Goal: Task Accomplishment & Management: Use online tool/utility

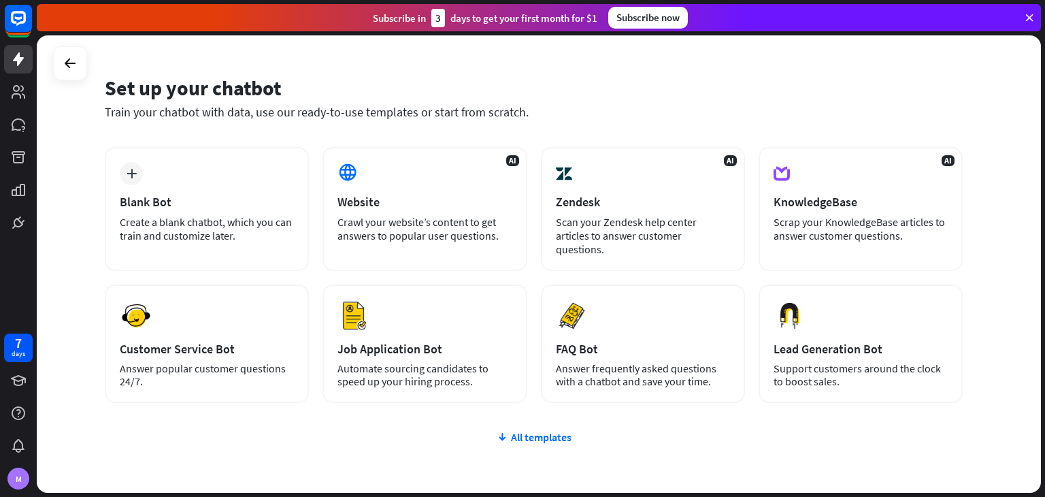
scroll to position [33, 0]
click at [535, 429] on div "All templates" at bounding box center [534, 436] width 858 height 14
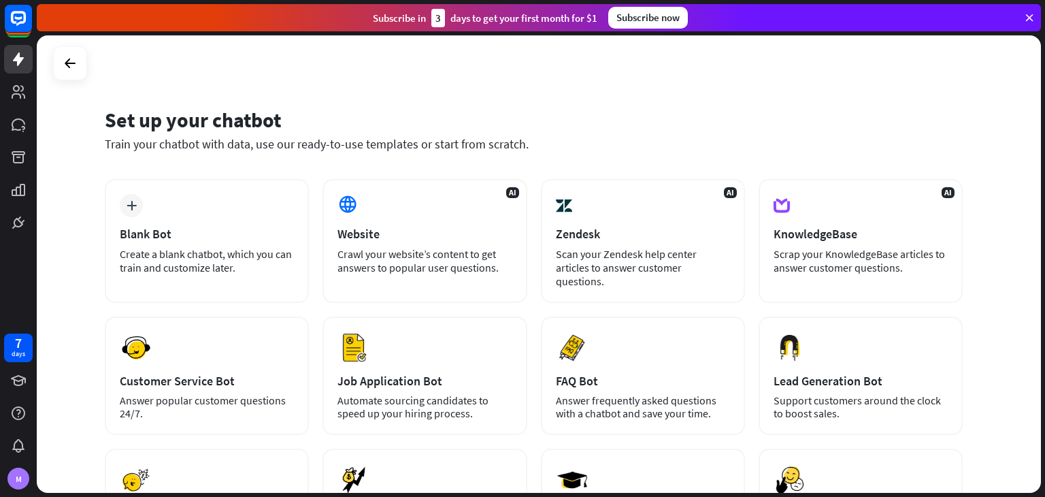
scroll to position [13, 0]
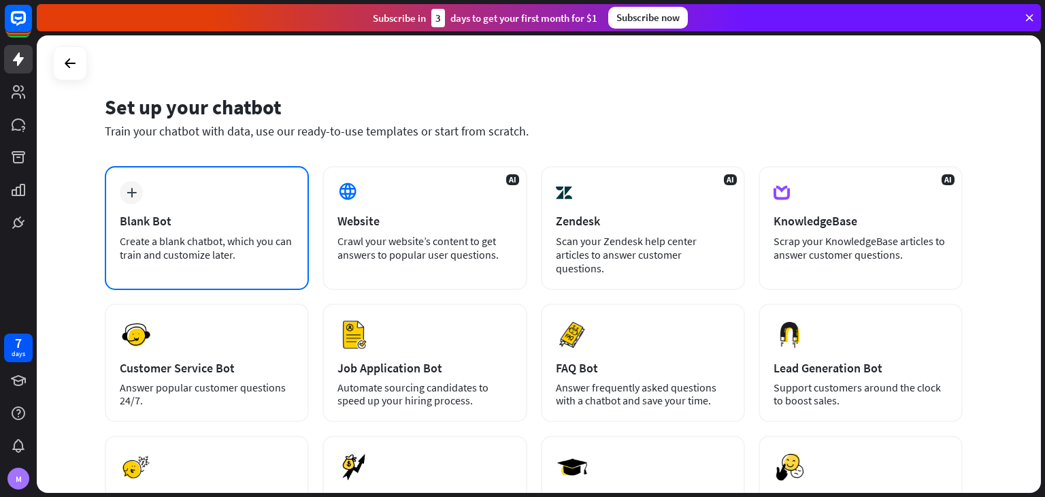
click at [194, 191] on div "plus Blank Bot Create a blank chatbot, which you can train and customize later." at bounding box center [207, 228] width 204 height 124
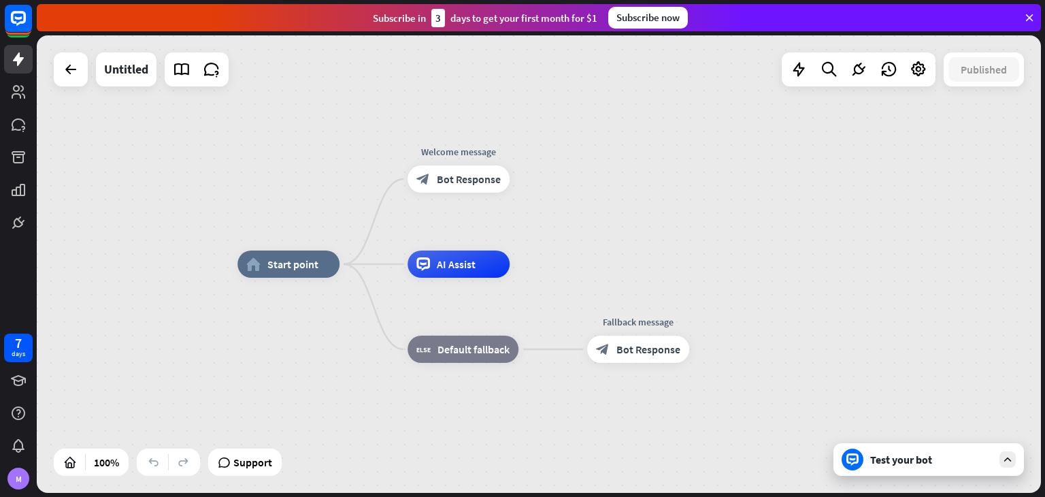
click at [955, 458] on div "Test your bot" at bounding box center [931, 459] width 122 height 14
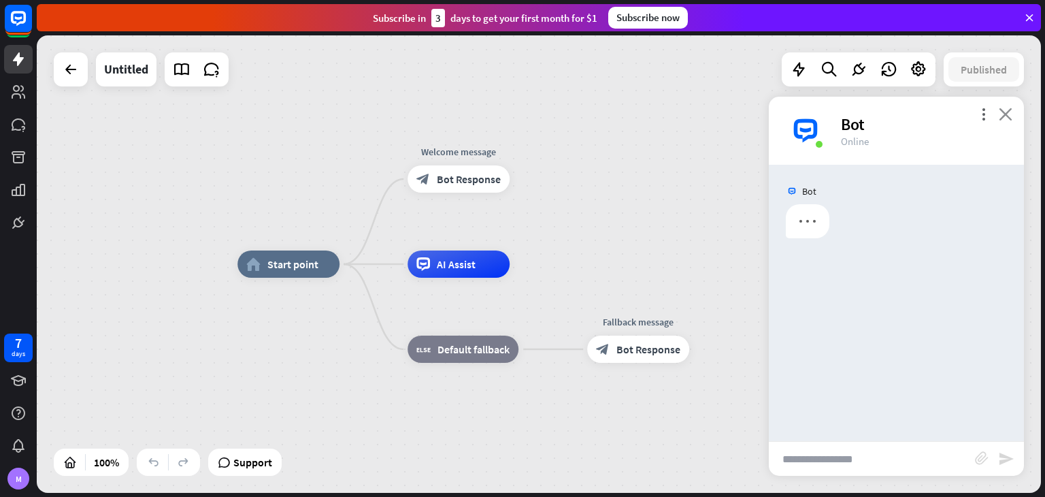
click at [1008, 118] on icon "close" at bounding box center [1006, 113] width 14 height 13
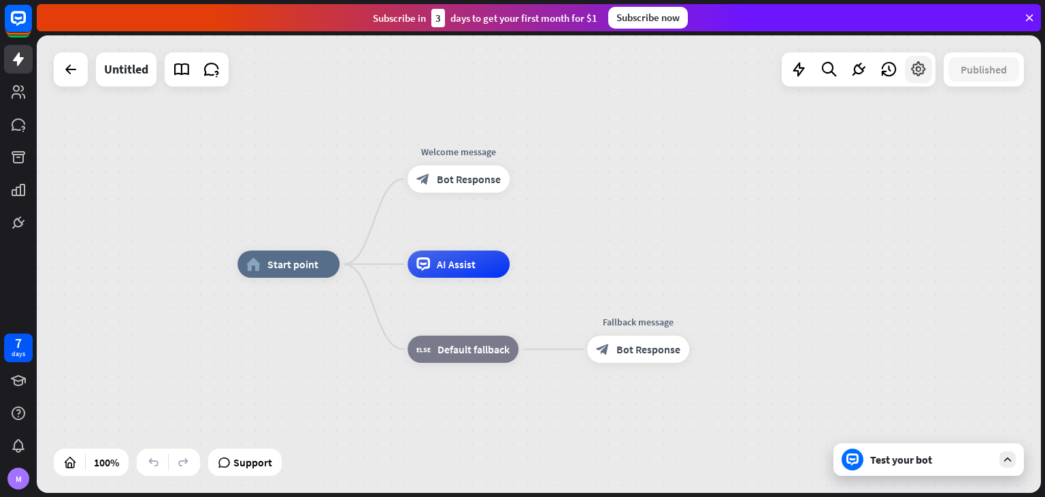
click at [916, 74] on icon at bounding box center [919, 70] width 18 height 18
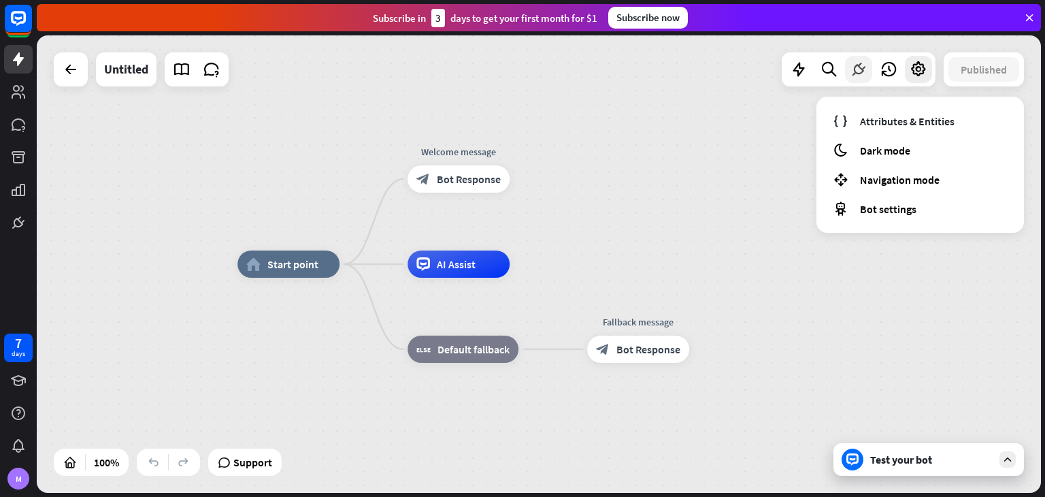
click at [860, 71] on icon at bounding box center [859, 70] width 18 height 18
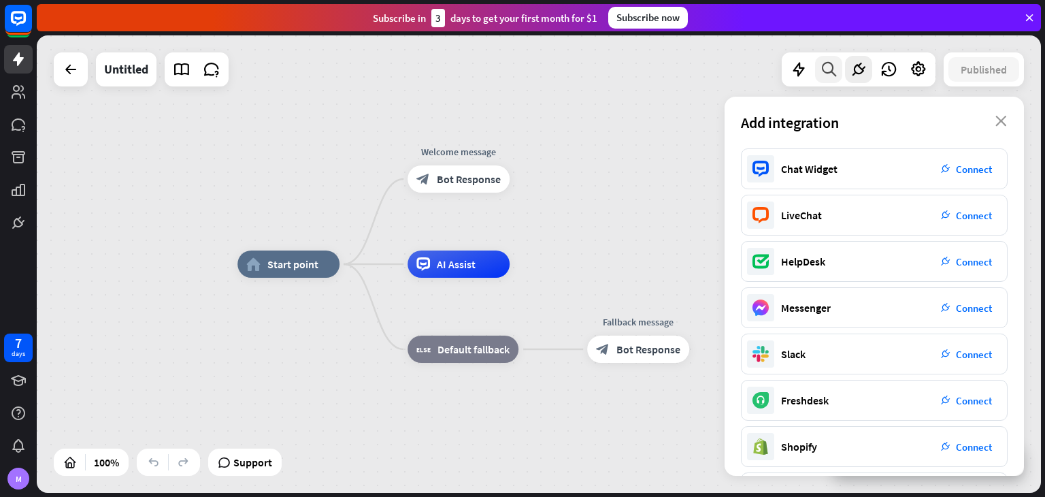
click at [824, 66] on icon at bounding box center [829, 70] width 18 height 18
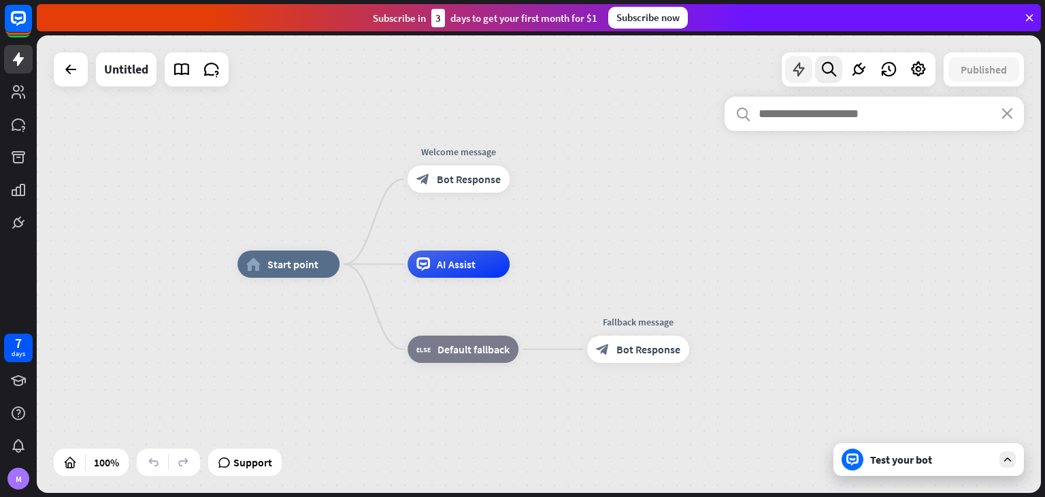
click at [791, 68] on icon at bounding box center [799, 70] width 18 height 18
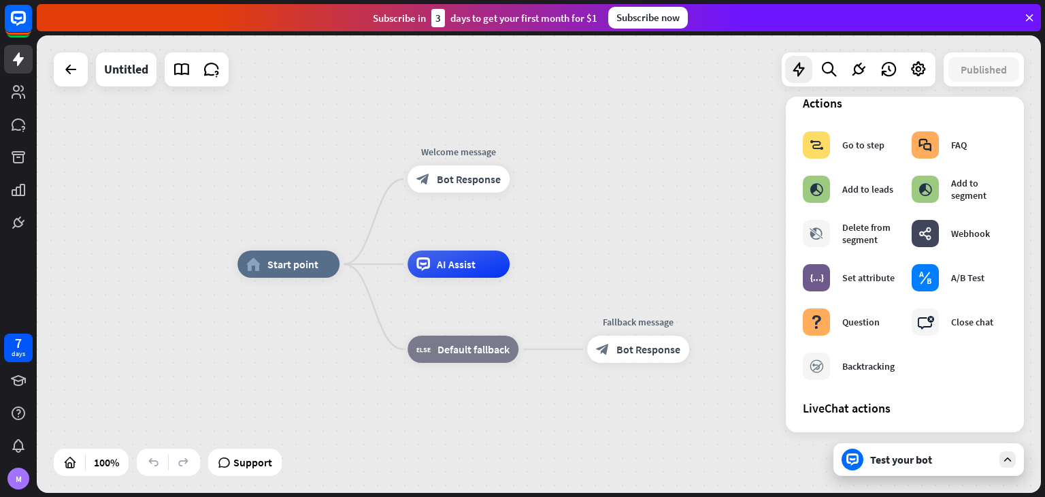
scroll to position [161, 0]
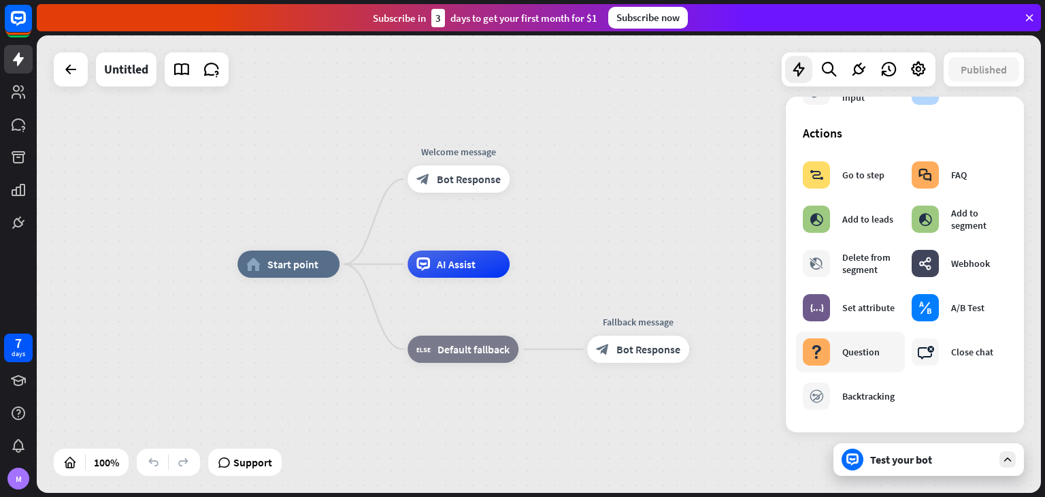
click at [837, 357] on div "block_question Question" at bounding box center [841, 351] width 77 height 27
click at [838, 353] on div "block_question Question" at bounding box center [841, 351] width 77 height 27
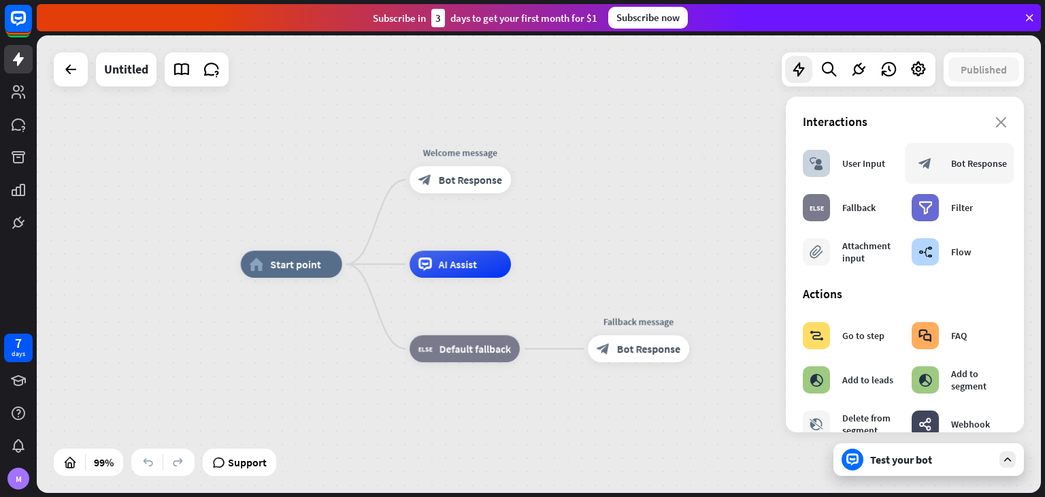
click at [950, 183] on div "block_bot_response Bot Response" at bounding box center [959, 163] width 109 height 41
click at [476, 278] on div "Edit name more_horiz plus AI Assist" at bounding box center [460, 263] width 101 height 27
click at [479, 240] on div "more_horiz" at bounding box center [488, 234] width 25 height 20
click at [420, 269] on icon at bounding box center [425, 264] width 14 height 14
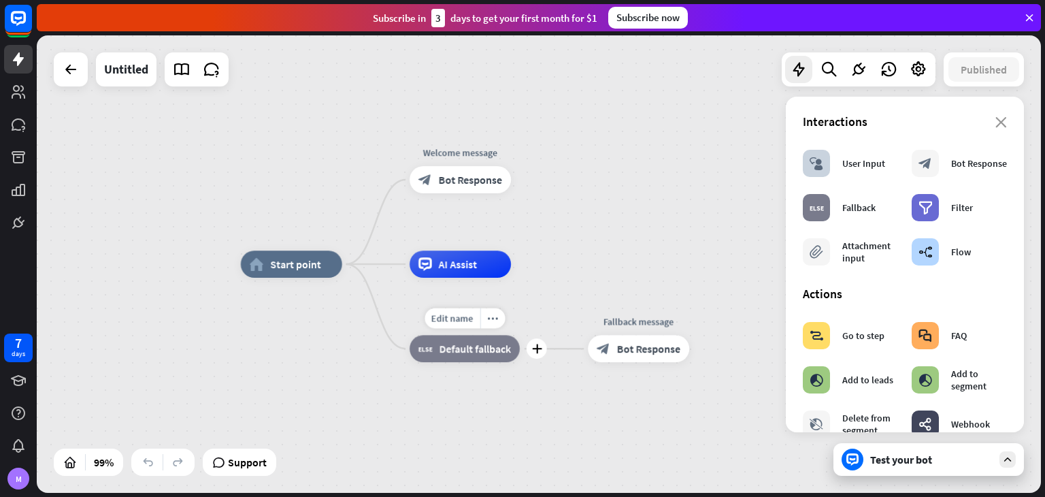
click at [455, 354] on span "Default fallback" at bounding box center [474, 349] width 71 height 14
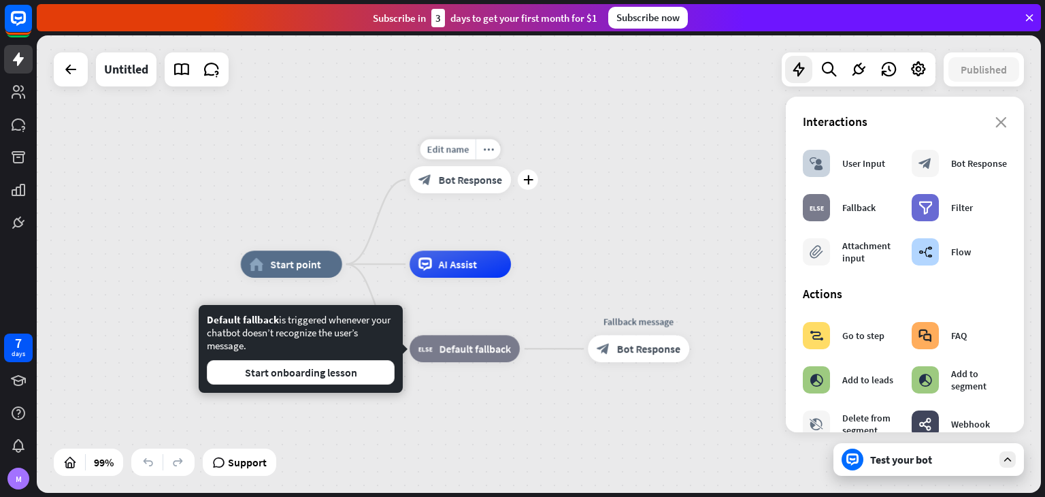
click at [479, 178] on span "Bot Response" at bounding box center [470, 180] width 63 height 14
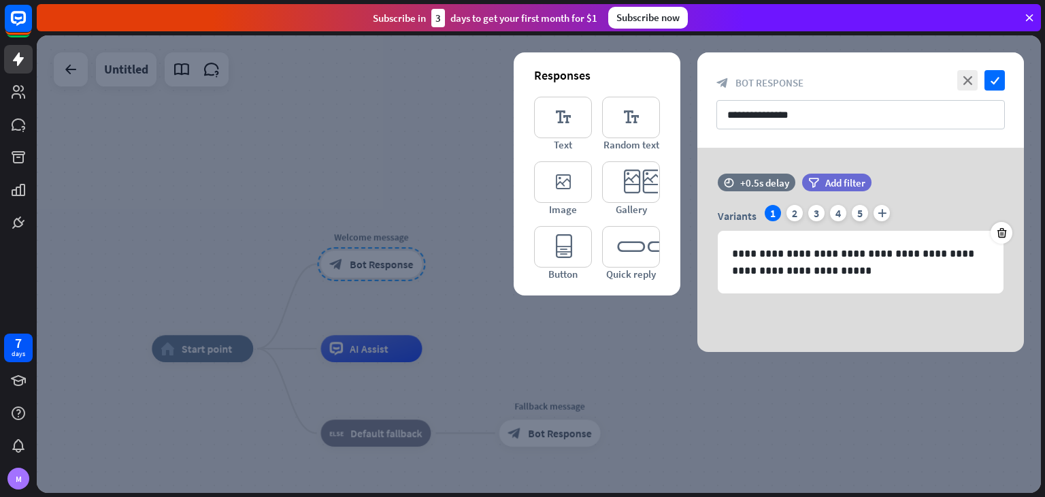
click at [431, 172] on div at bounding box center [539, 263] width 1004 height 457
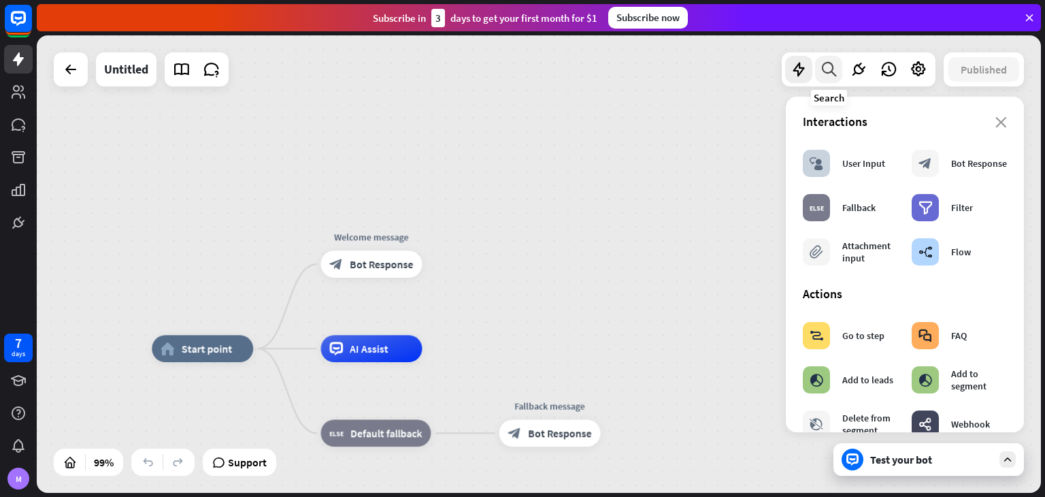
click at [829, 63] on icon at bounding box center [829, 70] width 18 height 18
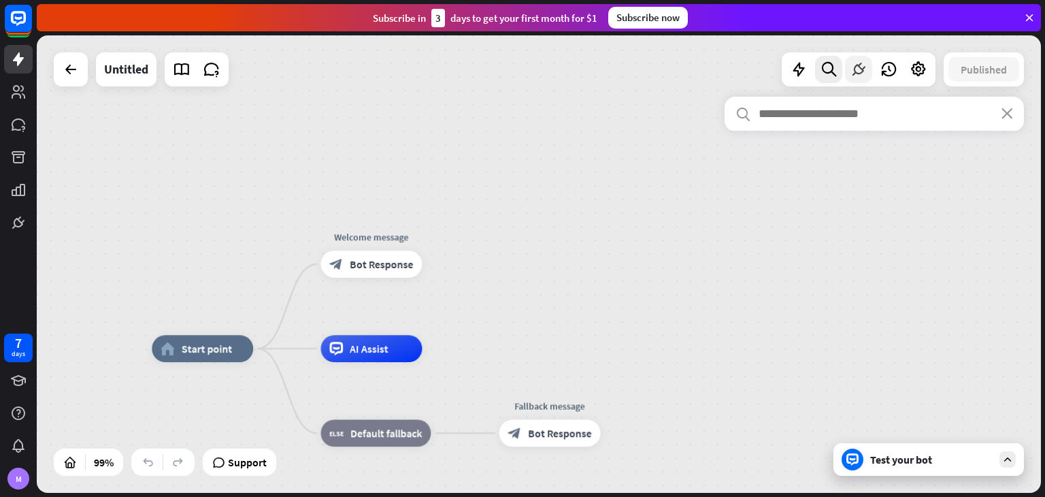
click at [867, 69] on div at bounding box center [858, 69] width 27 height 27
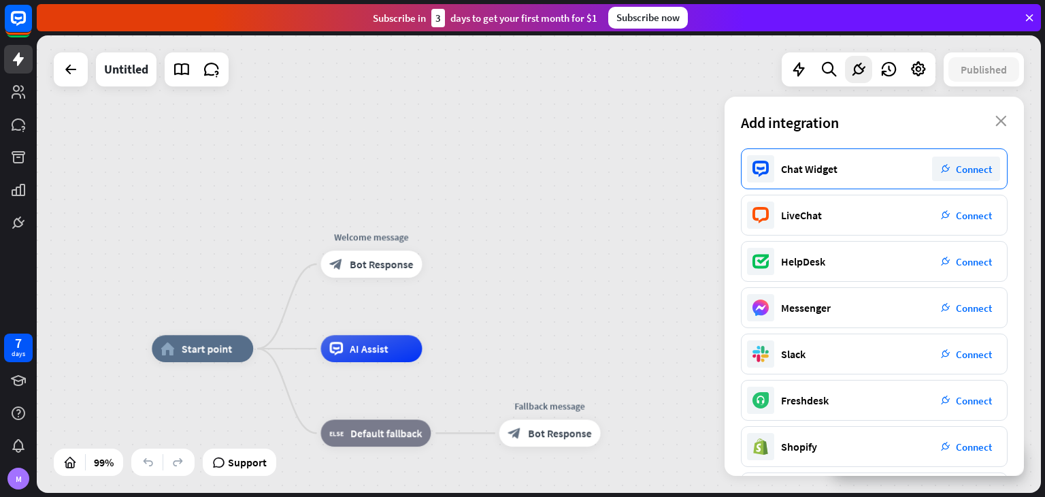
click at [971, 170] on span "Connect" at bounding box center [974, 169] width 36 height 13
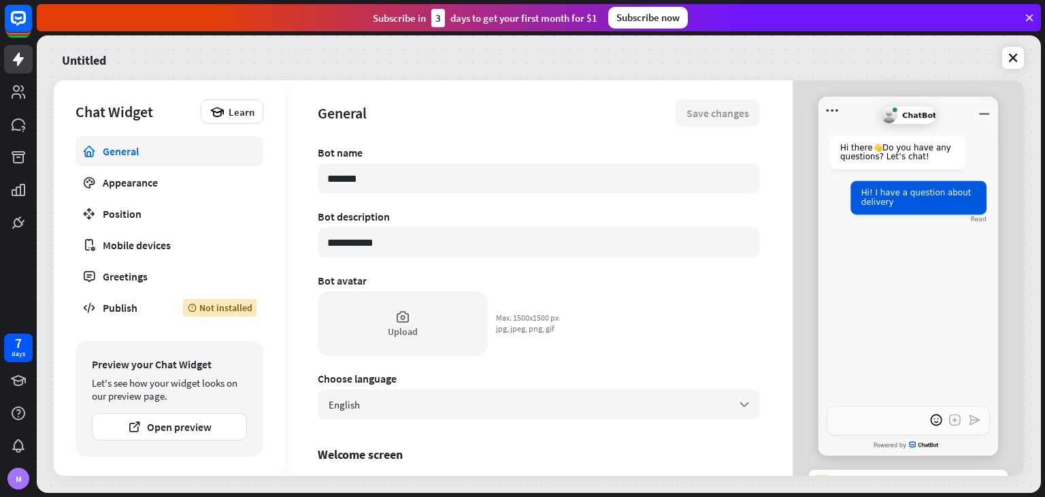
type textarea "*"
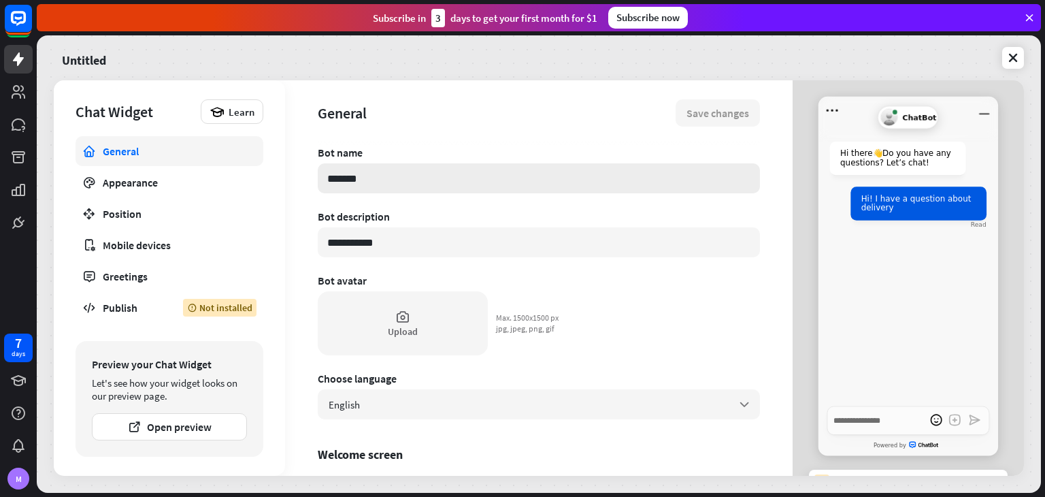
scroll to position [18, 0]
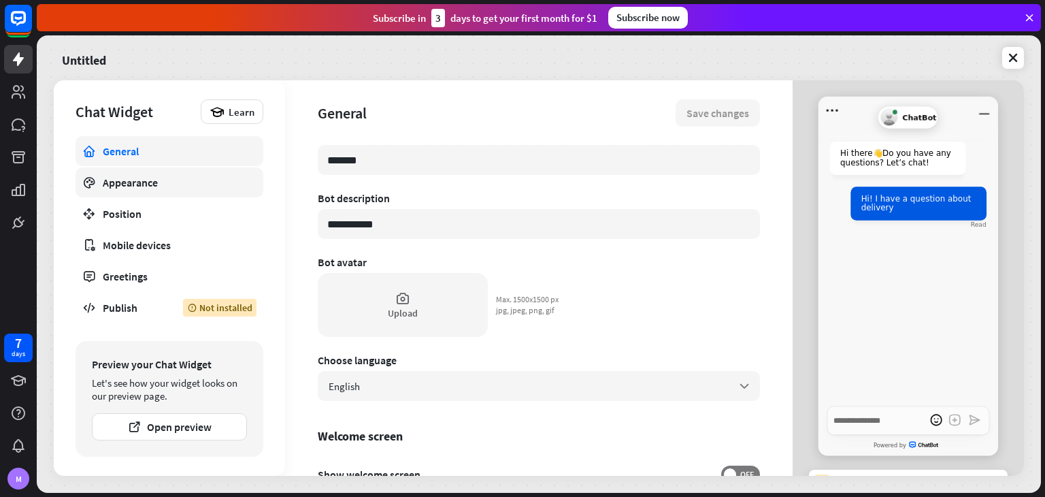
click at [205, 180] on div "Appearance" at bounding box center [169, 183] width 133 height 14
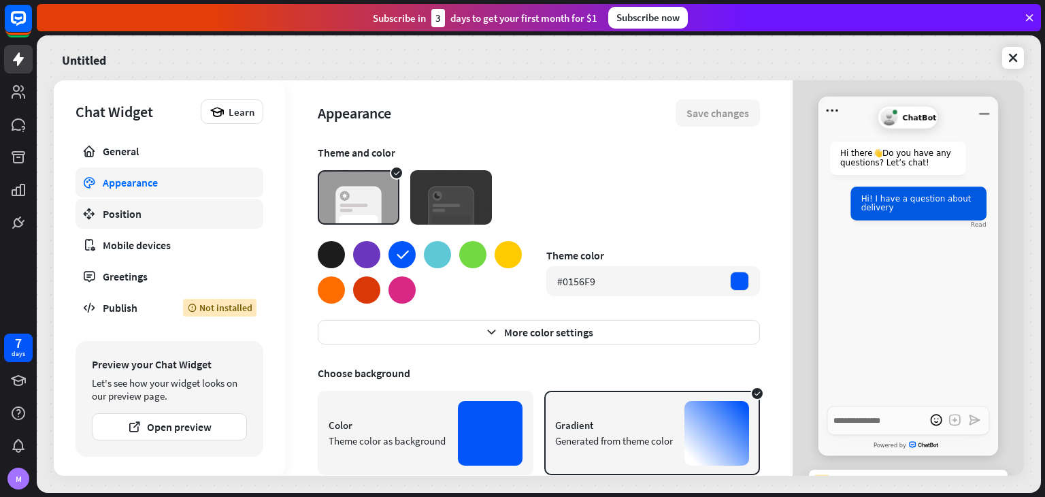
click at [180, 208] on div "Position" at bounding box center [169, 214] width 133 height 14
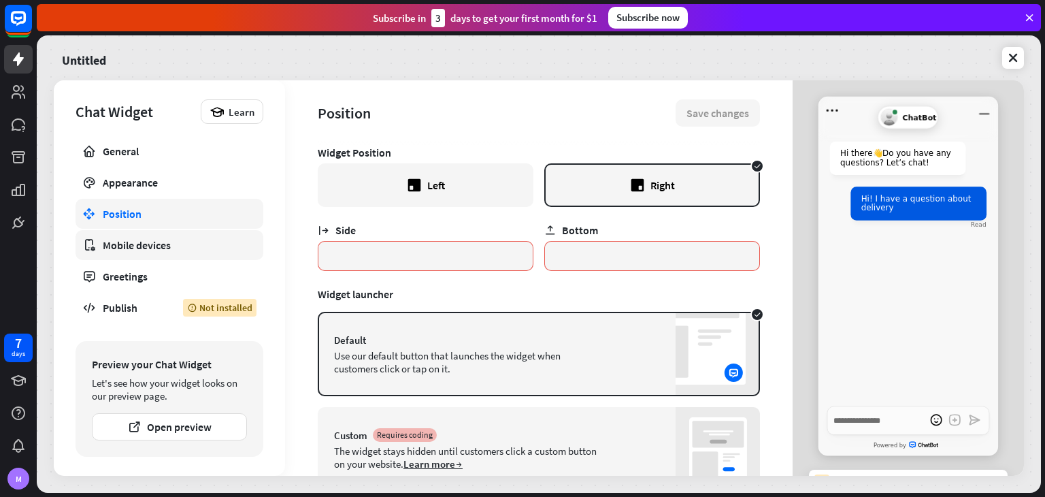
click at [182, 246] on div "Mobile devices" at bounding box center [169, 245] width 133 height 14
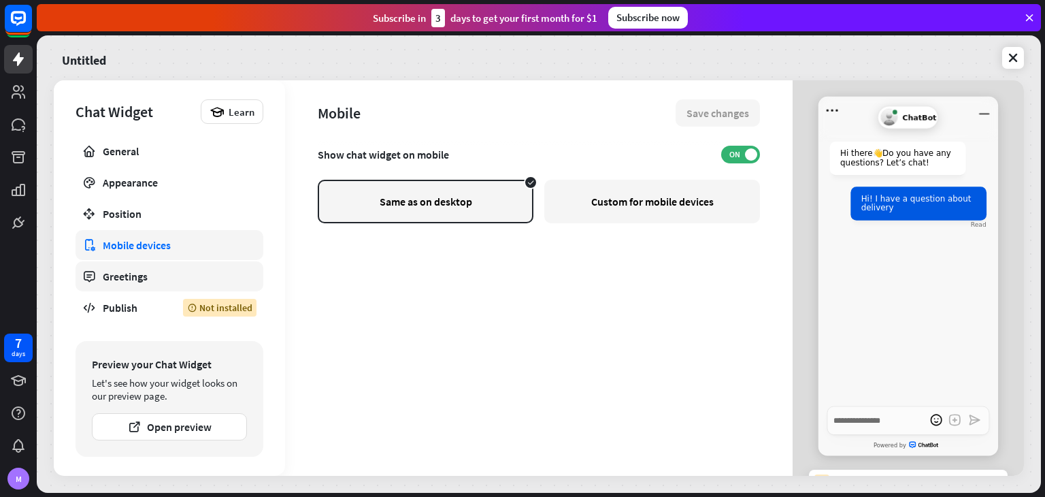
click at [194, 280] on div "Greetings" at bounding box center [169, 276] width 133 height 14
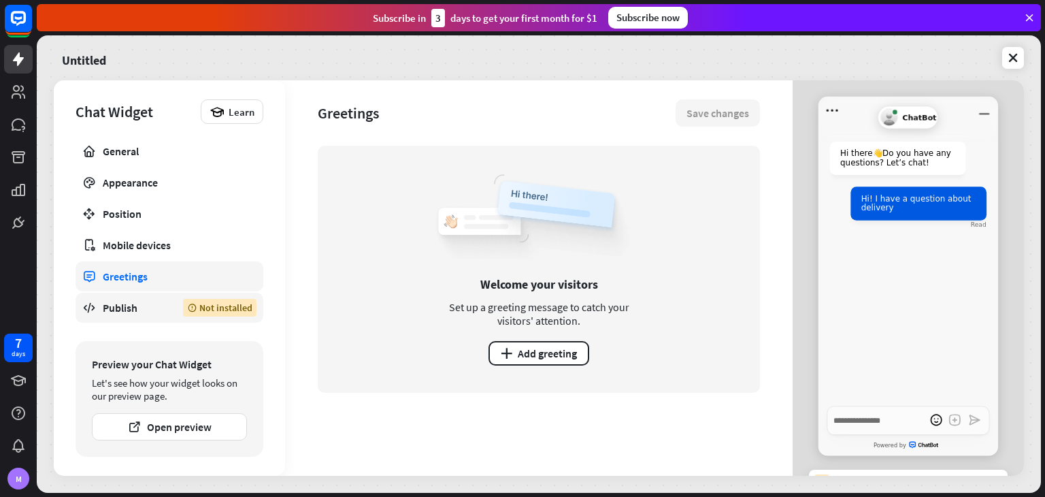
click at [151, 301] on div "Publish" at bounding box center [133, 308] width 60 height 14
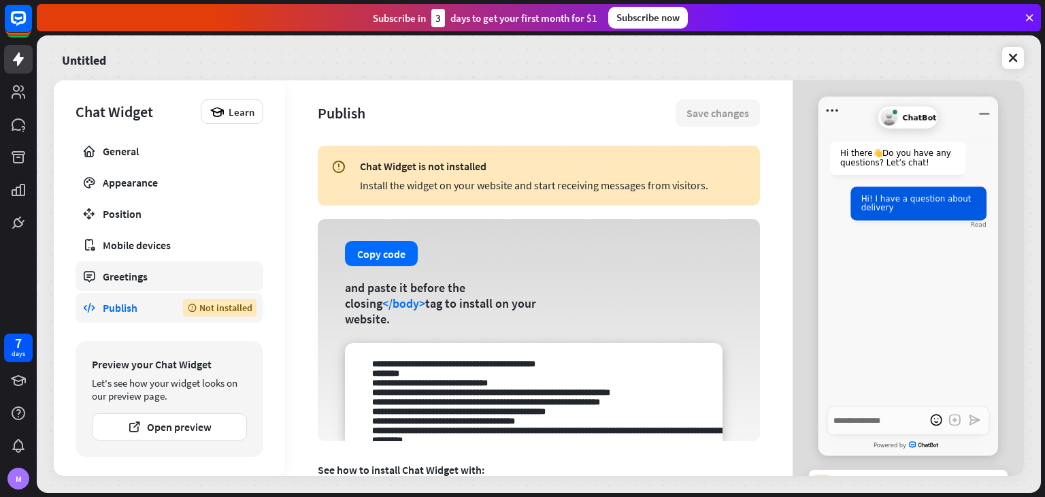
click at [180, 278] on div "Greetings" at bounding box center [169, 276] width 133 height 14
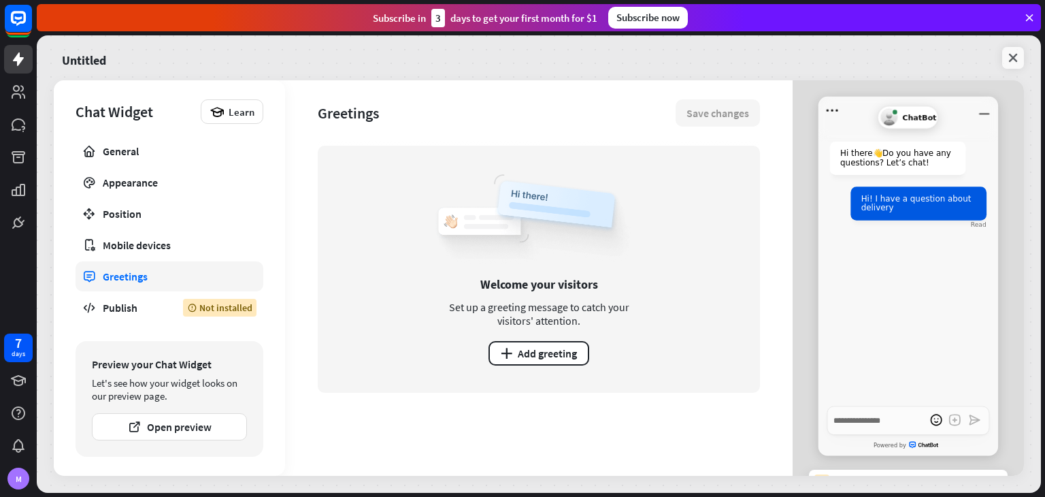
click at [1015, 51] on icon at bounding box center [1013, 58] width 14 height 14
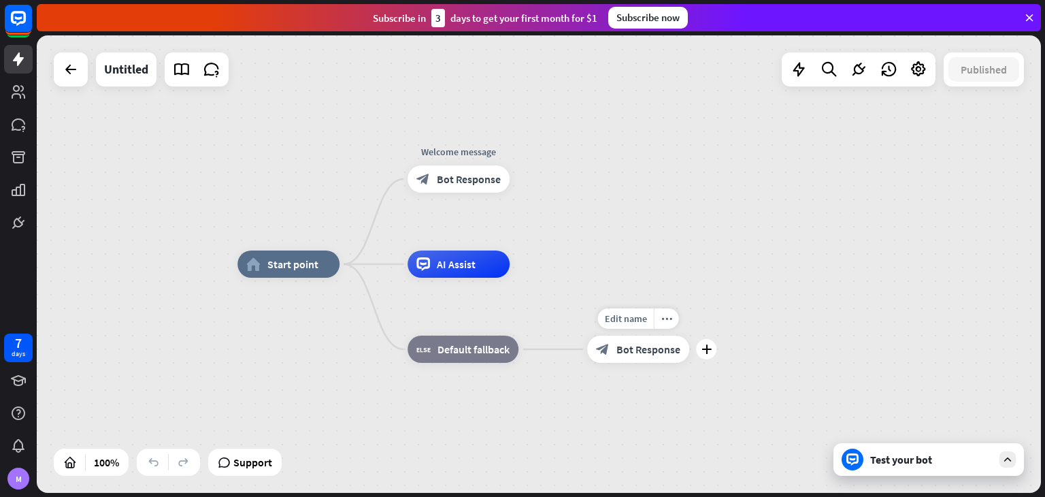
click at [639, 351] on span "Bot Response" at bounding box center [648, 349] width 64 height 14
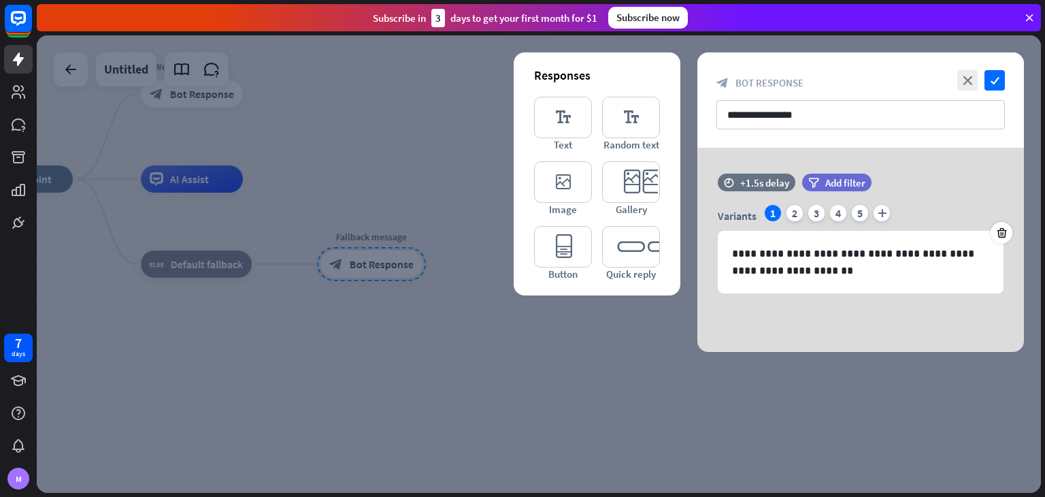
click at [427, 176] on div at bounding box center [539, 263] width 1004 height 457
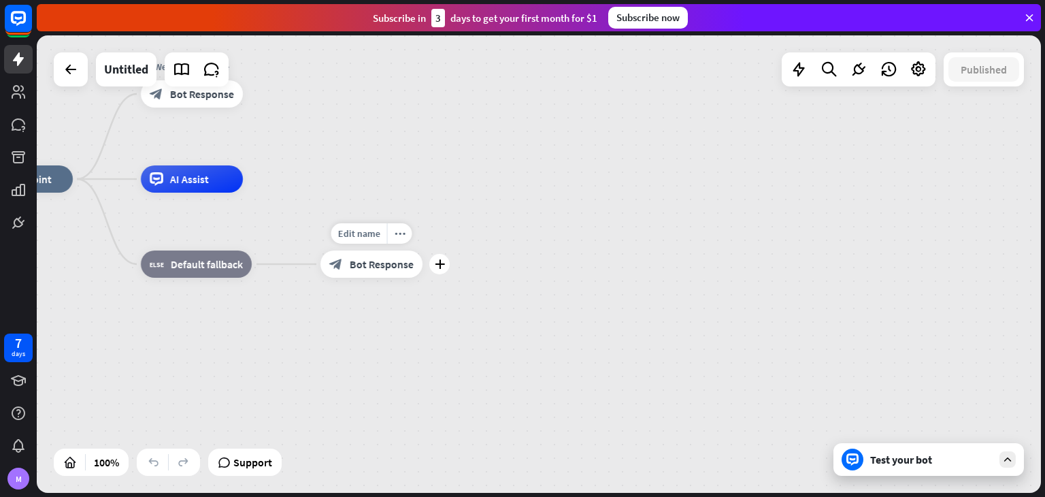
click at [370, 265] on span "Bot Response" at bounding box center [382, 264] width 64 height 14
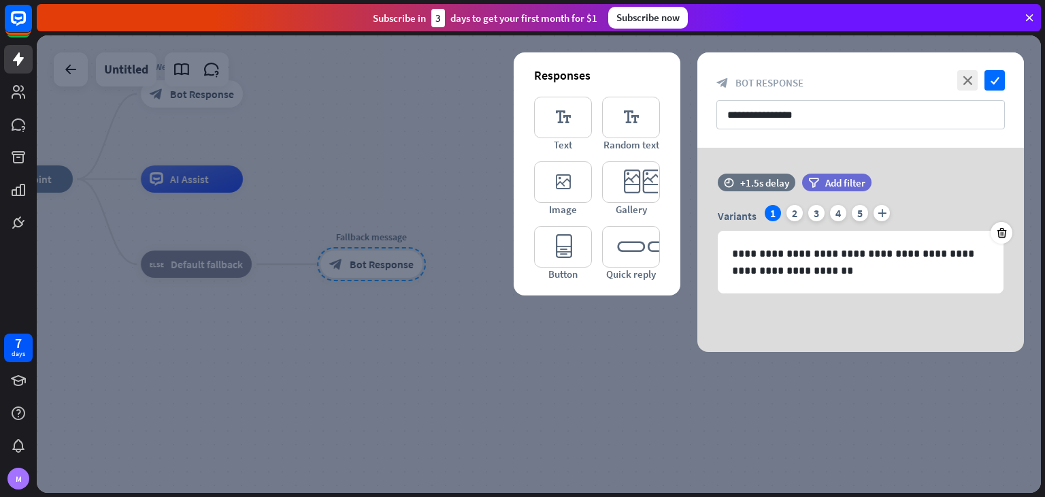
click at [469, 229] on div at bounding box center [539, 263] width 1004 height 457
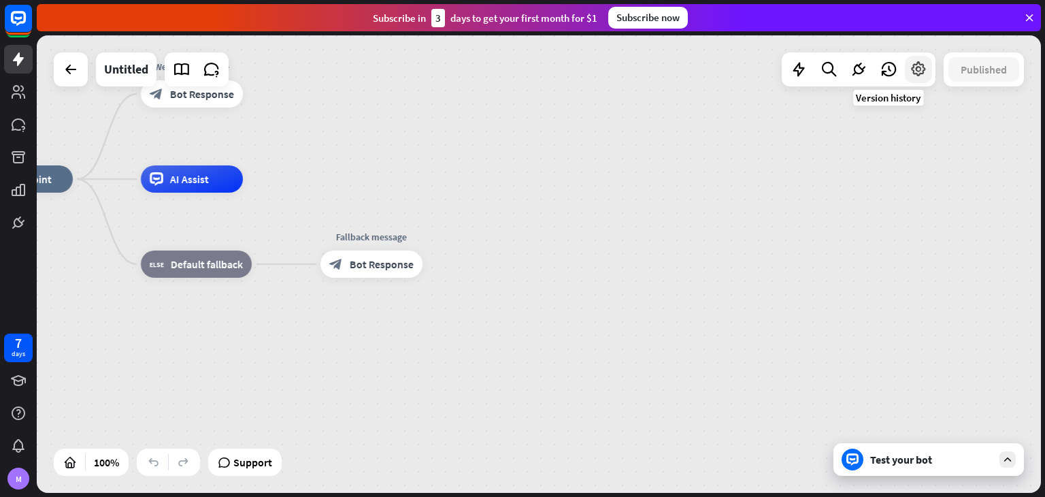
click at [912, 59] on div at bounding box center [918, 69] width 27 height 27
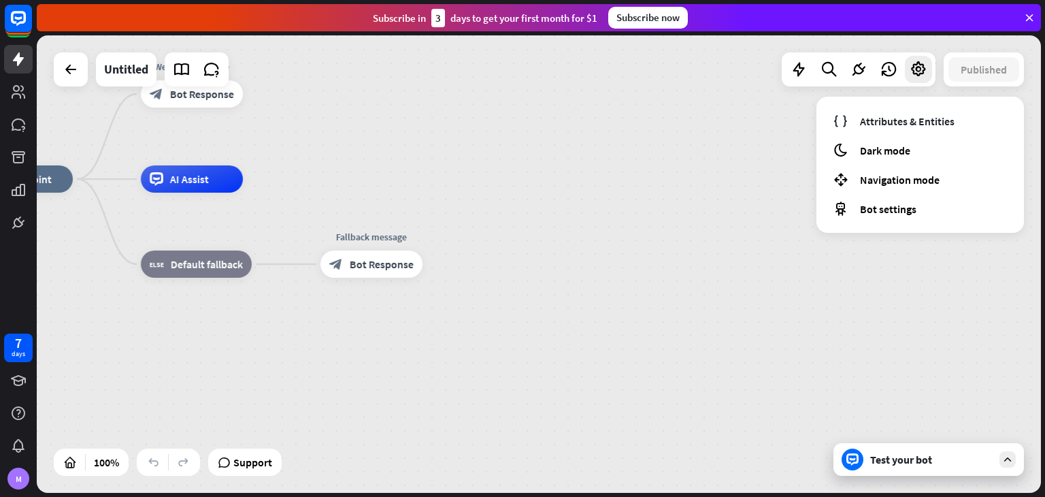
click at [762, 207] on div "home_2 Start point Welcome message block_bot_response Bot Response AI Assist bl…" at bounding box center [473, 407] width 1004 height 457
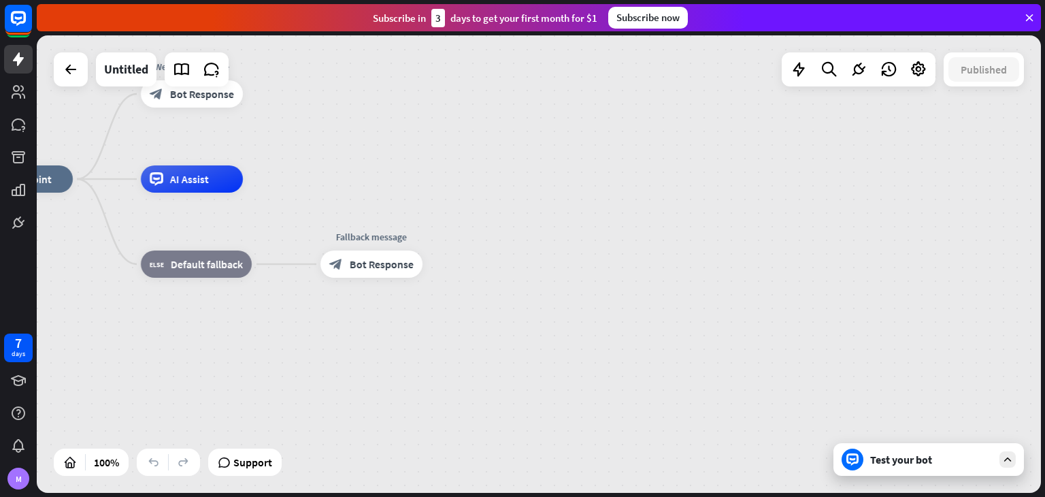
click at [904, 448] on div "Test your bot" at bounding box center [928, 459] width 190 height 33
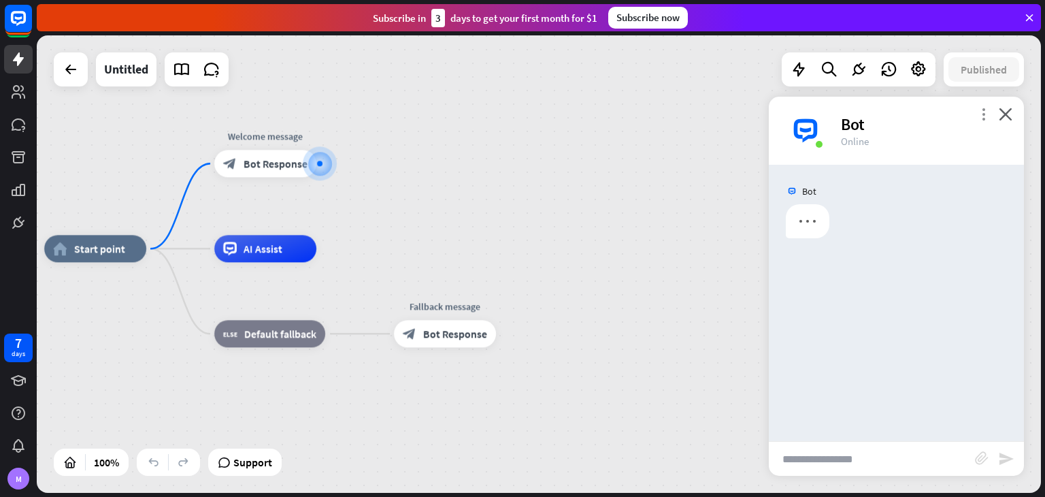
click at [978, 110] on icon "more_vert" at bounding box center [983, 113] width 13 height 13
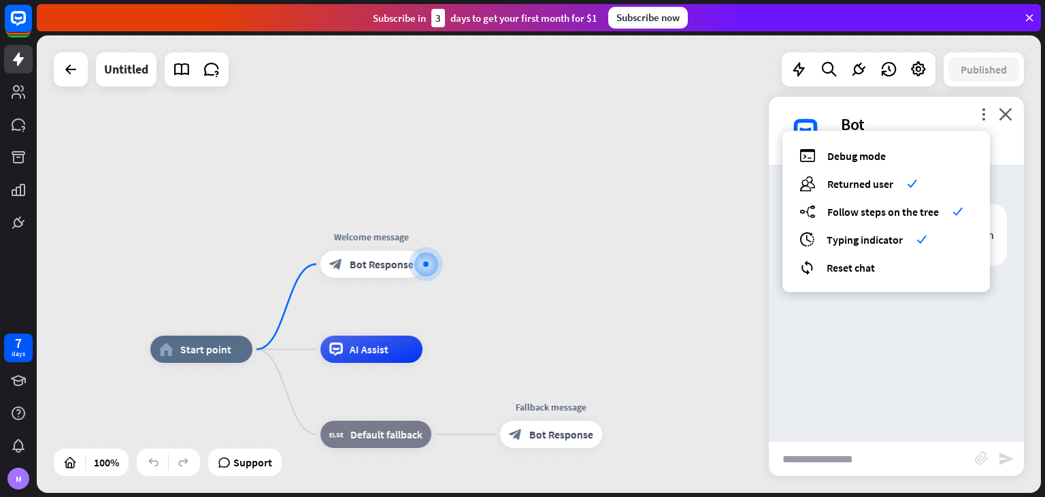
click at [533, 301] on div "home_2 Start point Welcome message block_bot_response Bot Response AI Assist bl…" at bounding box center [539, 263] width 1004 height 457
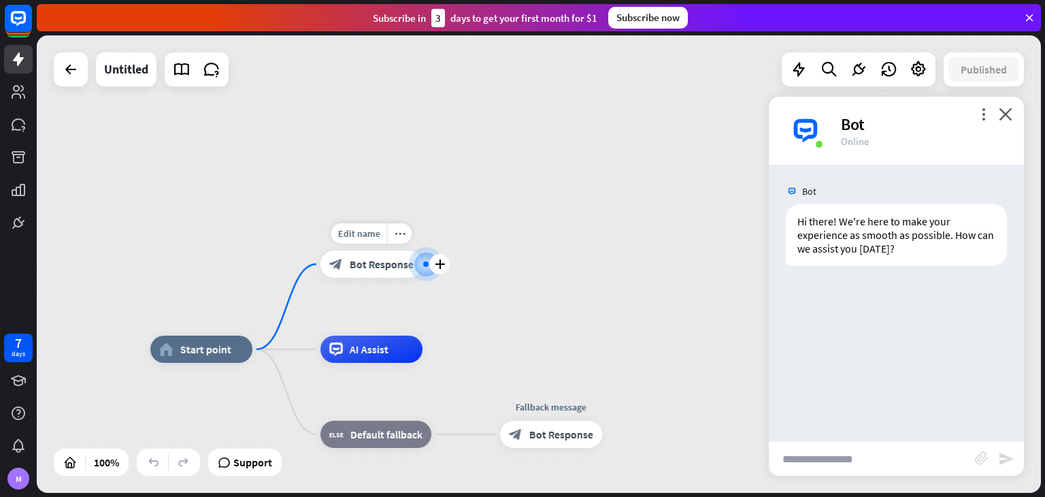
click at [380, 264] on span "Bot Response" at bounding box center [382, 264] width 64 height 14
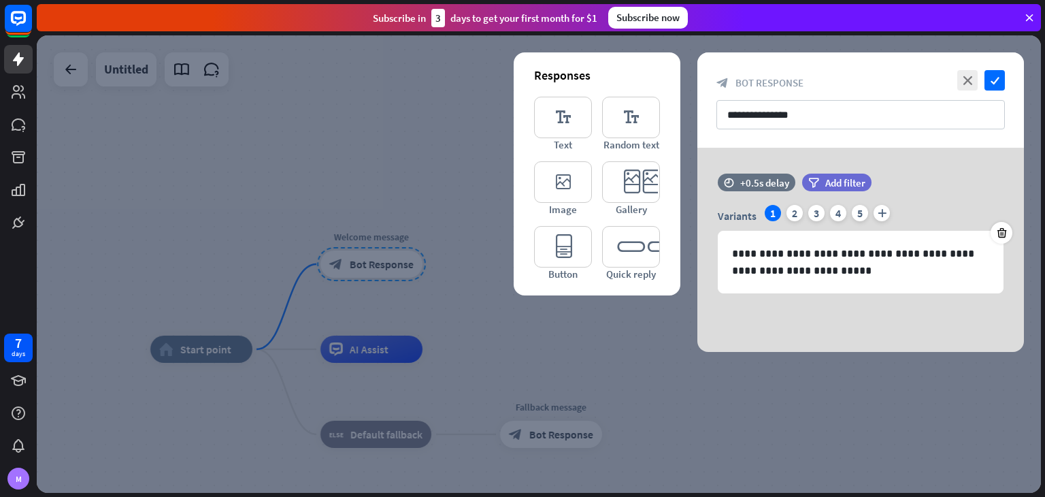
click at [380, 233] on div at bounding box center [539, 263] width 1004 height 457
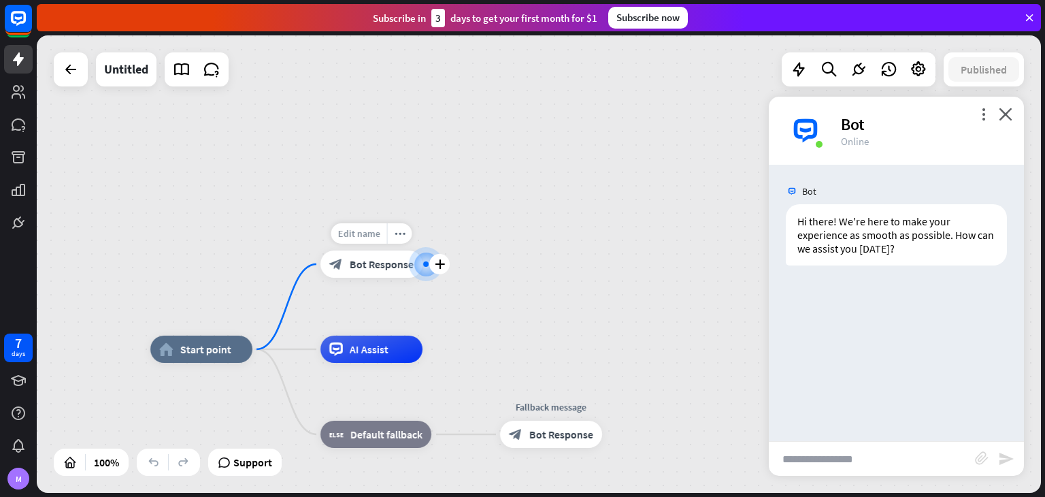
click at [370, 232] on span "Edit name" at bounding box center [359, 233] width 42 height 12
click at [470, 233] on div "**********" at bounding box center [539, 263] width 1004 height 457
click at [395, 237] on icon "more_horiz" at bounding box center [400, 234] width 11 height 10
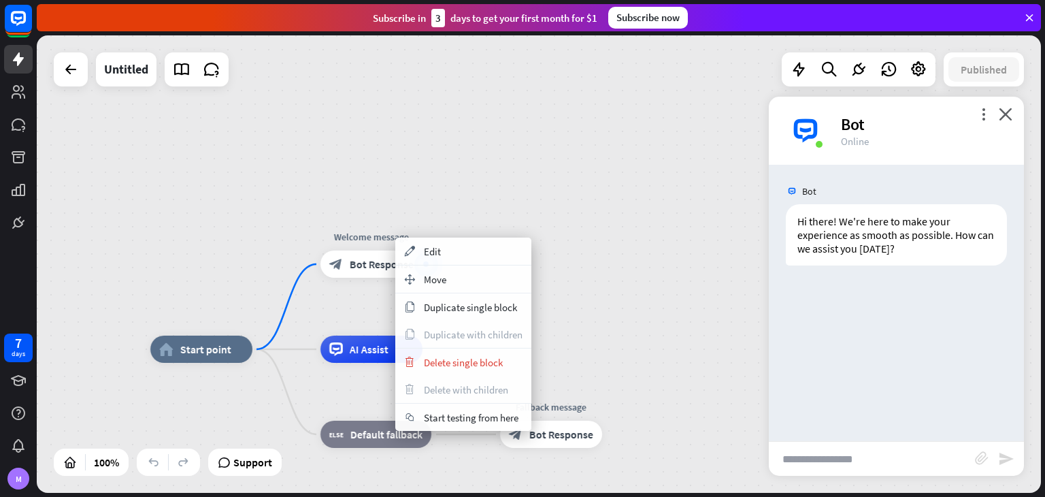
click at [239, 266] on div "home_2 Start point Welcome message block_bot_response Bot Response AI Assist bl…" at bounding box center [539, 263] width 1004 height 457
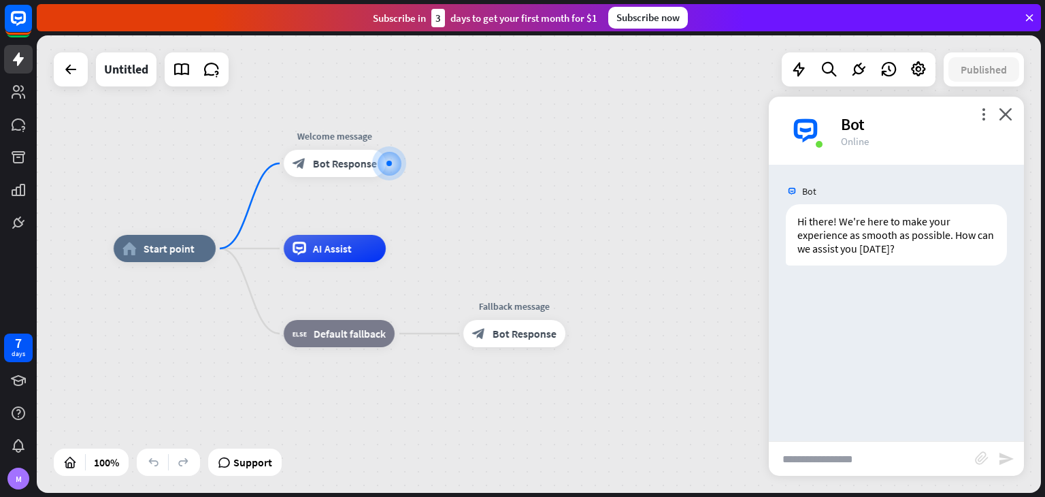
drag, startPoint x: 510, startPoint y: 363, endPoint x: 474, endPoint y: 269, distance: 99.7
click at [474, 269] on div "home_2 Start point Welcome message block_bot_response Bot Response AI Assist bl…" at bounding box center [616, 476] width 1004 height 457
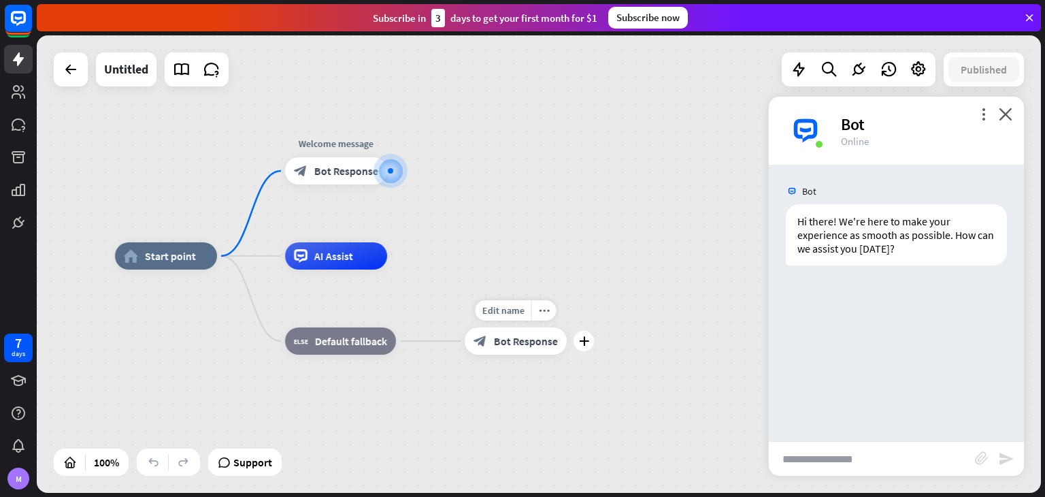
click at [526, 333] on div "block_bot_response Bot Response" at bounding box center [516, 340] width 102 height 27
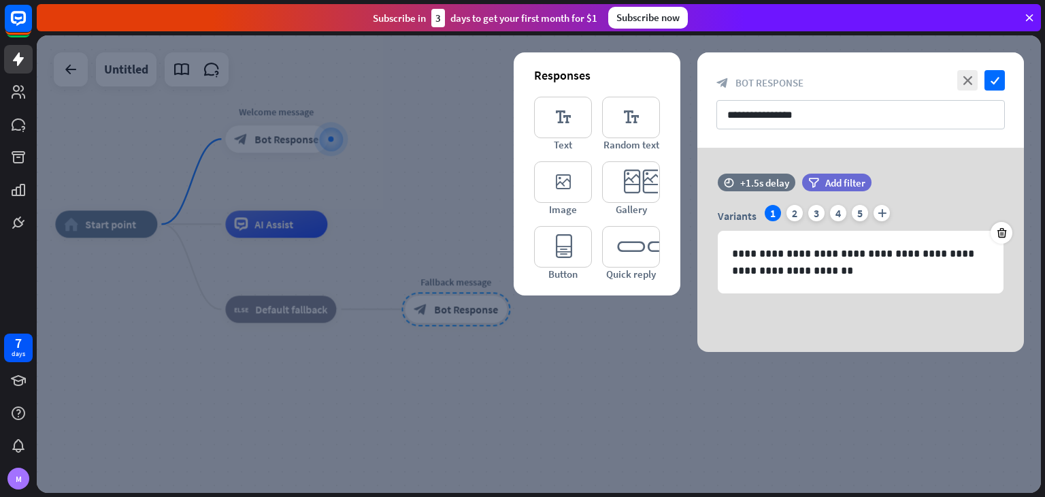
click at [329, 338] on div at bounding box center [539, 263] width 1004 height 457
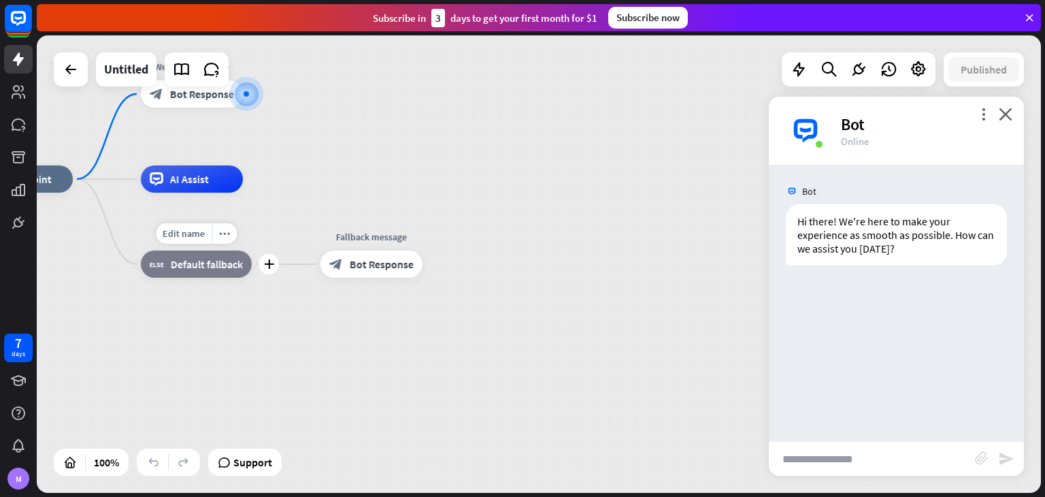
click at [231, 268] on span "Default fallback" at bounding box center [207, 264] width 72 height 14
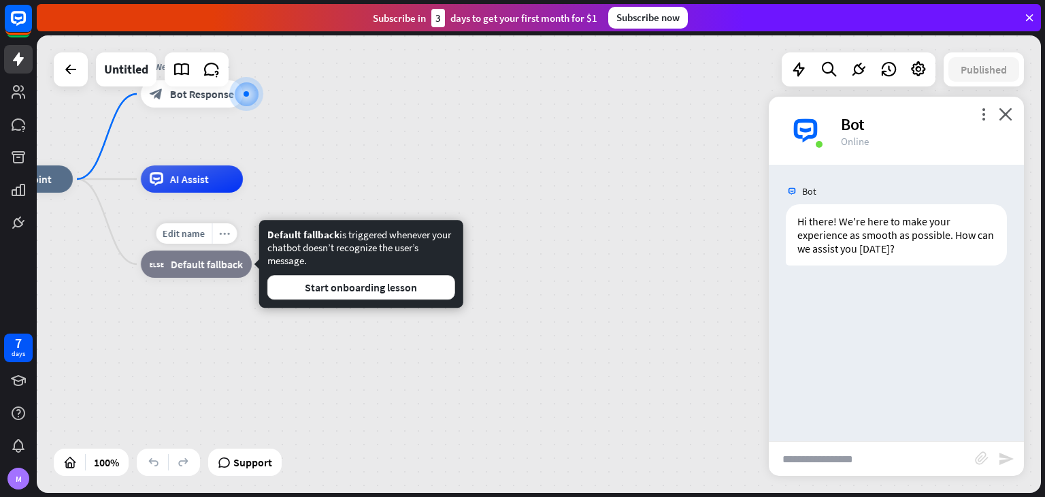
click at [214, 235] on div "more_horiz" at bounding box center [224, 233] width 25 height 20
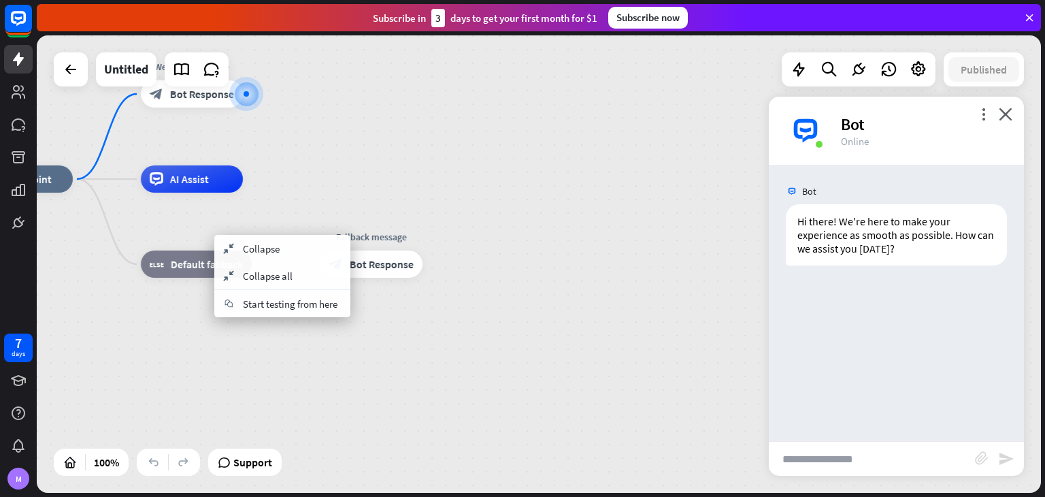
click at [306, 207] on div "home_2 Start point Welcome message block_bot_response Bot Response AI Assist bl…" at bounding box center [473, 407] width 1004 height 457
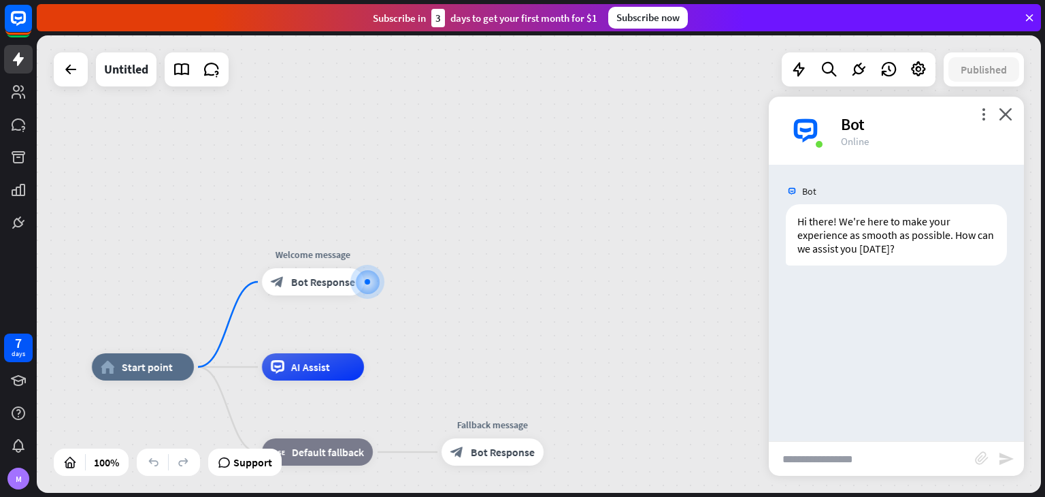
drag, startPoint x: 306, startPoint y: 207, endPoint x: 354, endPoint y: 380, distance: 179.2
click at [302, 374] on div "AI Assist" at bounding box center [314, 366] width 102 height 27
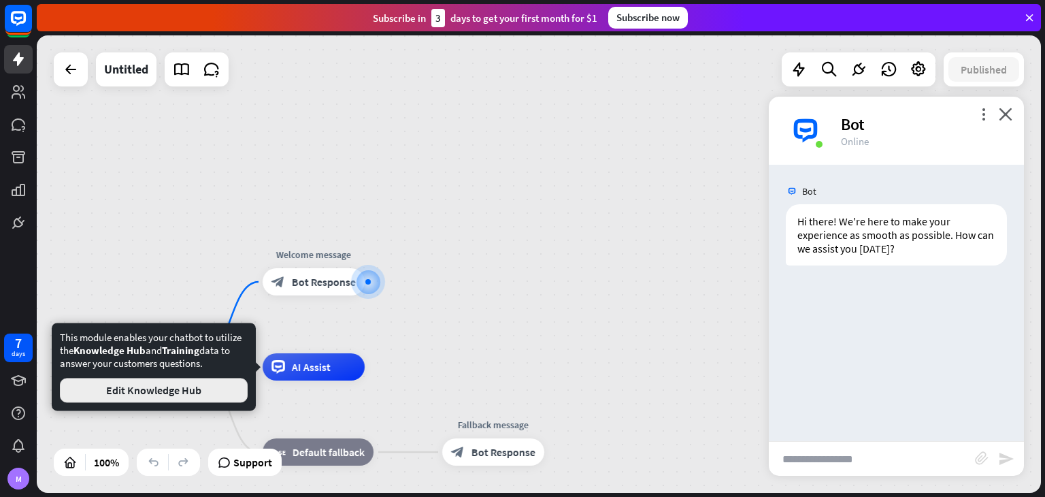
click at [212, 389] on button "Edit Knowledge Hub" at bounding box center [154, 390] width 188 height 24
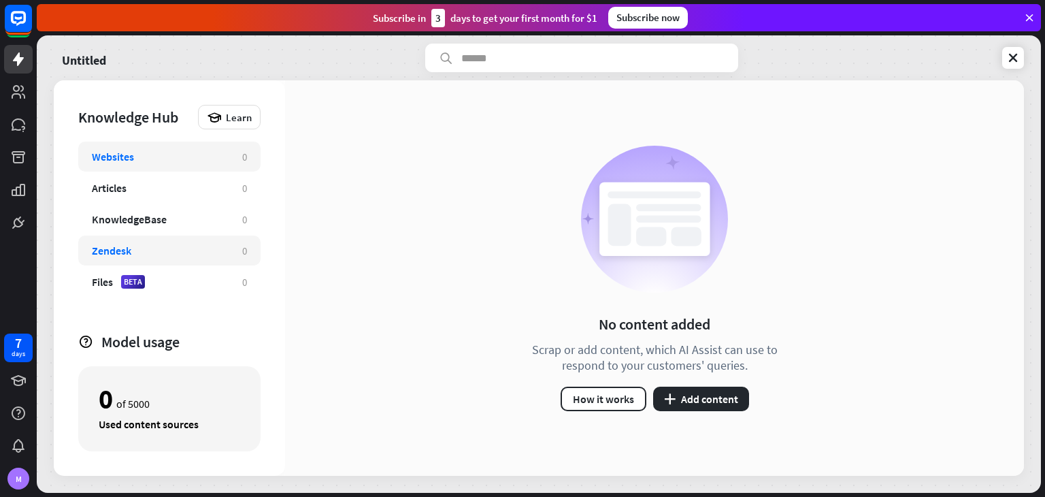
click at [166, 248] on div "Zendesk" at bounding box center [160, 251] width 137 height 14
click at [163, 252] on div "Zendesk" at bounding box center [160, 251] width 137 height 14
click at [182, 218] on div "KnowledgeBase" at bounding box center [160, 219] width 137 height 14
click at [192, 237] on div "Zendesk 0" at bounding box center [169, 250] width 182 height 30
click at [155, 207] on div "KnowledgeBase 0" at bounding box center [169, 219] width 182 height 30
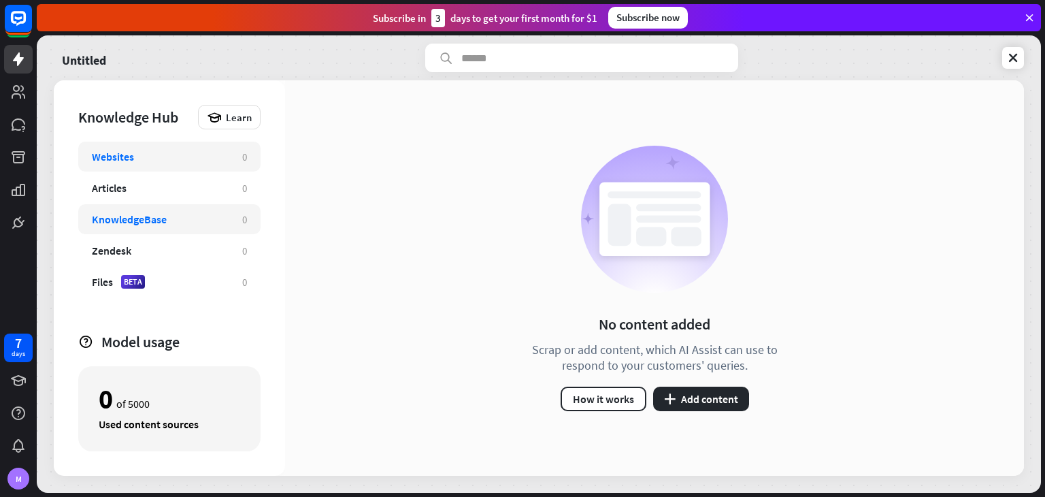
click at [110, 152] on div "Websites" at bounding box center [113, 157] width 42 height 14
click at [212, 122] on icon at bounding box center [214, 117] width 15 height 15
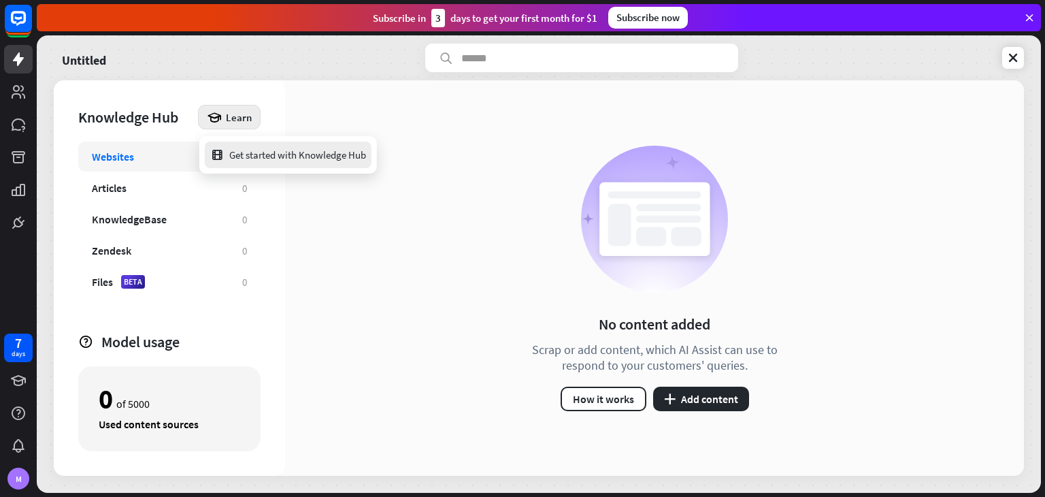
click at [225, 150] on div "Get started with Knowledge Hub" at bounding box center [288, 155] width 156 height 27
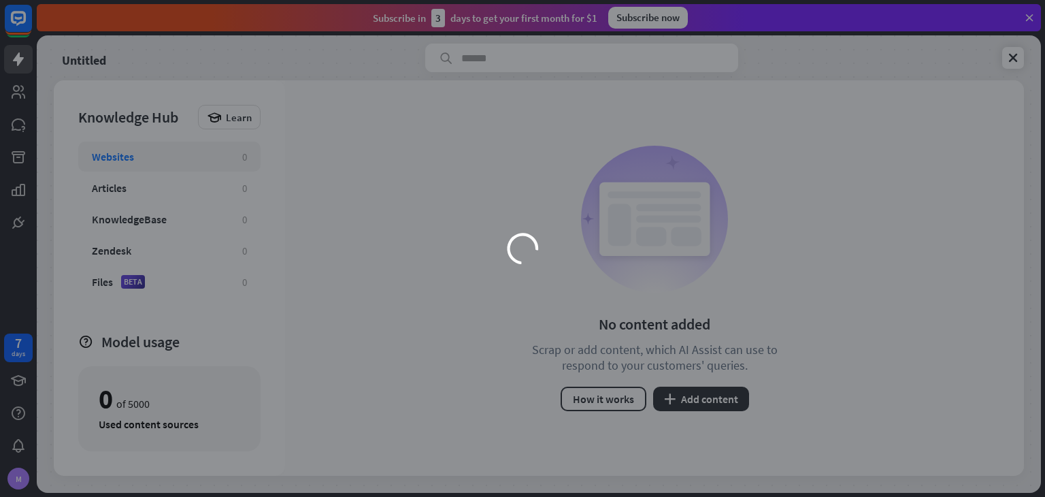
click at [312, 153] on div "loader" at bounding box center [522, 248] width 544 height 306
click at [786, 80] on icon "close" at bounding box center [790, 80] width 10 height 10
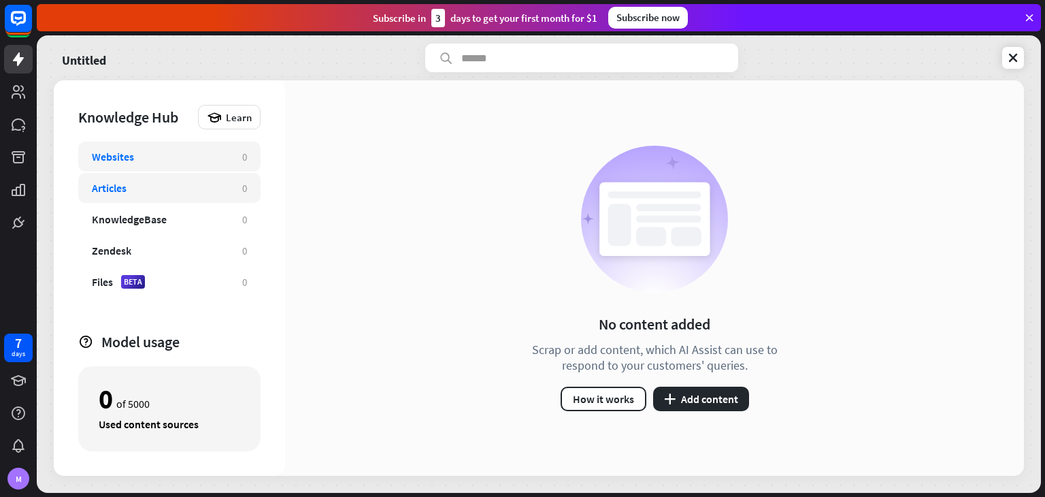
click at [118, 190] on div "Articles" at bounding box center [109, 188] width 35 height 14
click at [125, 207] on div "KnowledgeBase 0" at bounding box center [169, 219] width 182 height 30
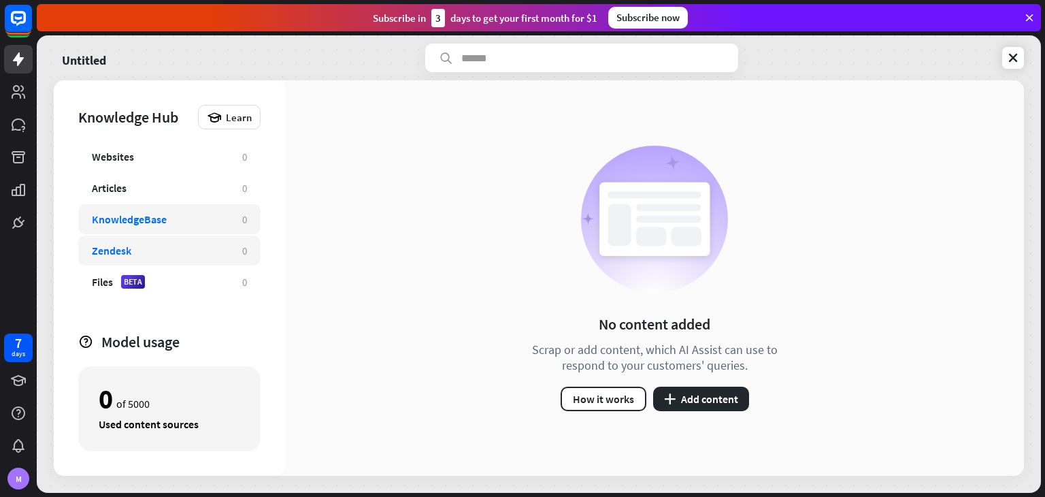
click at [163, 244] on div "Zendesk" at bounding box center [160, 251] width 137 height 14
click at [165, 232] on div "KnowledgeBase 0" at bounding box center [169, 219] width 182 height 30
click at [688, 406] on button "plus Add content" at bounding box center [701, 398] width 96 height 24
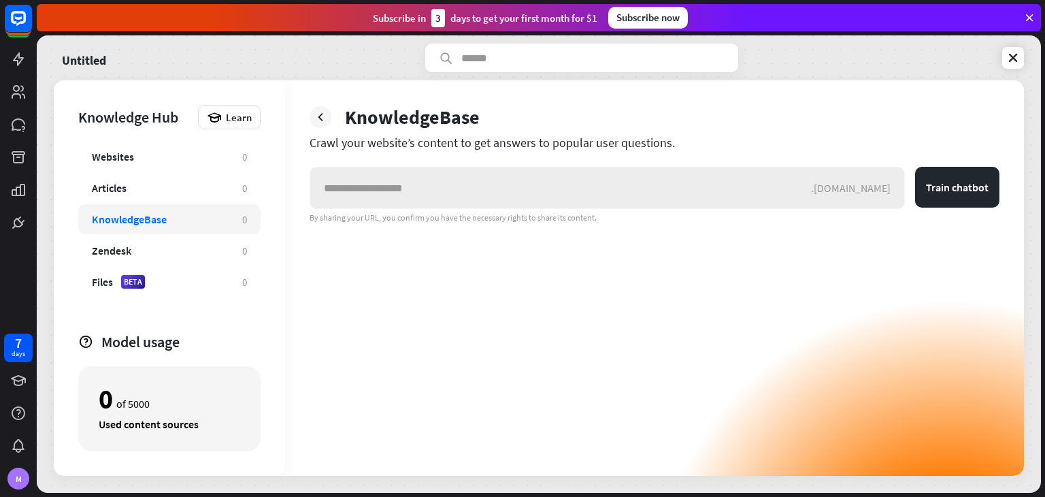
click at [433, 186] on input "text" at bounding box center [560, 187] width 501 height 41
click at [111, 184] on div "Articles" at bounding box center [109, 188] width 35 height 14
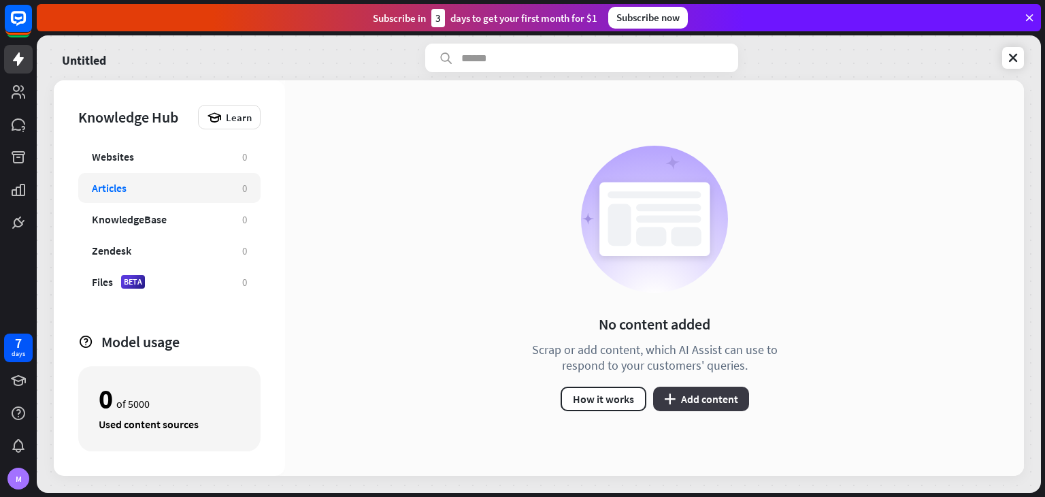
click at [708, 409] on button "plus Add content" at bounding box center [701, 398] width 96 height 24
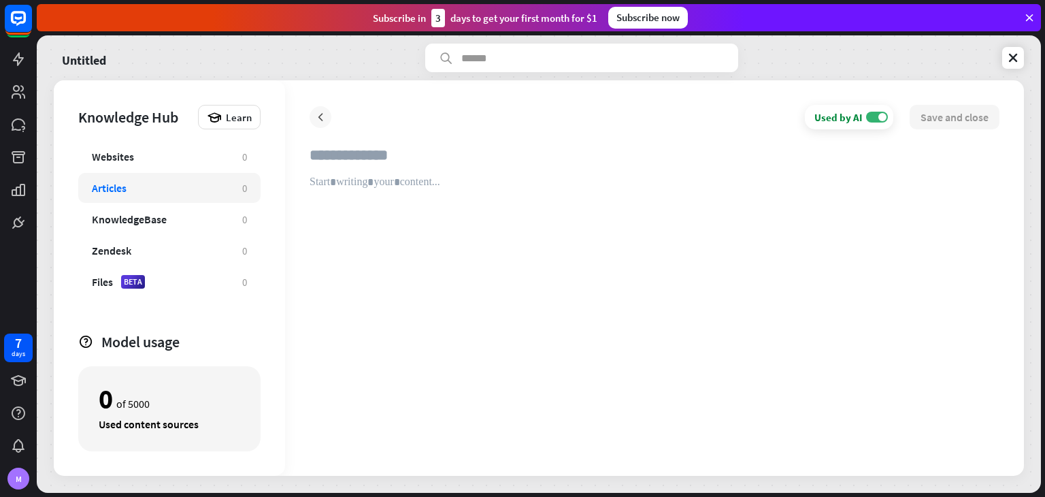
click at [323, 122] on icon at bounding box center [321, 117] width 14 height 14
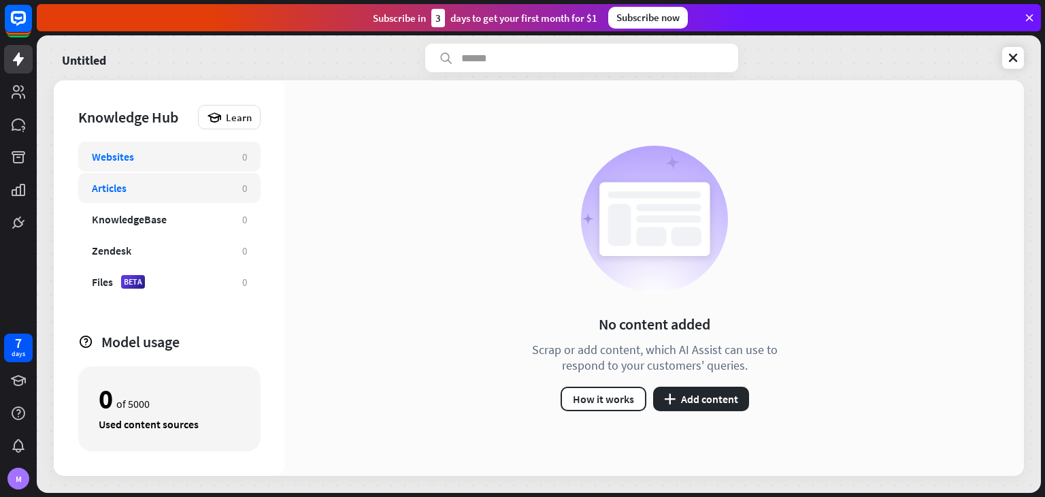
click at [139, 150] on div "Websites" at bounding box center [160, 157] width 137 height 14
click at [678, 401] on button "plus Add content" at bounding box center [701, 398] width 96 height 24
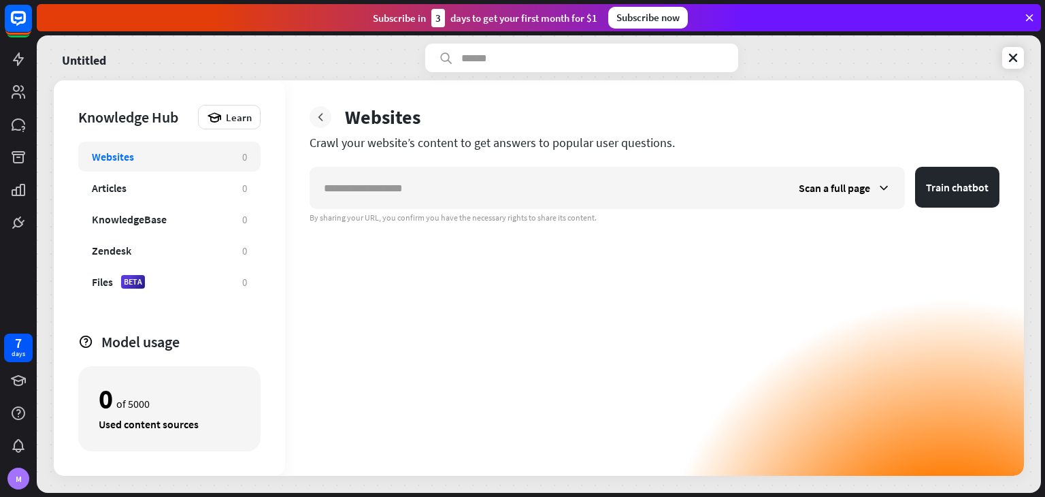
click at [320, 107] on div at bounding box center [321, 117] width 22 height 22
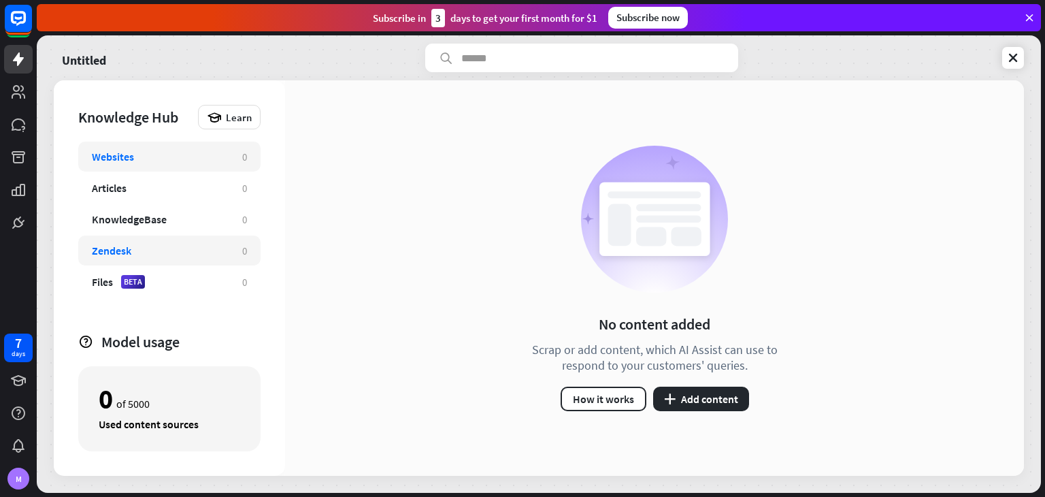
click at [112, 244] on div "Zendesk" at bounding box center [111, 251] width 39 height 14
click at [686, 393] on button "plus Add content" at bounding box center [701, 398] width 96 height 24
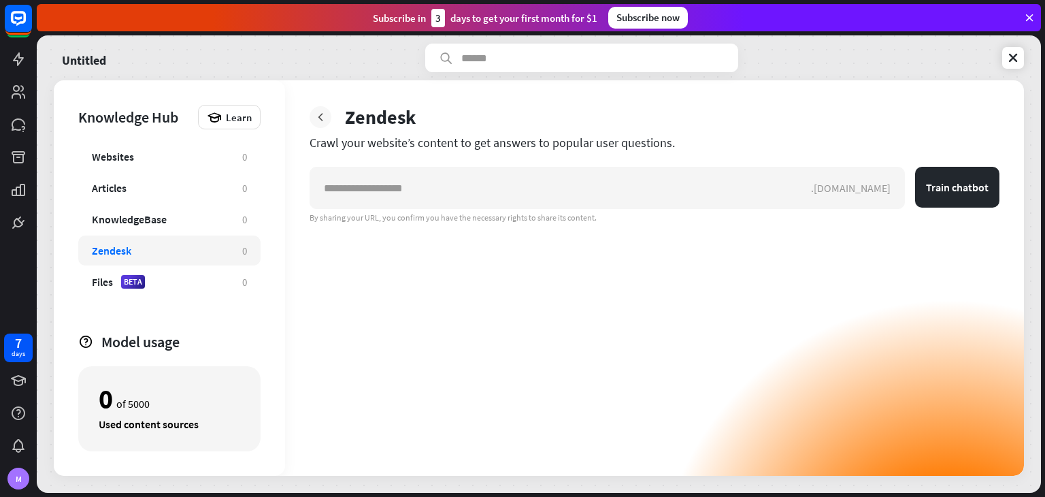
click at [327, 112] on icon at bounding box center [321, 117] width 14 height 14
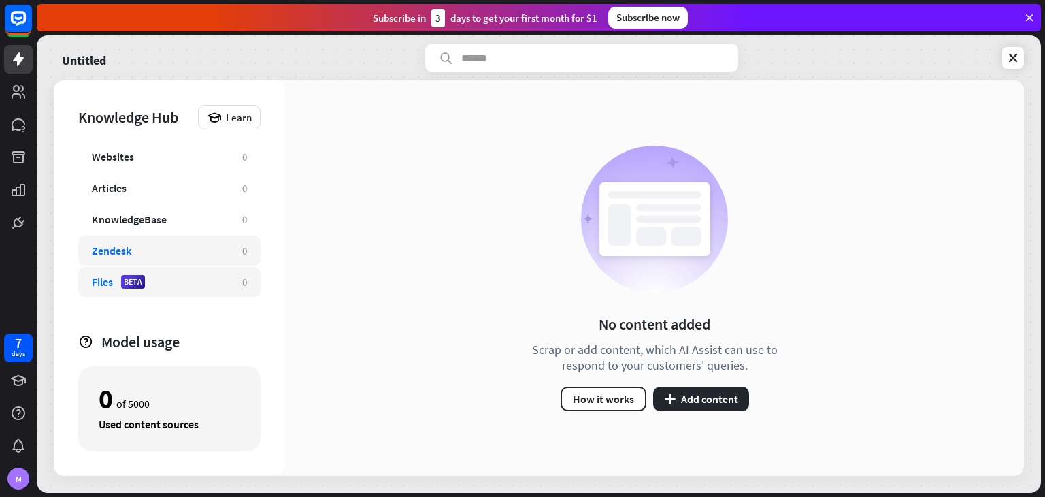
click at [179, 284] on div "Files BETA" at bounding box center [160, 282] width 137 height 14
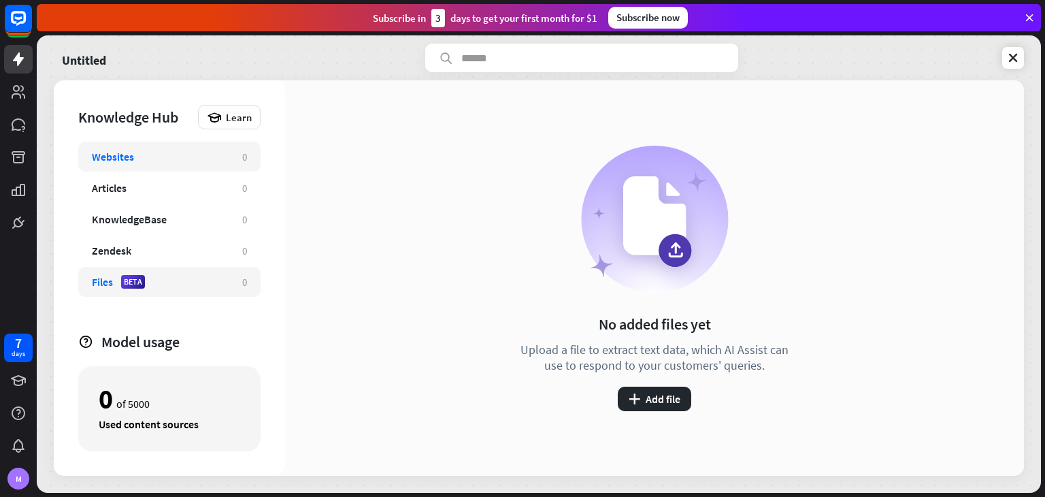
click at [142, 152] on div "Websites" at bounding box center [160, 157] width 137 height 14
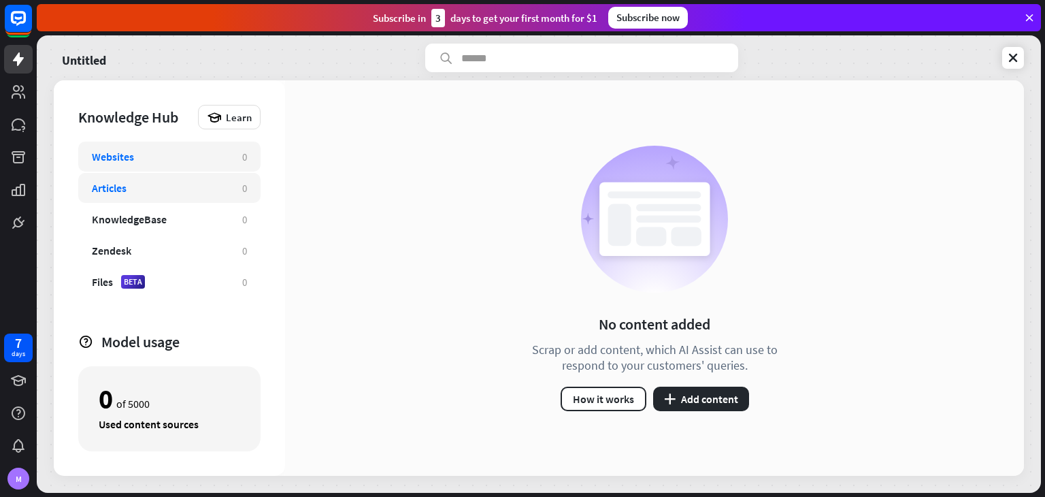
click at [150, 183] on div "Articles" at bounding box center [160, 188] width 137 height 14
click at [180, 262] on div "Zendesk 0" at bounding box center [169, 250] width 182 height 30
click at [176, 195] on div "Articles 0" at bounding box center [169, 188] width 182 height 30
click at [147, 154] on div "Websites" at bounding box center [160, 157] width 137 height 14
click at [699, 402] on button "plus Add content" at bounding box center [701, 398] width 96 height 24
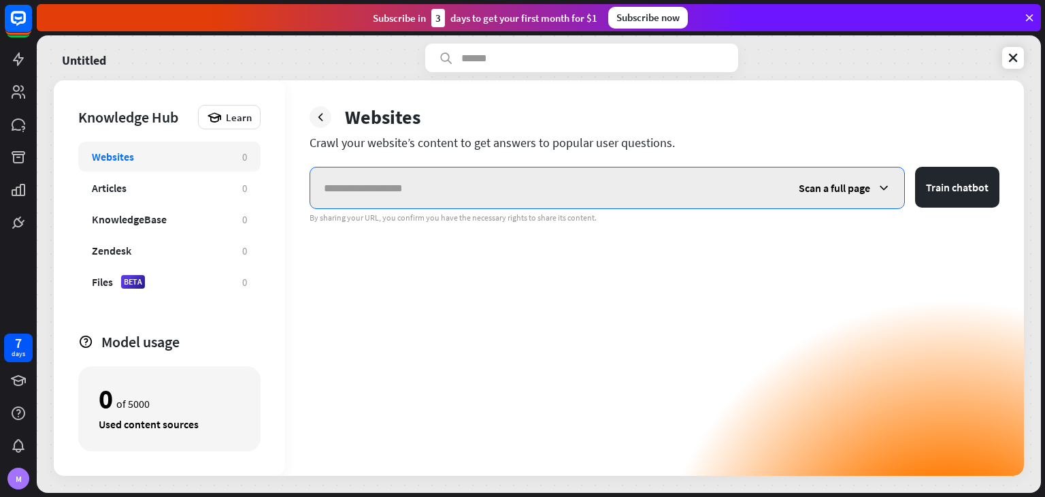
paste input "**********"
type input "**********"
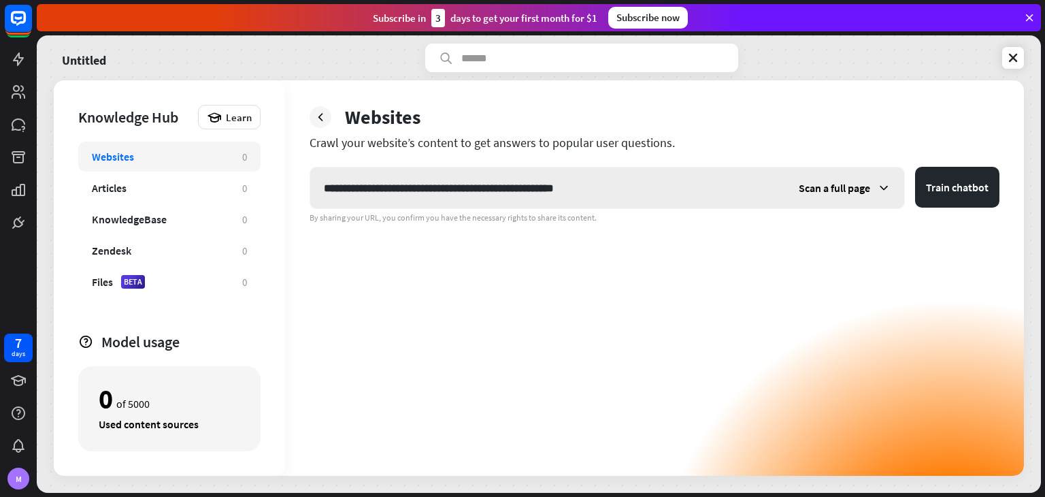
click at [841, 183] on span "Scan a full page" at bounding box center [834, 188] width 71 height 14
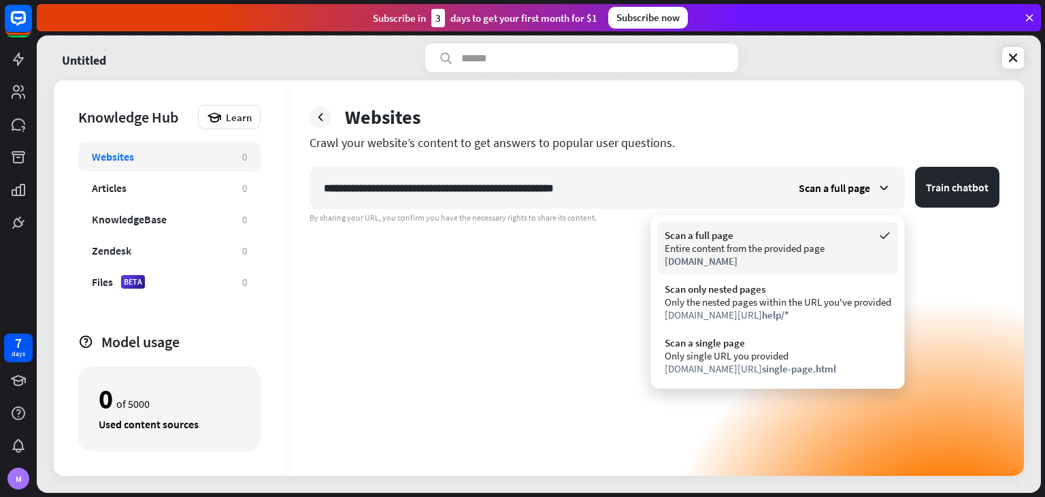
click at [805, 250] on div "Entire content from the provided page" at bounding box center [778, 248] width 227 height 13
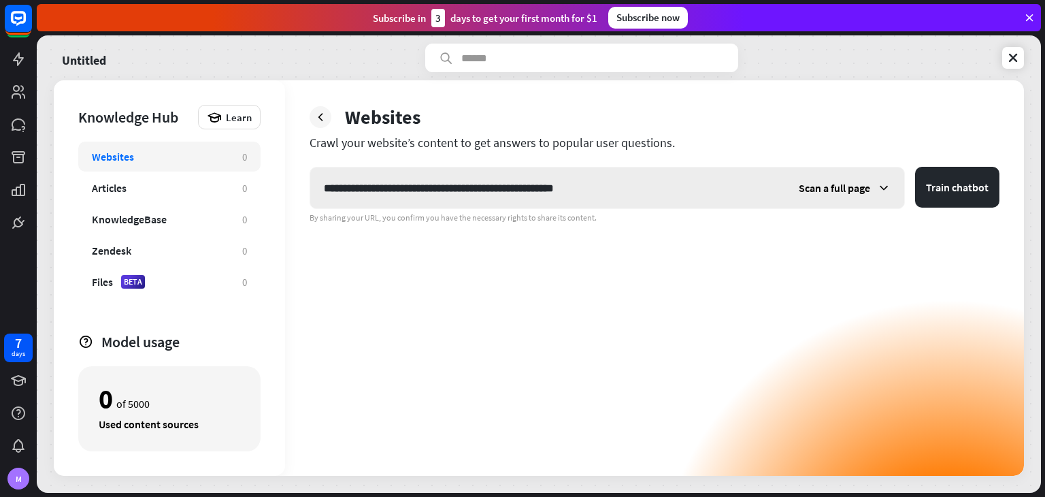
click at [869, 197] on div "Scan a full page" at bounding box center [844, 187] width 119 height 41
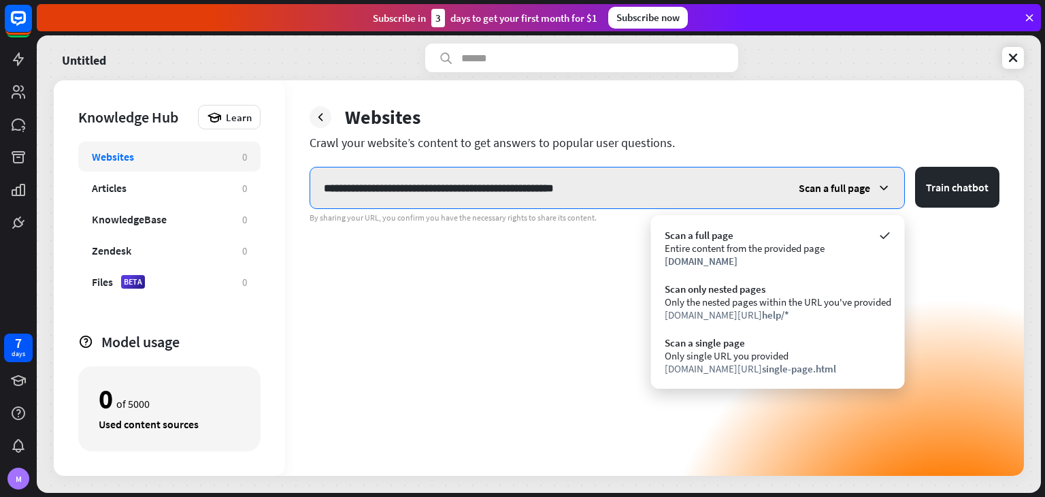
click at [612, 187] on input "**********" at bounding box center [547, 187] width 475 height 41
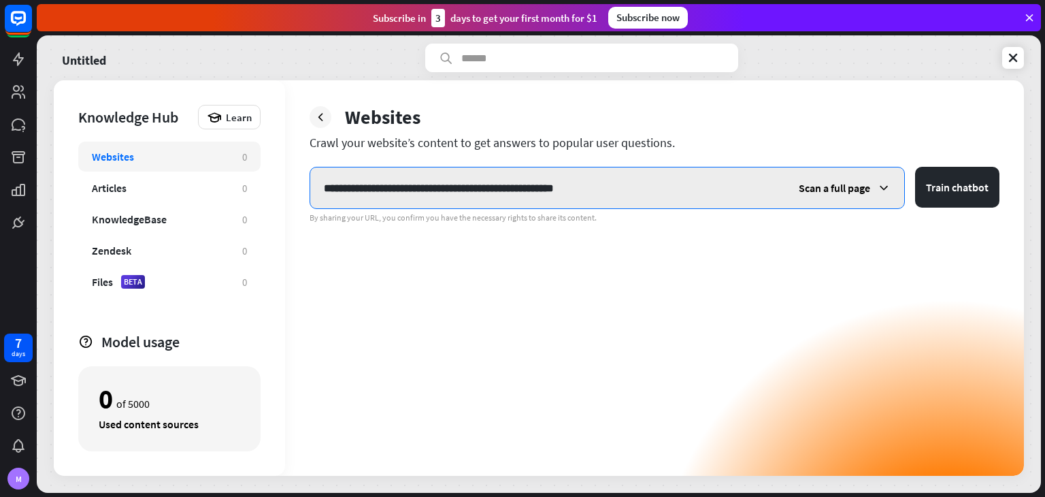
click at [612, 187] on input "**********" at bounding box center [547, 187] width 475 height 41
paste input "**********"
type input "**********"
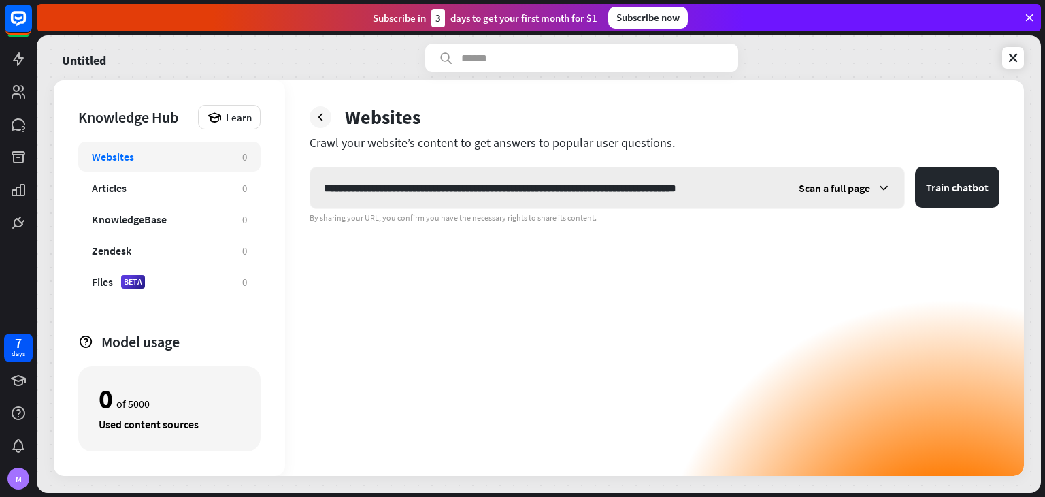
click at [843, 190] on span "Scan a full page" at bounding box center [834, 188] width 71 height 14
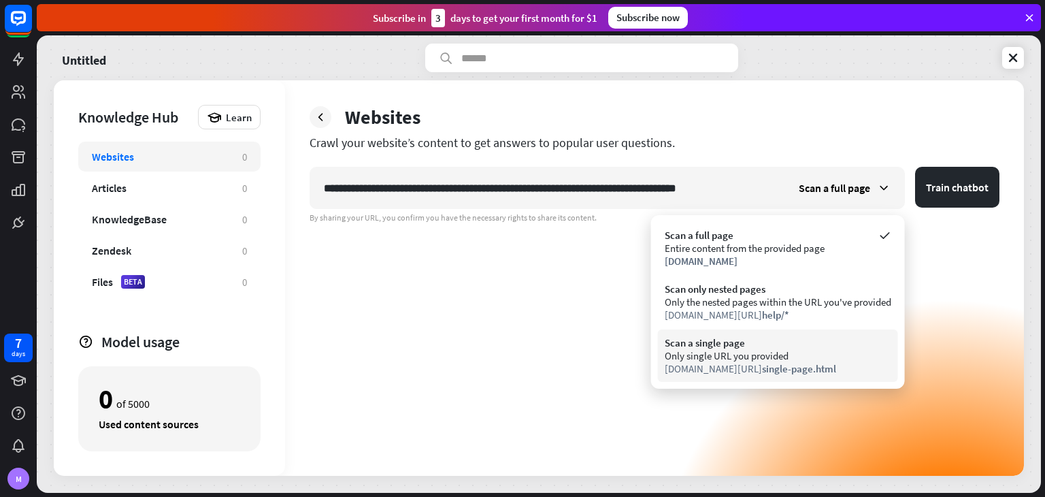
click at [826, 343] on div "Scan a single page" at bounding box center [778, 342] width 227 height 13
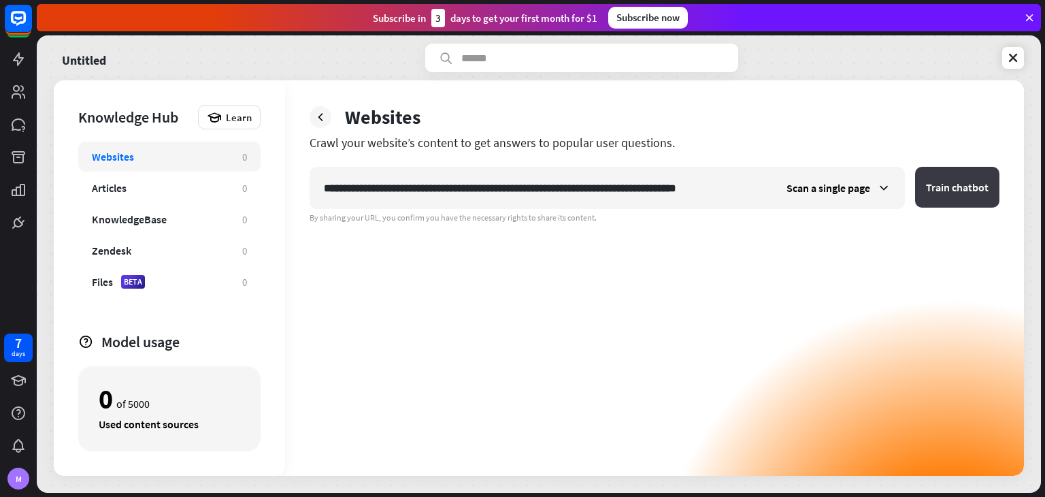
click at [935, 196] on button "Train chatbot" at bounding box center [957, 187] width 84 height 41
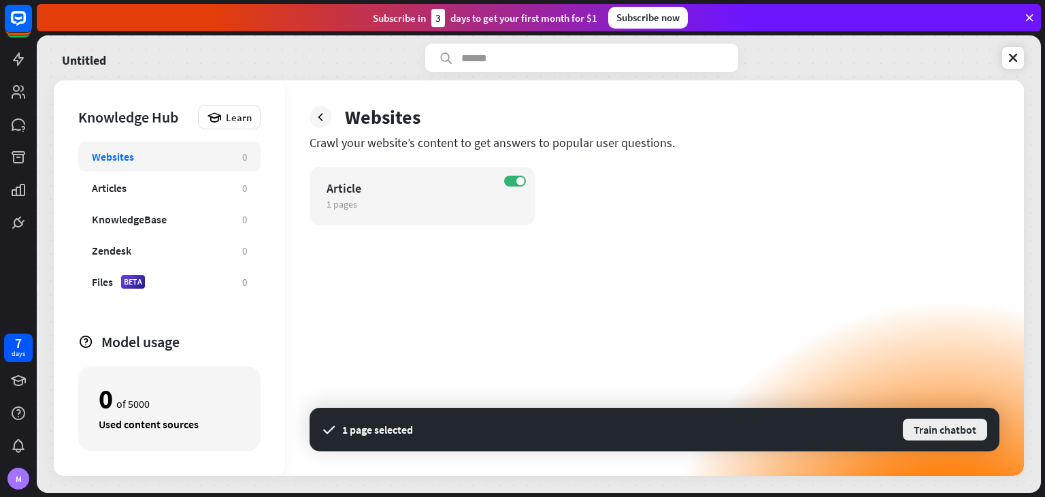
click at [929, 423] on button "Train chatbot" at bounding box center [944, 429] width 87 height 24
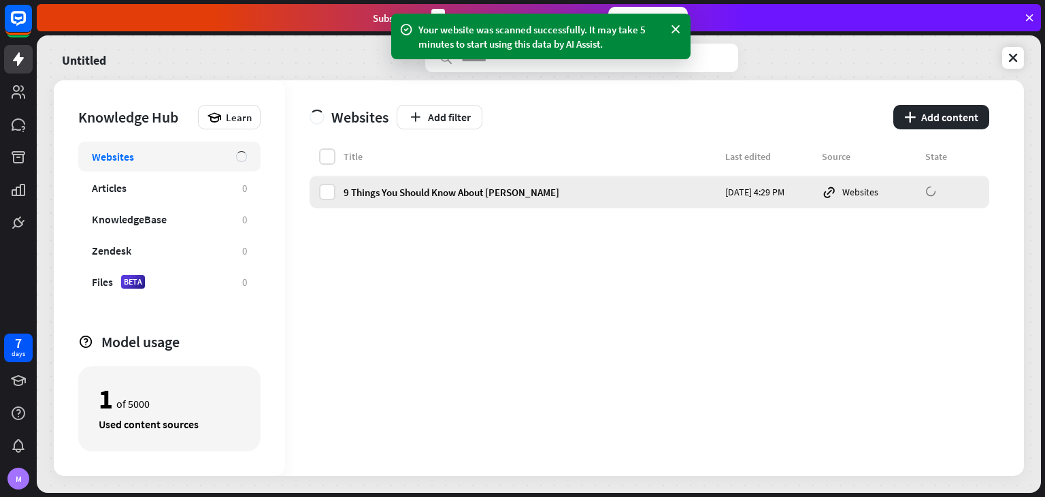
click at [433, 189] on div "9 Things You Should Know About [PERSON_NAME]" at bounding box center [530, 192] width 373 height 13
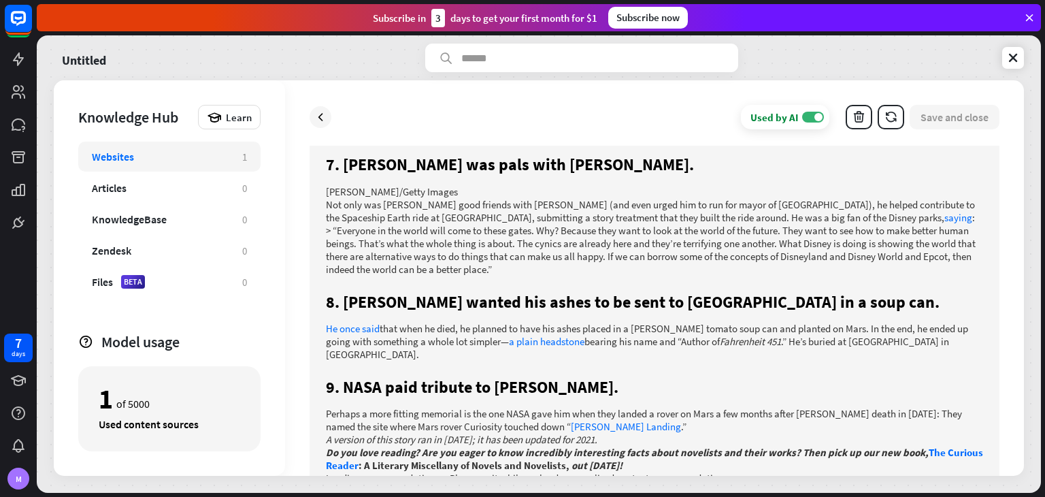
scroll to position [816, 0]
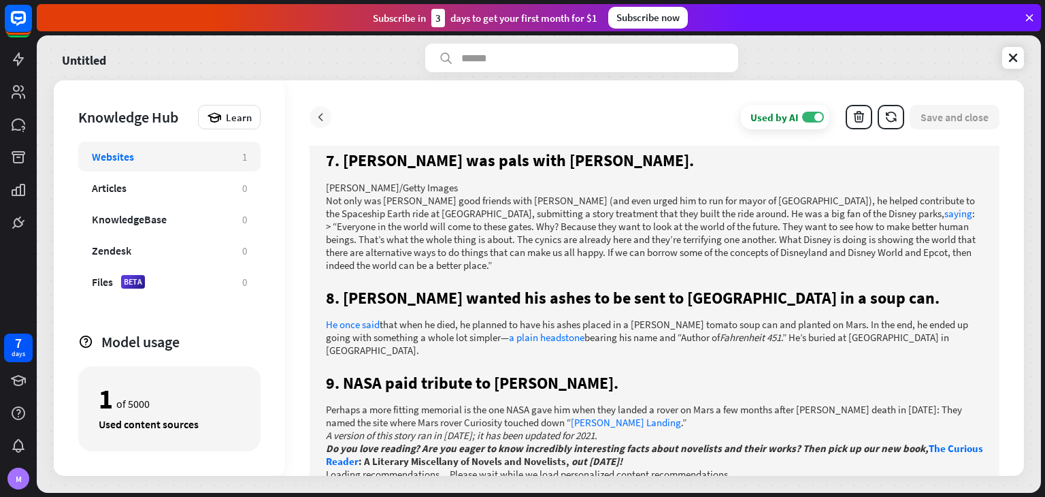
click at [321, 117] on icon at bounding box center [321, 117] width 14 height 14
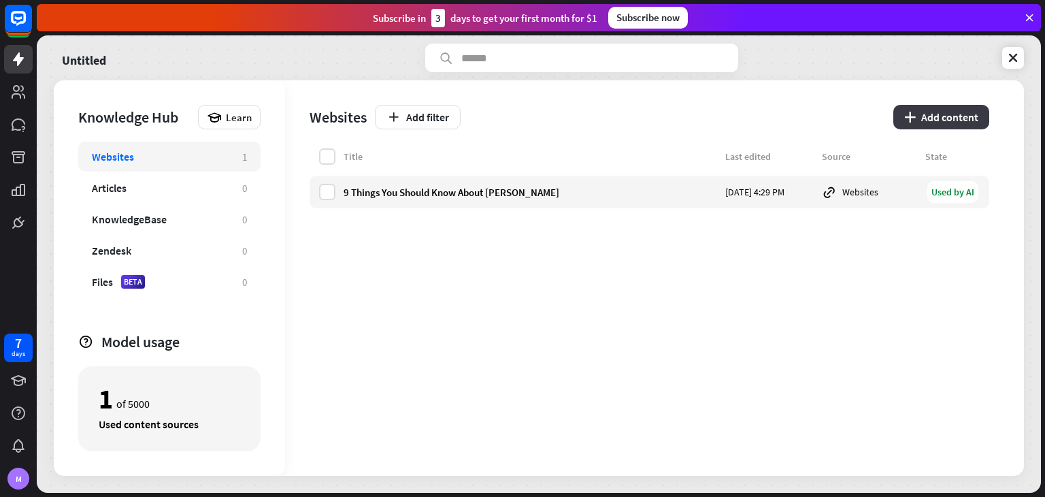
click at [955, 106] on button "plus Add content" at bounding box center [941, 117] width 96 height 24
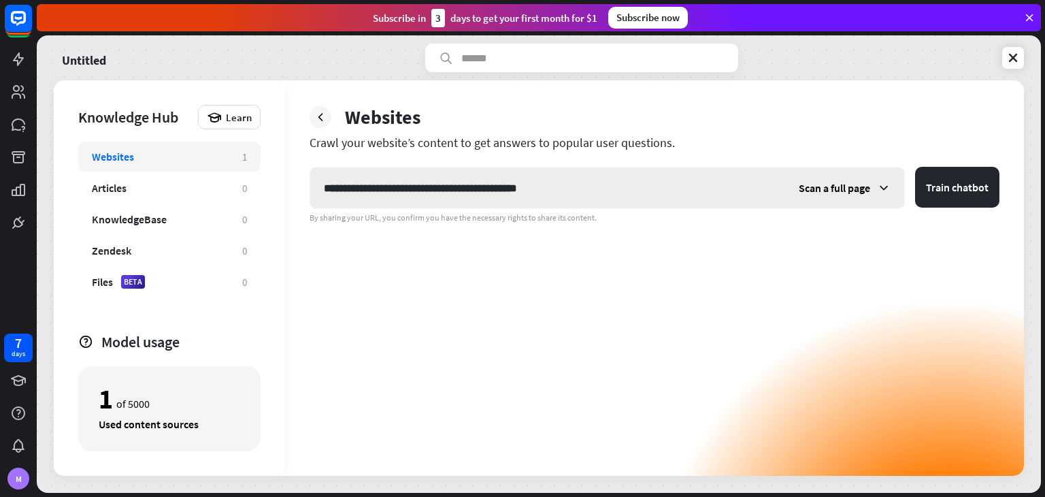
type input "**********"
click at [827, 201] on div "Scan a full page" at bounding box center [844, 187] width 119 height 41
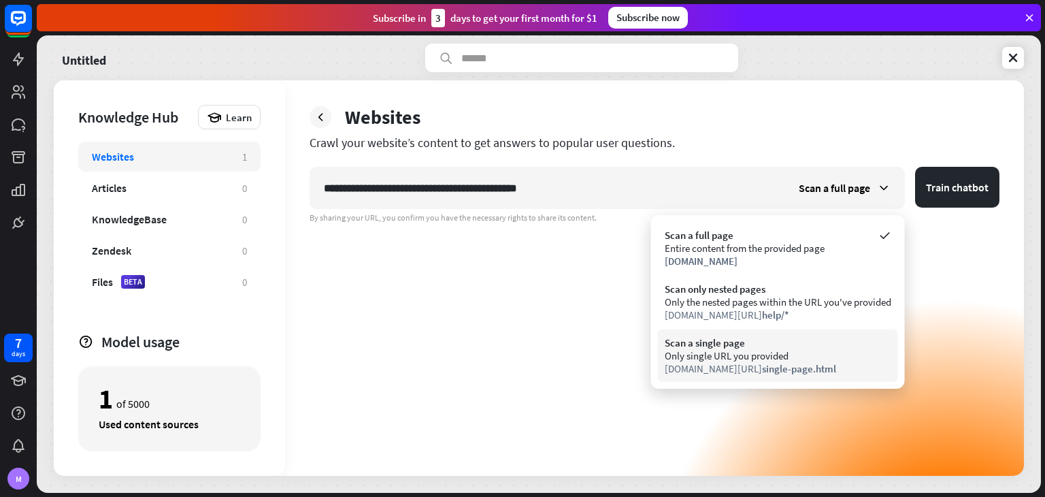
click at [794, 369] on span "single-page.html" at bounding box center [799, 368] width 74 height 13
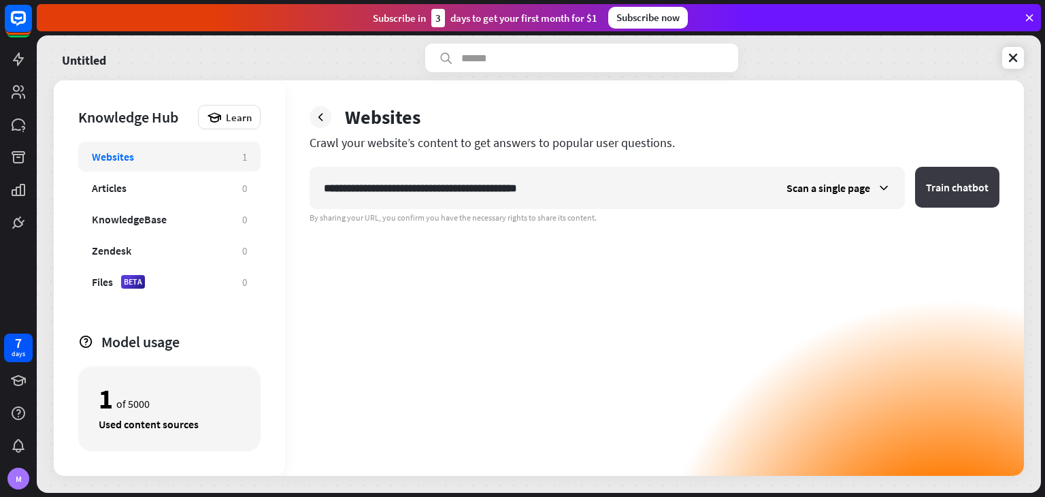
click at [961, 182] on button "Train chatbot" at bounding box center [957, 187] width 84 height 41
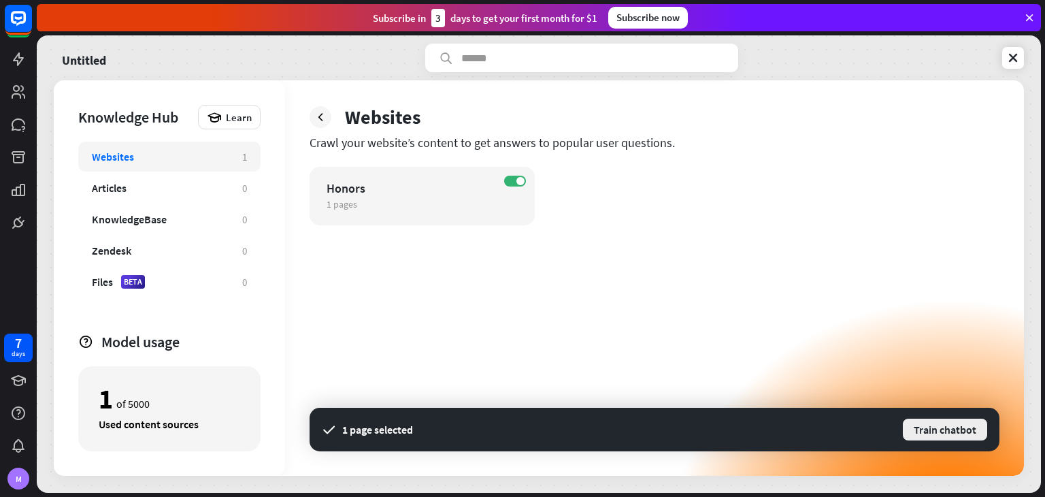
click at [942, 435] on button "Train chatbot" at bounding box center [944, 429] width 87 height 24
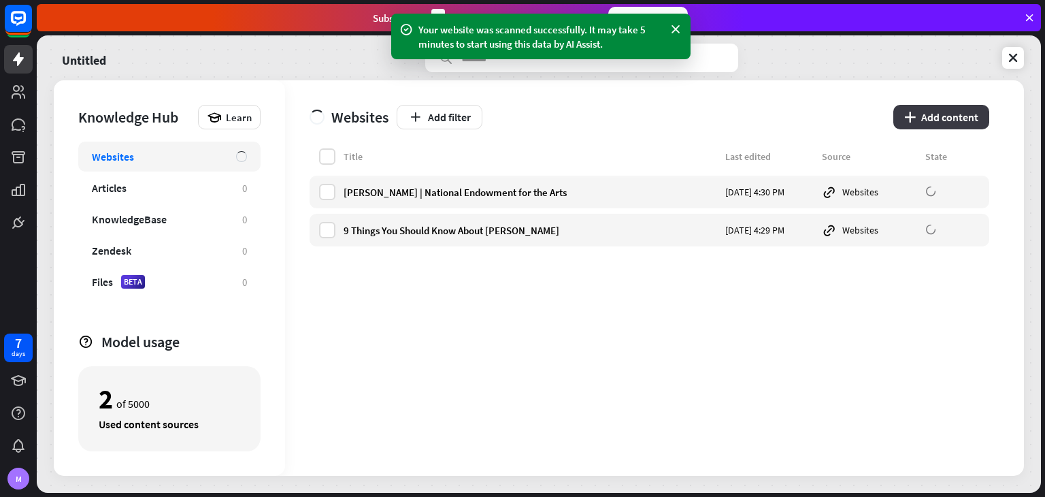
click at [929, 118] on button "plus Add content" at bounding box center [941, 117] width 96 height 24
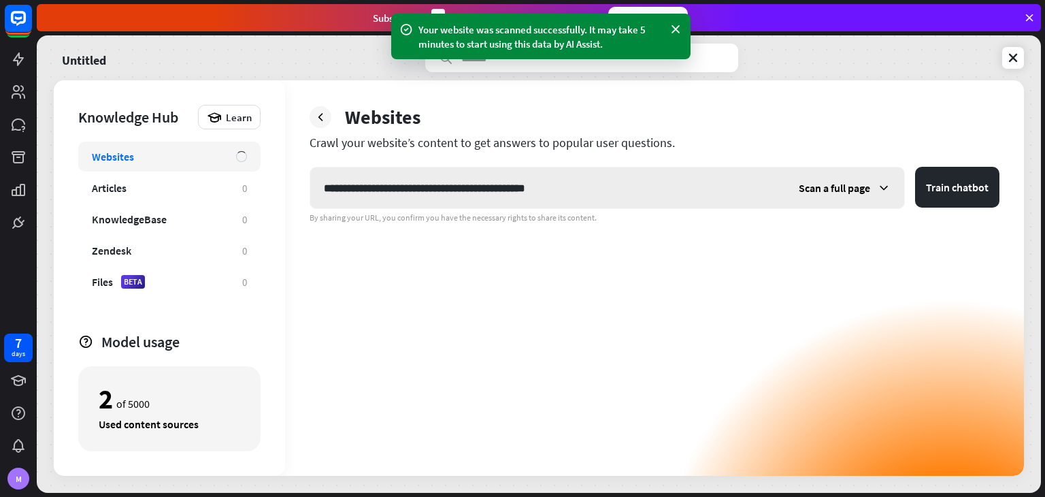
type input "**********"
click at [863, 191] on span "Scan a full page" at bounding box center [834, 188] width 71 height 14
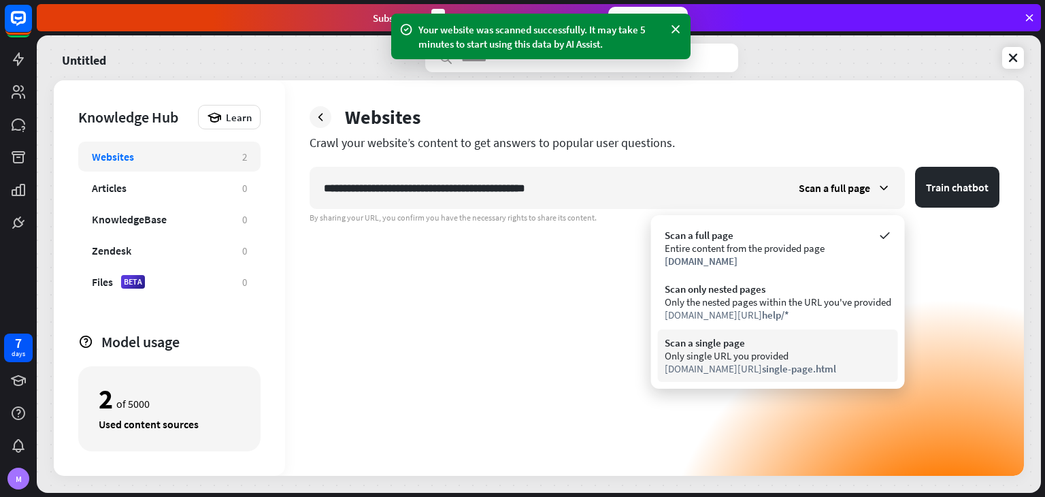
click at [792, 353] on div "Only single URL you provided" at bounding box center [778, 355] width 227 height 13
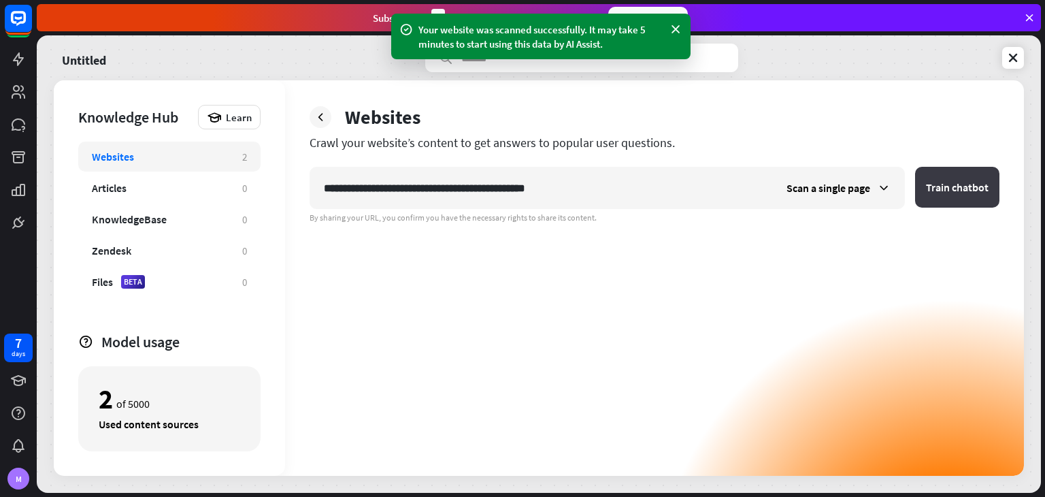
click at [939, 178] on button "Train chatbot" at bounding box center [957, 187] width 84 height 41
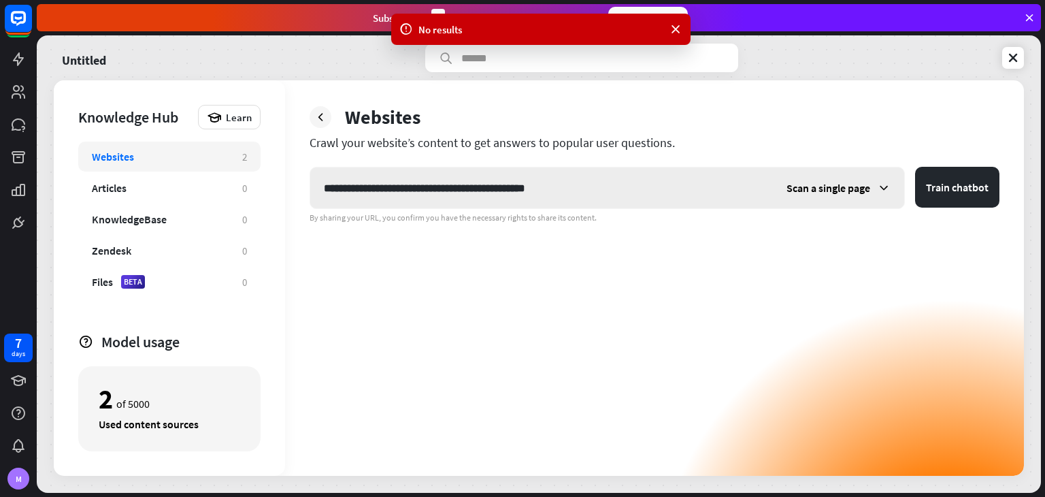
click at [871, 181] on div "Scan a single page" at bounding box center [838, 187] width 131 height 41
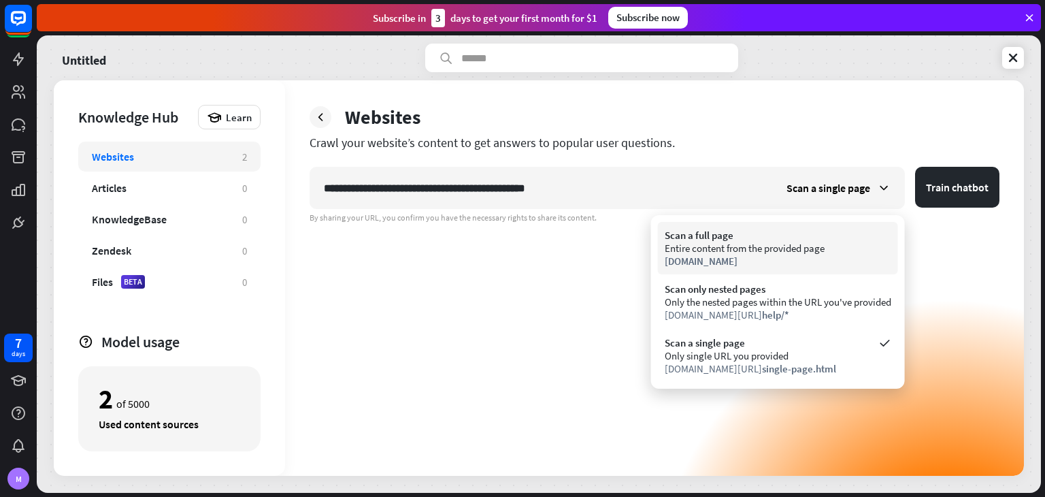
click at [816, 259] on div "[DOMAIN_NAME]" at bounding box center [778, 260] width 227 height 13
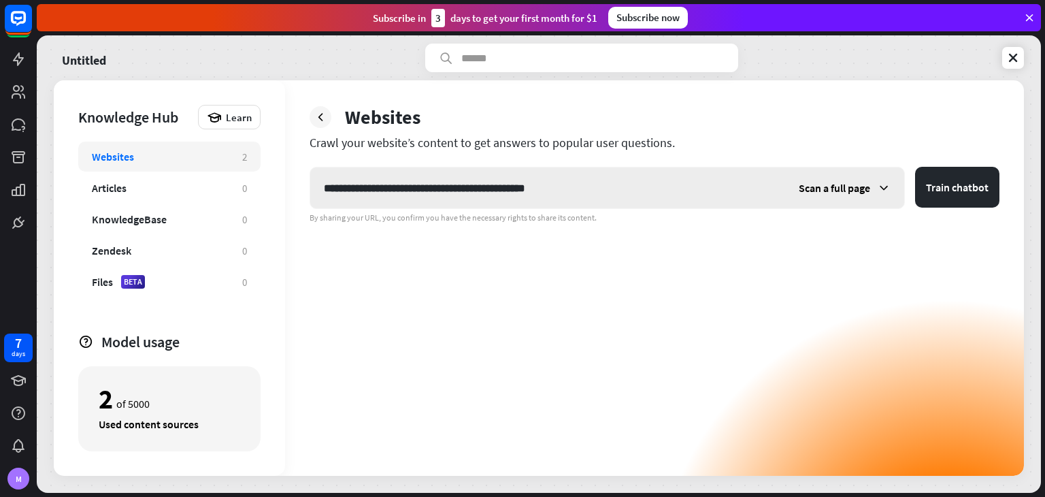
click at [879, 178] on div "Scan a full page" at bounding box center [844, 187] width 119 height 41
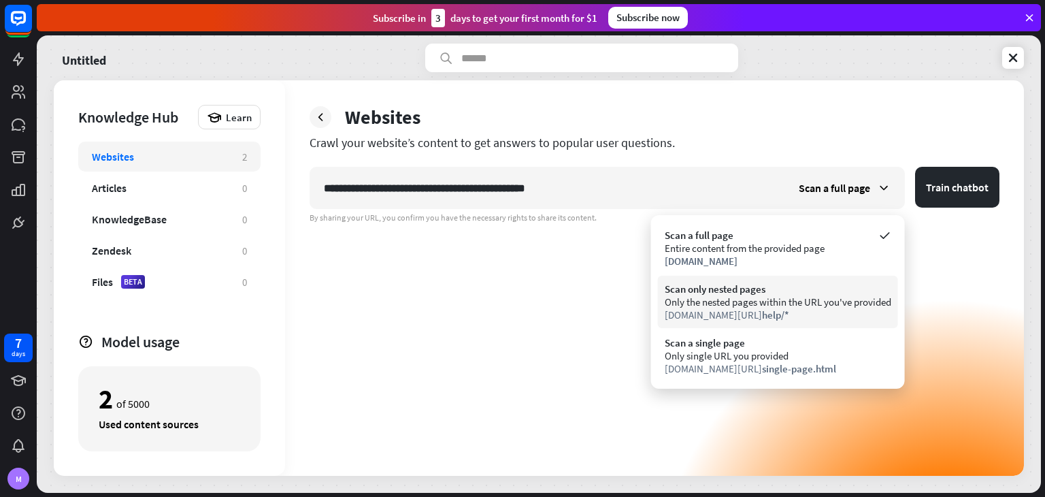
click at [844, 299] on div "Only the nested pages within the URL you've provided" at bounding box center [778, 301] width 227 height 13
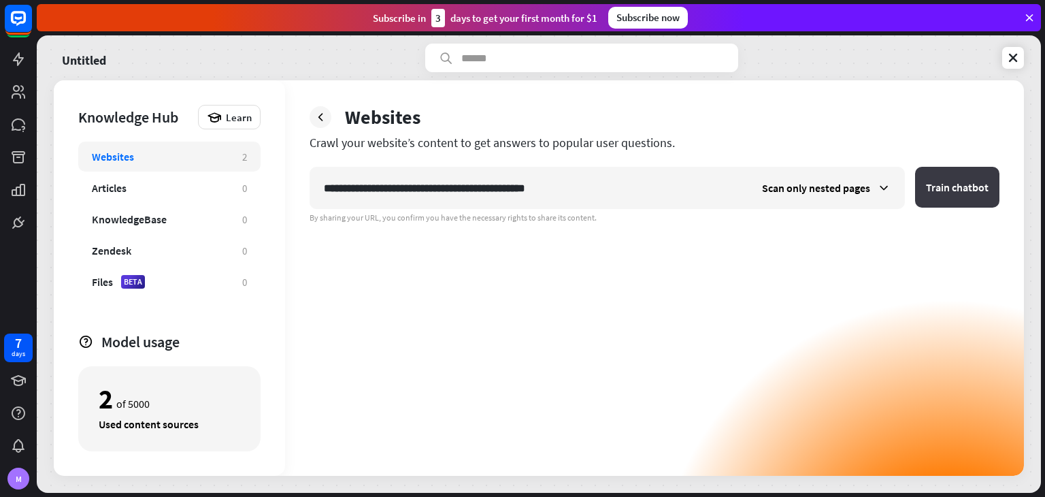
click at [956, 177] on button "Train chatbot" at bounding box center [957, 187] width 84 height 41
click at [318, 118] on icon at bounding box center [321, 117] width 14 height 14
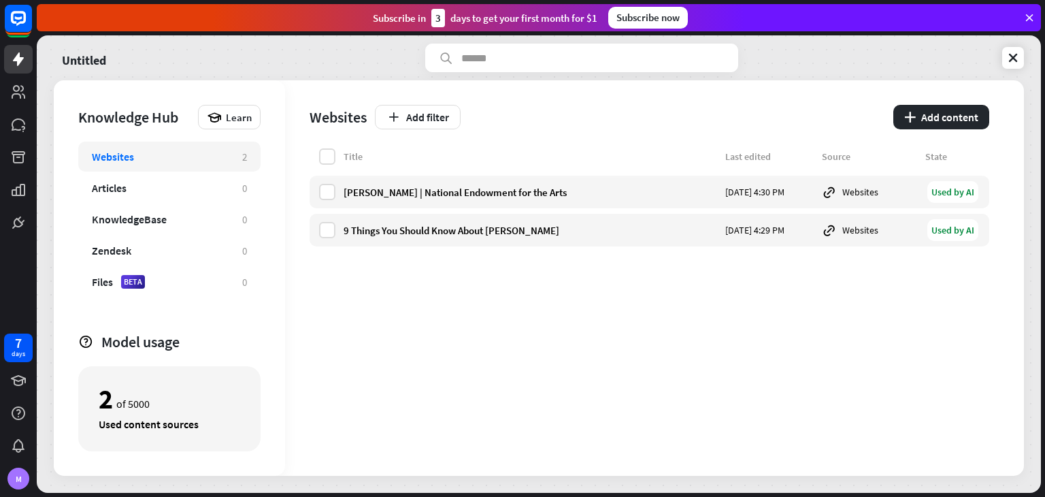
click at [363, 132] on div "Websites Add filter plus Add content" at bounding box center [650, 114] width 680 height 68
click at [964, 120] on button "plus Add content" at bounding box center [941, 117] width 96 height 24
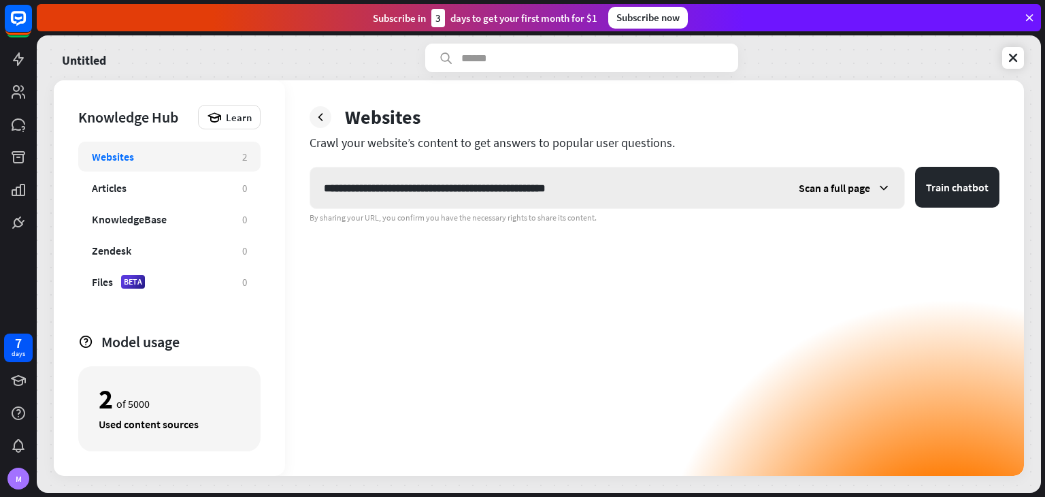
type input "**********"
click at [854, 190] on span "Scan a full page" at bounding box center [834, 188] width 71 height 14
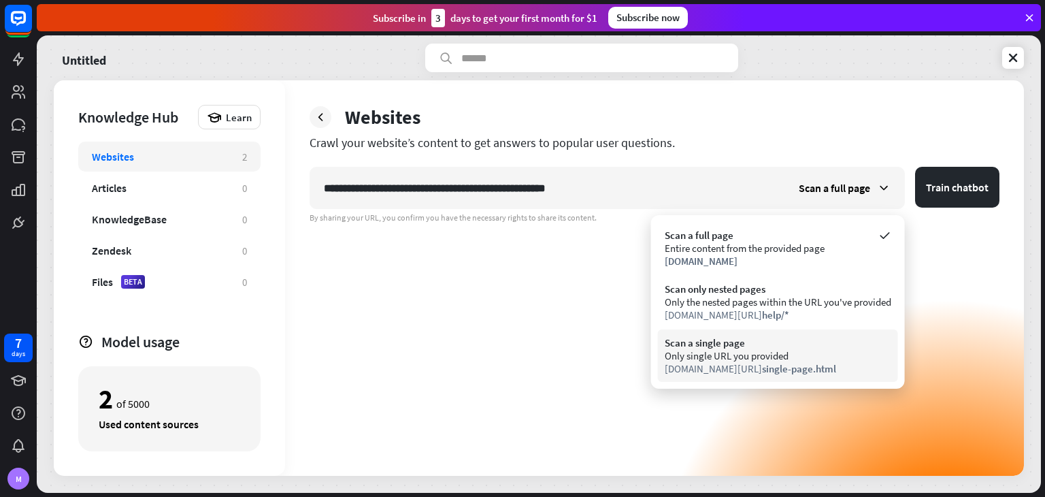
click at [825, 332] on div "Scan a single page Only single URL you provided [DOMAIN_NAME][URL] single-page.…" at bounding box center [778, 355] width 240 height 52
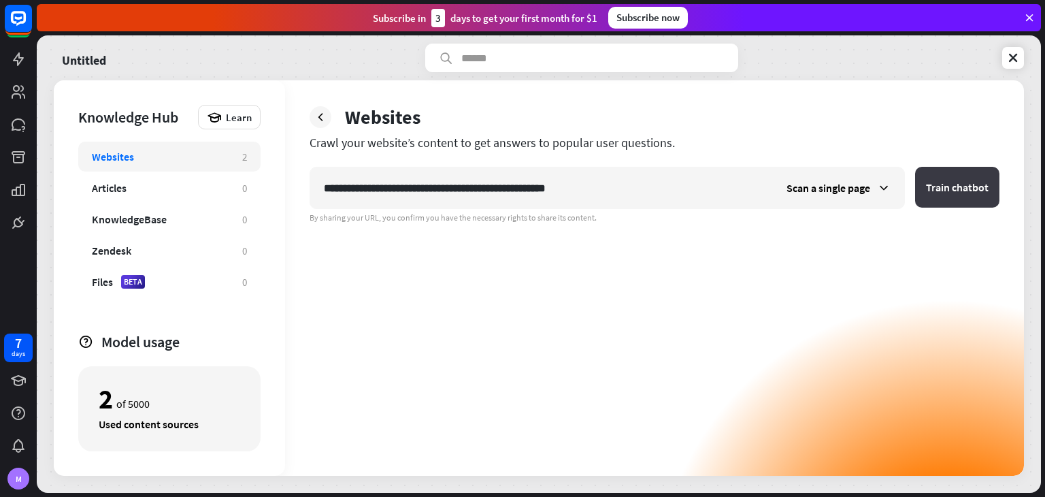
click at [959, 178] on button "Train chatbot" at bounding box center [957, 187] width 84 height 41
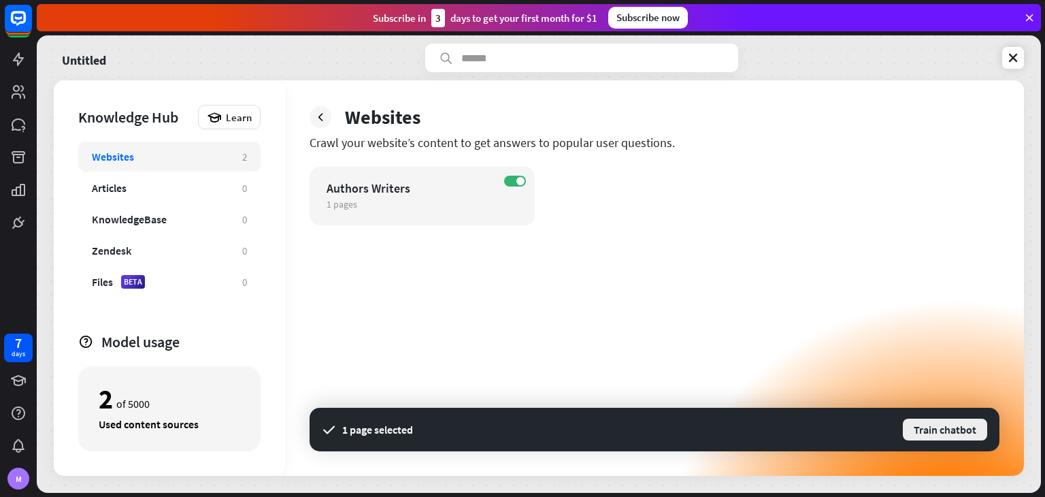
click at [935, 431] on button "Train chatbot" at bounding box center [944, 429] width 87 height 24
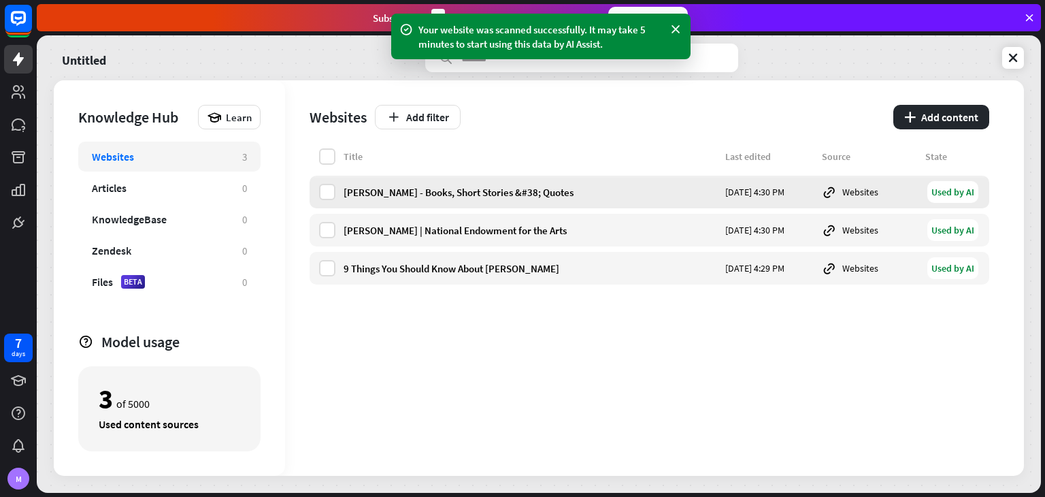
click at [446, 195] on div "[PERSON_NAME] - Books, Short Stories &#38; Quotes" at bounding box center [530, 192] width 373 height 13
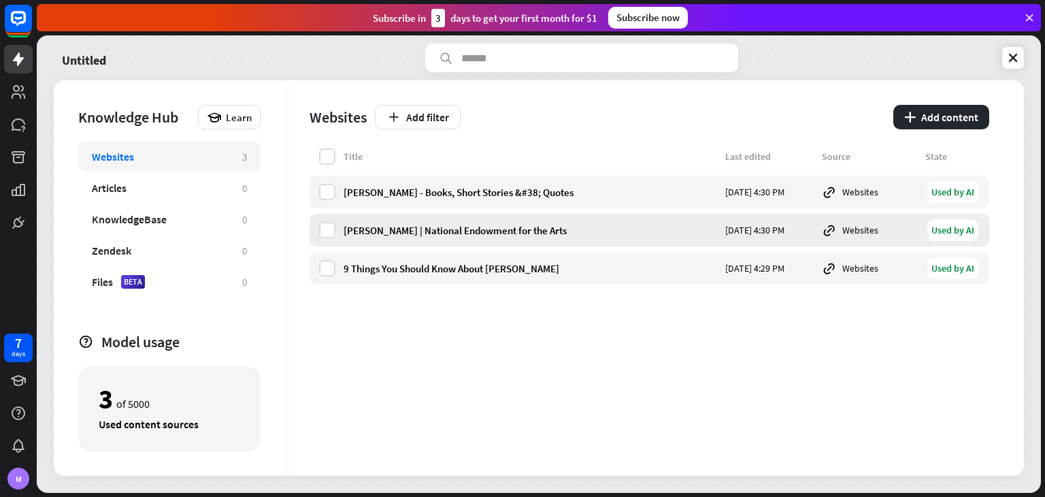
click at [460, 233] on div "[PERSON_NAME] | National Endowment for the Arts" at bounding box center [530, 230] width 373 height 13
click at [944, 116] on button "plus Add content" at bounding box center [941, 117] width 96 height 24
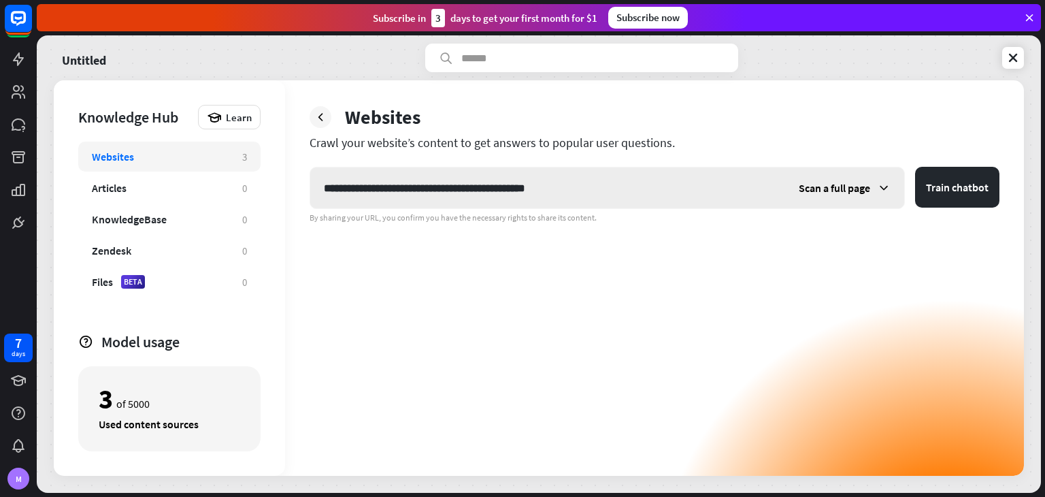
type input "**********"
click at [833, 198] on div "Scan a full page" at bounding box center [844, 187] width 119 height 41
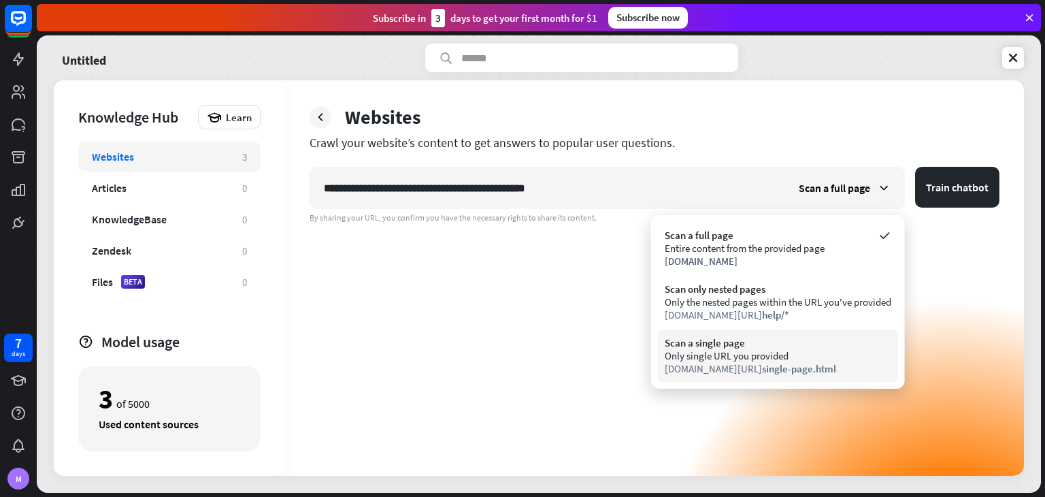
click at [818, 365] on span "single-page.html" at bounding box center [799, 368] width 74 height 13
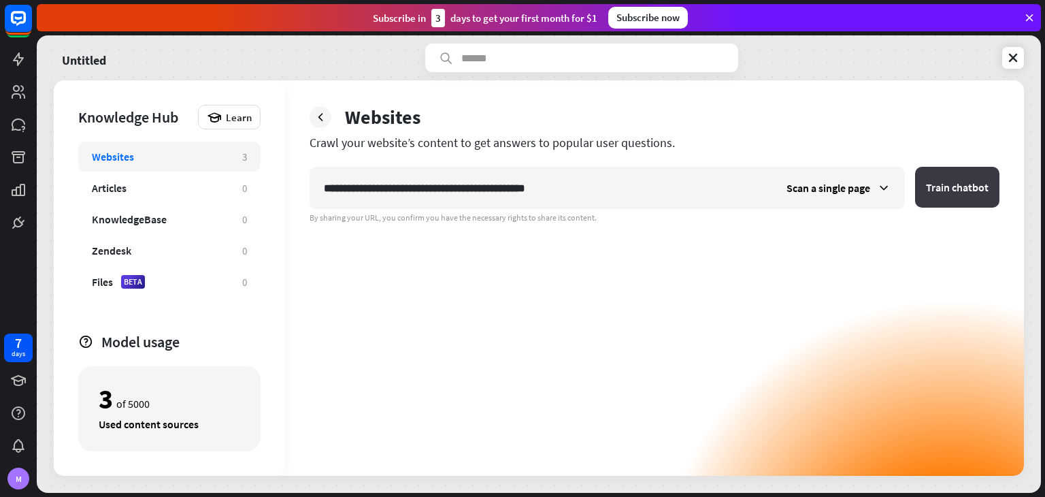
click at [961, 177] on button "Train chatbot" at bounding box center [957, 187] width 84 height 41
click at [933, 188] on button "Train chatbot" at bounding box center [957, 187] width 84 height 41
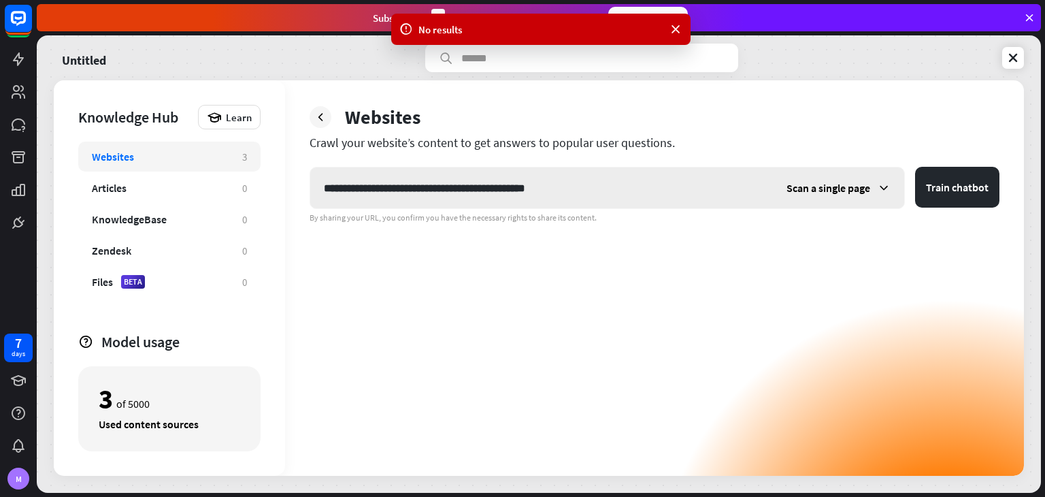
click at [835, 193] on span "Scan a single page" at bounding box center [828, 188] width 84 height 14
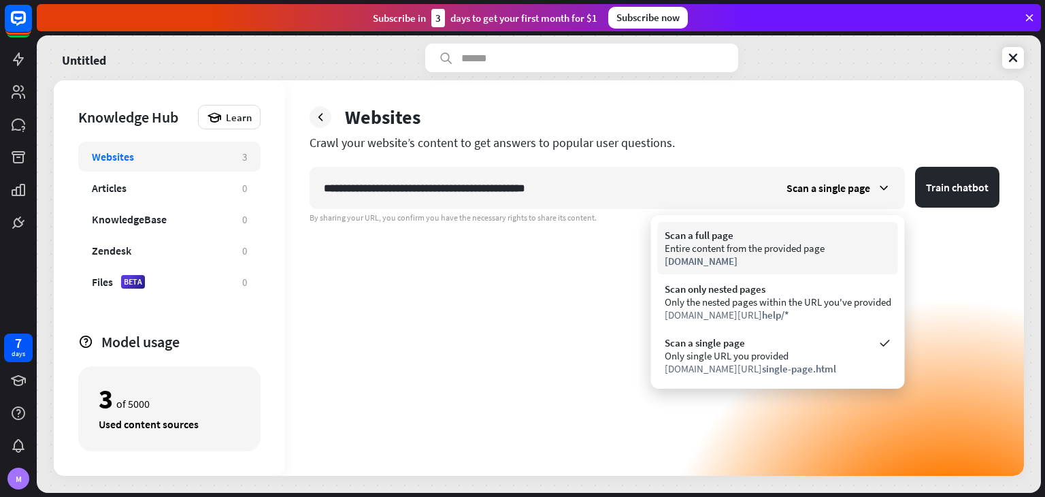
click at [823, 250] on div "Entire content from the provided page" at bounding box center [778, 248] width 227 height 13
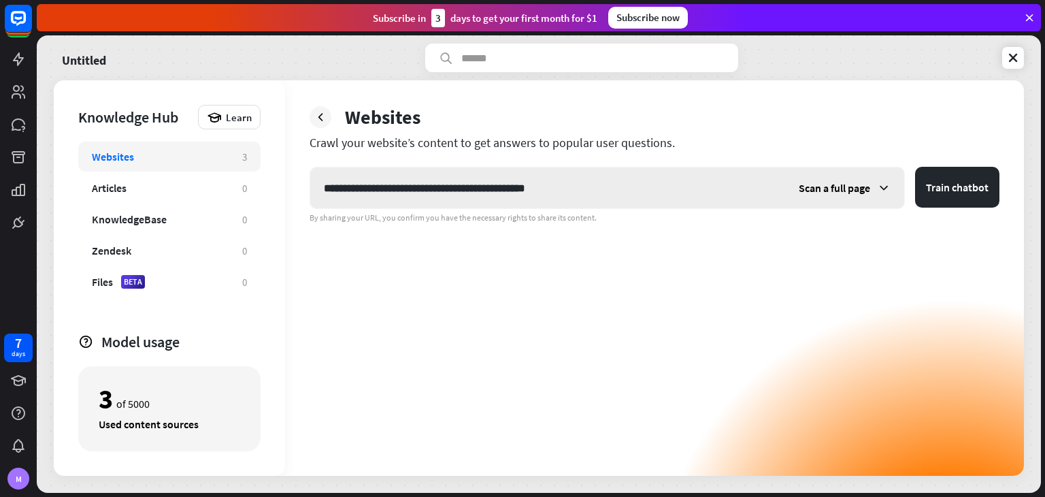
click at [861, 188] on span "Scan a full page" at bounding box center [834, 188] width 71 height 14
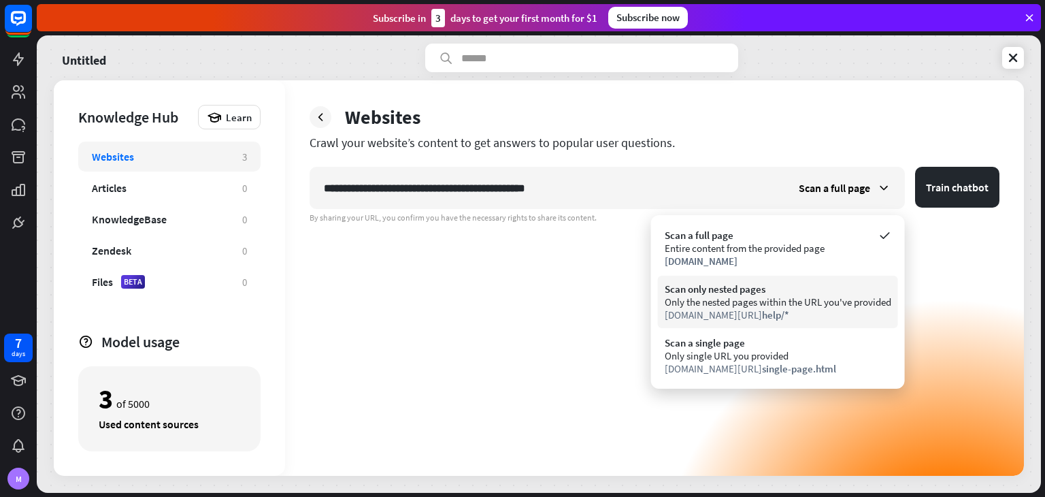
click at [827, 287] on div "Scan only nested pages" at bounding box center [778, 288] width 227 height 13
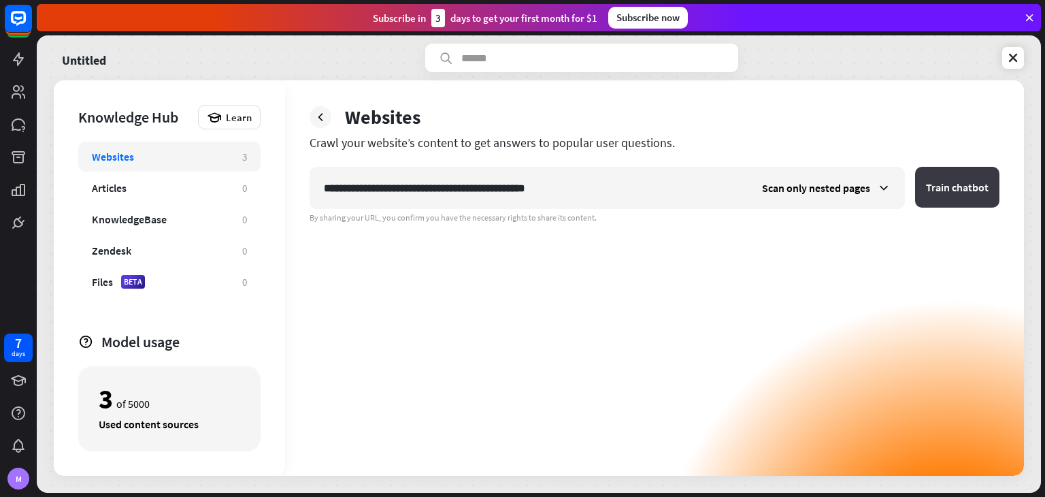
click at [928, 194] on button "Train chatbot" at bounding box center [957, 187] width 84 height 41
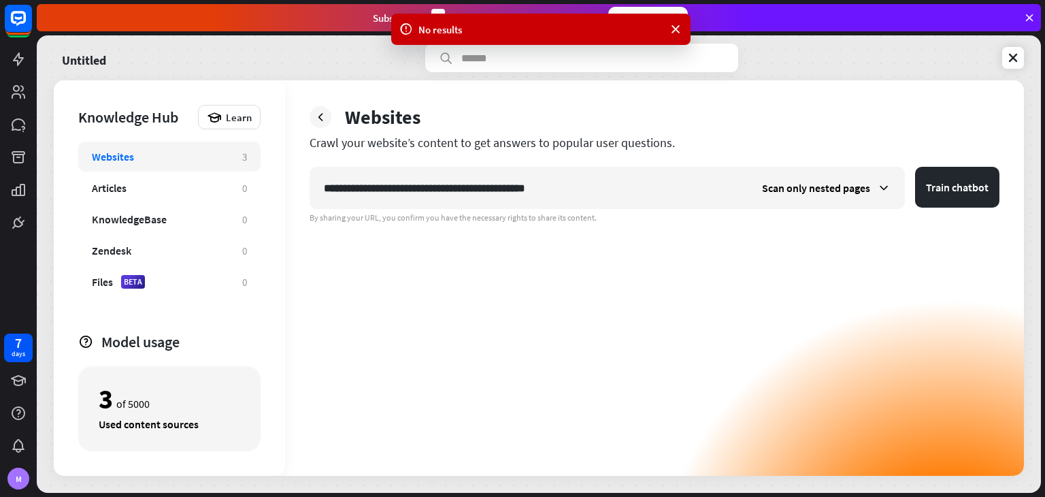
click at [928, 194] on button "Train chatbot" at bounding box center [957, 187] width 84 height 41
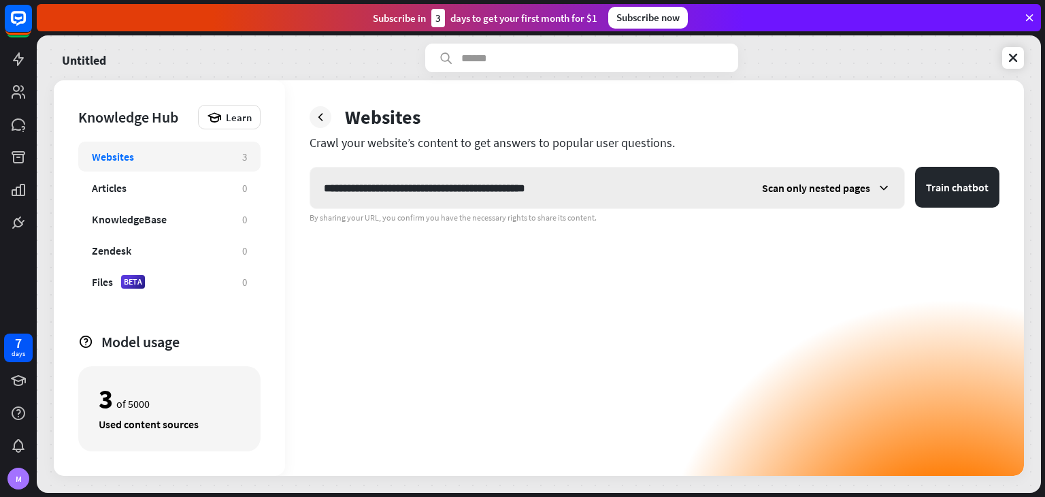
click at [850, 186] on span "Scan only nested pages" at bounding box center [816, 188] width 108 height 14
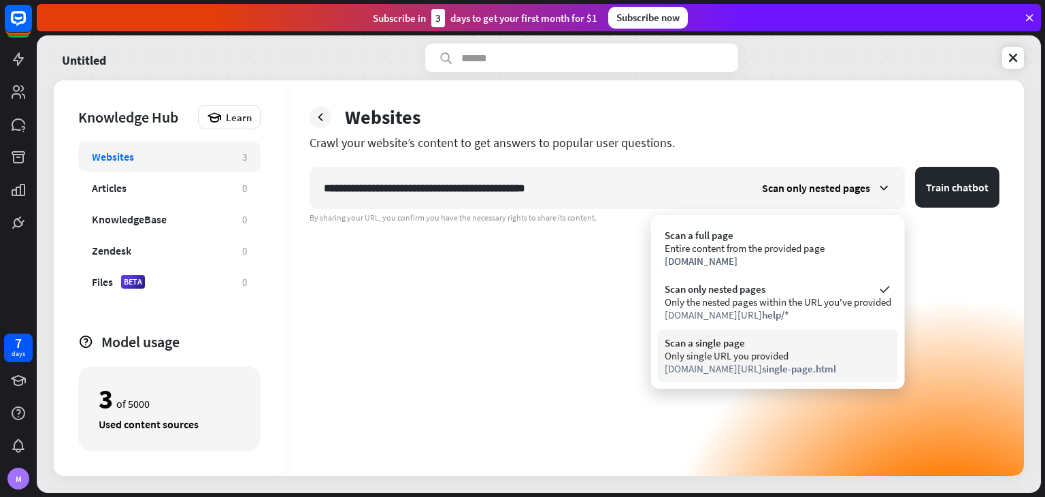
click at [800, 354] on div "Only single URL you provided" at bounding box center [778, 355] width 227 height 13
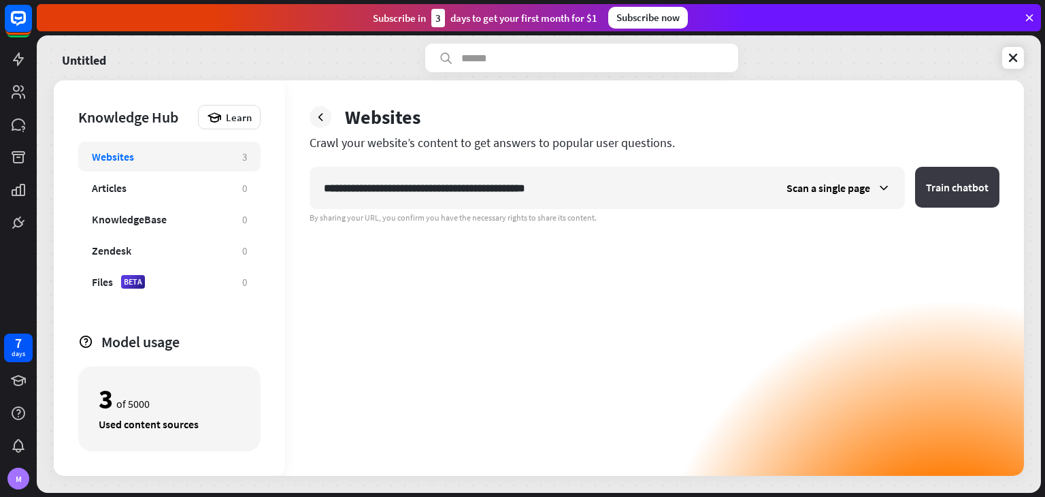
click at [952, 187] on button "Train chatbot" at bounding box center [957, 187] width 84 height 41
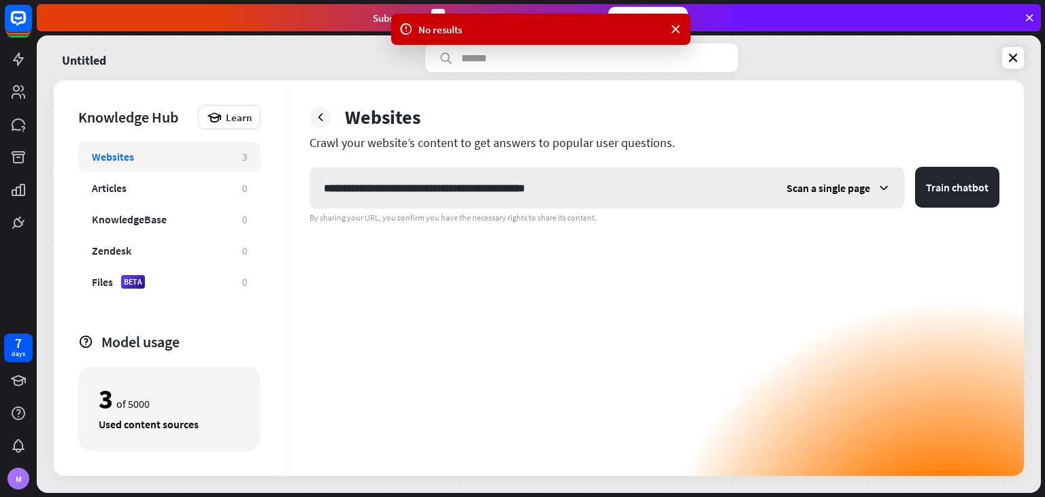
click at [466, 187] on input "**********" at bounding box center [541, 187] width 463 height 41
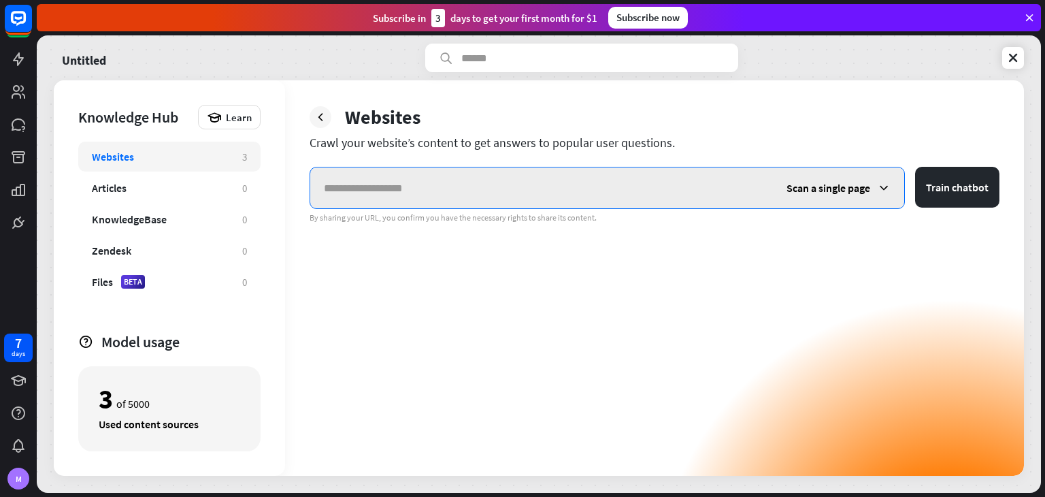
paste input "**********"
type input "**********"
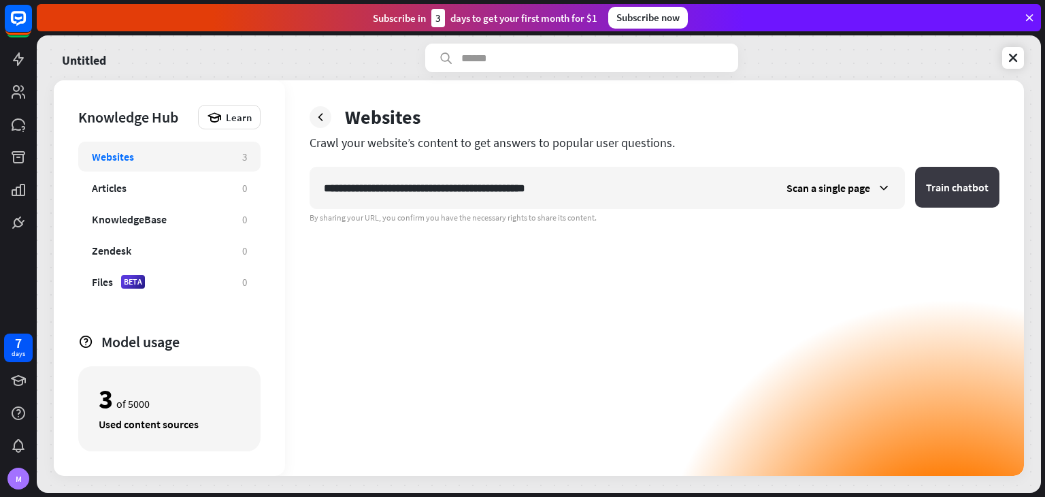
click at [949, 191] on button "Train chatbot" at bounding box center [957, 187] width 84 height 41
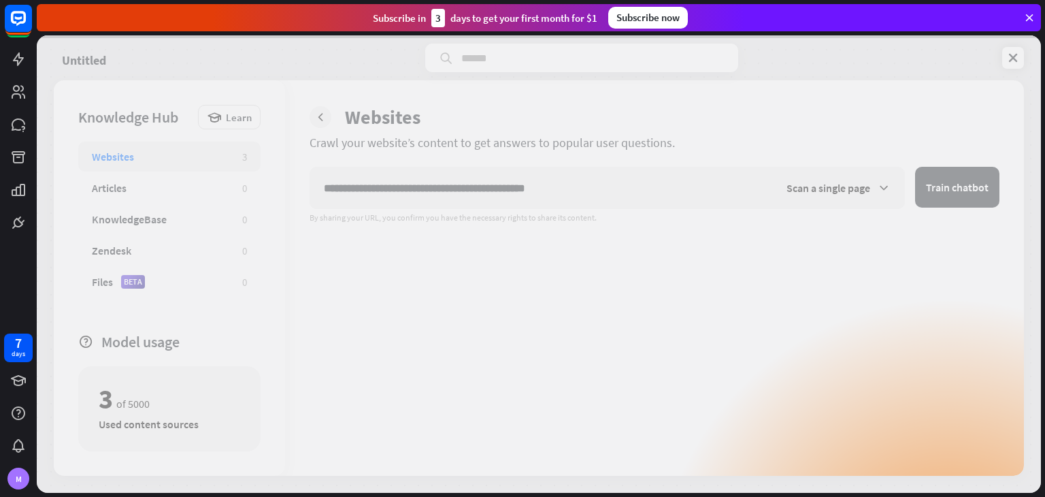
click at [879, 193] on div at bounding box center [539, 263] width 1004 height 457
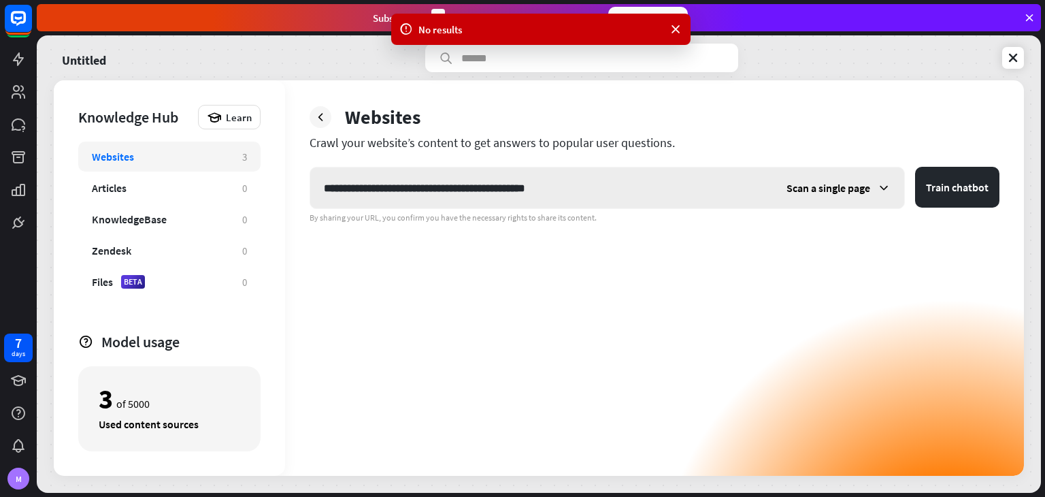
click at [814, 176] on div "Scan a single page" at bounding box center [838, 187] width 131 height 41
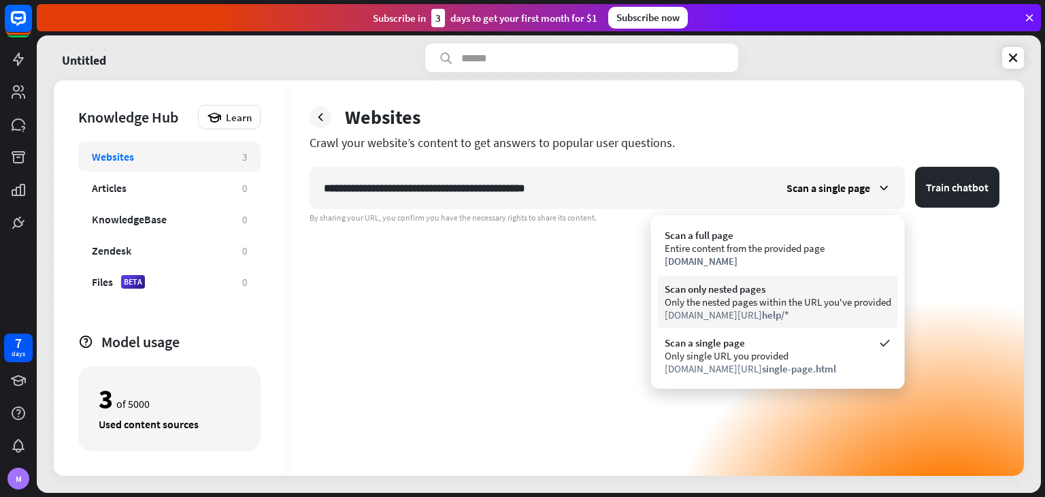
click at [819, 310] on div "[DOMAIN_NAME][URL] help/*" at bounding box center [778, 314] width 227 height 13
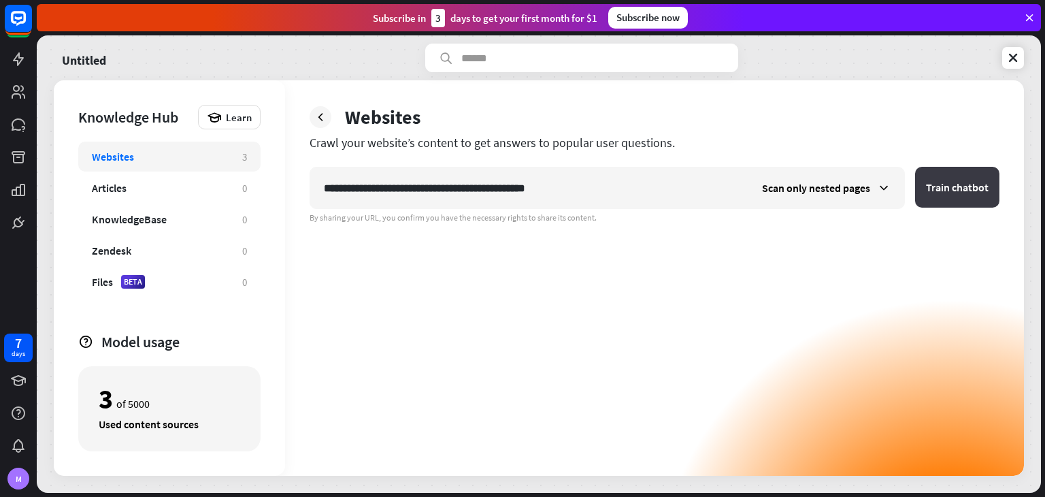
click at [988, 183] on button "Train chatbot" at bounding box center [957, 187] width 84 height 41
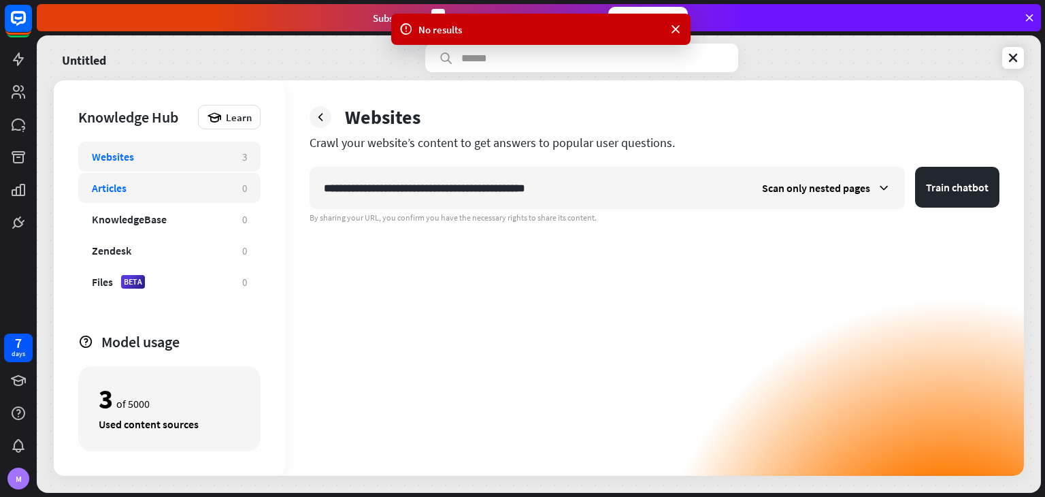
click at [218, 190] on div "Articles" at bounding box center [160, 188] width 137 height 14
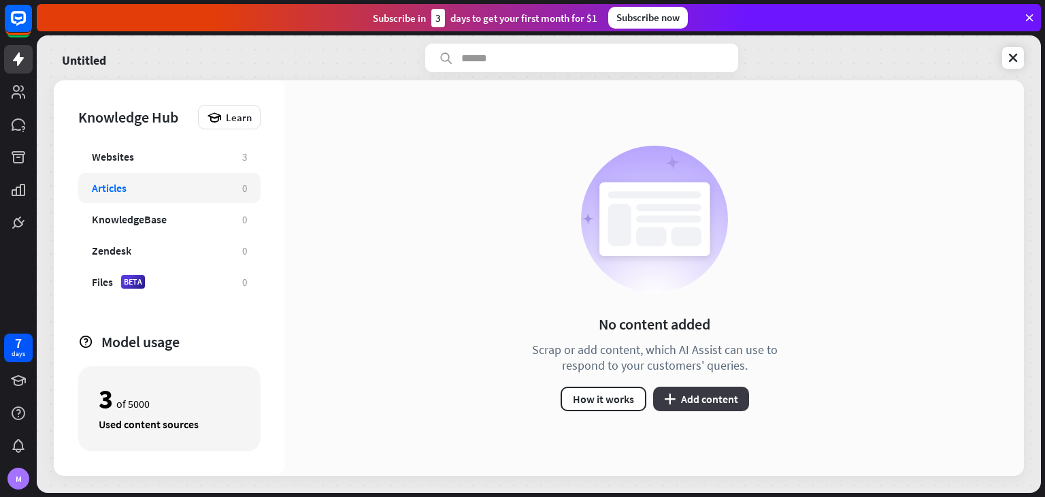
click at [705, 395] on button "plus Add content" at bounding box center [701, 398] width 96 height 24
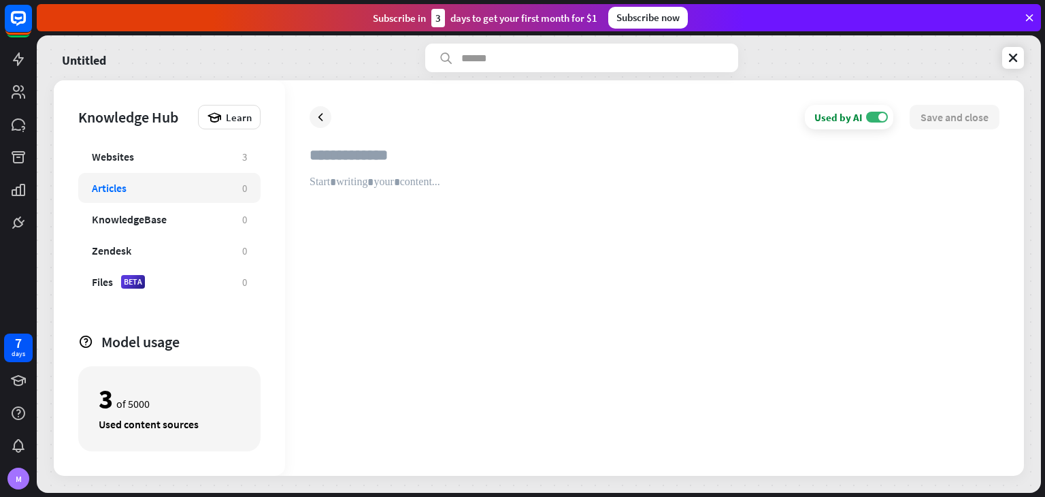
paste input "**********"
type input "**********"
click at [419, 186] on div at bounding box center [655, 314] width 690 height 276
click at [361, 187] on div at bounding box center [655, 314] width 690 height 276
click at [425, 187] on div at bounding box center [655, 314] width 690 height 276
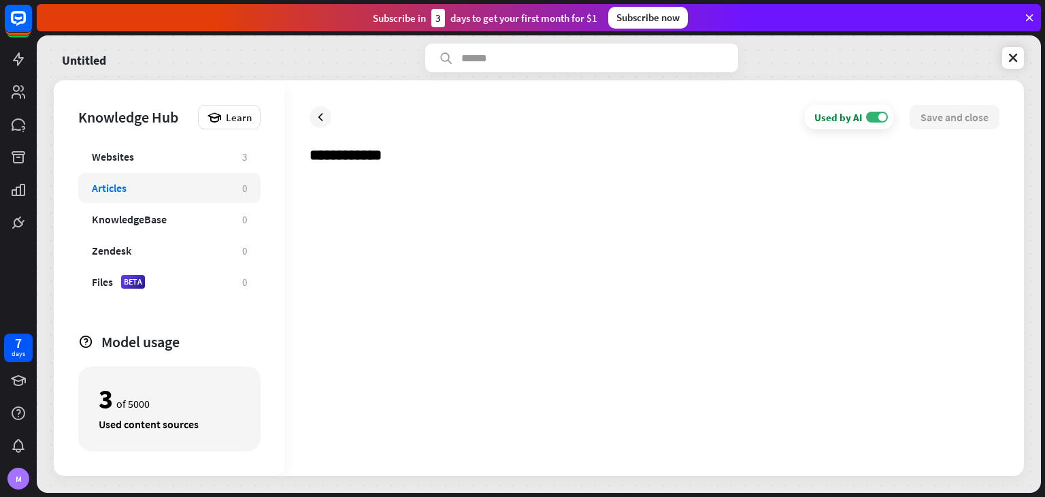
click at [869, 122] on div "Used by AI ON" at bounding box center [849, 117] width 88 height 24
click at [395, 191] on div at bounding box center [655, 314] width 690 height 276
paste div
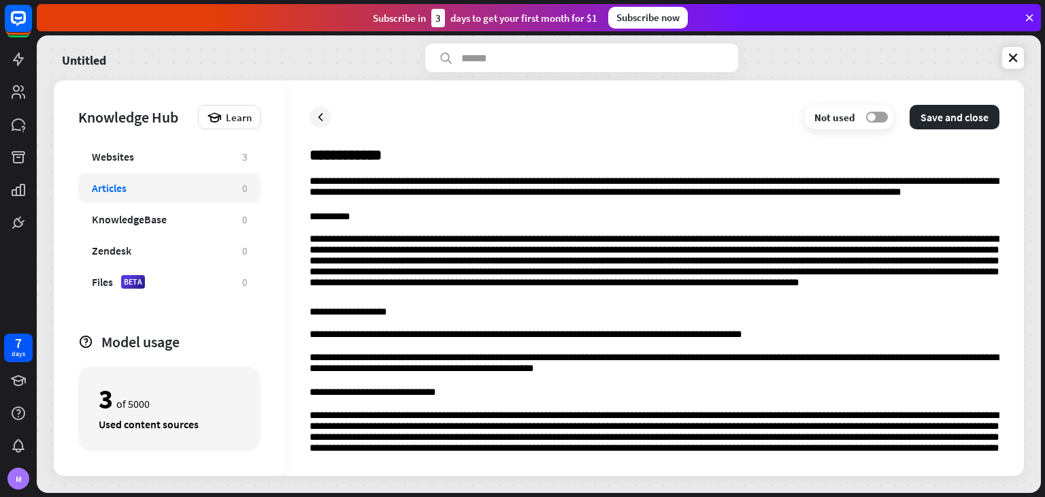
click at [871, 122] on label "OFF" at bounding box center [877, 117] width 22 height 11
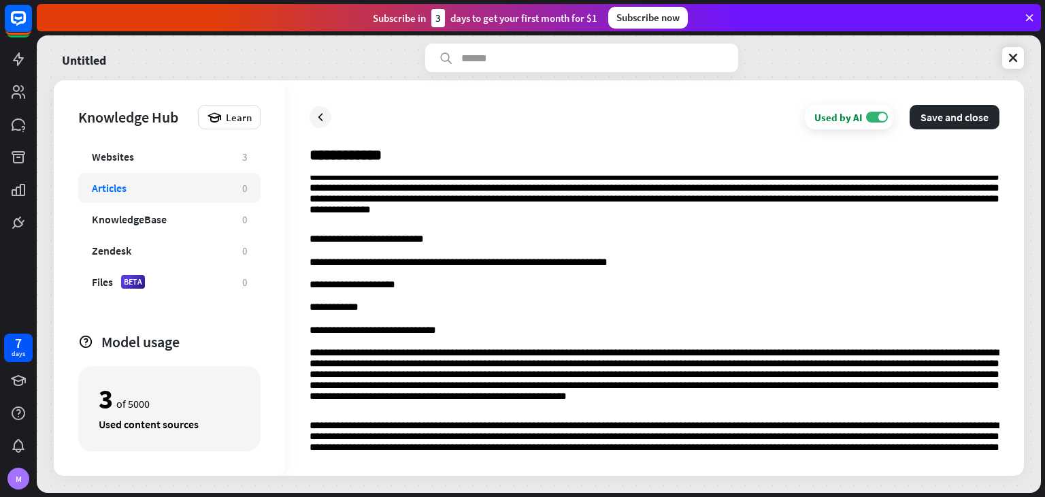
scroll to position [718, 0]
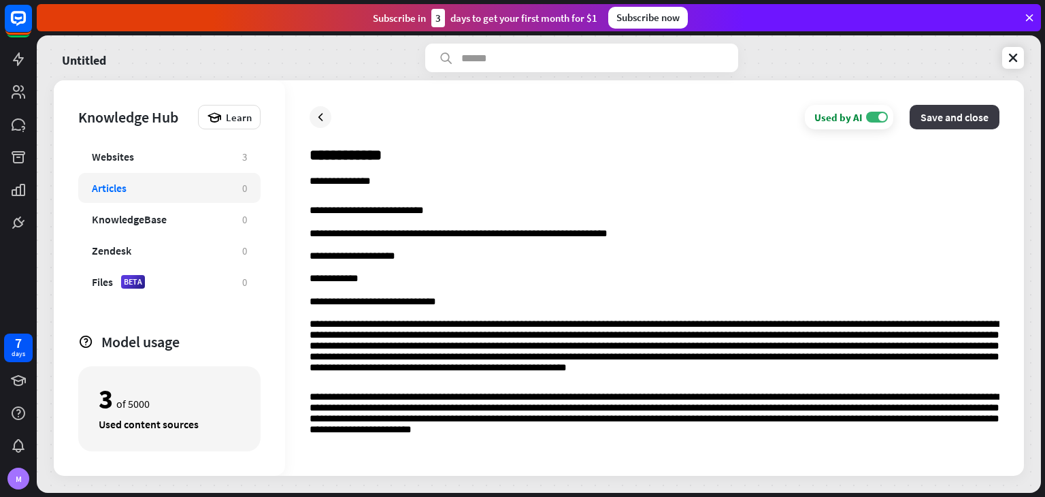
click at [949, 127] on button "Save and close" at bounding box center [955, 117] width 90 height 24
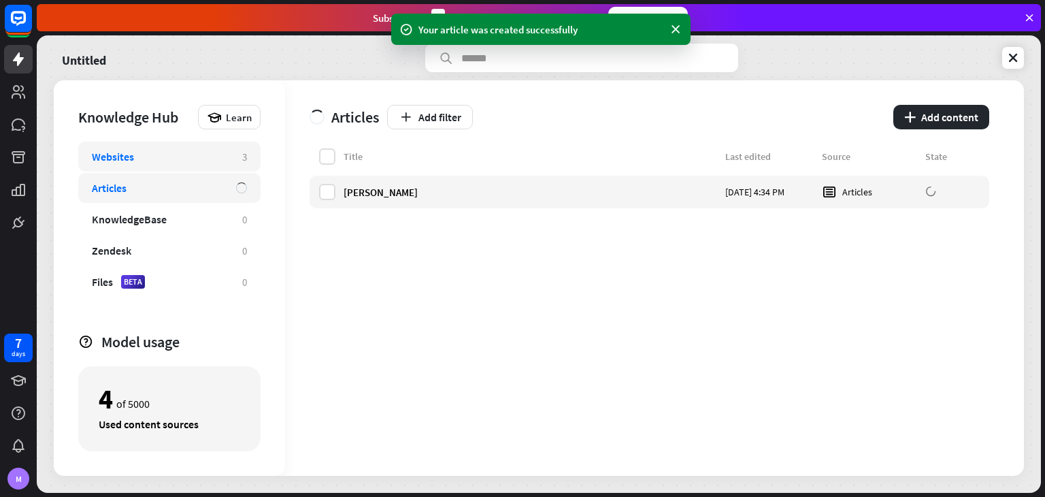
click at [93, 158] on div "Websites" at bounding box center [113, 157] width 42 height 14
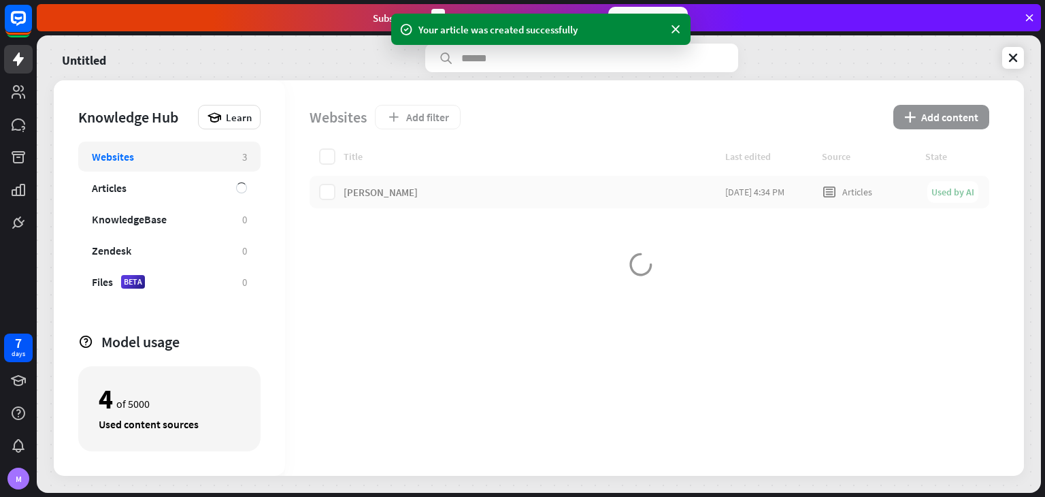
click at [174, 159] on div "Websites" at bounding box center [160, 157] width 137 height 14
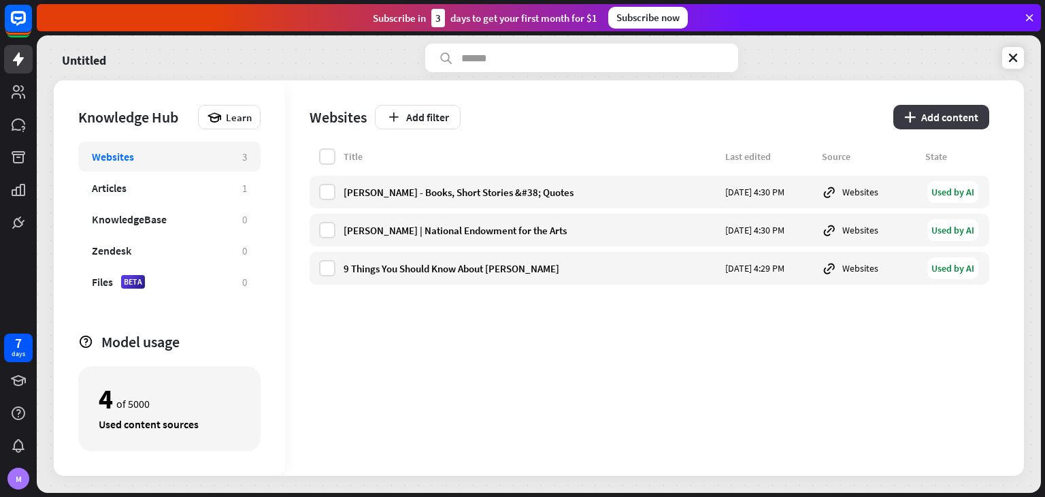
click at [905, 127] on button "plus Add content" at bounding box center [941, 117] width 96 height 24
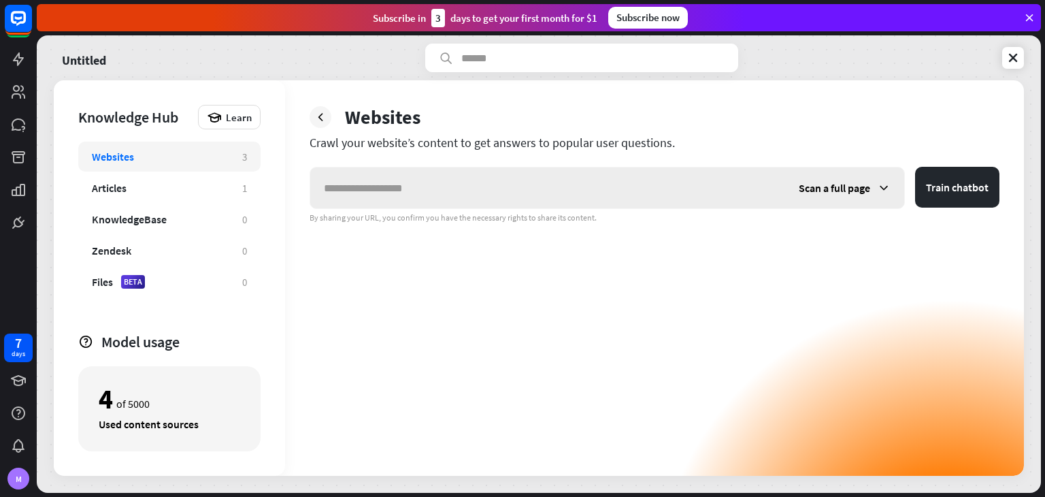
click at [693, 182] on input "text" at bounding box center [547, 187] width 475 height 41
type input "**********"
click at [879, 195] on div "Scan a full page" at bounding box center [844, 187] width 119 height 41
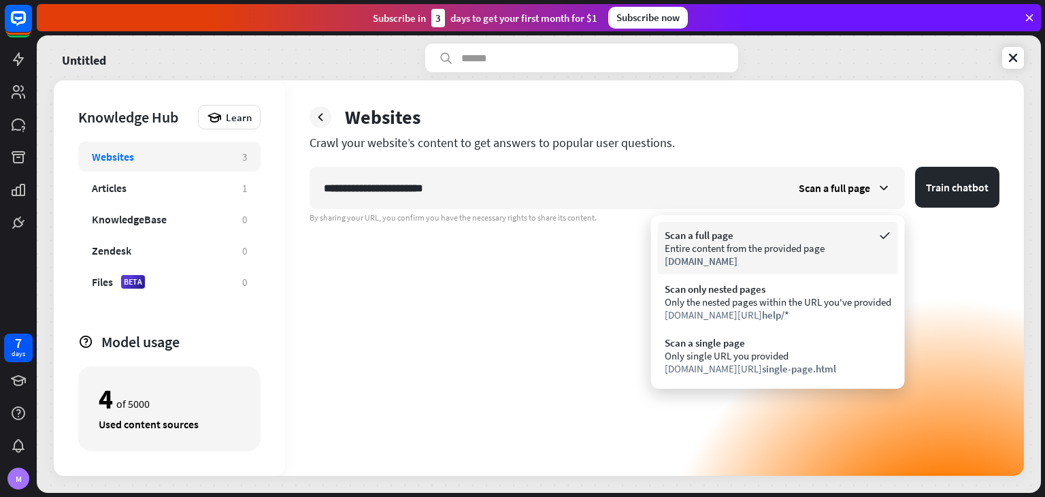
click at [820, 246] on div "Entire content from the provided page" at bounding box center [778, 248] width 227 height 13
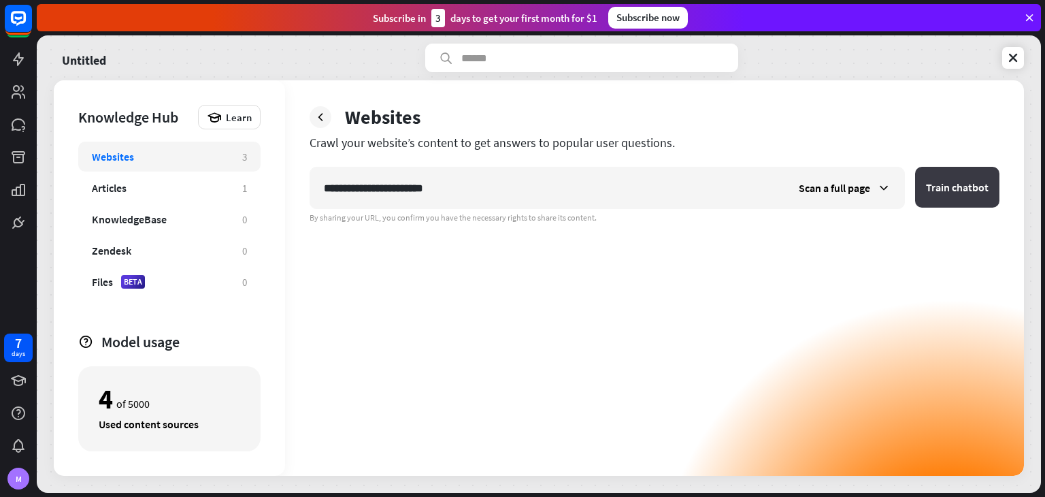
click at [960, 179] on button "Train chatbot" at bounding box center [957, 187] width 84 height 41
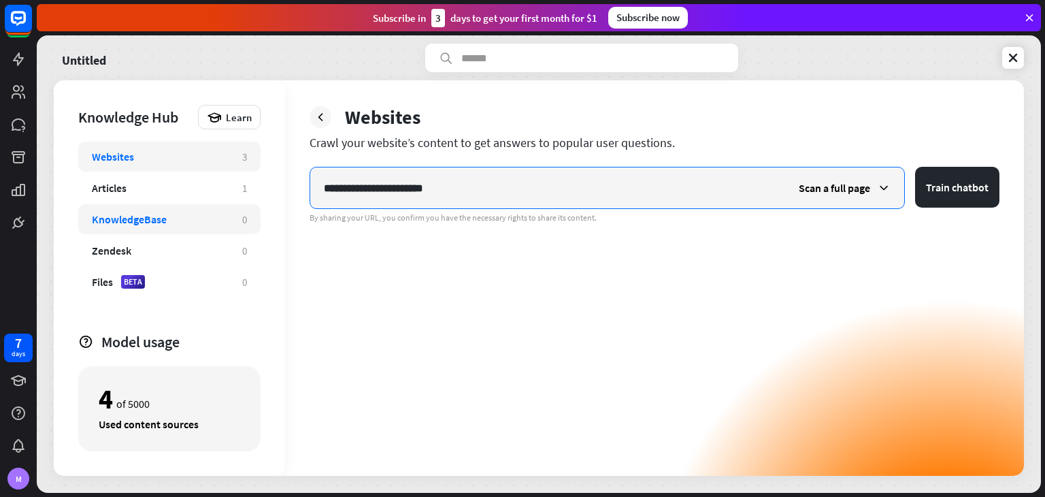
drag, startPoint x: 482, startPoint y: 178, endPoint x: 227, endPoint y: 213, distance: 257.5
click at [227, 213] on div "**********" at bounding box center [539, 277] width 970 height 395
paste input "text"
drag, startPoint x: 484, startPoint y: 195, endPoint x: 196, endPoint y: 197, distance: 288.5
click at [196, 197] on div "**********" at bounding box center [539, 277] width 970 height 395
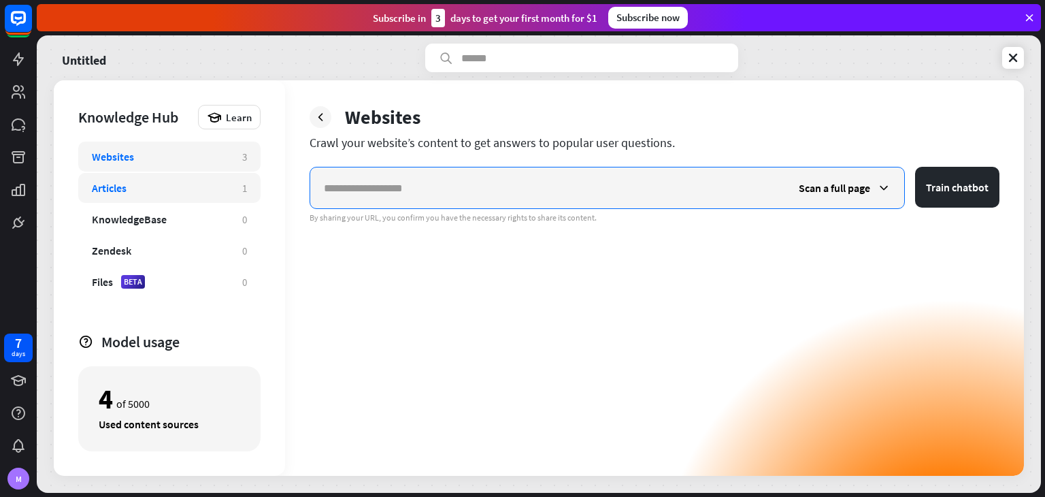
paste input "**********"
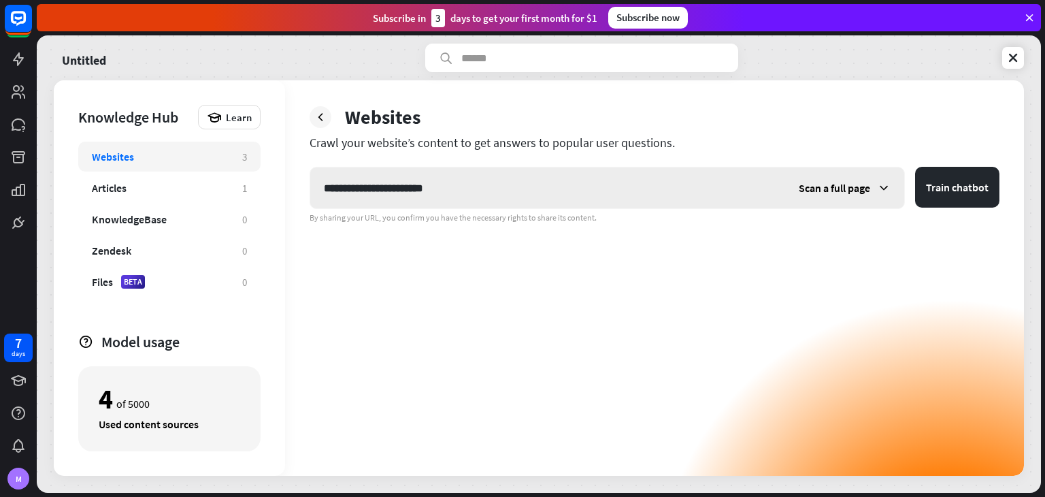
click at [855, 186] on span "Scan a full page" at bounding box center [834, 188] width 71 height 14
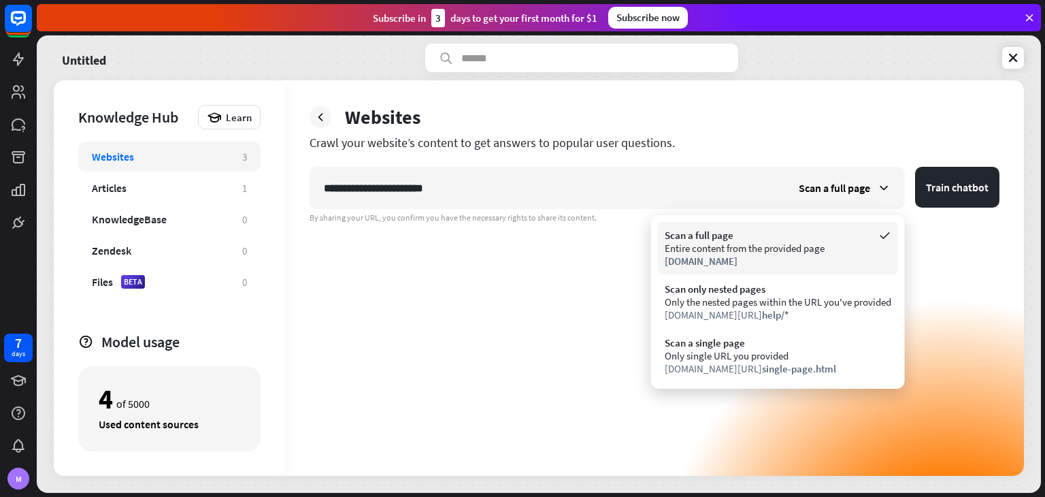
click at [765, 254] on div "[DOMAIN_NAME]" at bounding box center [778, 260] width 227 height 13
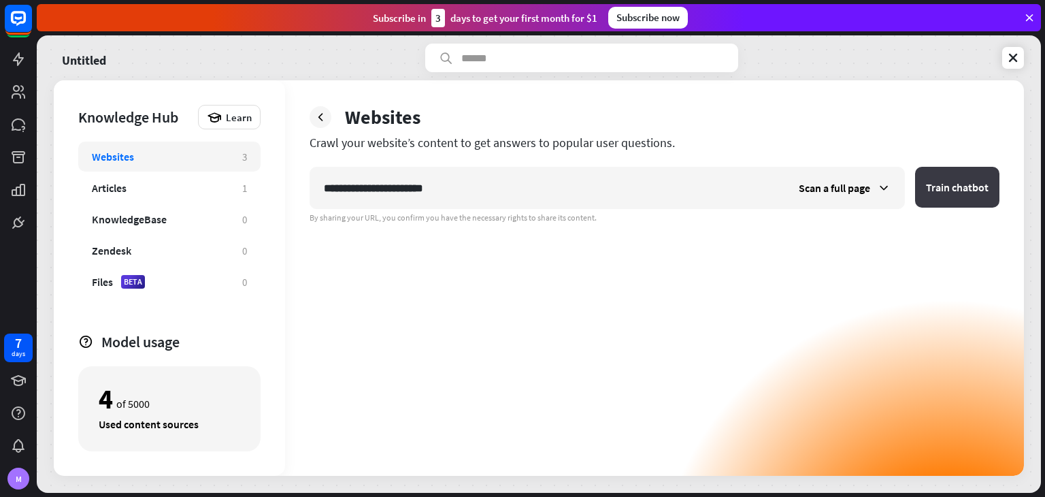
click at [950, 197] on button "Train chatbot" at bounding box center [957, 187] width 84 height 41
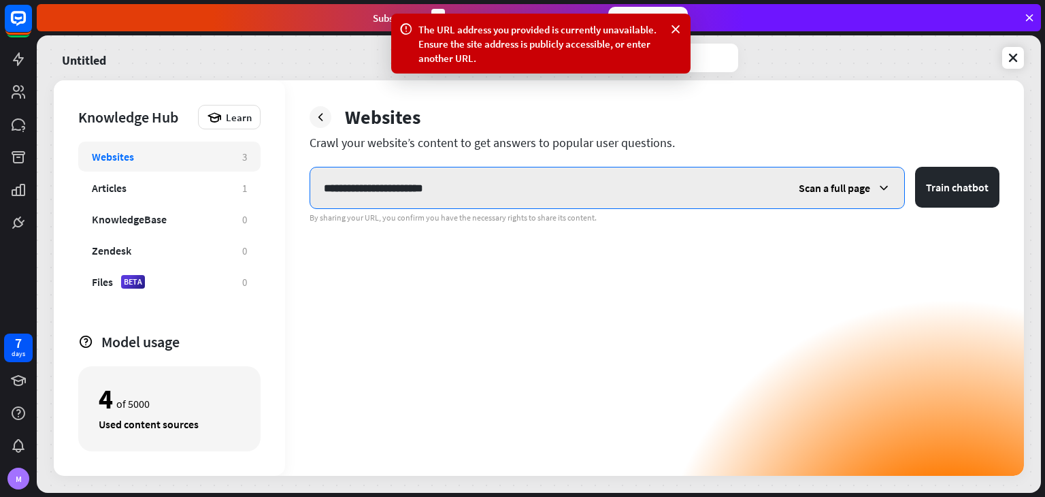
click at [592, 199] on input "**********" at bounding box center [547, 187] width 475 height 41
click at [599, 191] on input "**********" at bounding box center [547, 187] width 475 height 41
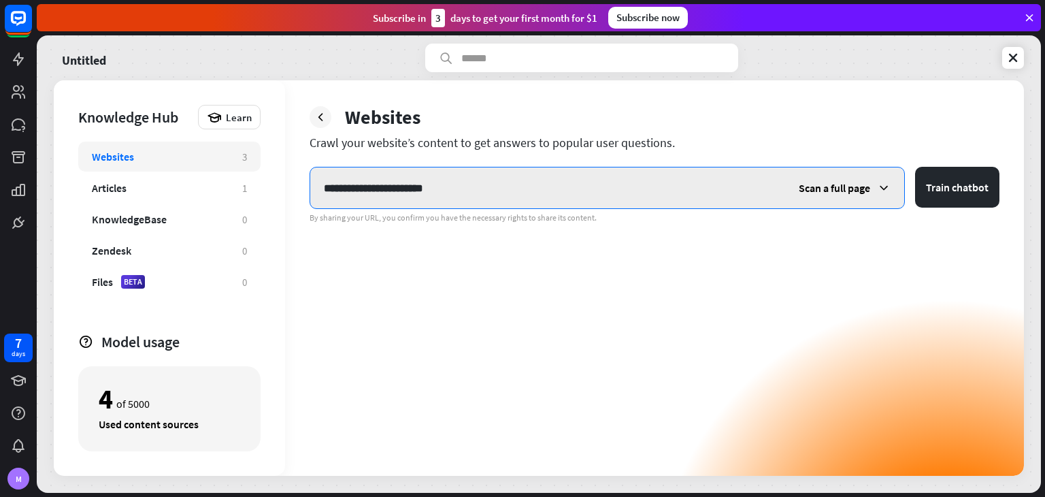
paste input "******"
type input "**********"
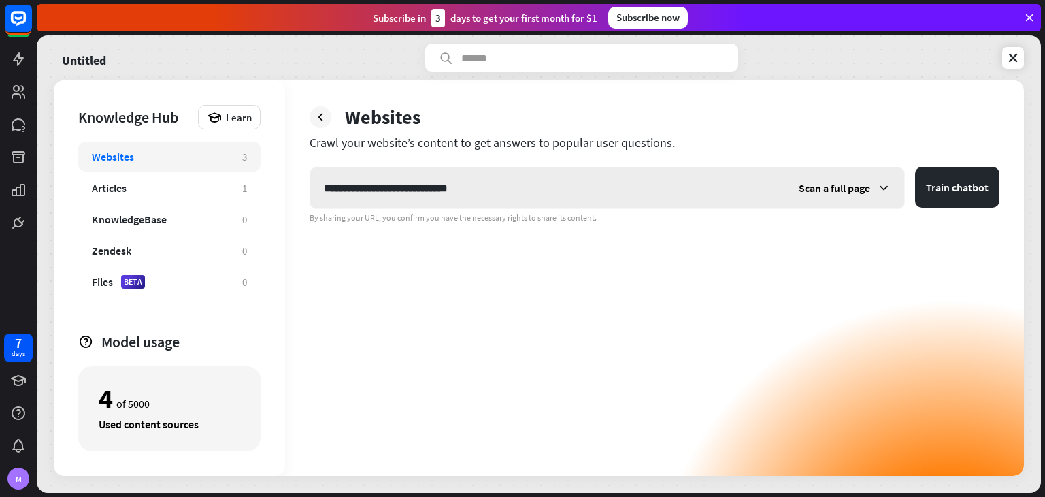
click at [868, 177] on div "Scan a full page" at bounding box center [844, 187] width 119 height 41
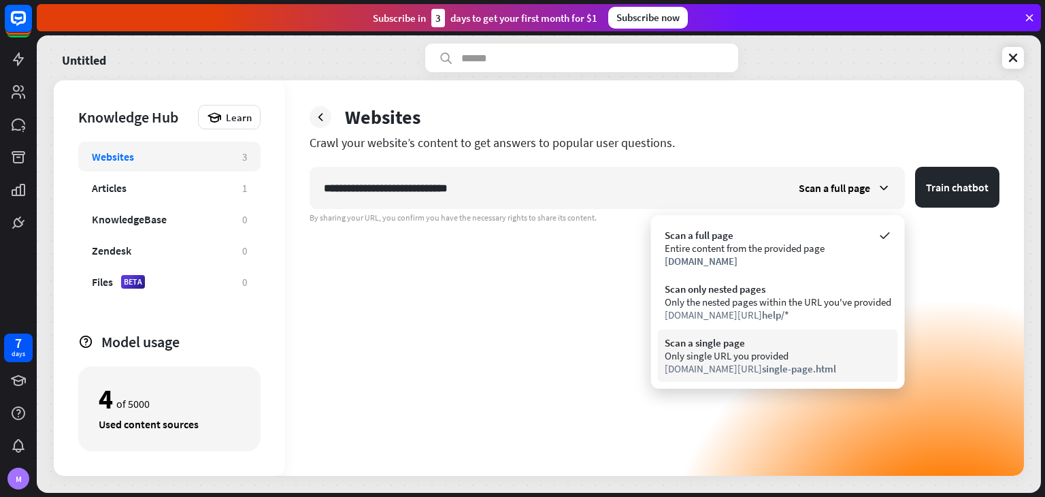
click at [815, 363] on span "single-page.html" at bounding box center [799, 368] width 74 height 13
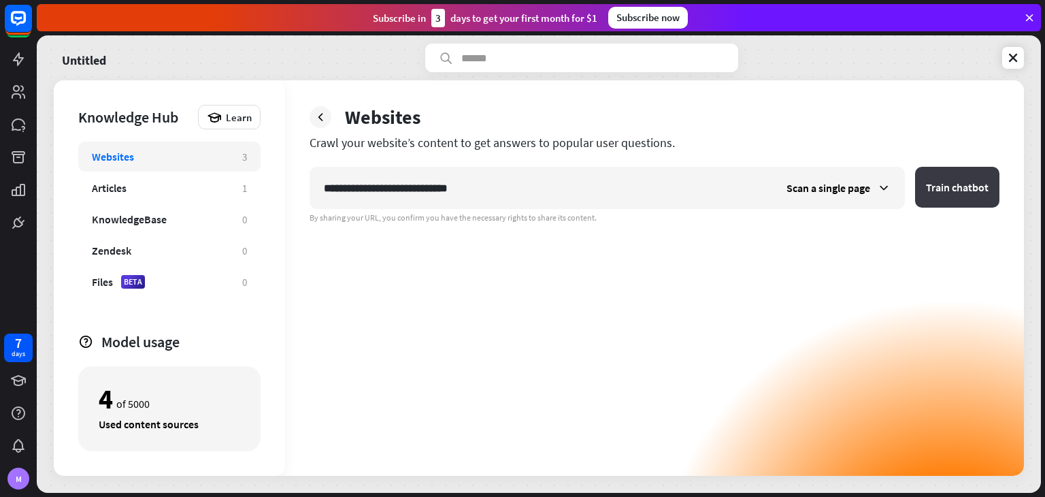
click at [936, 194] on button "Train chatbot" at bounding box center [957, 187] width 84 height 41
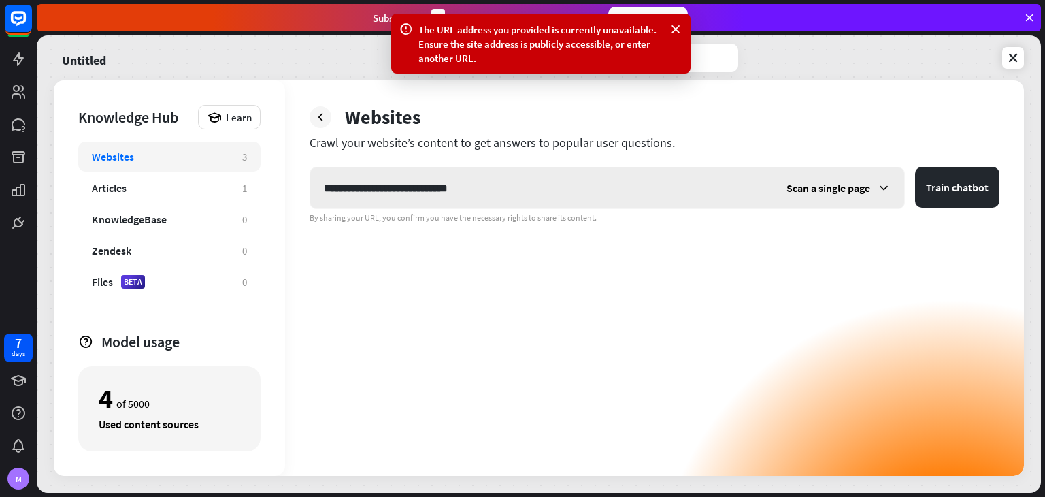
click at [861, 186] on span "Scan a single page" at bounding box center [828, 188] width 84 height 14
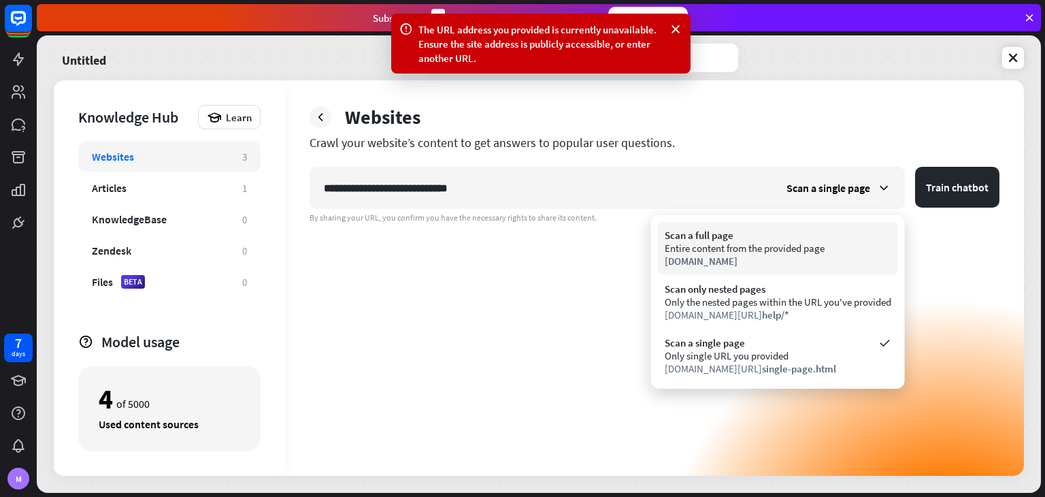
click at [827, 246] on div "Entire content from the provided page" at bounding box center [778, 248] width 227 height 13
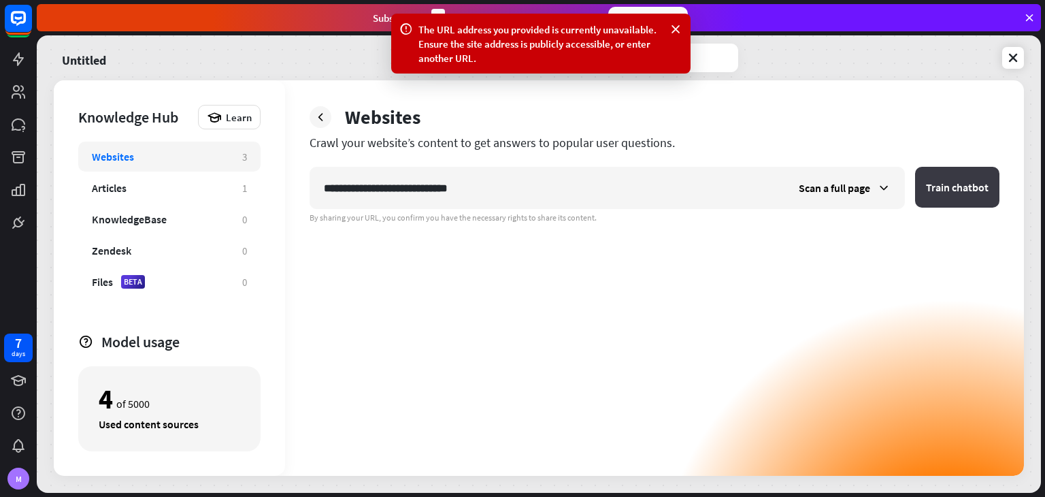
click at [935, 192] on button "Train chatbot" at bounding box center [957, 187] width 84 height 41
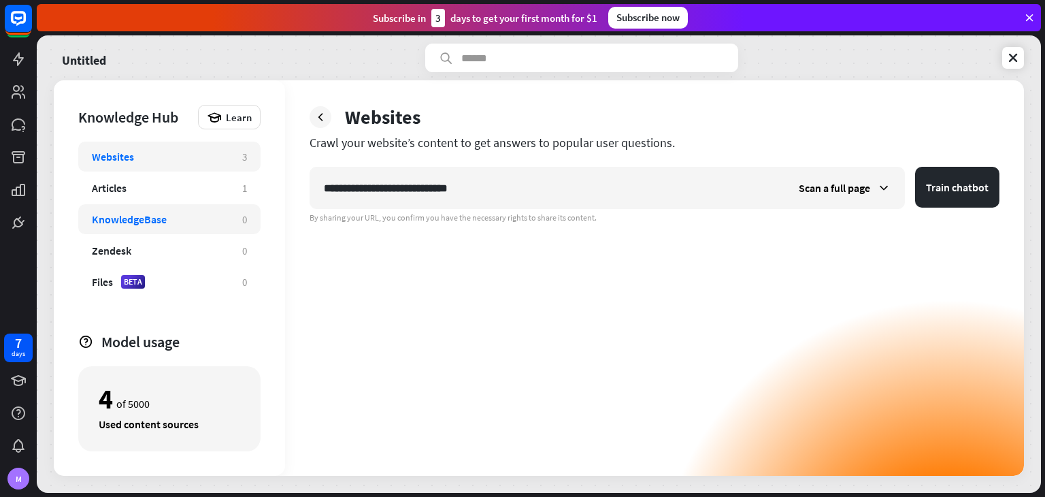
click at [163, 224] on div "KnowledgeBase" at bounding box center [129, 219] width 75 height 14
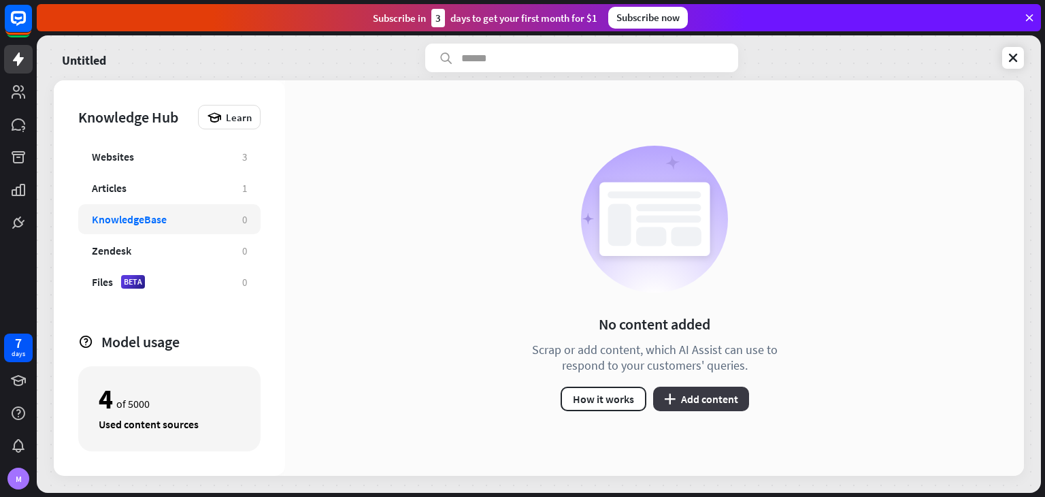
click at [691, 390] on button "plus Add content" at bounding box center [701, 398] width 96 height 24
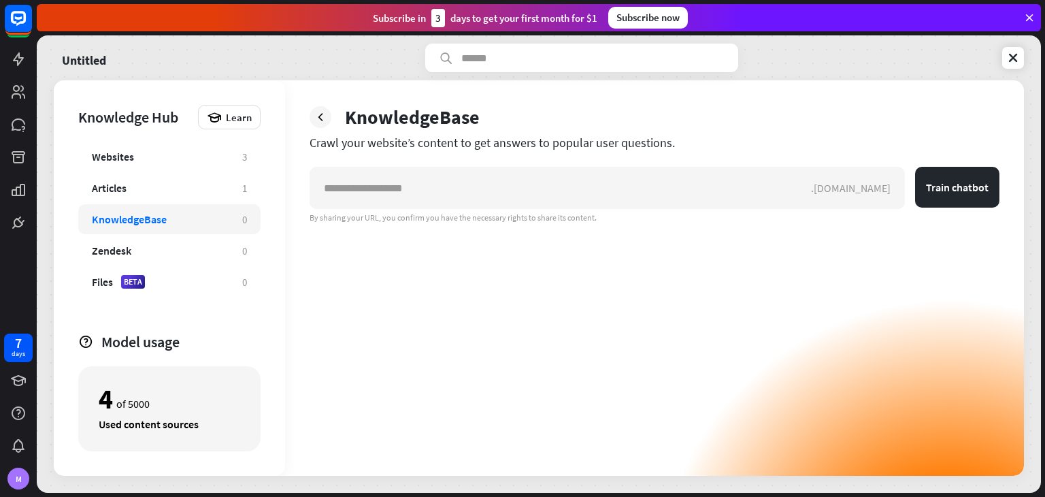
click at [467, 161] on div "KnowledgeBase Crawl your website’s content to get answers to popular user quest…" at bounding box center [654, 277] width 739 height 395
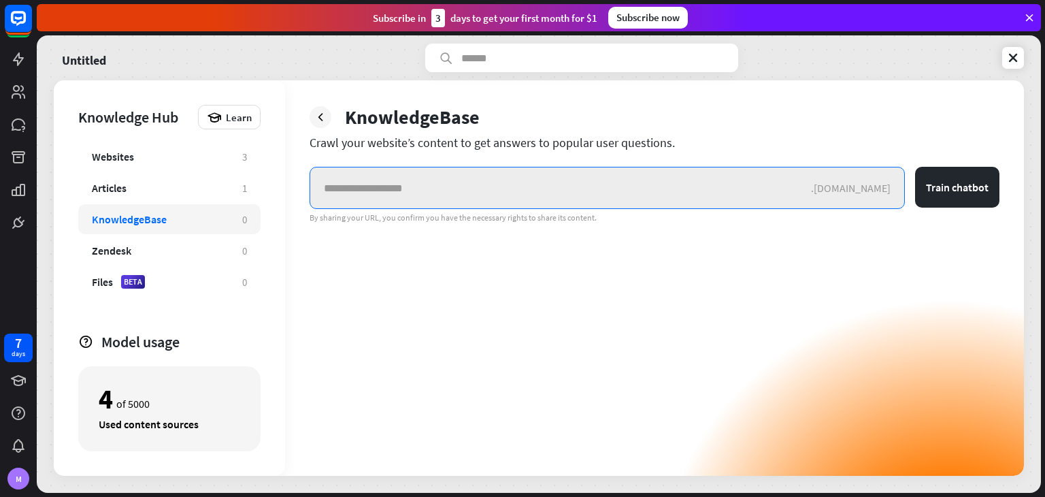
click at [580, 195] on input "text" at bounding box center [560, 187] width 501 height 41
paste input "**********"
type input "**********"
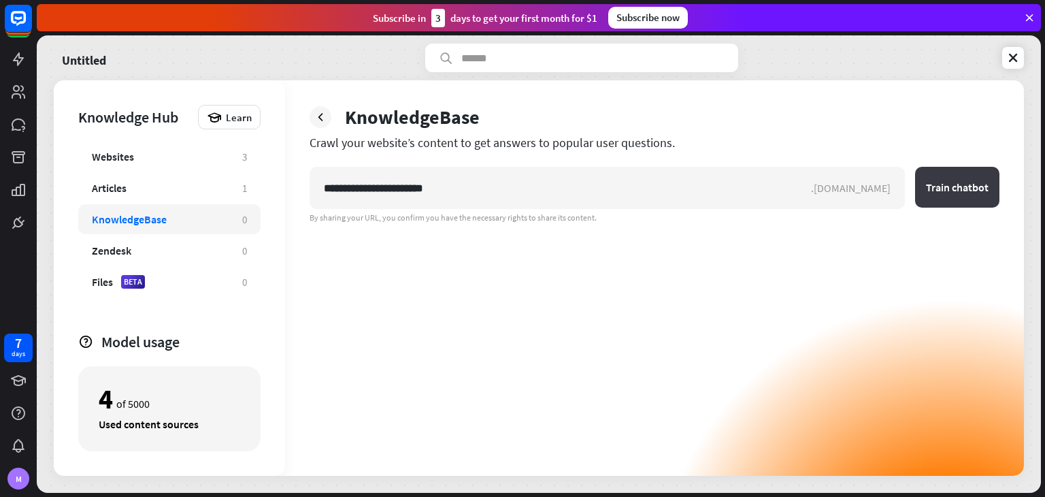
click at [990, 181] on button "Train chatbot" at bounding box center [957, 187] width 84 height 41
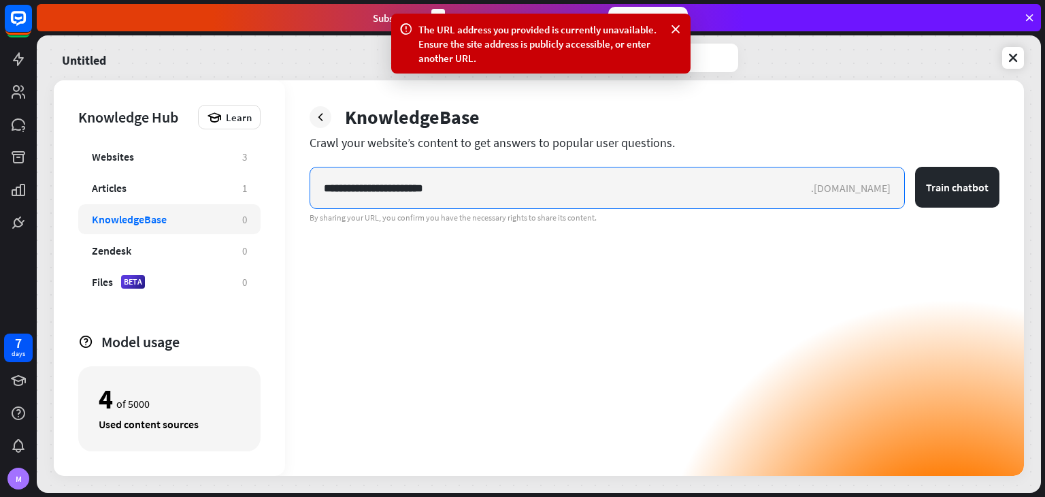
click at [765, 192] on input "**********" at bounding box center [560, 187] width 501 height 41
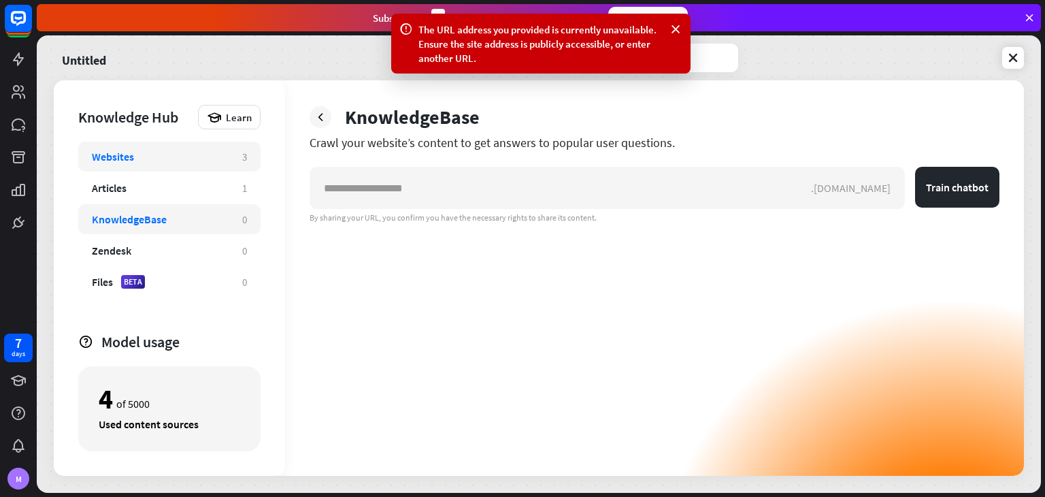
click at [110, 150] on div "Websites" at bounding box center [113, 157] width 42 height 14
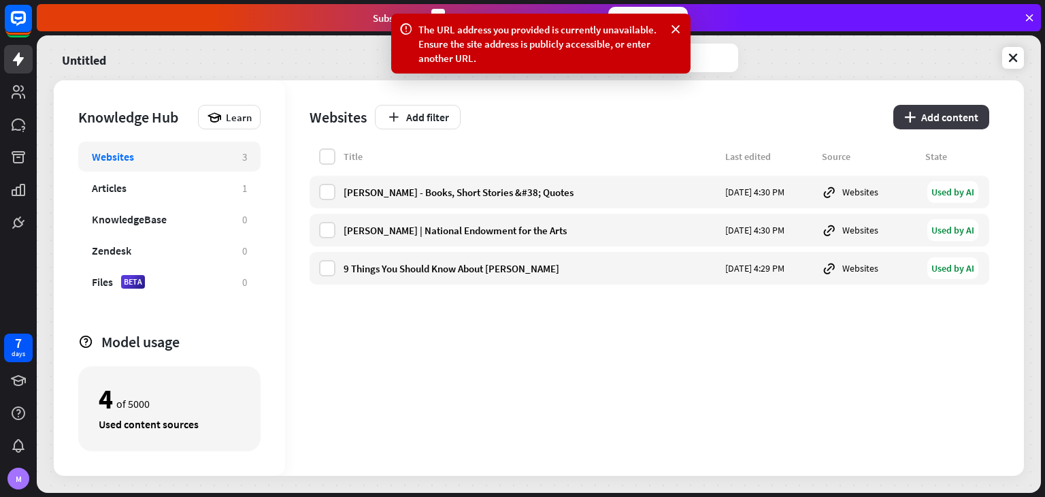
click at [903, 114] on button "plus Add content" at bounding box center [941, 117] width 96 height 24
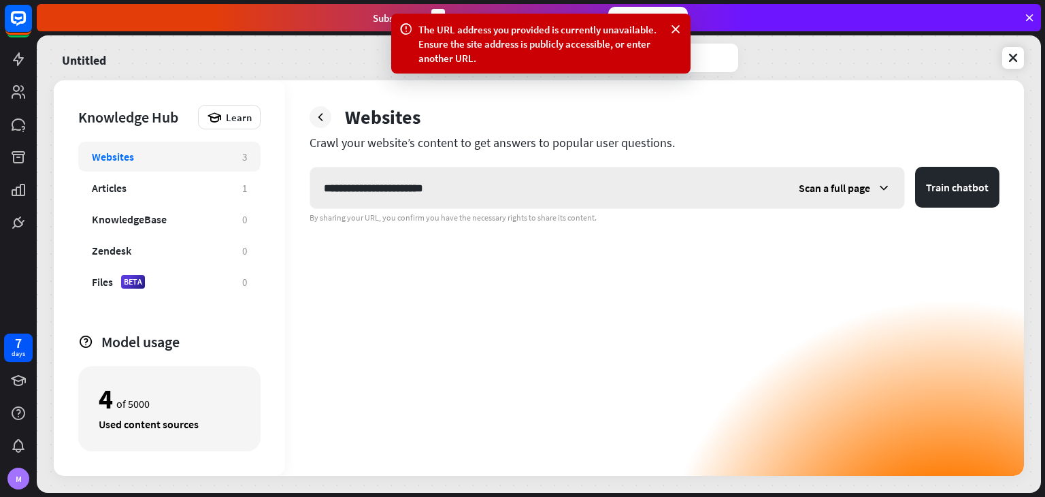
click at [807, 190] on span "Scan a full page" at bounding box center [834, 188] width 71 height 14
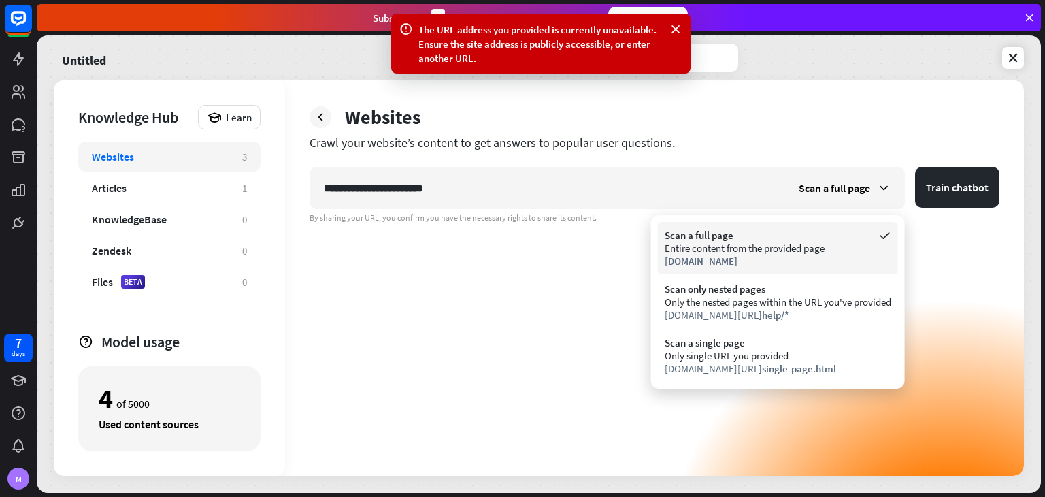
click at [806, 229] on div "Scan a full page" at bounding box center [778, 235] width 227 height 13
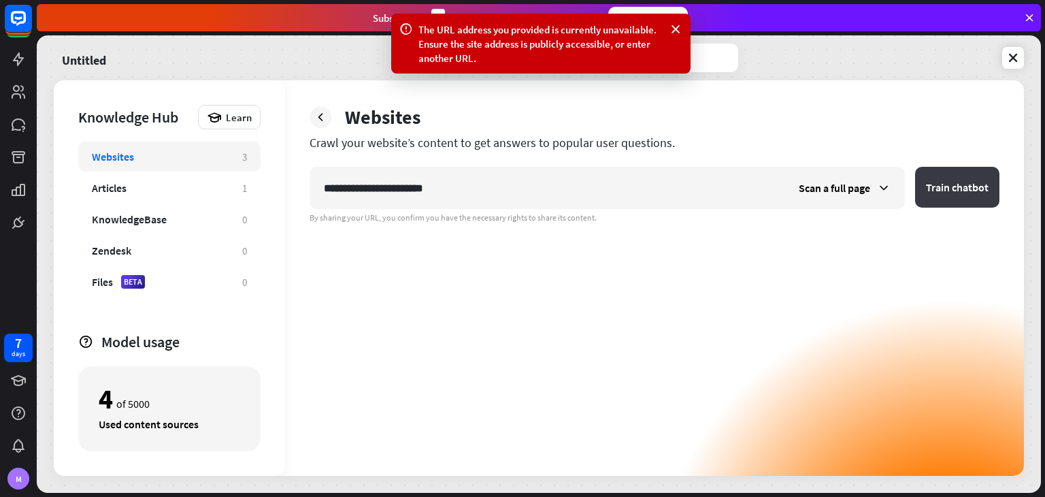
click at [988, 180] on button "Train chatbot" at bounding box center [957, 187] width 84 height 41
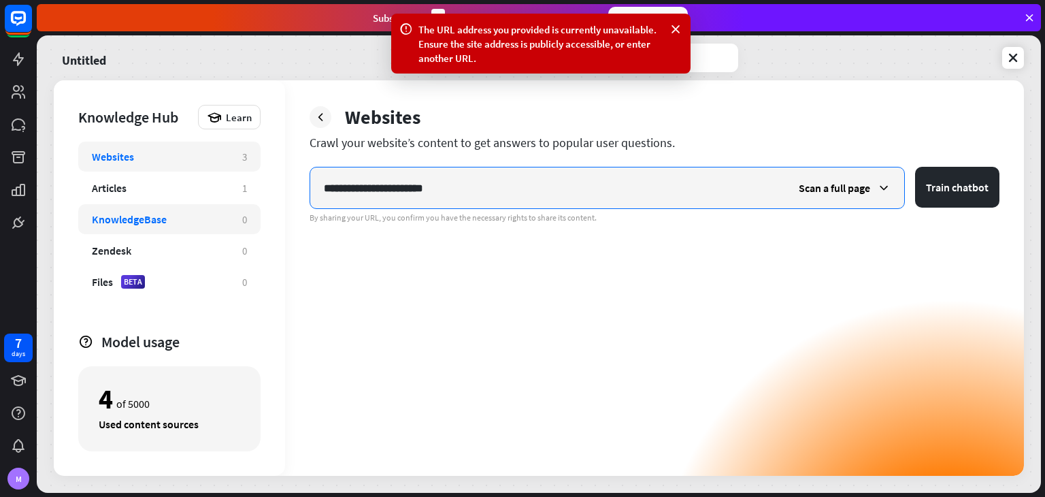
drag, startPoint x: 531, startPoint y: 186, endPoint x: 194, endPoint y: 209, distance: 337.5
click at [194, 209] on div "**********" at bounding box center [539, 277] width 970 height 395
paste input "text"
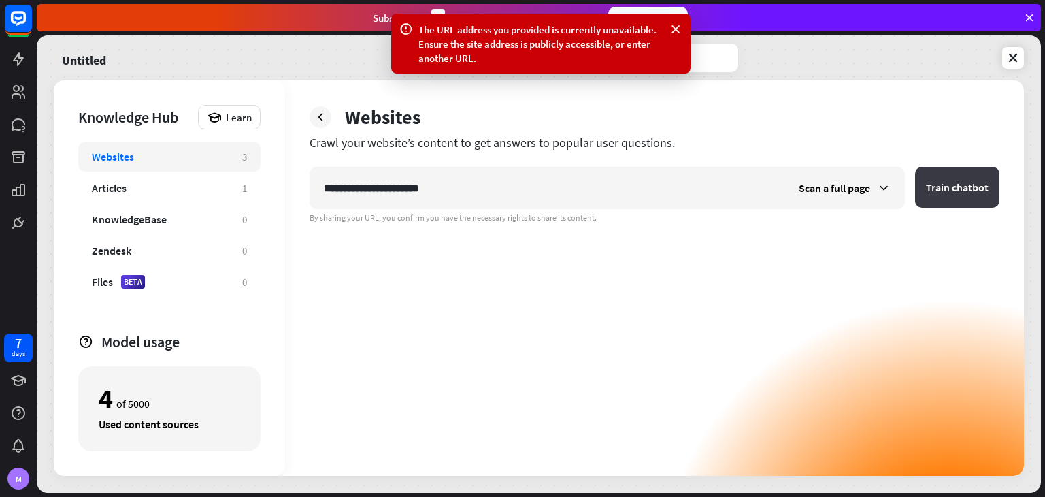
click at [944, 186] on button "Train chatbot" at bounding box center [957, 187] width 84 height 41
click at [850, 184] on span "Scan a full page" at bounding box center [834, 188] width 71 height 14
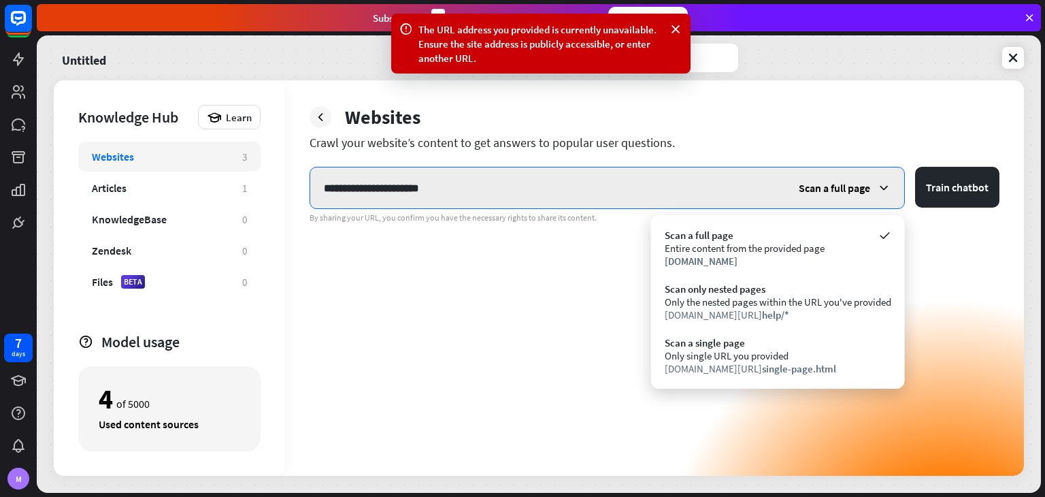
click at [583, 190] on input "**********" at bounding box center [547, 187] width 475 height 41
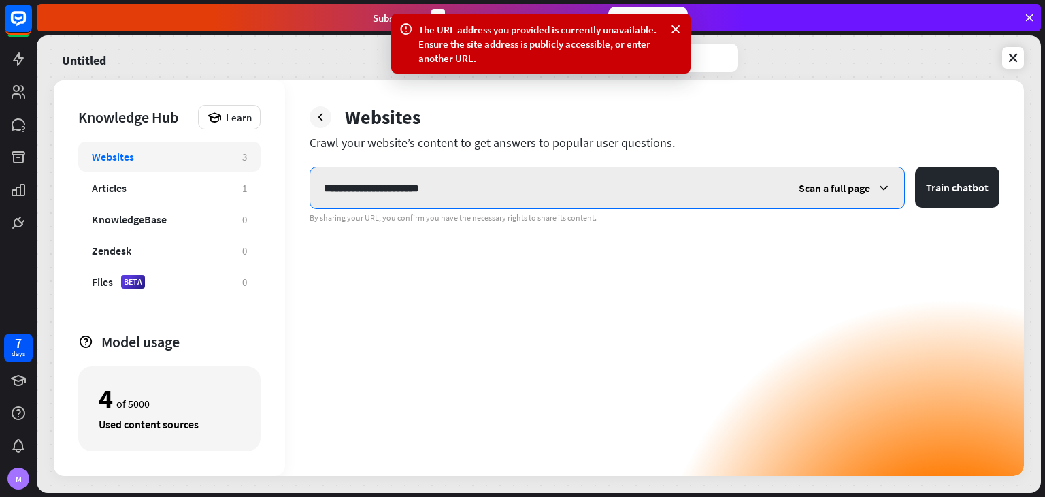
click at [583, 190] on input "**********" at bounding box center [547, 187] width 475 height 41
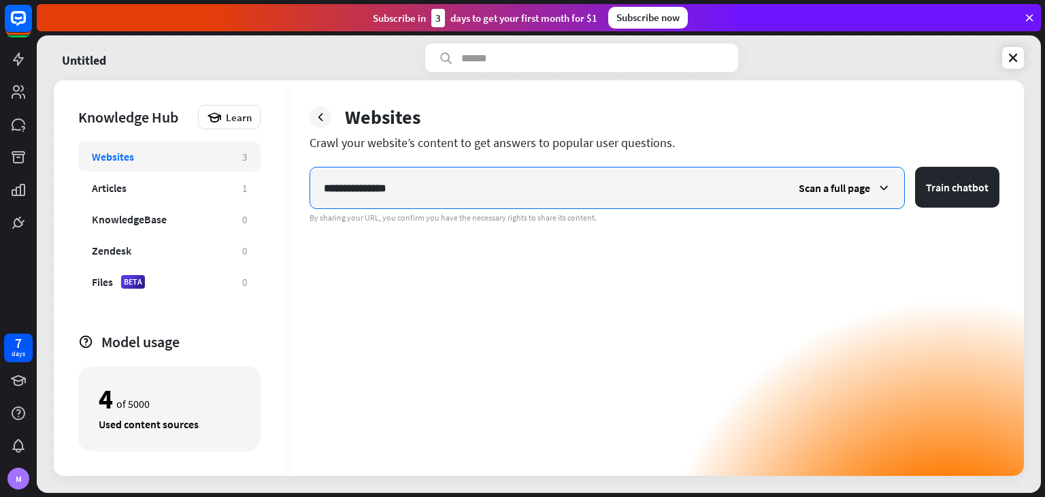
type input "**********"
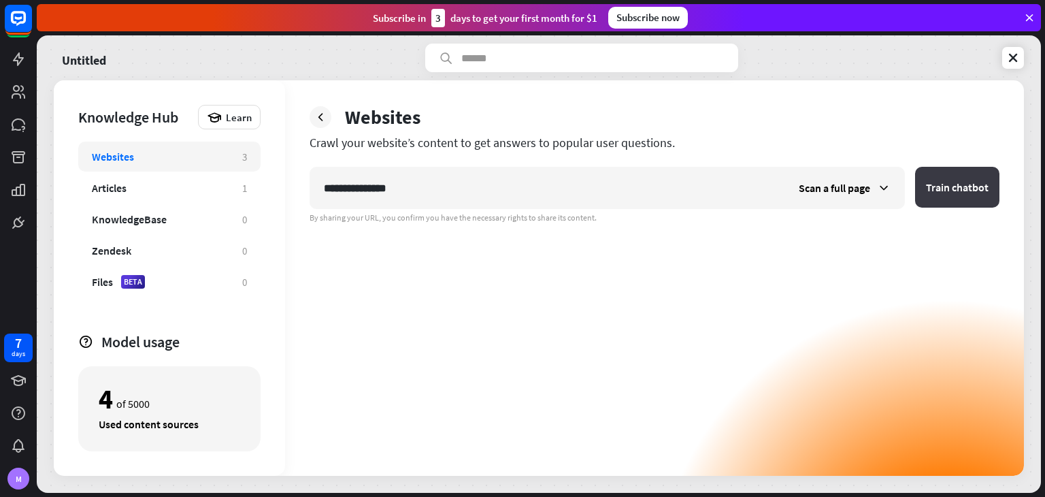
click at [942, 188] on button "Train chatbot" at bounding box center [957, 187] width 84 height 41
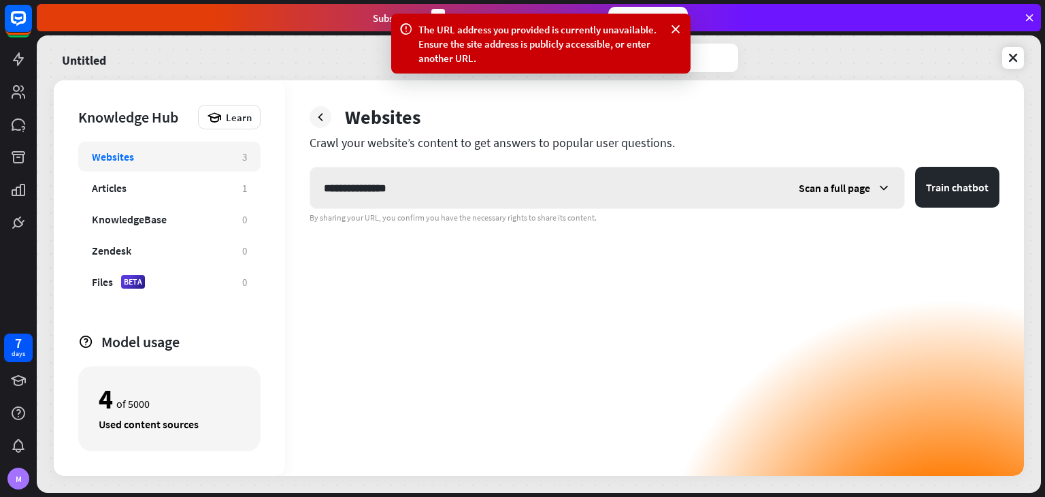
click at [853, 173] on div "Scan a full page" at bounding box center [844, 187] width 119 height 41
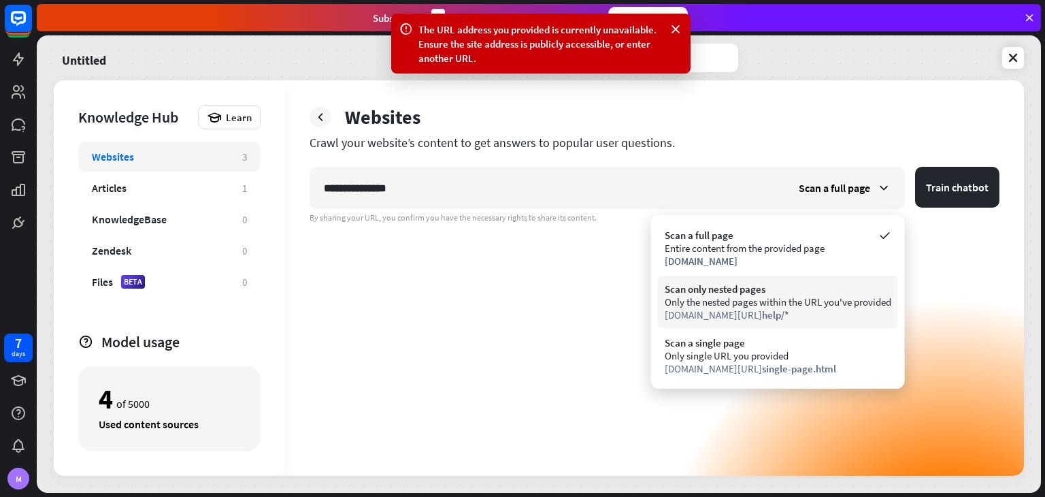
click at [835, 293] on div "Scan only nested pages" at bounding box center [778, 288] width 227 height 13
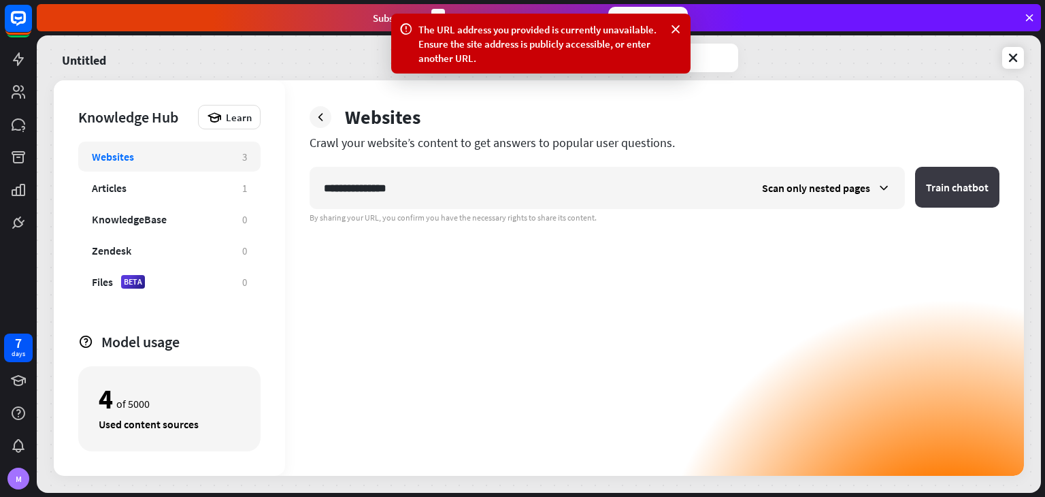
click at [982, 186] on button "Train chatbot" at bounding box center [957, 187] width 84 height 41
click at [884, 194] on icon at bounding box center [884, 188] width 14 height 14
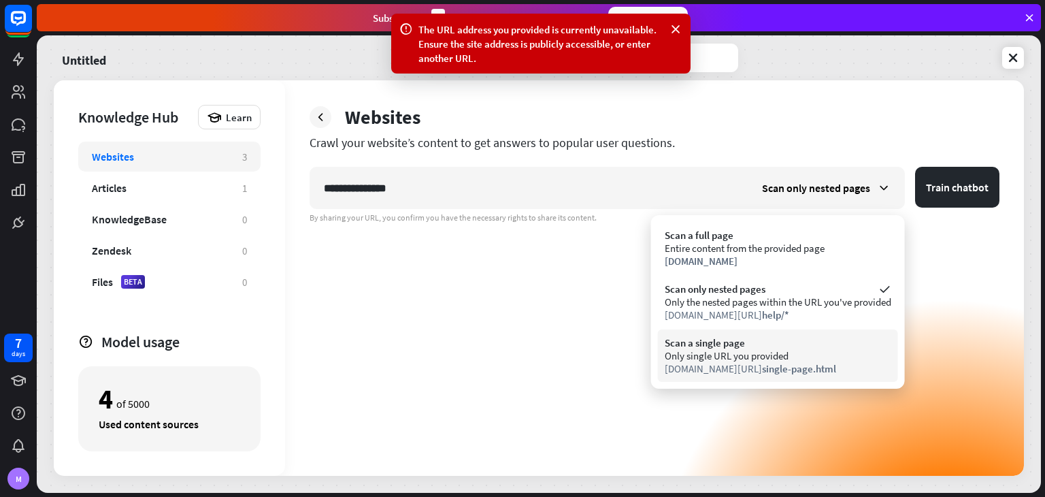
click at [839, 338] on div "Scan a single page" at bounding box center [778, 342] width 227 height 13
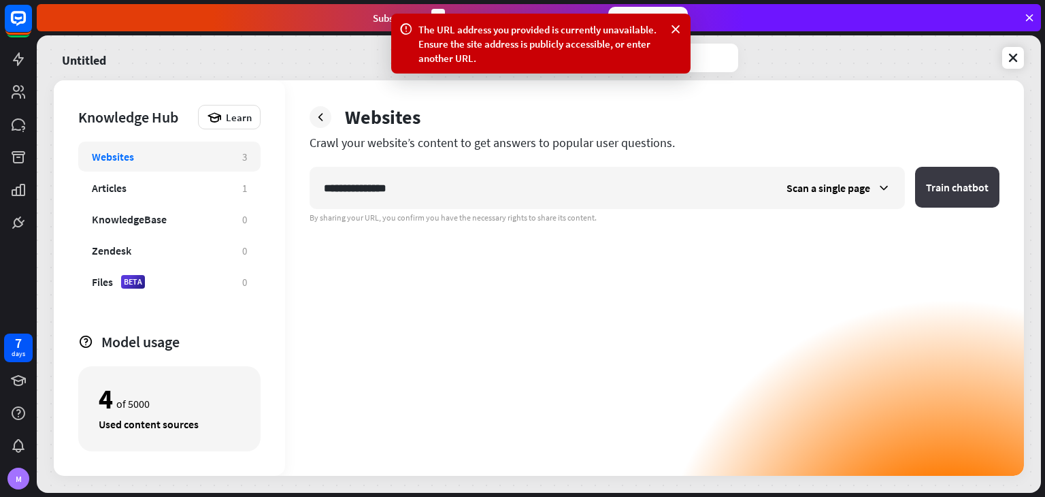
click at [970, 182] on button "Train chatbot" at bounding box center [957, 187] width 84 height 41
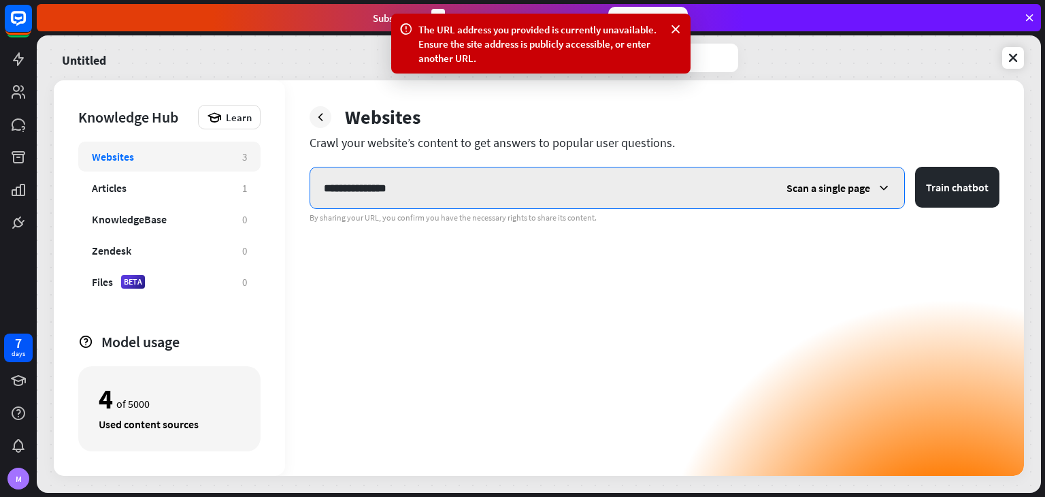
click at [716, 199] on input "**********" at bounding box center [541, 187] width 463 height 41
paste input "**********"
type input "**********"
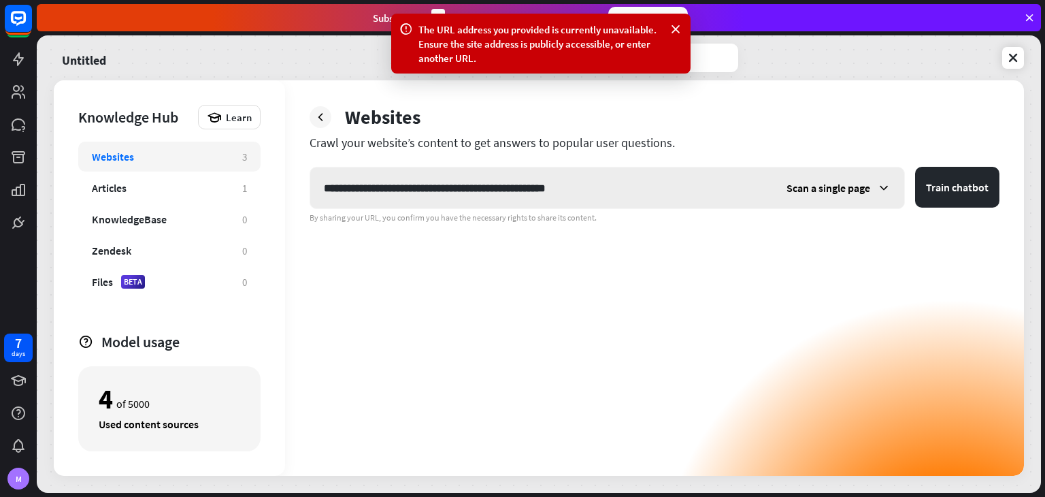
click at [826, 193] on span "Scan a single page" at bounding box center [828, 188] width 84 height 14
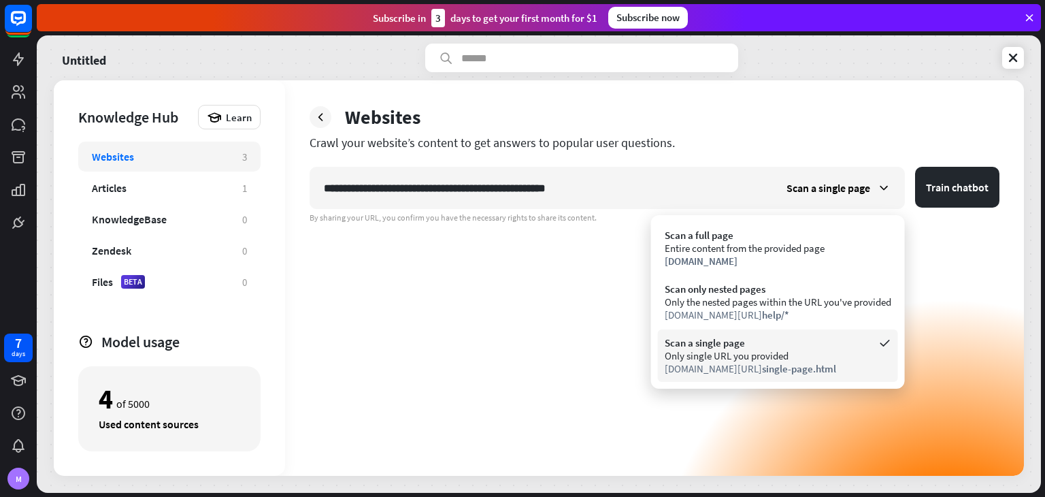
click at [797, 360] on div "Only single URL you provided" at bounding box center [778, 355] width 227 height 13
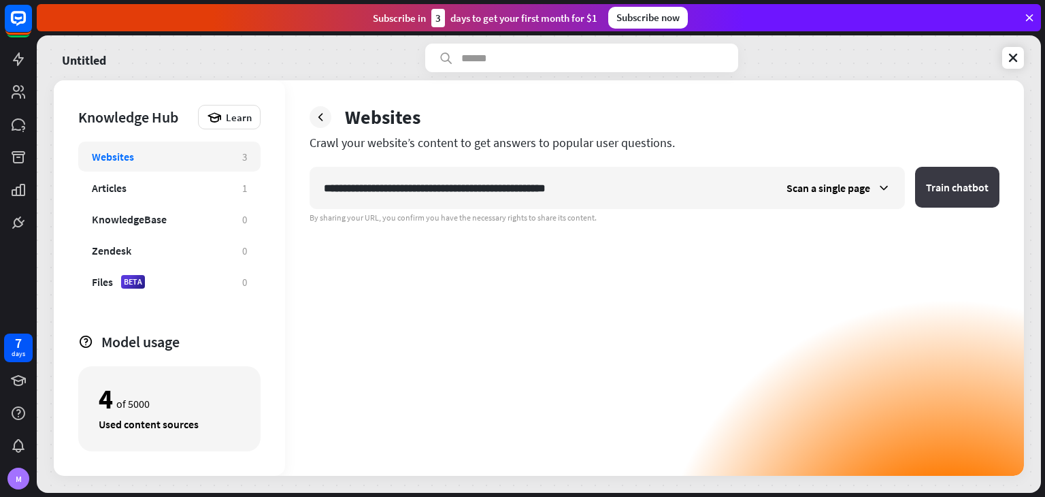
click at [947, 191] on button "Train chatbot" at bounding box center [957, 187] width 84 height 41
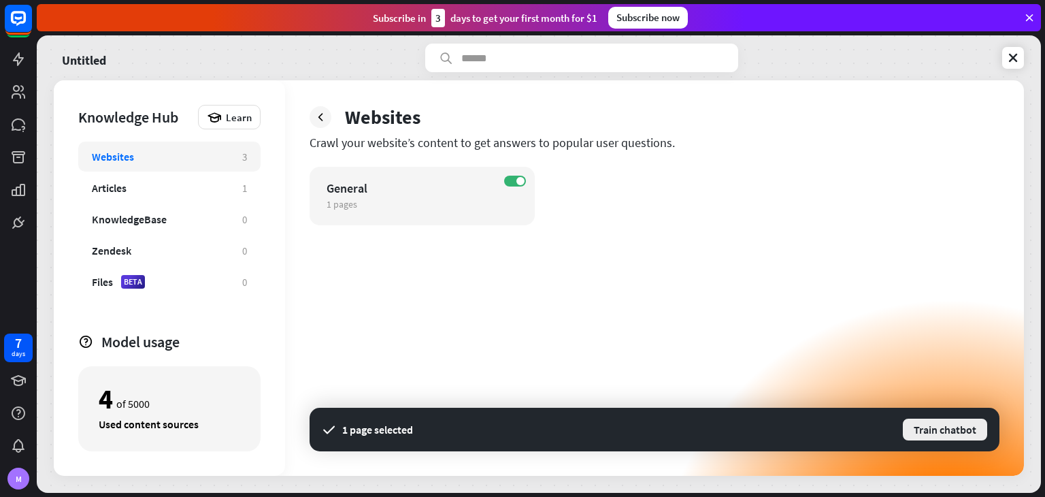
click at [933, 436] on button "Train chatbot" at bounding box center [944, 429] width 87 height 24
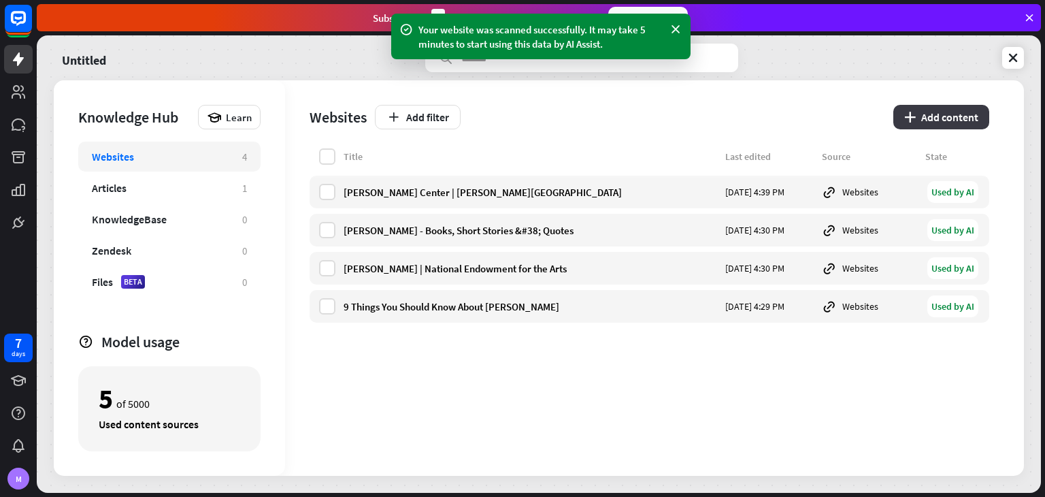
click at [955, 123] on button "plus Add content" at bounding box center [941, 117] width 96 height 24
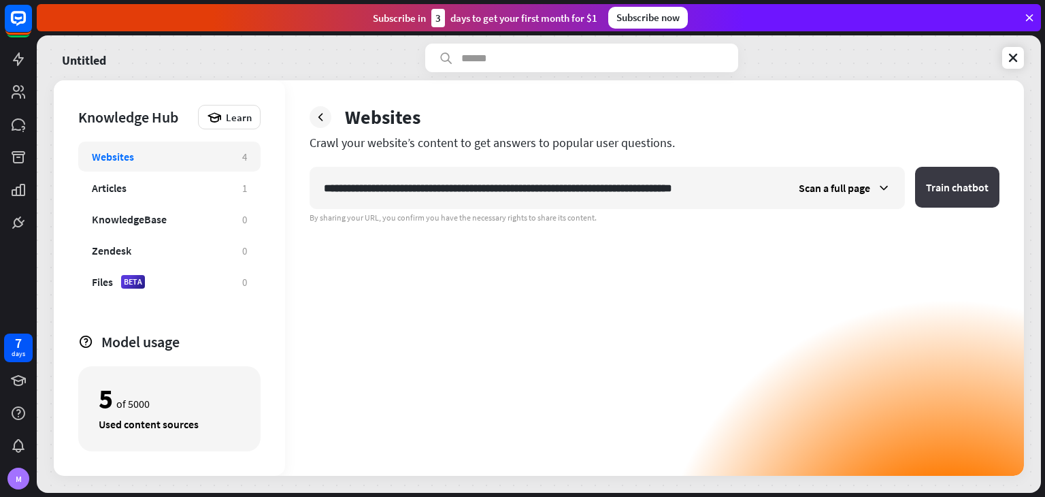
type input "**********"
click at [977, 188] on button "Train chatbot" at bounding box center [957, 187] width 84 height 41
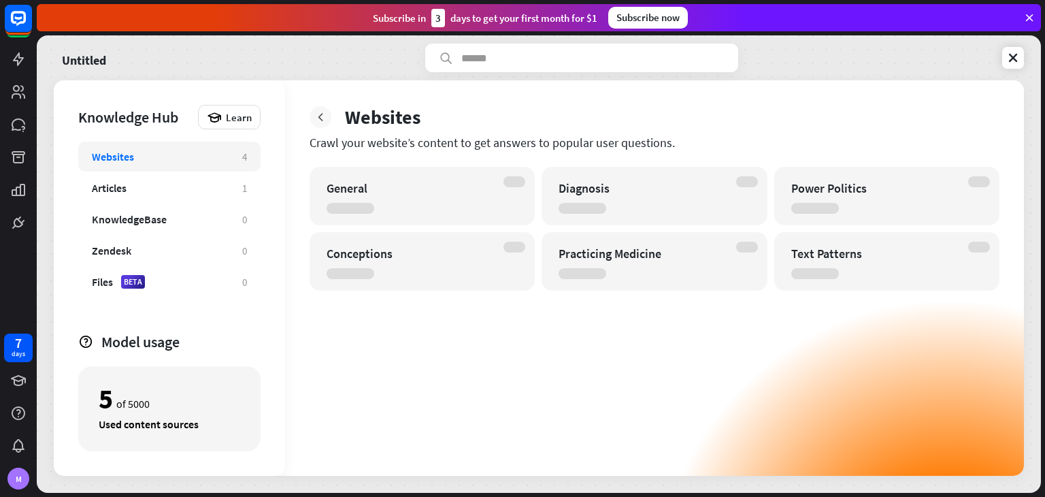
click at [318, 114] on icon at bounding box center [321, 117] width 14 height 14
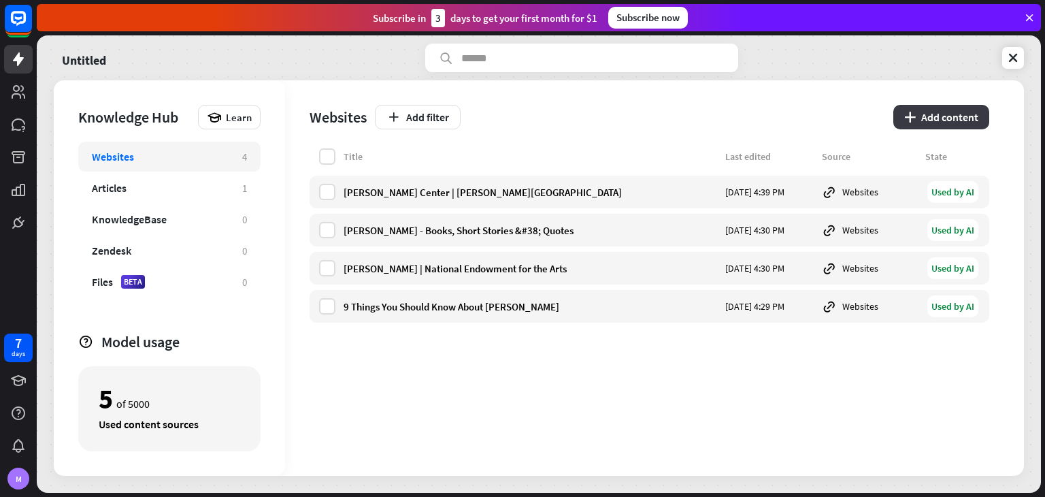
click at [901, 122] on button "plus Add content" at bounding box center [941, 117] width 96 height 24
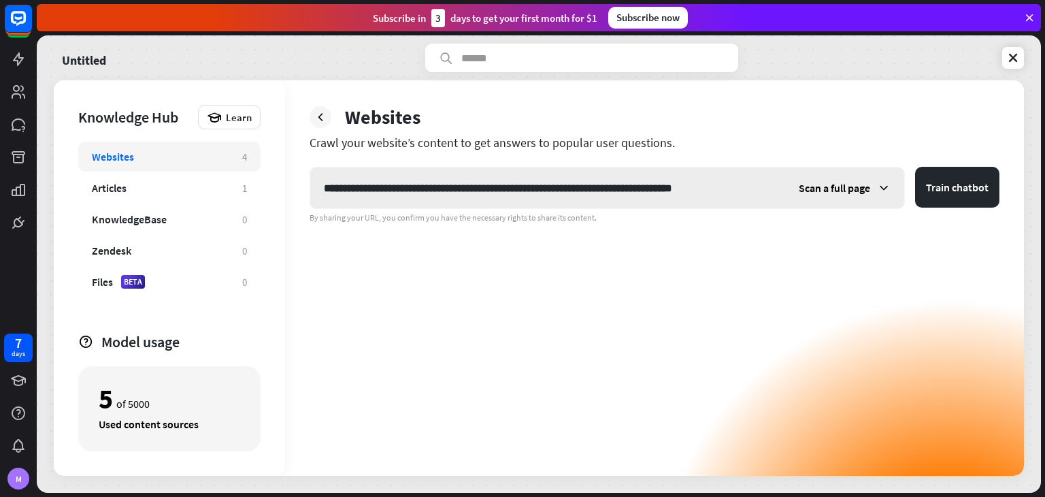
type input "**********"
click at [851, 184] on span "Scan a full page" at bounding box center [834, 188] width 71 height 14
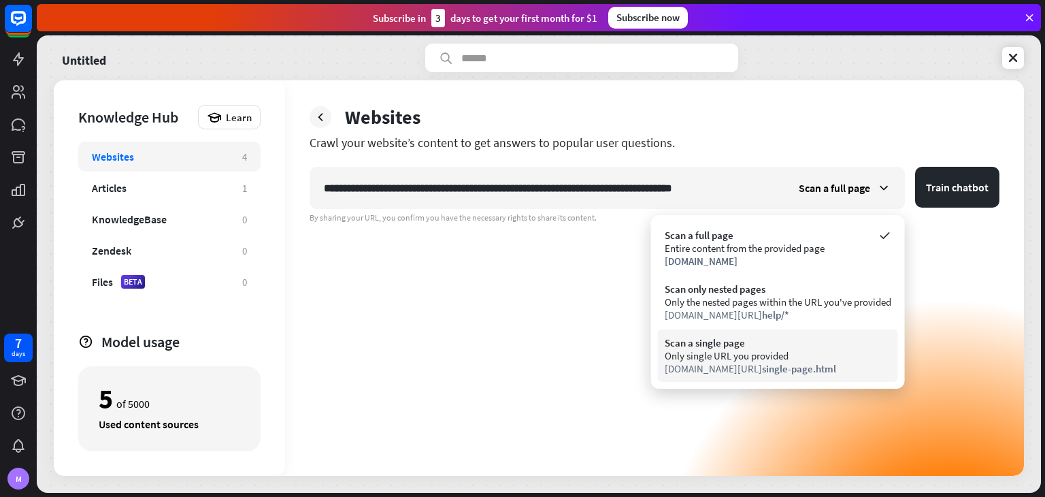
click at [782, 355] on div "Only single URL you provided" at bounding box center [778, 355] width 227 height 13
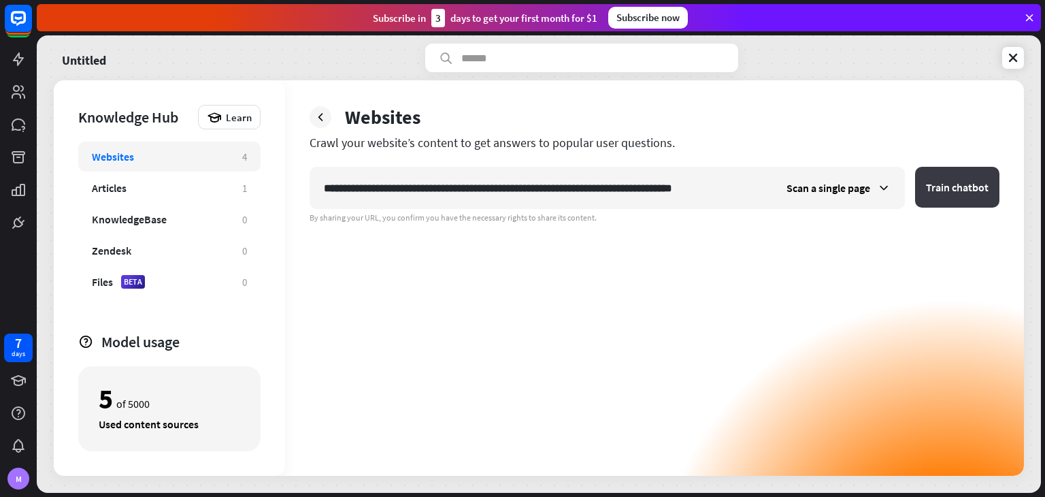
click at [956, 184] on button "Train chatbot" at bounding box center [957, 187] width 84 height 41
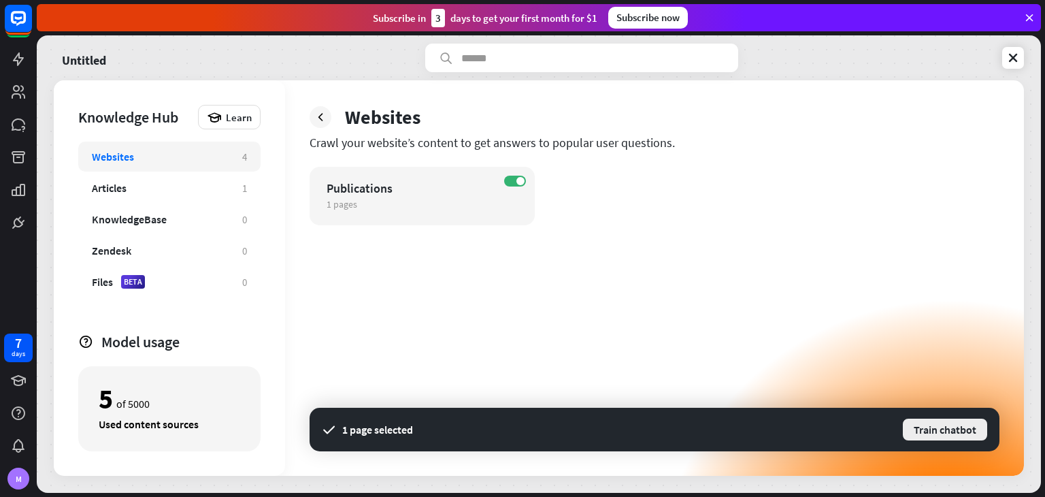
click at [963, 428] on button "Train chatbot" at bounding box center [944, 429] width 87 height 24
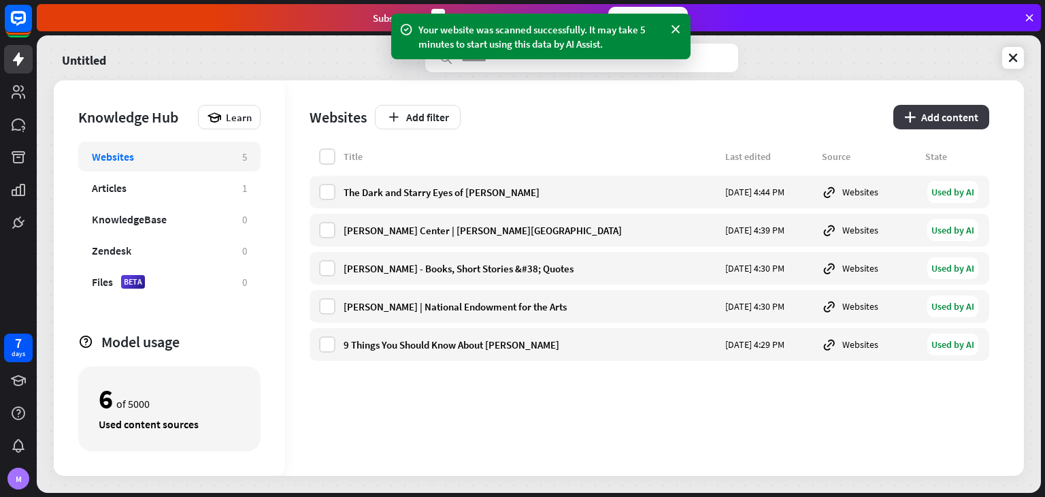
click at [965, 114] on button "plus Add content" at bounding box center [941, 117] width 96 height 24
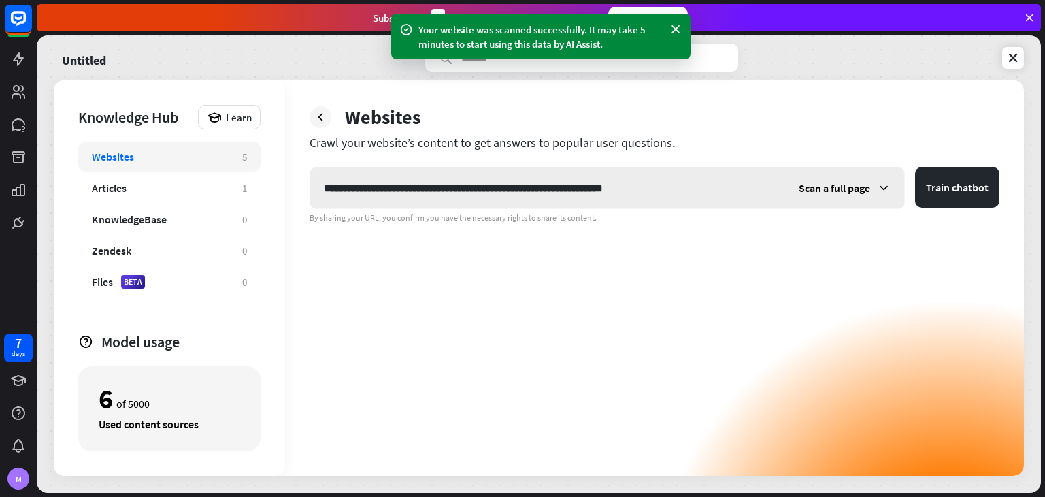
type input "**********"
click at [816, 199] on div "Scan a full page" at bounding box center [844, 187] width 119 height 41
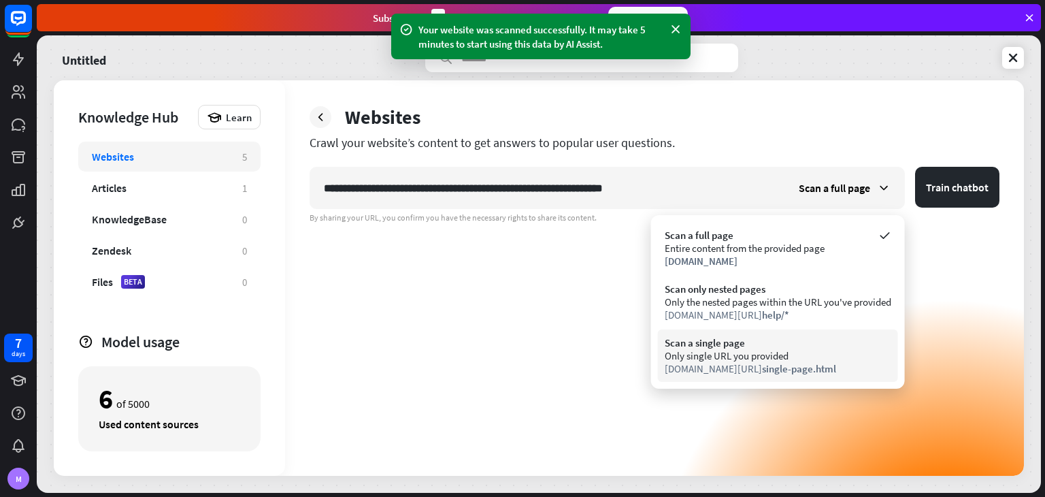
click at [816, 356] on div "Only single URL you provided" at bounding box center [778, 355] width 227 height 13
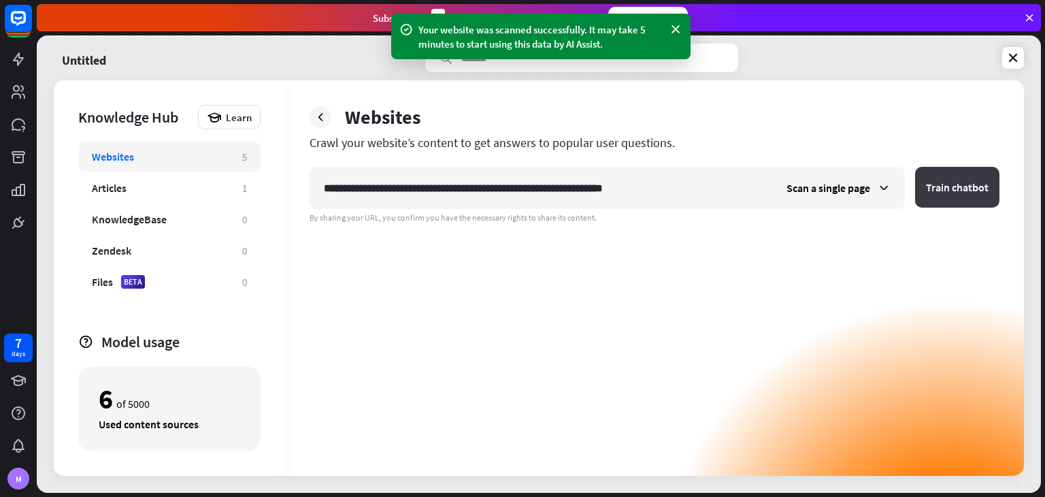
click at [945, 198] on button "Train chatbot" at bounding box center [957, 187] width 84 height 41
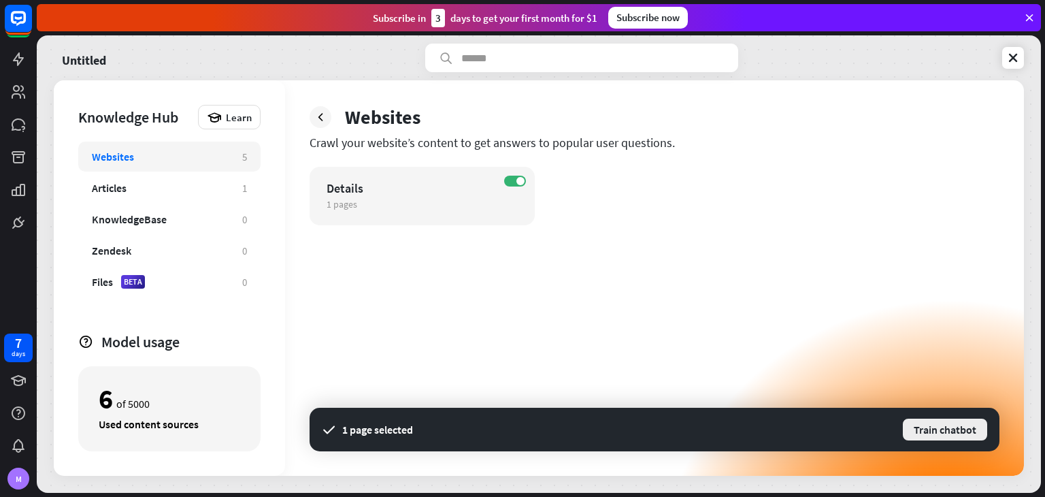
click at [944, 424] on button "Train chatbot" at bounding box center [944, 429] width 87 height 24
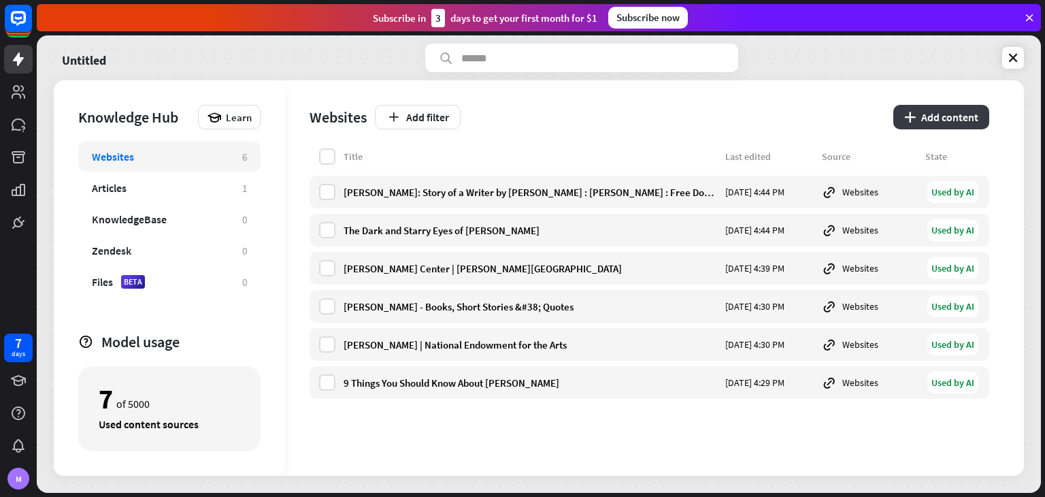
click at [922, 125] on button "plus Add content" at bounding box center [941, 117] width 96 height 24
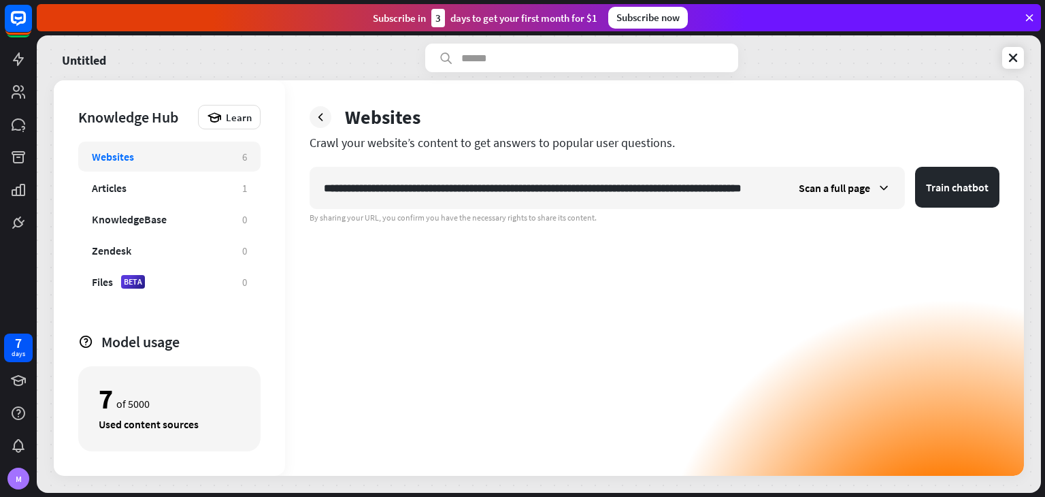
scroll to position [0, 44]
type input "**********"
click at [880, 177] on div "Scan a full page" at bounding box center [844, 187] width 119 height 41
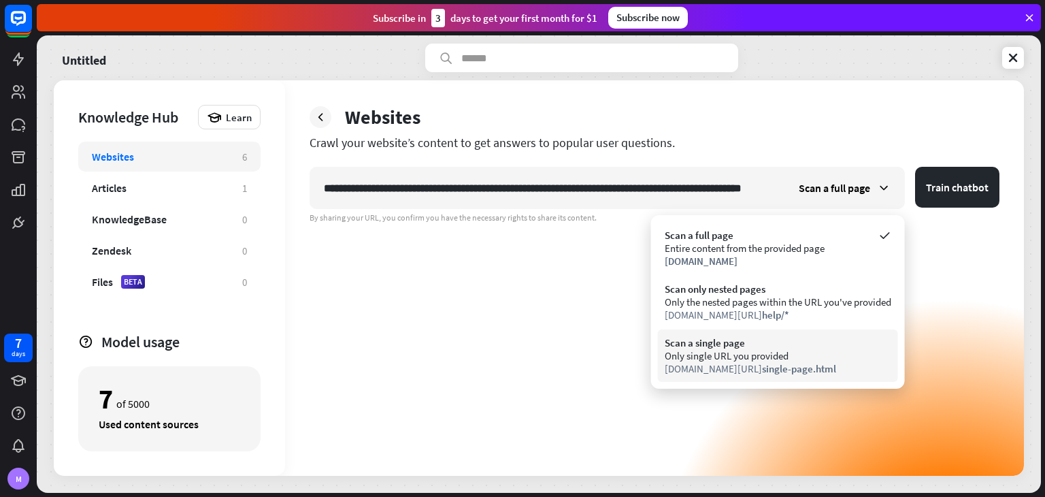
click at [788, 363] on span "single-page.html" at bounding box center [799, 368] width 74 height 13
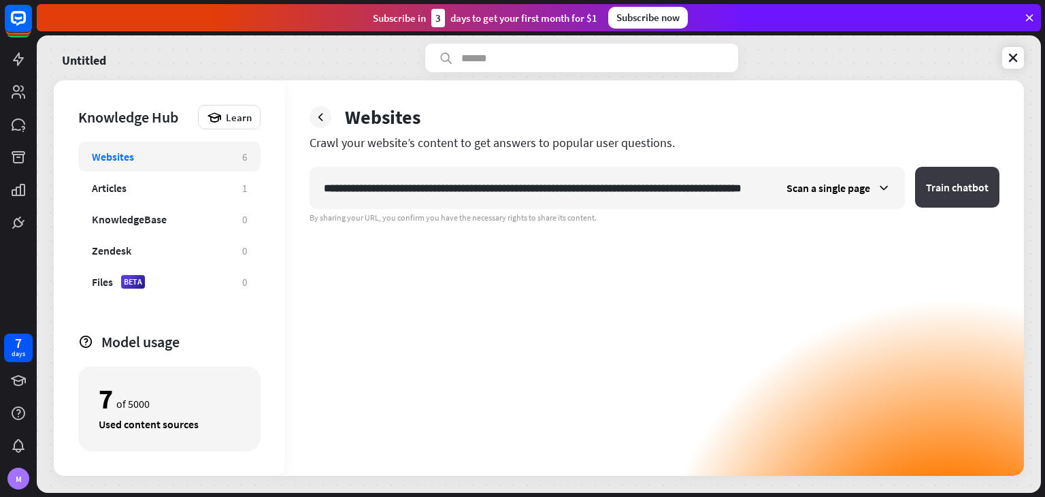
click at [943, 178] on button "Train chatbot" at bounding box center [957, 187] width 84 height 41
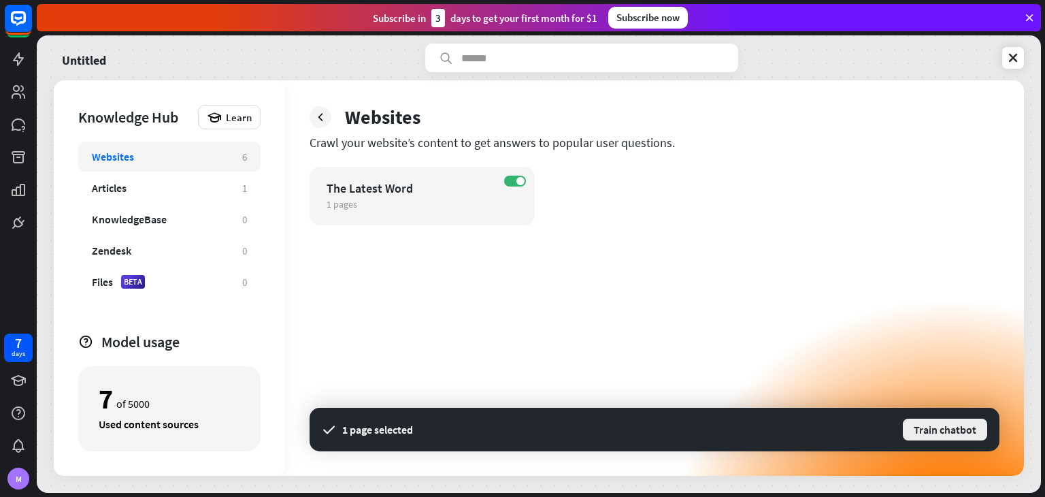
click at [942, 436] on button "Train chatbot" at bounding box center [944, 429] width 87 height 24
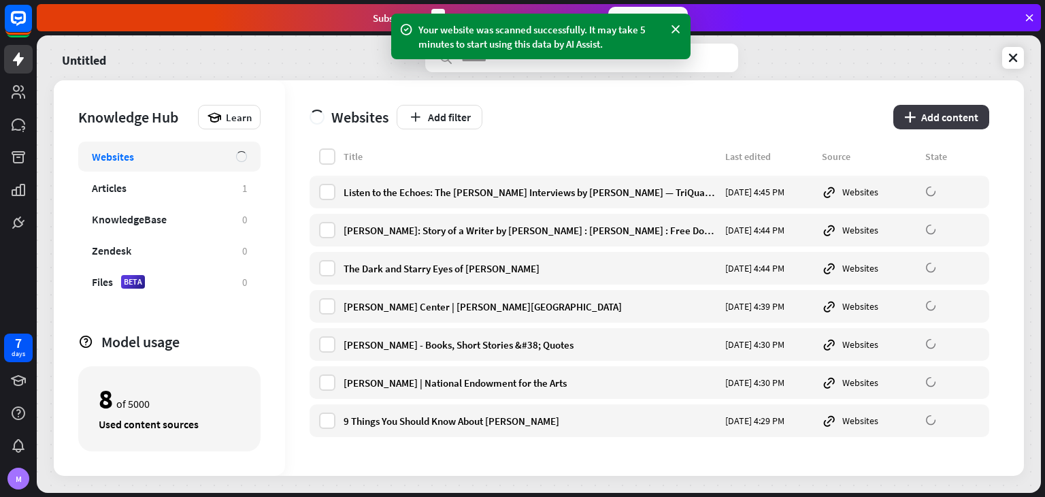
click at [968, 114] on button "plus Add content" at bounding box center [941, 117] width 96 height 24
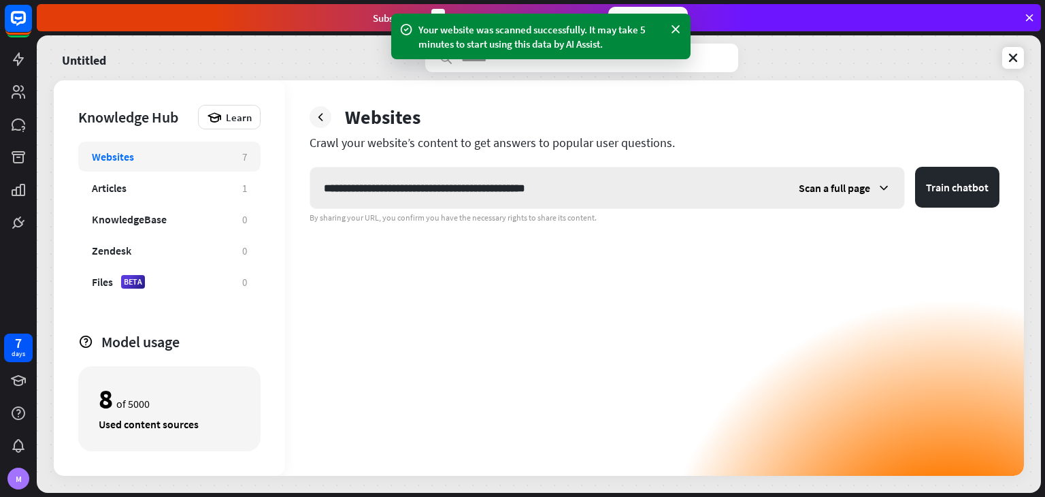
type input "**********"
click at [848, 197] on div "Scan a full page" at bounding box center [844, 187] width 119 height 41
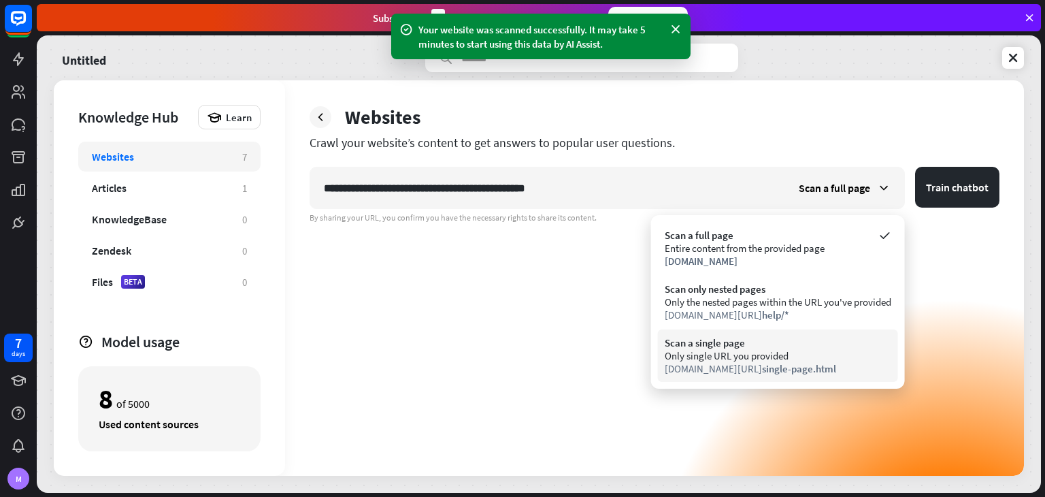
click at [808, 340] on div "Scan a single page" at bounding box center [778, 342] width 227 height 13
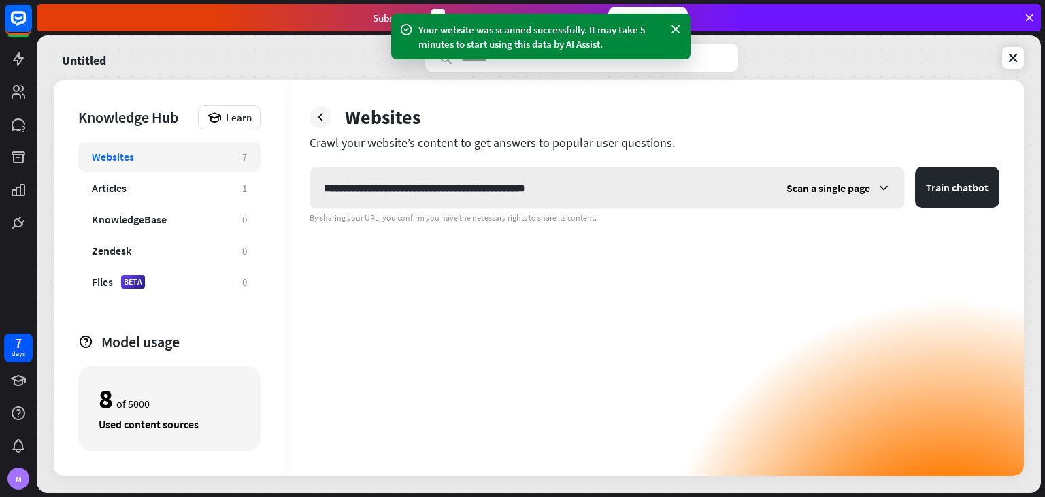
click at [867, 181] on span "Scan a single page" at bounding box center [828, 188] width 84 height 14
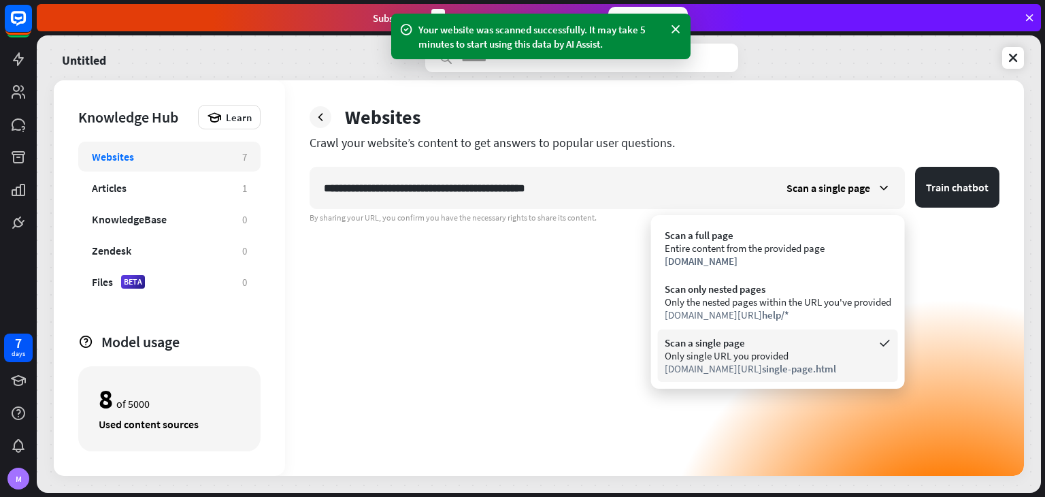
click at [831, 349] on div "Only single URL you provided" at bounding box center [778, 355] width 227 height 13
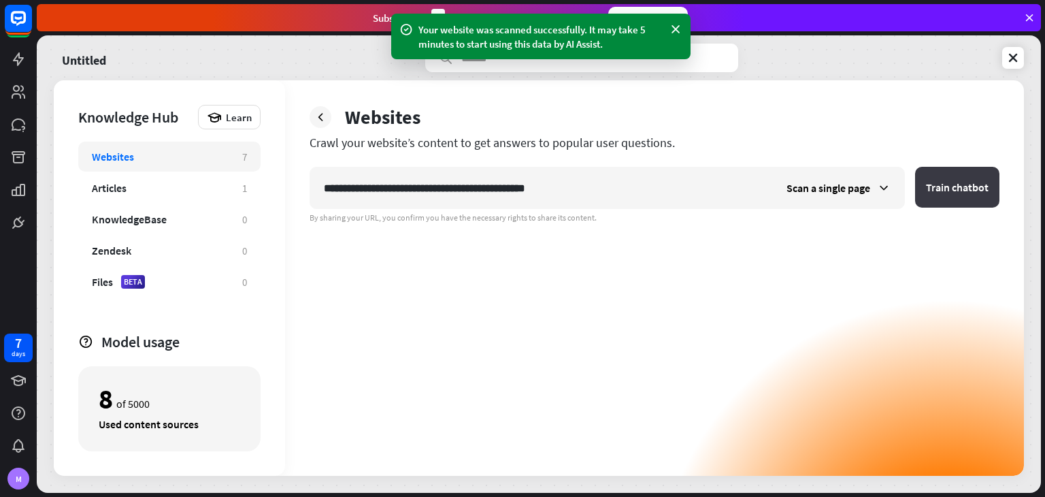
click at [946, 182] on button "Train chatbot" at bounding box center [957, 187] width 84 height 41
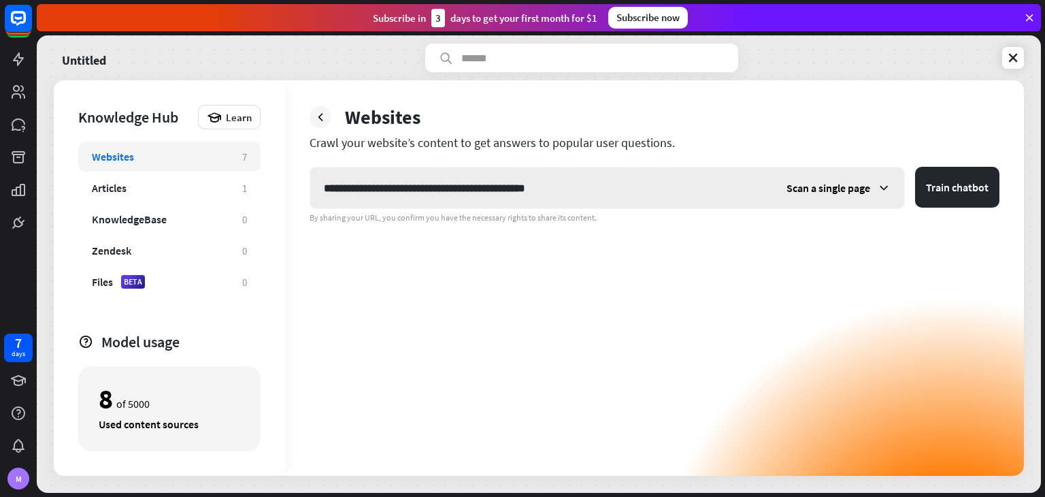
click at [833, 190] on span "Scan a single page" at bounding box center [828, 188] width 84 height 14
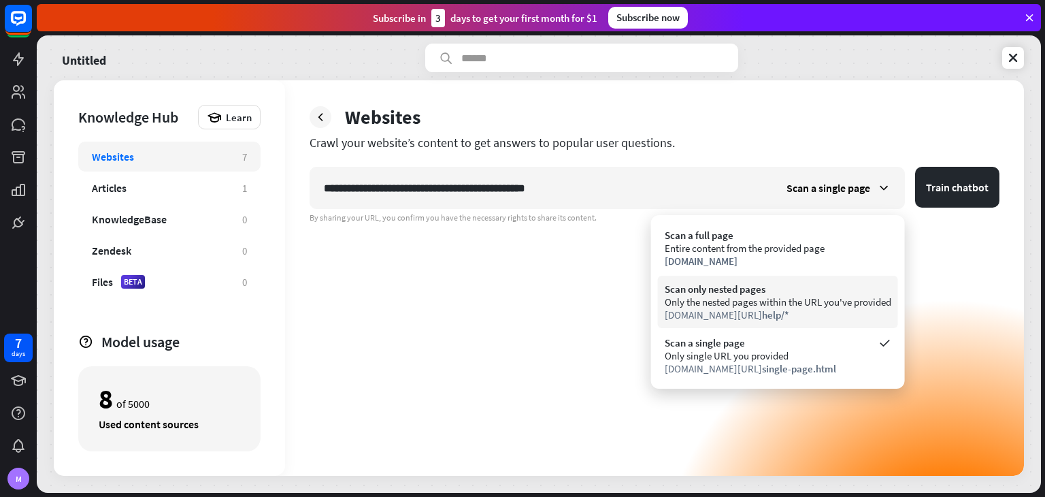
click at [817, 325] on div "Scan only nested pages Only the nested pages within the URL you've provided [DO…" at bounding box center [778, 302] width 240 height 52
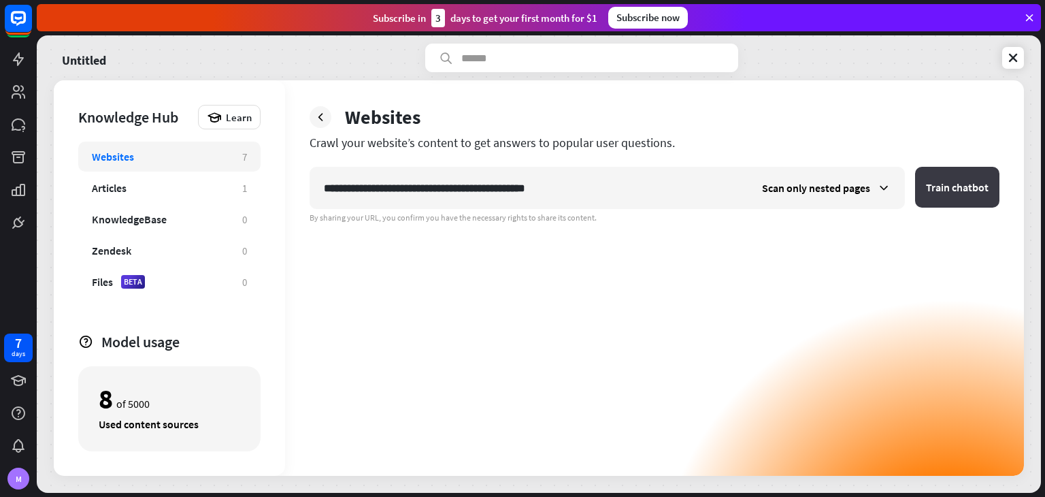
click at [953, 183] on button "Train chatbot" at bounding box center [957, 187] width 84 height 41
click at [797, 205] on div "Scan only nested pages" at bounding box center [826, 187] width 156 height 41
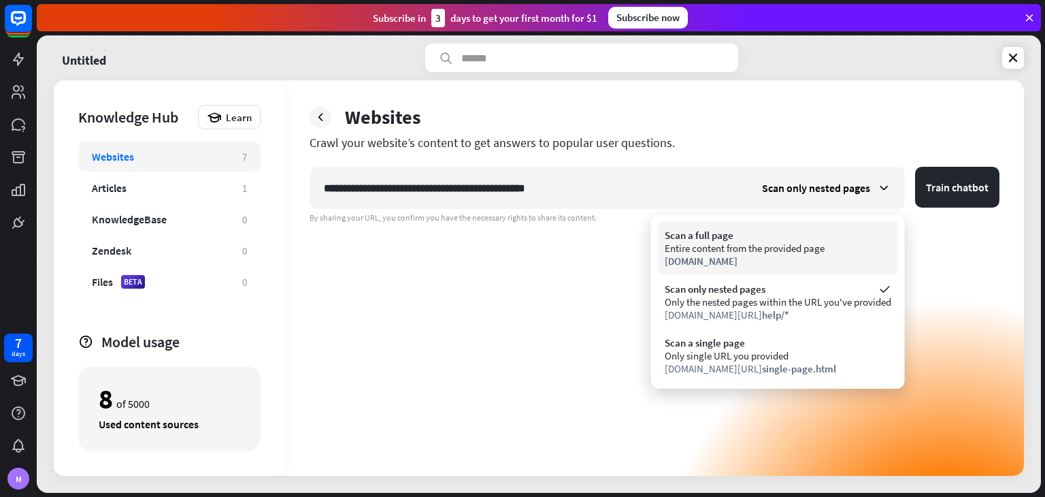
click at [791, 251] on div "Entire content from the provided page" at bounding box center [778, 248] width 227 height 13
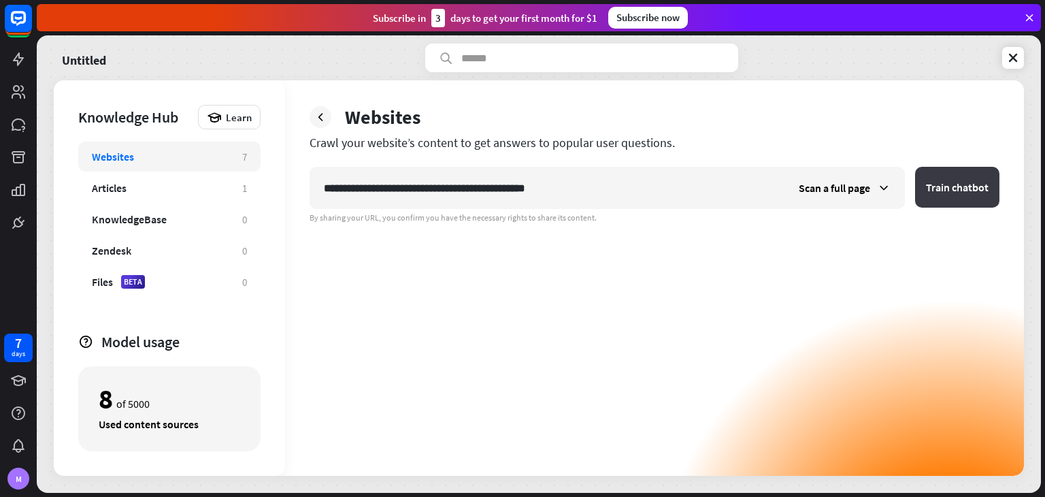
click at [942, 185] on button "Train chatbot" at bounding box center [957, 187] width 84 height 41
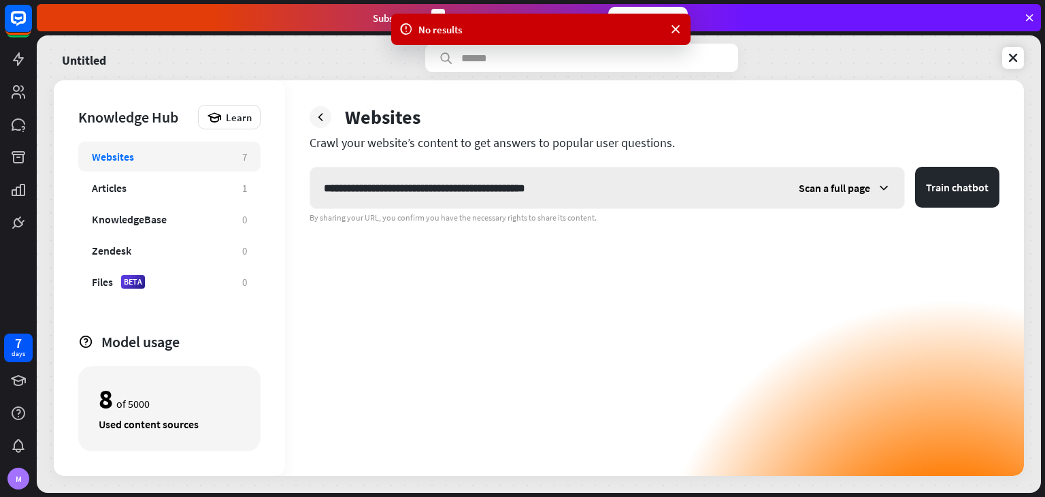
click at [857, 191] on span "Scan a full page" at bounding box center [834, 188] width 71 height 14
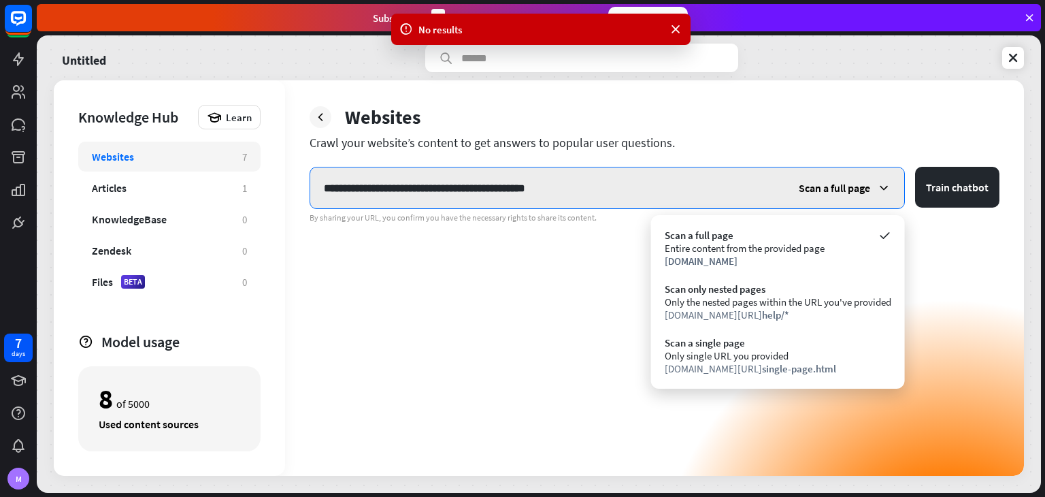
click at [673, 188] on input "**********" at bounding box center [547, 187] width 475 height 41
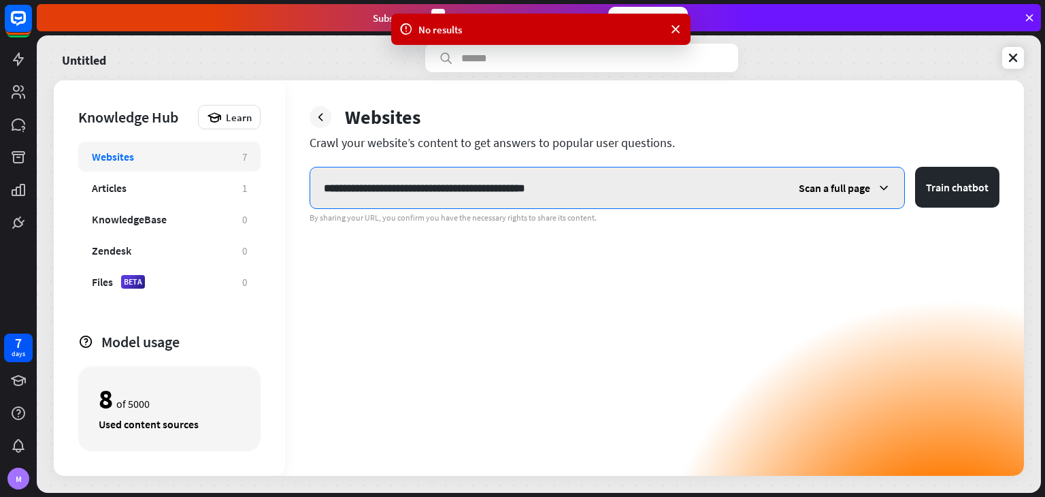
click at [673, 188] on input "**********" at bounding box center [547, 187] width 475 height 41
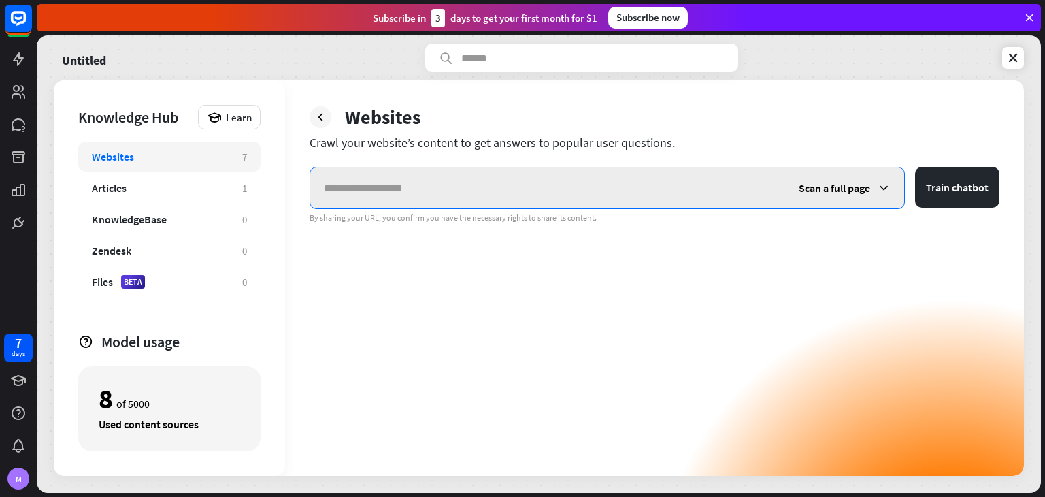
paste input "**********"
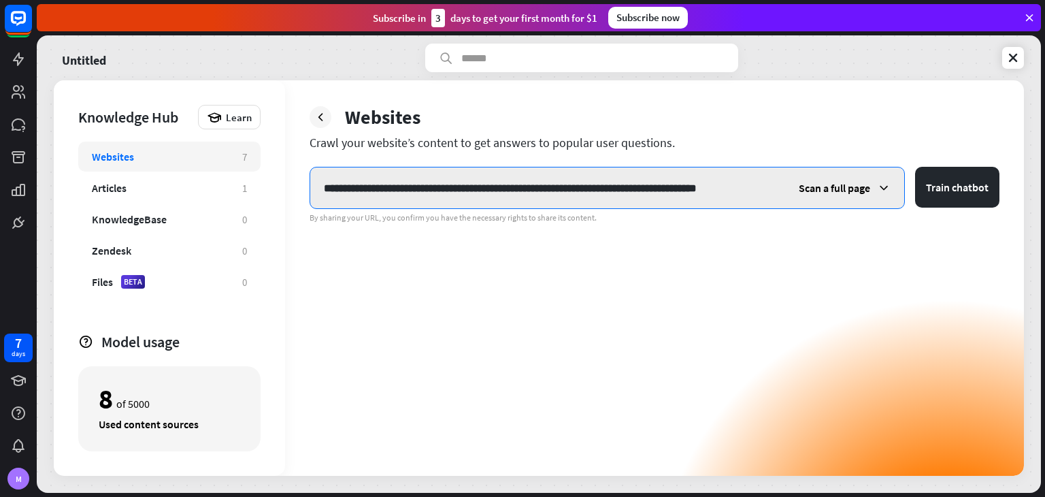
scroll to position [0, 8]
type input "**********"
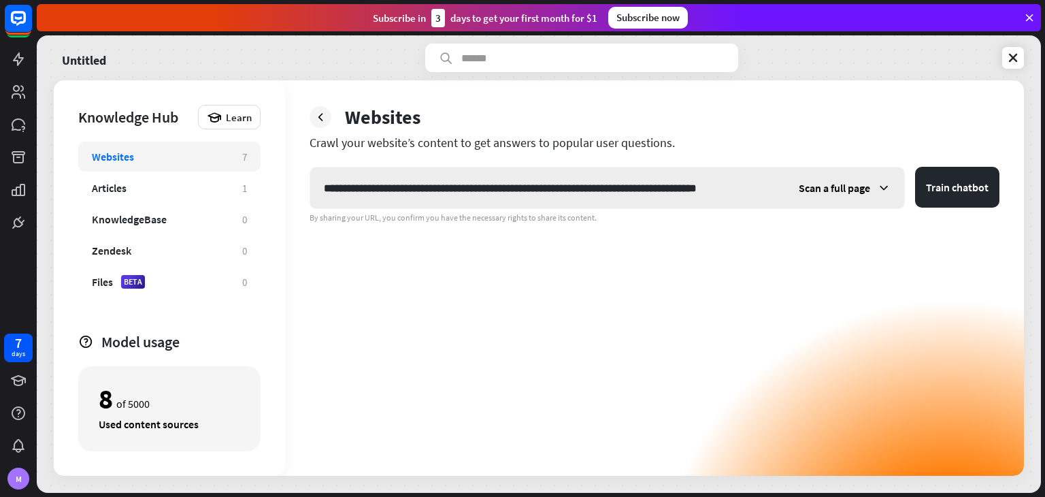
scroll to position [0, 0]
click at [876, 186] on div "Scan a full page" at bounding box center [844, 187] width 119 height 41
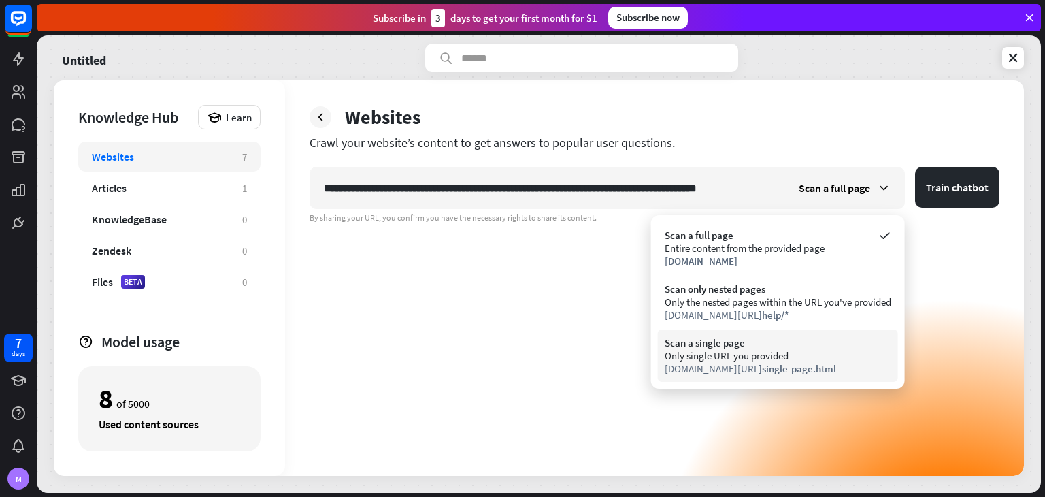
click at [800, 332] on div "Scan a single page Only single URL you provided [DOMAIN_NAME][URL] single-page.…" at bounding box center [778, 355] width 240 height 52
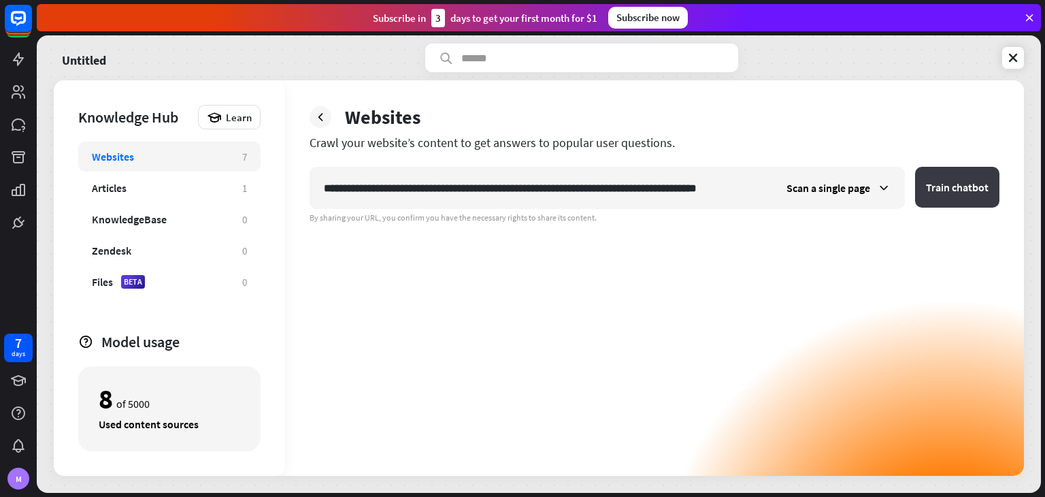
click at [935, 199] on button "Train chatbot" at bounding box center [957, 187] width 84 height 41
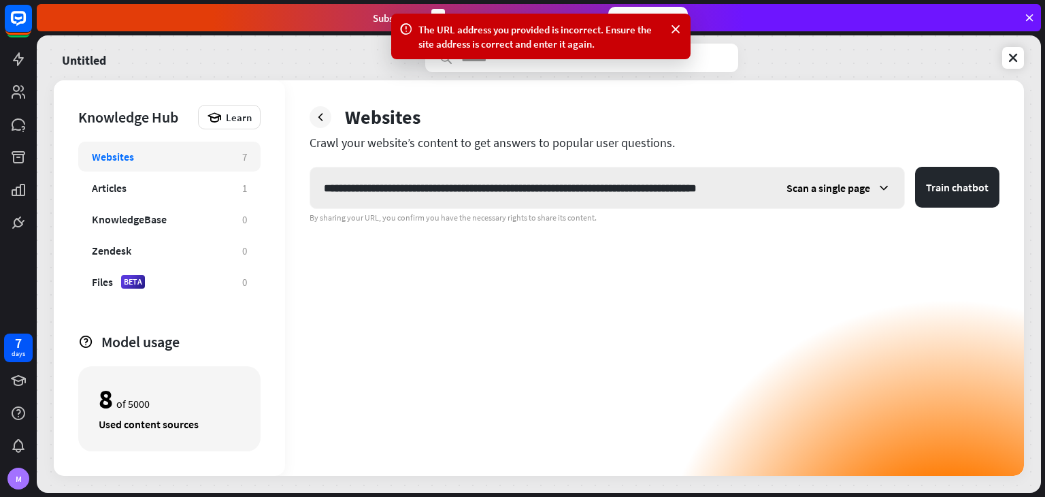
click at [834, 186] on span "Scan a single page" at bounding box center [828, 188] width 84 height 14
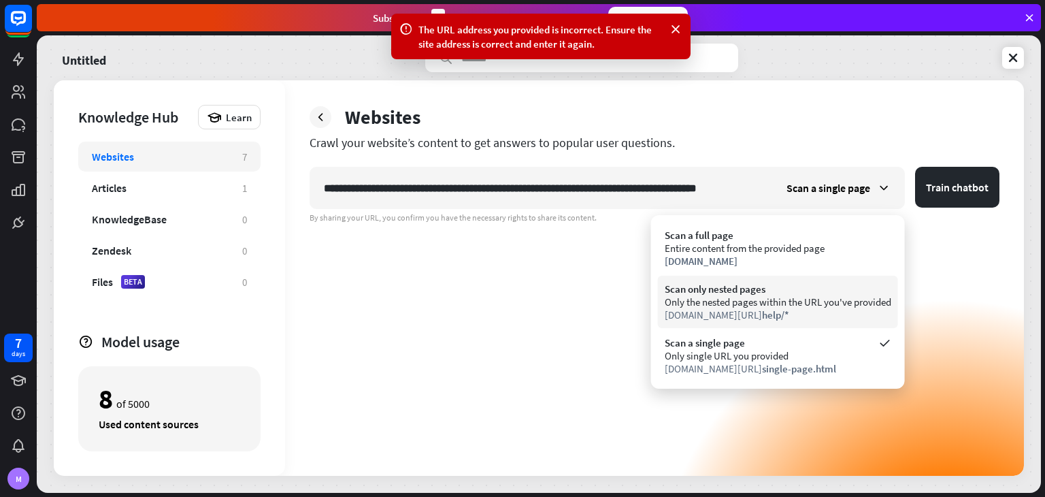
click at [823, 300] on div "Only the nested pages within the URL you've provided" at bounding box center [778, 301] width 227 height 13
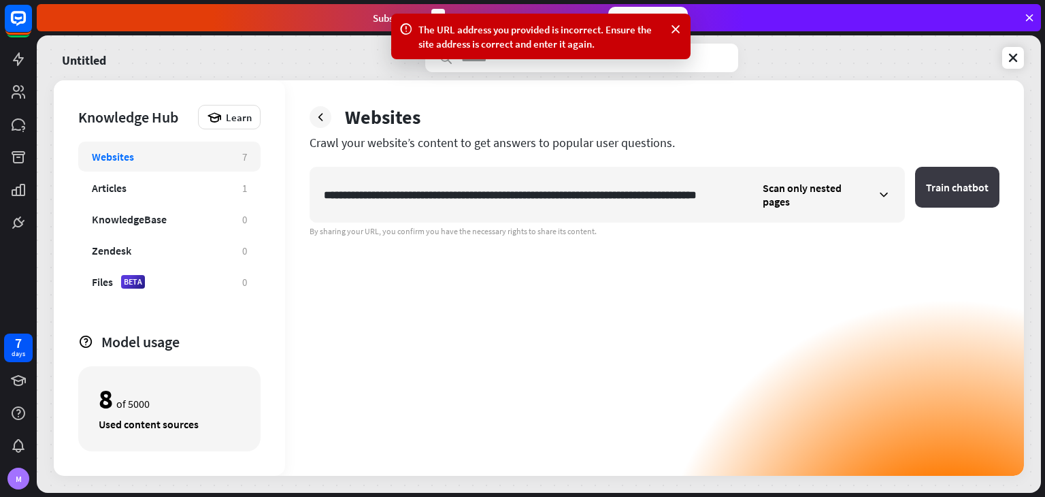
click at [967, 196] on button "Train chatbot" at bounding box center [957, 187] width 84 height 41
click at [800, 202] on div "Scan only nested pages" at bounding box center [826, 194] width 155 height 54
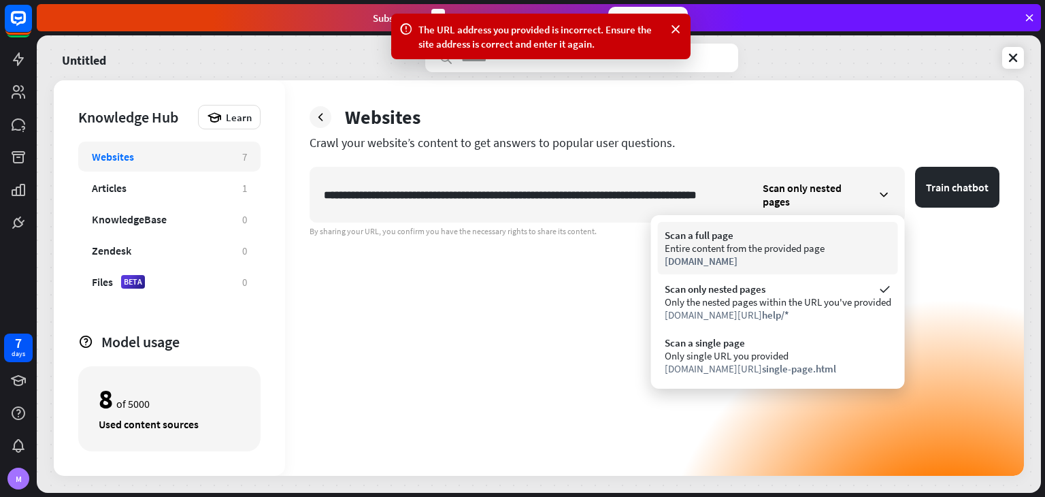
click at [801, 260] on div "[DOMAIN_NAME]" at bounding box center [778, 260] width 227 height 13
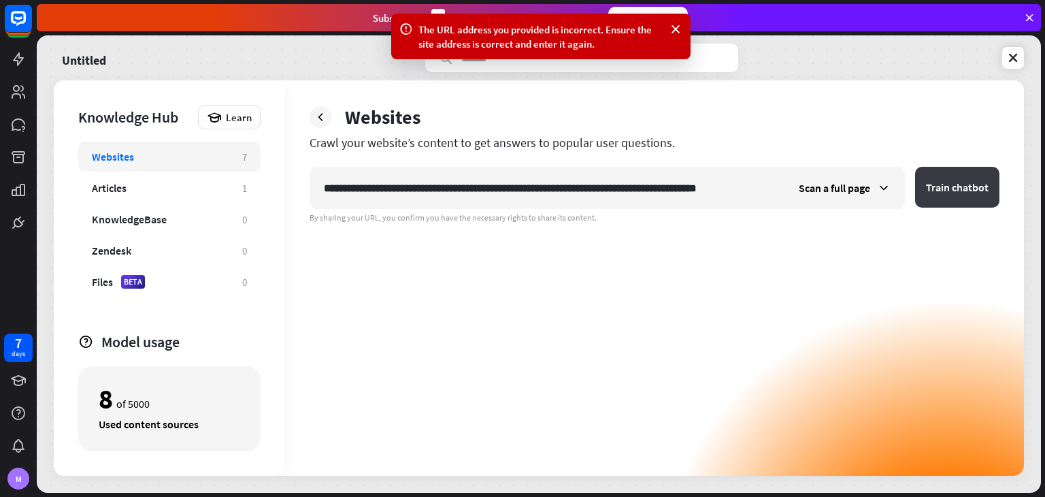
click at [985, 176] on button "Train chatbot" at bounding box center [957, 187] width 84 height 41
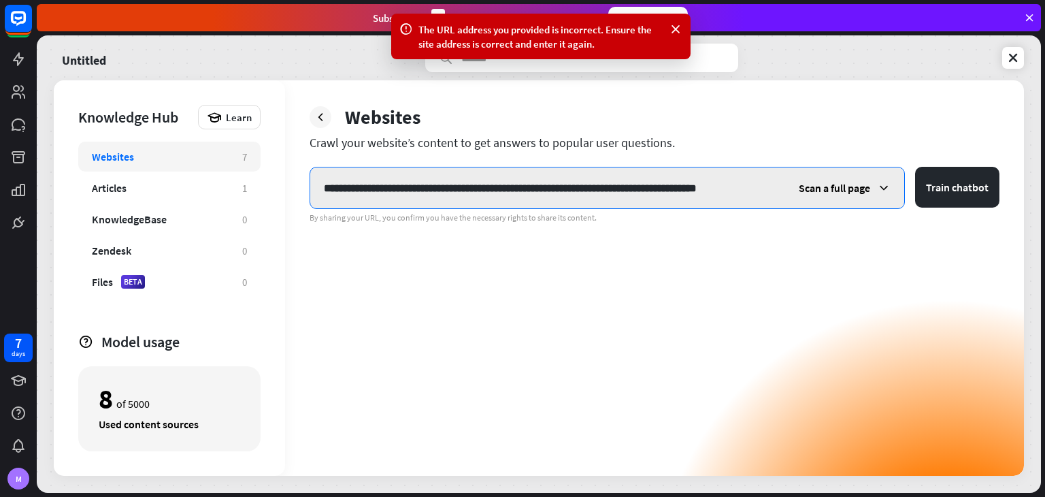
click at [634, 186] on input "**********" at bounding box center [547, 187] width 474 height 41
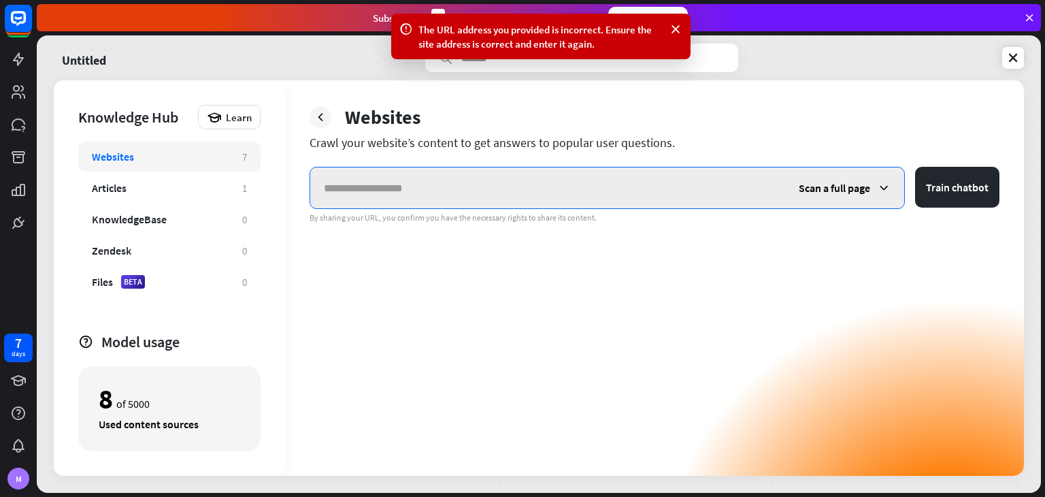
paste input "**********"
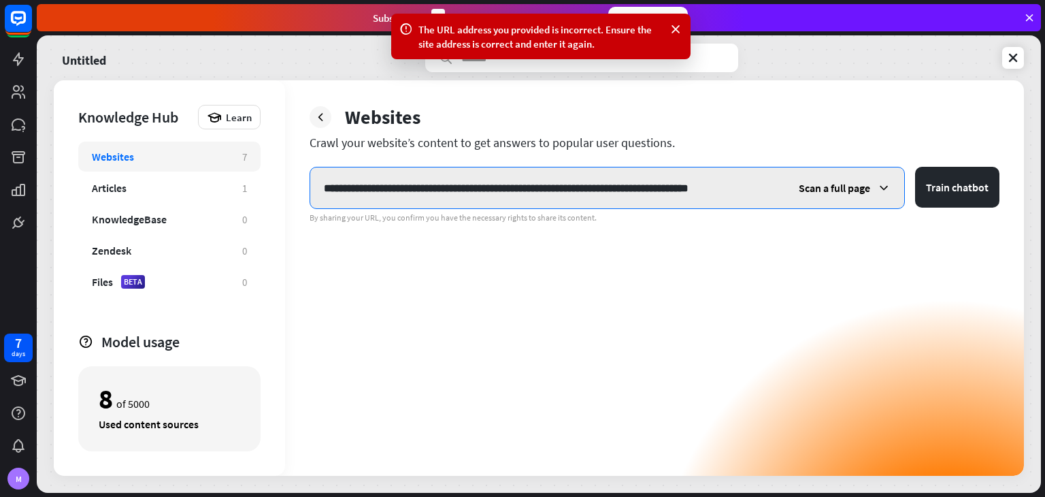
scroll to position [0, 3]
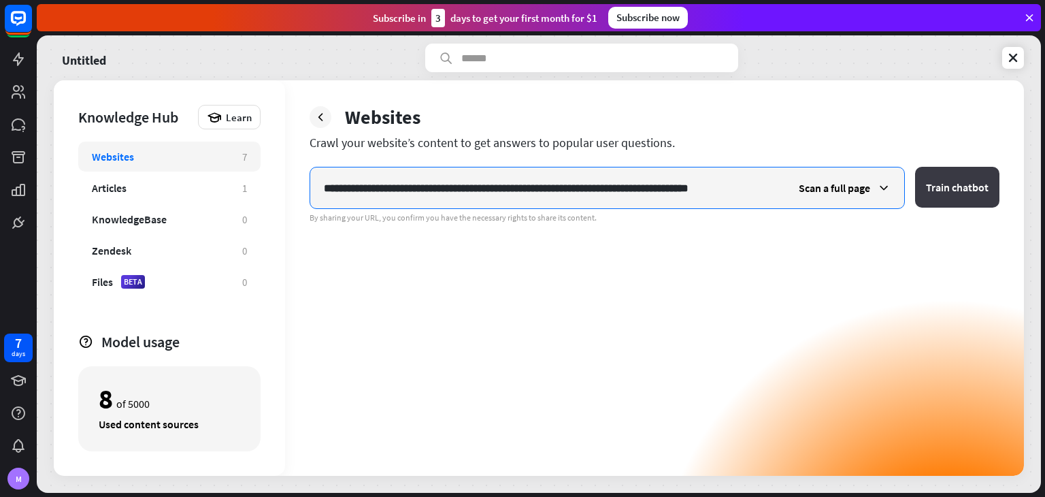
type input "**********"
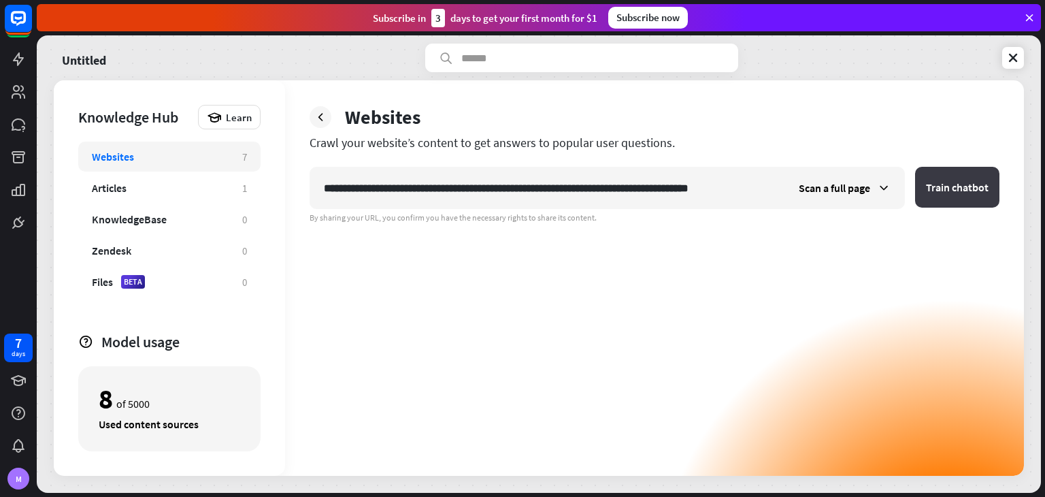
click at [924, 188] on button "Train chatbot" at bounding box center [957, 187] width 84 height 41
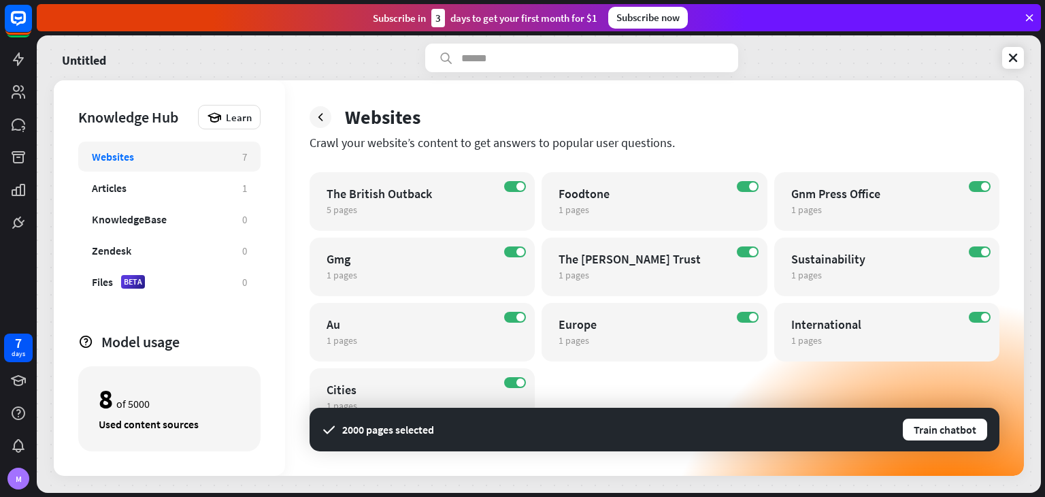
scroll to position [1392, 0]
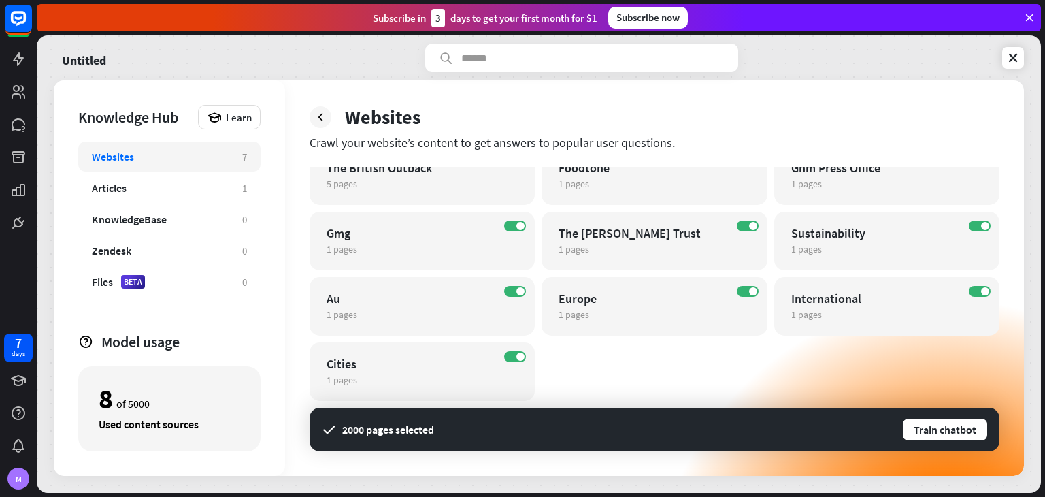
click at [403, 431] on div "2000 pages selected" at bounding box center [388, 429] width 92 height 14
click at [320, 129] on div "Websites" at bounding box center [655, 117] width 690 height 24
click at [320, 126] on div at bounding box center [321, 117] width 22 height 22
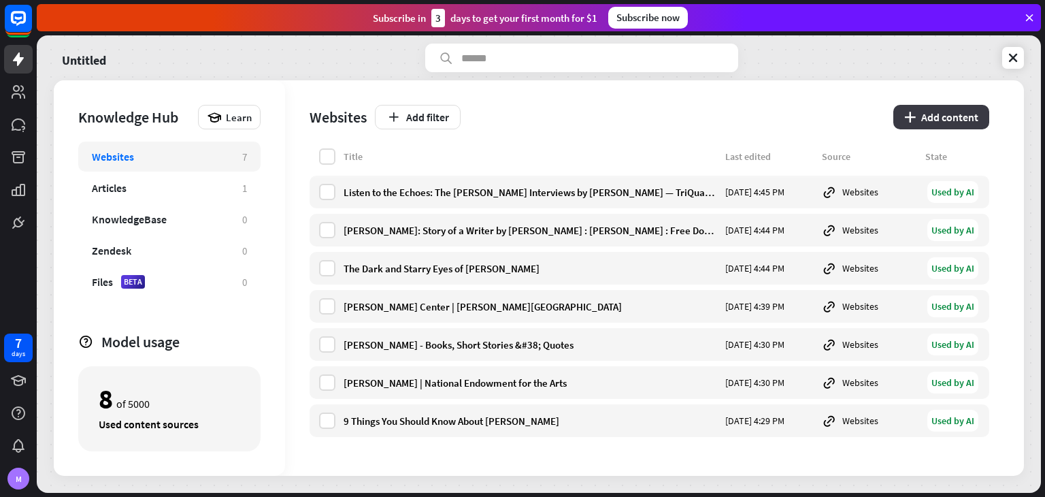
click at [909, 107] on button "plus Add content" at bounding box center [941, 117] width 96 height 24
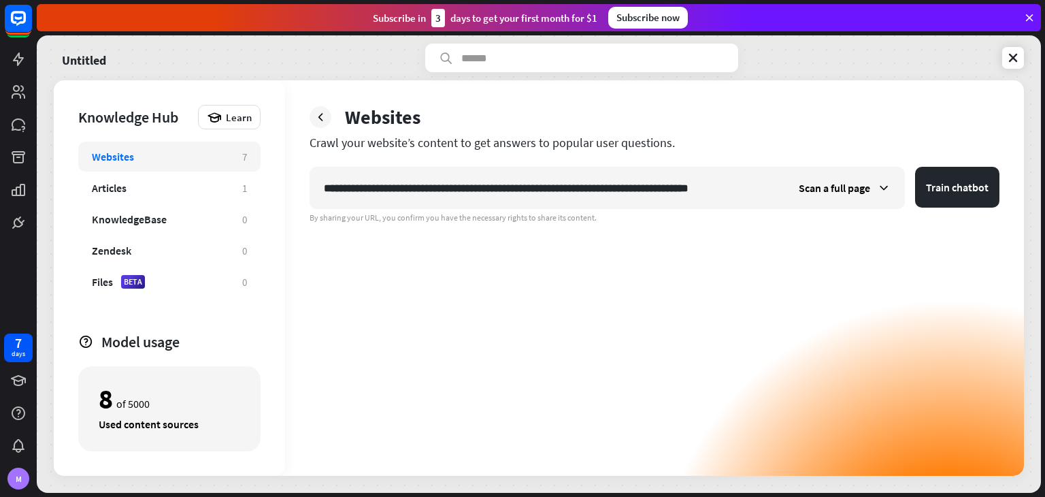
scroll to position [0, 3]
type input "**********"
click at [849, 190] on span "Scan a full page" at bounding box center [834, 188] width 71 height 14
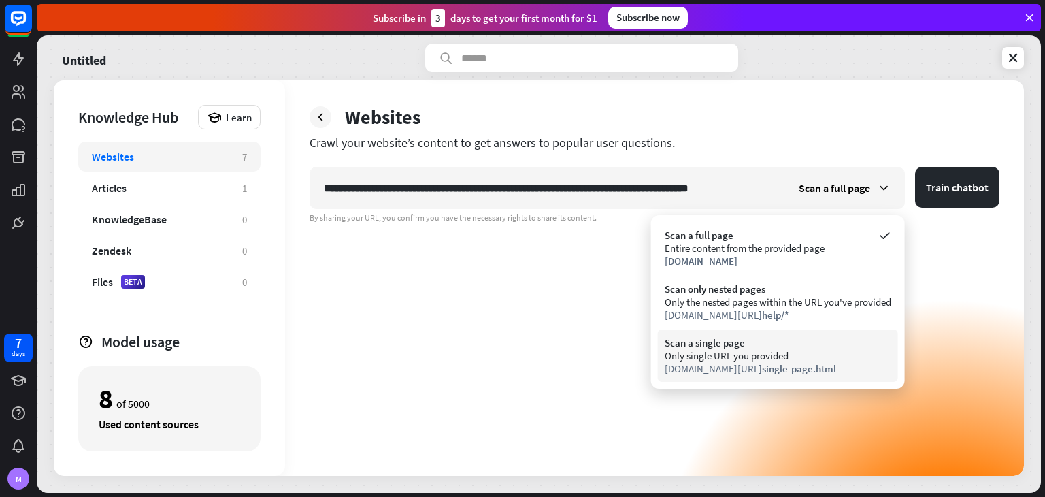
click at [770, 360] on div "Only single URL you provided" at bounding box center [778, 355] width 227 height 13
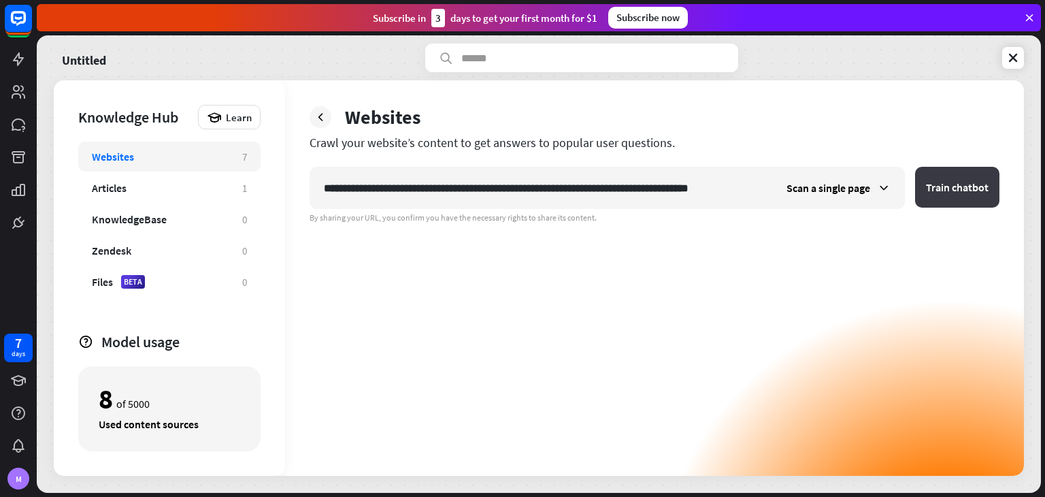
click at [939, 186] on button "Train chatbot" at bounding box center [957, 187] width 84 height 41
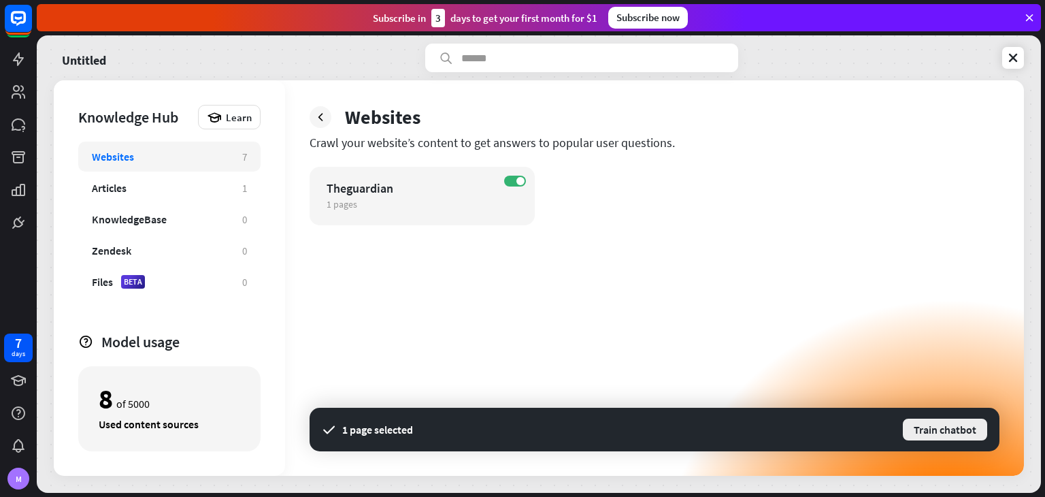
click at [920, 433] on button "Train chatbot" at bounding box center [944, 429] width 87 height 24
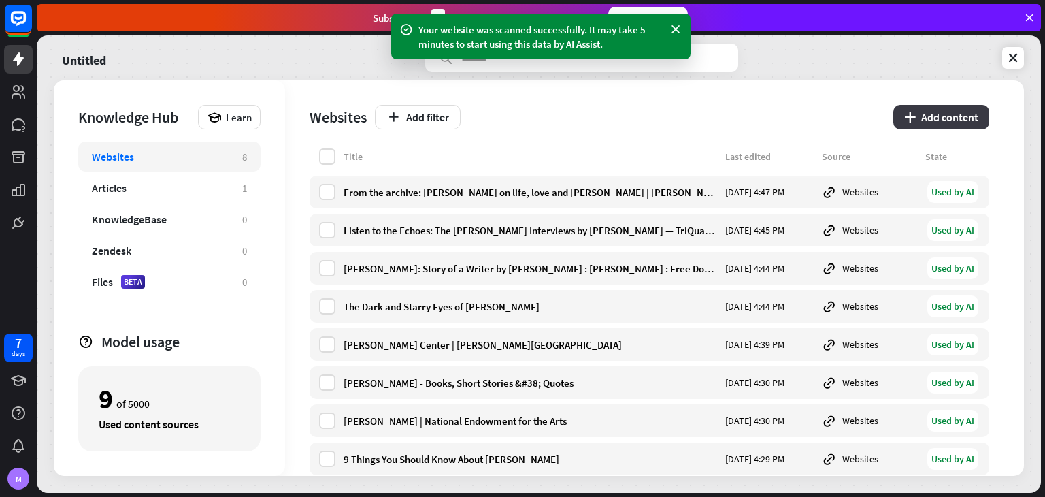
click at [918, 119] on button "plus Add content" at bounding box center [941, 117] width 96 height 24
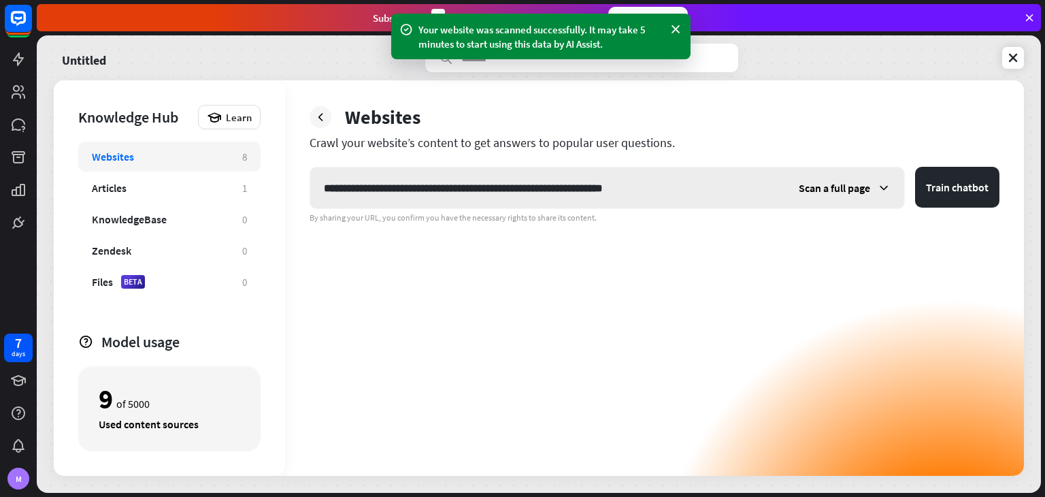
type input "**********"
click at [876, 178] on div "Scan a full page" at bounding box center [844, 187] width 119 height 41
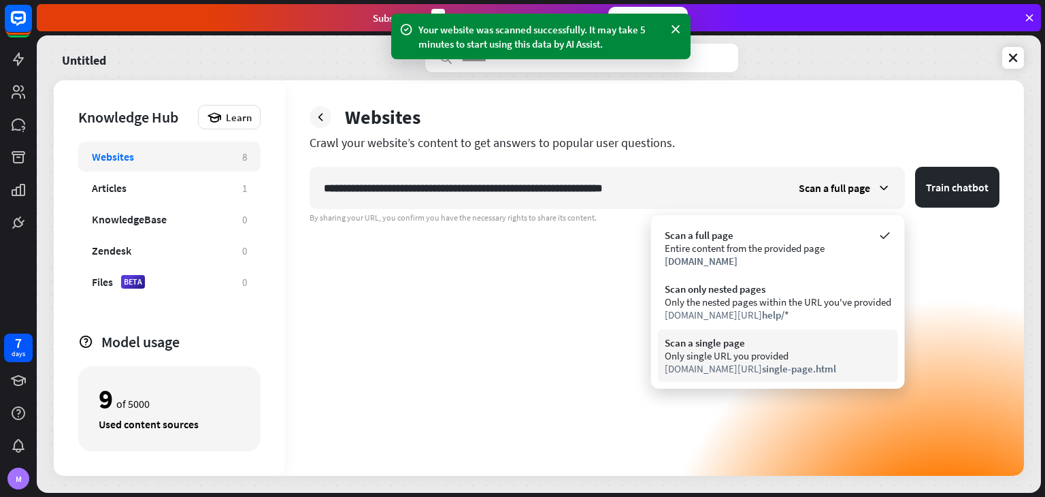
click at [784, 329] on div "Scan a single page Only single URL you provided [DOMAIN_NAME][URL] single-page.…" at bounding box center [778, 355] width 240 height 52
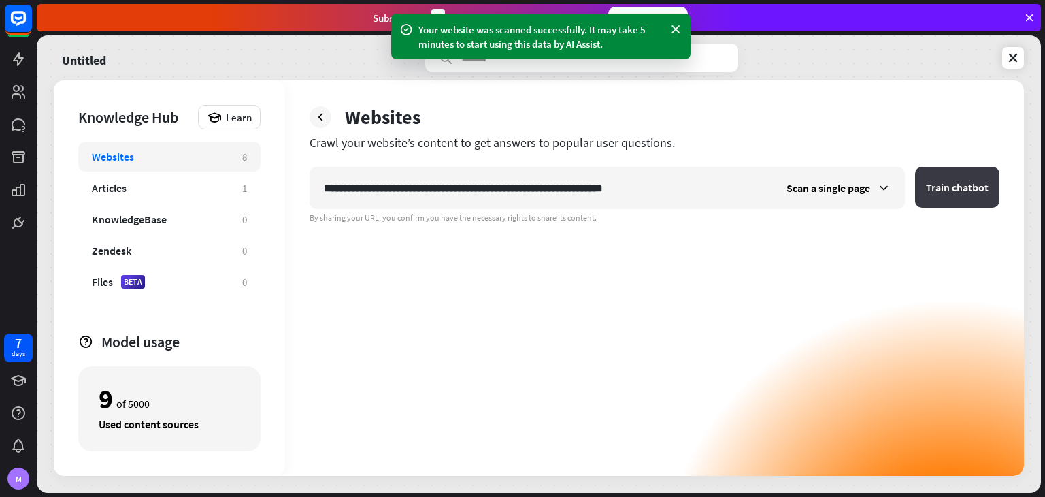
click at [946, 168] on button "Train chatbot" at bounding box center [957, 187] width 84 height 41
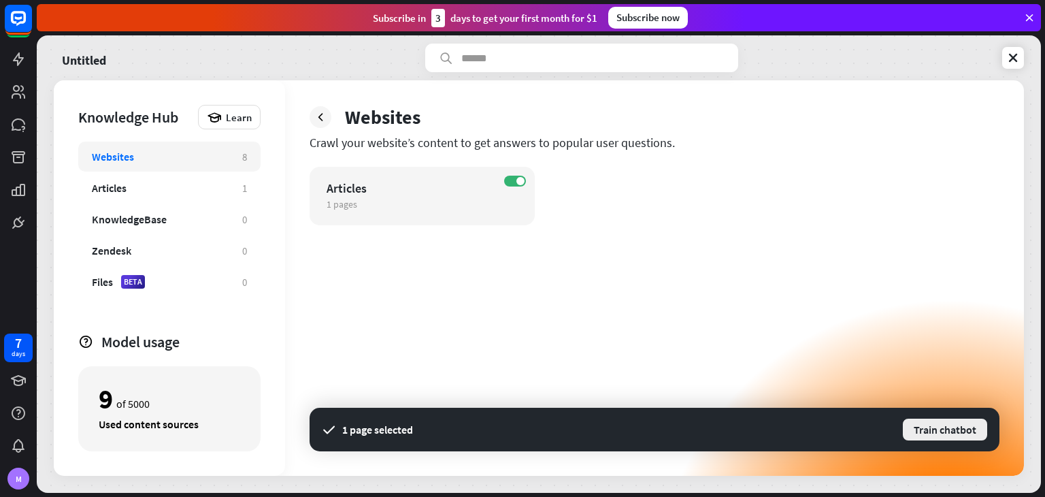
click at [949, 432] on button "Train chatbot" at bounding box center [944, 429] width 87 height 24
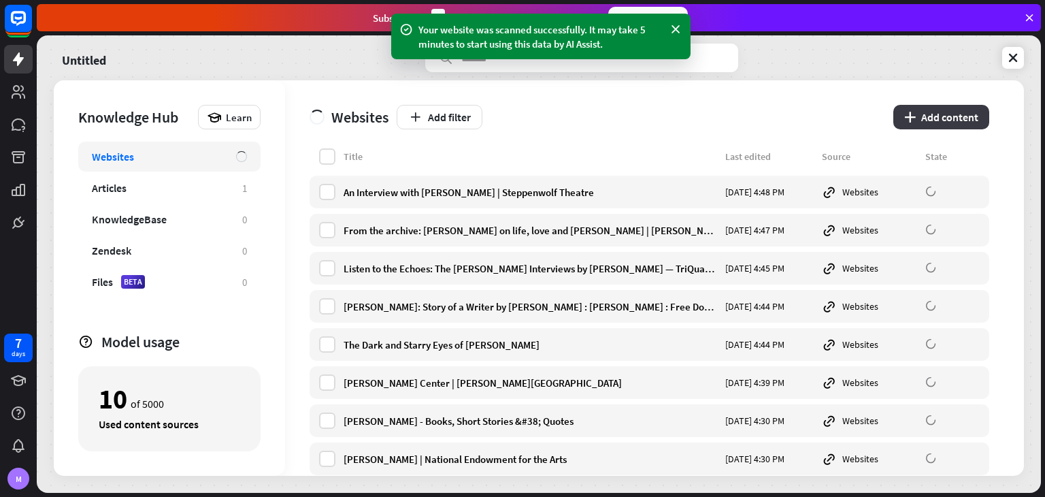
click at [927, 123] on button "plus Add content" at bounding box center [941, 117] width 96 height 24
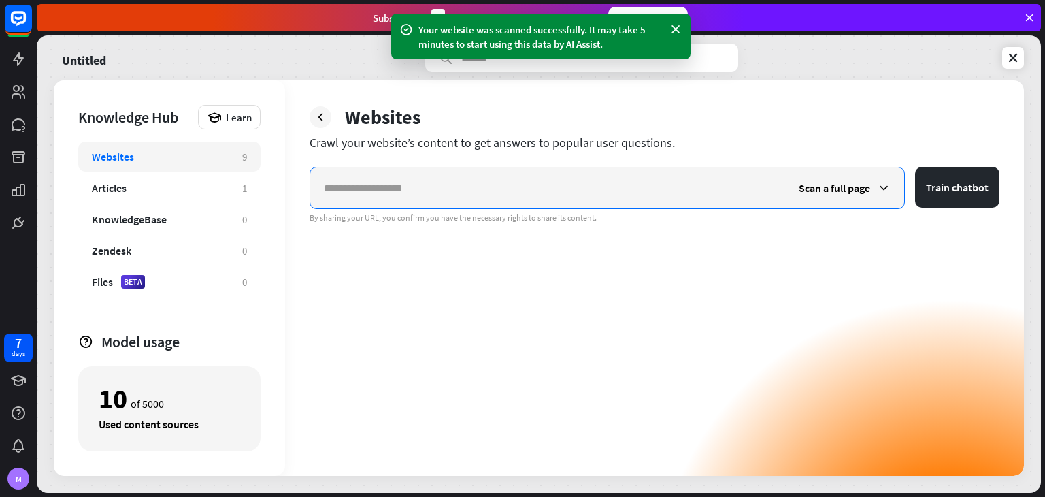
paste input "**********"
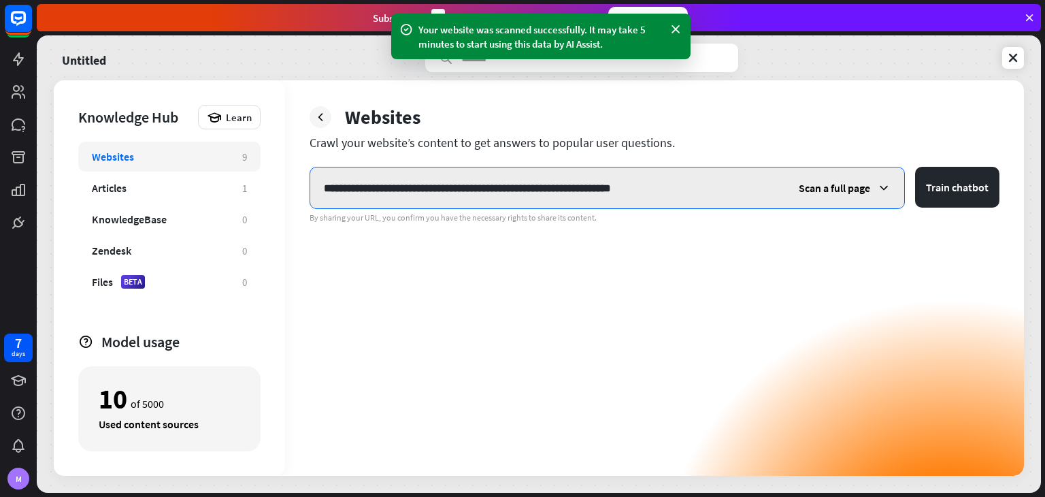
type input "**********"
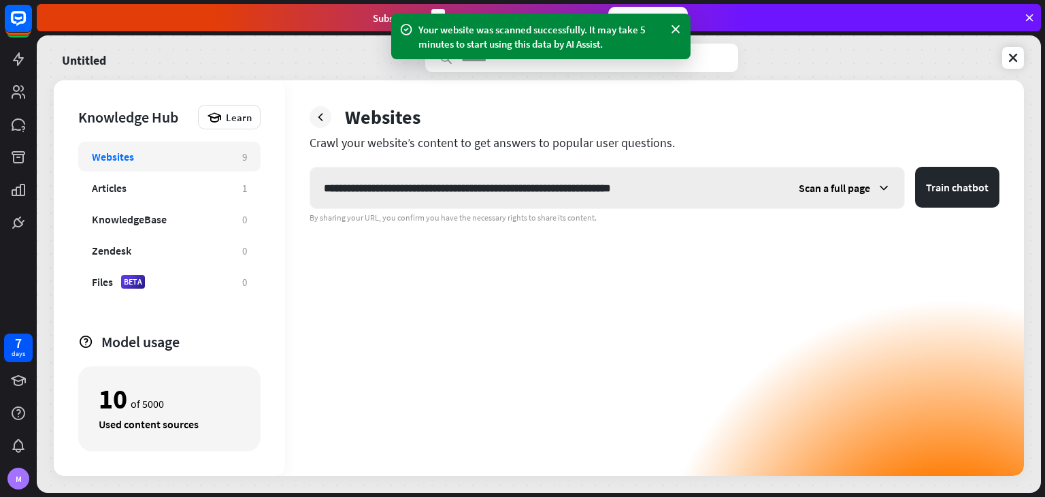
click at [863, 188] on span "Scan a full page" at bounding box center [834, 188] width 71 height 14
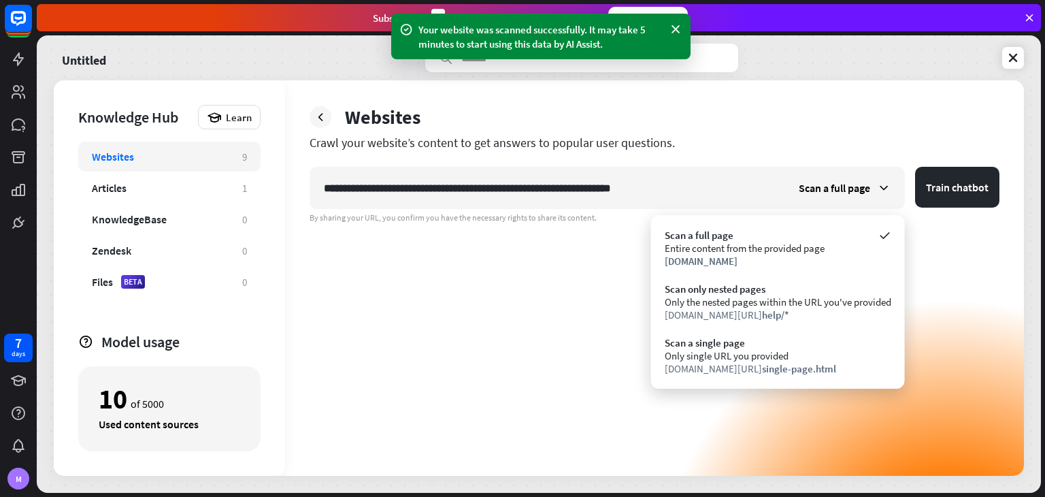
click at [759, 397] on div "**********" at bounding box center [655, 321] width 690 height 309
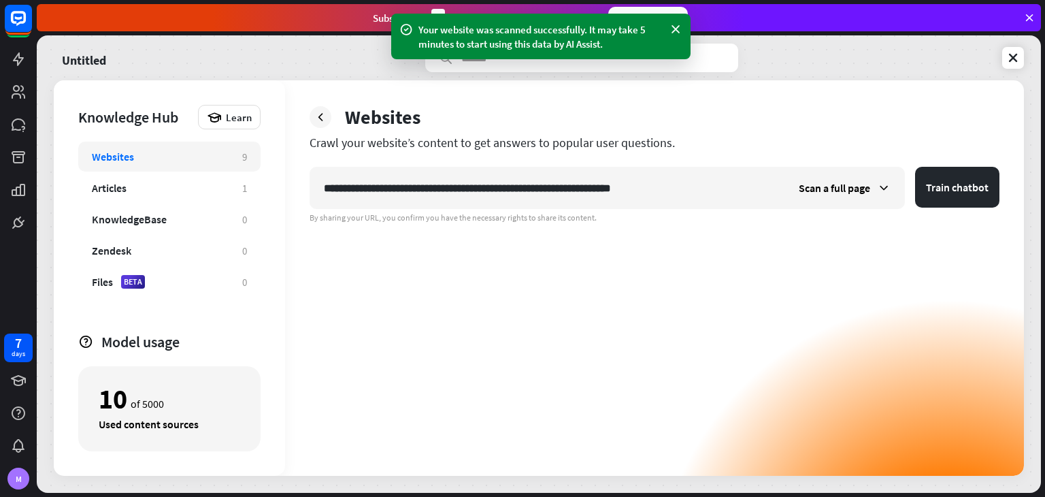
click at [781, 350] on div "**********" at bounding box center [655, 321] width 690 height 309
click at [831, 190] on span "Scan a full page" at bounding box center [834, 188] width 71 height 14
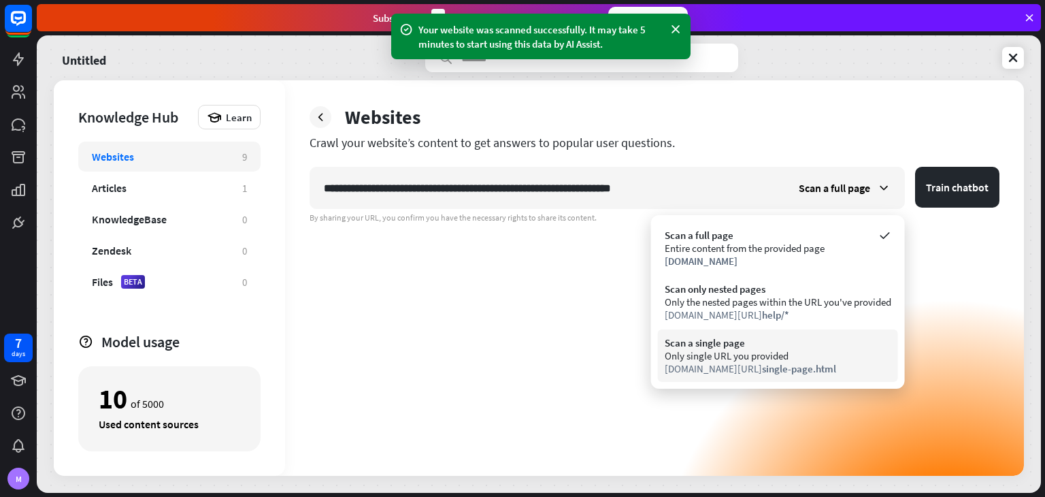
click at [788, 352] on div "Only single URL you provided" at bounding box center [778, 355] width 227 height 13
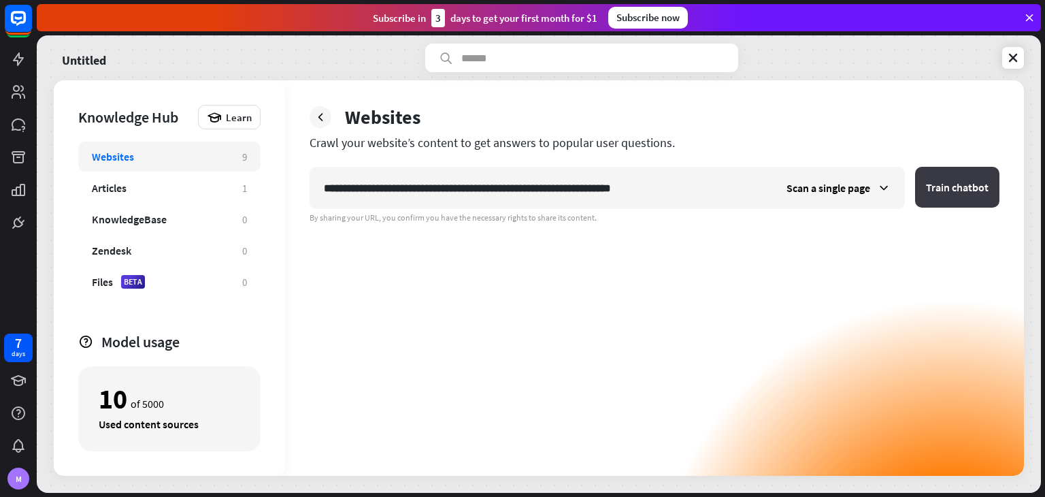
click at [964, 180] on button "Train chatbot" at bounding box center [957, 187] width 84 height 41
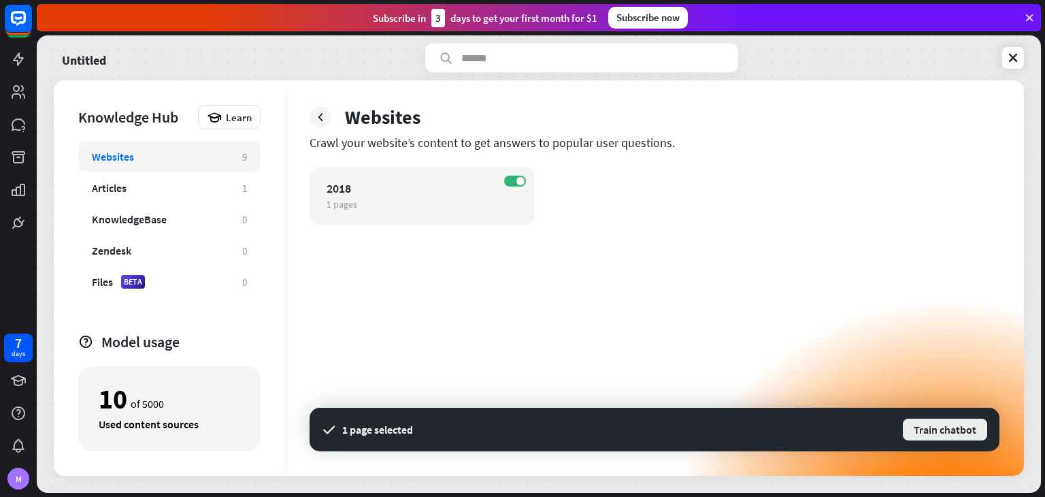
click at [942, 421] on button "Train chatbot" at bounding box center [944, 429] width 87 height 24
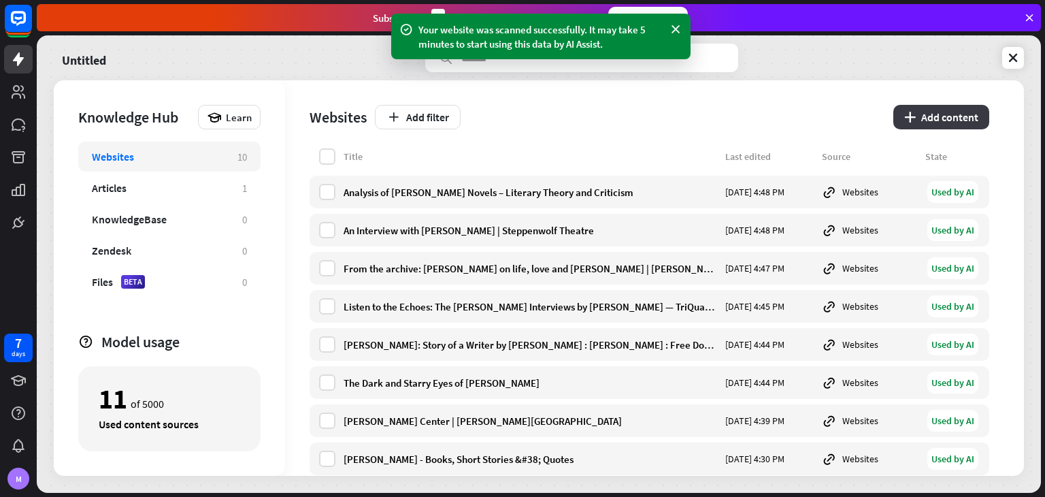
click at [933, 119] on button "plus Add content" at bounding box center [941, 117] width 96 height 24
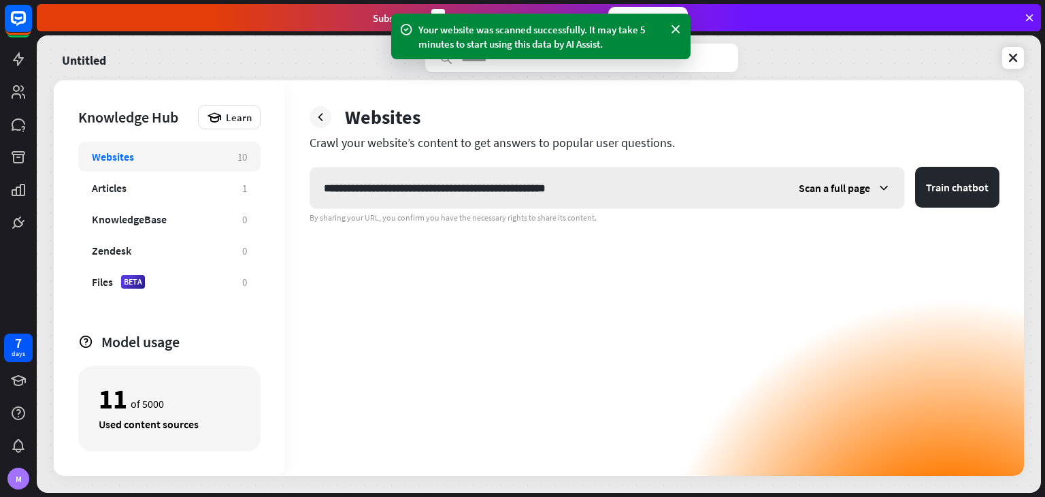
type input "**********"
click at [858, 176] on div "Scan a full page" at bounding box center [844, 187] width 119 height 41
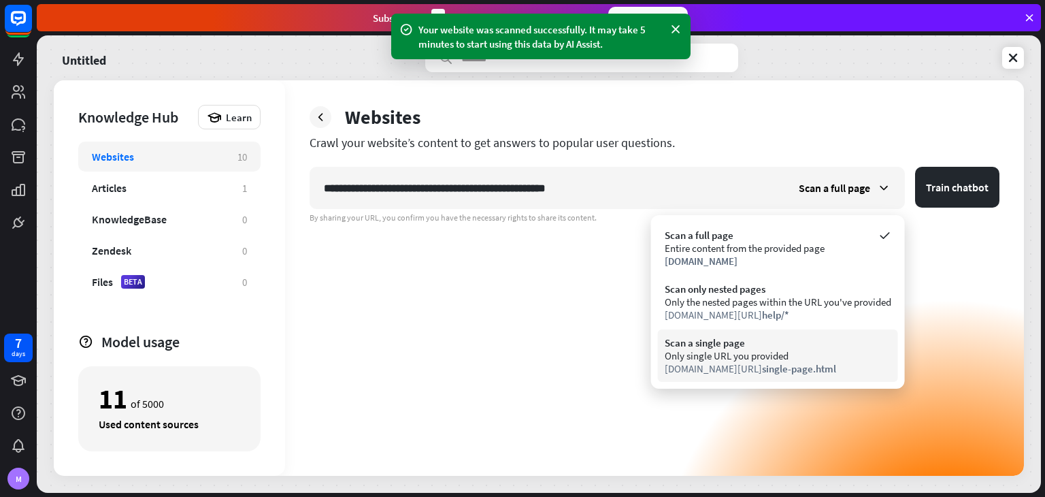
click at [763, 349] on div "Only single URL you provided" at bounding box center [778, 355] width 227 height 13
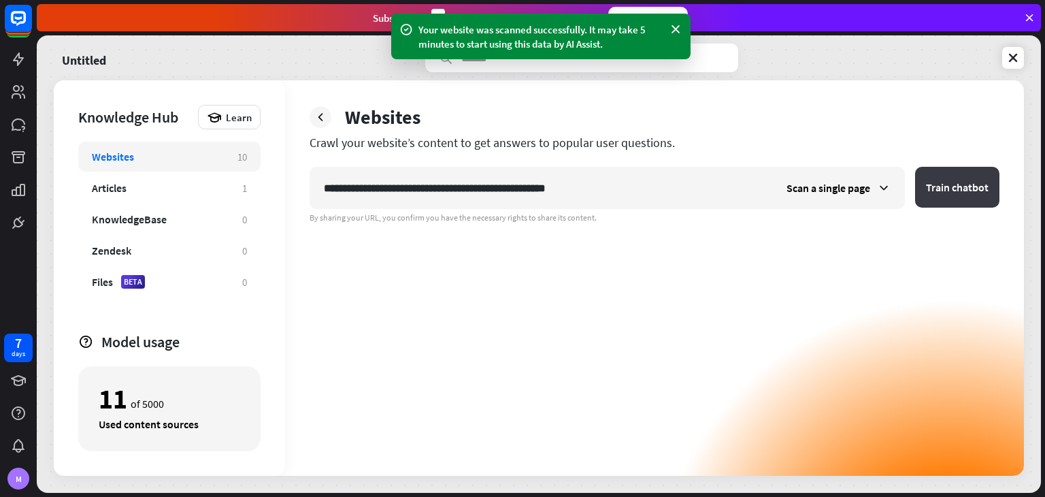
click at [957, 196] on button "Train chatbot" at bounding box center [957, 187] width 84 height 41
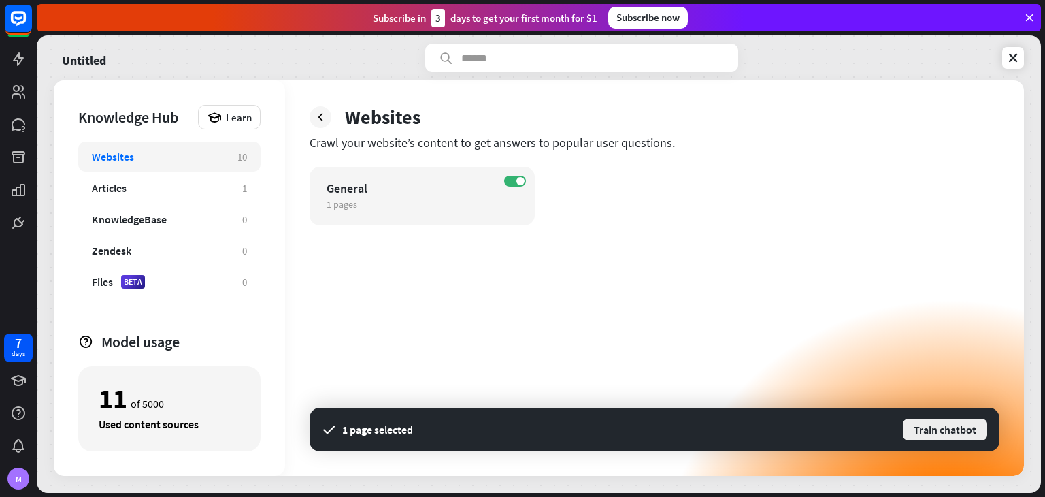
drag, startPoint x: 948, startPoint y: 438, endPoint x: 961, endPoint y: 427, distance: 16.8
click at [961, 427] on button "Train chatbot" at bounding box center [944, 429] width 87 height 24
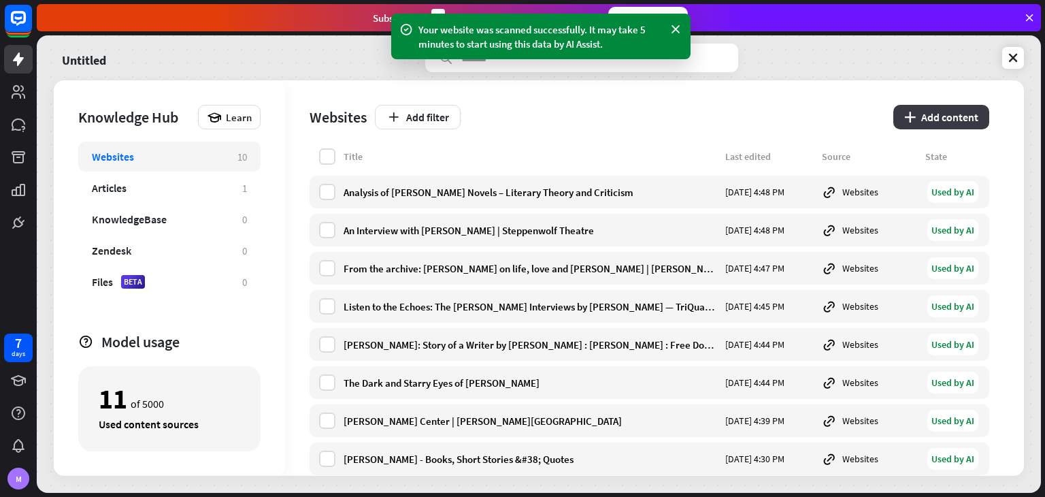
click at [929, 110] on button "plus Add content" at bounding box center [941, 117] width 96 height 24
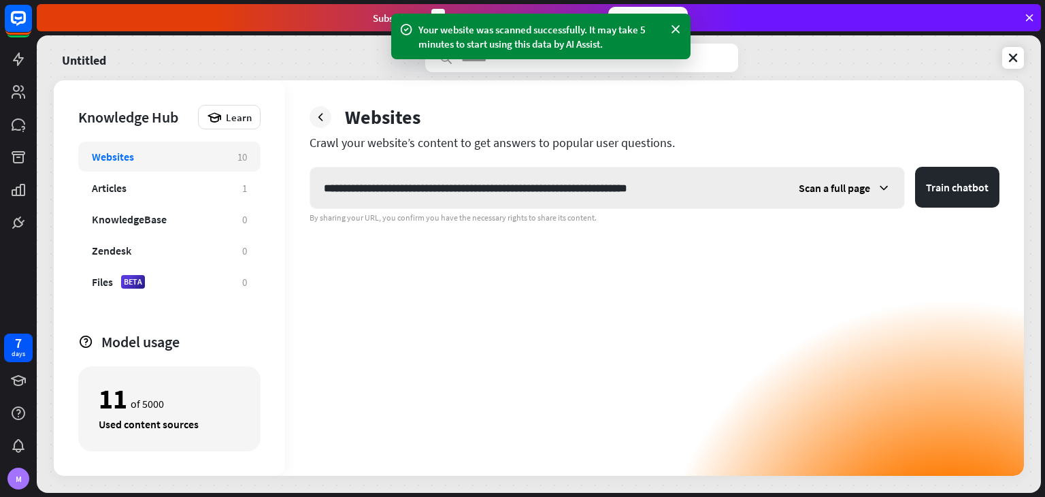
type input "**********"
click at [858, 176] on div "Scan a full page" at bounding box center [844, 187] width 119 height 41
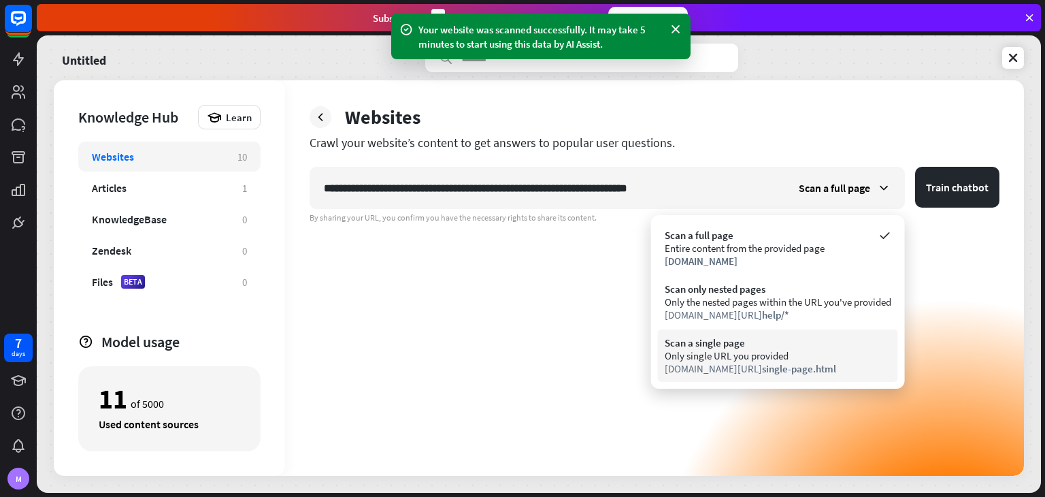
click at [814, 365] on span "single-page.html" at bounding box center [799, 368] width 74 height 13
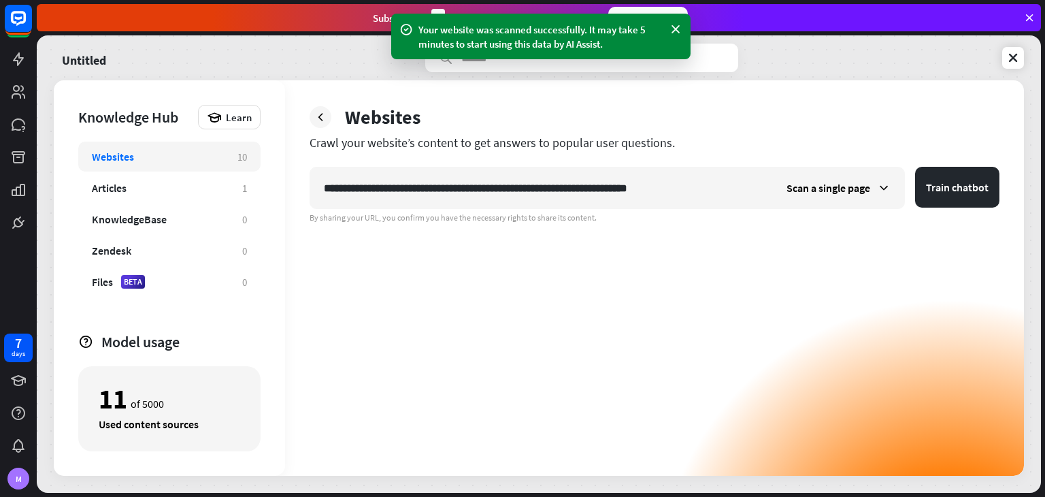
click at [966, 165] on div "**********" at bounding box center [654, 277] width 739 height 395
click at [957, 194] on button "Train chatbot" at bounding box center [957, 187] width 84 height 41
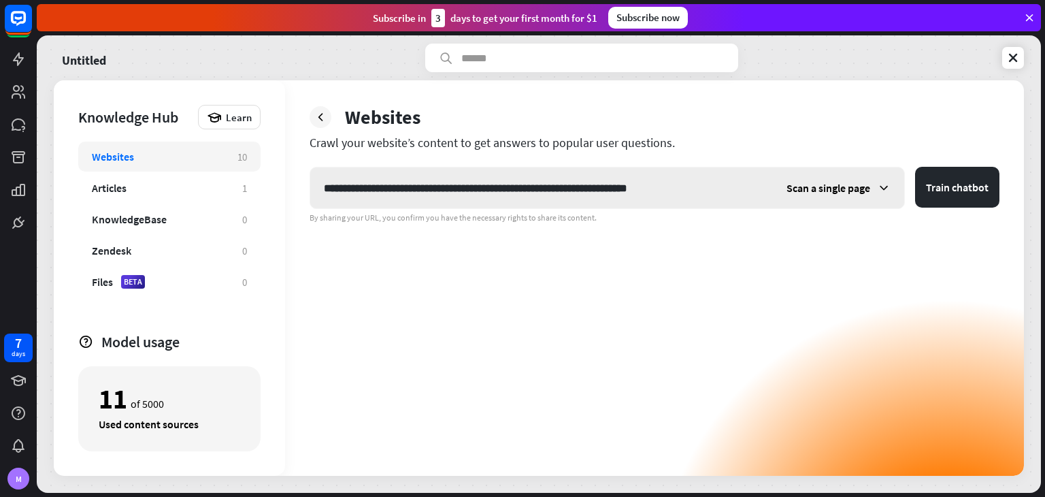
click at [811, 184] on span "Scan a single page" at bounding box center [828, 188] width 84 height 14
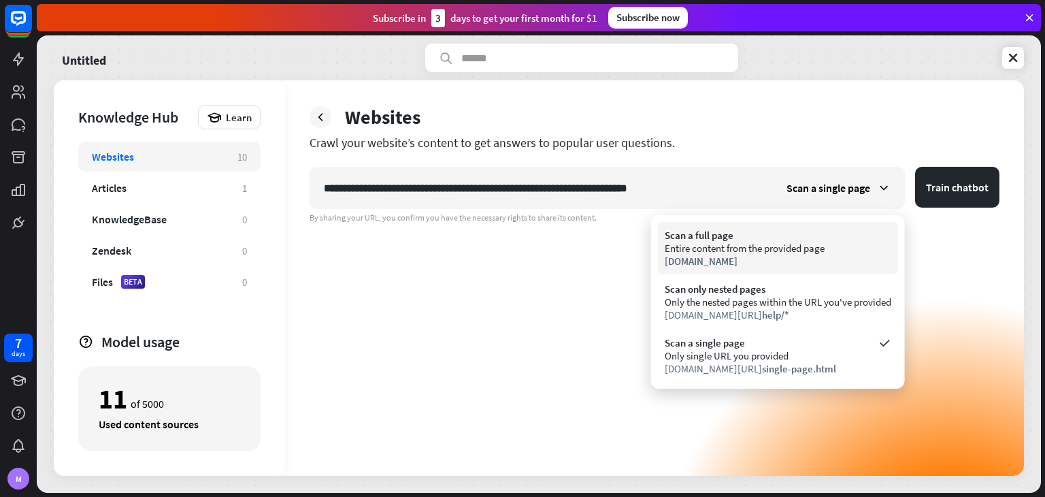
click at [807, 244] on div "Entire content from the provided page" at bounding box center [778, 248] width 227 height 13
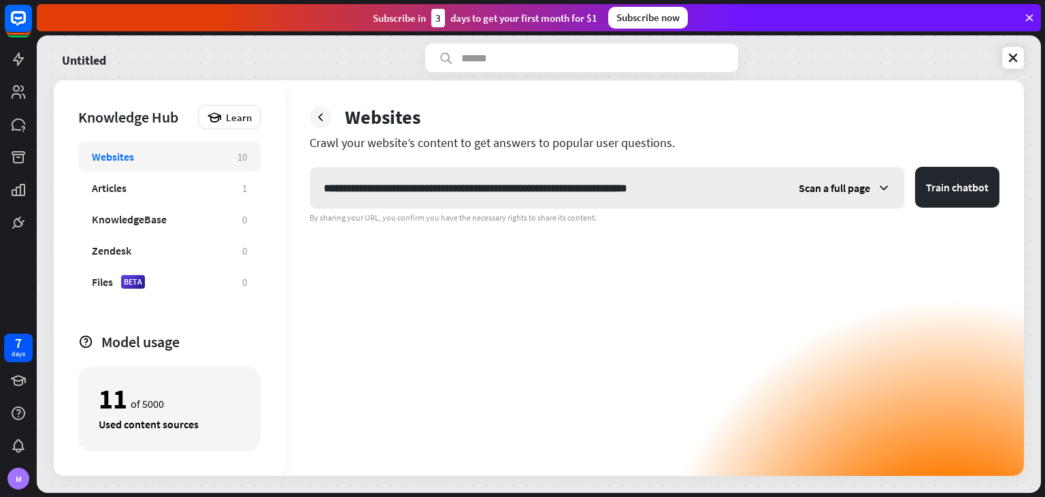
click at [829, 184] on span "Scan a full page" at bounding box center [834, 188] width 71 height 14
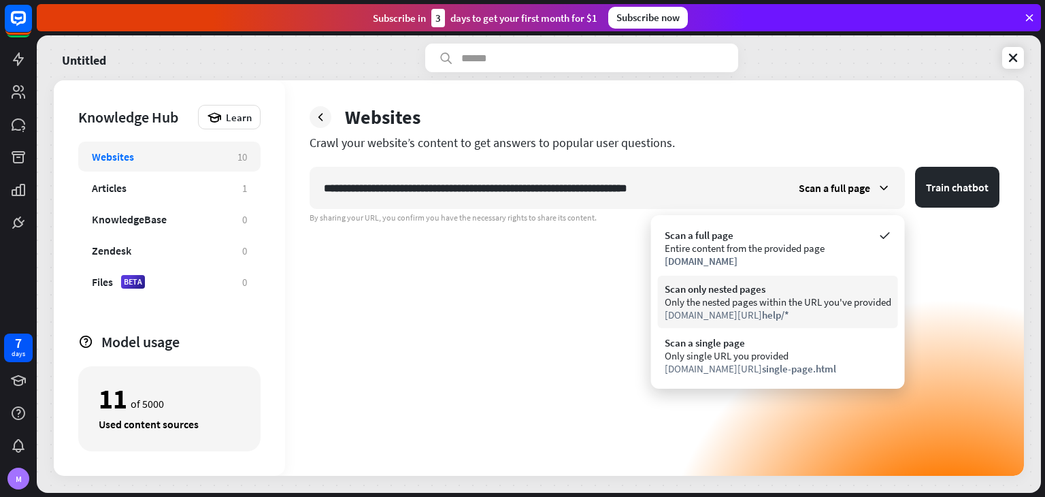
click at [825, 311] on div "[DOMAIN_NAME][URL] help/*" at bounding box center [778, 314] width 227 height 13
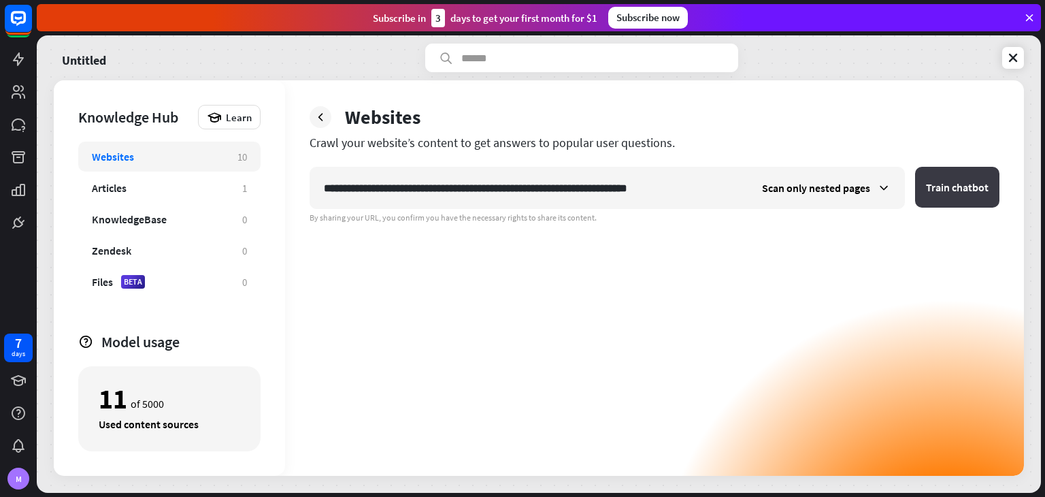
click at [958, 193] on button "Train chatbot" at bounding box center [957, 187] width 84 height 41
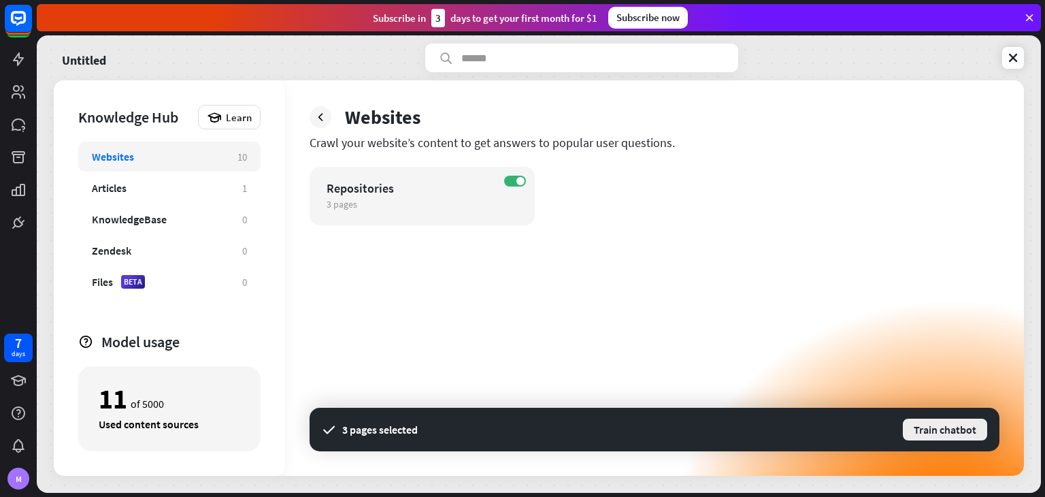
click at [933, 430] on button "Train chatbot" at bounding box center [944, 429] width 87 height 24
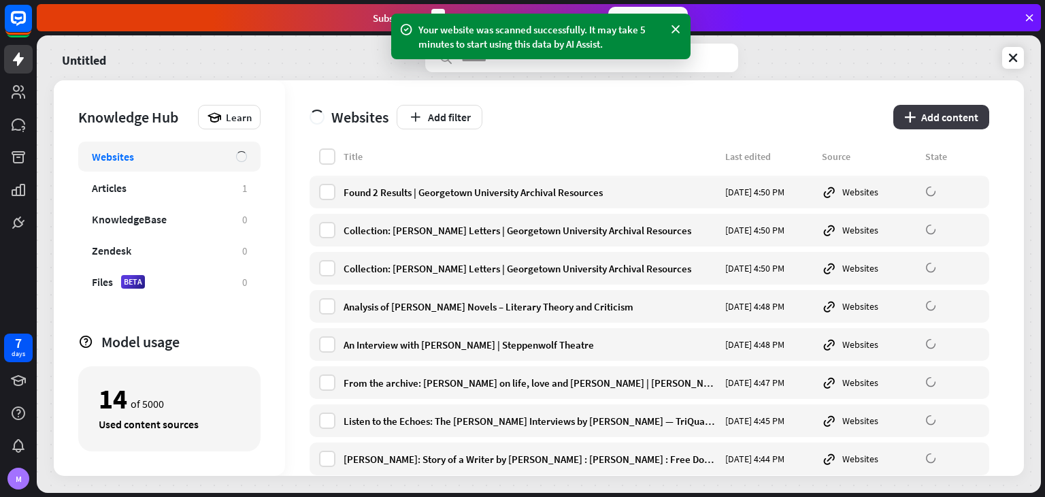
click at [933, 115] on button "plus Add content" at bounding box center [941, 117] width 96 height 24
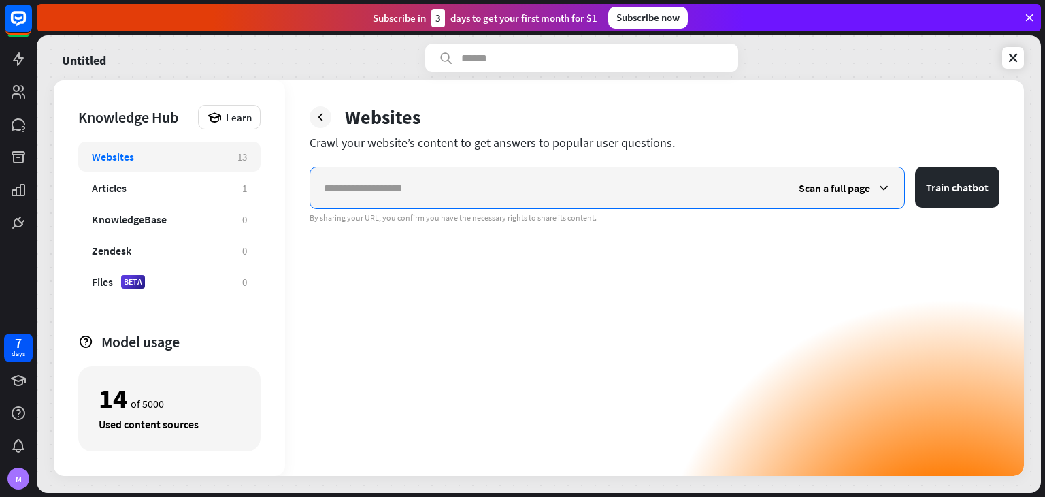
paste input "**********"
type input "**********"
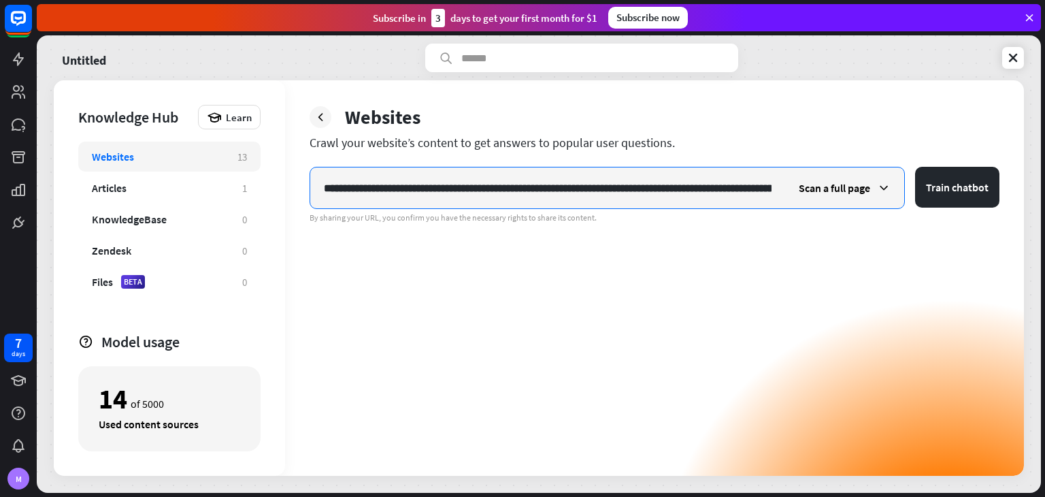
scroll to position [0, 146]
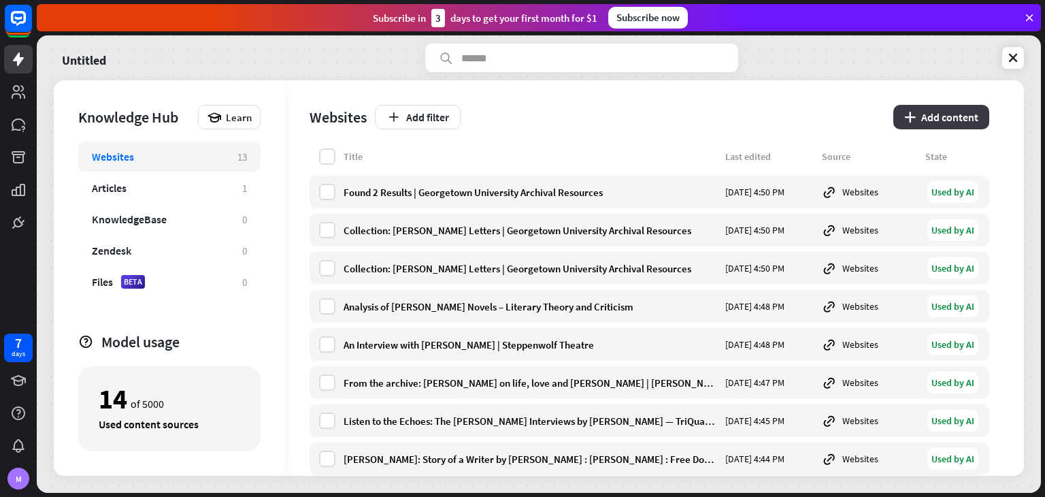
click at [931, 107] on button "plus Add content" at bounding box center [941, 117] width 96 height 24
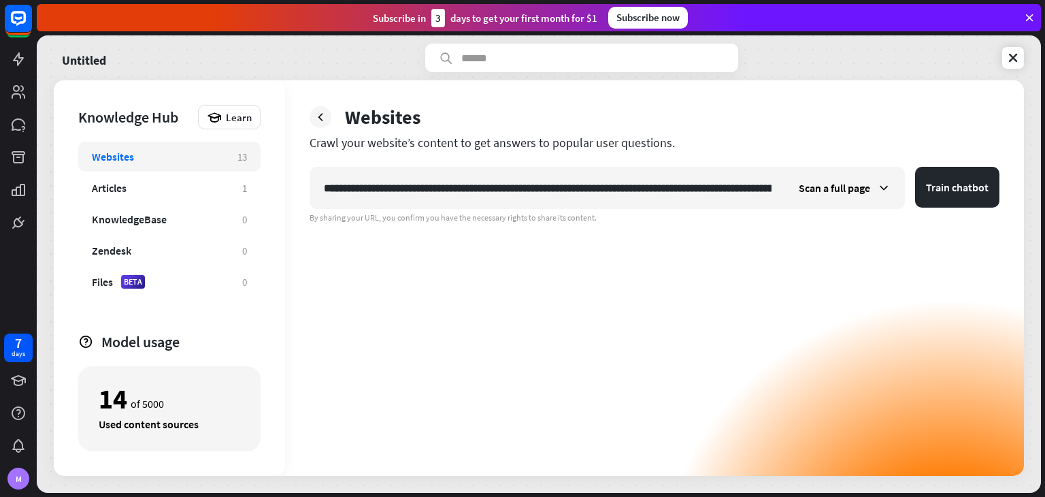
scroll to position [0, 146]
type input "**********"
click at [854, 188] on span "Scan a full page" at bounding box center [834, 188] width 71 height 14
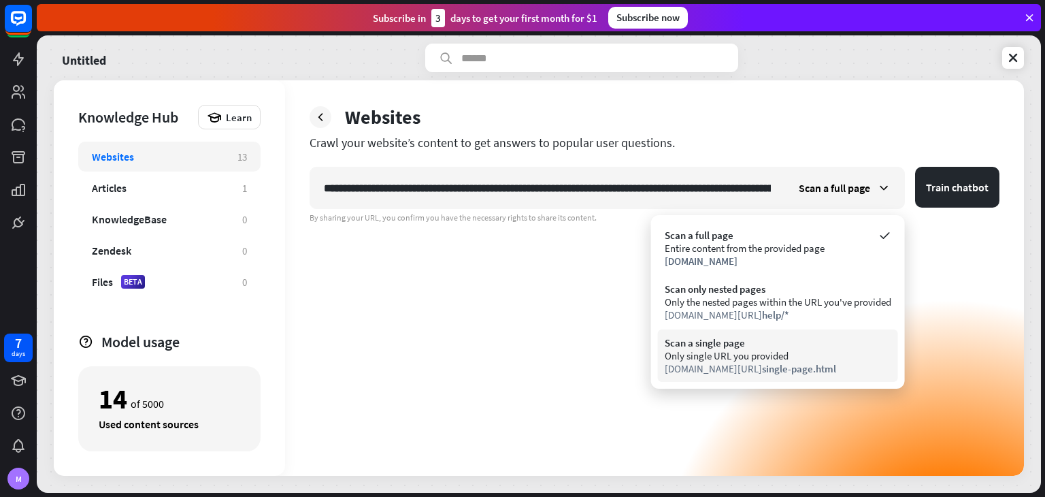
click at [801, 331] on div "Scan a single page Only single URL you provided [DOMAIN_NAME][URL] single-page.…" at bounding box center [778, 355] width 240 height 52
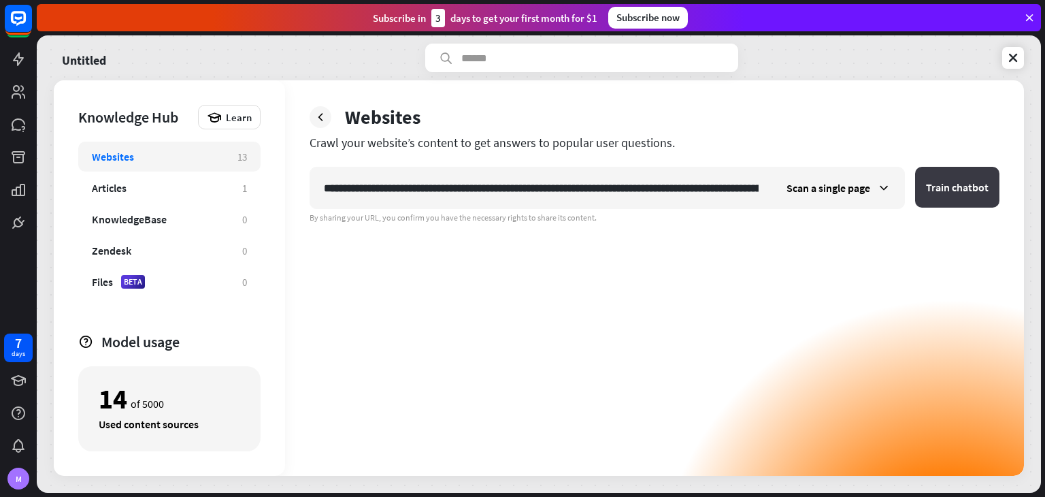
click at [964, 180] on button "Train chatbot" at bounding box center [957, 187] width 84 height 41
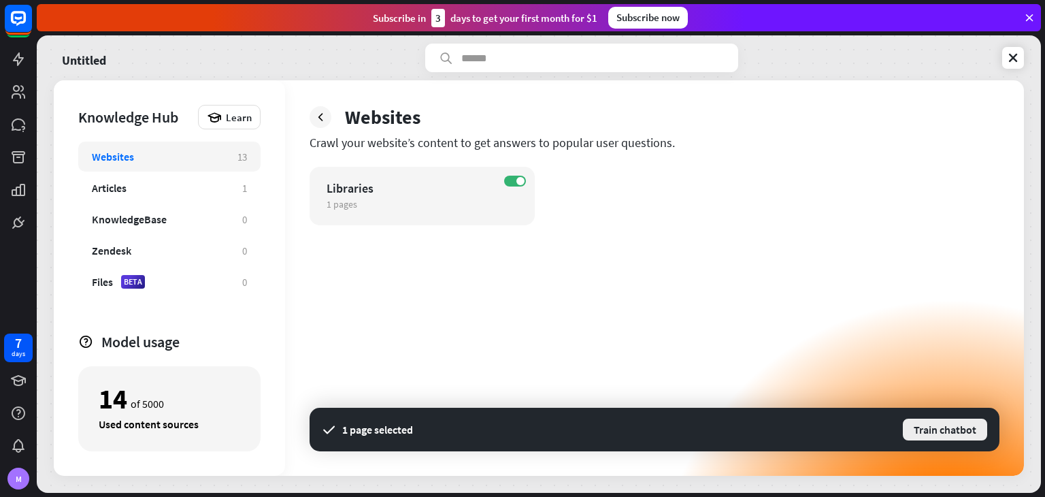
click at [959, 435] on button "Train chatbot" at bounding box center [944, 429] width 87 height 24
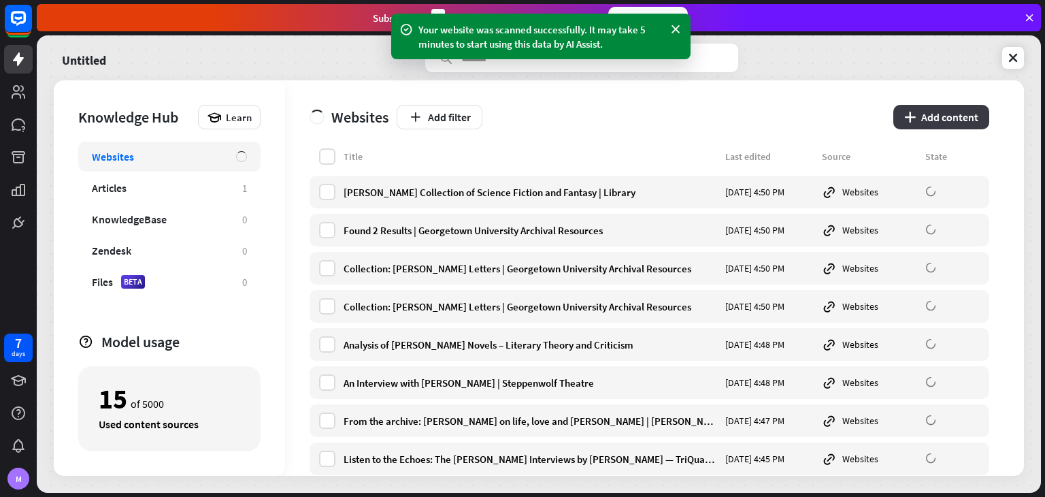
click at [944, 116] on button "plus Add content" at bounding box center [941, 117] width 96 height 24
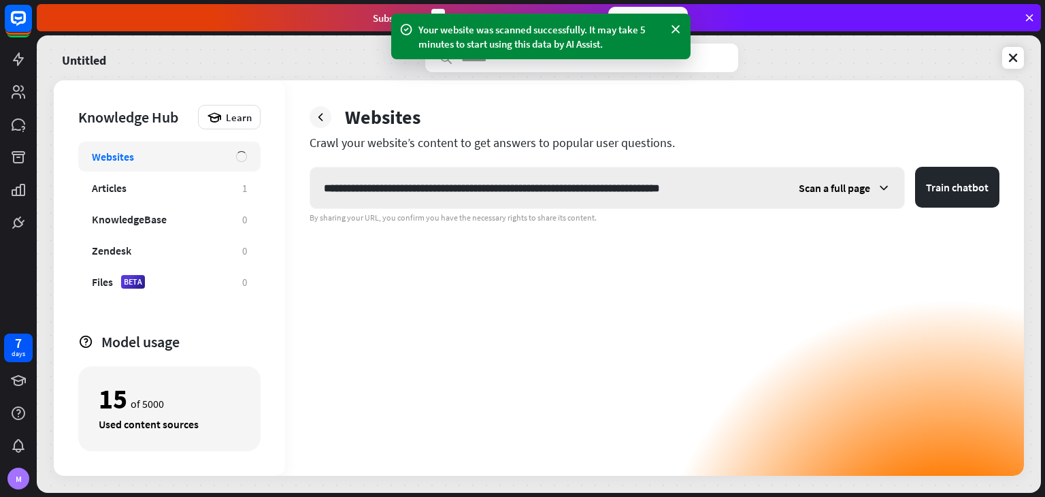
type input "**********"
click at [863, 193] on span "Scan a full page" at bounding box center [834, 188] width 71 height 14
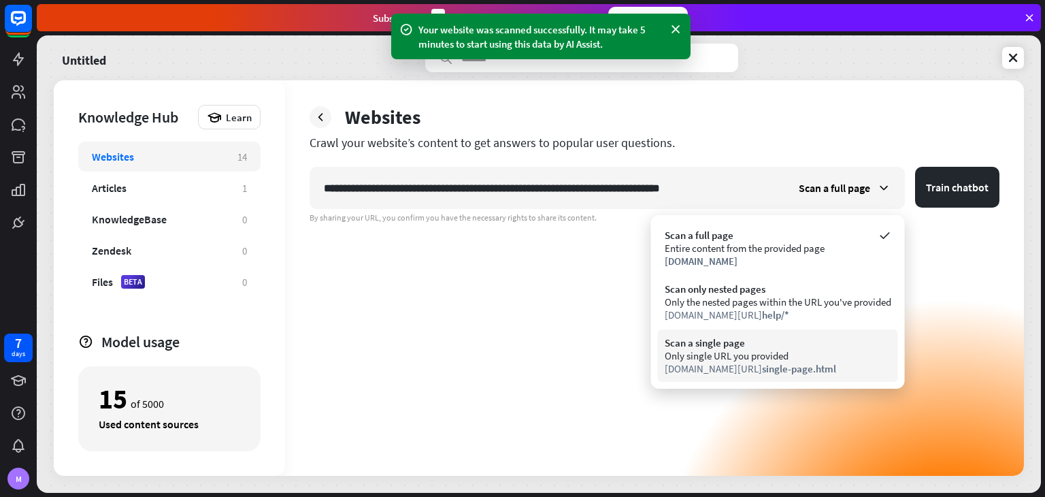
click at [833, 367] on div "[DOMAIN_NAME][URL] single-page.html" at bounding box center [778, 368] width 227 height 13
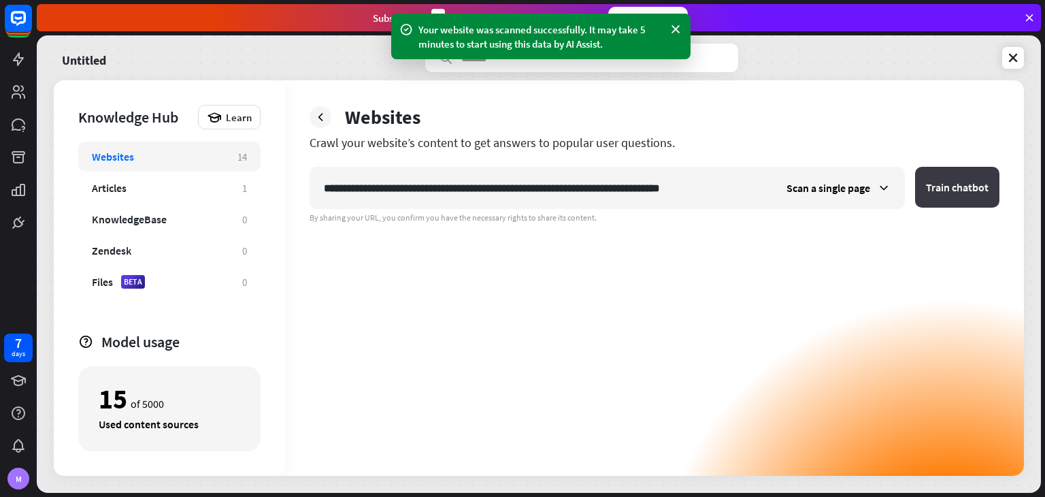
click at [952, 189] on button "Train chatbot" at bounding box center [957, 187] width 84 height 41
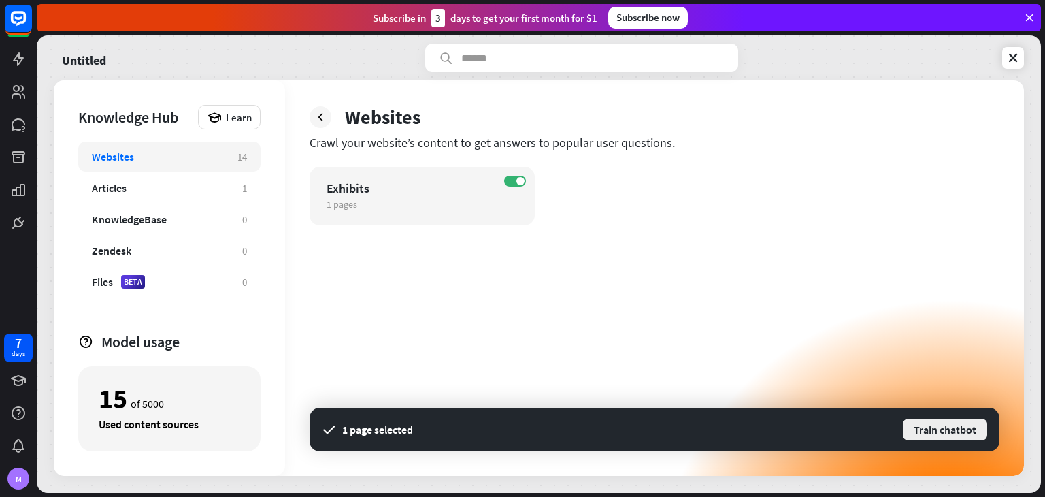
click at [965, 432] on button "Train chatbot" at bounding box center [944, 429] width 87 height 24
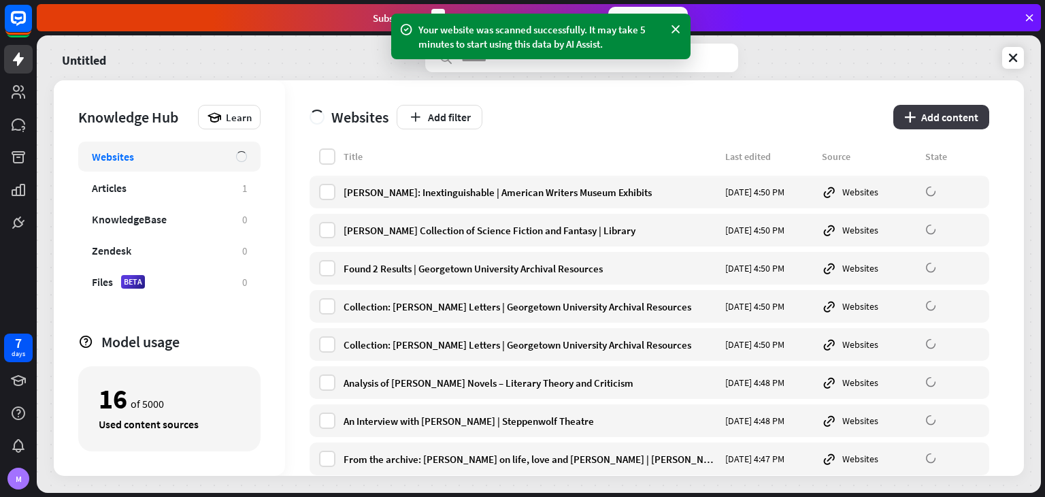
click at [927, 115] on button "plus Add content" at bounding box center [941, 117] width 96 height 24
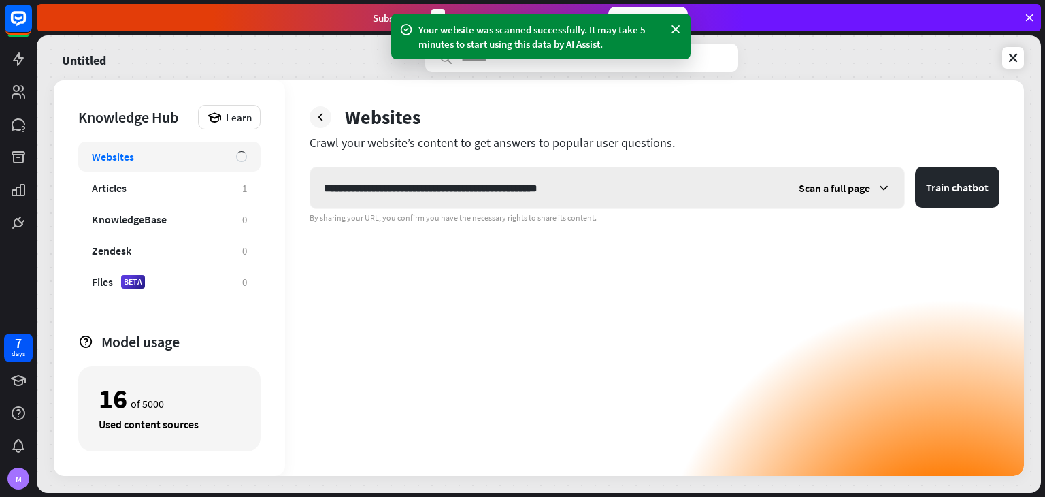
type input "**********"
click at [904, 183] on div "Scan a full page" at bounding box center [844, 187] width 119 height 41
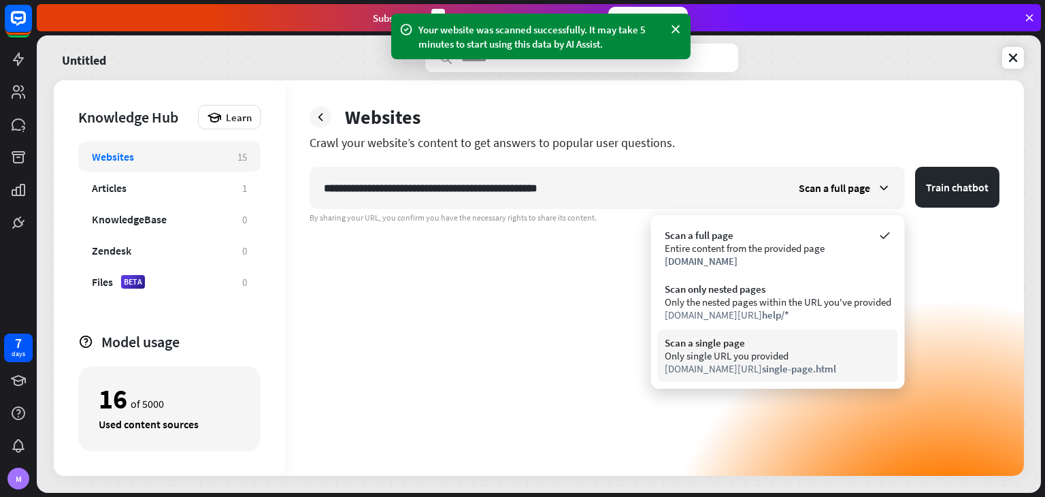
click at [778, 372] on span "single-page.html" at bounding box center [799, 368] width 74 height 13
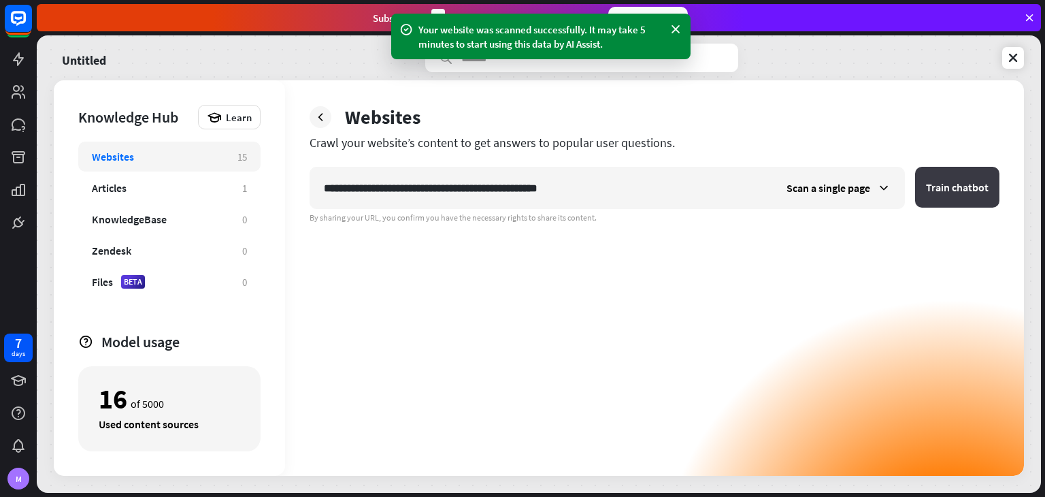
click at [937, 199] on button "Train chatbot" at bounding box center [957, 187] width 84 height 41
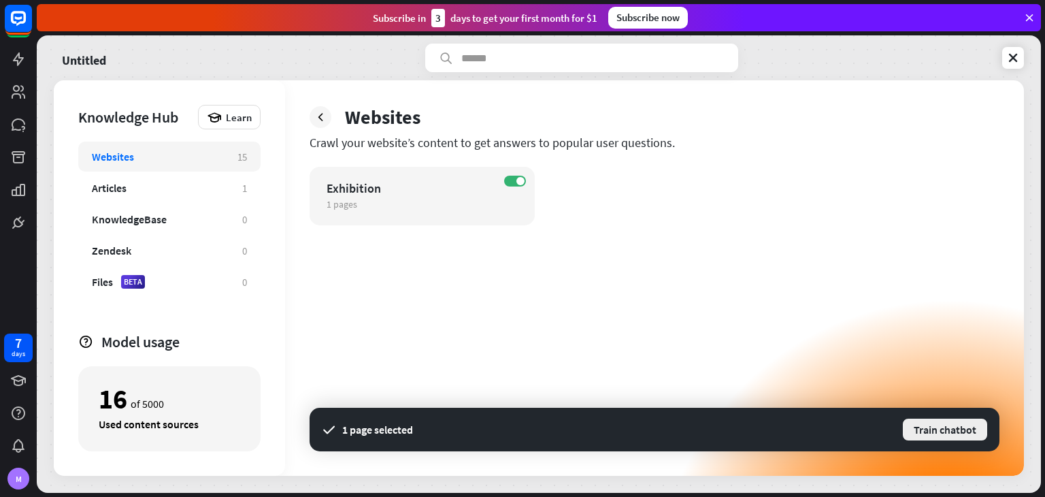
click at [937, 422] on button "Train chatbot" at bounding box center [944, 429] width 87 height 24
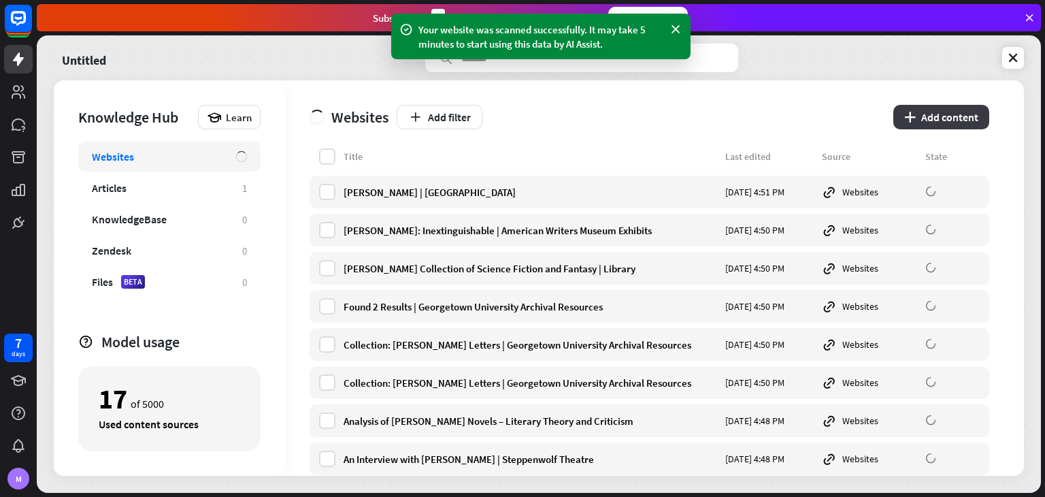
click at [952, 108] on button "plus Add content" at bounding box center [941, 117] width 96 height 24
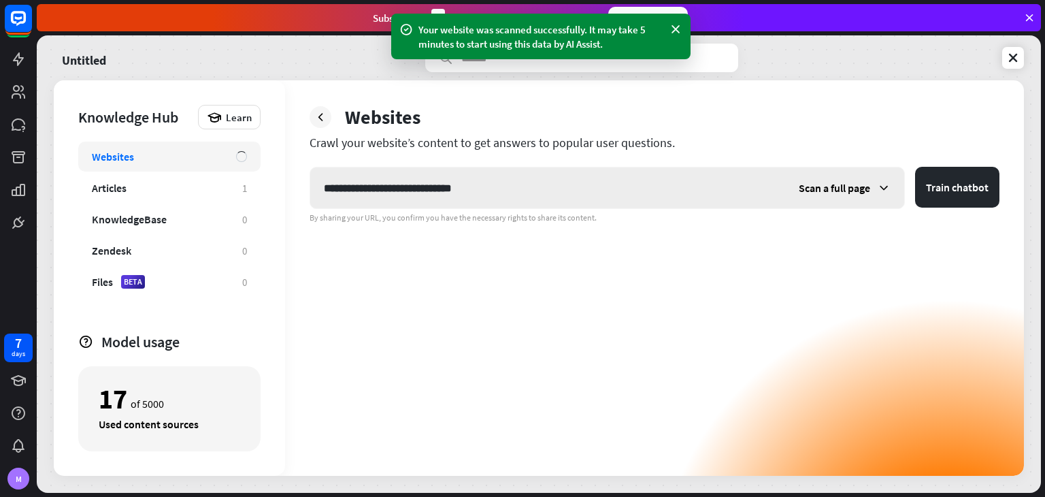
type input "**********"
click at [860, 176] on div "Scan a full page" at bounding box center [844, 187] width 119 height 41
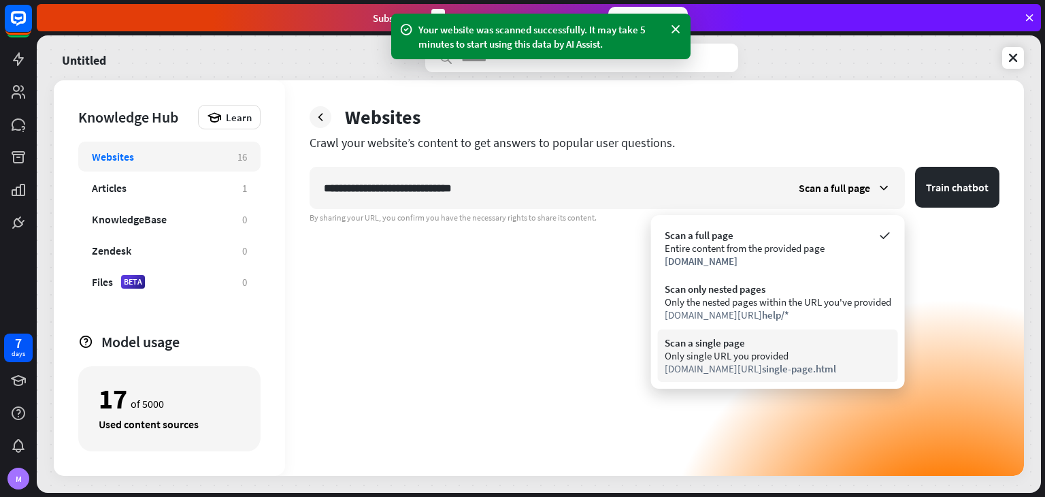
click at [778, 343] on div "Scan a single page" at bounding box center [778, 342] width 227 height 13
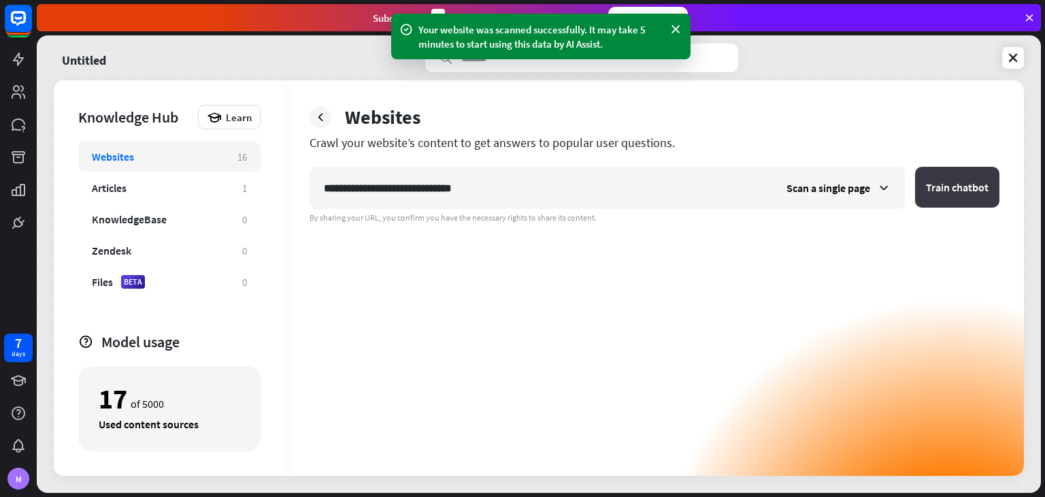
click at [971, 191] on button "Train chatbot" at bounding box center [957, 187] width 84 height 41
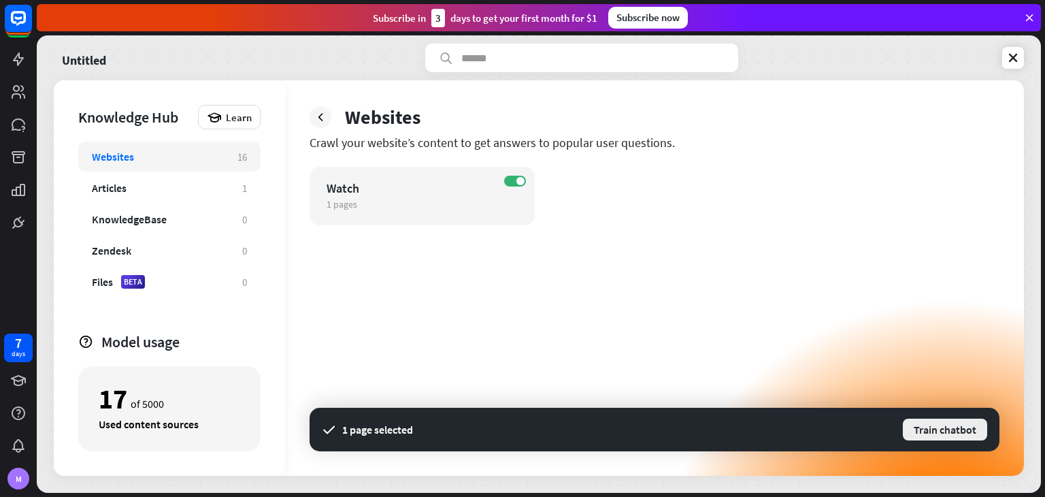
click at [950, 419] on button "Train chatbot" at bounding box center [944, 429] width 87 height 24
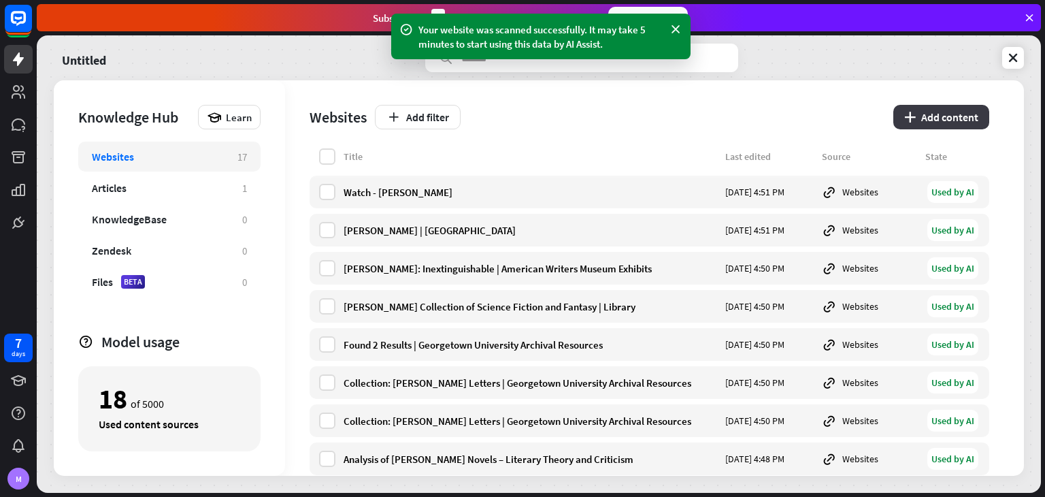
click at [939, 112] on button "plus Add content" at bounding box center [941, 117] width 96 height 24
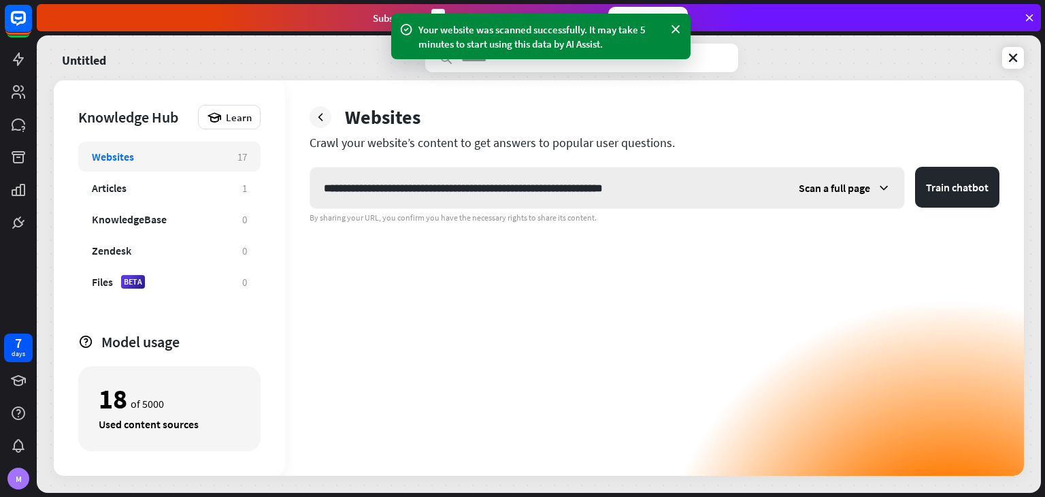
type input "**********"
click at [862, 195] on div "Scan a full page" at bounding box center [844, 187] width 119 height 41
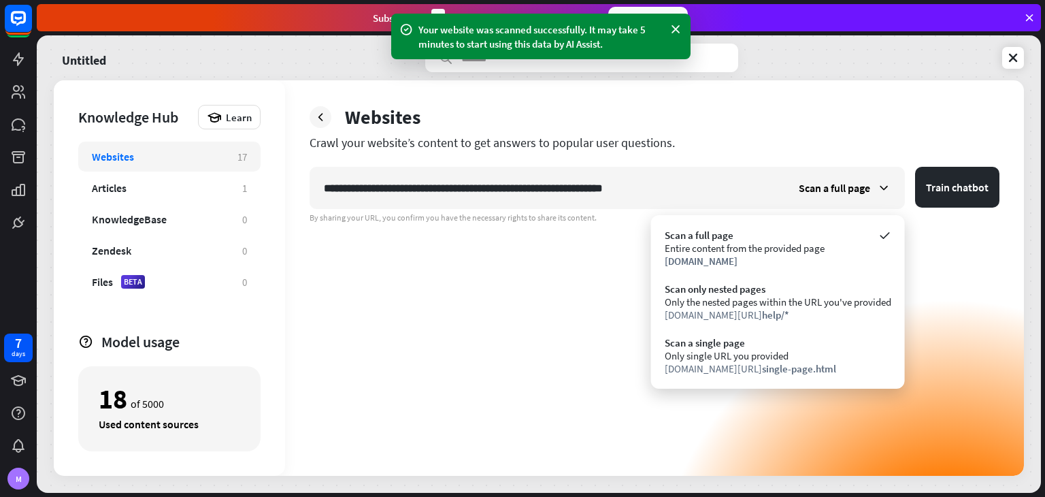
click at [797, 384] on div "Scan a full page Entire content from the provided page [DOMAIN_NAME] Scan only …" at bounding box center [778, 301] width 254 height 173
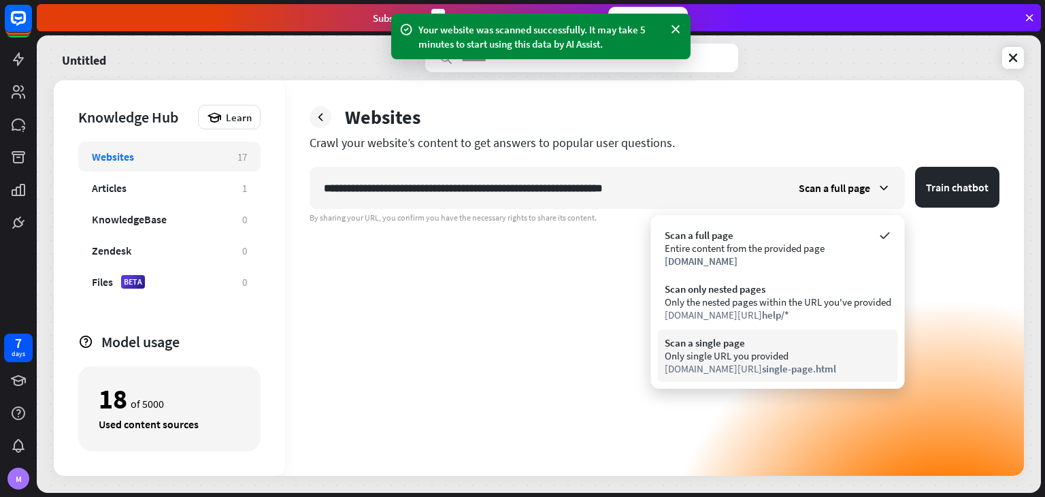
click at [803, 365] on span "single-page.html" at bounding box center [799, 368] width 74 height 13
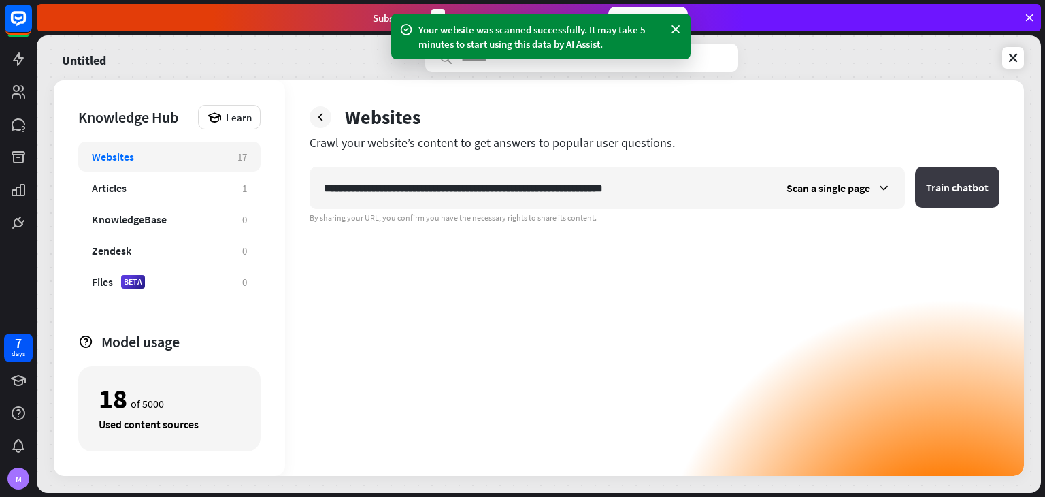
click at [919, 182] on button "Train chatbot" at bounding box center [957, 187] width 84 height 41
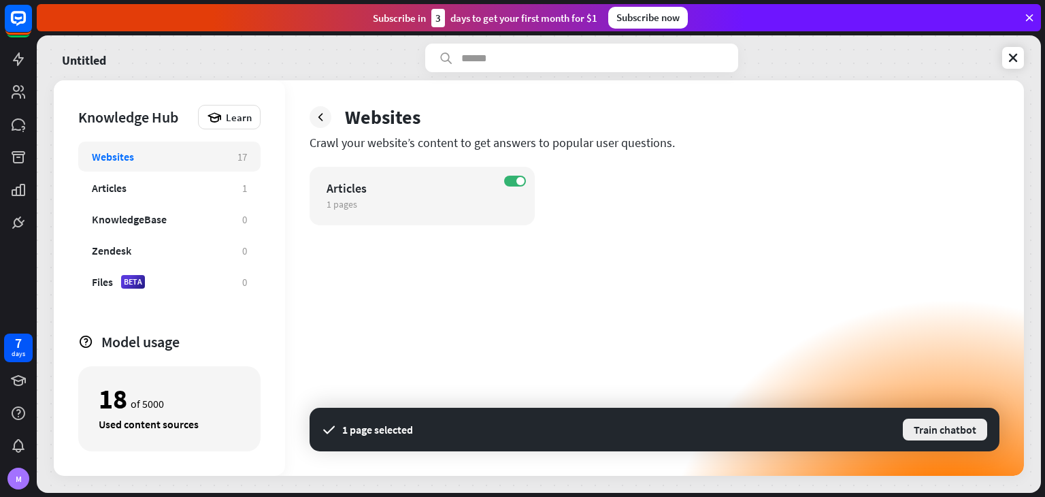
click at [939, 424] on button "Train chatbot" at bounding box center [944, 429] width 87 height 24
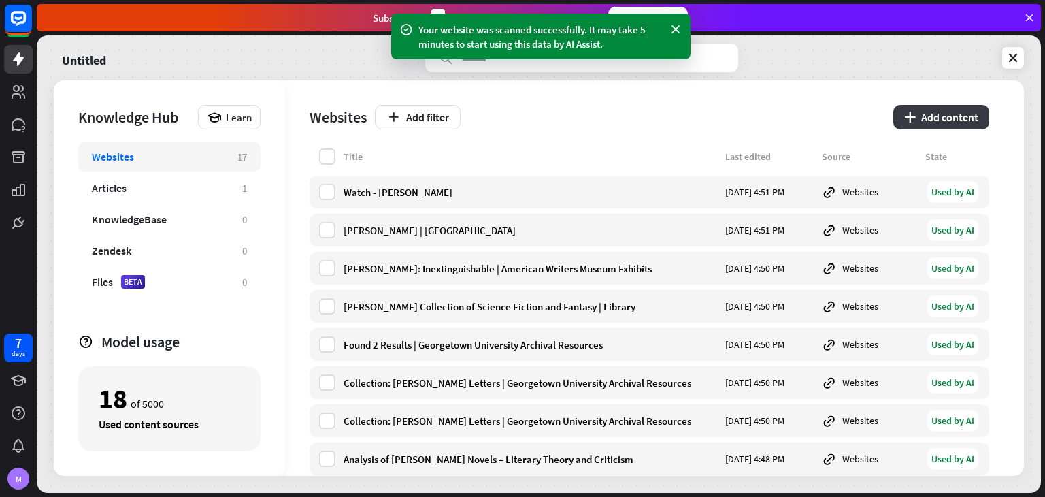
click at [940, 126] on button "plus Add content" at bounding box center [941, 117] width 96 height 24
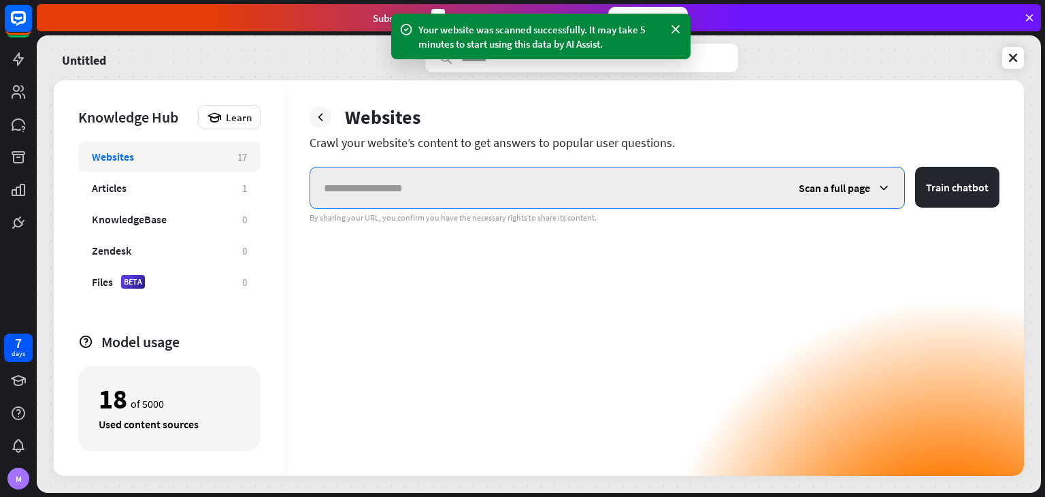
paste input "**********"
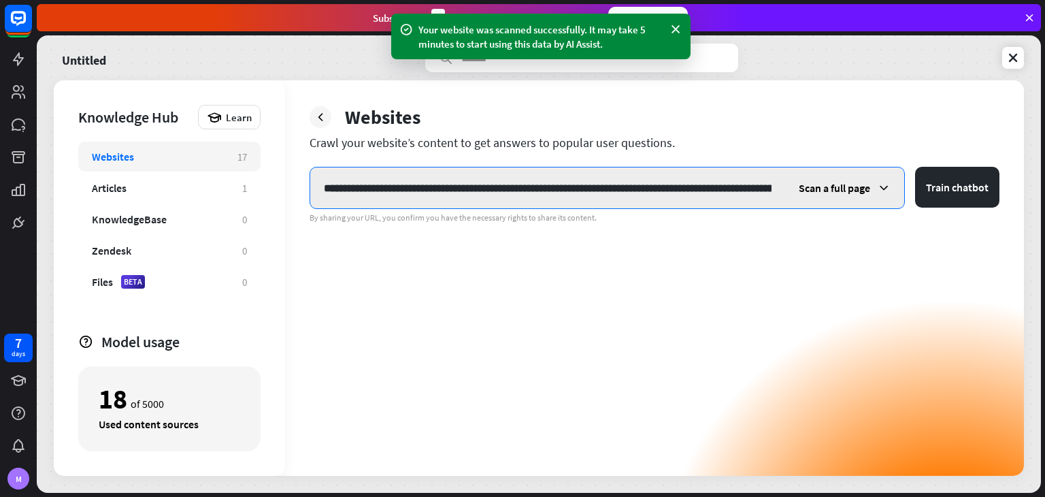
scroll to position [0, 256]
type input "**********"
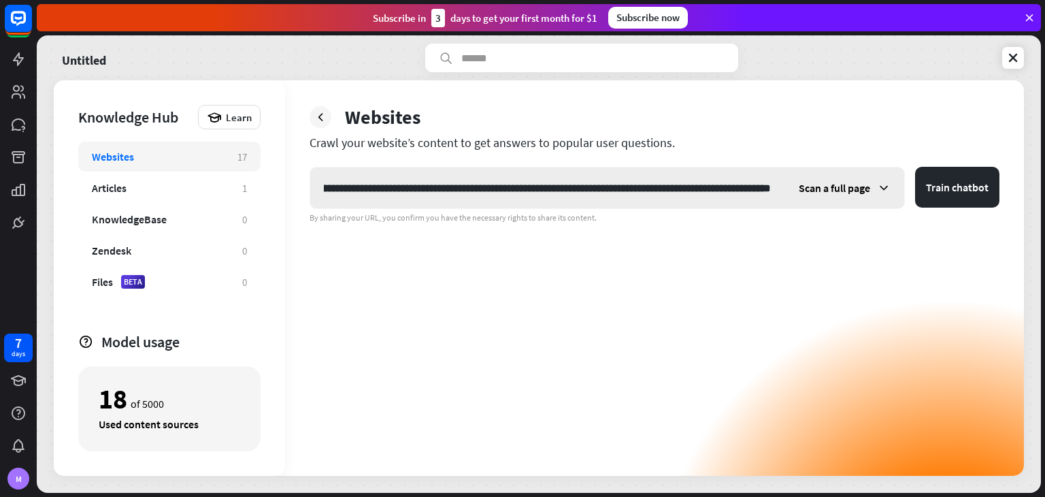
scroll to position [0, 0]
click at [852, 183] on span "Scan a full page" at bounding box center [834, 188] width 71 height 14
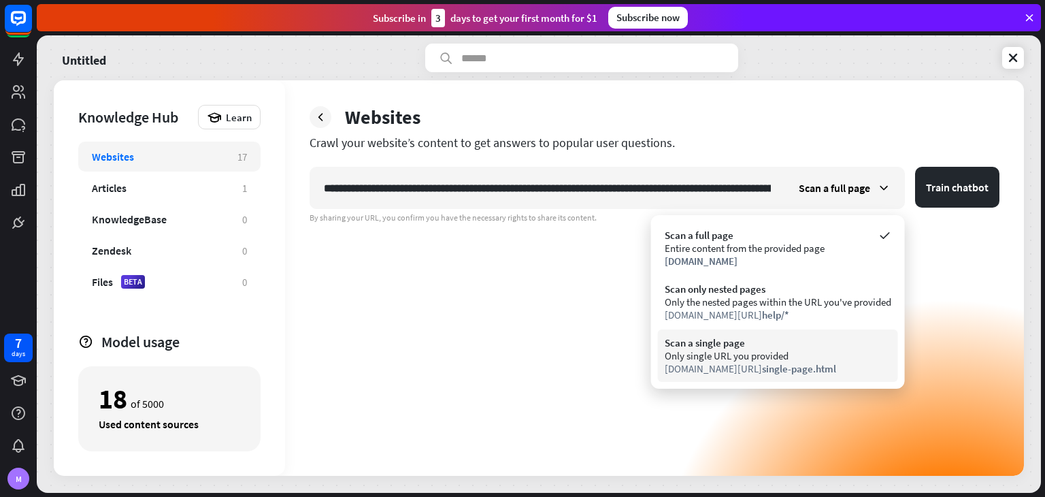
click at [786, 350] on div "Only single URL you provided" at bounding box center [778, 355] width 227 height 13
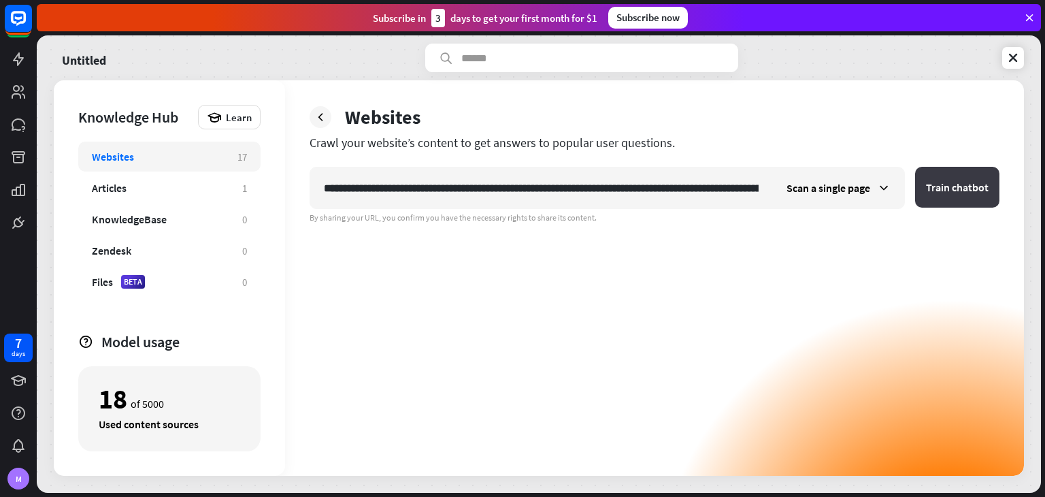
click at [977, 175] on button "Train chatbot" at bounding box center [957, 187] width 84 height 41
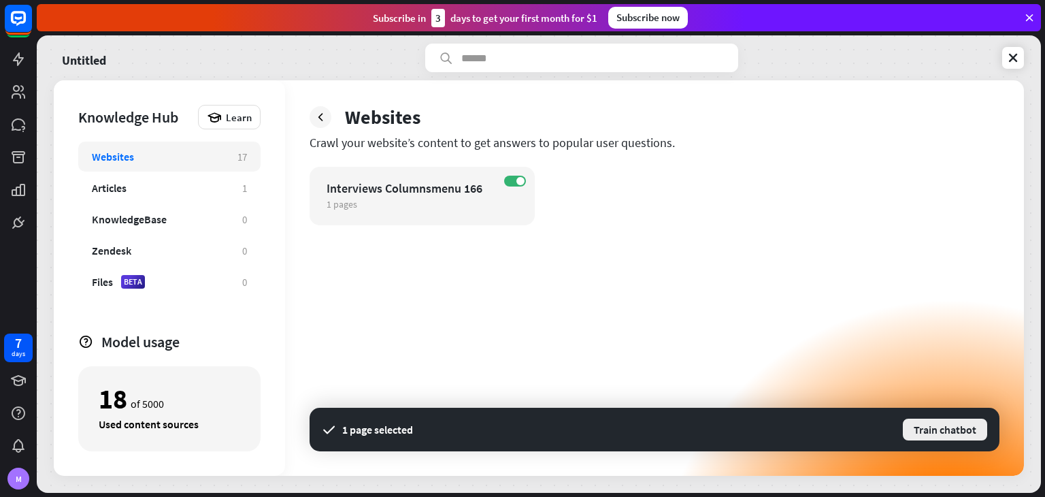
click at [942, 425] on button "Train chatbot" at bounding box center [944, 429] width 87 height 24
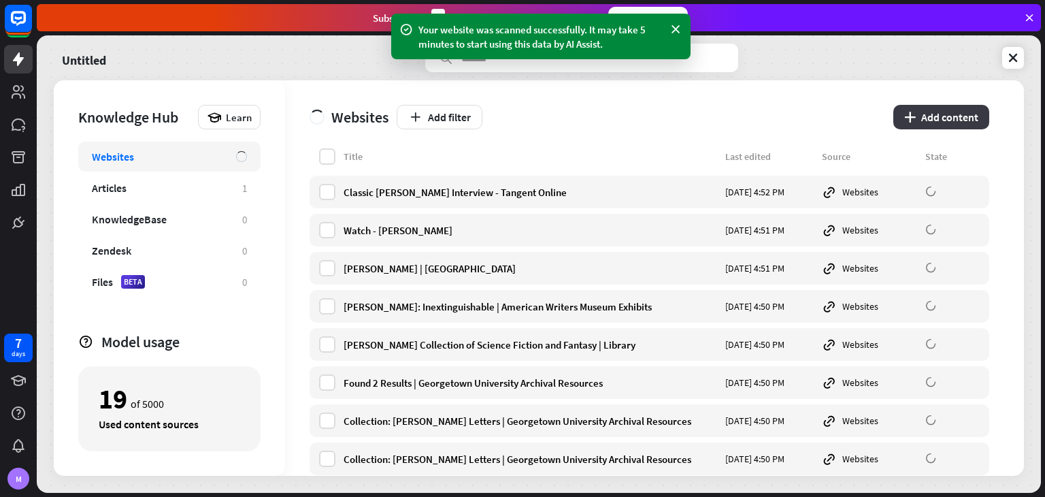
click at [917, 123] on button "plus Add content" at bounding box center [941, 117] width 96 height 24
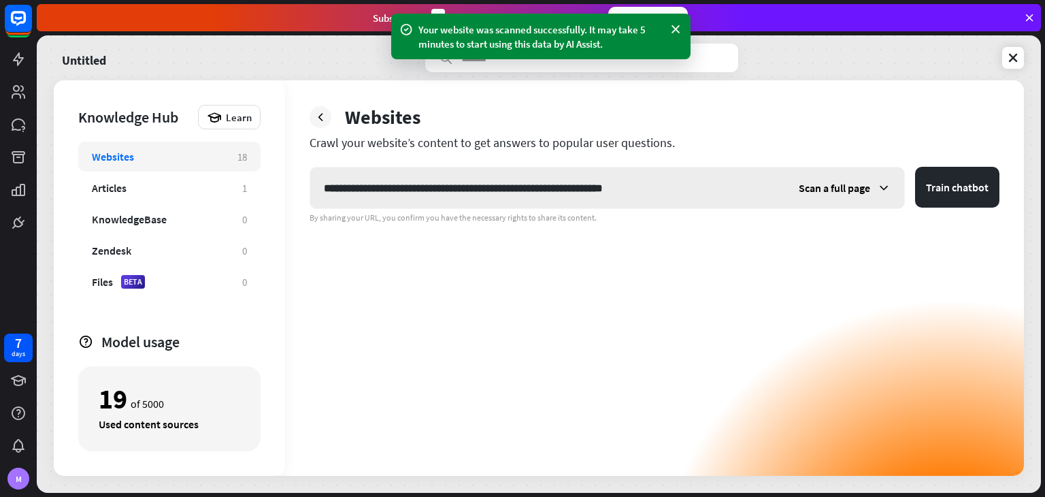
type input "**********"
click at [867, 181] on span "Scan a full page" at bounding box center [834, 188] width 71 height 14
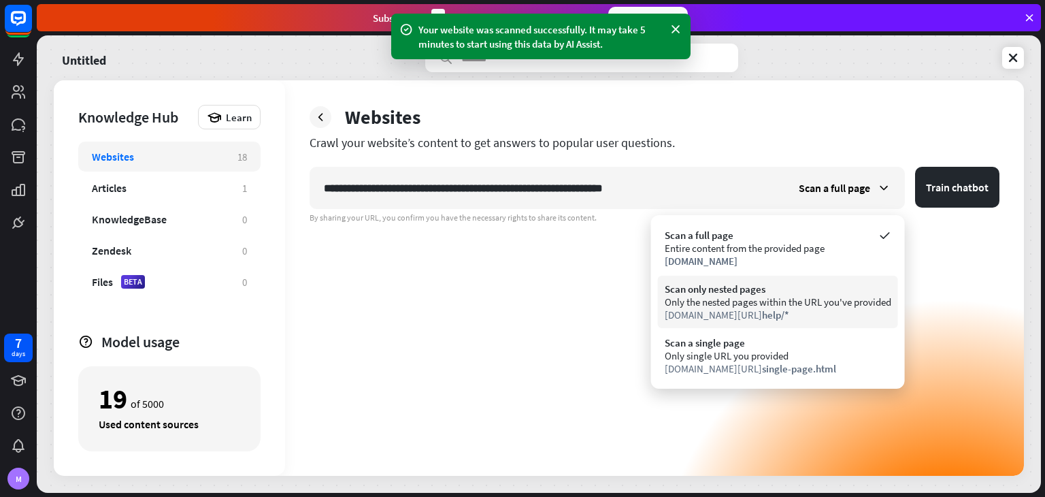
click at [818, 301] on div "Only the nested pages within the URL you've provided" at bounding box center [778, 301] width 227 height 13
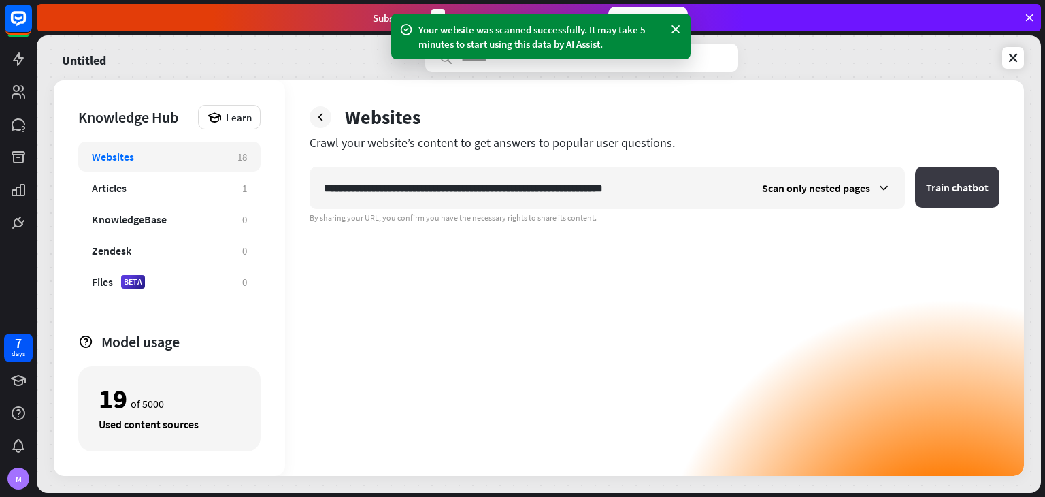
click at [946, 177] on button "Train chatbot" at bounding box center [957, 187] width 84 height 41
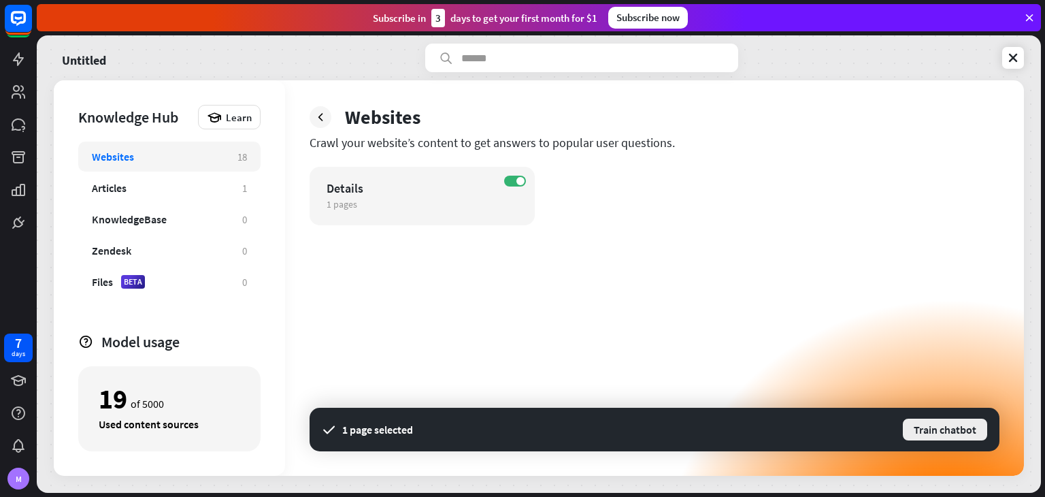
click at [921, 417] on button "Train chatbot" at bounding box center [944, 429] width 87 height 24
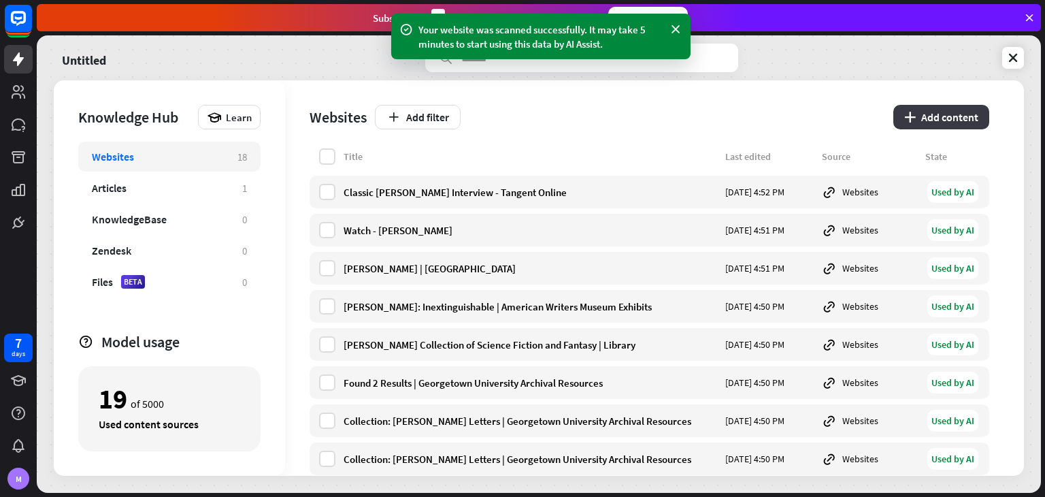
click at [942, 120] on button "plus Add content" at bounding box center [941, 117] width 96 height 24
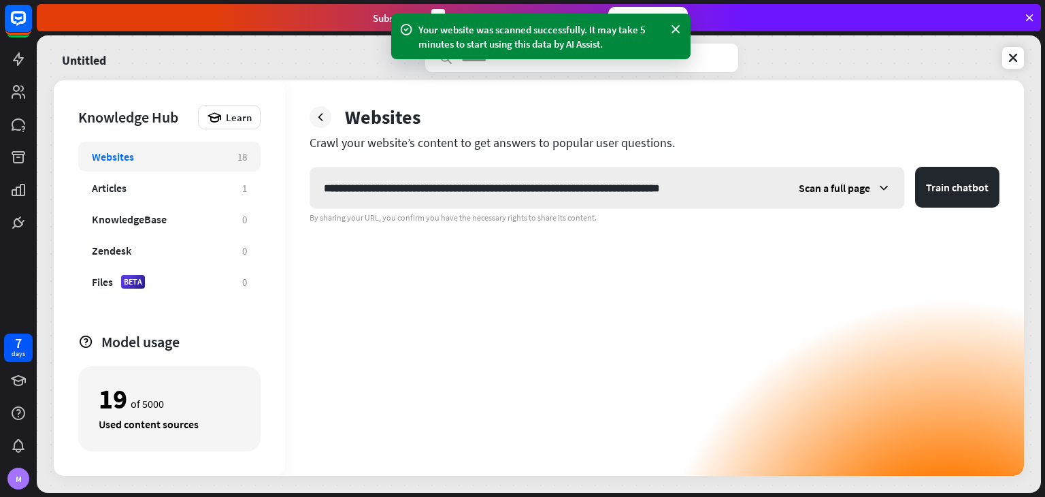
type input "**********"
click at [861, 175] on div "Scan a full page" at bounding box center [844, 187] width 119 height 41
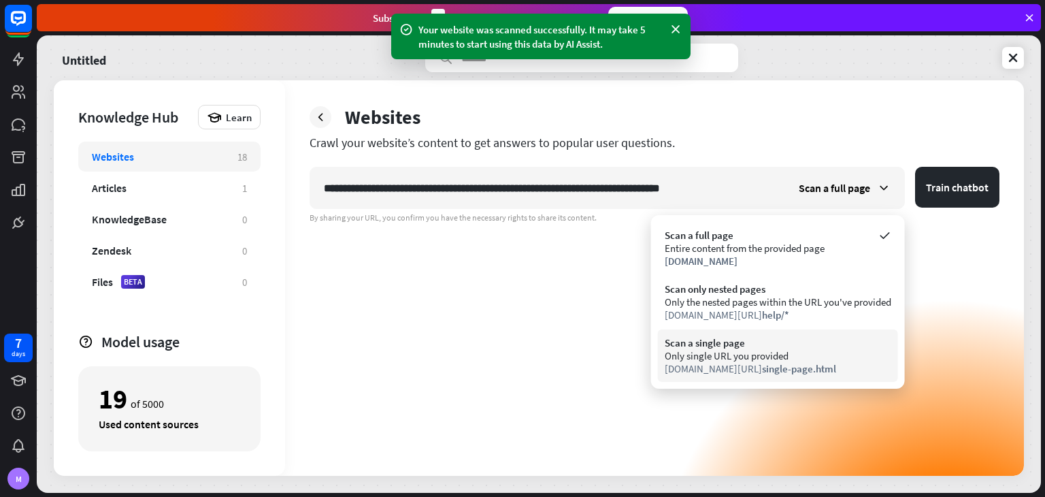
click at [848, 346] on div "Scan a single page" at bounding box center [778, 342] width 227 height 13
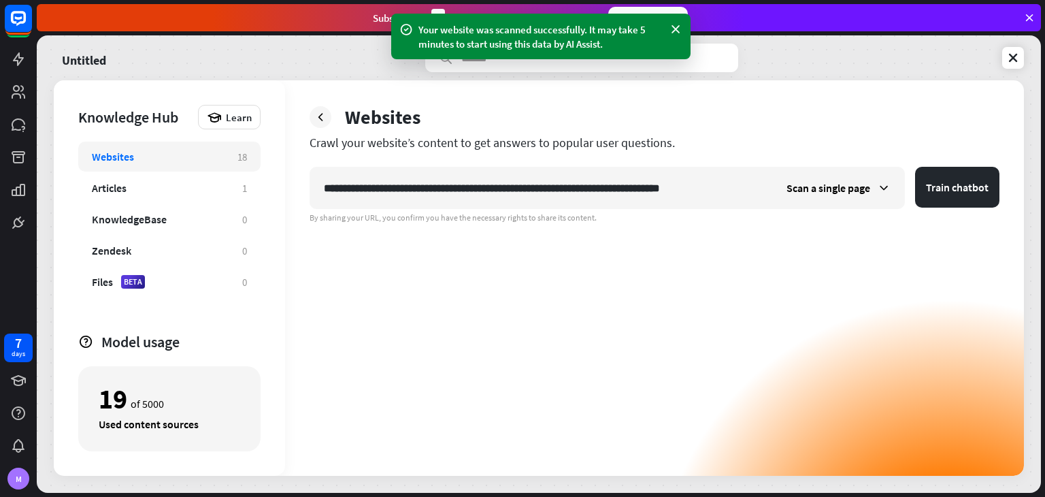
click at [952, 207] on form "**********" at bounding box center [655, 188] width 690 height 42
click at [952, 201] on button "Train chatbot" at bounding box center [957, 187] width 84 height 41
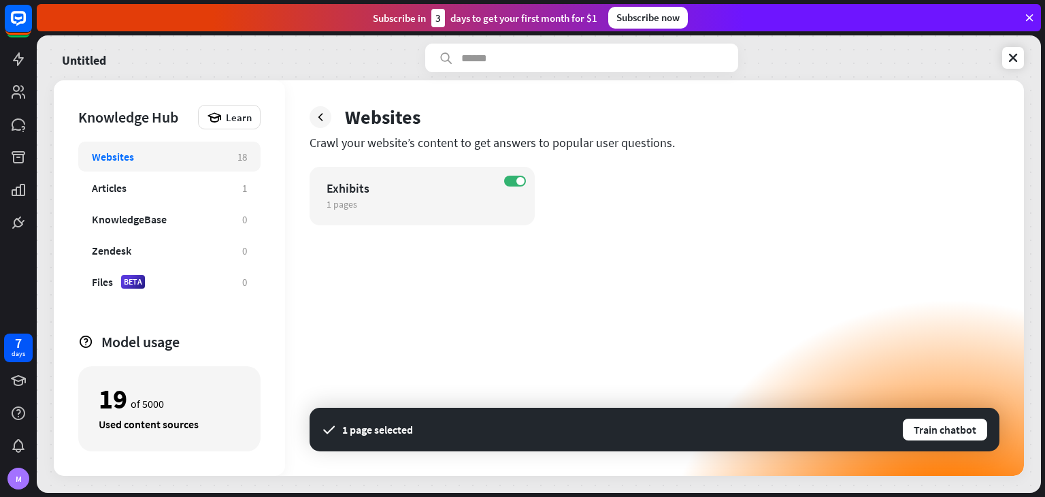
click at [933, 425] on button "Train chatbot" at bounding box center [944, 429] width 87 height 24
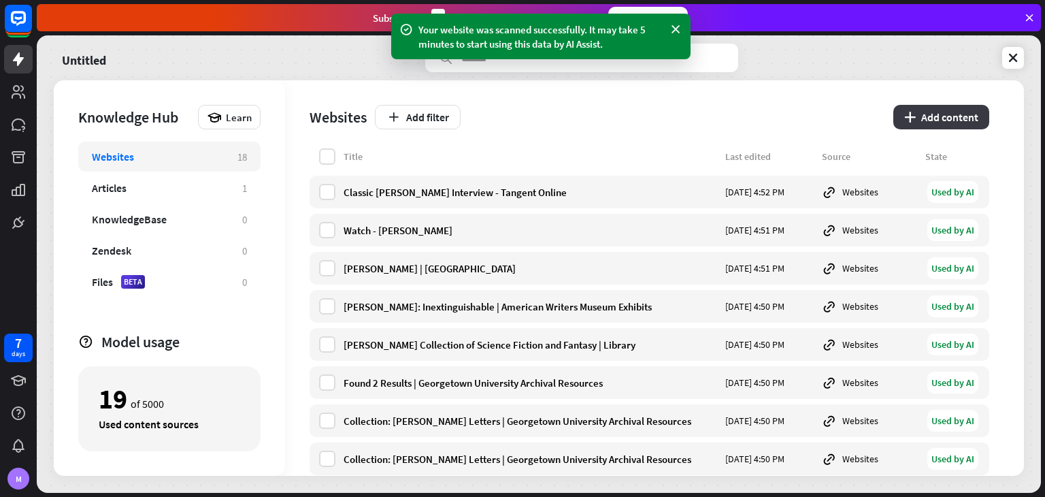
click at [952, 113] on button "plus Add content" at bounding box center [941, 117] width 96 height 24
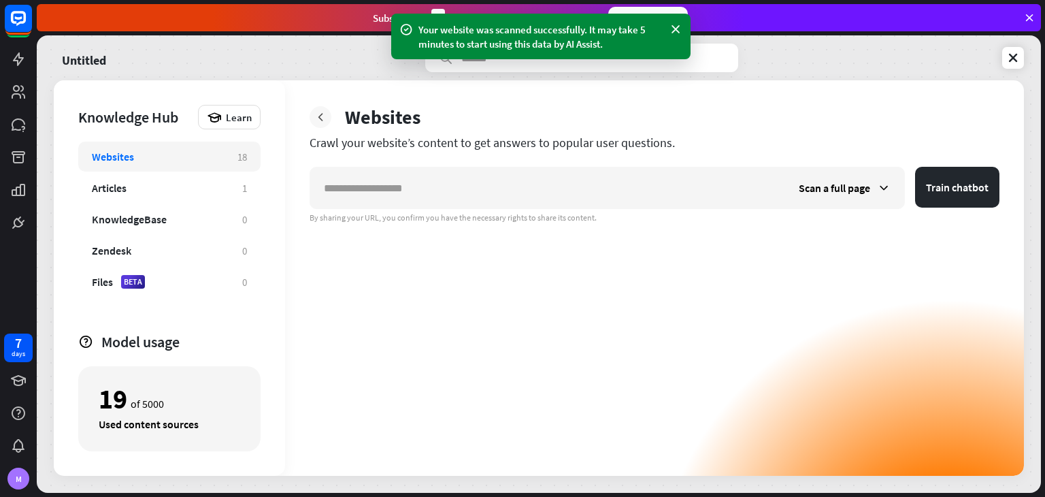
click at [316, 115] on icon at bounding box center [321, 117] width 14 height 14
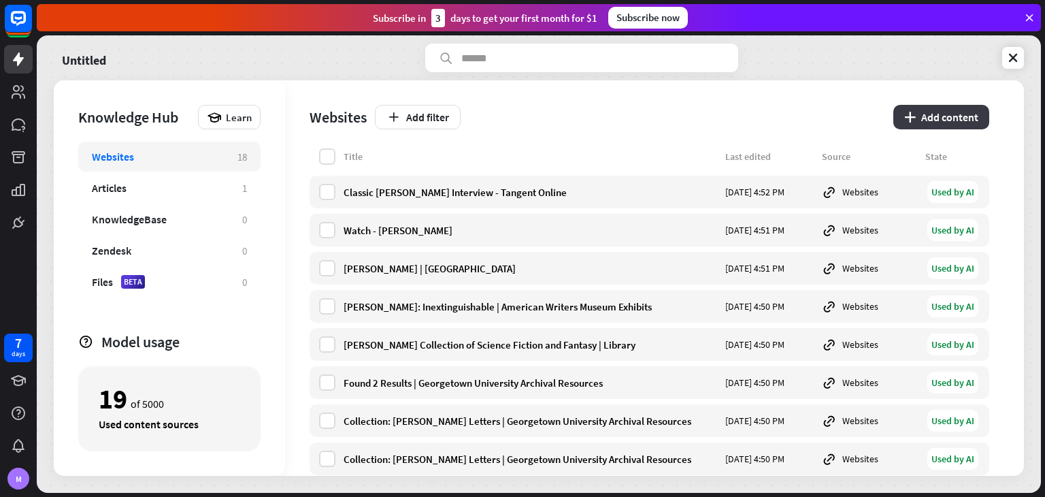
click at [952, 125] on button "plus Add content" at bounding box center [941, 117] width 96 height 24
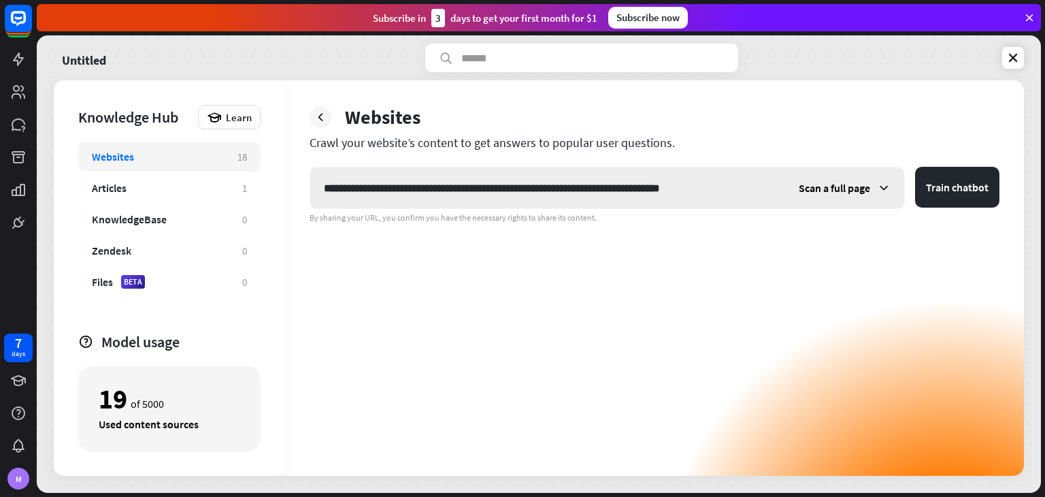
type input "**********"
click at [852, 188] on span "Scan a full page" at bounding box center [834, 188] width 71 height 14
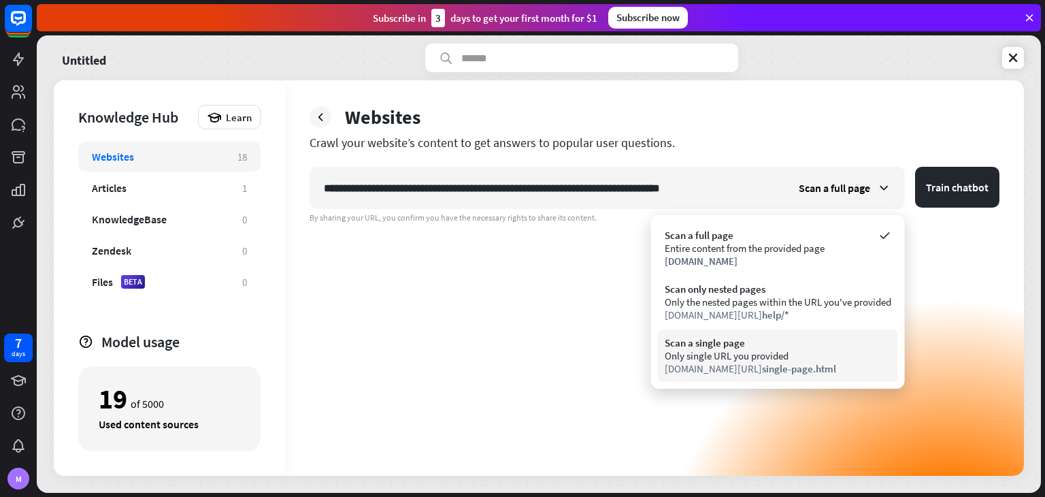
click at [830, 363] on div "[DOMAIN_NAME][URL] single-page.html" at bounding box center [778, 368] width 227 height 13
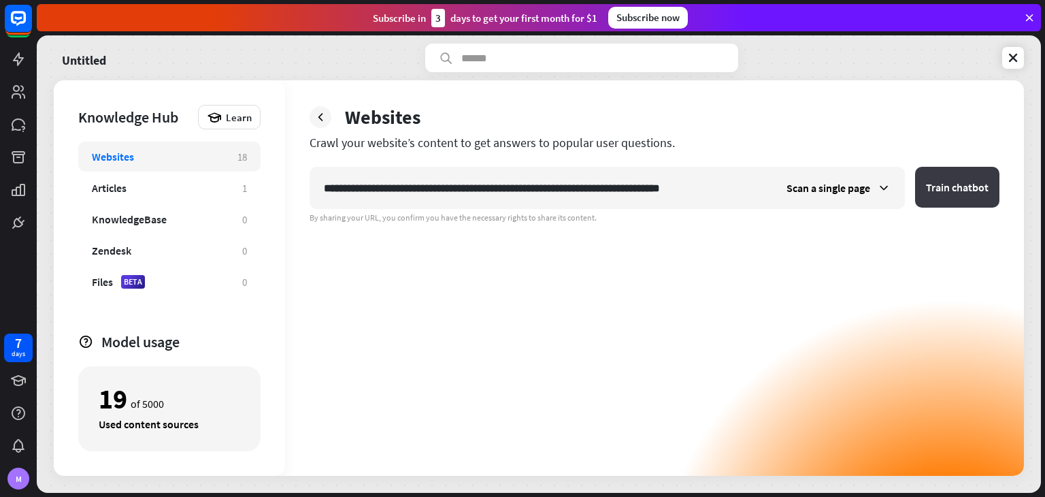
click at [942, 183] on button "Train chatbot" at bounding box center [957, 187] width 84 height 41
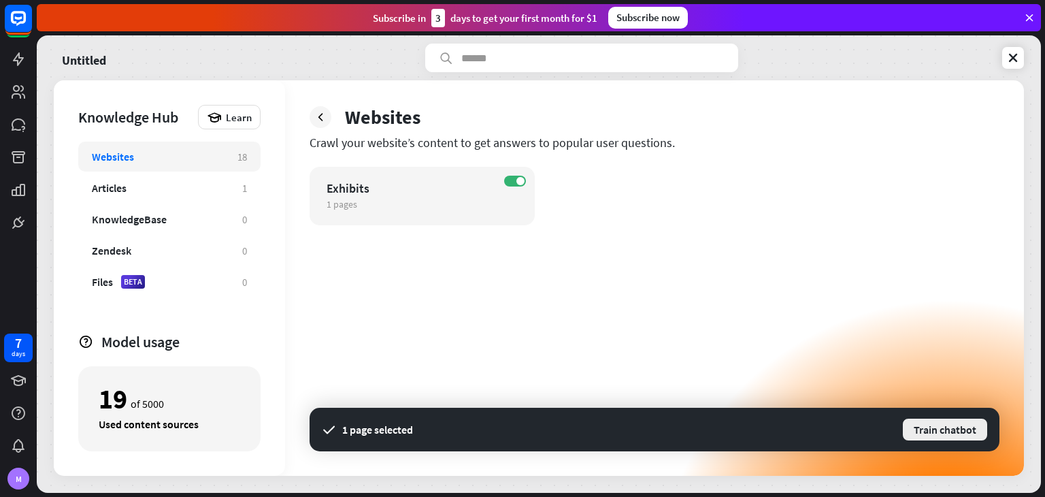
click at [914, 420] on button "Train chatbot" at bounding box center [944, 429] width 87 height 24
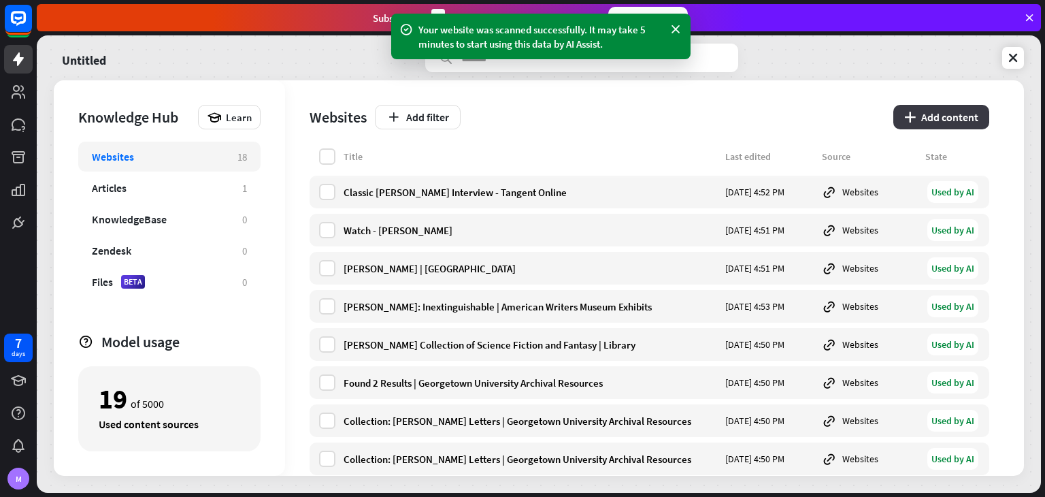
click at [965, 124] on button "plus Add content" at bounding box center [941, 117] width 96 height 24
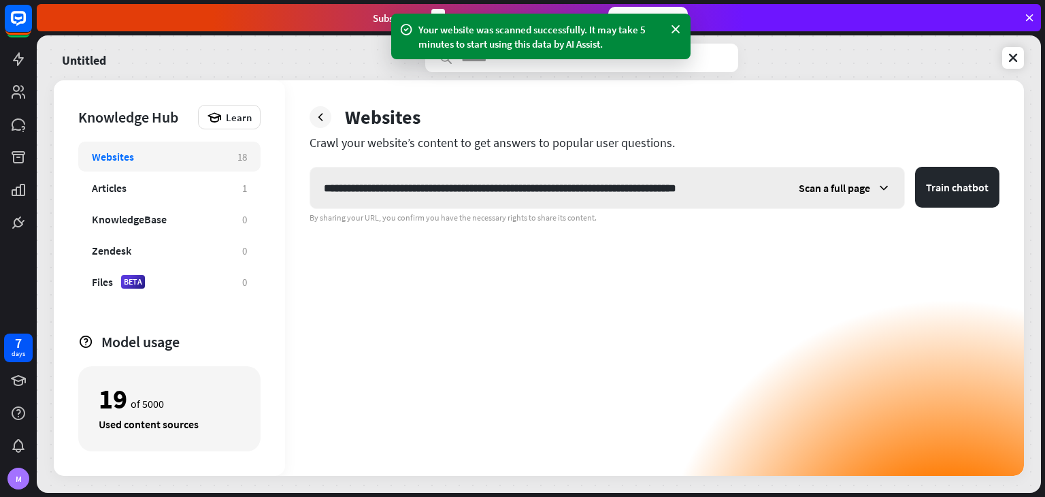
type input "**********"
click at [841, 193] on span "Scan a full page" at bounding box center [834, 188] width 71 height 14
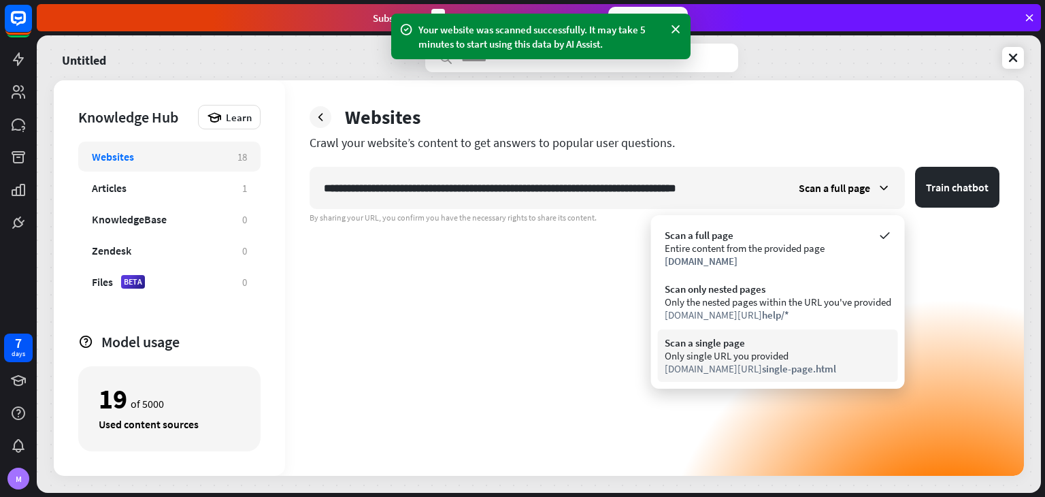
click at [781, 337] on div "Scan a single page" at bounding box center [778, 342] width 227 height 13
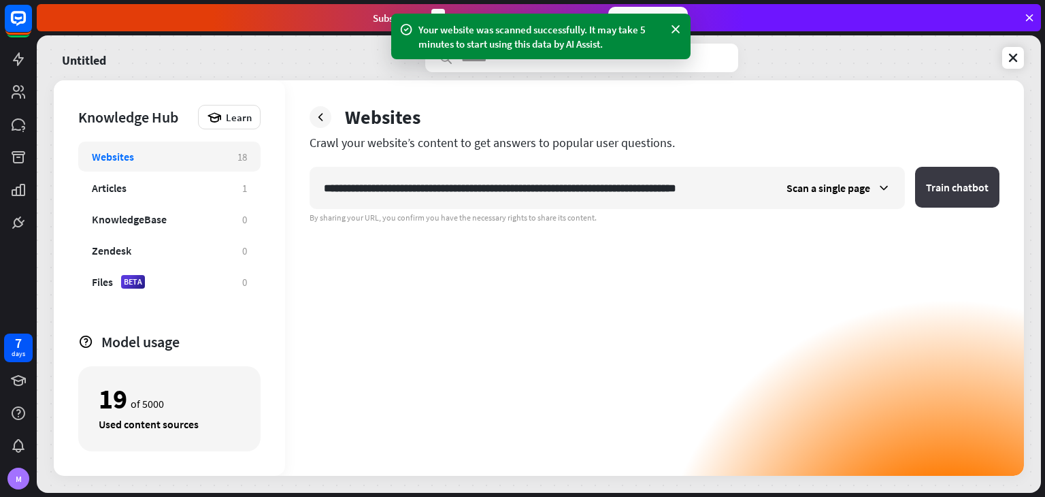
click at [941, 189] on button "Train chatbot" at bounding box center [957, 187] width 84 height 41
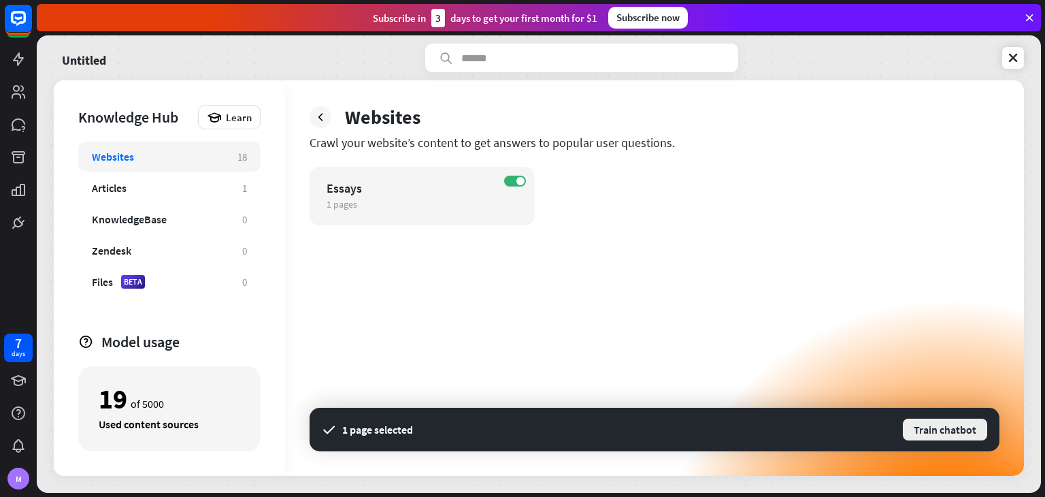
click at [958, 429] on button "Train chatbot" at bounding box center [944, 429] width 87 height 24
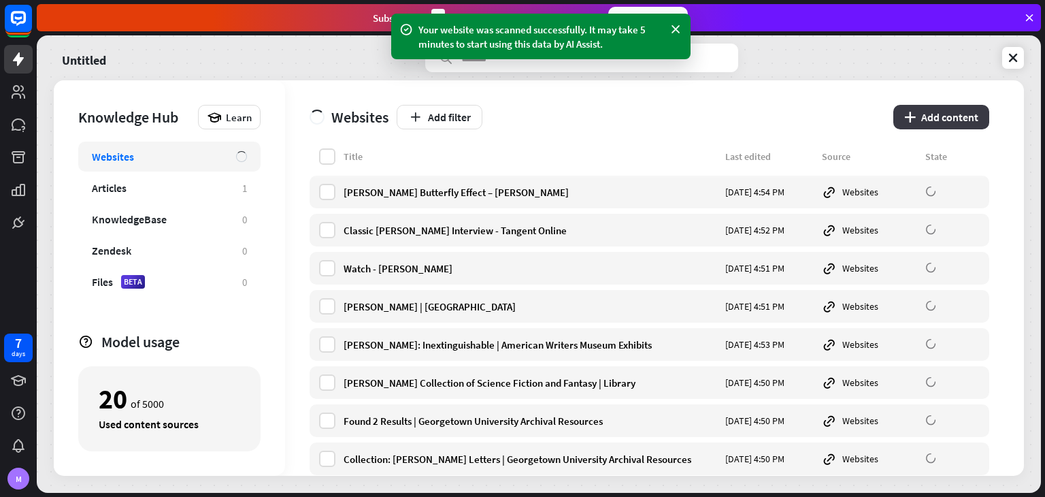
click at [939, 120] on button "plus Add content" at bounding box center [941, 117] width 96 height 24
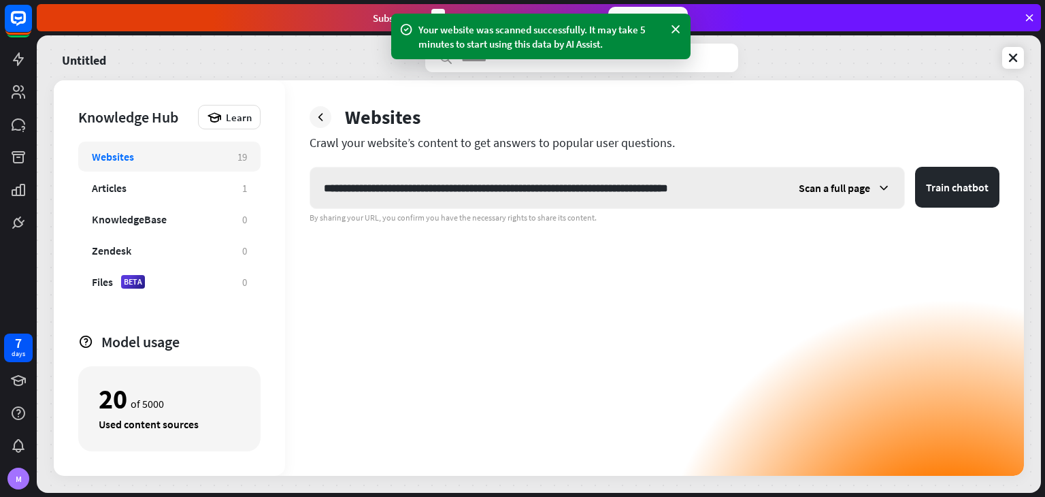
type input "**********"
click at [830, 173] on div "Scan a full page" at bounding box center [844, 187] width 119 height 41
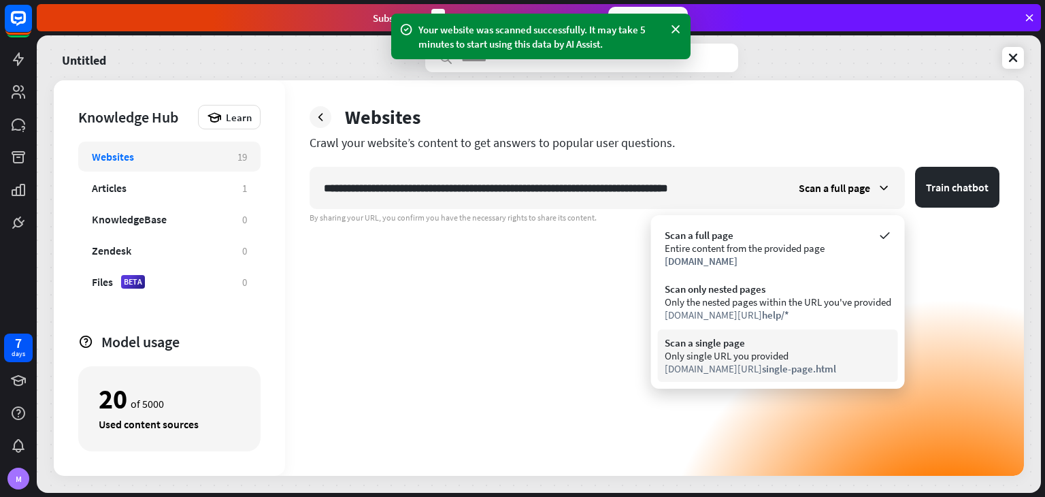
click at [737, 363] on div "[DOMAIN_NAME][URL] single-page.html" at bounding box center [778, 368] width 227 height 13
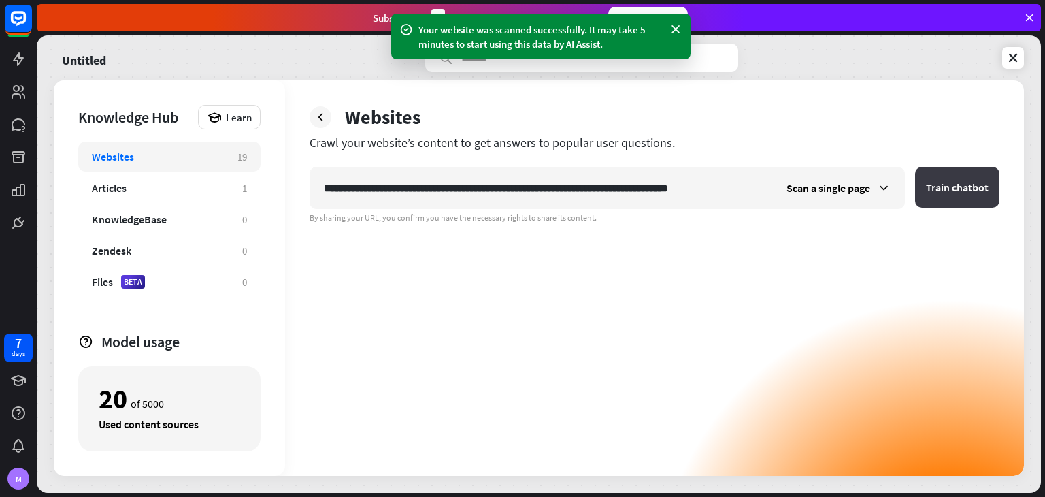
click at [943, 168] on button "Train chatbot" at bounding box center [957, 187] width 84 height 41
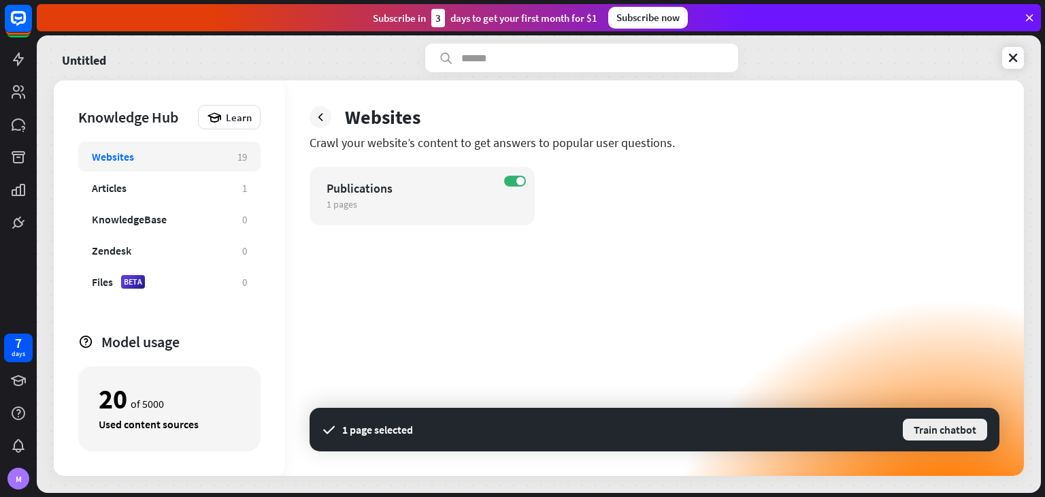
click at [936, 425] on button "Train chatbot" at bounding box center [944, 429] width 87 height 24
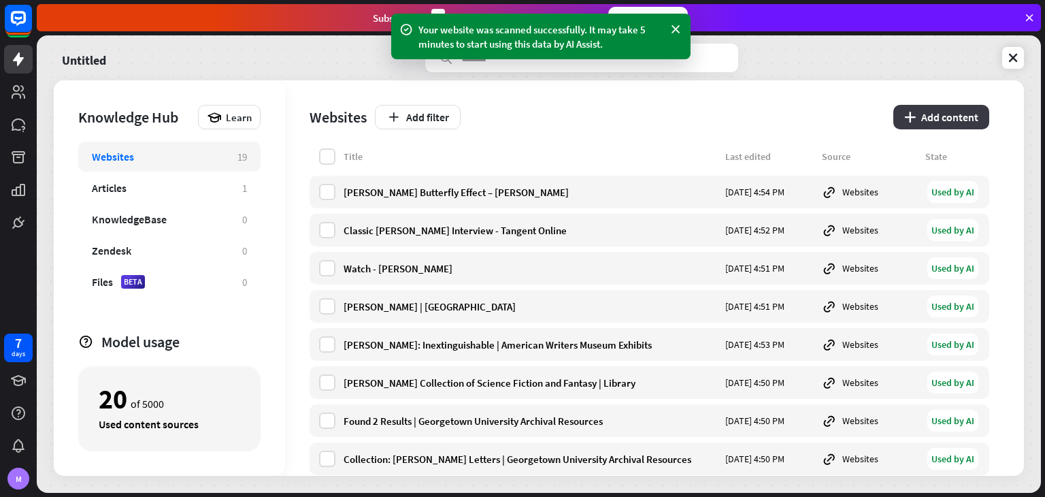
click at [948, 120] on button "plus Add content" at bounding box center [941, 117] width 96 height 24
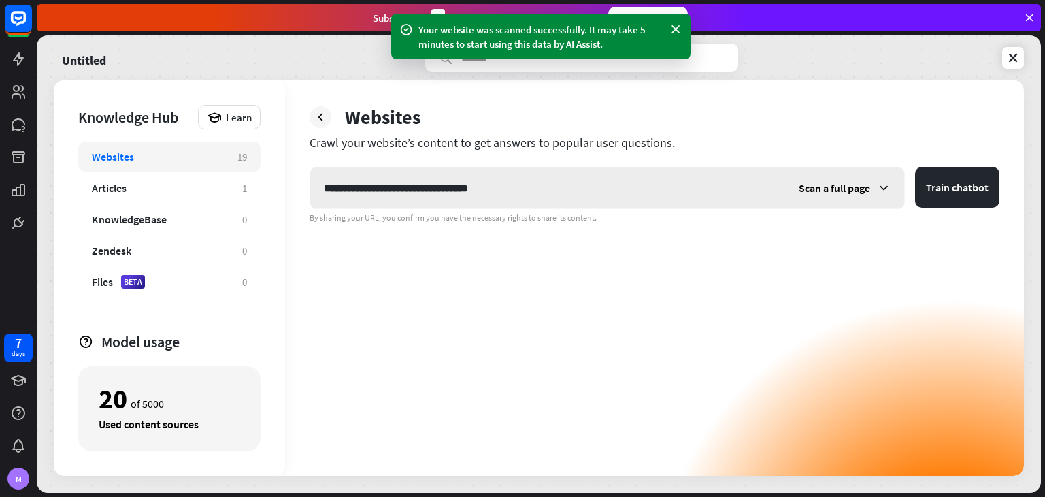
type input "**********"
click at [857, 181] on span "Scan a full page" at bounding box center [834, 188] width 71 height 14
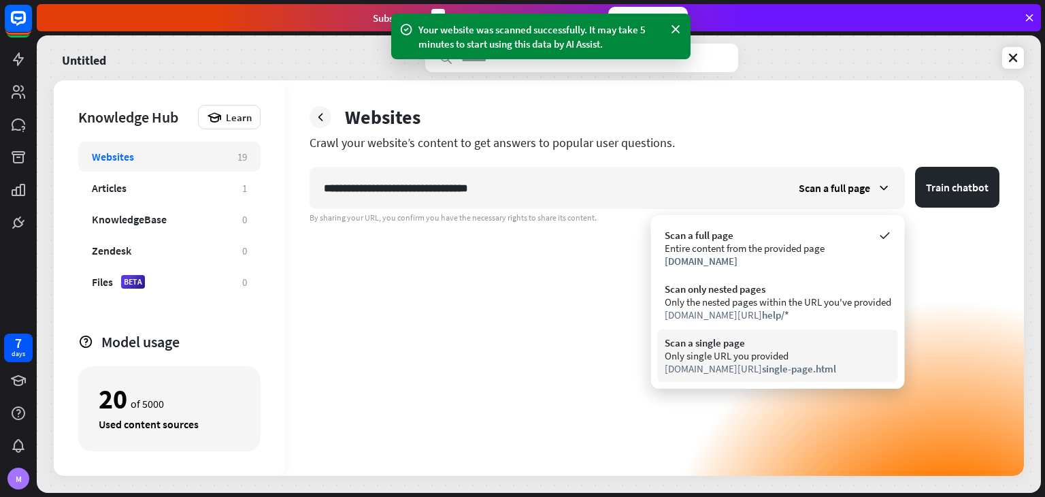
click at [789, 362] on span "single-page.html" at bounding box center [799, 368] width 74 height 13
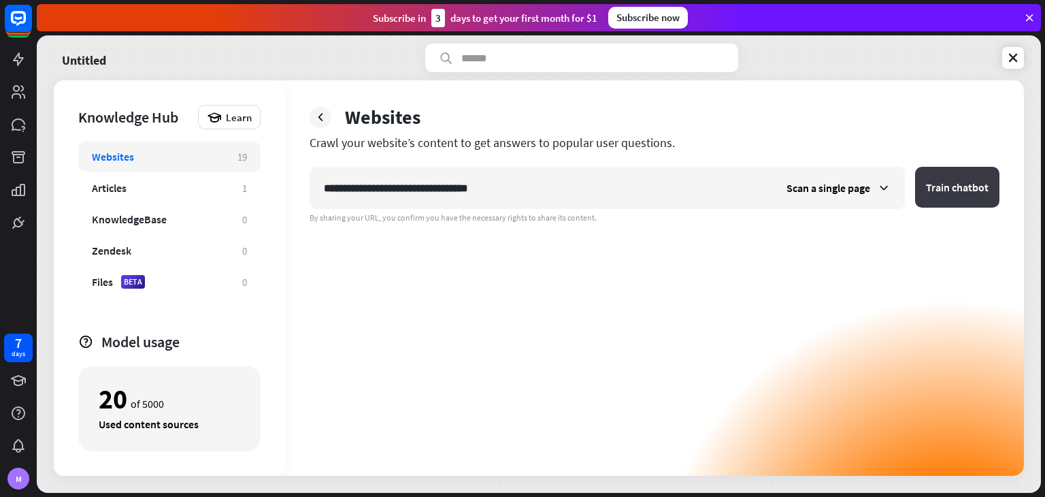
click at [963, 173] on button "Train chatbot" at bounding box center [957, 187] width 84 height 41
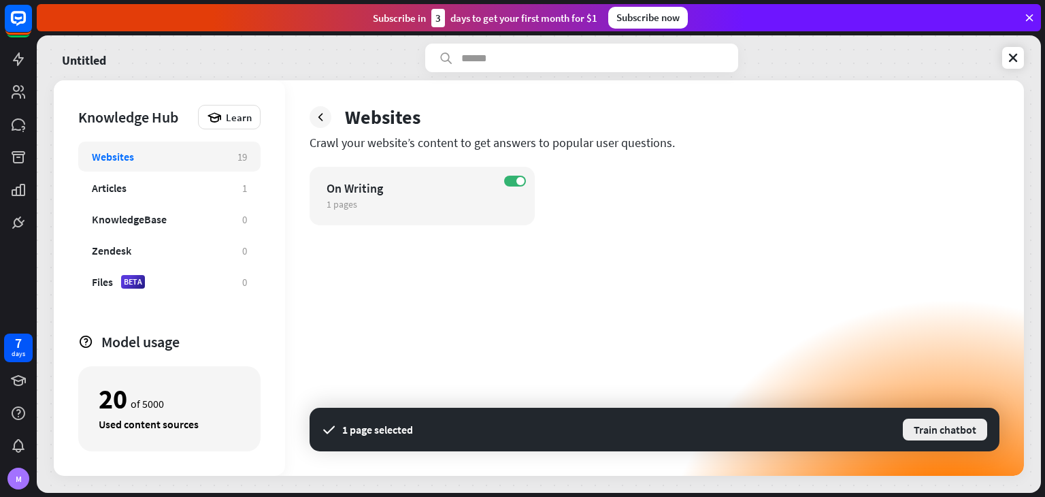
click at [941, 431] on button "Train chatbot" at bounding box center [944, 429] width 87 height 24
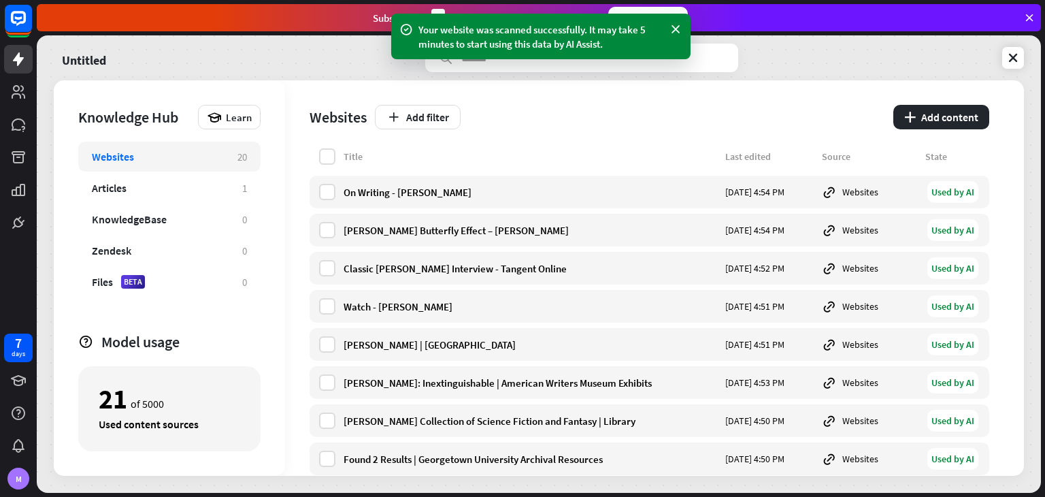
click at [950, 103] on div "Websites Add filter plus Add content" at bounding box center [650, 114] width 680 height 68
click at [929, 114] on button "plus Add content" at bounding box center [941, 117] width 96 height 24
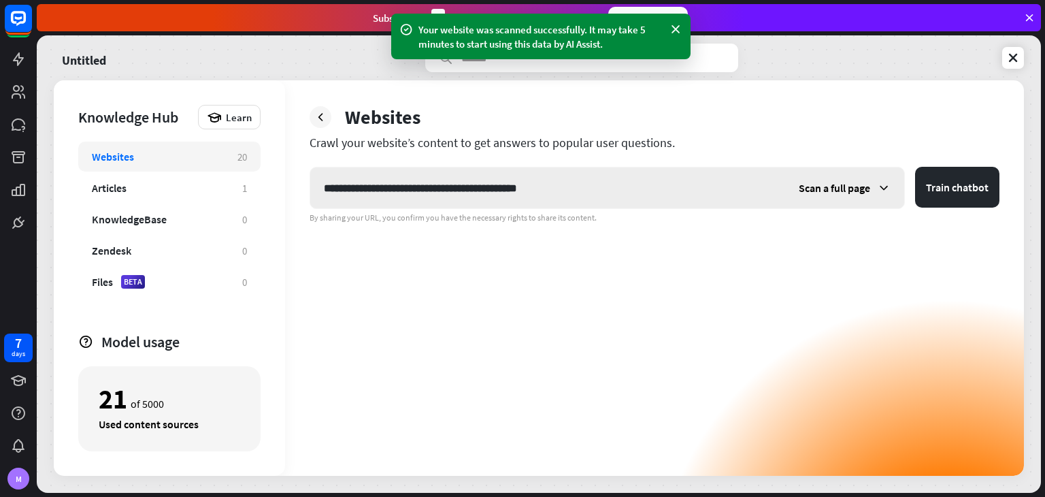
type input "**********"
click at [881, 181] on icon at bounding box center [884, 188] width 14 height 14
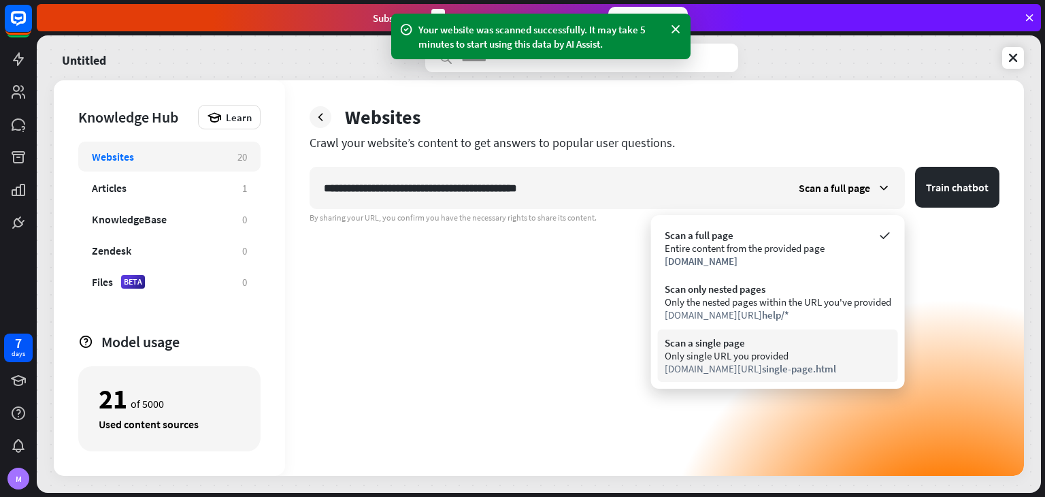
click at [762, 365] on span "single-page.html" at bounding box center [799, 368] width 74 height 13
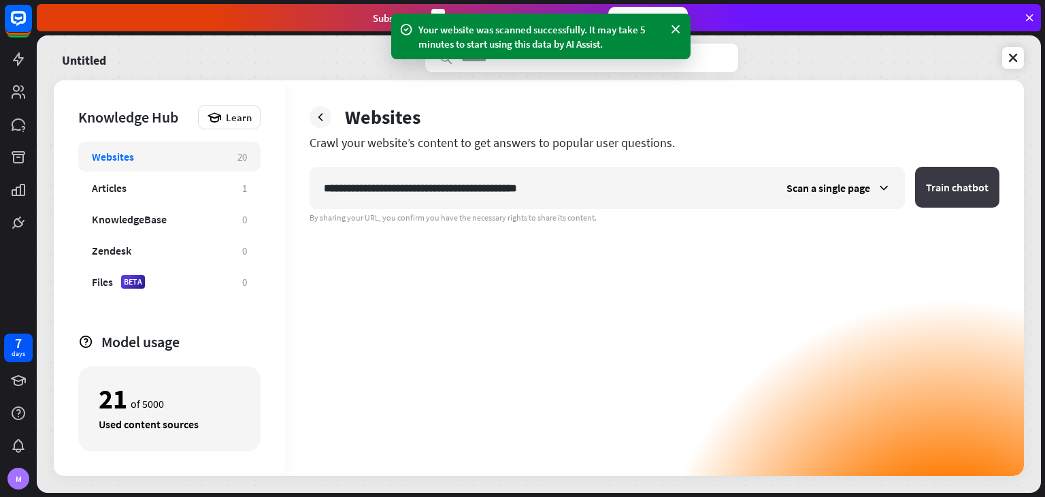
click at [946, 186] on button "Train chatbot" at bounding box center [957, 187] width 84 height 41
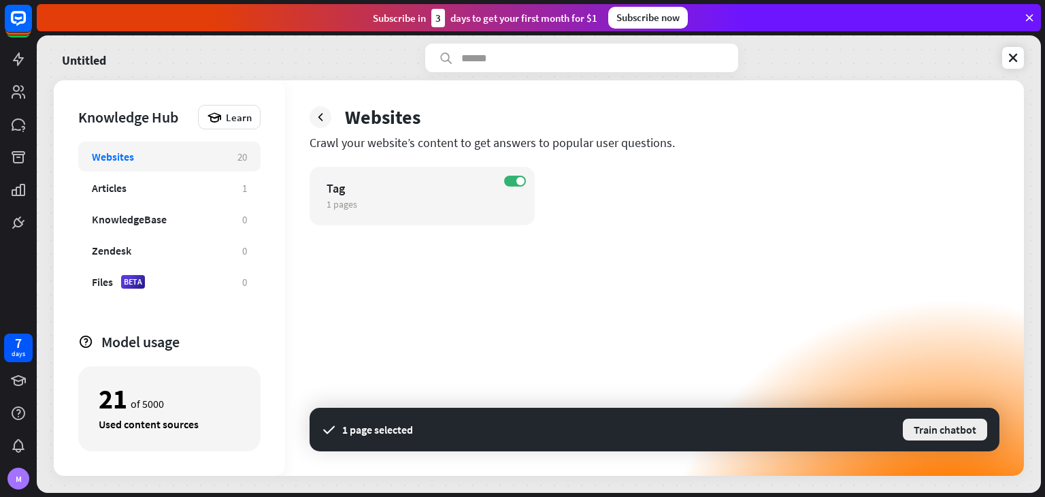
click at [946, 434] on button "Train chatbot" at bounding box center [944, 429] width 87 height 24
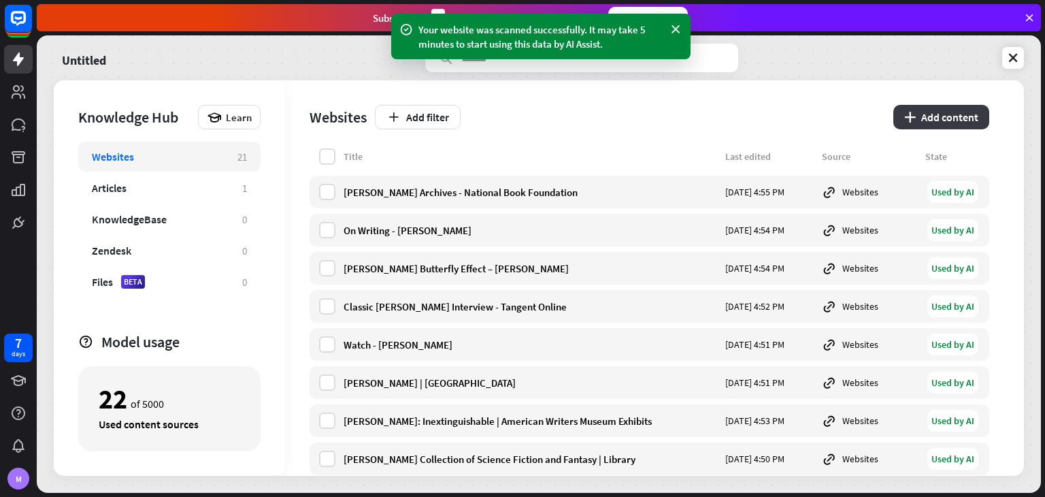
click at [929, 122] on button "plus Add content" at bounding box center [941, 117] width 96 height 24
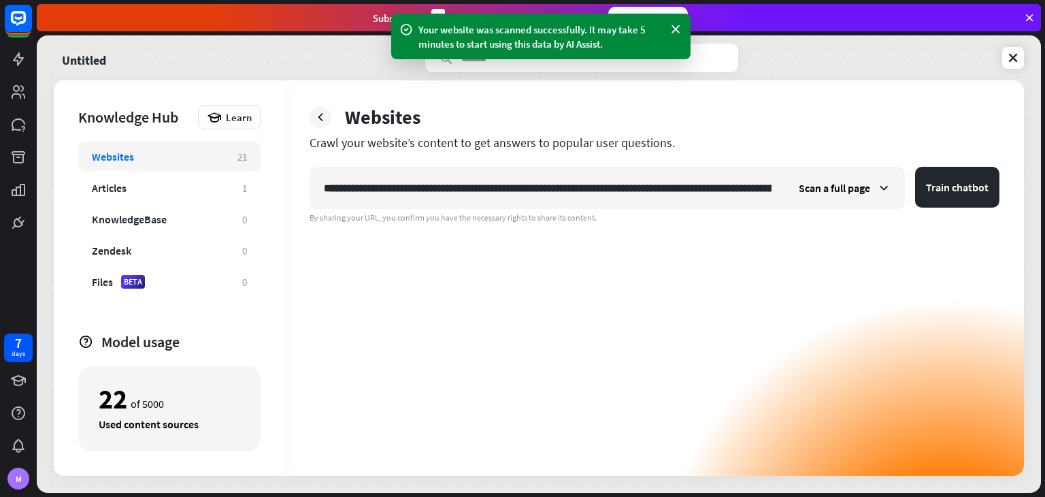
scroll to position [0, 152]
type input "**********"
click at [858, 189] on span "Scan a full page" at bounding box center [834, 188] width 71 height 14
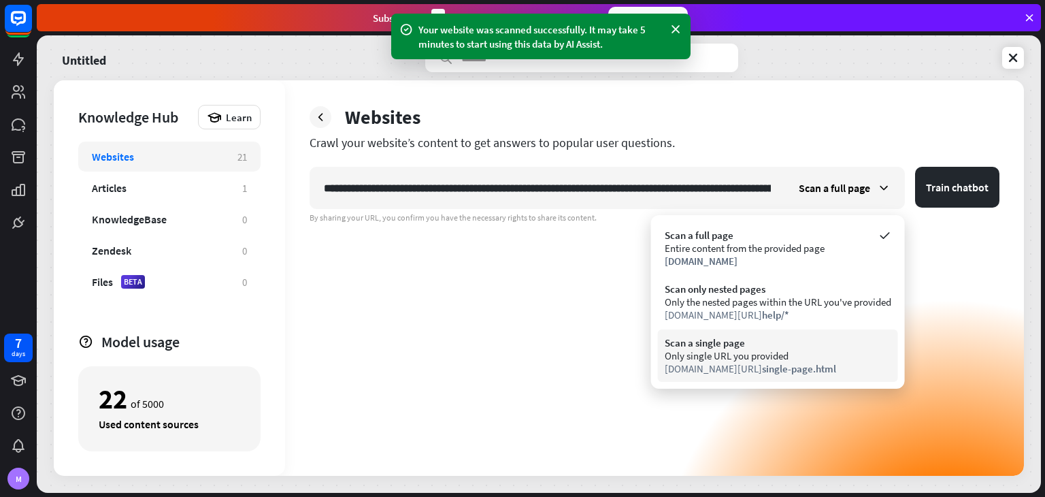
click at [797, 335] on div "Scan a single page Only single URL you provided [DOMAIN_NAME][URL] single-page.…" at bounding box center [778, 355] width 240 height 52
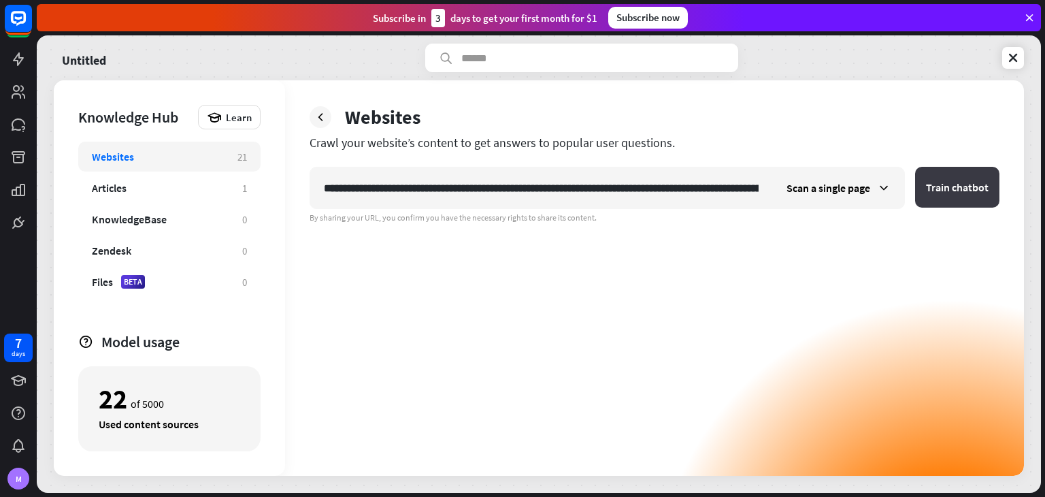
click at [983, 196] on button "Train chatbot" at bounding box center [957, 187] width 84 height 41
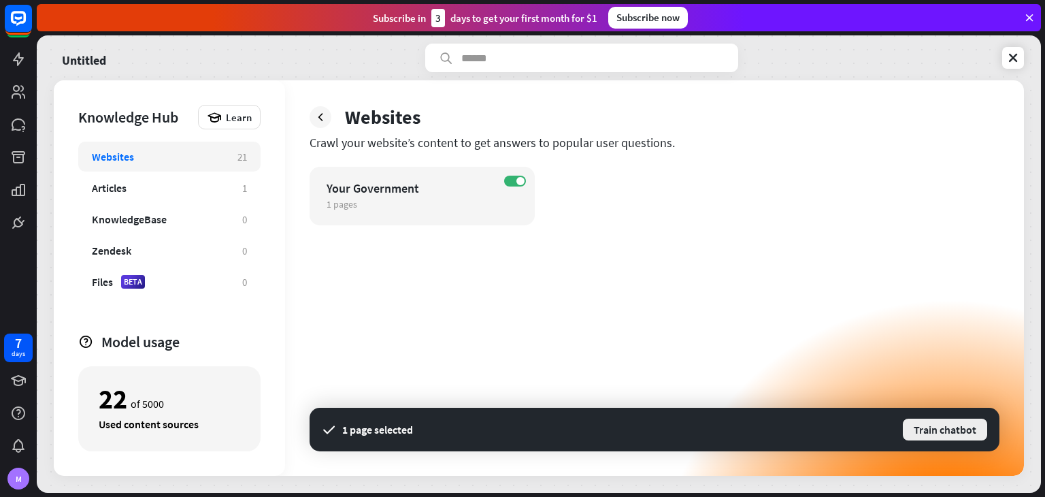
click at [936, 429] on button "Train chatbot" at bounding box center [944, 429] width 87 height 24
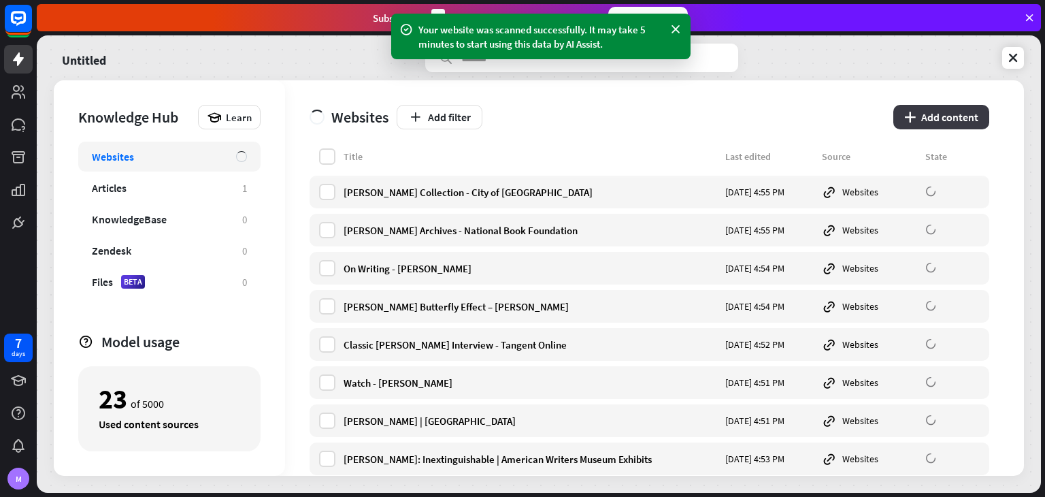
click at [958, 118] on button "plus Add content" at bounding box center [941, 117] width 96 height 24
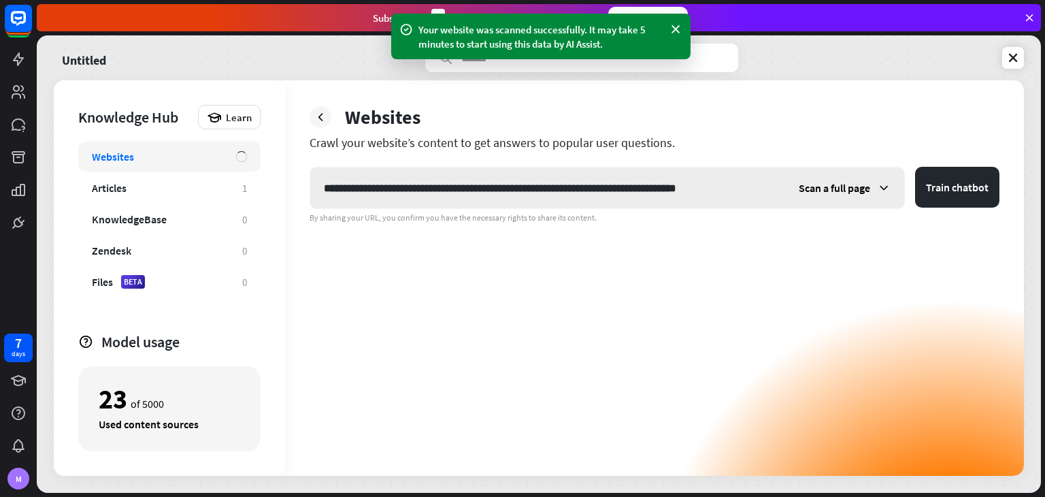
type input "**********"
click at [868, 177] on div "Scan a full page" at bounding box center [844, 187] width 119 height 41
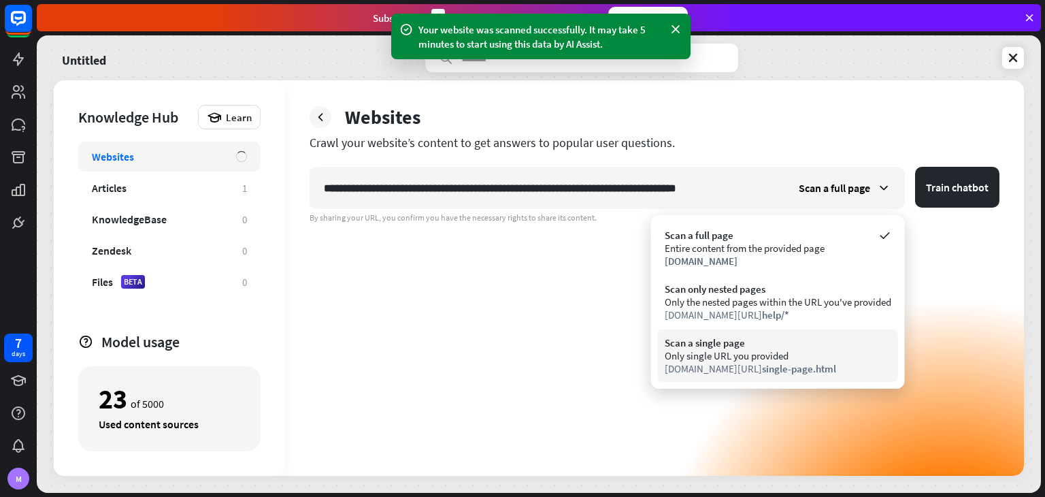
click at [803, 354] on div "Only single URL you provided" at bounding box center [778, 355] width 227 height 13
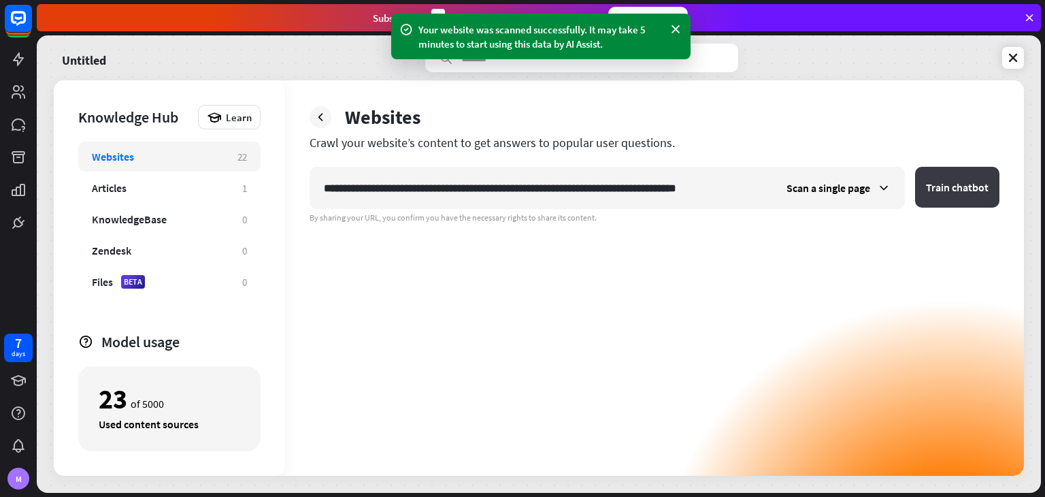
click at [950, 195] on button "Train chatbot" at bounding box center [957, 187] width 84 height 41
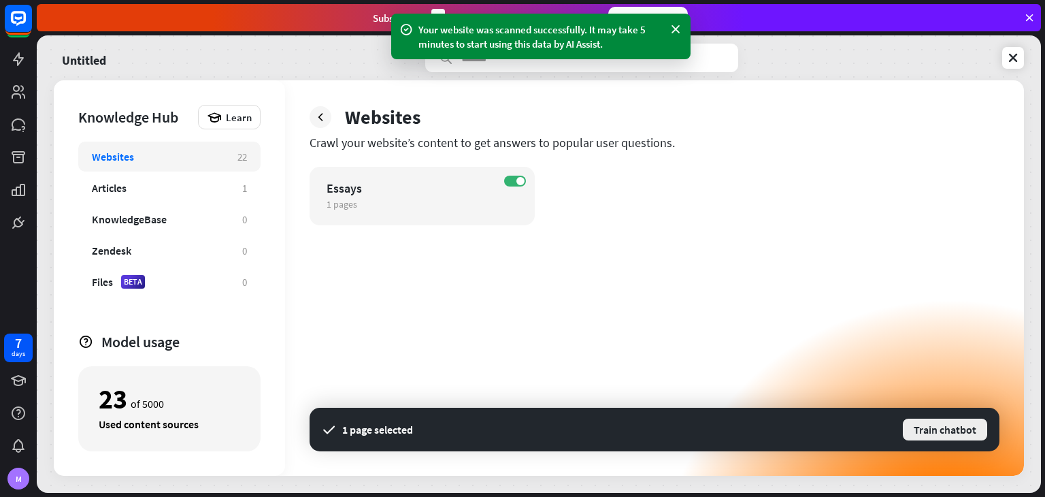
click at [950, 431] on button "Train chatbot" at bounding box center [944, 429] width 87 height 24
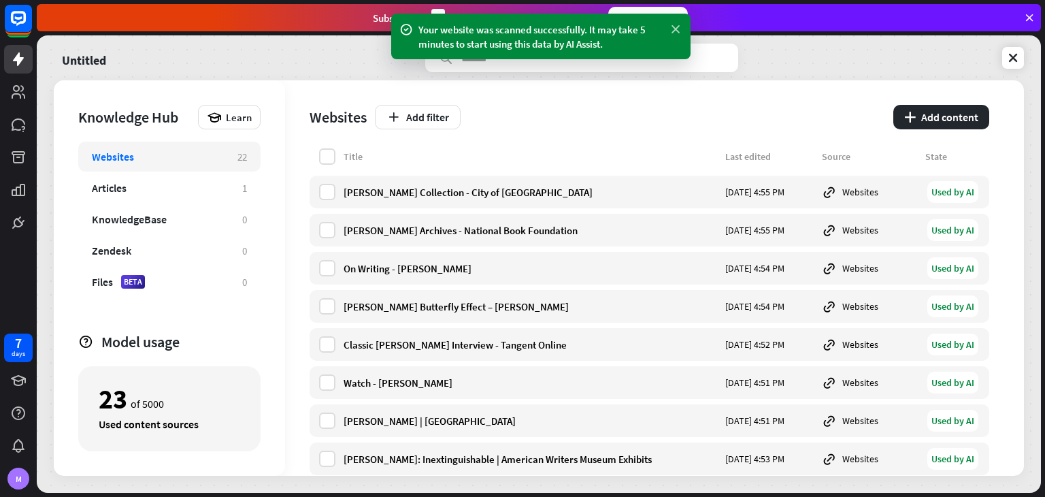
click at [675, 31] on icon at bounding box center [676, 29] width 14 height 14
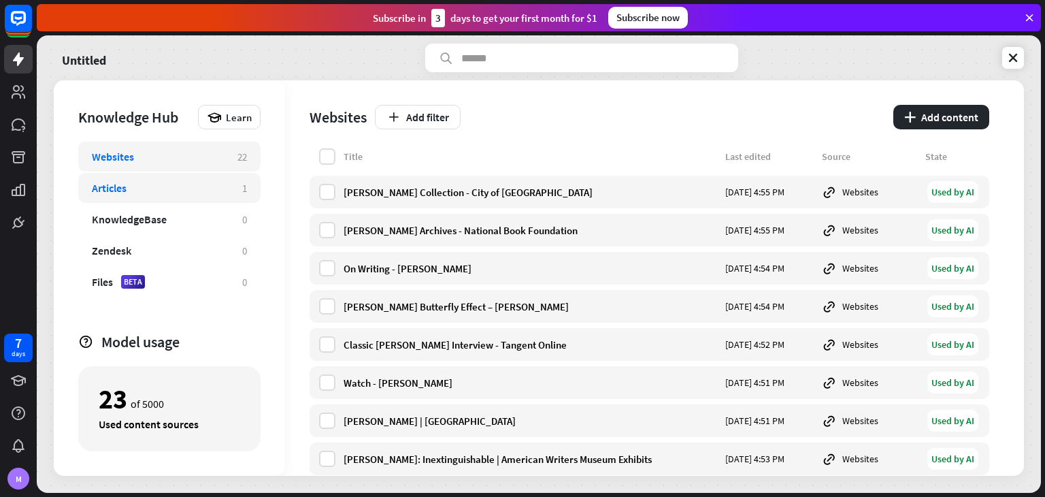
click at [212, 195] on div "Articles 1" at bounding box center [169, 188] width 182 height 30
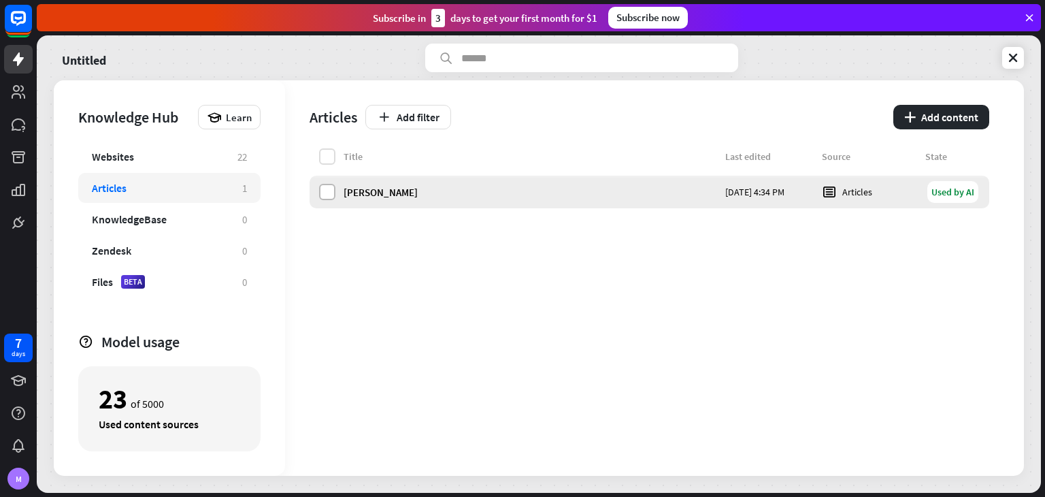
click at [325, 194] on label at bounding box center [327, 192] width 16 height 16
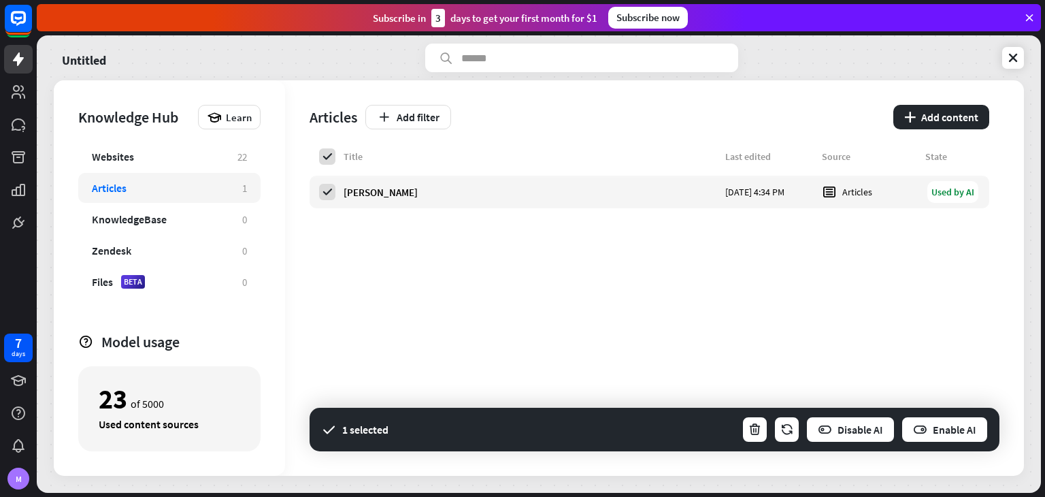
click at [559, 252] on div "Title Last edited Source State [PERSON_NAME] [DATE] 4:34 PM Articles Used by AI" at bounding box center [650, 311] width 680 height 327
click at [327, 150] on label at bounding box center [327, 156] width 16 height 16
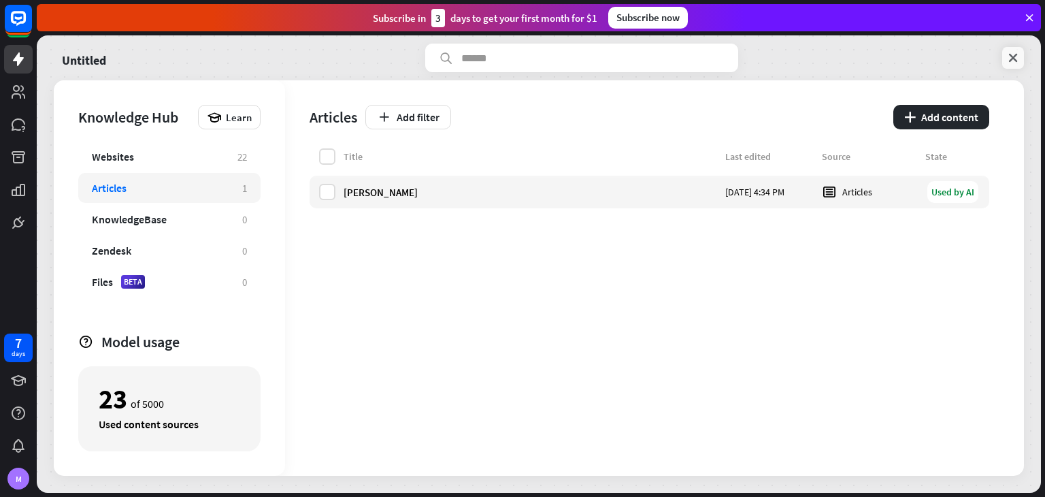
click at [1018, 52] on icon at bounding box center [1013, 58] width 14 height 14
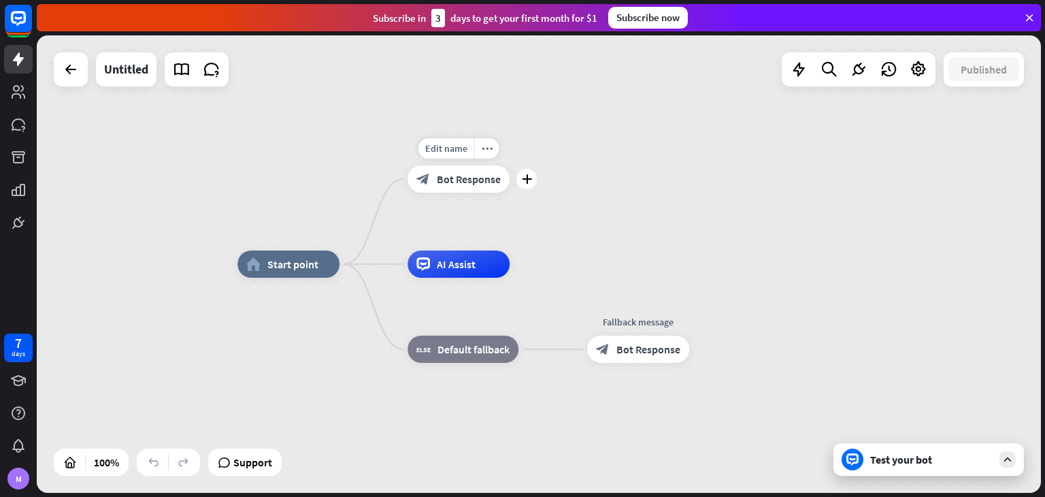
click at [446, 180] on span "Bot Response" at bounding box center [469, 179] width 64 height 14
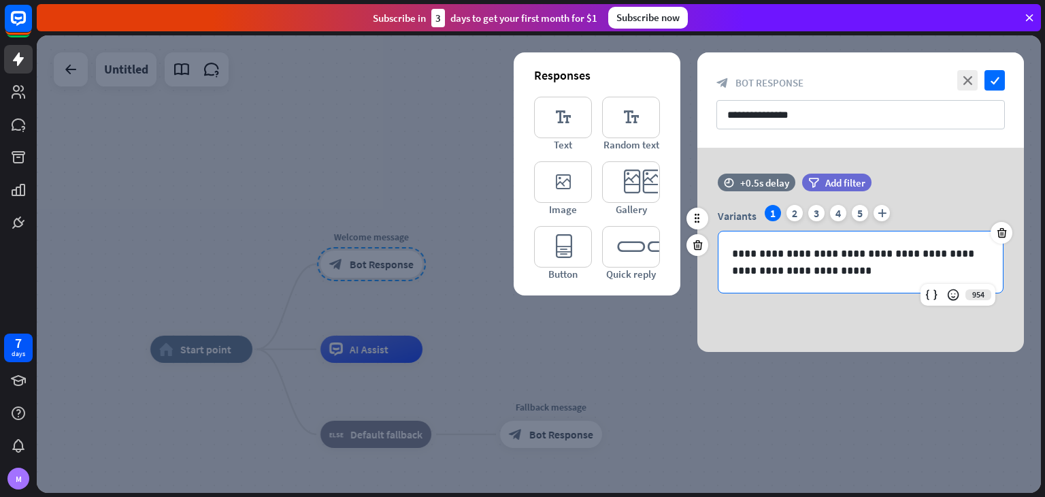
click at [824, 254] on p "**********" at bounding box center [860, 262] width 257 height 34
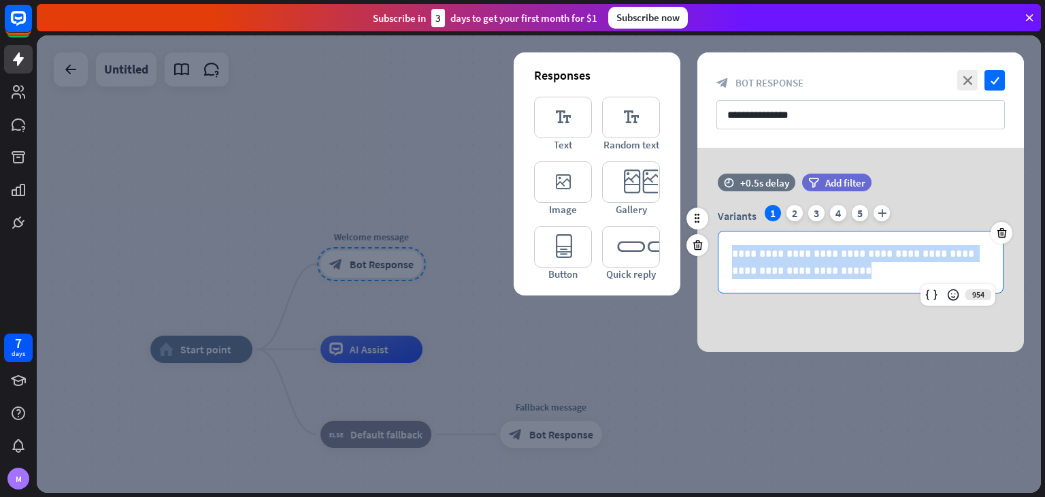
click at [824, 254] on p "**********" at bounding box center [860, 262] width 257 height 34
click at [831, 270] on p "**********" at bounding box center [860, 262] width 257 height 34
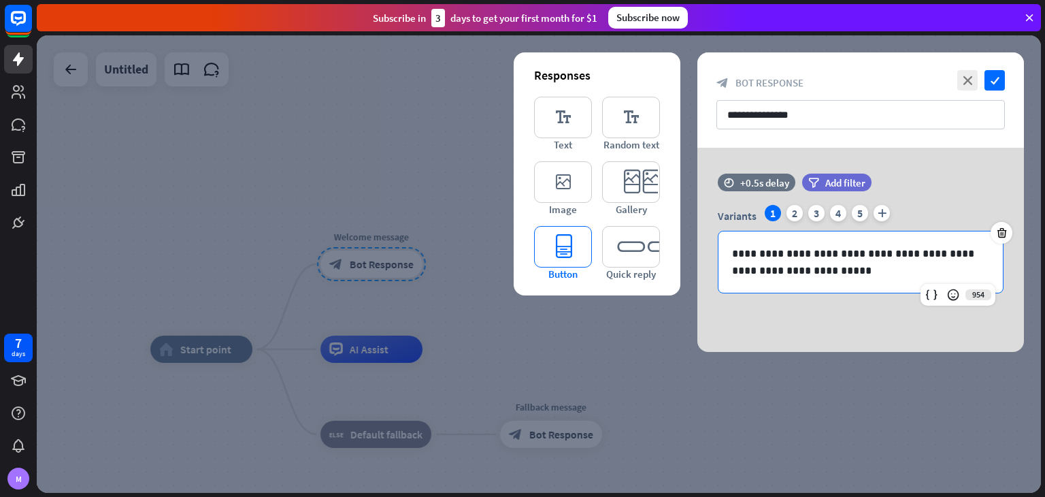
click at [563, 248] on icon "editor_button" at bounding box center [563, 246] width 58 height 41
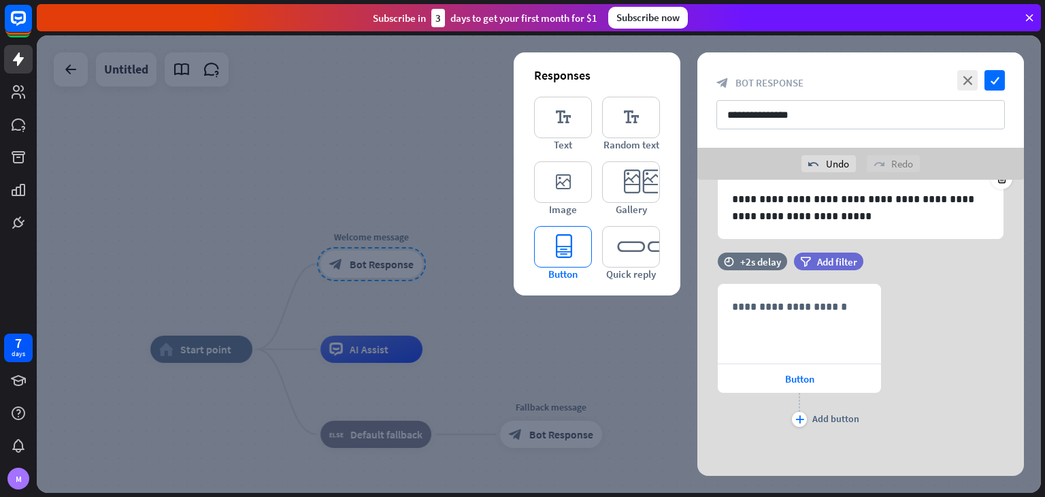
scroll to position [87, 0]
click at [697, 317] on icon at bounding box center [697, 323] width 13 height 12
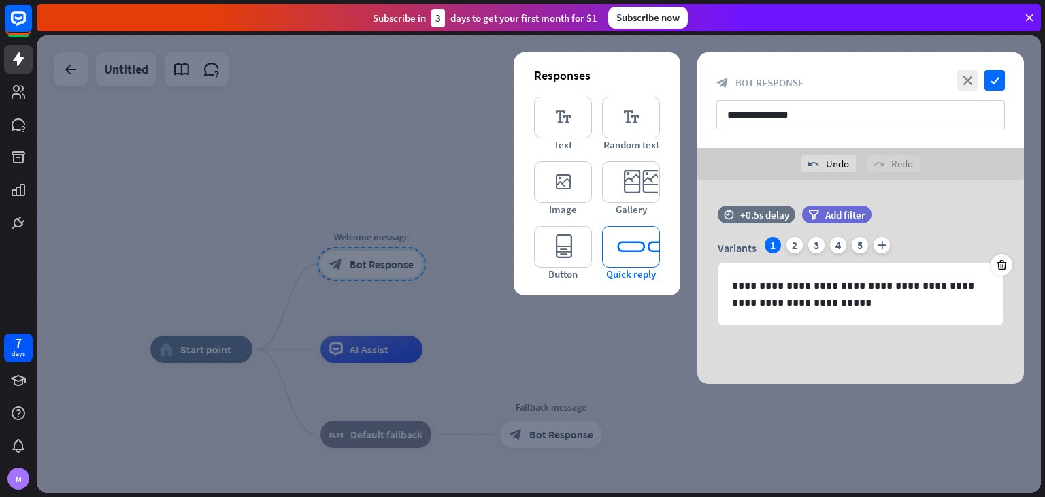
click at [625, 246] on icon "editor_quick_replies" at bounding box center [631, 246] width 58 height 41
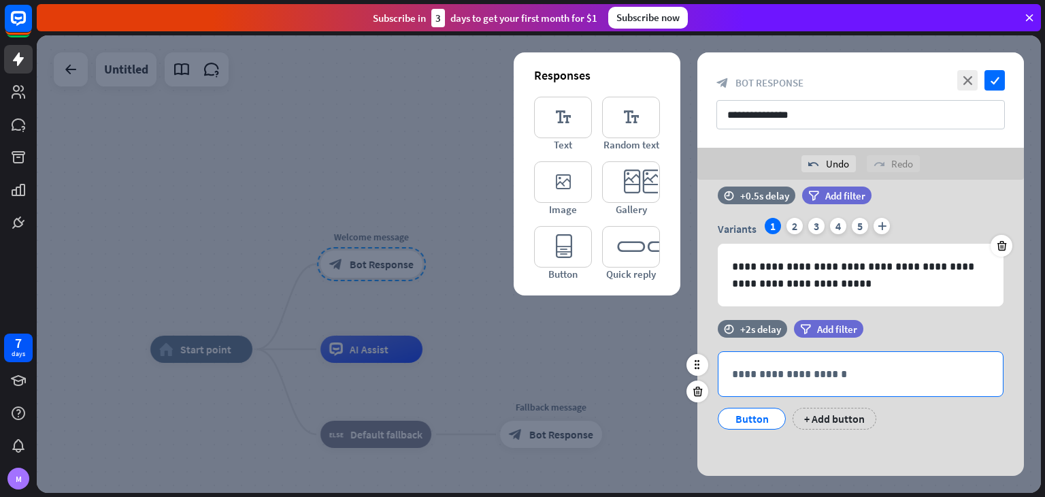
scroll to position [19, 0]
click at [697, 386] on icon at bounding box center [697, 391] width 13 height 12
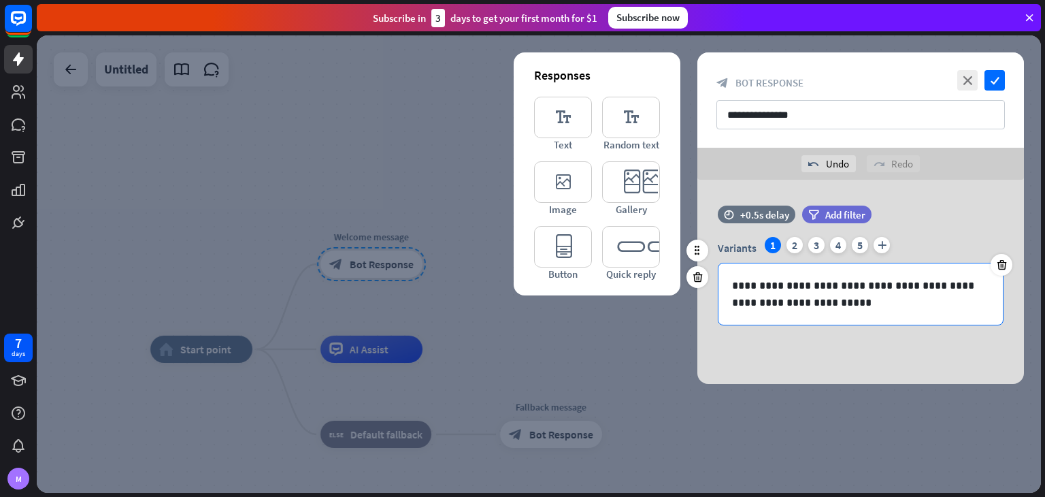
click at [774, 296] on p "**********" at bounding box center [860, 294] width 257 height 34
click at [763, 297] on p "**********" at bounding box center [860, 294] width 257 height 34
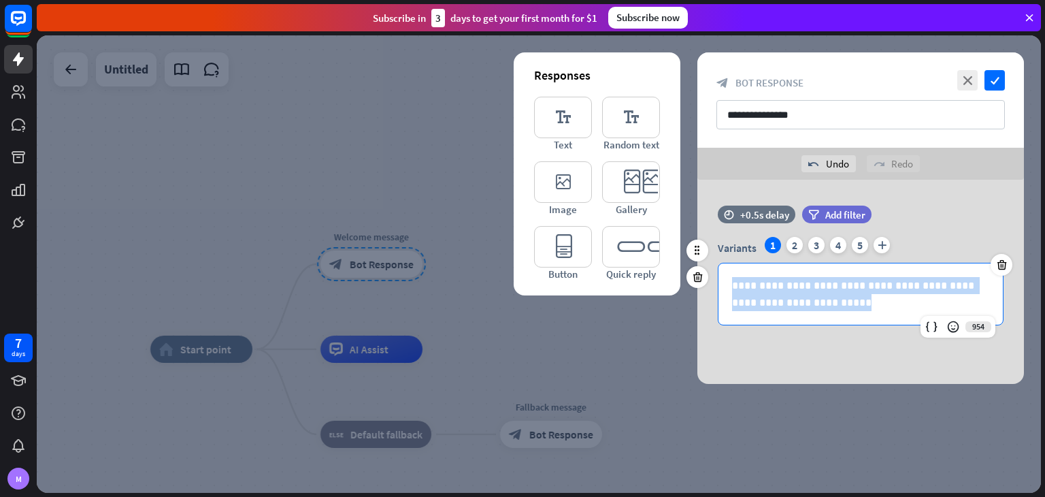
click at [763, 297] on p "**********" at bounding box center [860, 294] width 257 height 34
click at [837, 310] on p "**********" at bounding box center [860, 294] width 257 height 34
drag, startPoint x: 822, startPoint y: 310, endPoint x: 779, endPoint y: 283, distance: 50.4
click at [779, 283] on p "**********" at bounding box center [860, 294] width 257 height 34
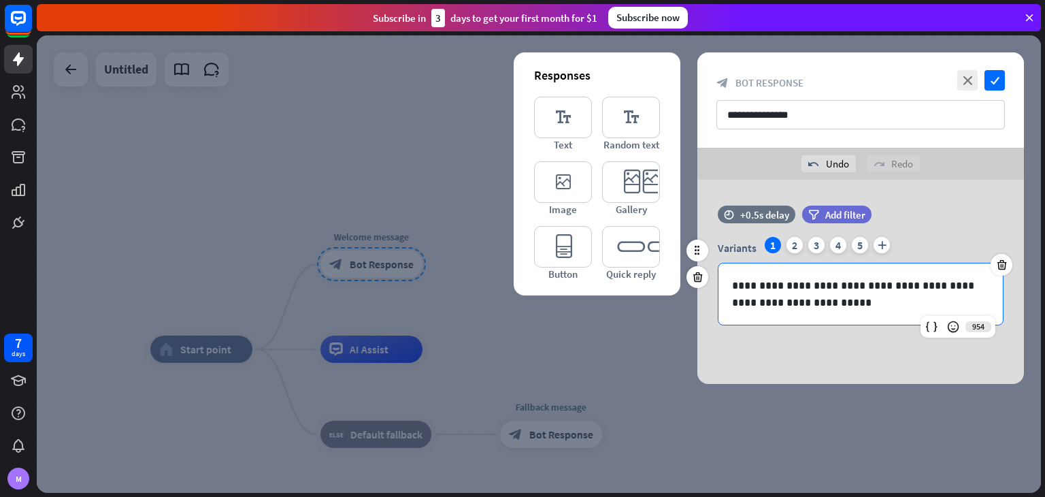
click at [808, 286] on p "**********" at bounding box center [860, 294] width 257 height 34
click at [880, 286] on p "**********" at bounding box center [860, 294] width 257 height 34
click at [962, 282] on p "**********" at bounding box center [860, 294] width 257 height 34
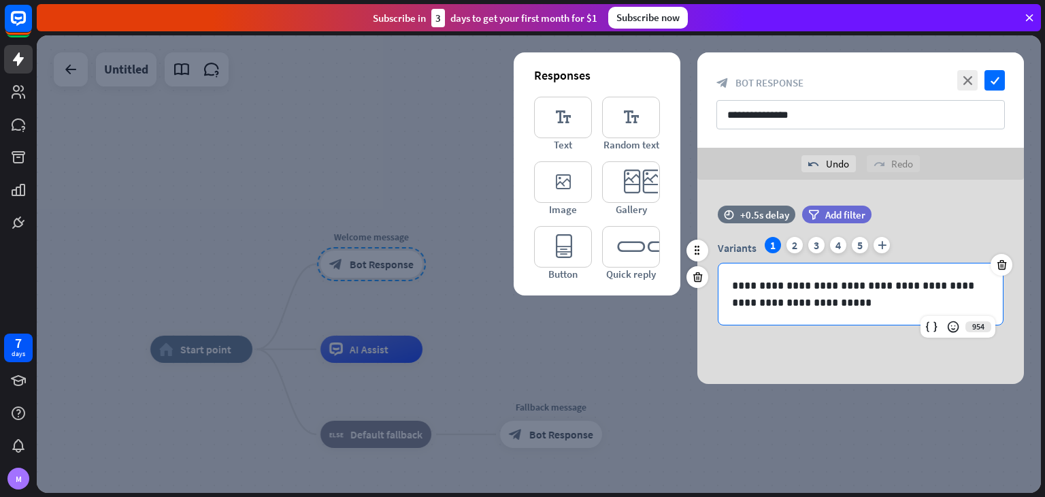
click at [968, 285] on p "**********" at bounding box center [860, 294] width 257 height 34
click at [792, 285] on p "**********" at bounding box center [860, 294] width 257 height 34
click at [831, 298] on p "**********" at bounding box center [860, 294] width 257 height 34
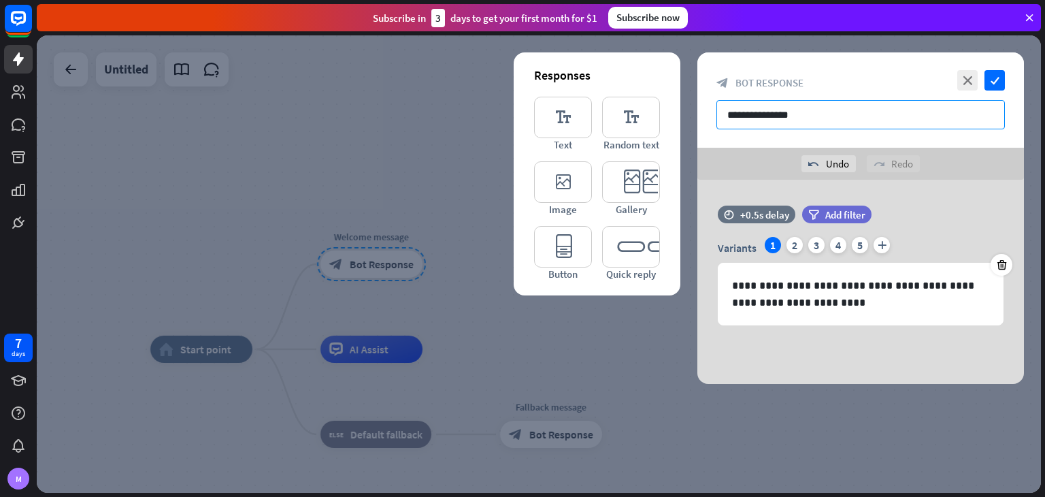
click at [873, 118] on input "**********" at bounding box center [860, 114] width 288 height 29
click at [994, 77] on icon "check" at bounding box center [994, 80] width 20 height 20
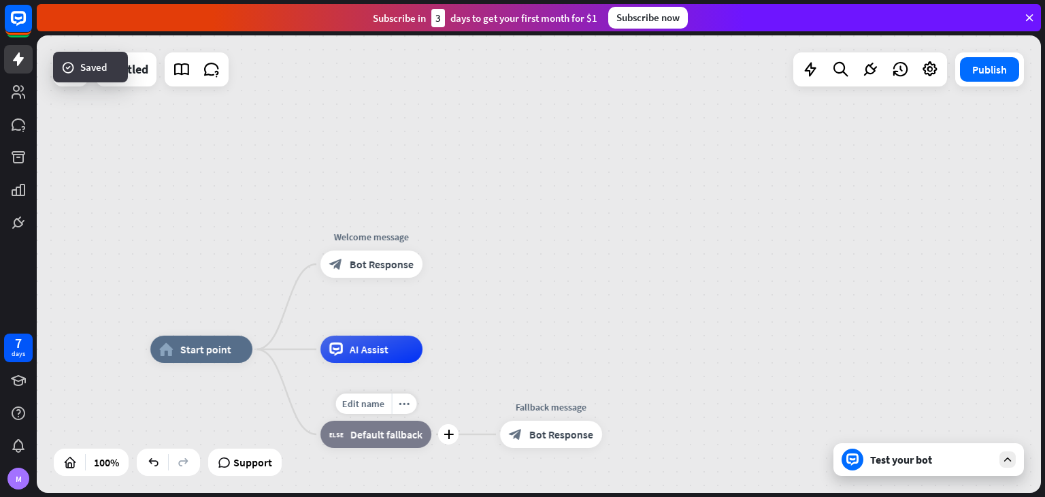
click at [383, 442] on div "block_fallback Default fallback" at bounding box center [375, 433] width 111 height 27
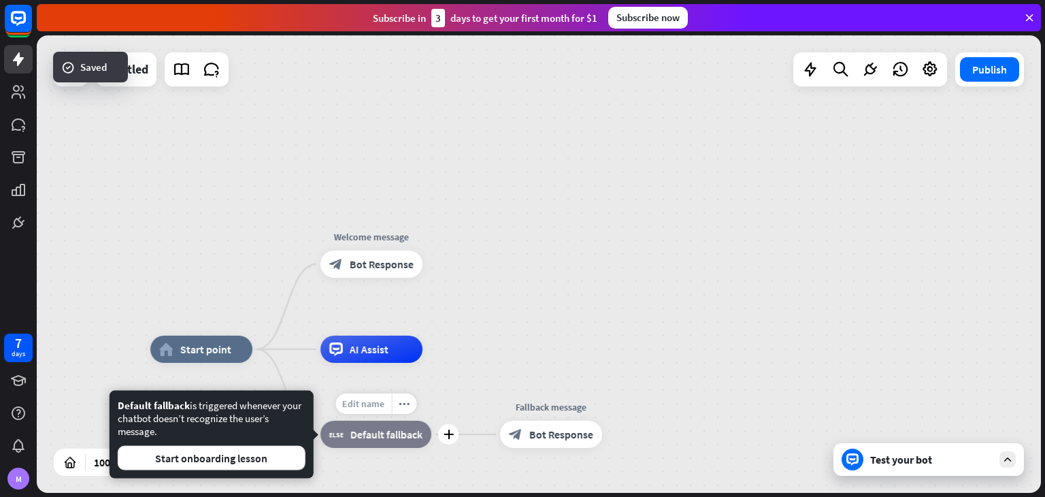
click at [367, 410] on div "Edit name" at bounding box center [363, 403] width 56 height 20
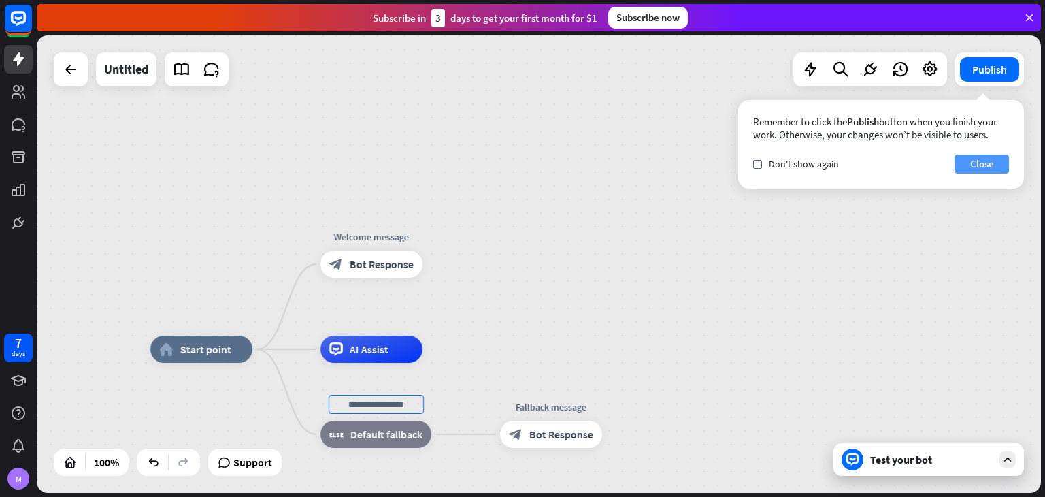
click at [985, 163] on button "Close" at bounding box center [981, 163] width 54 height 19
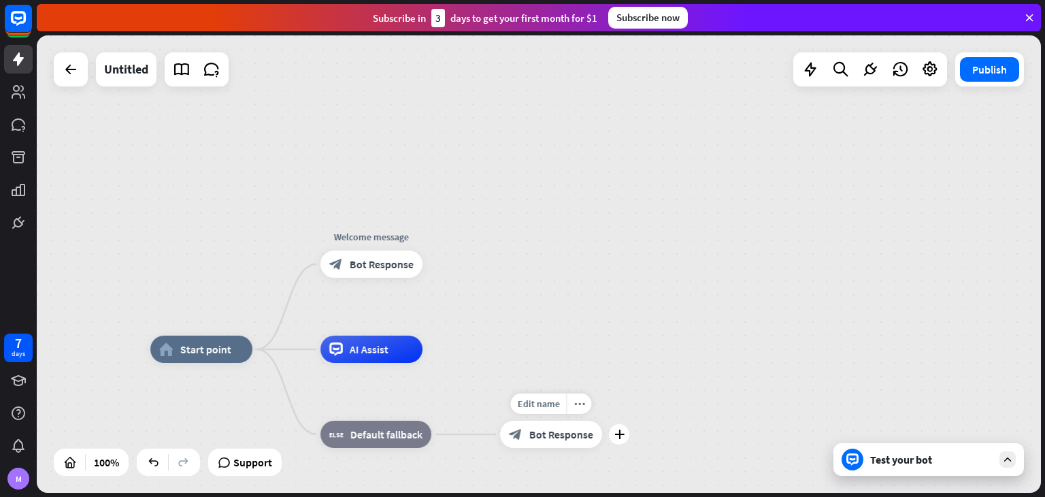
click at [547, 435] on span "Bot Response" at bounding box center [561, 434] width 64 height 14
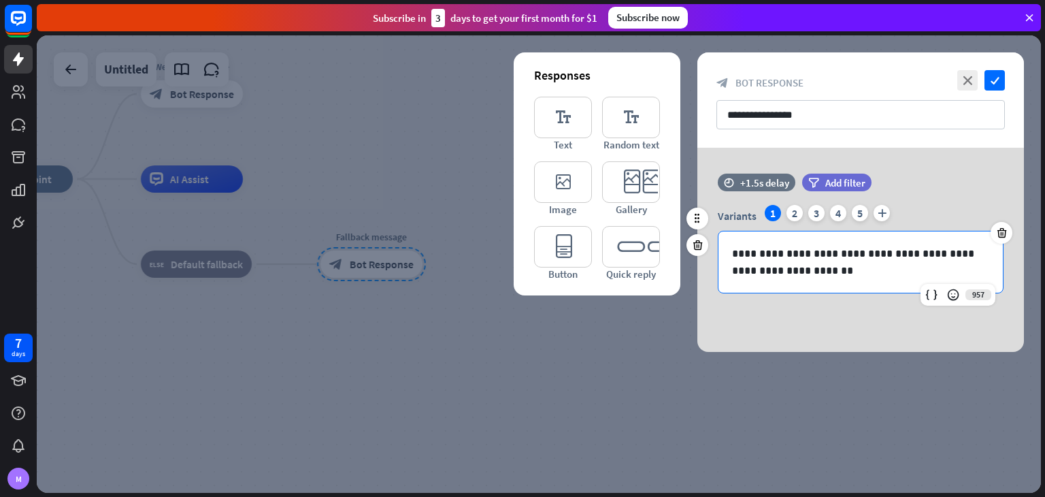
click at [826, 261] on p "**********" at bounding box center [860, 262] width 257 height 34
click at [818, 271] on p "**********" at bounding box center [860, 262] width 257 height 34
click at [735, 252] on p "**********" at bounding box center [860, 262] width 257 height 34
click at [732, 252] on p "**********" at bounding box center [860, 262] width 257 height 34
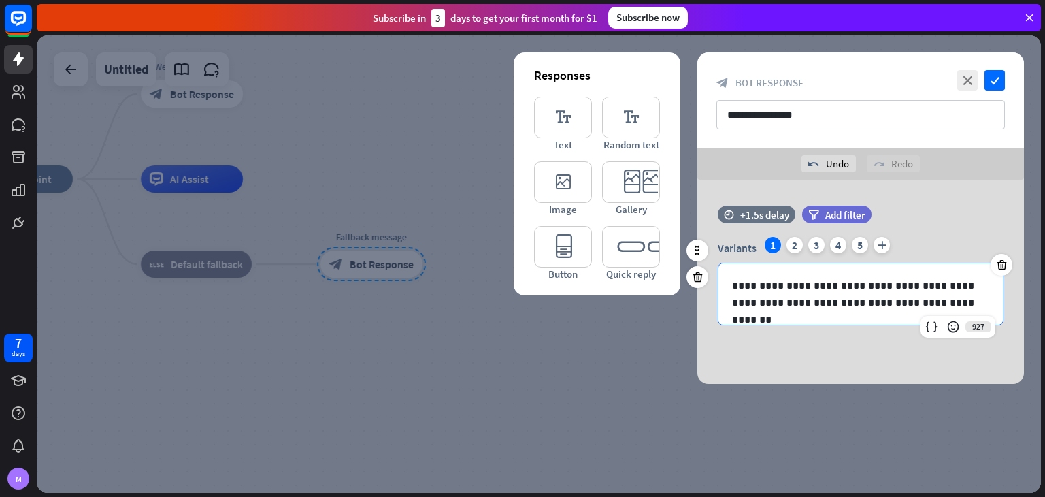
click at [784, 288] on p "**********" at bounding box center [860, 294] width 257 height 34
click at [822, 300] on p "**********" at bounding box center [860, 294] width 257 height 34
click at [833, 303] on p "**********" at bounding box center [860, 294] width 257 height 34
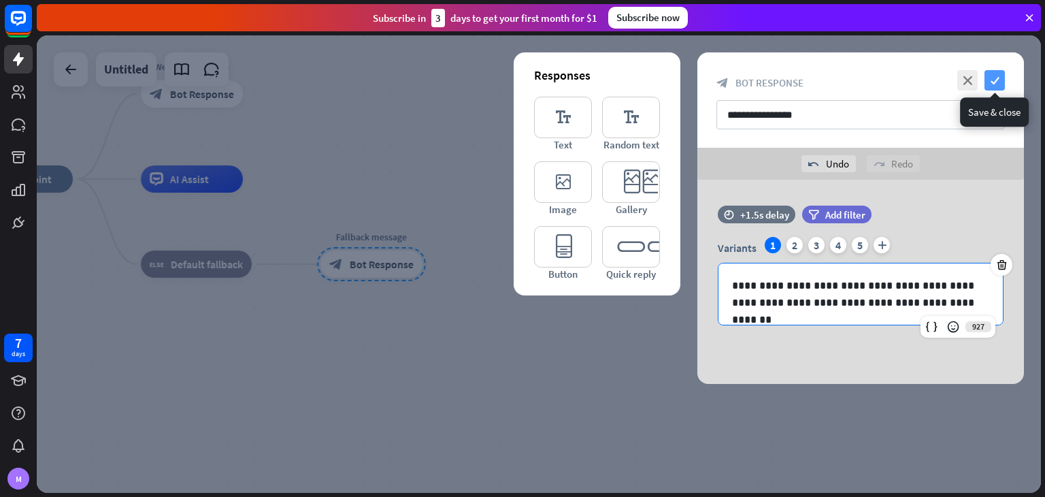
click at [992, 82] on icon "check" at bounding box center [994, 80] width 20 height 20
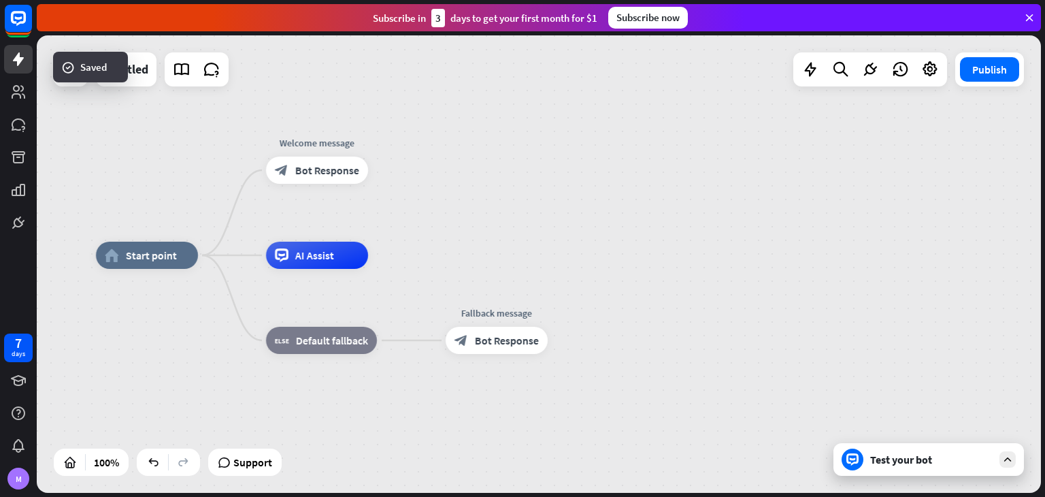
drag, startPoint x: 479, startPoint y: 265, endPoint x: 604, endPoint y: 341, distance: 146.5
click at [604, 341] on div "home_2 Start point Welcome message block_bot_response Bot Response AI Assist bl…" at bounding box center [598, 483] width 1004 height 457
click at [498, 349] on div "block_bot_response Bot Response" at bounding box center [497, 340] width 102 height 27
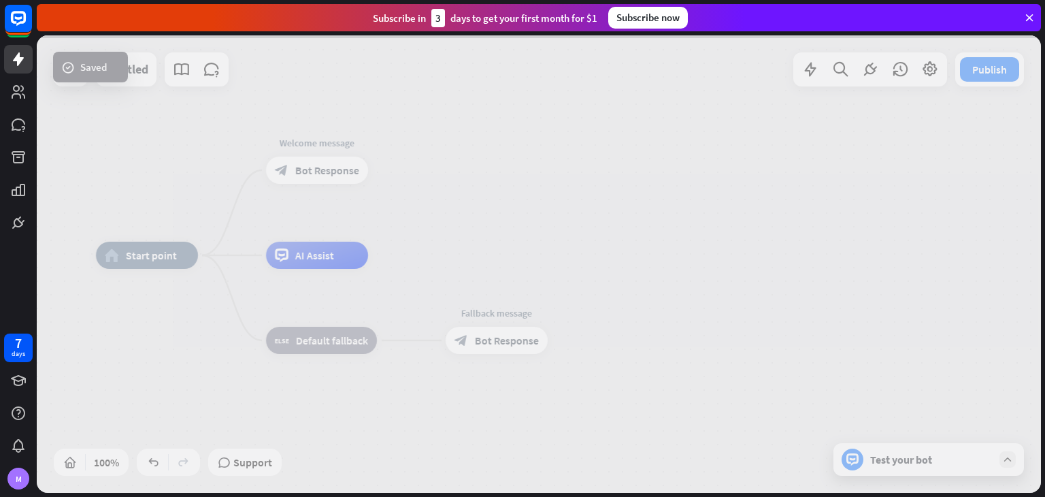
click at [498, 349] on div at bounding box center [539, 263] width 1004 height 457
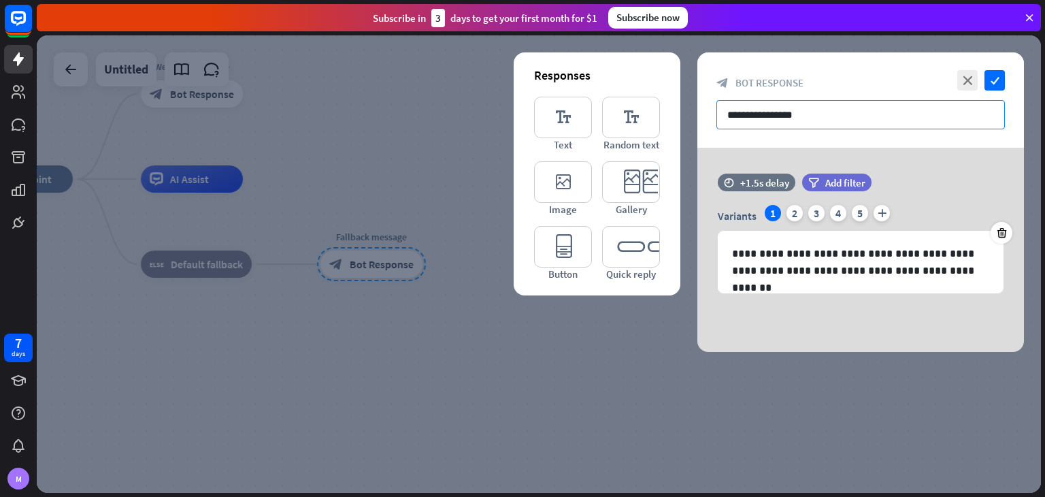
click at [742, 120] on input "**********" at bounding box center [860, 114] width 288 height 29
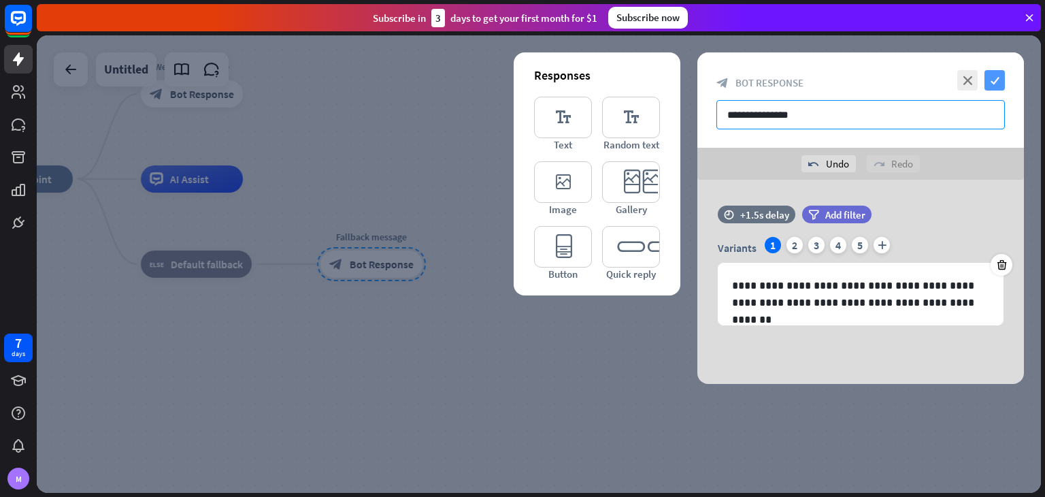
type input "**********"
click at [995, 84] on icon "check" at bounding box center [994, 80] width 20 height 20
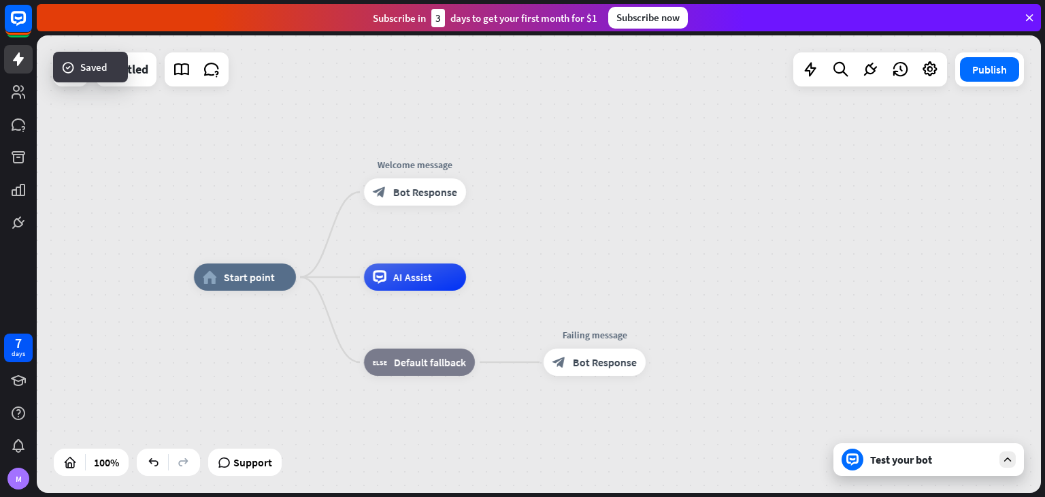
drag, startPoint x: 433, startPoint y: 158, endPoint x: 658, endPoint y: 258, distance: 246.4
click at [658, 258] on div "home_2 Start point Welcome message block_bot_response Bot Response AI Assist bl…" at bounding box center [539, 263] width 1004 height 457
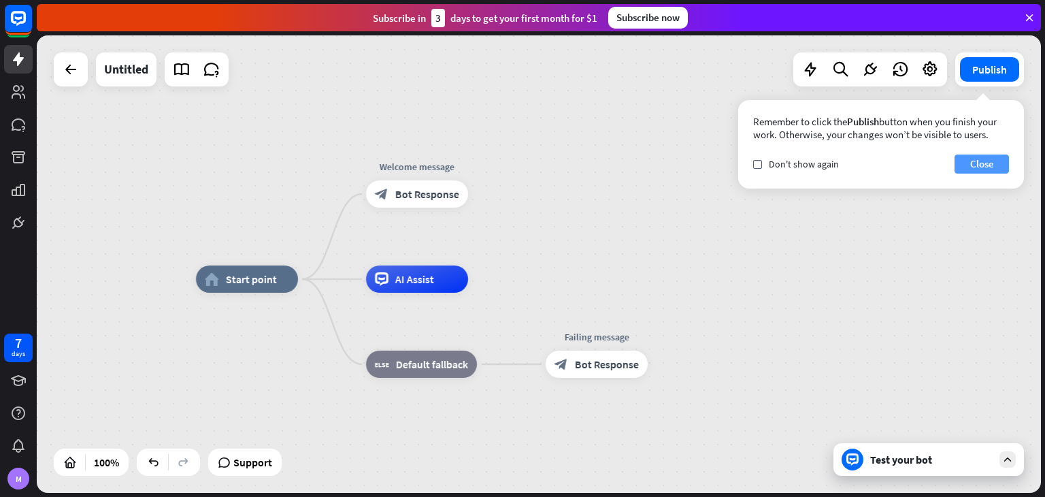
click at [974, 161] on button "Close" at bounding box center [981, 163] width 54 height 19
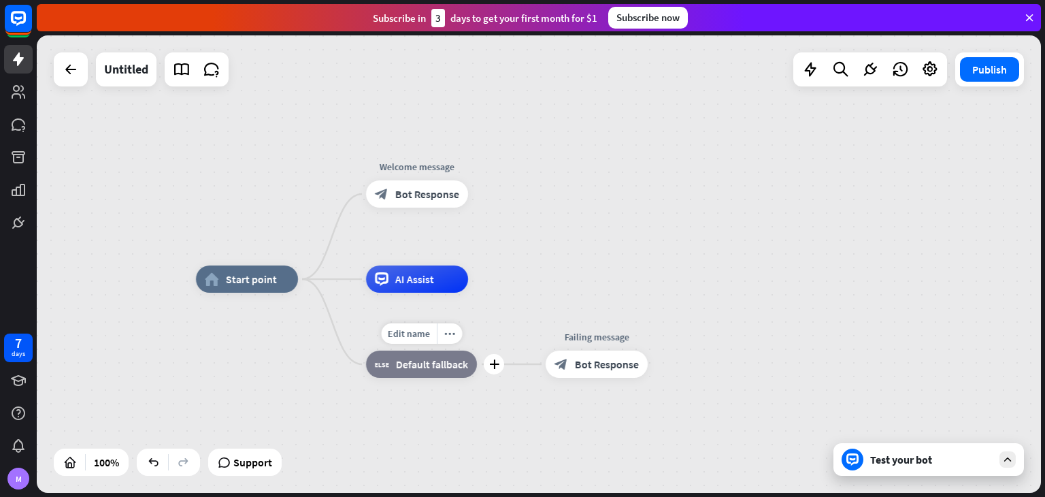
click at [431, 372] on div "block_fallback Default fallback" at bounding box center [421, 363] width 111 height 27
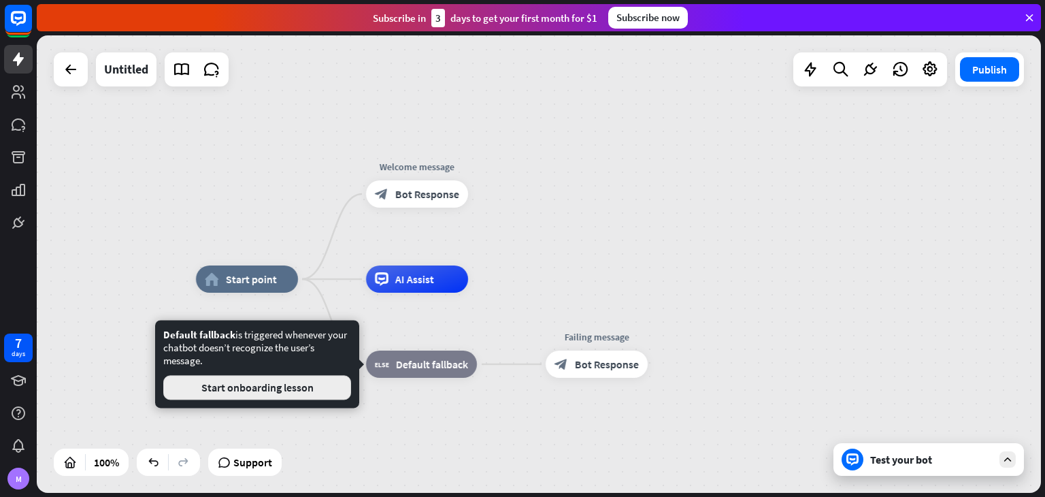
click at [324, 392] on button "Start onboarding lesson" at bounding box center [257, 387] width 188 height 24
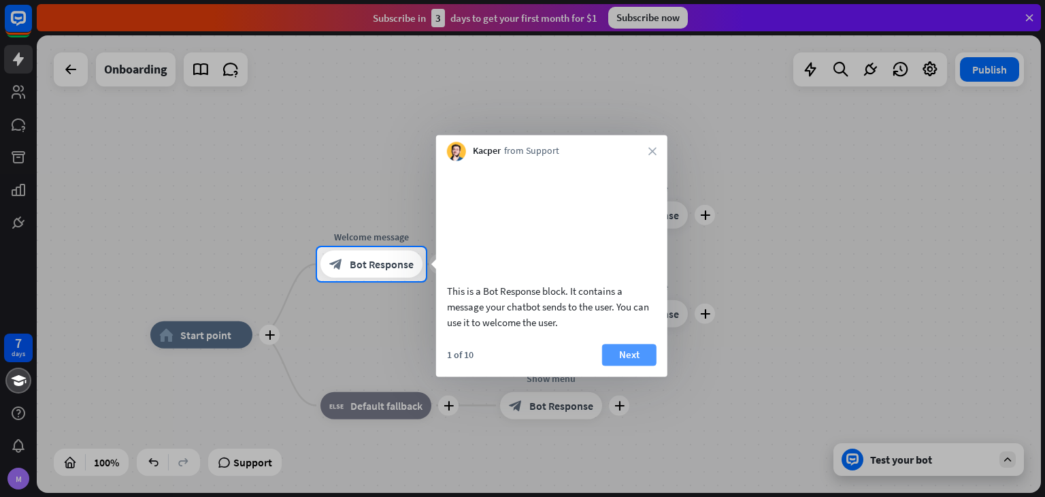
click at [620, 365] on button "Next" at bounding box center [629, 355] width 54 height 22
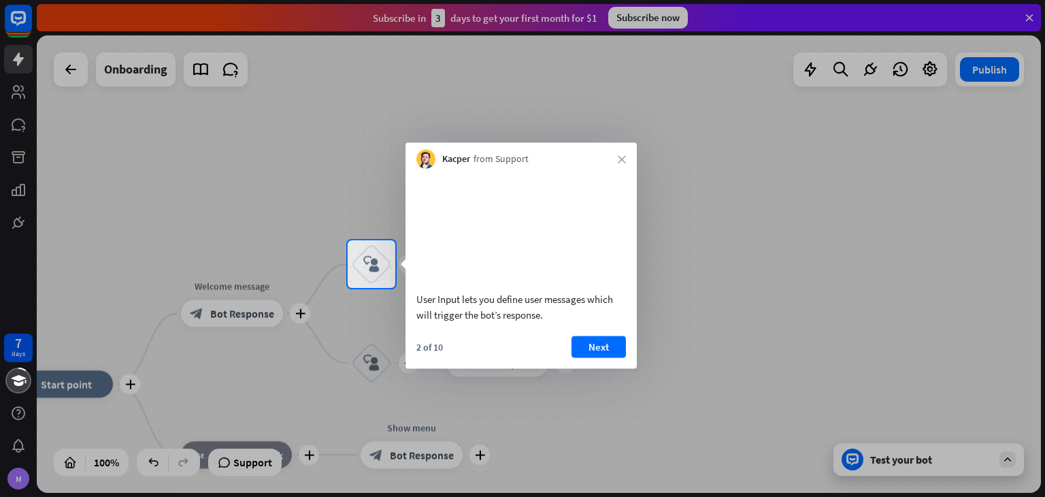
click at [535, 322] on div "User Input lets you define user messages which will trigger the bot’s response." at bounding box center [521, 305] width 210 height 31
click at [619, 149] on div "Kacper from Support close" at bounding box center [520, 156] width 231 height 26
click at [601, 357] on button "Next" at bounding box center [598, 346] width 54 height 22
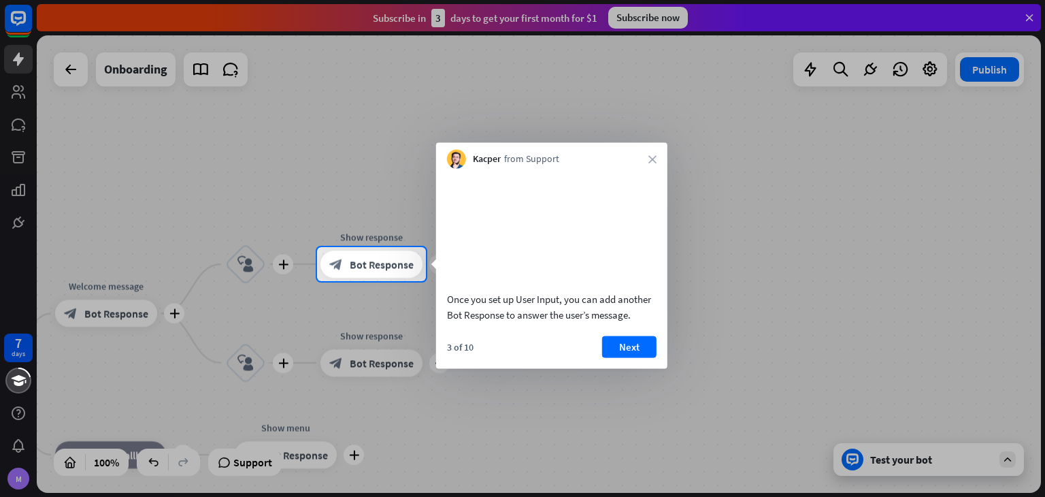
click at [646, 161] on div "Kacper from Support close" at bounding box center [551, 156] width 231 height 26
click at [653, 161] on icon "close" at bounding box center [652, 159] width 8 height 8
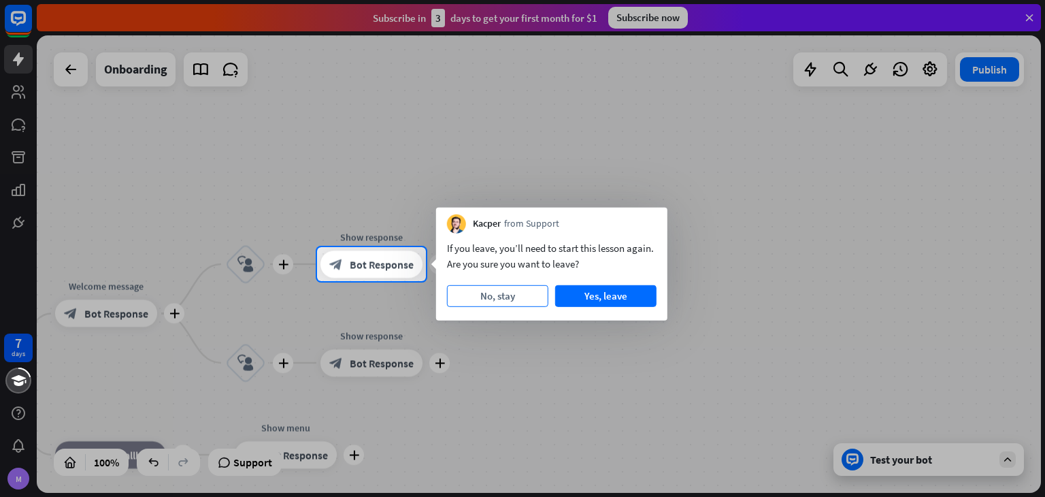
click at [514, 295] on button "No, stay" at bounding box center [497, 296] width 101 height 22
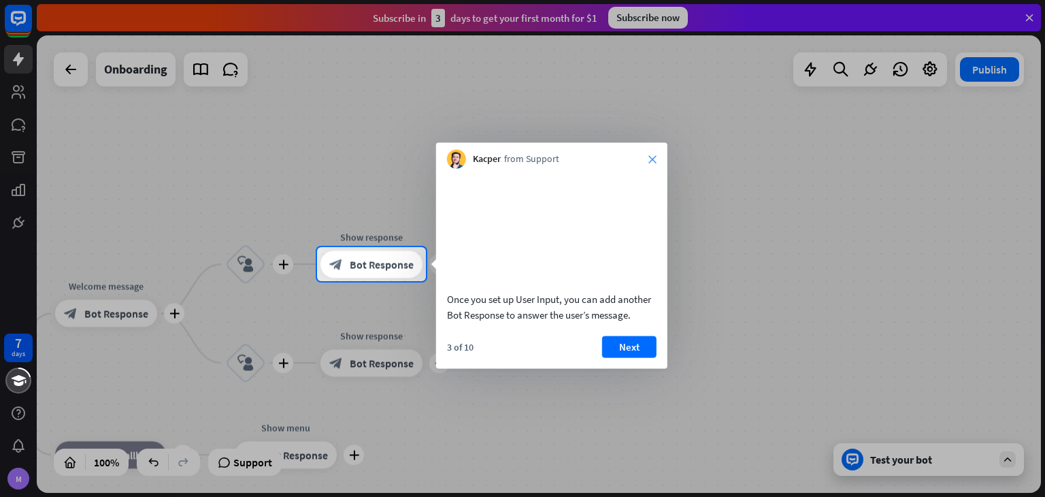
click at [649, 156] on icon "close" at bounding box center [652, 159] width 8 height 8
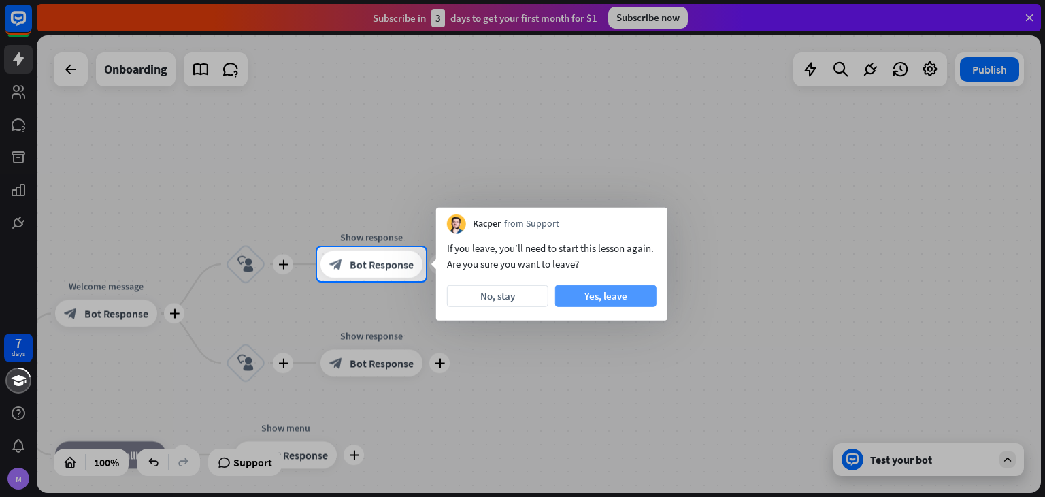
click at [597, 289] on button "Yes, leave" at bounding box center [605, 296] width 101 height 22
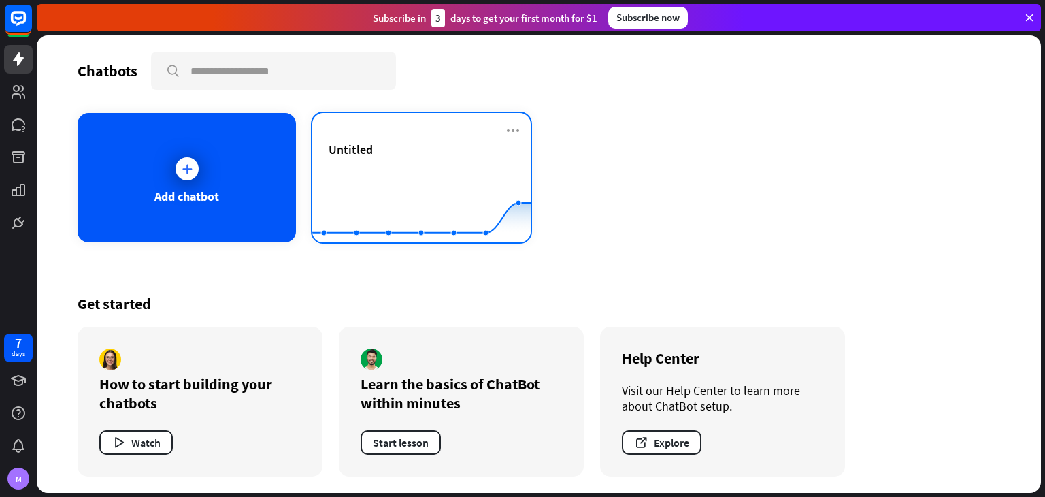
click at [399, 178] on rect at bounding box center [421, 208] width 218 height 85
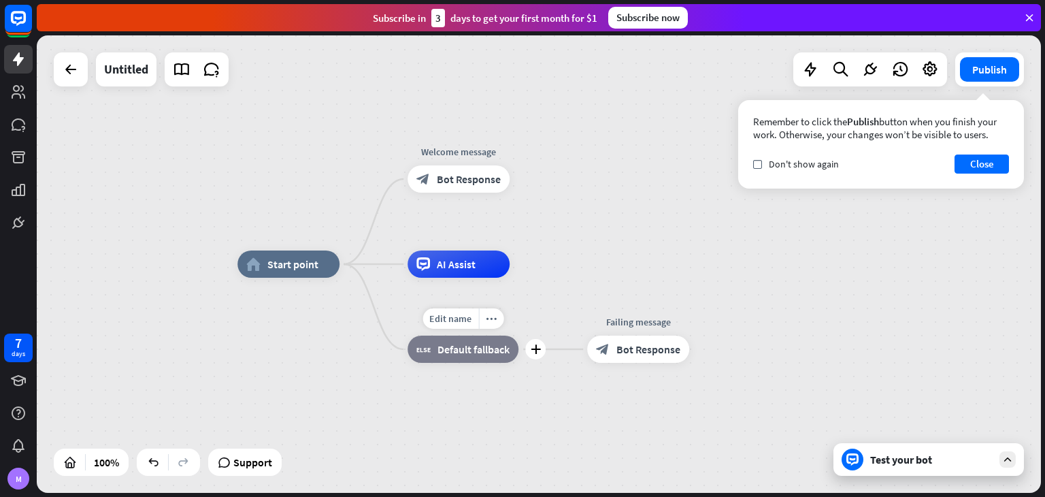
click at [454, 354] on span "Default fallback" at bounding box center [473, 349] width 72 height 14
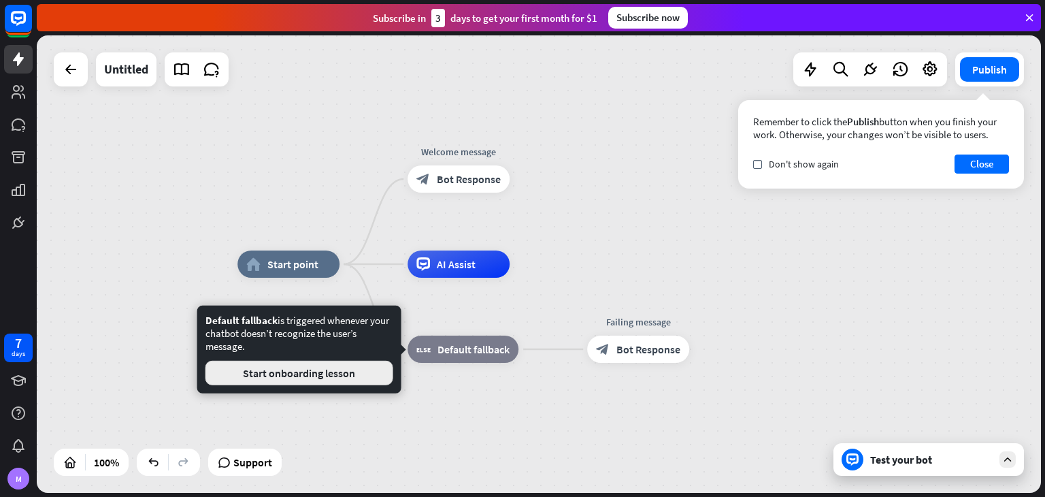
click at [356, 371] on button "Start onboarding lesson" at bounding box center [299, 373] width 188 height 24
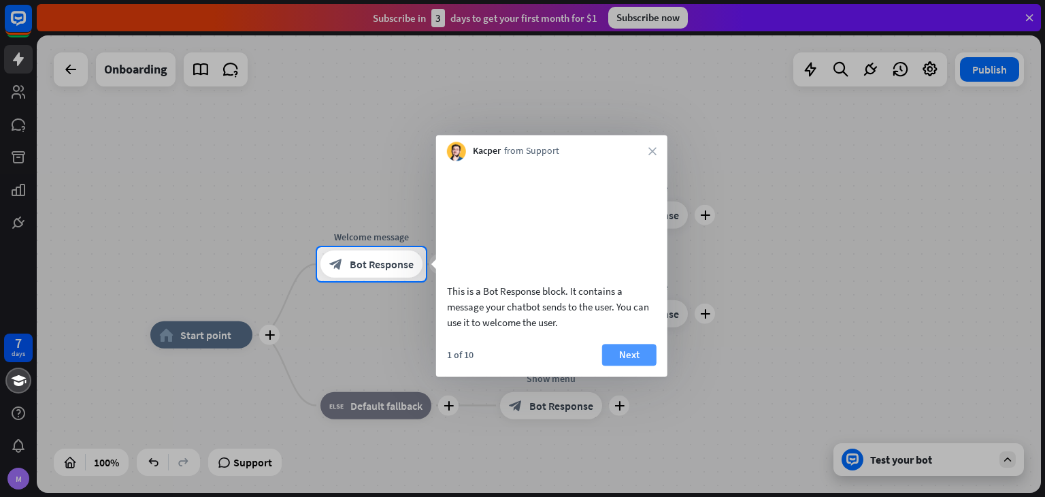
click at [627, 365] on button "Next" at bounding box center [629, 355] width 54 height 22
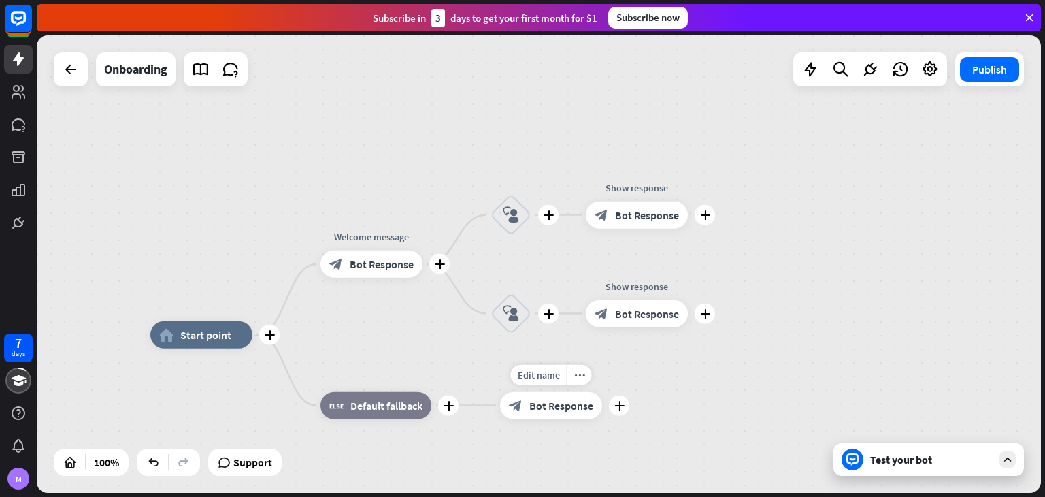
click at [602, 392] on div "Edit name more_horiz plus Show menu block_bot_response Bot Response" at bounding box center [551, 405] width 102 height 27
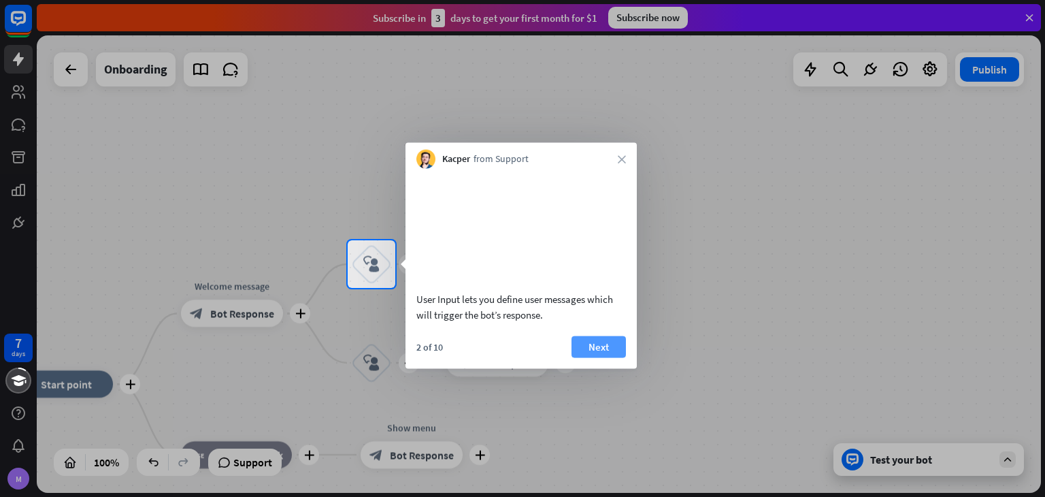
click at [602, 357] on button "Next" at bounding box center [598, 346] width 54 height 22
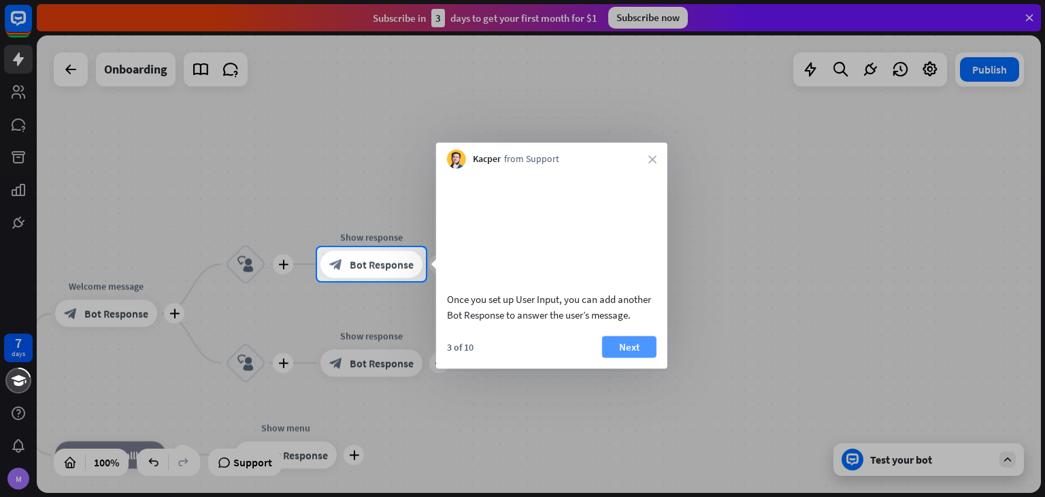
click at [631, 357] on button "Next" at bounding box center [629, 346] width 54 height 22
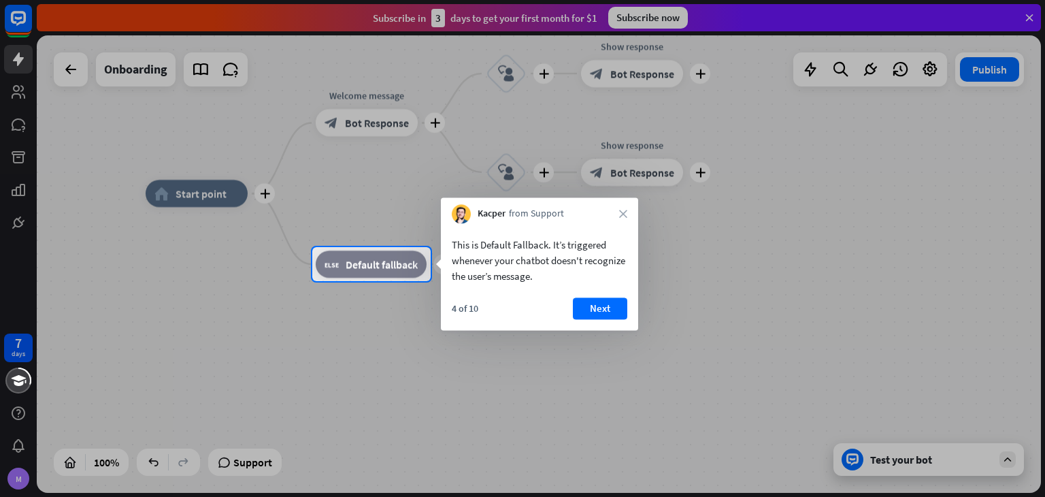
click at [622, 320] on div "4 of 10 Next" at bounding box center [539, 313] width 197 height 33
click at [610, 319] on button "Next" at bounding box center [600, 308] width 54 height 22
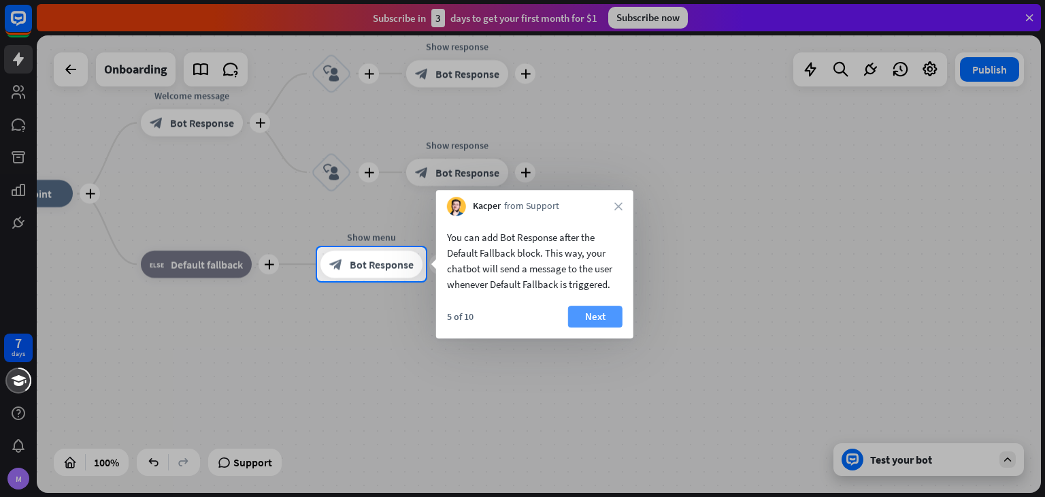
click at [607, 310] on button "Next" at bounding box center [595, 316] width 54 height 22
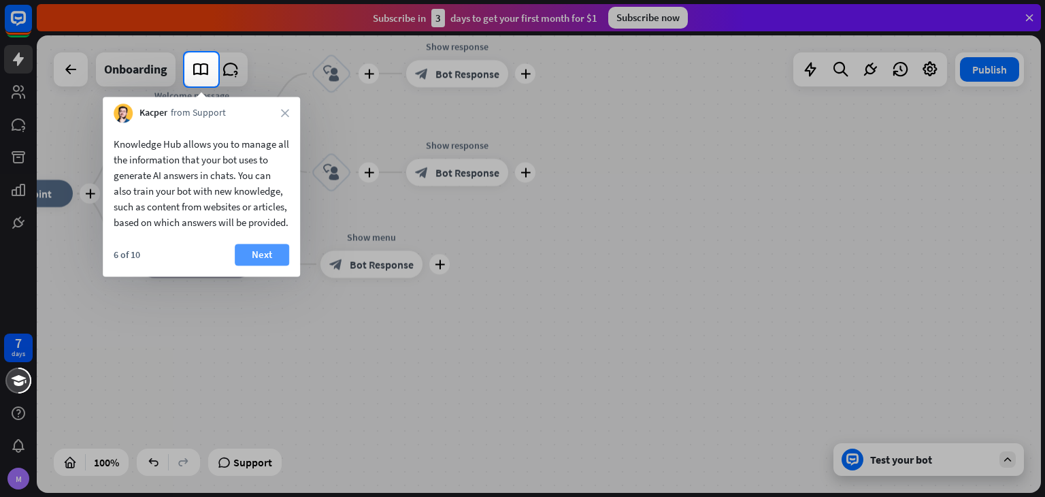
click at [278, 265] on button "Next" at bounding box center [262, 255] width 54 height 22
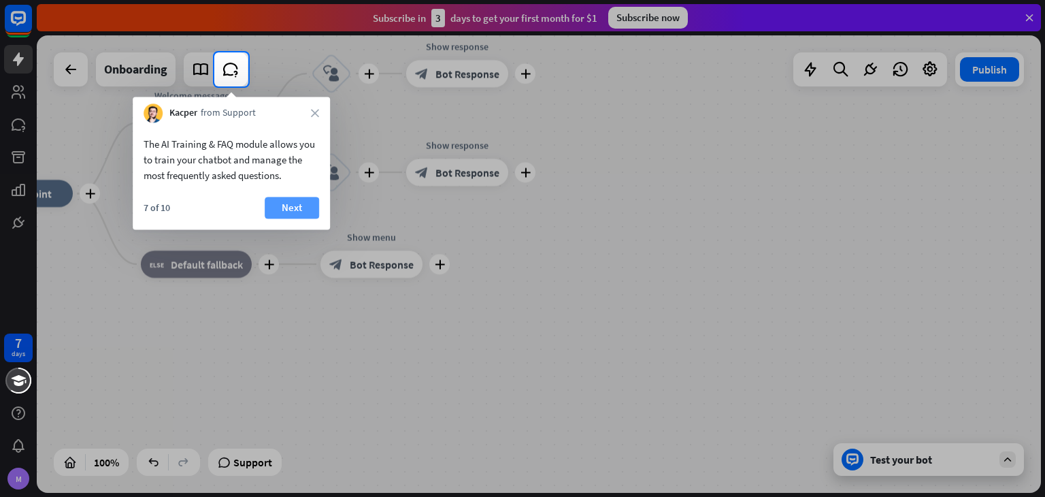
click at [295, 206] on button "Next" at bounding box center [292, 208] width 54 height 22
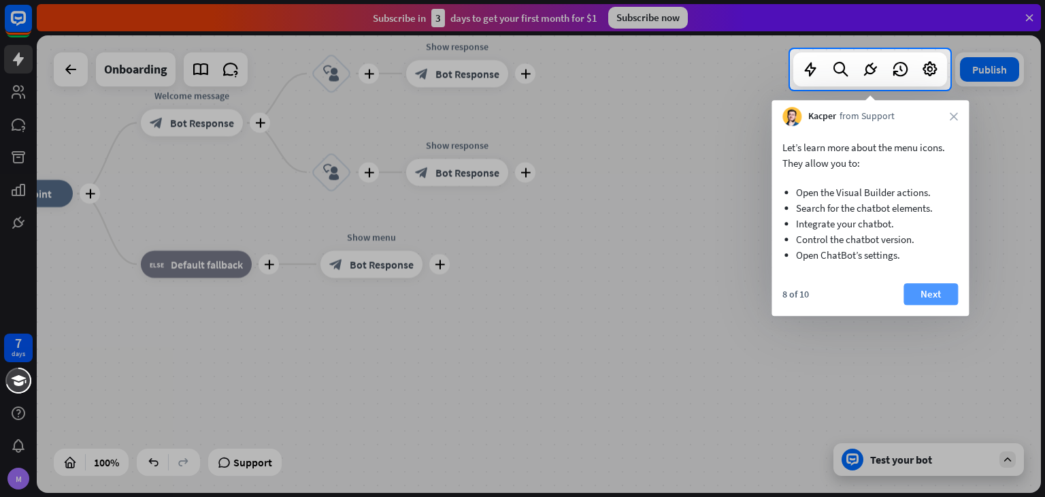
click at [925, 290] on button "Next" at bounding box center [930, 294] width 54 height 22
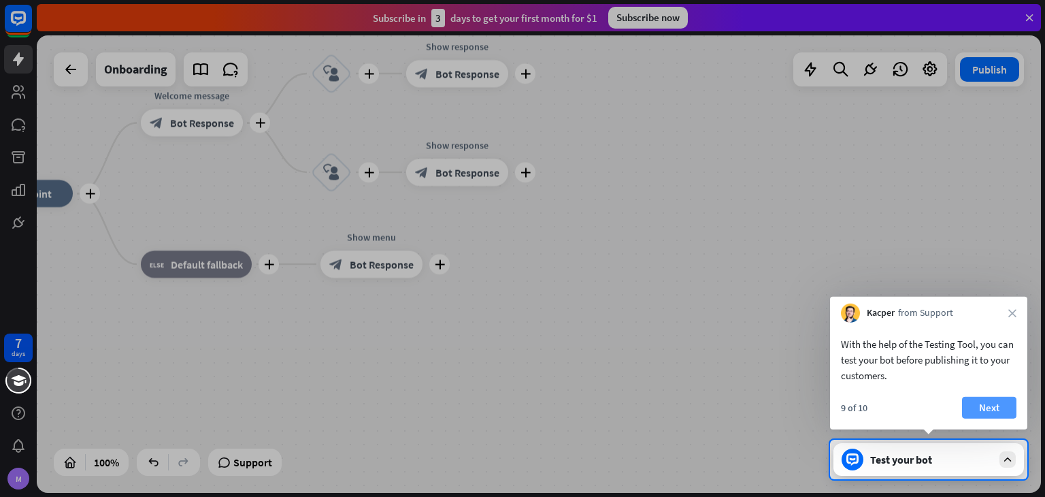
click at [965, 401] on button "Next" at bounding box center [989, 408] width 54 height 22
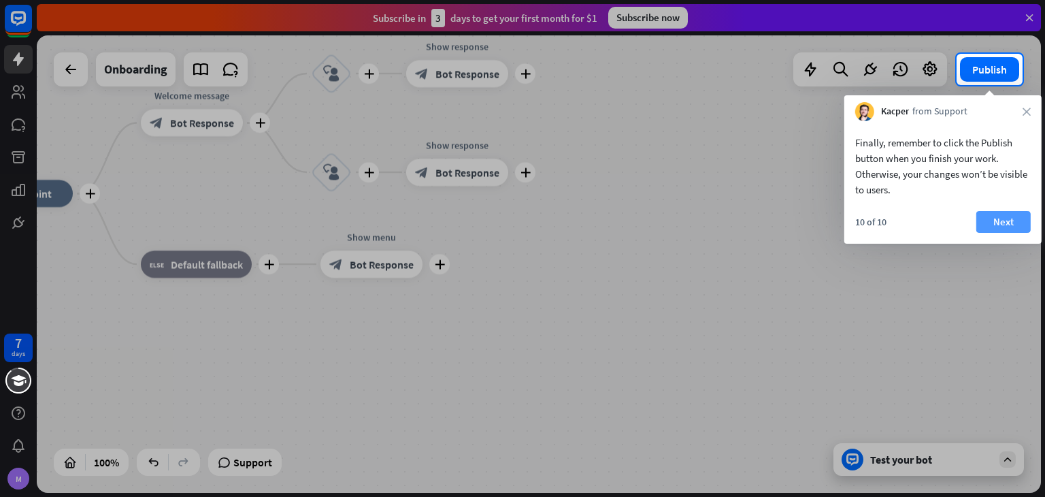
click at [993, 218] on button "Next" at bounding box center [1003, 222] width 54 height 22
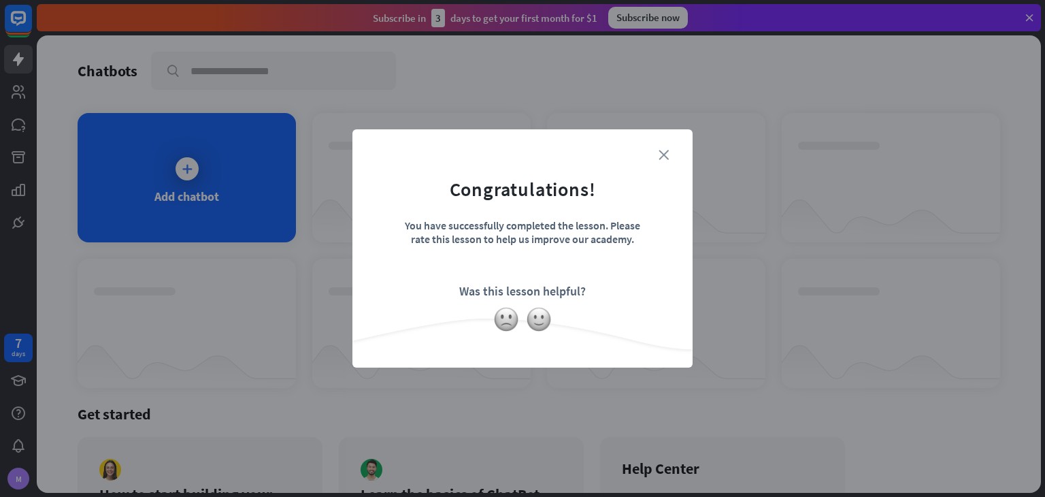
click at [661, 150] on icon "close" at bounding box center [664, 155] width 10 height 10
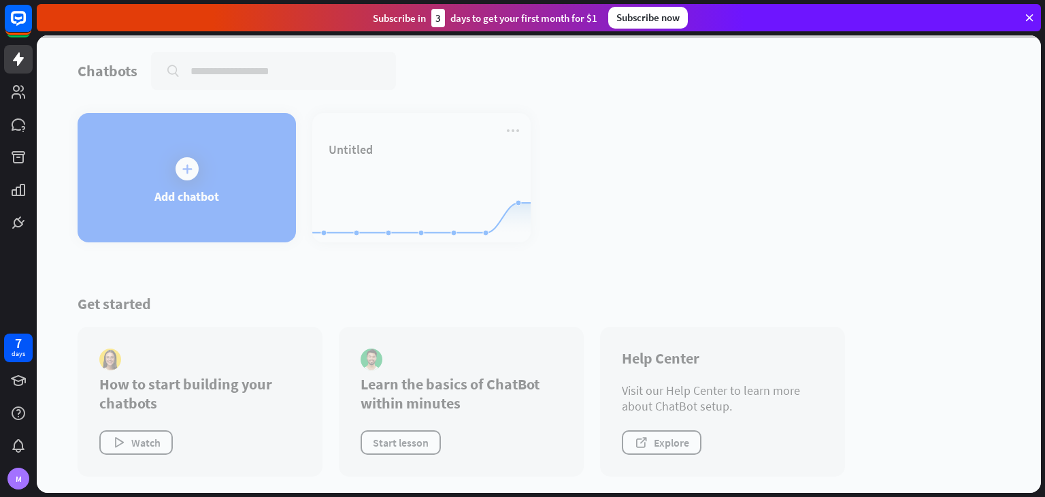
click at [388, 172] on div at bounding box center [539, 263] width 1004 height 457
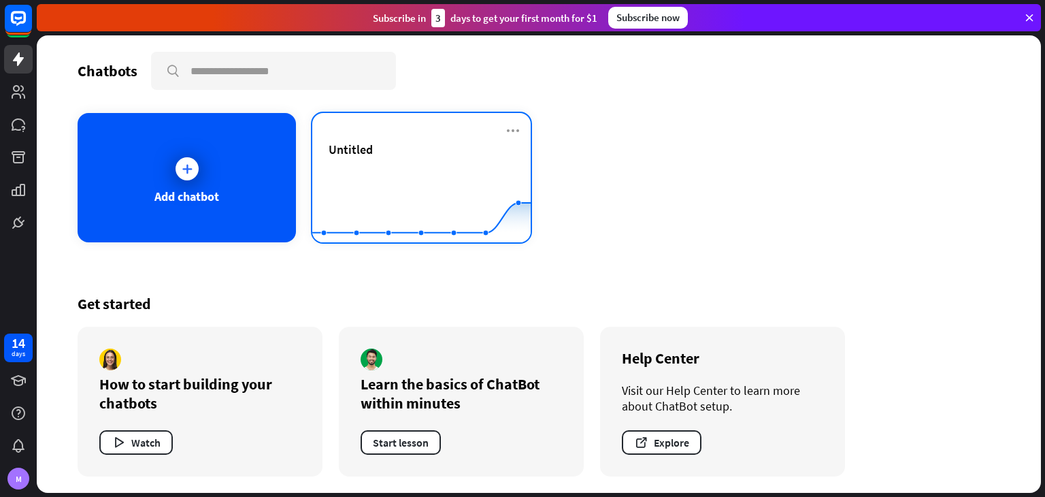
click at [432, 197] on rect at bounding box center [421, 208] width 218 height 85
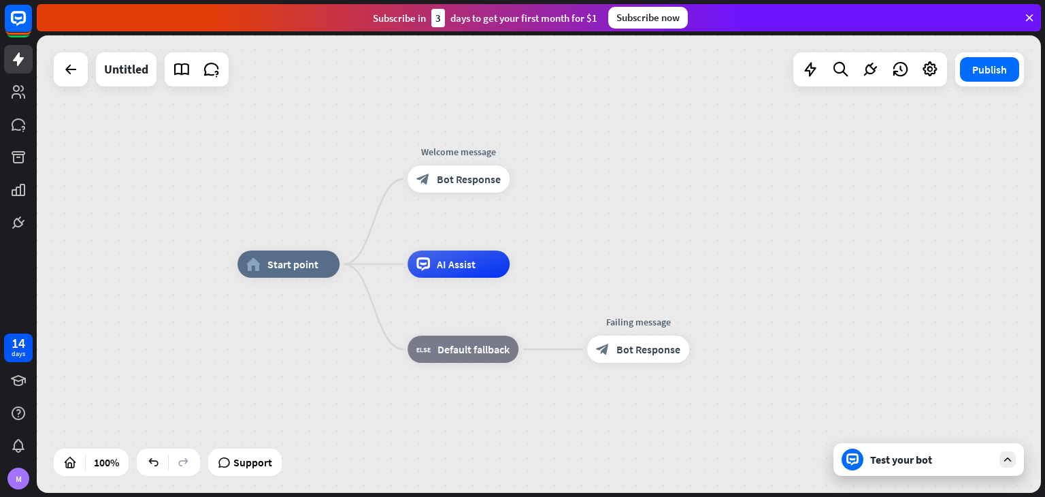
drag, startPoint x: 555, startPoint y: 222, endPoint x: 607, endPoint y: 242, distance: 55.1
click at [607, 242] on div "home_2 Start point Welcome message block_bot_response Bot Response AI Assist bl…" at bounding box center [539, 263] width 1004 height 457
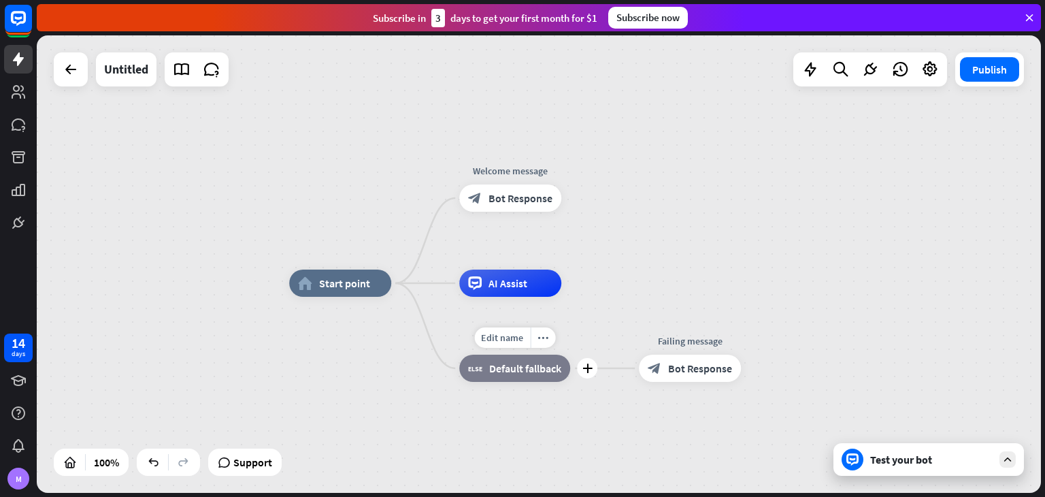
click at [528, 381] on div "block_fallback Default fallback" at bounding box center [514, 367] width 111 height 27
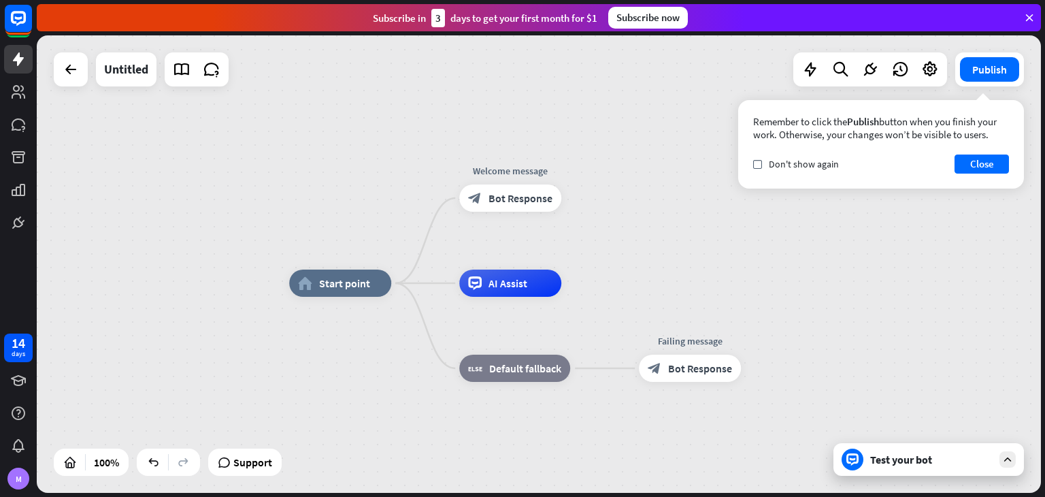
click at [908, 232] on div "home_2 Start point Welcome message block_bot_response Bot Response AI Assist bl…" at bounding box center [539, 263] width 1004 height 457
click at [984, 171] on button "Close" at bounding box center [981, 163] width 54 height 19
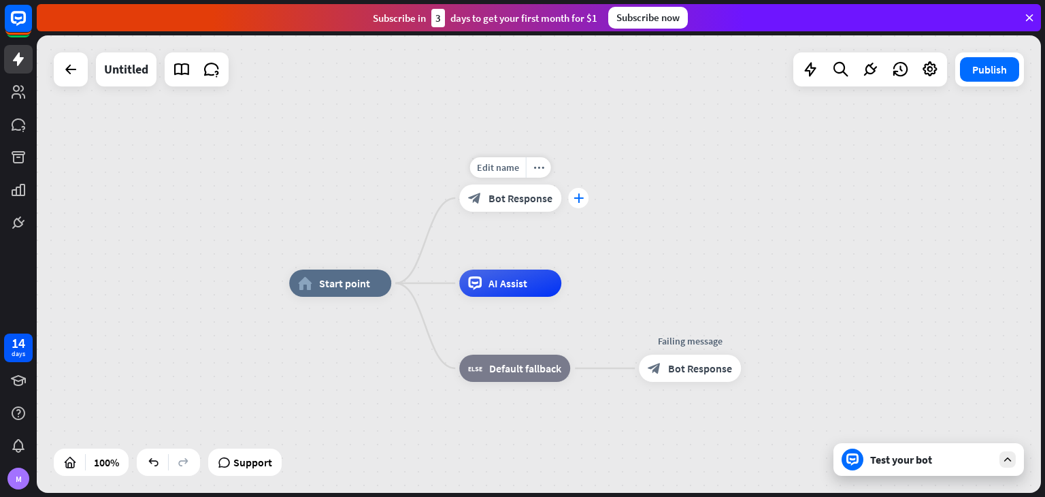
click at [576, 201] on icon "plus" at bounding box center [578, 198] width 10 height 10
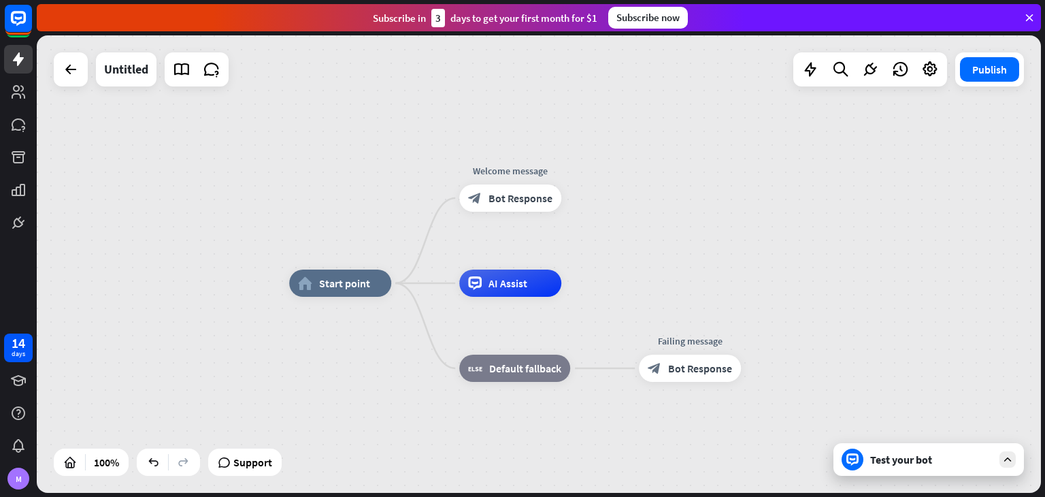
click at [996, 82] on div "Publish" at bounding box center [989, 69] width 69 height 34
click at [999, 76] on button "Publish" at bounding box center [989, 69] width 59 height 24
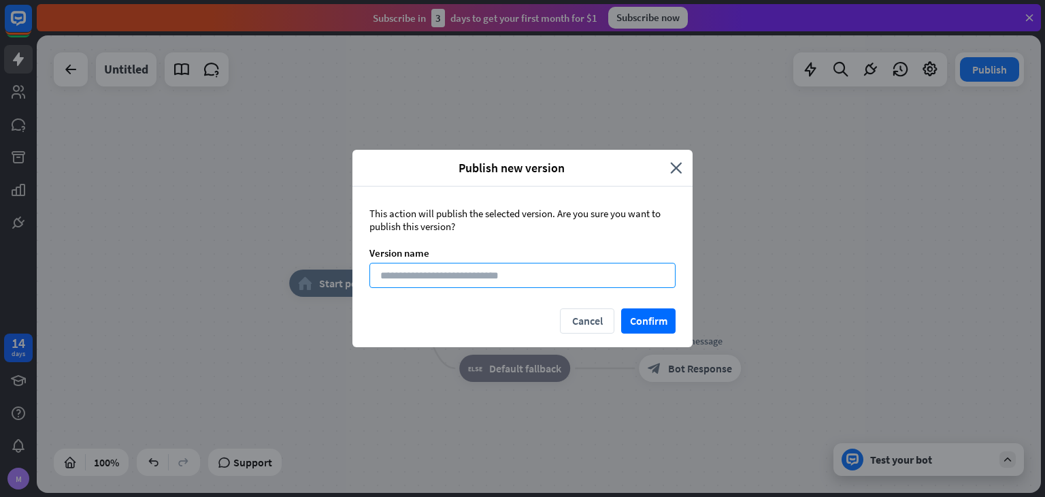
click at [525, 272] on input at bounding box center [522, 275] width 306 height 25
type input "**********"
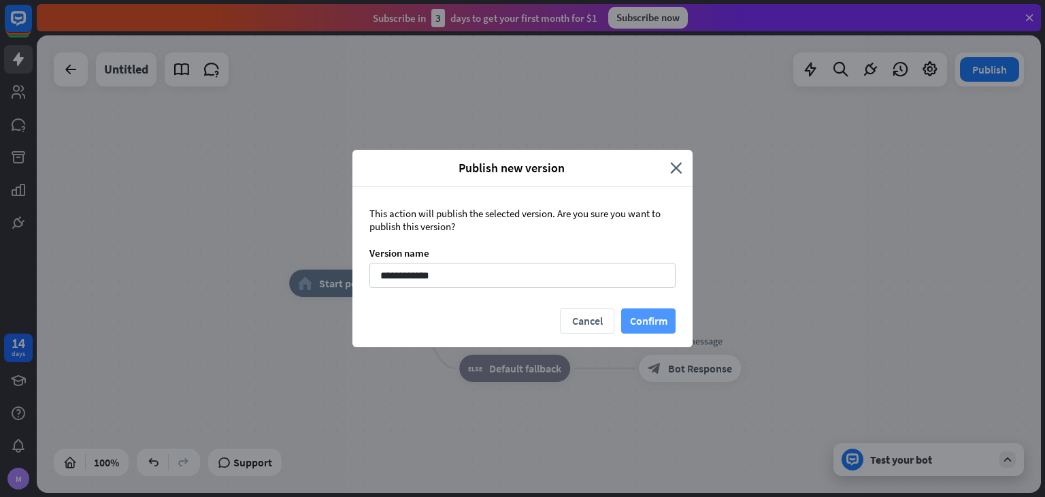
click at [637, 310] on button "Confirm" at bounding box center [648, 320] width 54 height 25
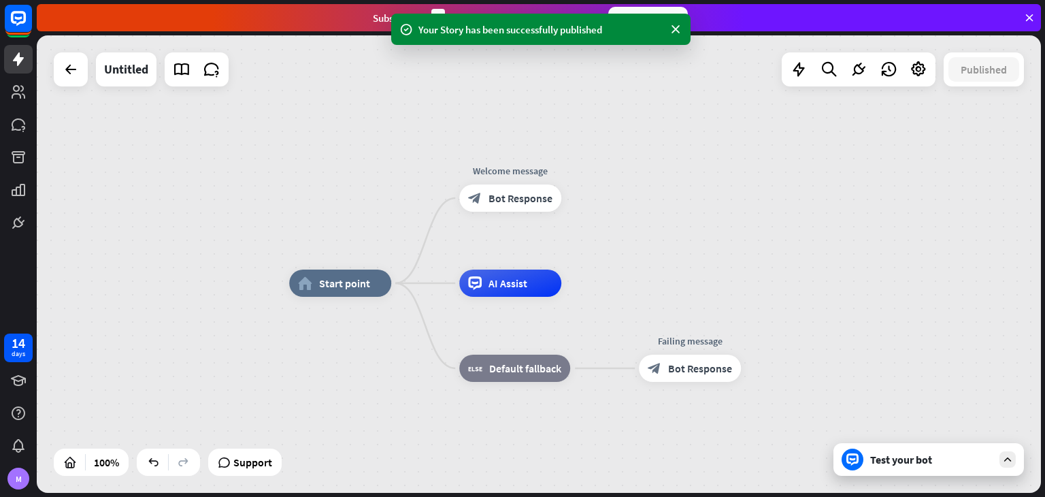
click at [908, 461] on div "Test your bot" at bounding box center [931, 459] width 122 height 14
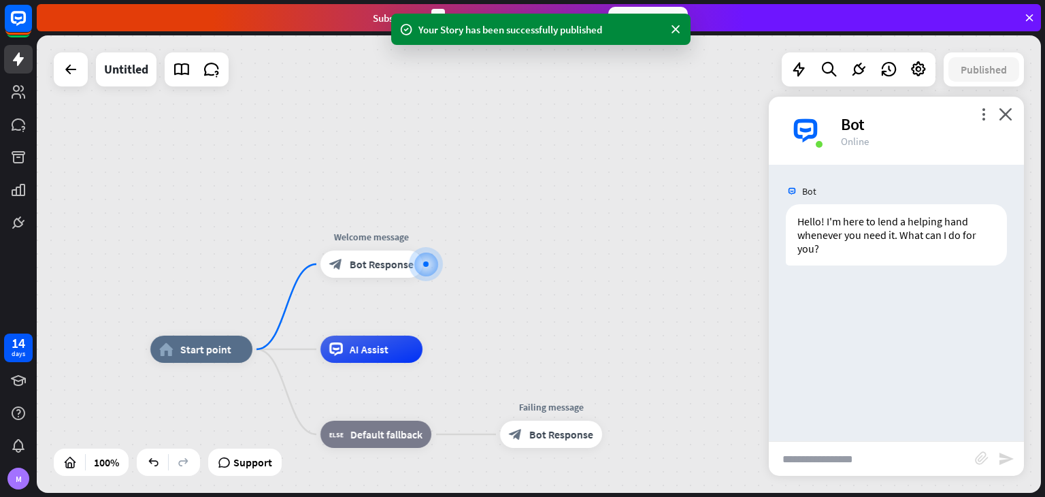
click at [854, 447] on input "text" at bounding box center [872, 459] width 206 height 34
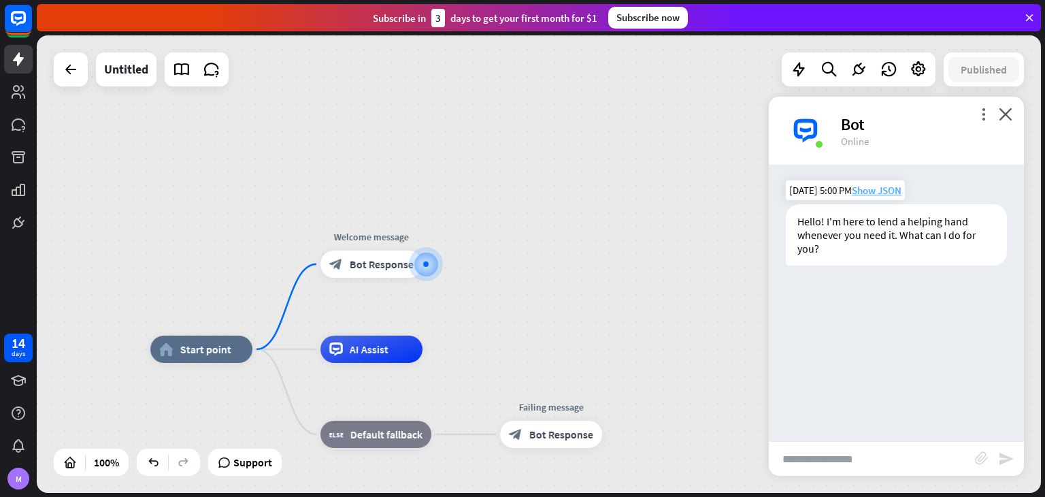
click at [882, 191] on span "Show JSON" at bounding box center [877, 190] width 50 height 13
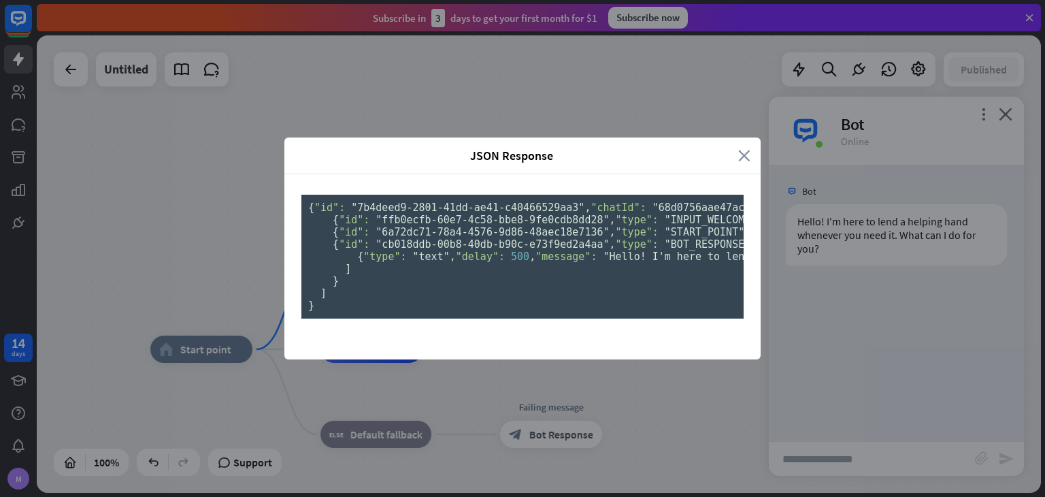
click at [738, 148] on icon "close" at bounding box center [744, 156] width 12 height 16
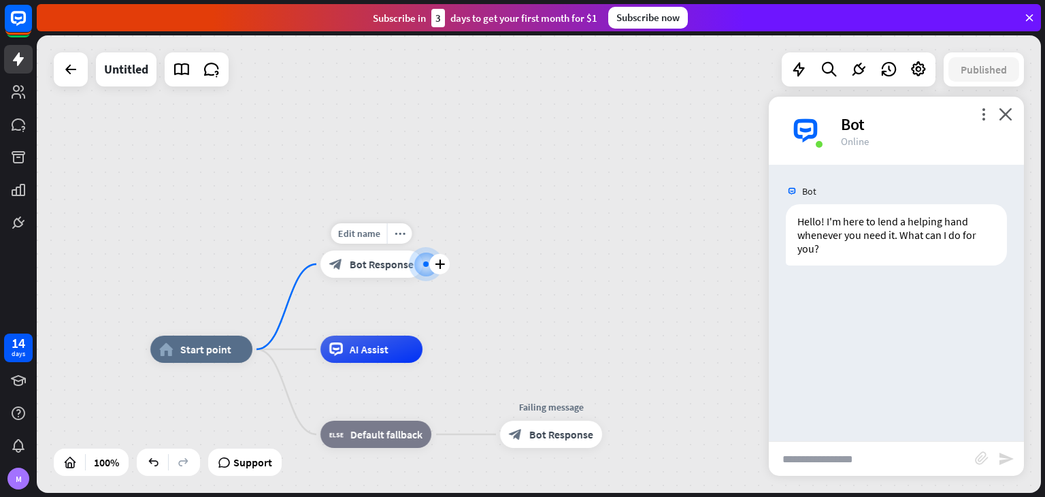
click at [376, 278] on div "Edit name more_horiz plus Welcome message block_bot_response Bot Response" at bounding box center [371, 263] width 102 height 27
click at [388, 267] on span "Bot Response" at bounding box center [382, 264] width 64 height 14
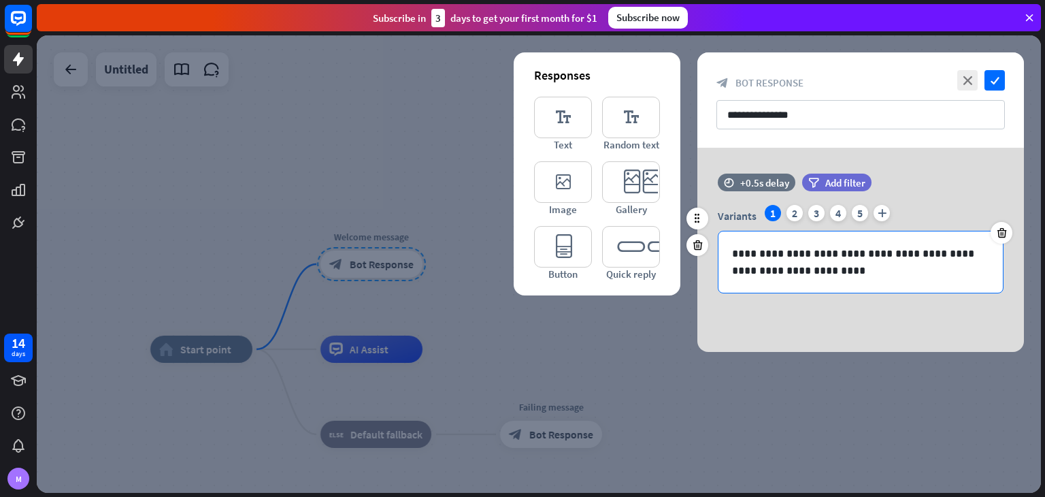
click at [805, 265] on p "**********" at bounding box center [860, 262] width 257 height 34
click at [797, 264] on p "**********" at bounding box center [860, 262] width 257 height 34
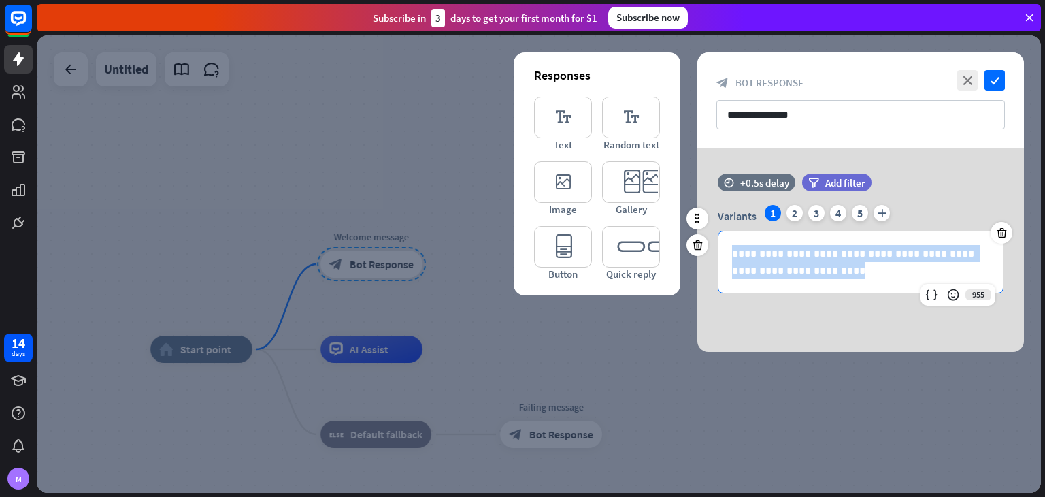
click at [797, 264] on p "**********" at bounding box center [860, 262] width 257 height 34
click at [808, 261] on p "**********" at bounding box center [860, 262] width 257 height 34
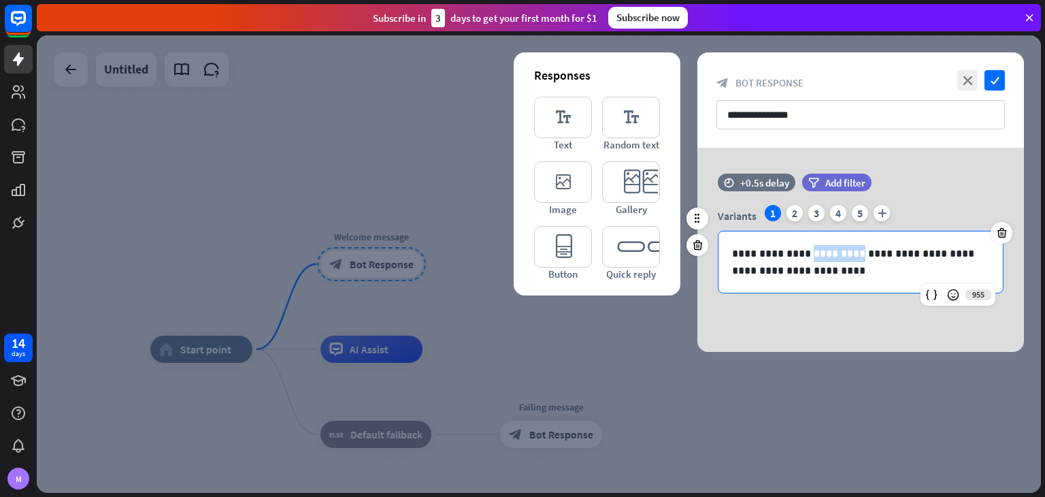
click at [808, 261] on p "**********" at bounding box center [860, 262] width 257 height 34
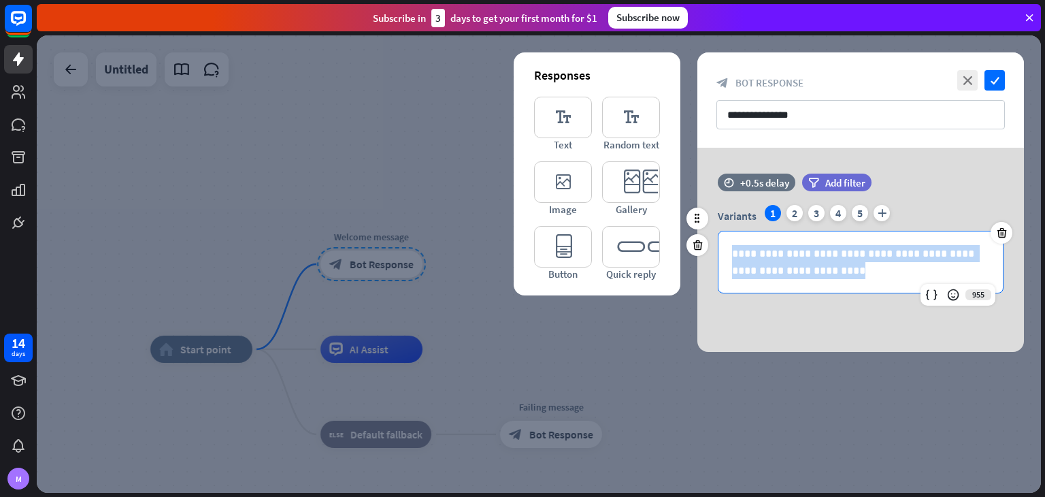
click at [808, 261] on p "**********" at bounding box center [860, 262] width 257 height 34
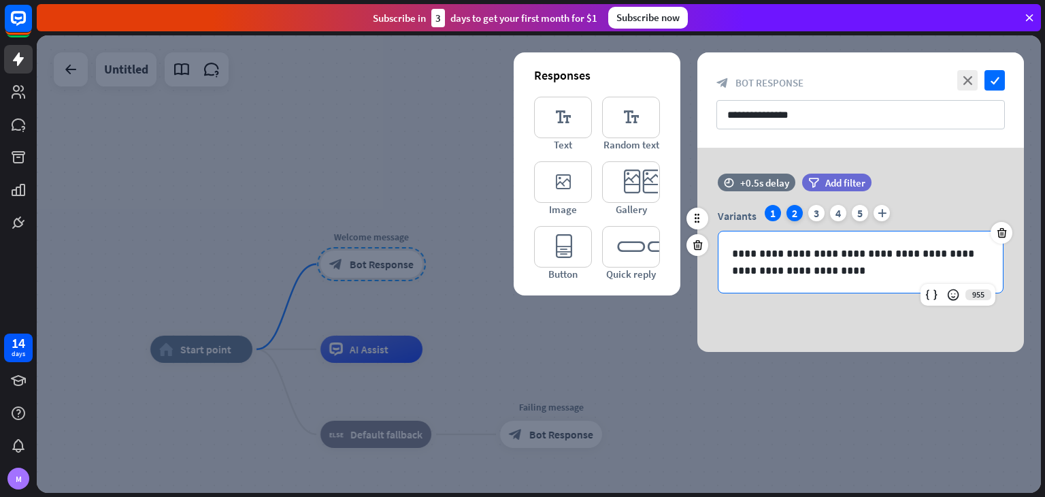
click at [797, 216] on div "2" at bounding box center [794, 213] width 16 height 16
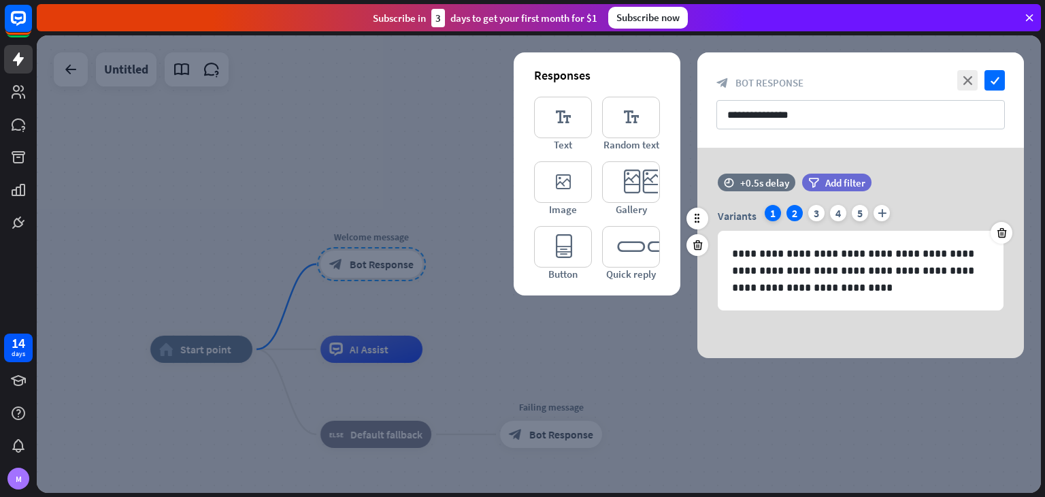
click at [767, 207] on div "1" at bounding box center [773, 213] width 16 height 16
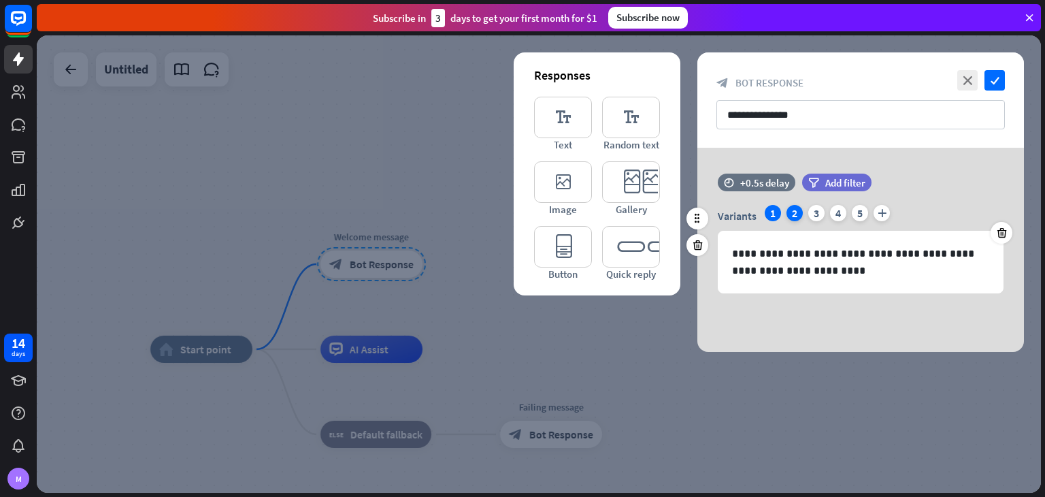
click at [798, 210] on div "2" at bounding box center [794, 213] width 16 height 16
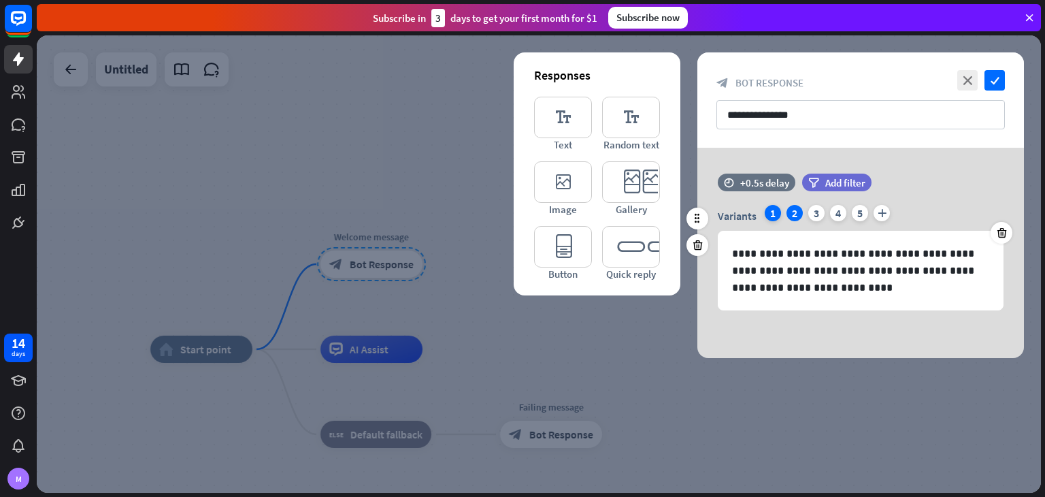
click at [773, 212] on div "1" at bounding box center [773, 213] width 16 height 16
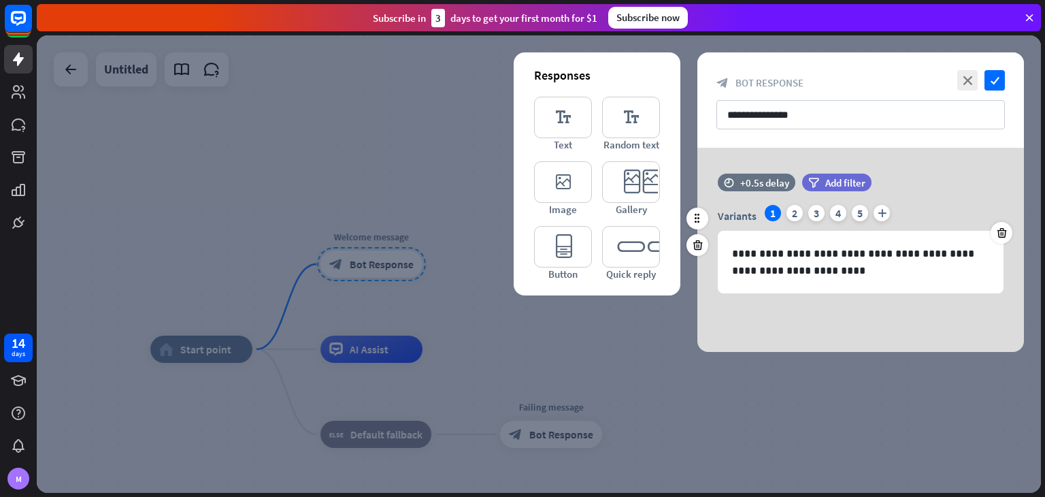
click at [826, 213] on div "Variants 1 2 3 4 5 plus" at bounding box center [861, 216] width 286 height 22
click at [809, 213] on div "3" at bounding box center [816, 213] width 16 height 16
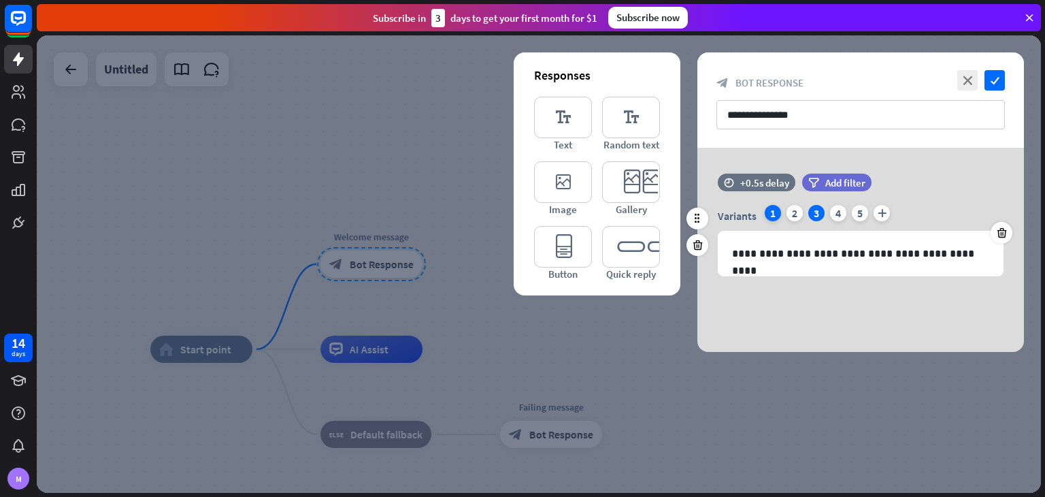
click at [769, 215] on div "1" at bounding box center [773, 213] width 16 height 16
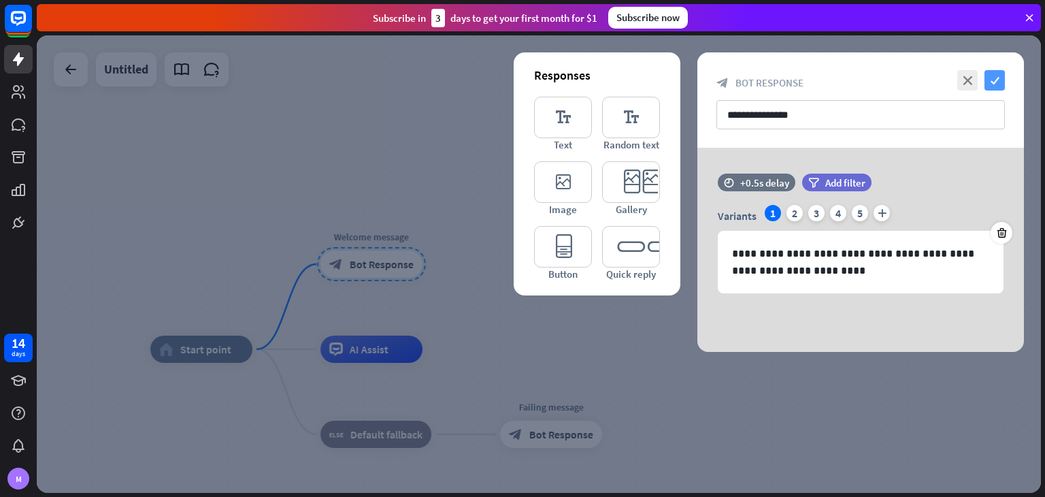
click at [988, 77] on icon "check" at bounding box center [994, 80] width 20 height 20
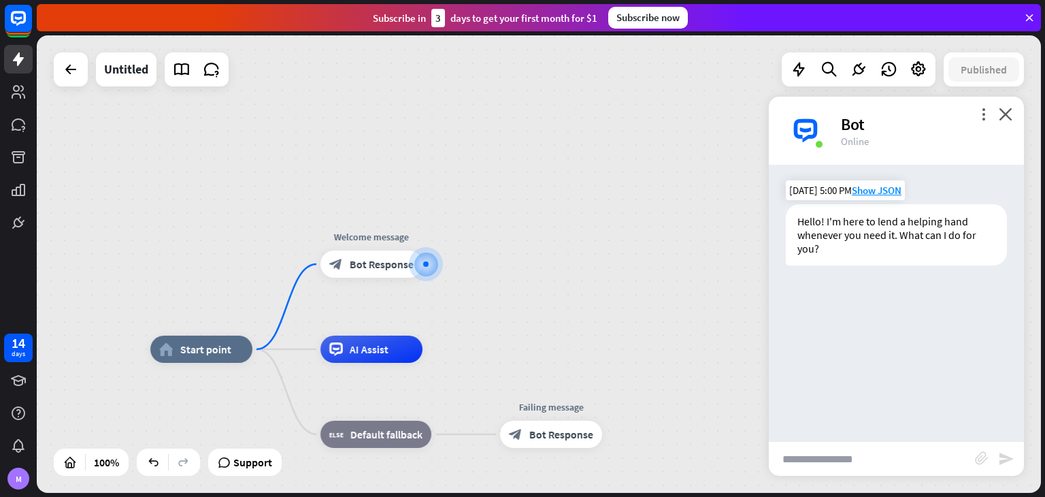
click at [852, 221] on div "Hello! I'm here to lend a helping hand whenever you need it. What can I do for …" at bounding box center [896, 234] width 221 height 61
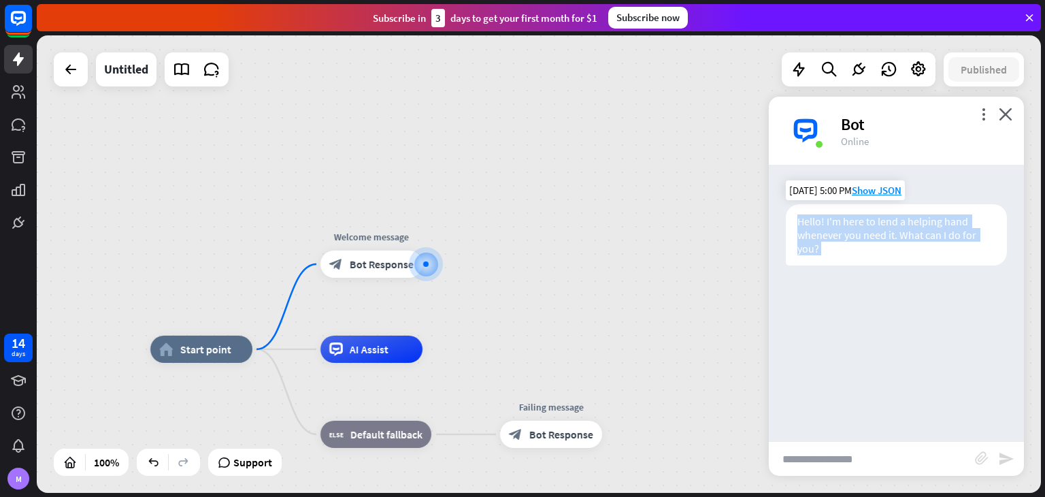
click at [852, 221] on div "Hello! I'm here to lend a helping hand whenever you need it. What can I do for …" at bounding box center [896, 234] width 221 height 61
click at [847, 235] on div "Hello! I'm here to lend a helping hand whenever you need it. What can I do for …" at bounding box center [896, 234] width 221 height 61
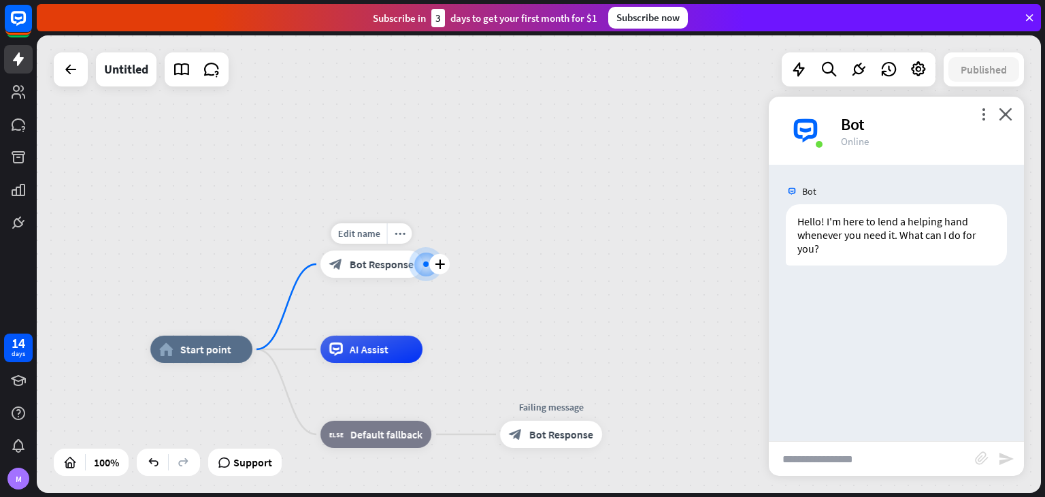
click at [380, 269] on span "Bot Response" at bounding box center [382, 264] width 64 height 14
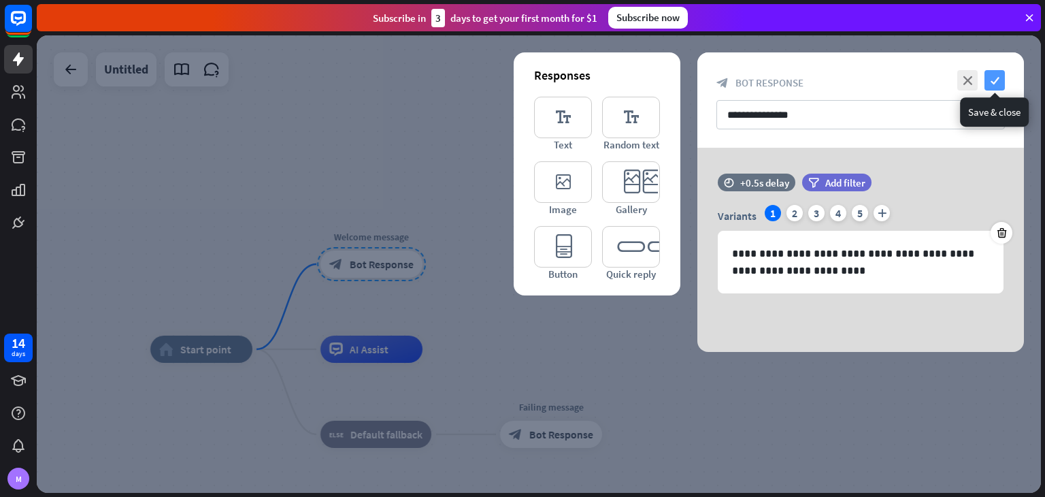
click at [993, 78] on icon "check" at bounding box center [994, 80] width 20 height 20
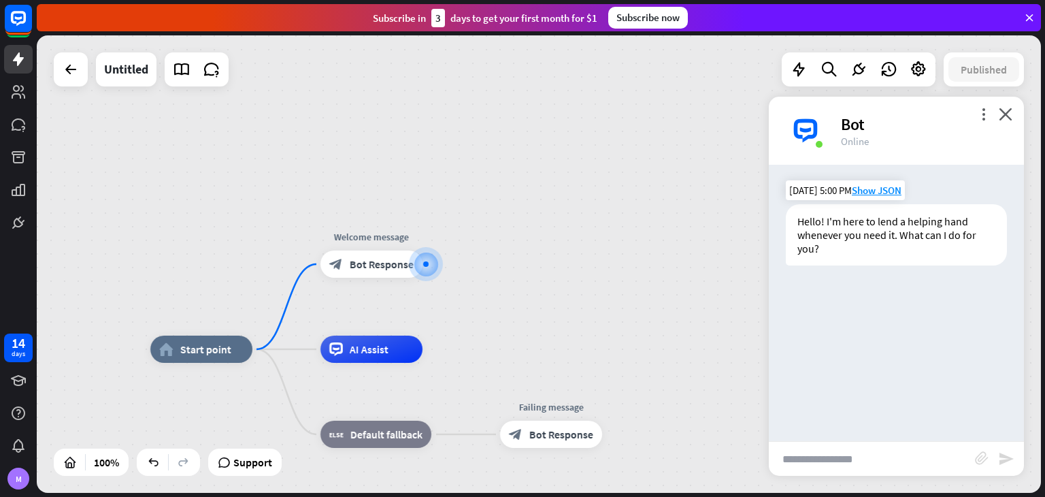
click at [859, 236] on div "Hello! I'm here to lend a helping hand whenever you need it. What can I do for …" at bounding box center [896, 234] width 221 height 61
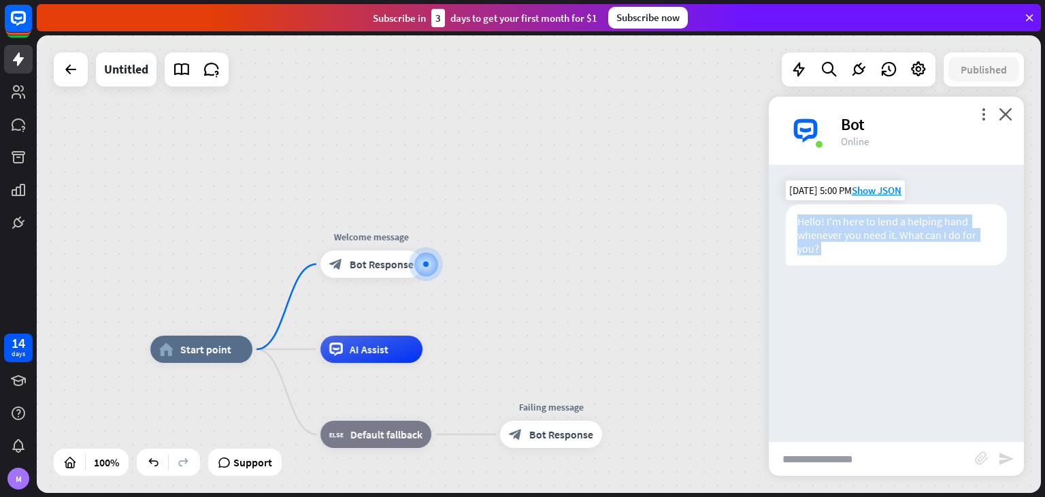
click at [859, 236] on div "Hello! I'm here to lend a helping hand whenever you need it. What can I do for …" at bounding box center [896, 234] width 221 height 61
click at [819, 250] on div "Hello! I'm here to lend a helping hand whenever you need it. What can I do for …" at bounding box center [896, 234] width 221 height 61
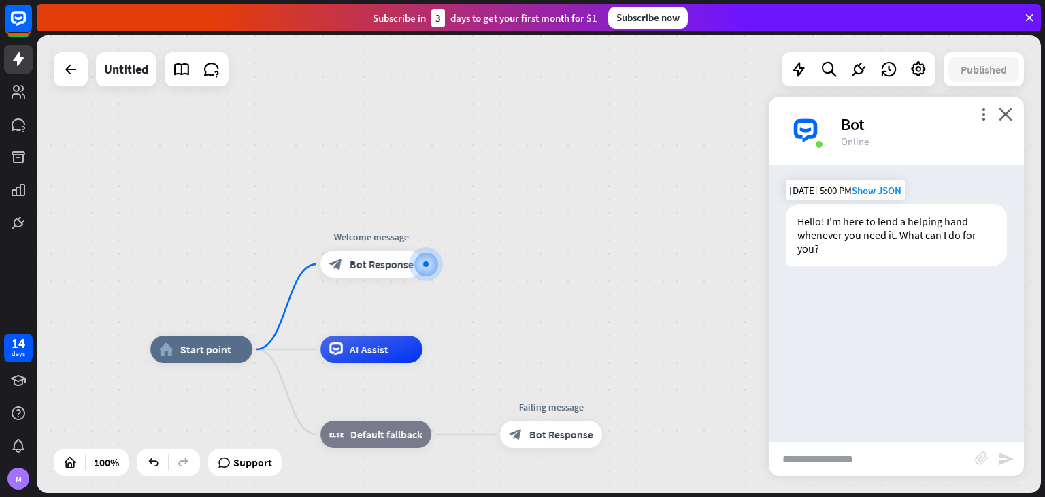
click at [872, 197] on div "[DATE] 5:00 PM Show JSON" at bounding box center [845, 190] width 119 height 20
click at [422, 269] on div at bounding box center [426, 264] width 14 height 14
click at [380, 260] on span "Bot Response" at bounding box center [382, 264] width 64 height 14
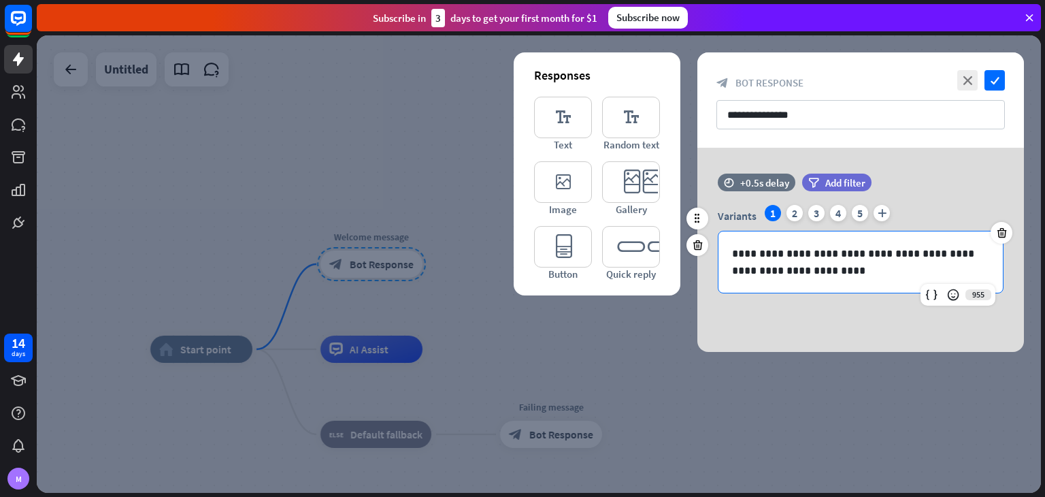
click at [761, 253] on p "**********" at bounding box center [860, 262] width 257 height 34
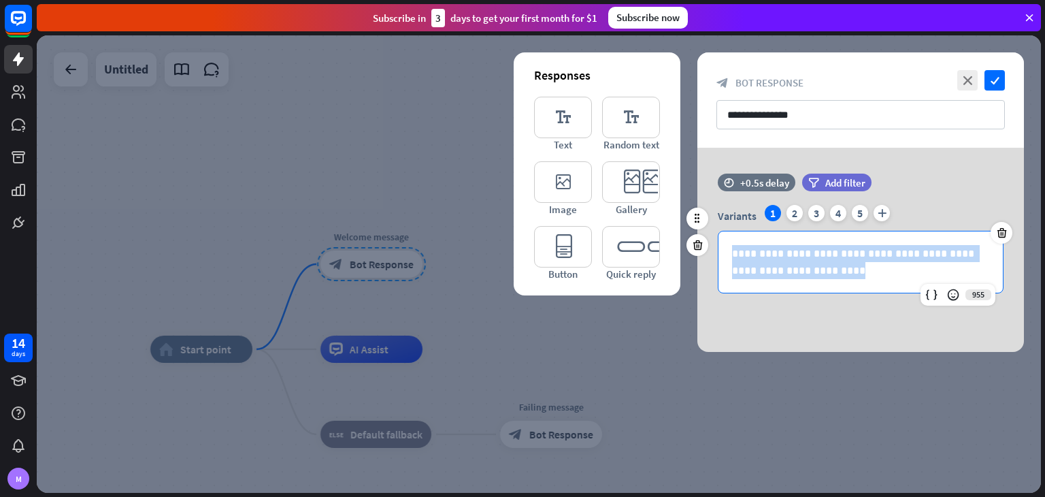
click at [761, 253] on p "**********" at bounding box center [860, 262] width 257 height 34
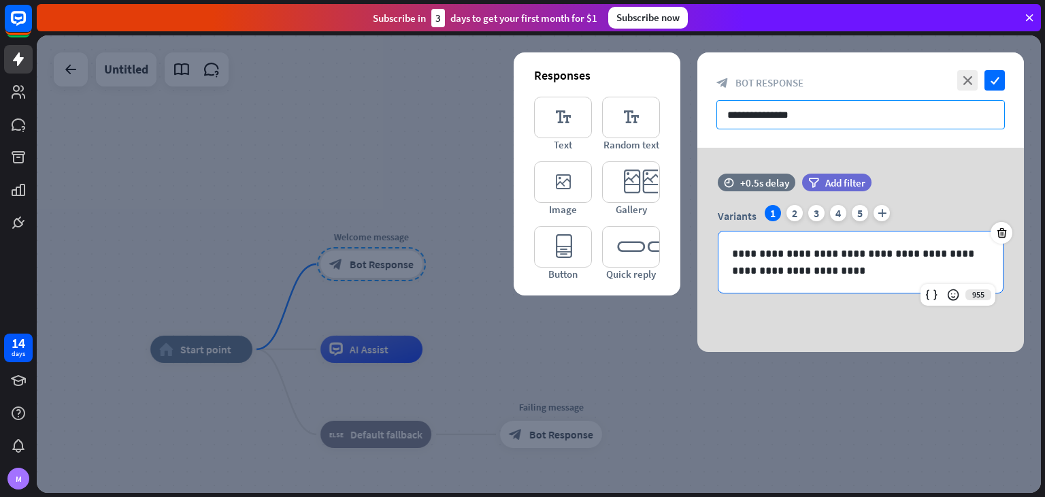
click at [797, 115] on input "**********" at bounding box center [860, 114] width 288 height 29
click at [831, 115] on input "**********" at bounding box center [860, 114] width 288 height 29
drag, startPoint x: 854, startPoint y: 86, endPoint x: 743, endPoint y: 99, distance: 112.3
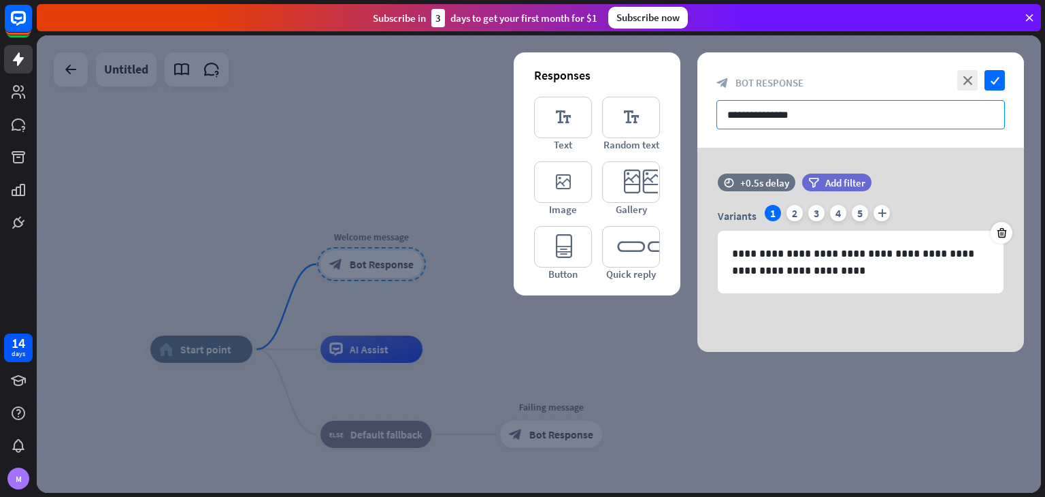
click at [743, 99] on div "**********" at bounding box center [860, 99] width 327 height 95
click at [988, 77] on icon "check" at bounding box center [994, 80] width 20 height 20
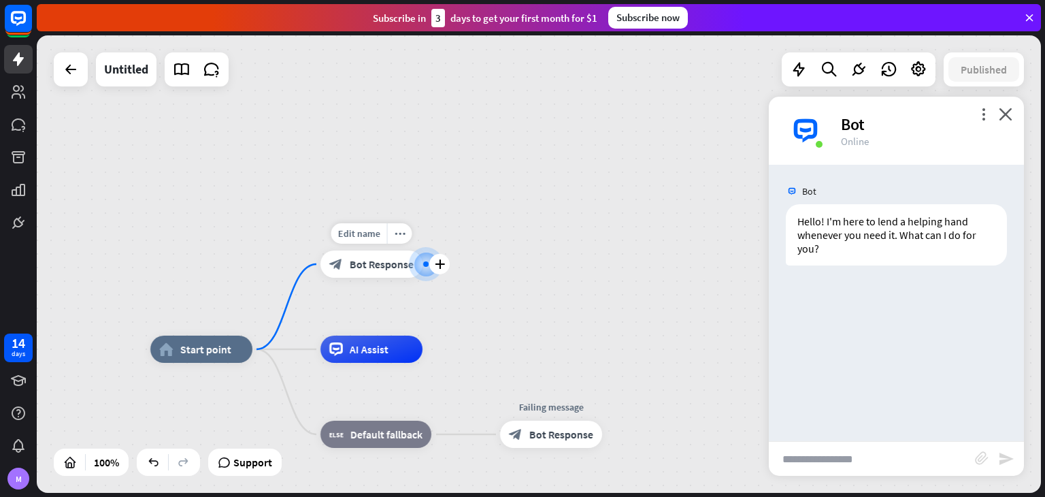
click at [386, 269] on span "Bot Response" at bounding box center [382, 264] width 64 height 14
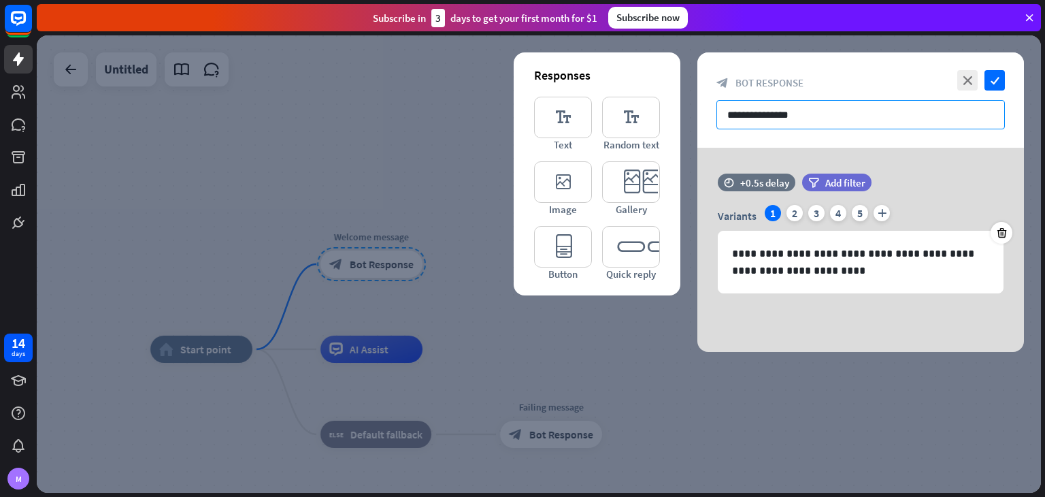
click at [765, 116] on input "**********" at bounding box center [860, 114] width 288 height 29
type input "*"
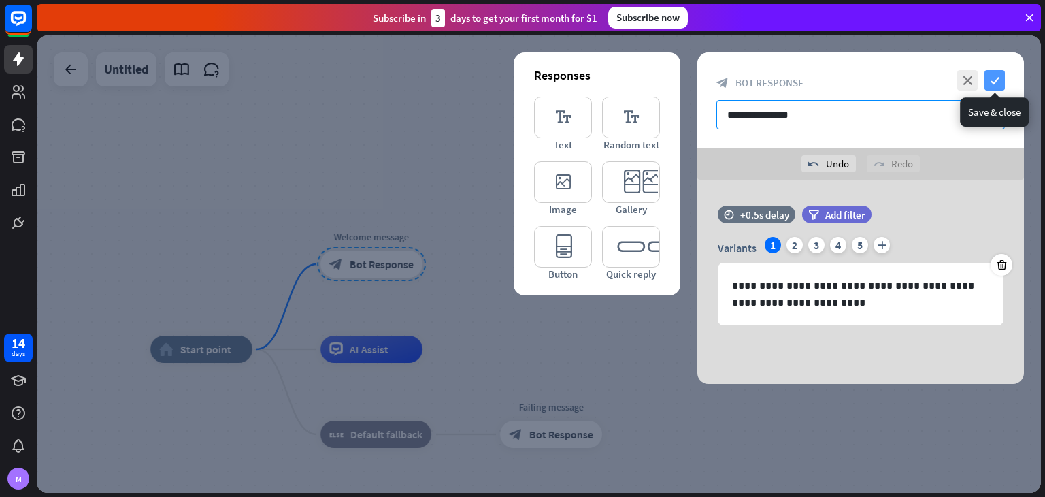
type input "**********"
click at [993, 77] on icon "check" at bounding box center [994, 80] width 20 height 20
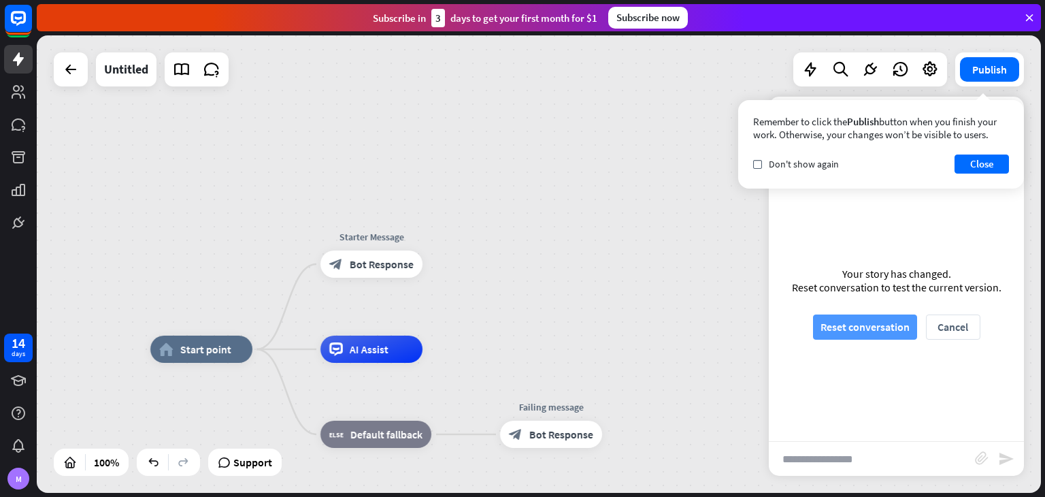
click at [866, 329] on button "Reset conversation" at bounding box center [865, 326] width 104 height 25
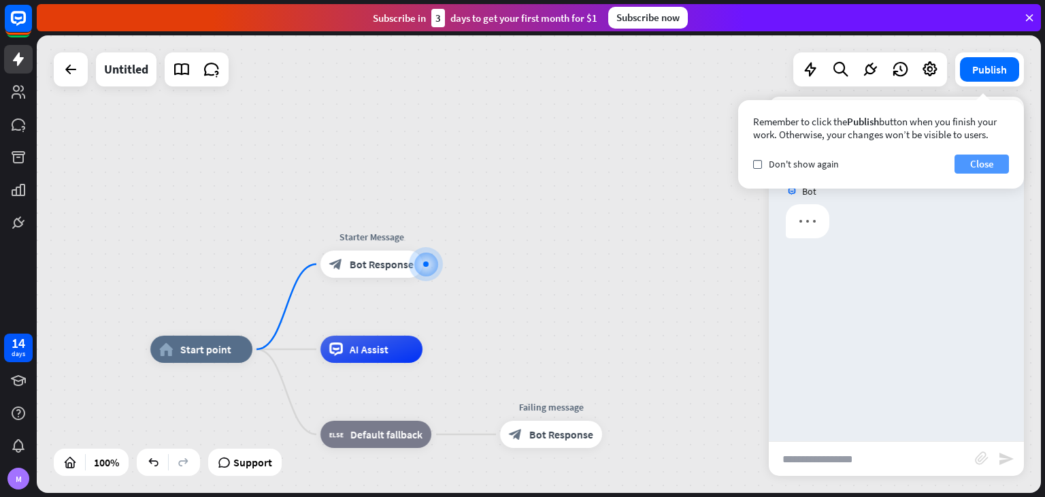
click at [997, 165] on button "Close" at bounding box center [981, 163] width 54 height 19
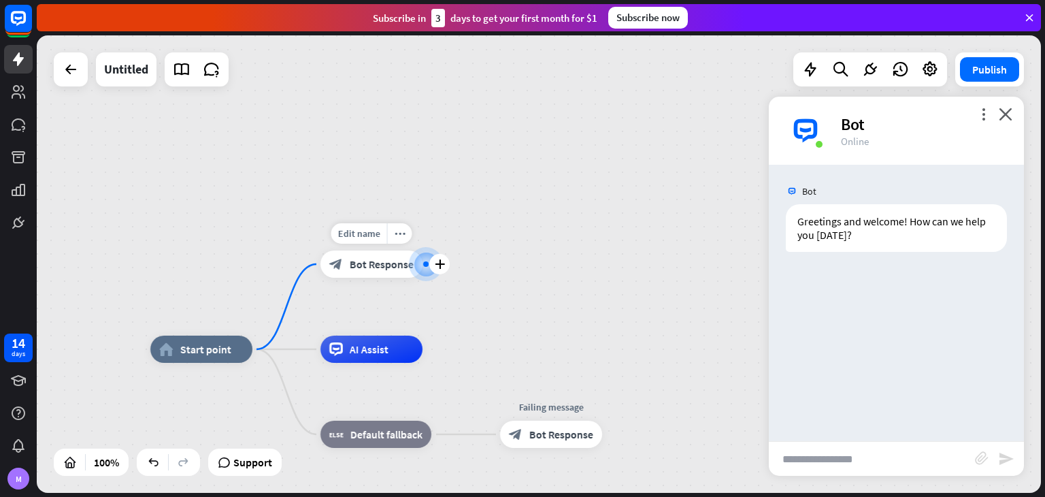
click at [376, 267] on span "Bot Response" at bounding box center [382, 264] width 64 height 14
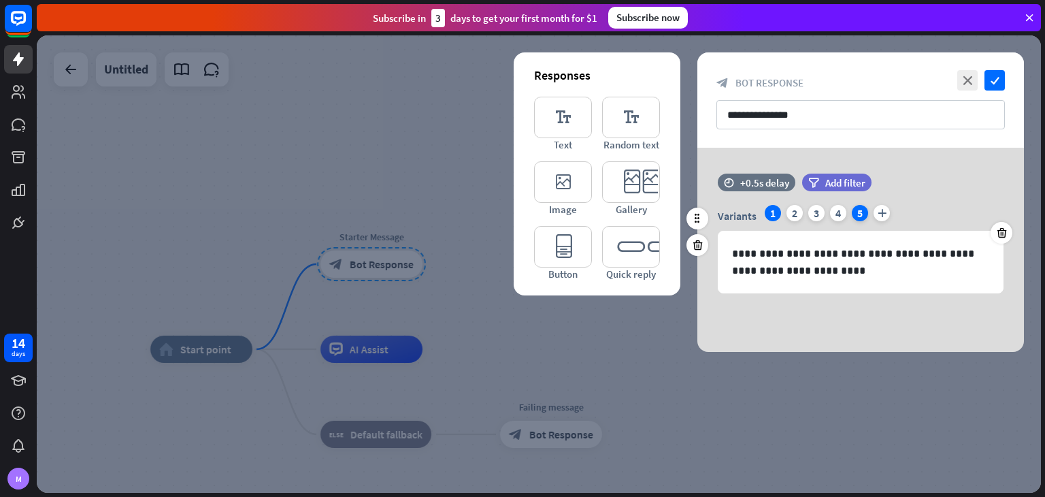
click at [859, 212] on div "5" at bounding box center [860, 213] width 16 height 16
click at [835, 211] on div "4" at bounding box center [838, 213] width 16 height 16
click at [820, 210] on div "3" at bounding box center [816, 213] width 16 height 16
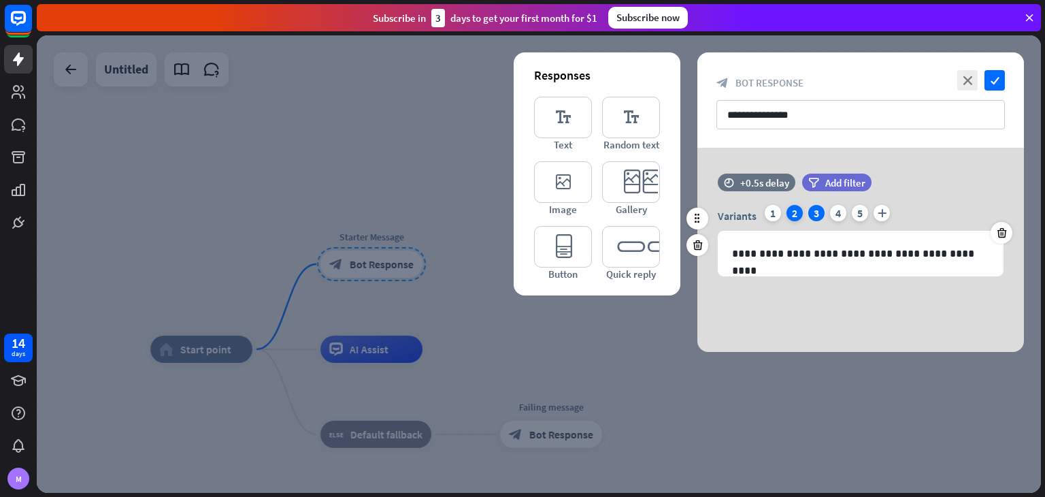
click at [797, 214] on div "2" at bounding box center [794, 213] width 16 height 16
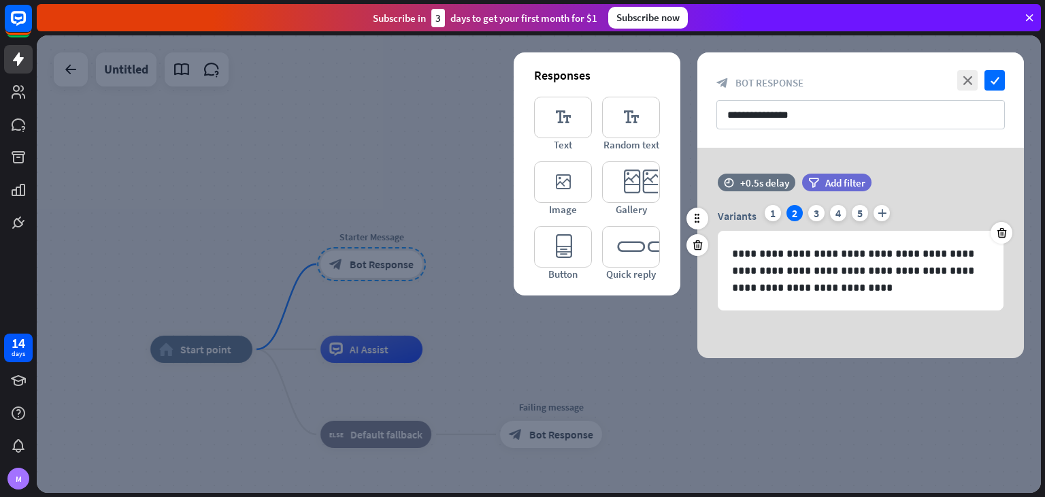
click at [1020, 231] on div "**********" at bounding box center [860, 257] width 327 height 105
click at [1001, 229] on icon at bounding box center [1001, 233] width 13 height 12
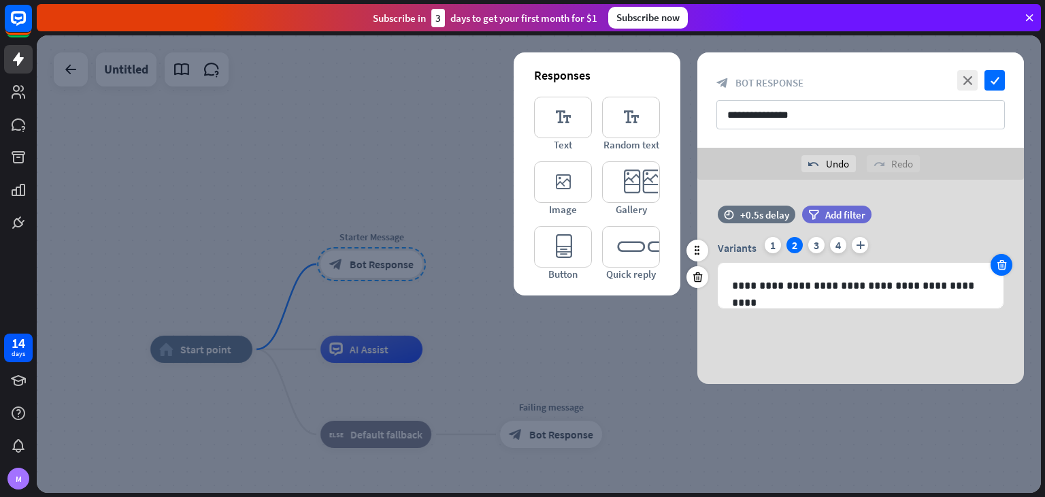
click at [1005, 259] on icon at bounding box center [1001, 265] width 13 height 12
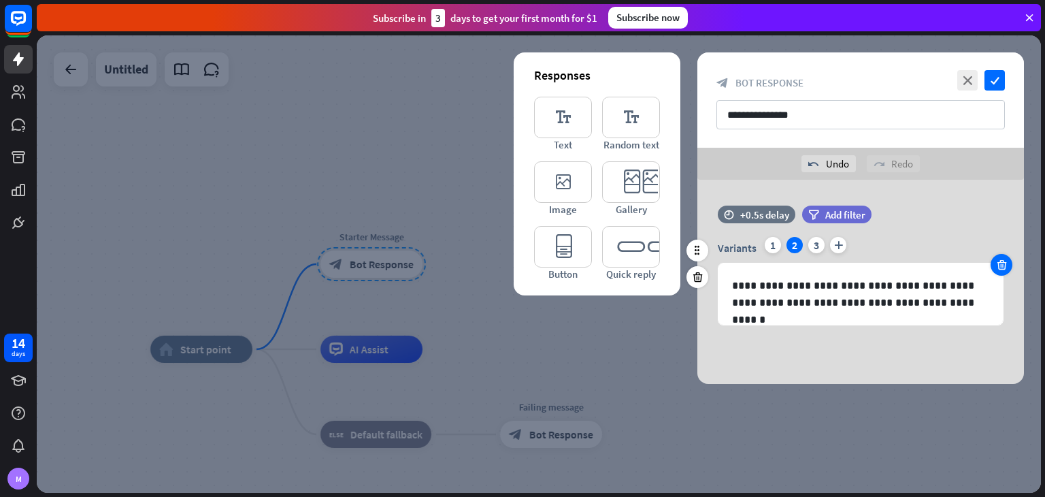
click at [1003, 260] on icon at bounding box center [1001, 265] width 13 height 12
click at [1001, 262] on icon at bounding box center [1001, 265] width 13 height 12
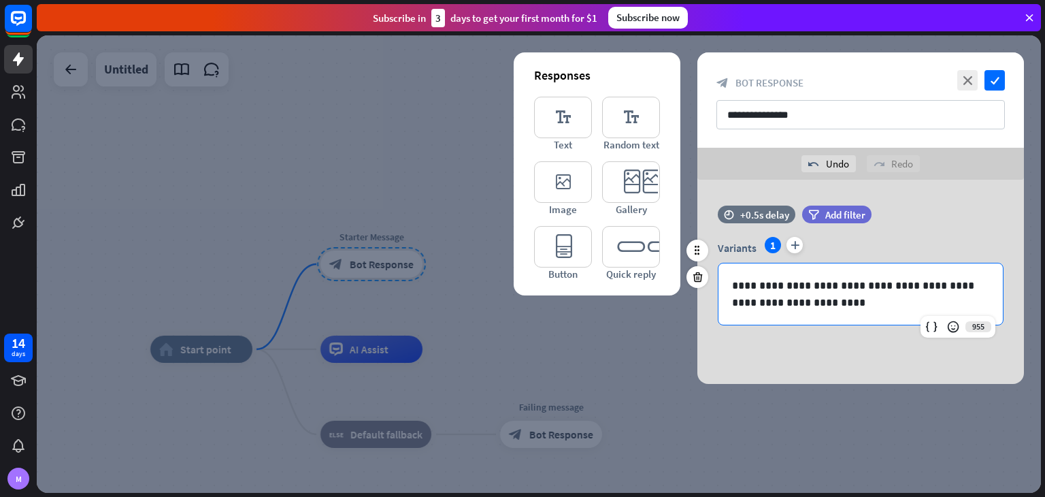
click at [786, 282] on p "**********" at bounding box center [860, 294] width 257 height 34
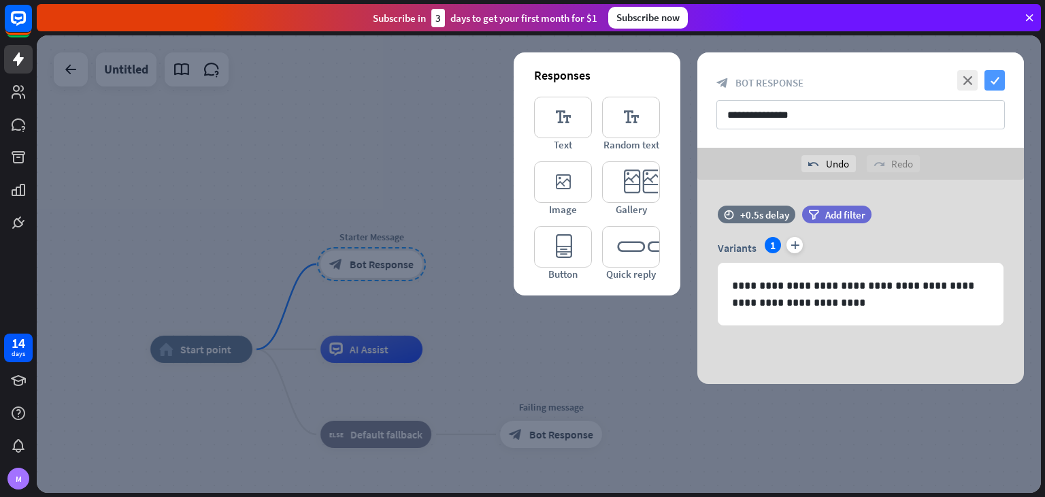
click at [994, 74] on icon "check" at bounding box center [994, 80] width 20 height 20
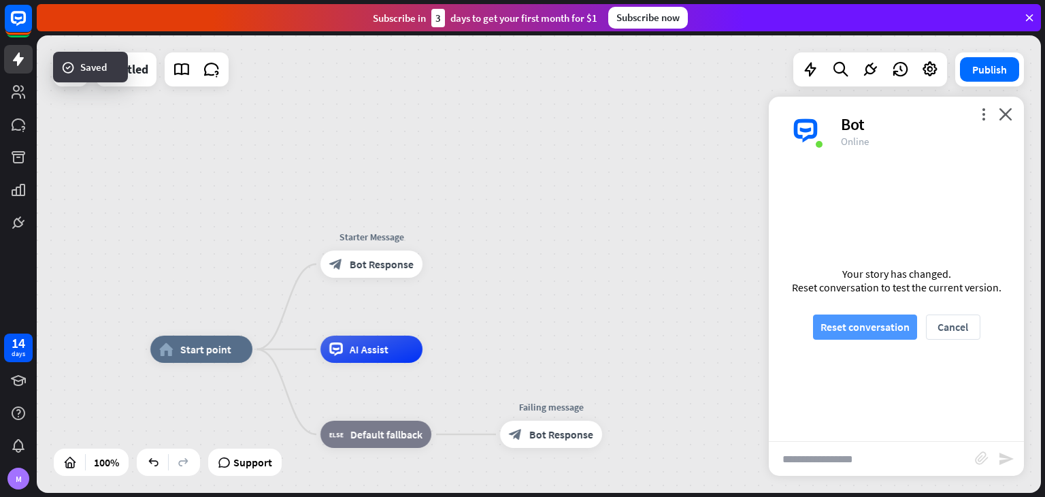
click at [888, 325] on button "Reset conversation" at bounding box center [865, 326] width 104 height 25
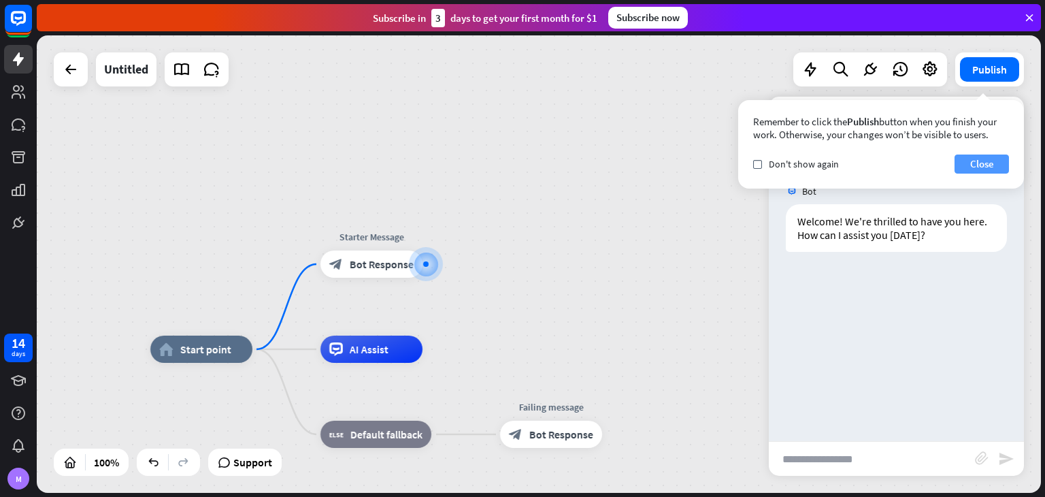
click at [976, 161] on button "Close" at bounding box center [981, 163] width 54 height 19
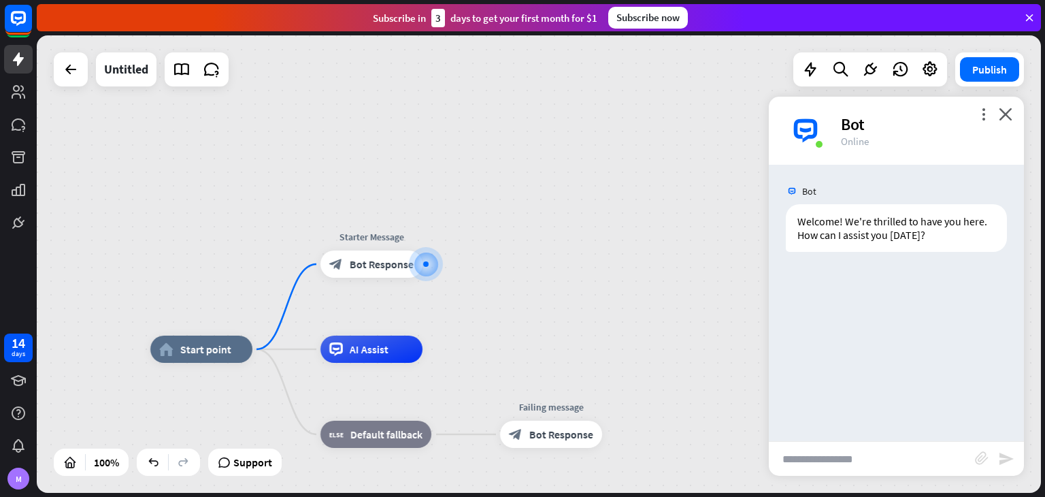
drag, startPoint x: 840, startPoint y: 442, endPoint x: 831, endPoint y: 448, distance: 10.8
click at [831, 448] on input "text" at bounding box center [872, 459] width 206 height 34
click at [854, 459] on input "**********" at bounding box center [872, 459] width 206 height 34
type input "**********"
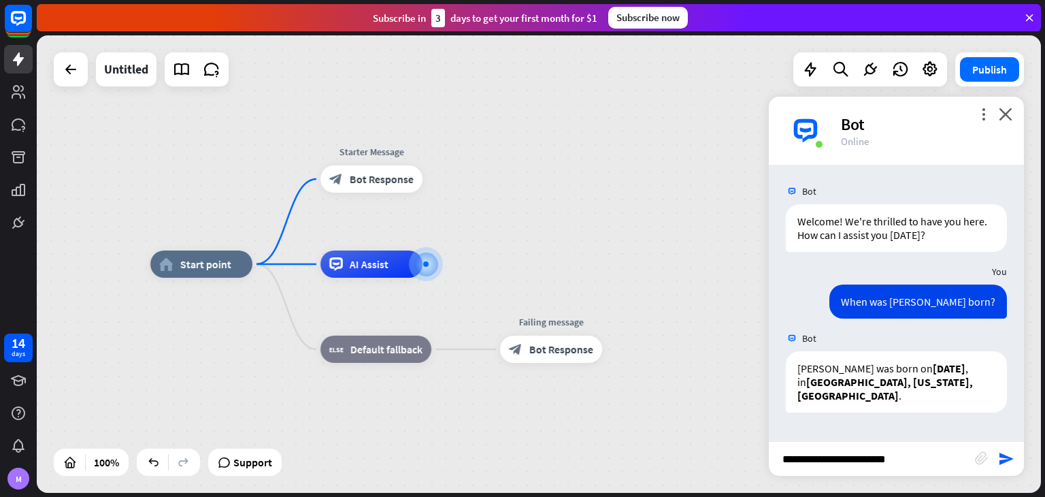
type input "**********"
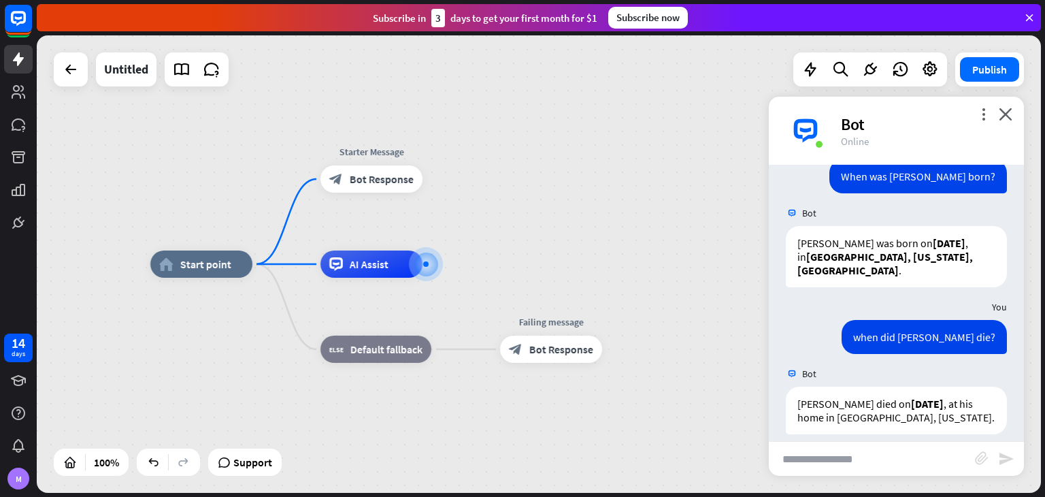
scroll to position [139, 0]
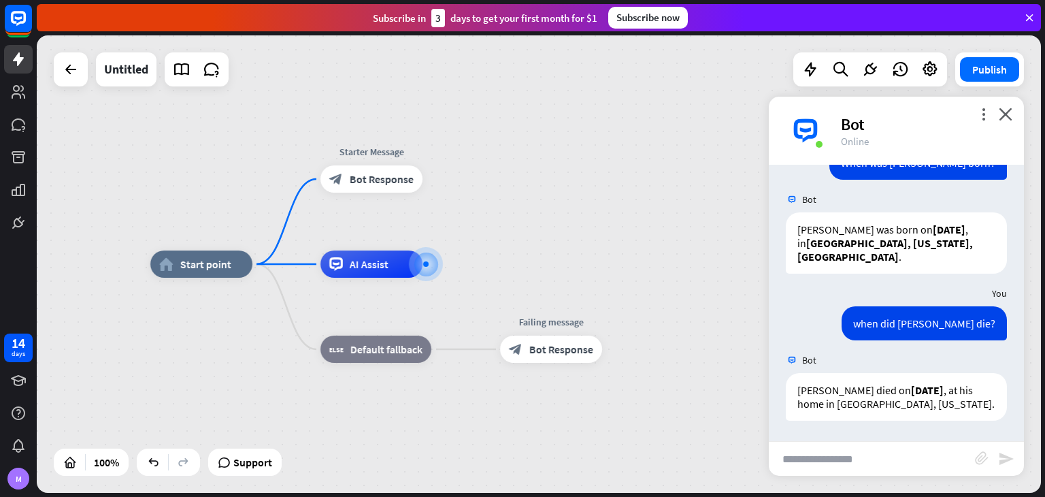
click at [890, 471] on input "text" at bounding box center [872, 459] width 206 height 34
type input "**********"
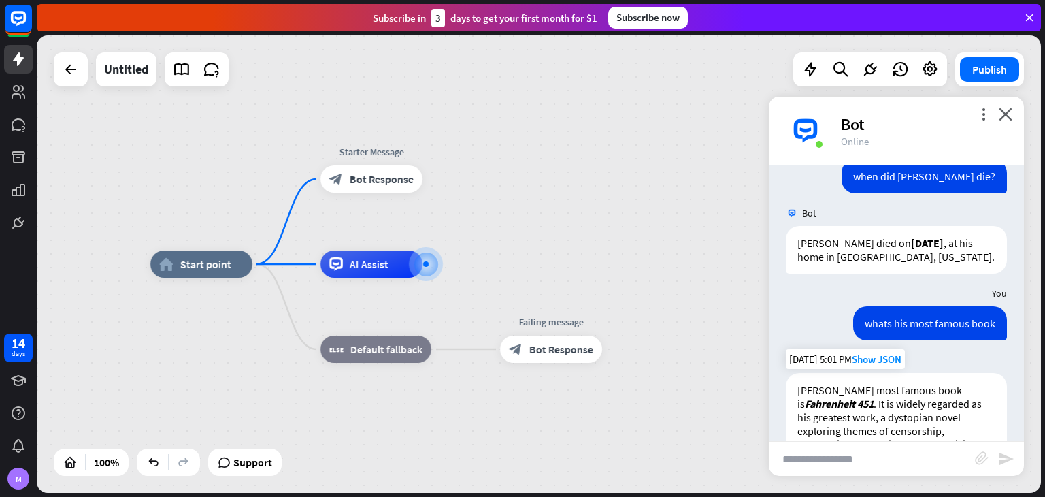
scroll to position [381, 0]
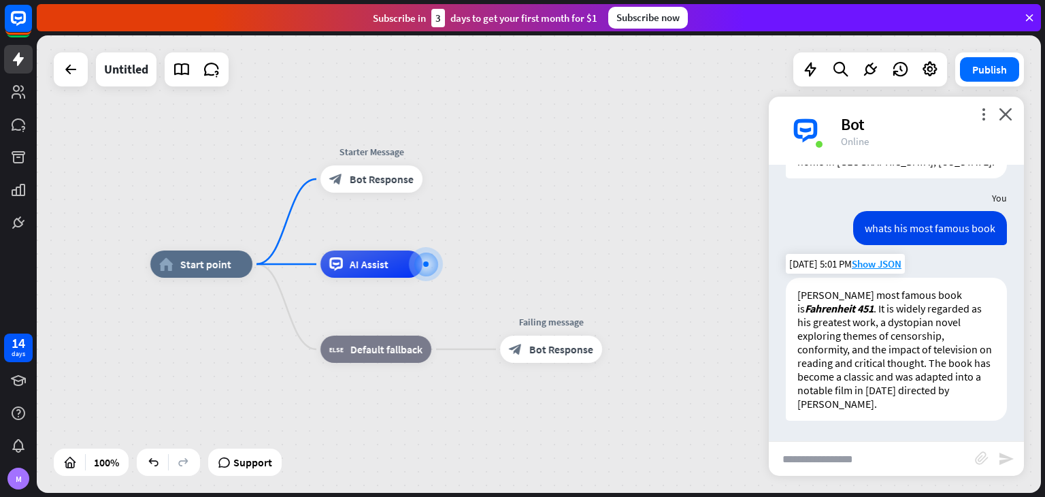
click at [880, 360] on p "[PERSON_NAME] most famous book is Fahrenheit 451 . It is widely regarded as his…" at bounding box center [896, 349] width 198 height 122
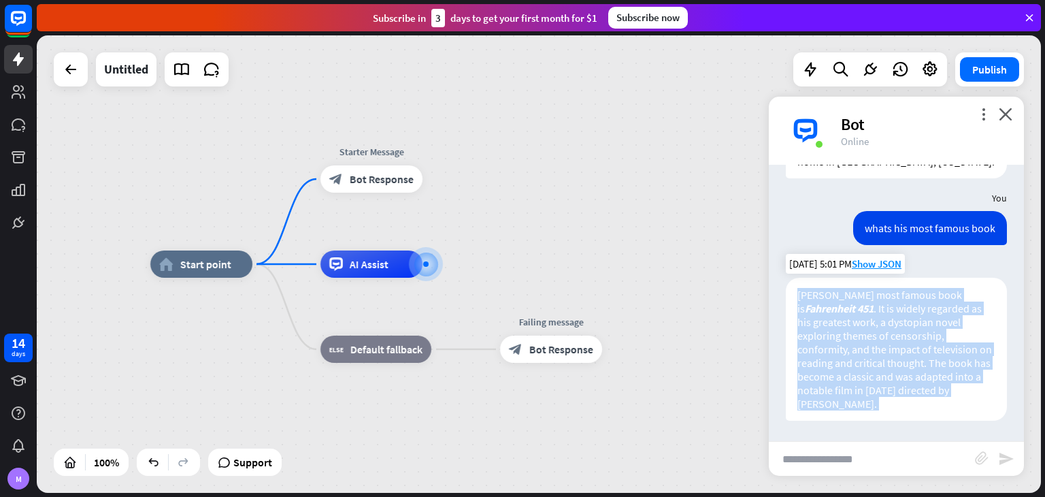
click at [880, 360] on p "[PERSON_NAME] most famous book is Fahrenheit 451 . It is widely regarded as his…" at bounding box center [896, 349] width 198 height 122
click at [887, 363] on p "[PERSON_NAME] most famous book is Fahrenheit 451 . It is widely regarded as his…" at bounding box center [896, 349] width 198 height 122
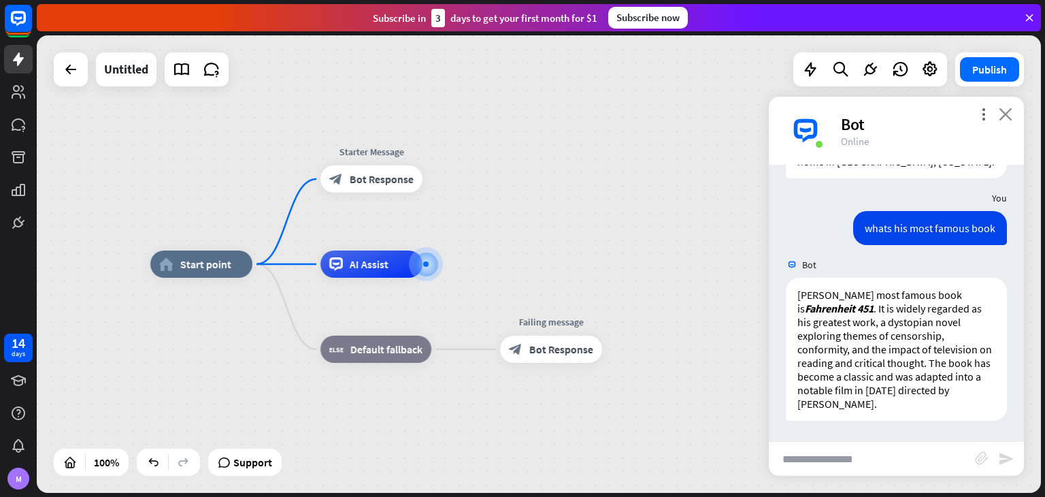
click at [1006, 113] on icon "close" at bounding box center [1006, 113] width 14 height 13
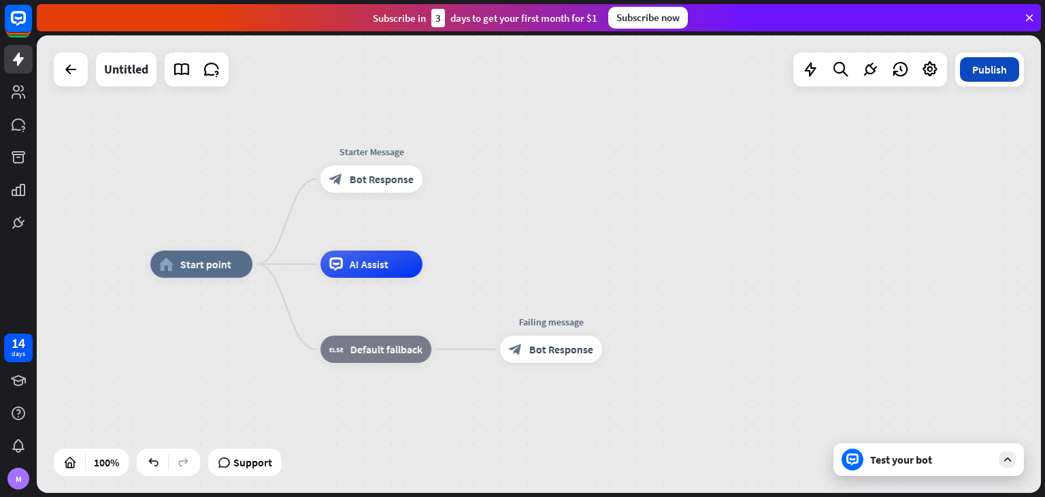
click at [994, 58] on button "Publish" at bounding box center [989, 69] width 59 height 24
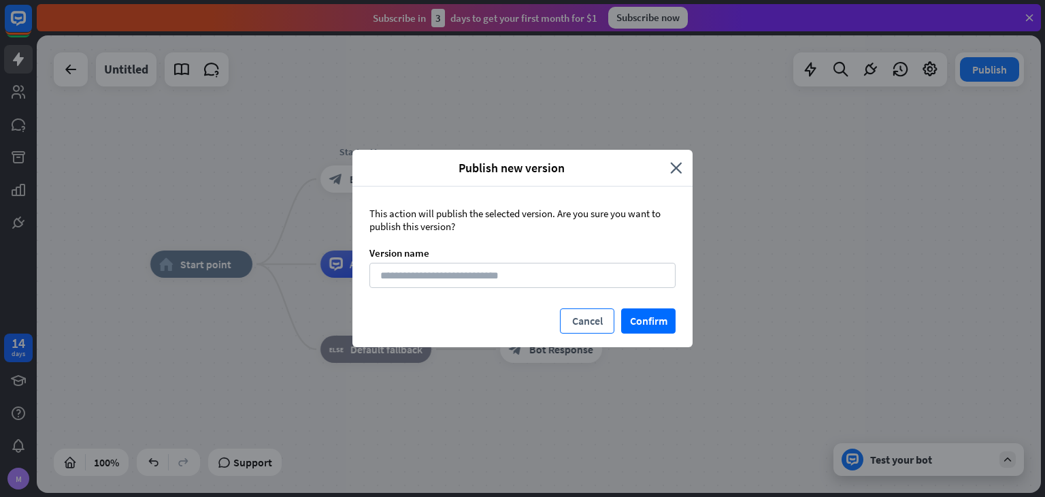
click at [588, 312] on button "Cancel" at bounding box center [587, 320] width 54 height 25
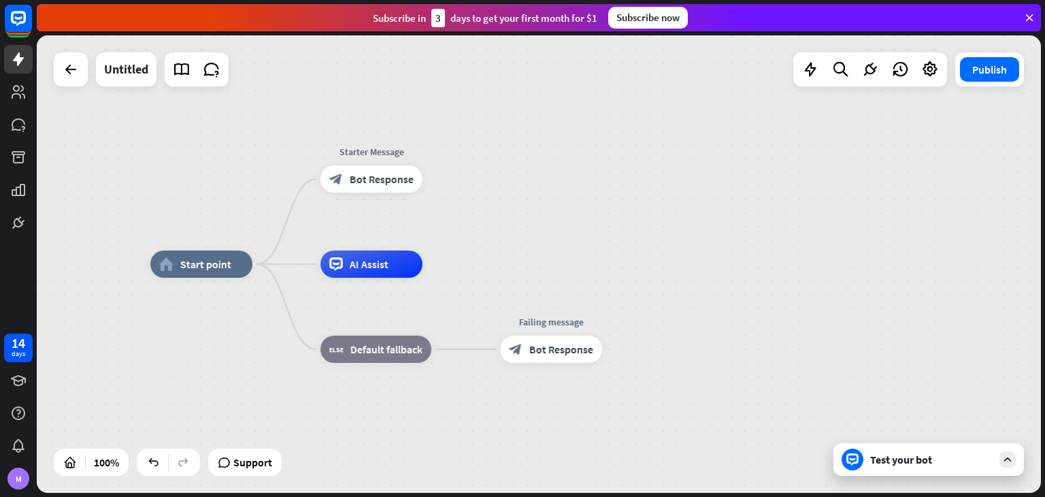
click at [909, 463] on div "Test your bot" at bounding box center [931, 459] width 122 height 14
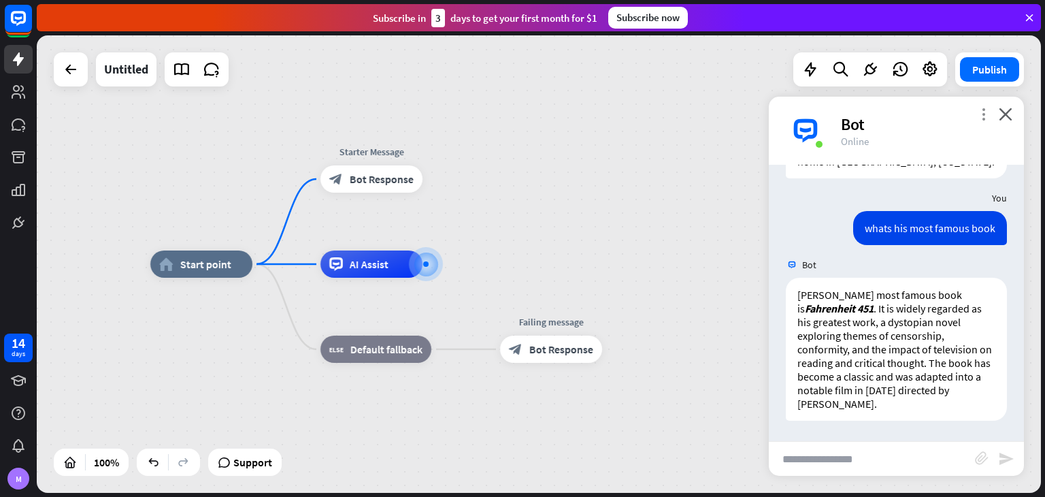
click at [981, 118] on icon "more_vert" at bounding box center [983, 113] width 13 height 13
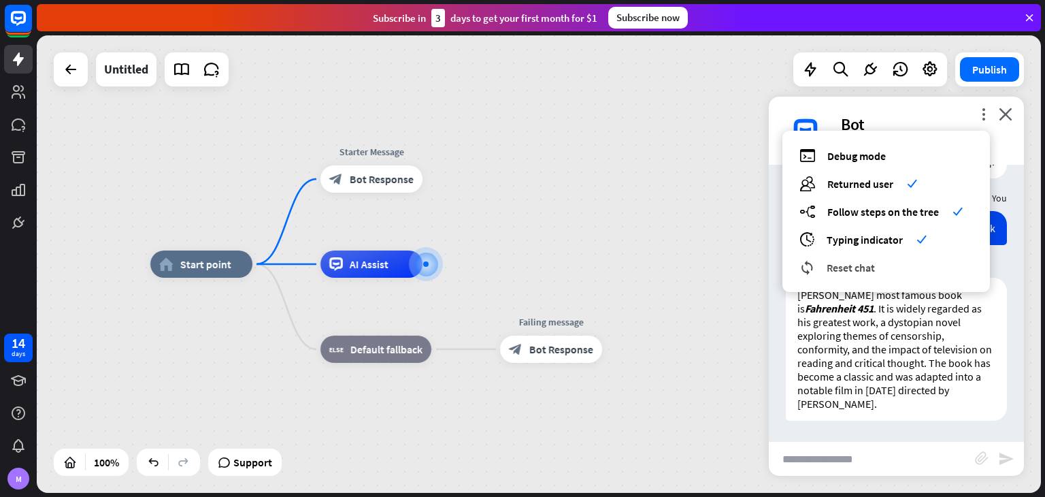
click at [882, 271] on div "reset_chat Reset chat" at bounding box center [885, 267] width 173 height 16
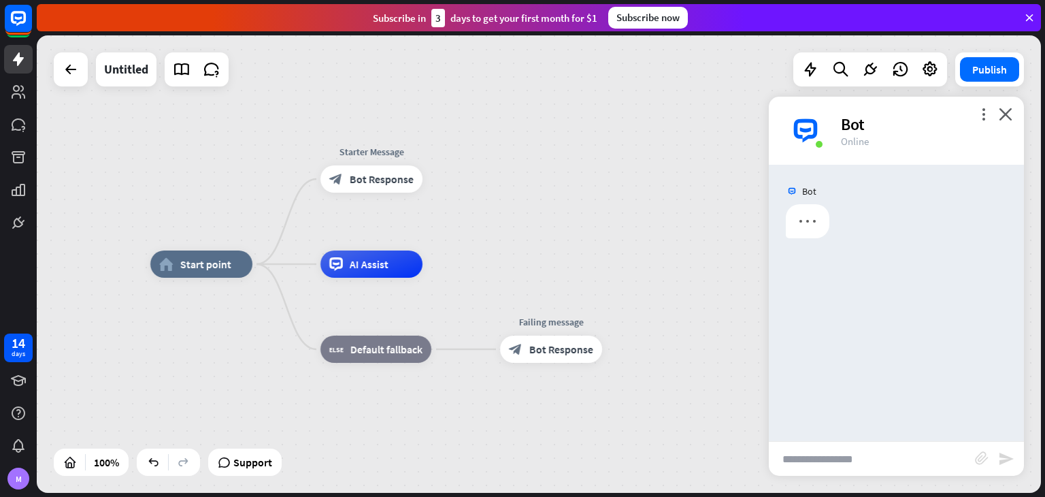
scroll to position [0, 0]
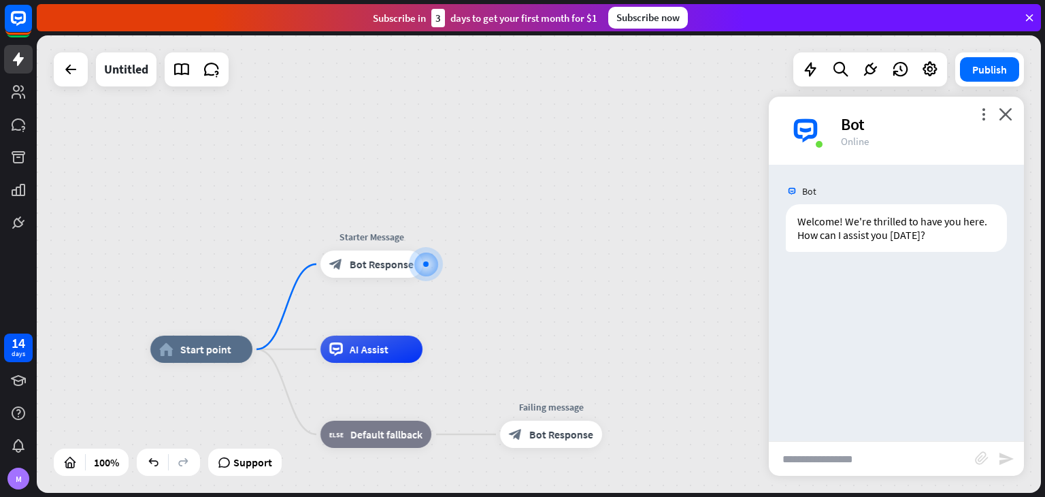
click at [863, 454] on input "text" at bounding box center [872, 459] width 206 height 34
click at [981, 110] on icon "more_vert" at bounding box center [983, 113] width 13 height 13
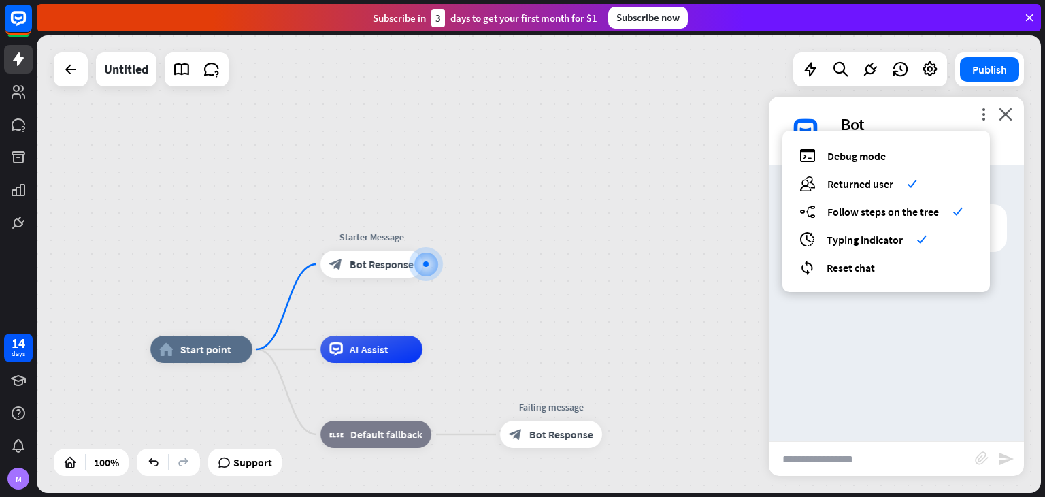
click at [911, 335] on div "Bot Welcome! We're thrilled to have you here. How can I assist you [DATE]? [DAT…" at bounding box center [896, 303] width 255 height 276
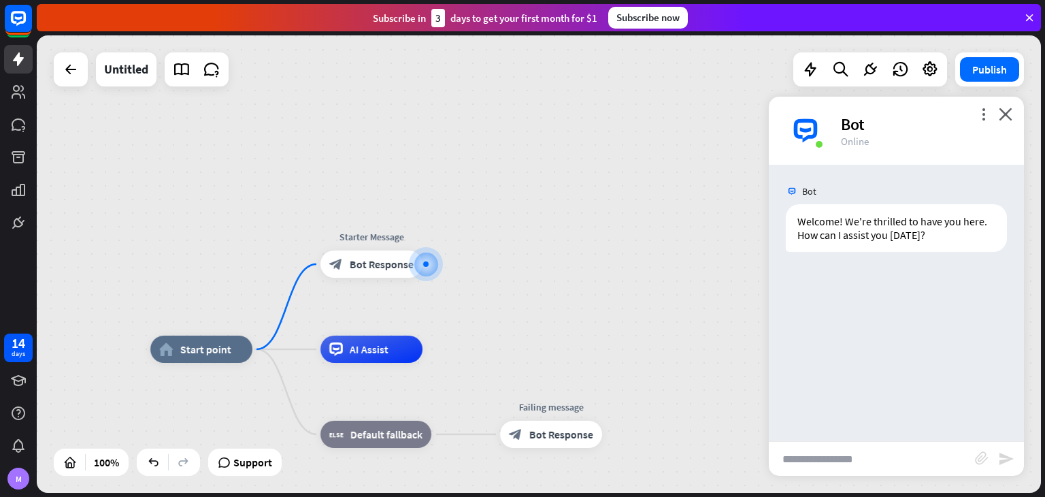
click at [868, 454] on input "text" at bounding box center [872, 459] width 206 height 34
drag, startPoint x: 868, startPoint y: 454, endPoint x: 800, endPoint y: 440, distance: 69.4
click at [800, 440] on div "Bot Welcome! We're thrilled to have you here. How can I assist you [DATE]? [DAT…" at bounding box center [896, 303] width 255 height 276
click at [789, 469] on input "text" at bounding box center [872, 459] width 206 height 34
type input "**********"
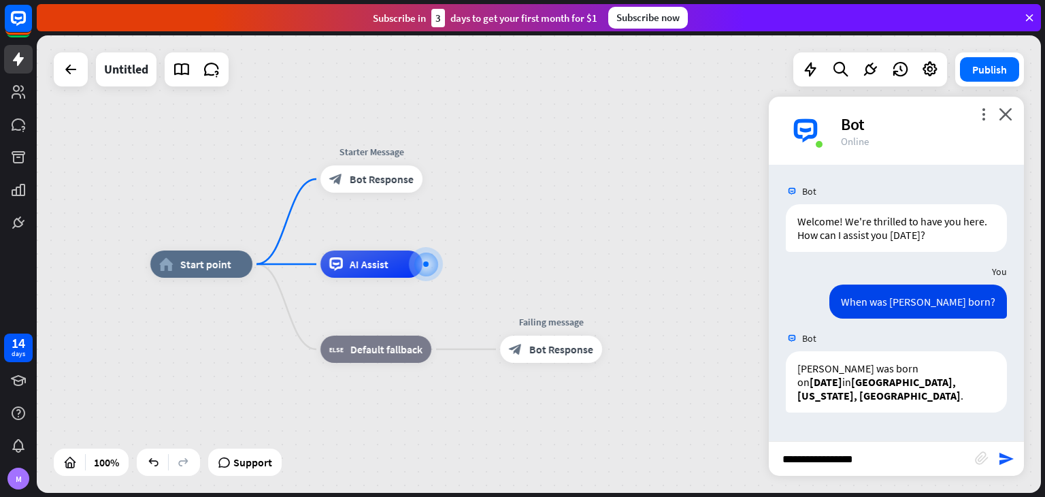
type input "**********"
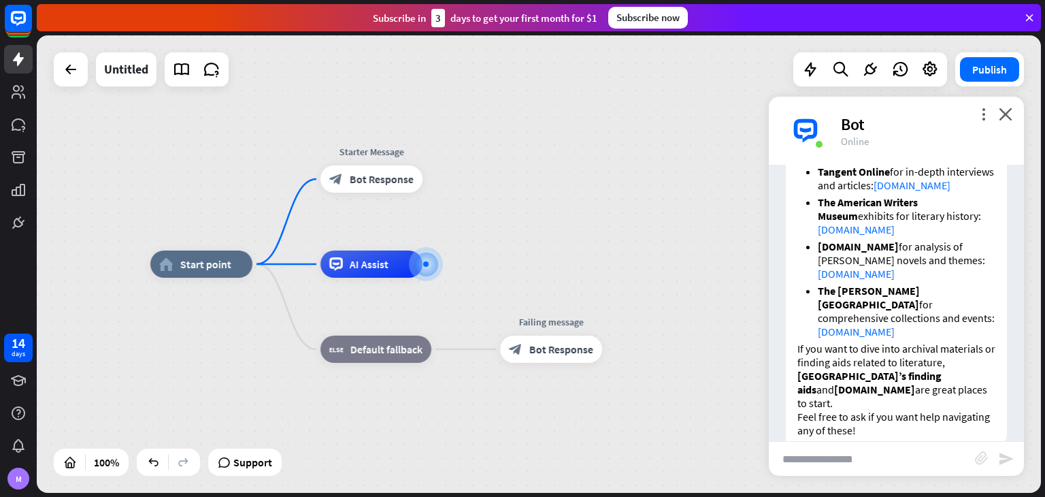
scroll to position [486, 0]
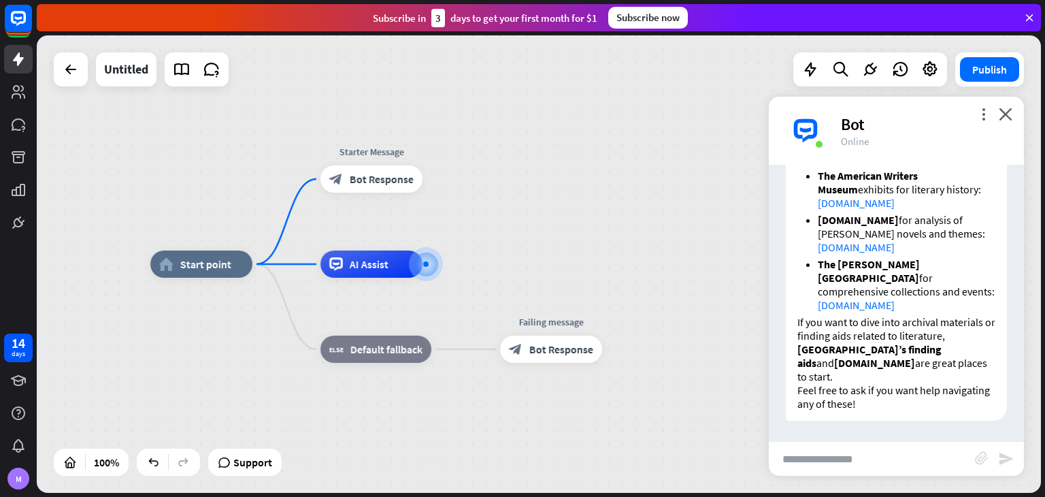
click at [878, 453] on input "text" at bounding box center [872, 459] width 206 height 34
type input "**********"
type input "*"
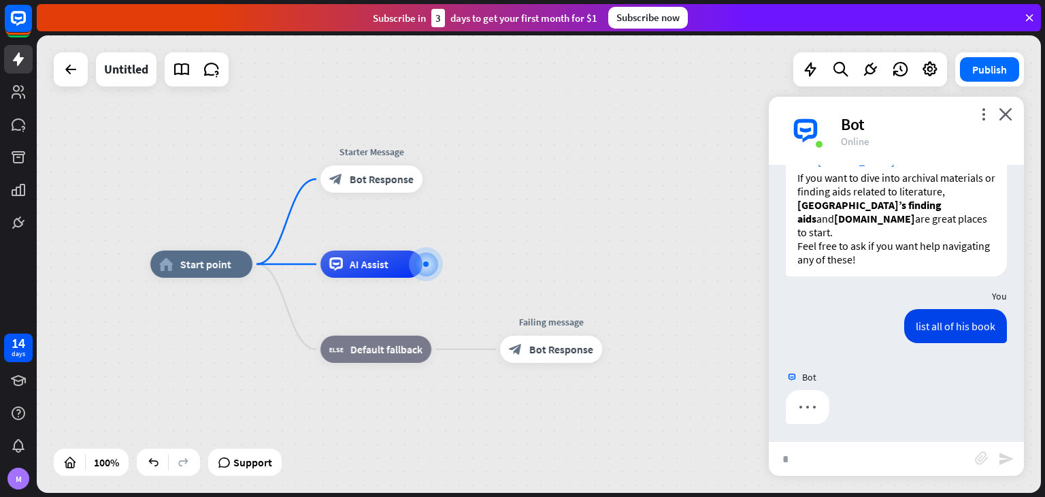
scroll to position [633, 0]
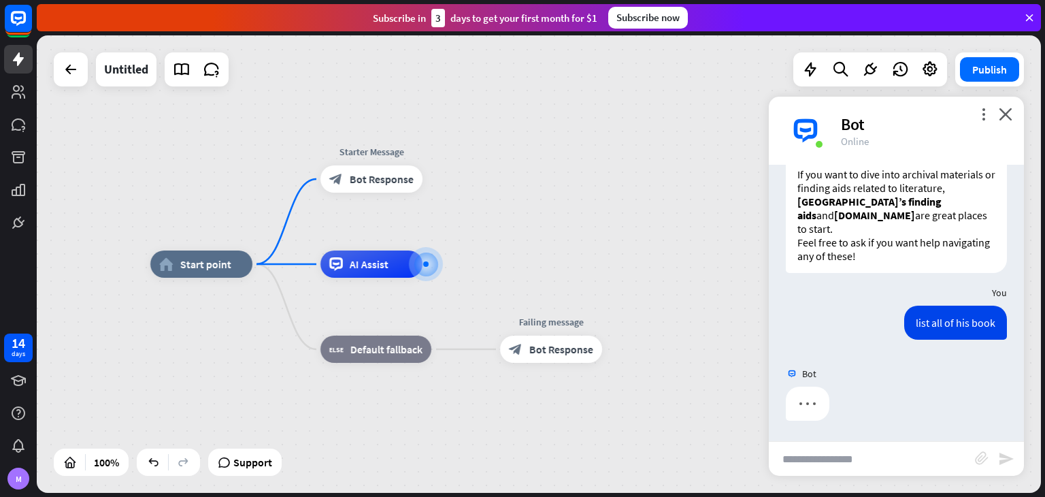
click at [859, 437] on div "Bot Welcome! We're thrilled to have you here. How can I assist you [DATE]? [DAT…" at bounding box center [896, 303] width 255 height 276
click at [982, 116] on icon "more_vert" at bounding box center [983, 113] width 13 height 13
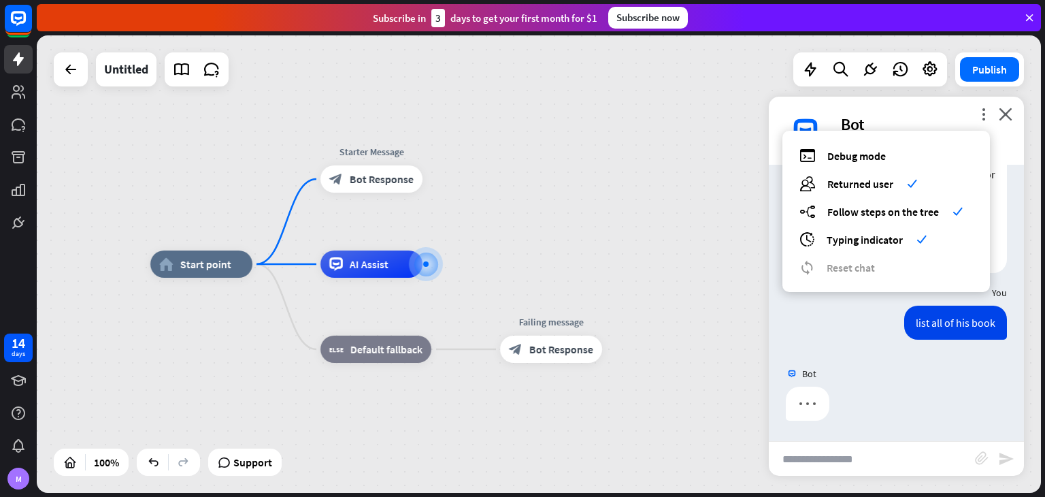
click at [891, 122] on div "Bot" at bounding box center [924, 124] width 167 height 21
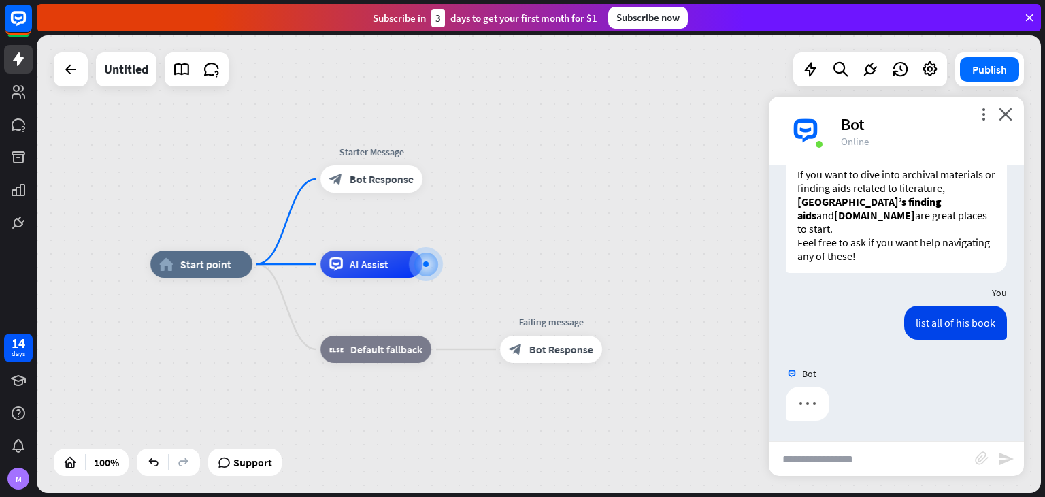
click at [844, 122] on div "Bot" at bounding box center [924, 124] width 167 height 21
click at [869, 146] on div "Online" at bounding box center [924, 141] width 167 height 13
drag, startPoint x: 869, startPoint y: 146, endPoint x: 784, endPoint y: 123, distance: 88.0
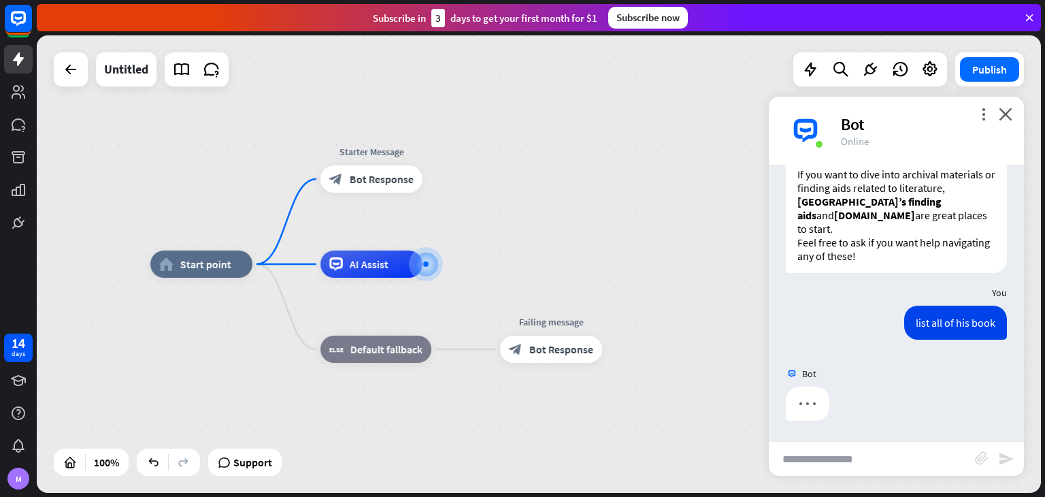
click at [784, 123] on div "more_vert close Bot Online" at bounding box center [896, 131] width 255 height 68
click at [785, 123] on div at bounding box center [805, 130] width 41 height 41
drag, startPoint x: 784, startPoint y: 123, endPoint x: 901, endPoint y: 143, distance: 118.0
click at [901, 143] on div "more_vert close Bot Online" at bounding box center [896, 131] width 255 height 68
click at [901, 143] on div "Online" at bounding box center [924, 141] width 167 height 13
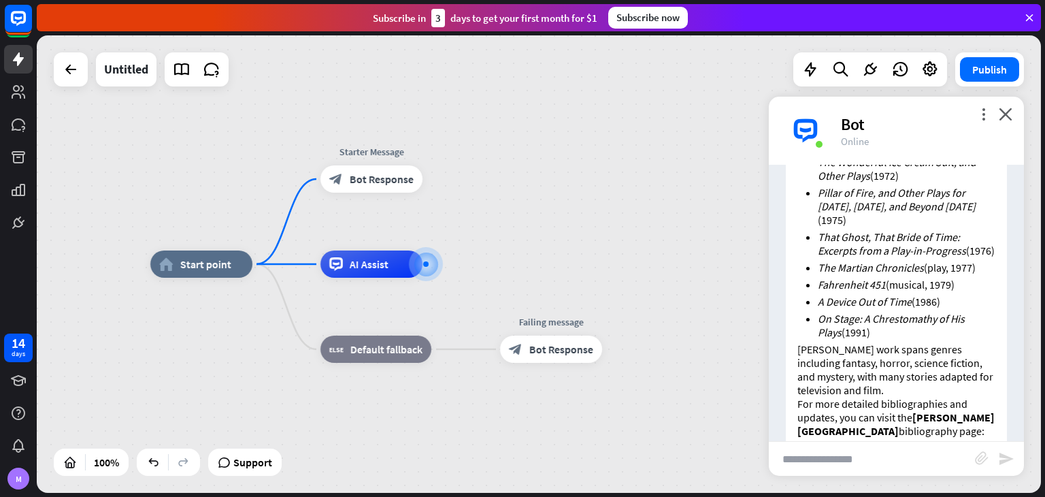
scroll to position [1697, 0]
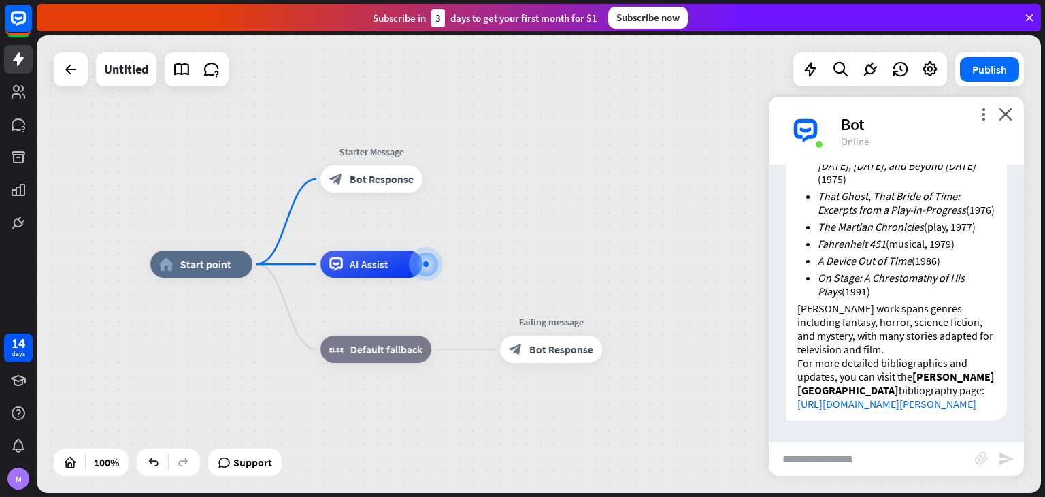
click at [831, 448] on input "text" at bounding box center [872, 459] width 206 height 34
type input "**********"
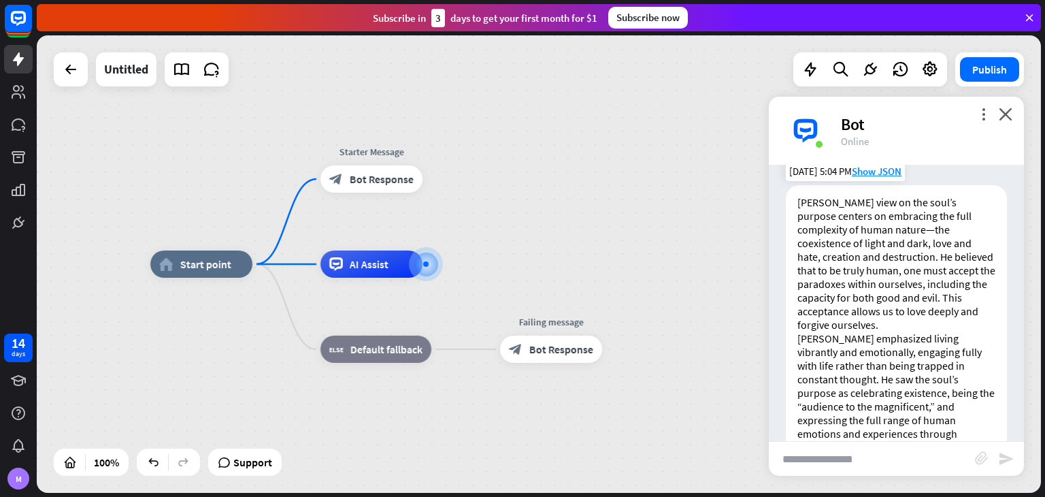
scroll to position [2028, 0]
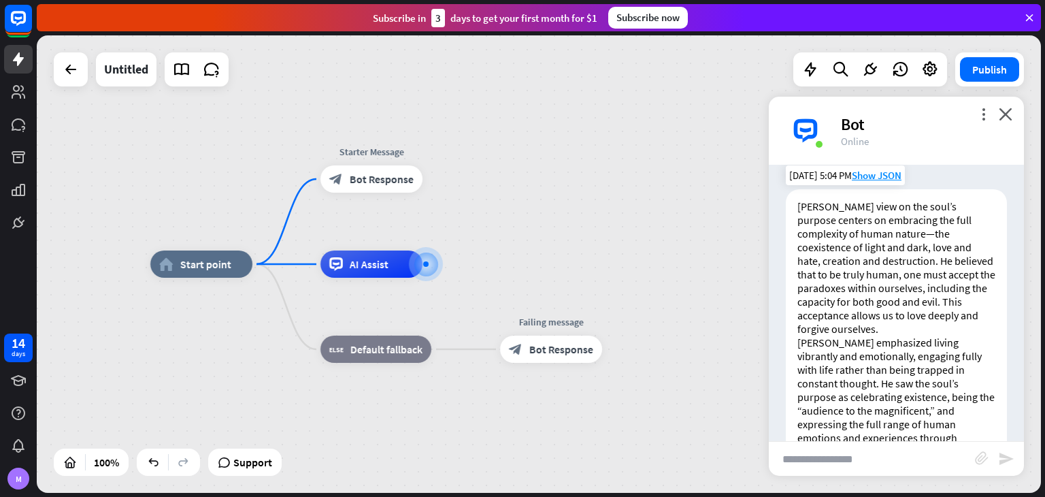
click at [918, 261] on p "[PERSON_NAME] view on the soul’s purpose centers on embracing the full complexi…" at bounding box center [896, 267] width 198 height 136
click at [829, 459] on input "text" at bounding box center [872, 459] width 206 height 34
type input "*"
type input "**********"
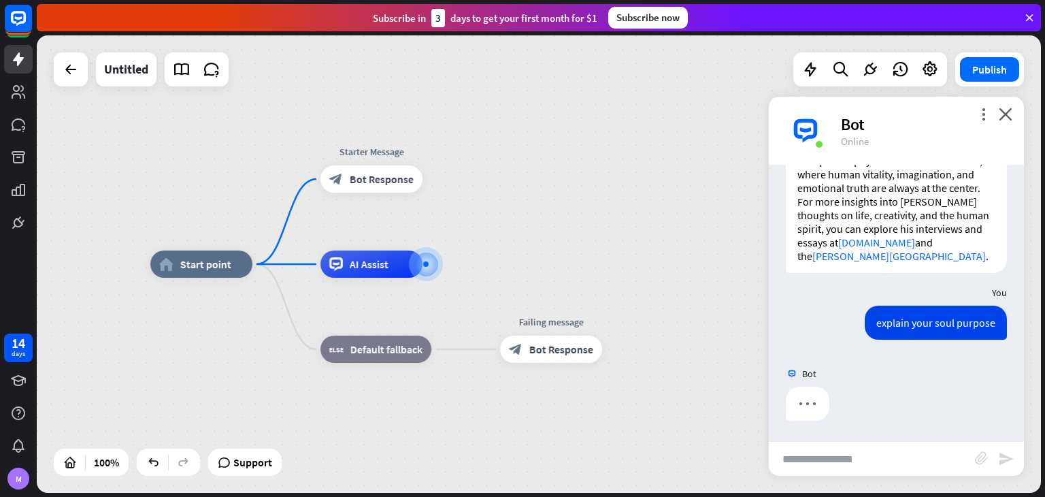
click at [931, 339] on div "Bot Welcome! We're thrilled to have you here. How can I assist you [DATE]? [DAT…" at bounding box center [896, 303] width 255 height 276
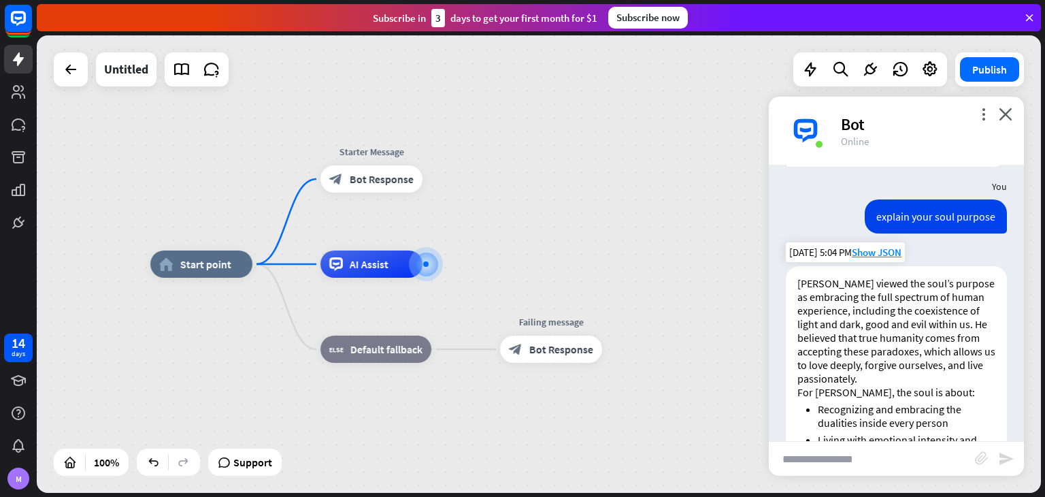
scroll to position [2916, 0]
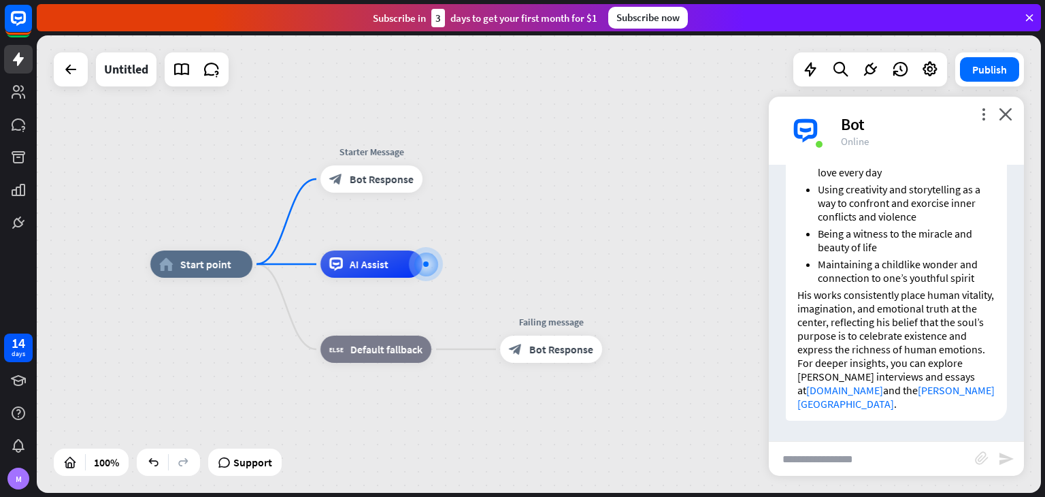
click at [840, 472] on input "text" at bounding box center [872, 459] width 206 height 34
type input "*"
click at [439, 264] on icon "plus" at bounding box center [440, 264] width 10 height 10
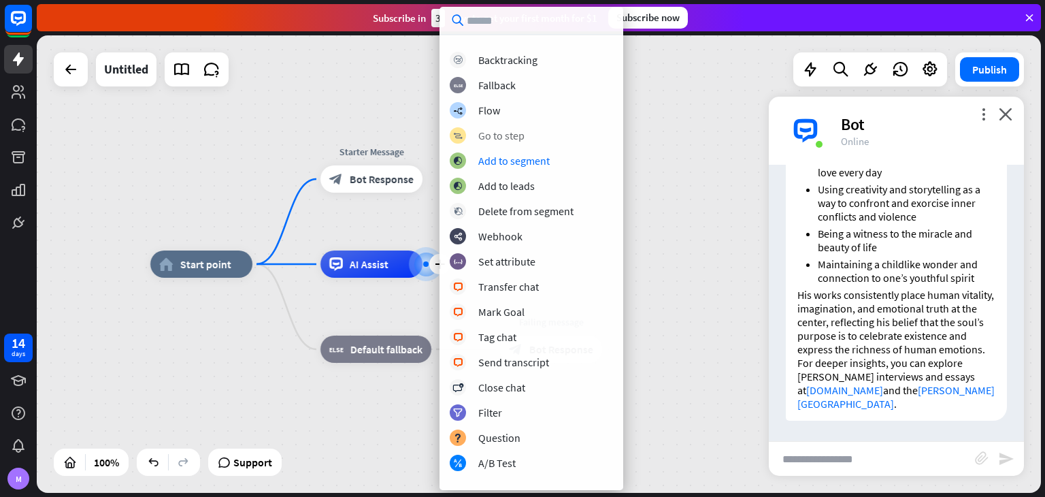
scroll to position [19, 0]
click at [494, 137] on div "Go to step" at bounding box center [501, 135] width 46 height 14
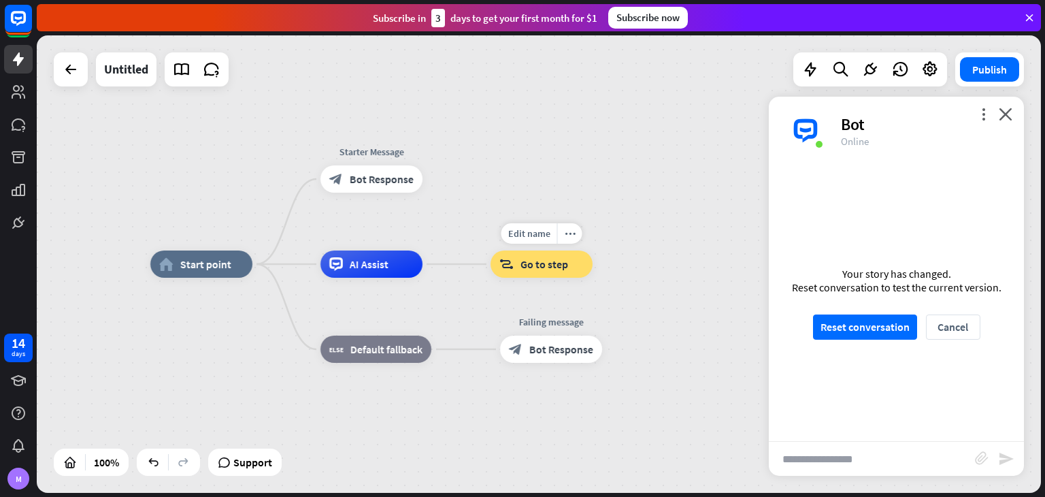
click at [567, 267] on div "block_goto Go to step" at bounding box center [541, 263] width 102 height 27
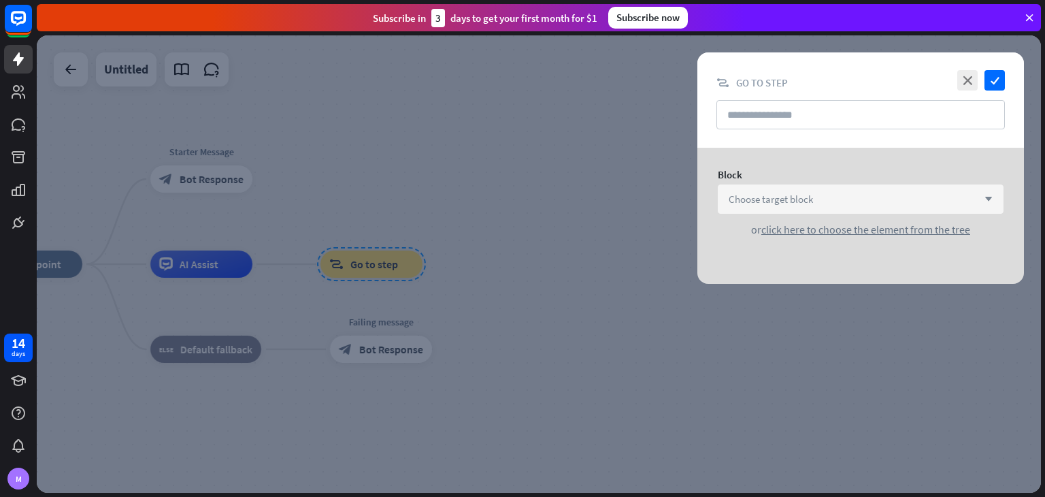
click at [789, 204] on span "Choose target block" at bounding box center [771, 199] width 84 height 13
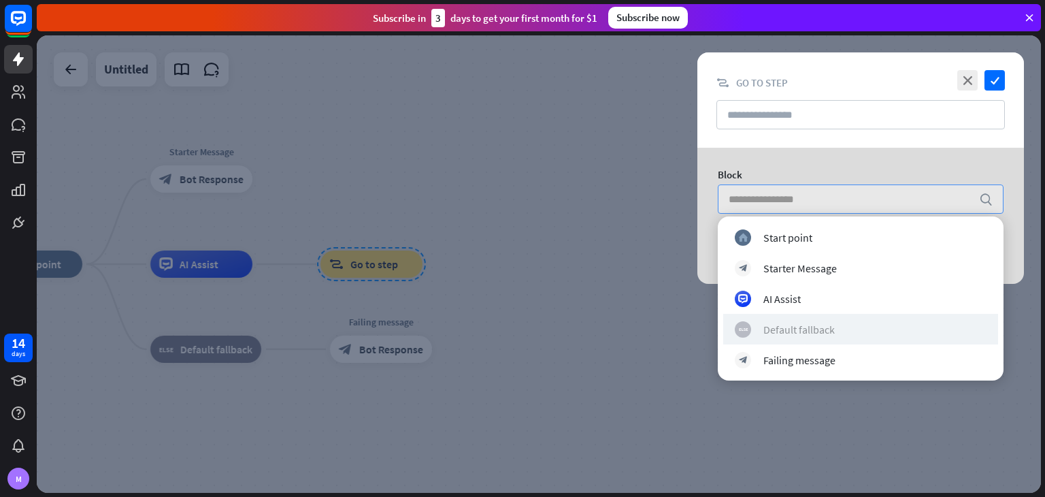
click at [809, 330] on div "Default fallback" at bounding box center [798, 329] width 71 height 14
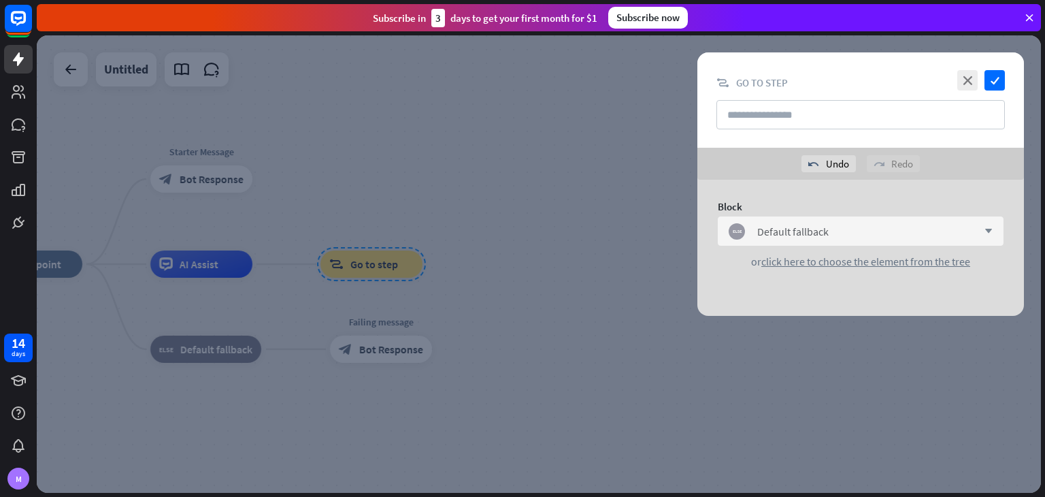
click at [877, 268] on div "Block block_fallback Default fallback arrow_down or click here to choose the el…" at bounding box center [860, 234] width 327 height 109
click at [868, 235] on div "block_fallback Default fallback" at bounding box center [853, 231] width 249 height 16
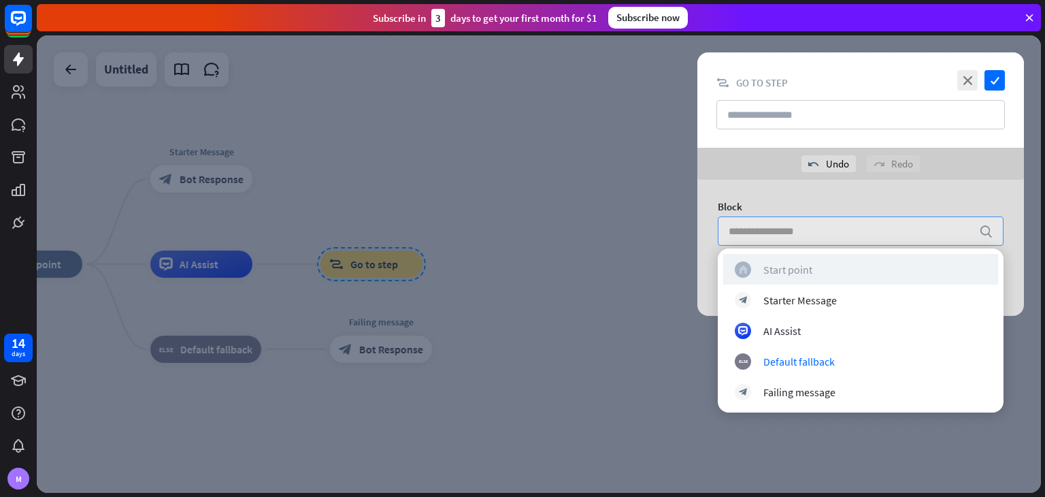
click at [854, 275] on div "home_2 Start point" at bounding box center [861, 269] width 252 height 16
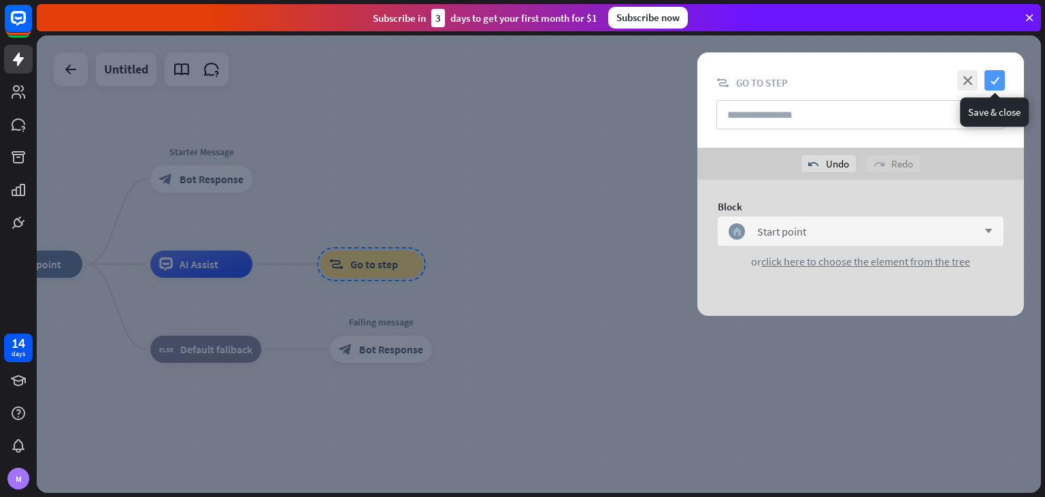
click at [993, 74] on icon "check" at bounding box center [994, 80] width 20 height 20
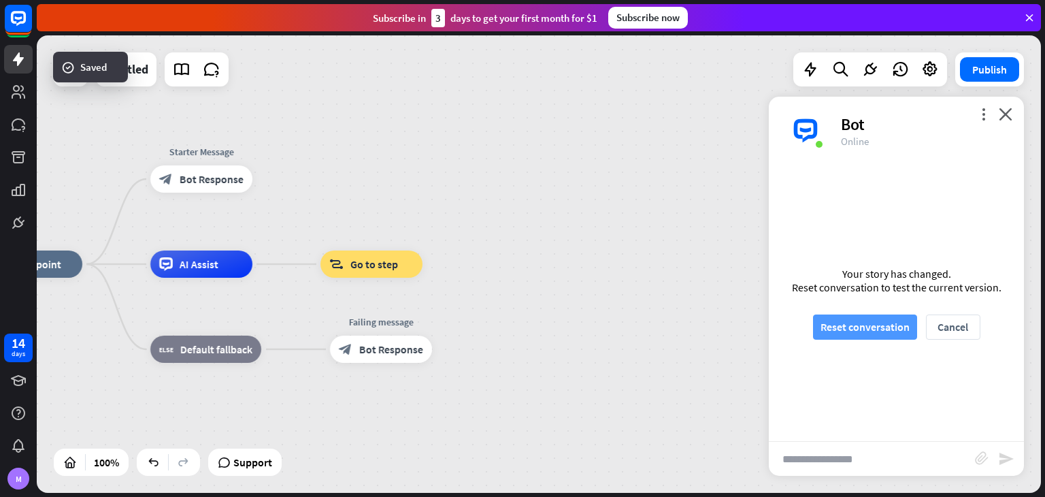
click at [859, 337] on button "Reset conversation" at bounding box center [865, 326] width 104 height 25
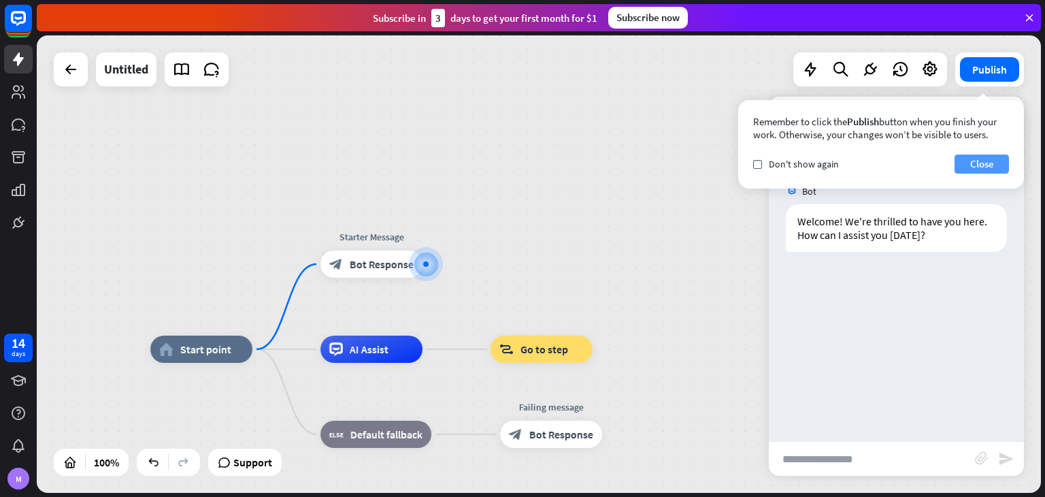
click at [970, 164] on button "Close" at bounding box center [981, 163] width 54 height 19
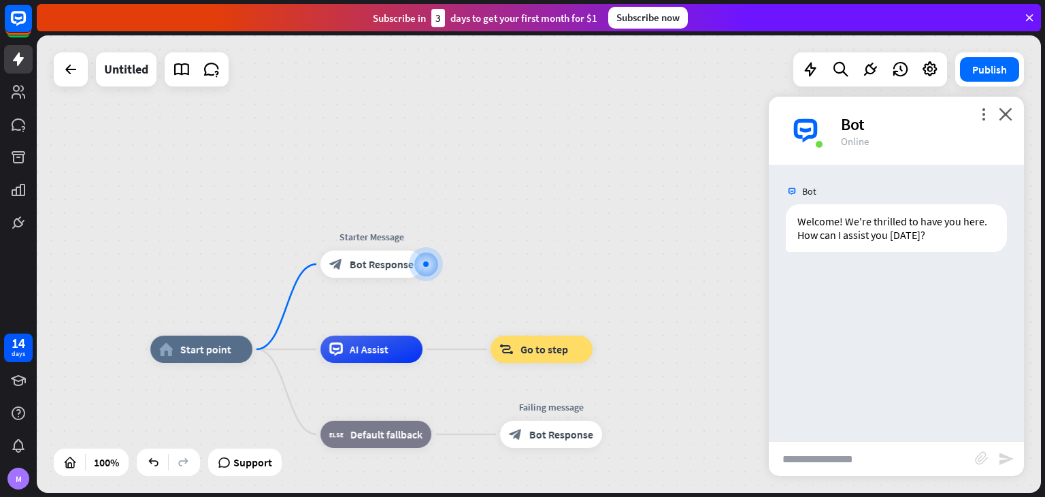
click at [830, 466] on input "text" at bounding box center [872, 459] width 206 height 34
type input "**********"
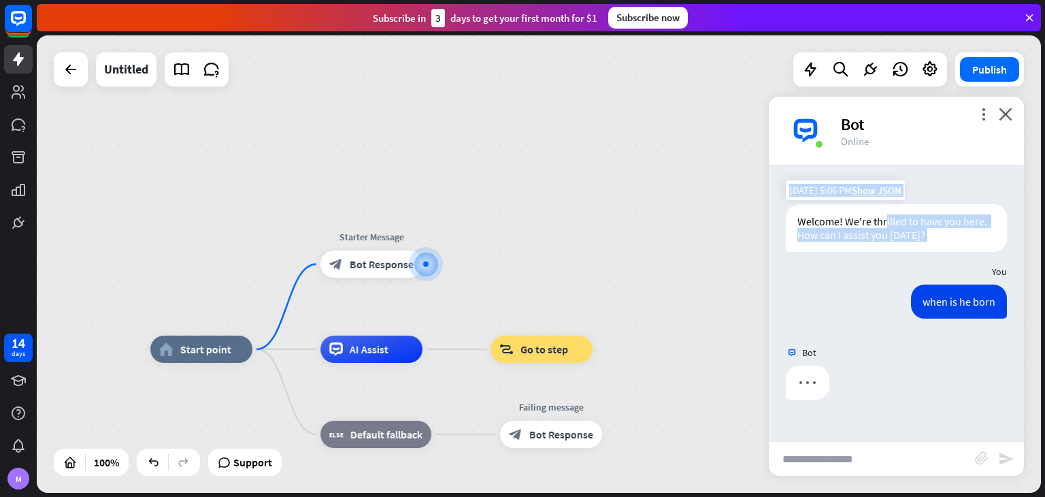
drag, startPoint x: 869, startPoint y: 267, endPoint x: 886, endPoint y: 227, distance: 43.6
click at [886, 227] on div "Bot Welcome! We're thrilled to have you here. How can I assist you [DATE]? [DAT…" at bounding box center [896, 303] width 255 height 276
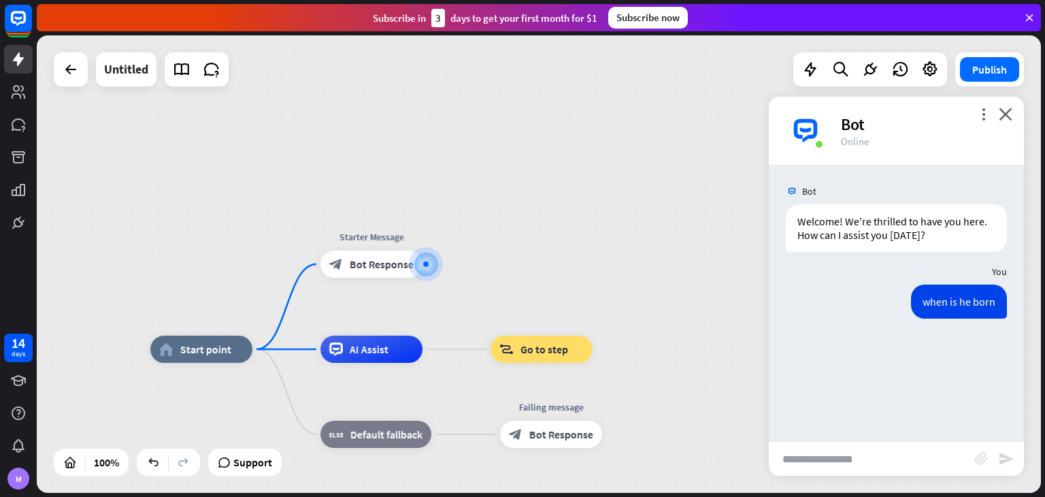
click at [893, 284] on div "when is he born [DATE] 5:06 PM Show JSON" at bounding box center [896, 304] width 255 height 41
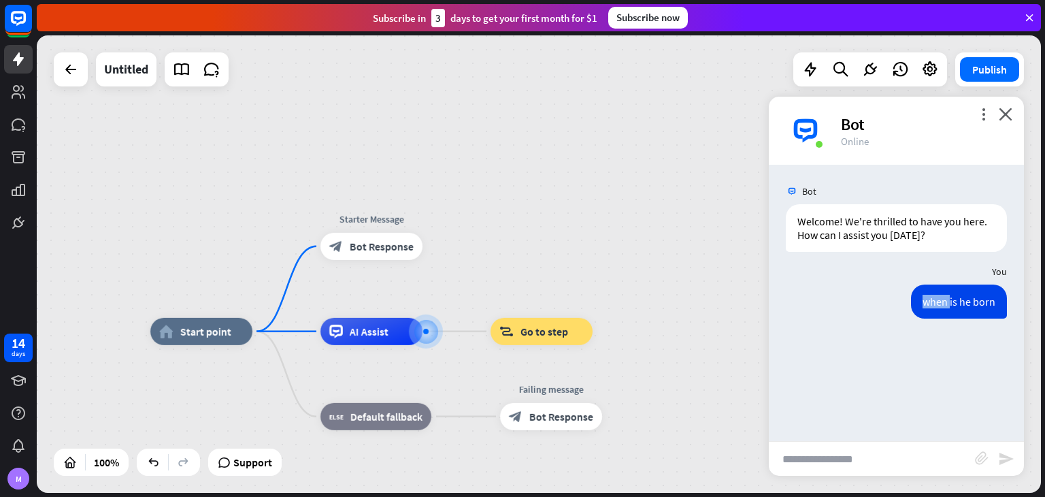
click at [893, 284] on div "when is he born [DATE] 5:06 PM Show JSON" at bounding box center [896, 304] width 255 height 41
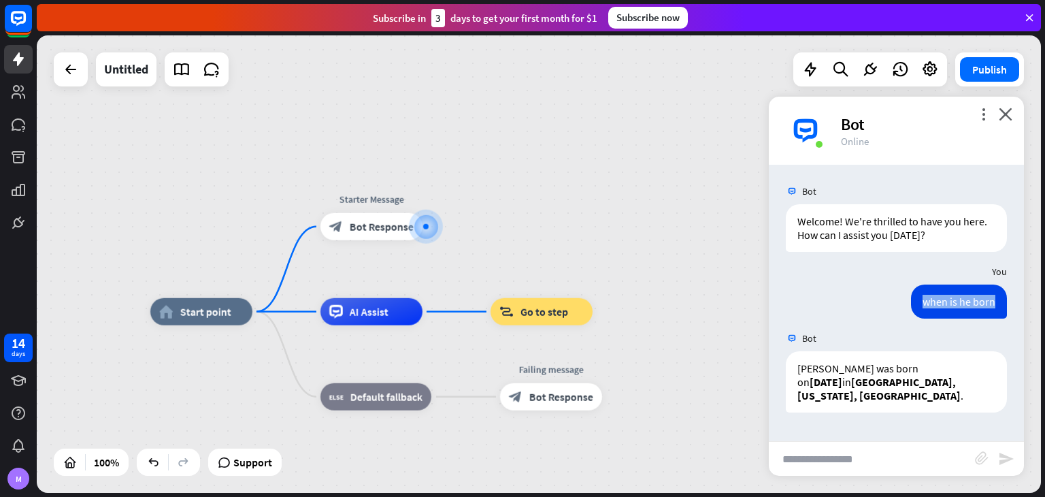
click at [893, 284] on div "when is he born [DATE] 5:06 PM Show JSON" at bounding box center [896, 304] width 255 height 41
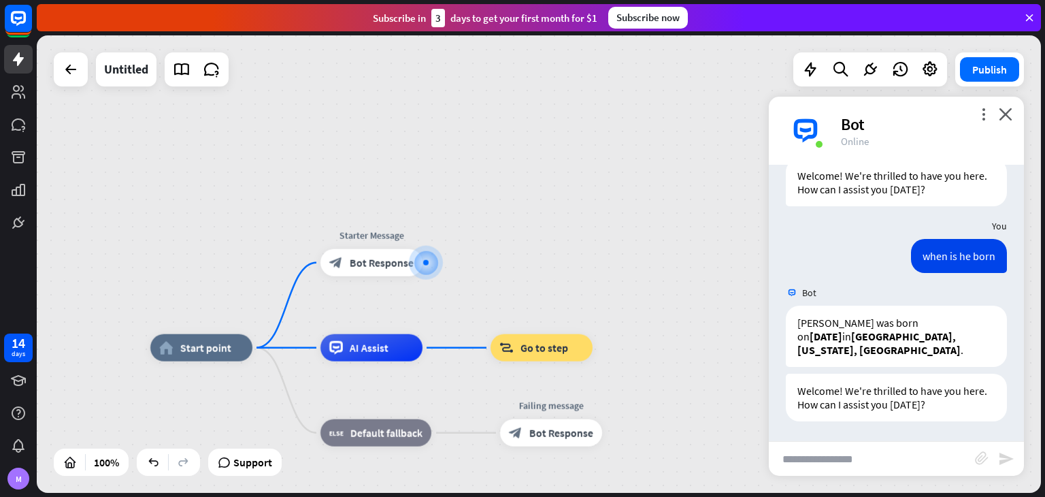
scroll to position [46, 0]
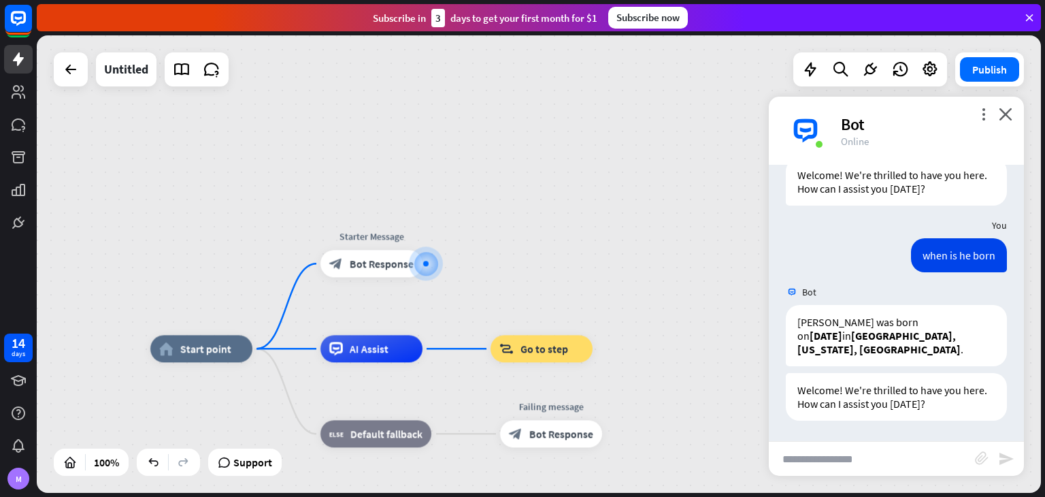
click at [881, 303] on div "Bot" at bounding box center [896, 292] width 255 height 26
click at [571, 322] on icon "more_horiz" at bounding box center [570, 319] width 11 height 10
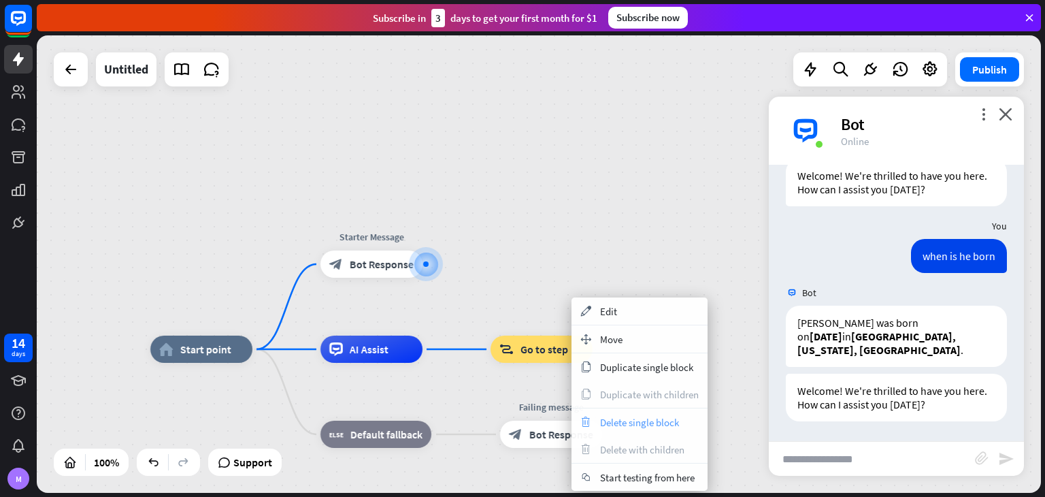
click at [631, 419] on span "Delete single block" at bounding box center [639, 422] width 79 height 13
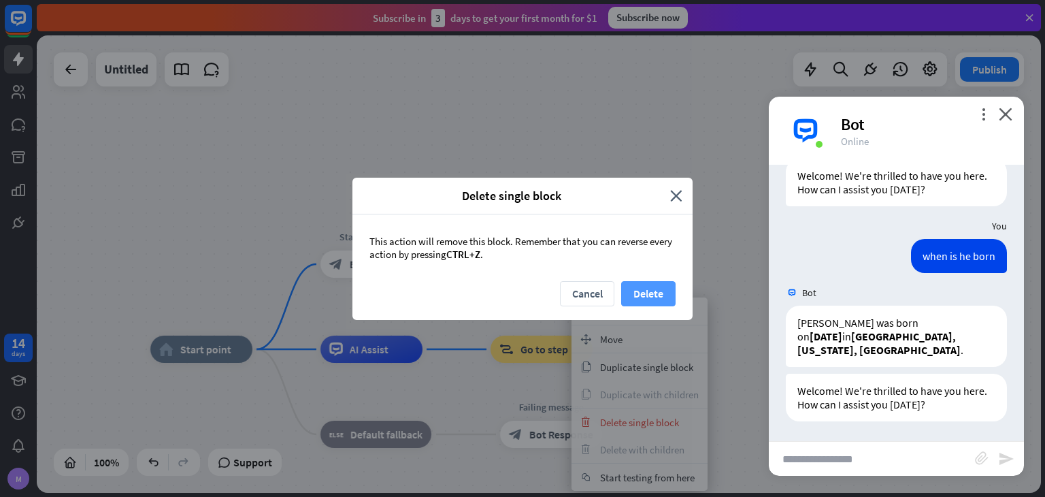
click at [659, 292] on button "Delete" at bounding box center [648, 293] width 54 height 25
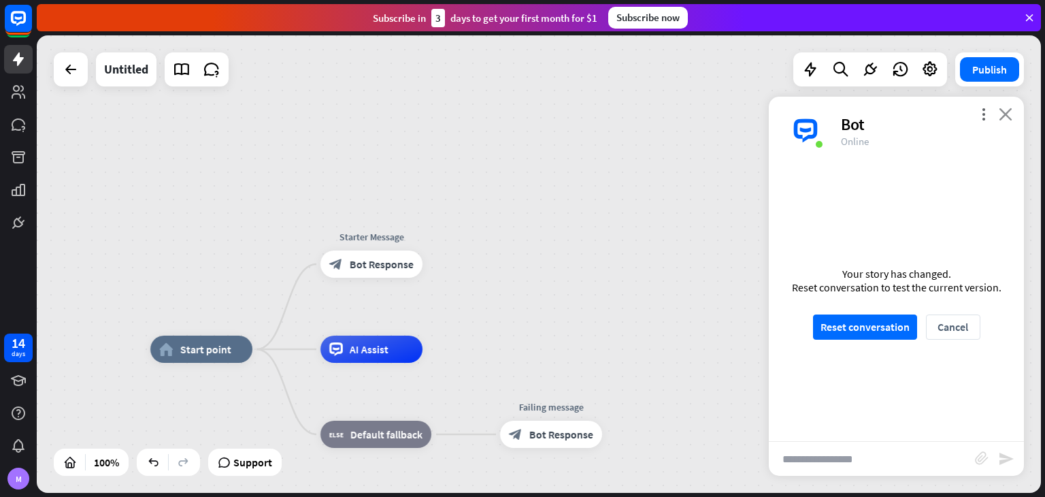
click at [1008, 112] on icon "close" at bounding box center [1006, 113] width 14 height 13
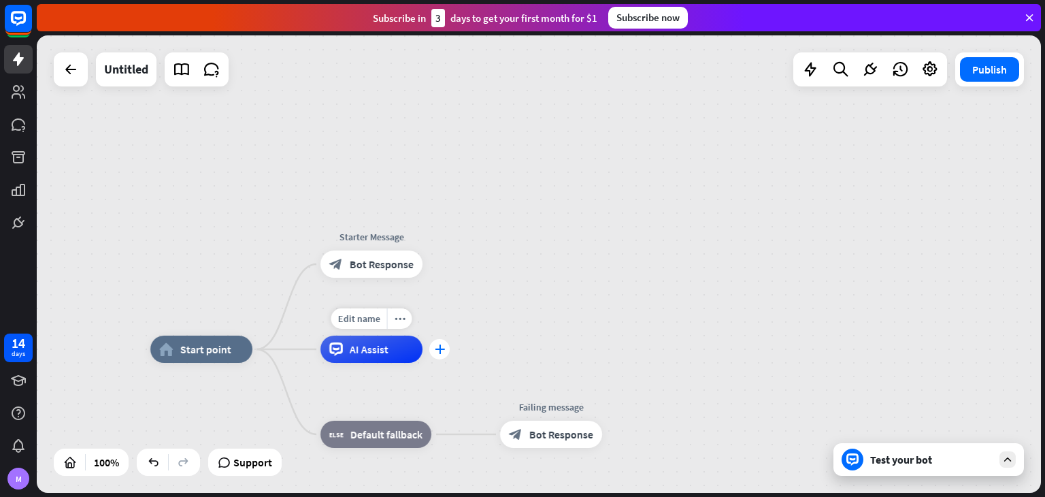
click at [435, 350] on icon "plus" at bounding box center [440, 349] width 10 height 10
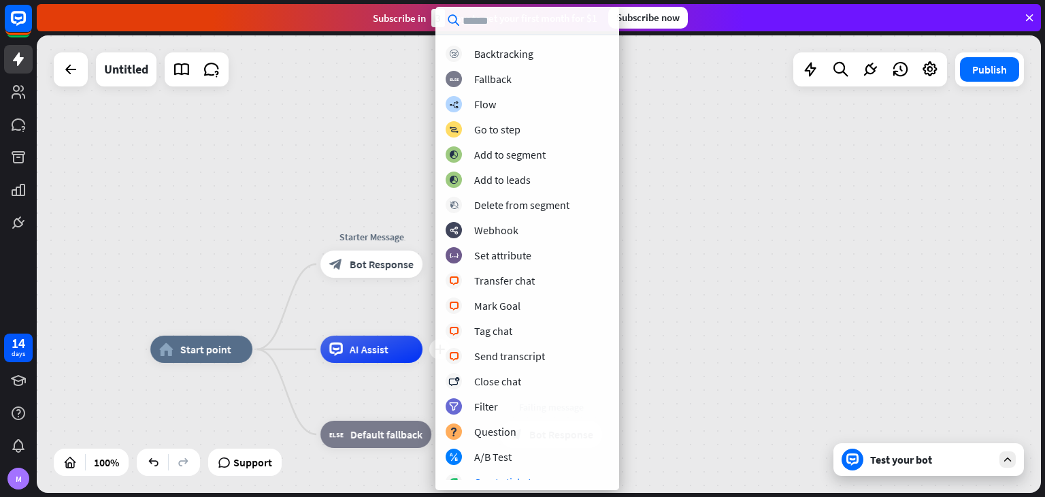
scroll to position [0, 0]
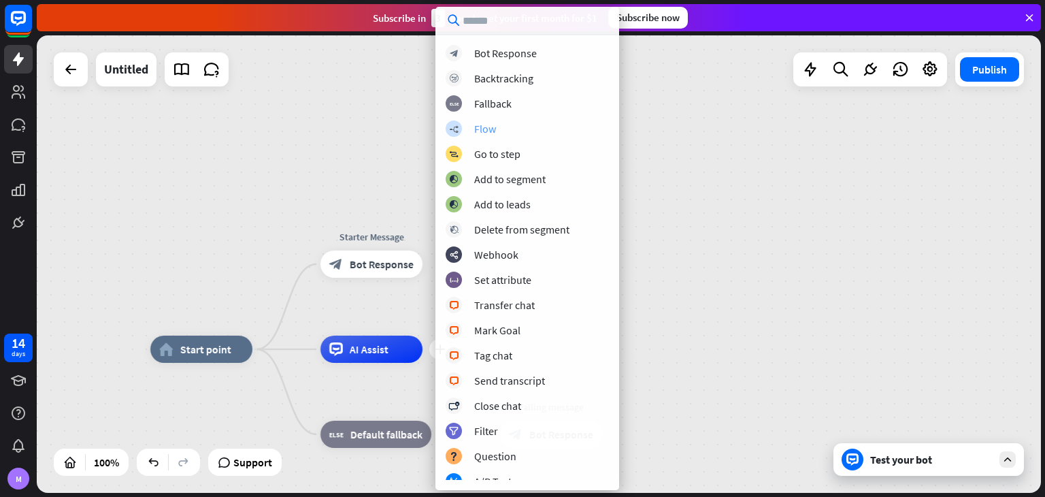
click at [493, 131] on div "Flow" at bounding box center [485, 129] width 22 height 14
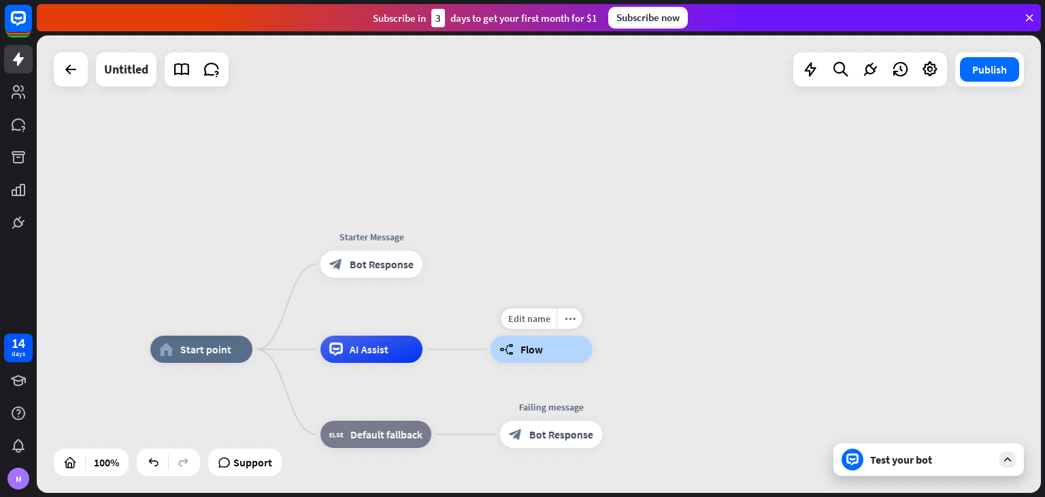
click at [540, 359] on div "builder_tree Flow" at bounding box center [541, 348] width 102 height 27
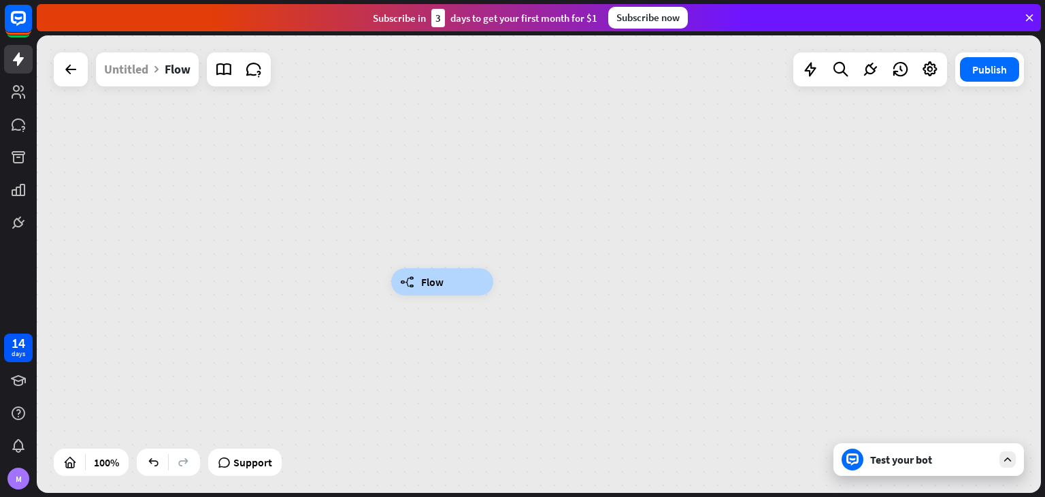
drag, startPoint x: 495, startPoint y: 264, endPoint x: 665, endPoint y: 316, distance: 177.8
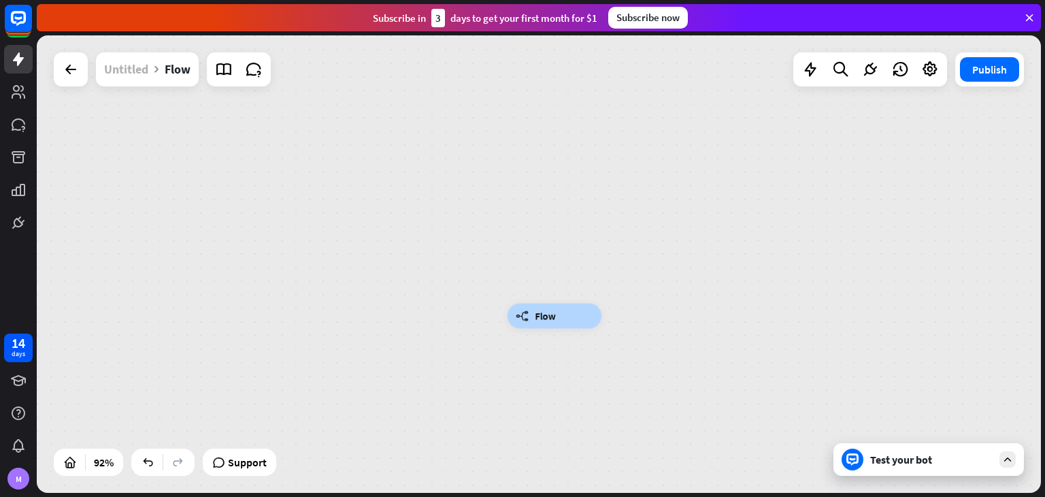
click at [114, 71] on div "Untitled" at bounding box center [126, 69] width 44 height 34
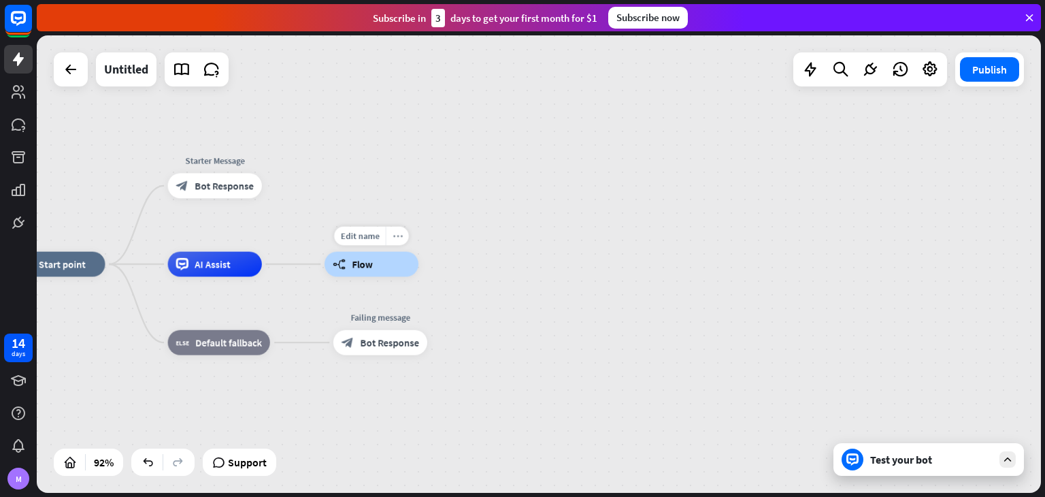
click at [388, 236] on div "more_horiz" at bounding box center [397, 236] width 23 height 19
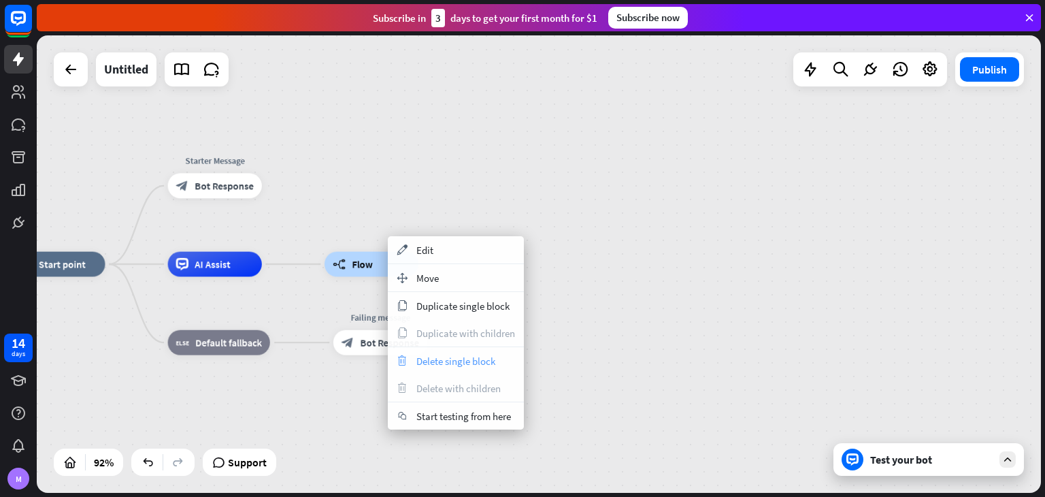
click at [440, 367] on div "trash Delete single block" at bounding box center [456, 360] width 136 height 27
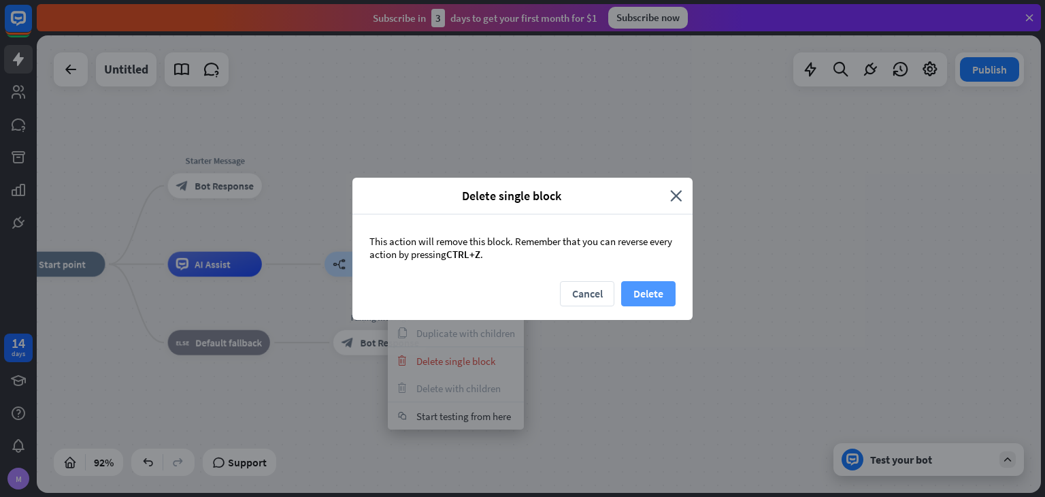
click at [650, 295] on button "Delete" at bounding box center [648, 293] width 54 height 25
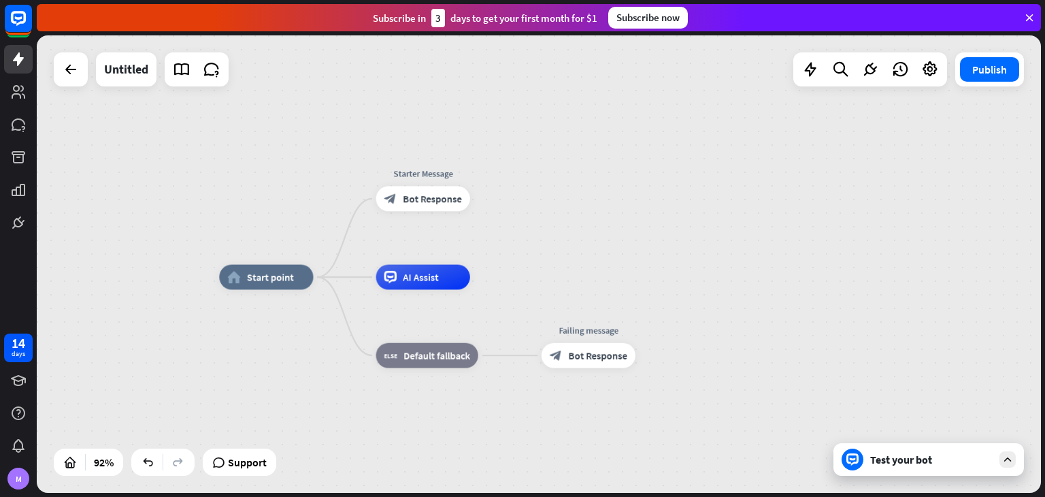
drag, startPoint x: 466, startPoint y: 290, endPoint x: 676, endPoint y: 303, distance: 209.9
click at [676, 303] on div "home_2 Start point Starter Message block_bot_response Bot Response AI Assist bl…" at bounding box center [681, 487] width 925 height 421
click at [425, 356] on span "Default fallback" at bounding box center [438, 355] width 67 height 12
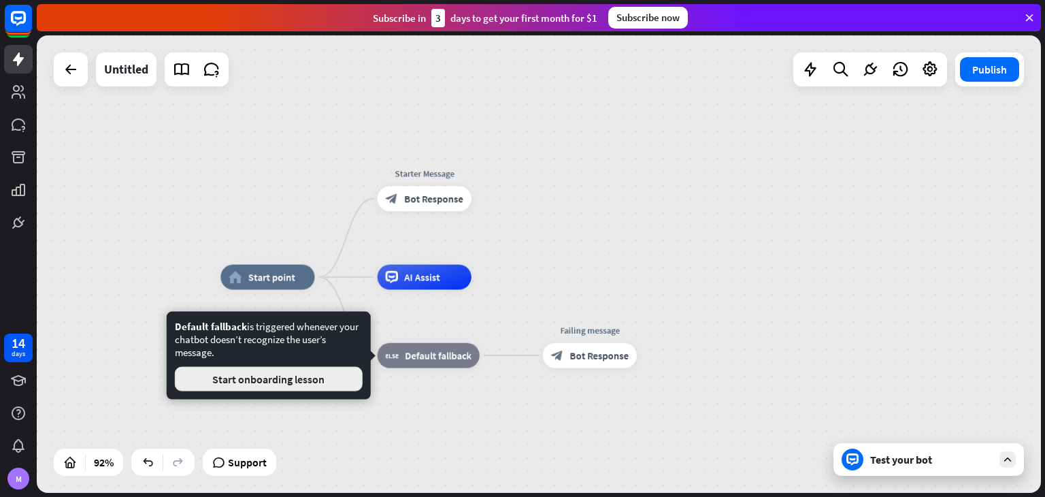
click at [315, 372] on button "Start onboarding lesson" at bounding box center [269, 379] width 188 height 24
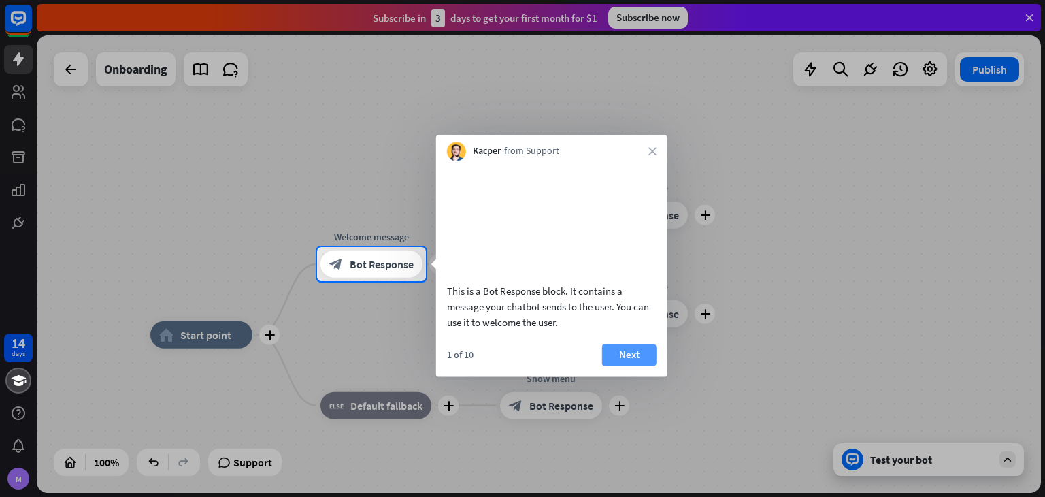
click at [619, 365] on button "Next" at bounding box center [629, 355] width 54 height 22
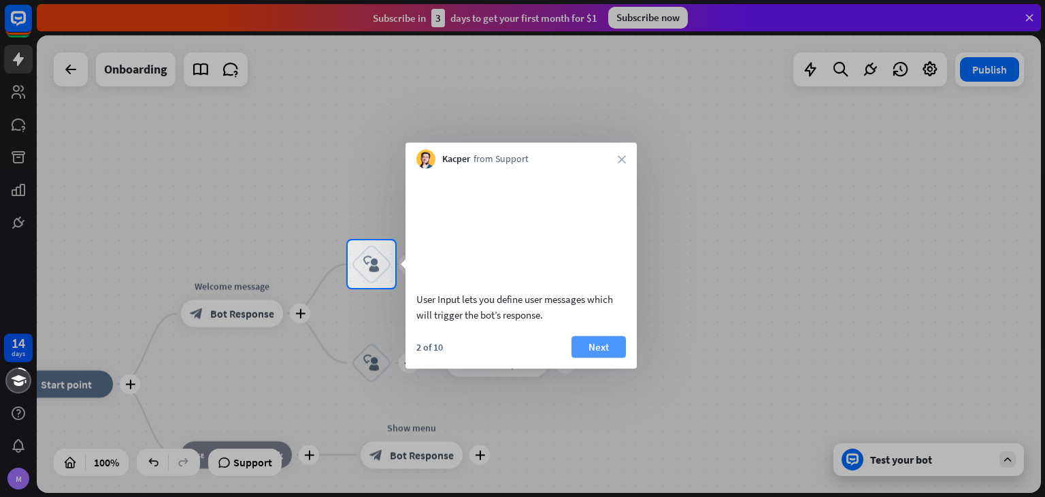
click at [602, 357] on button "Next" at bounding box center [598, 346] width 54 height 22
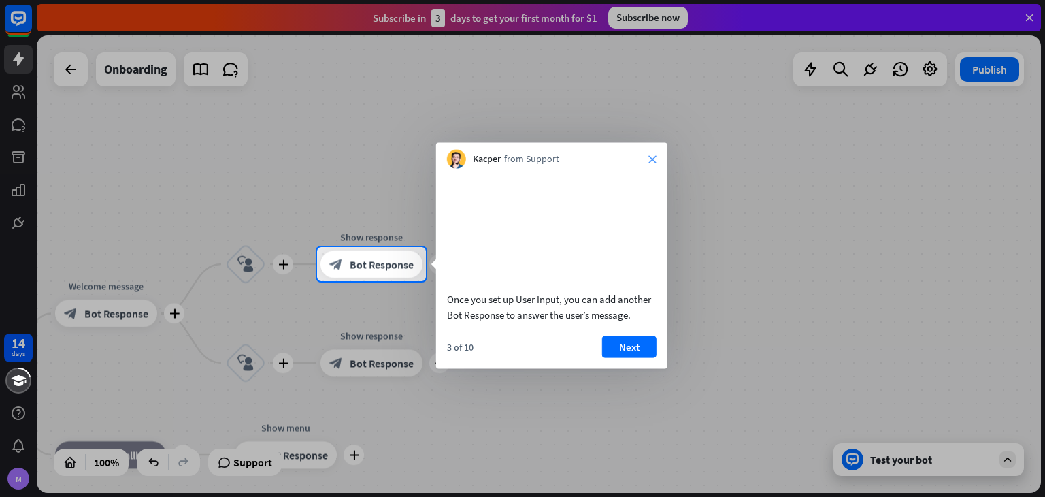
click at [653, 163] on icon "close" at bounding box center [652, 159] width 8 height 8
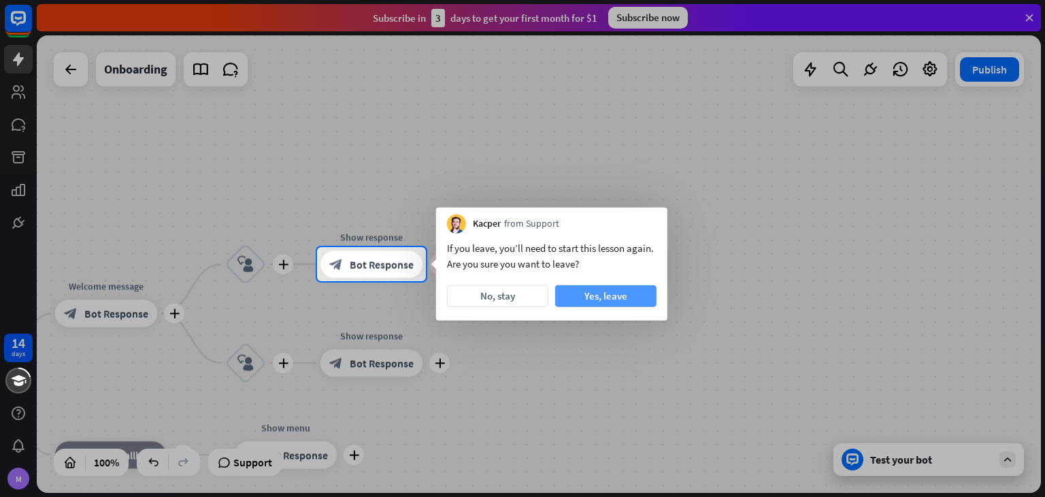
click at [586, 305] on button "Yes, leave" at bounding box center [605, 296] width 101 height 22
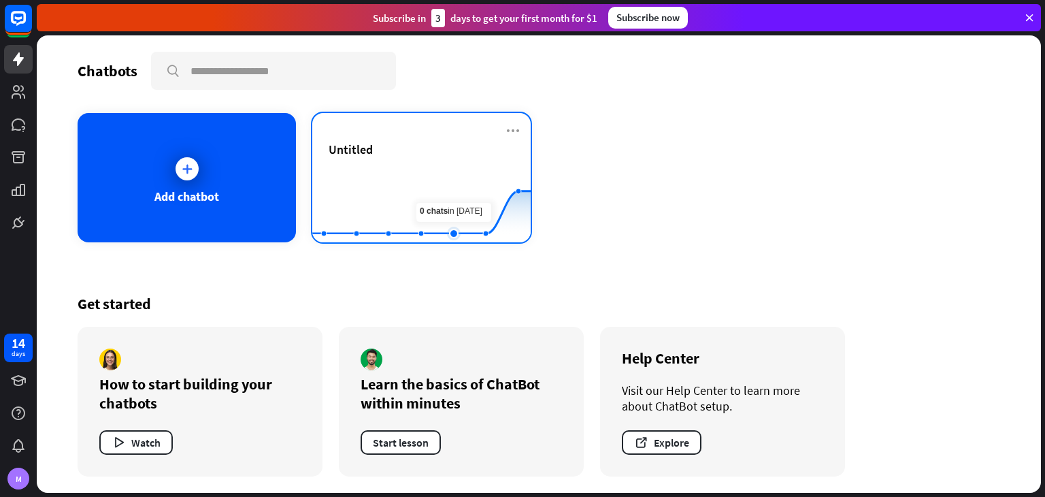
click at [463, 197] on rect at bounding box center [421, 208] width 218 height 85
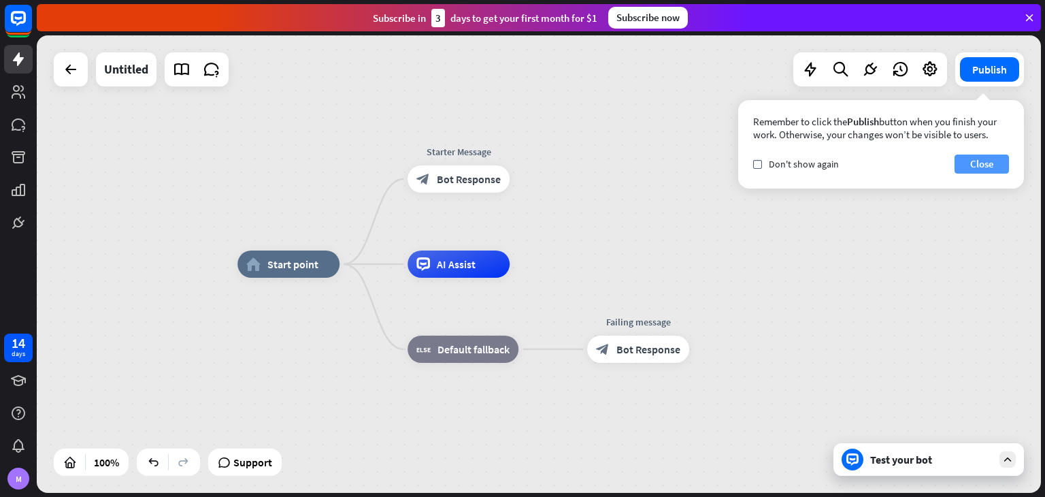
click at [977, 163] on button "Close" at bounding box center [981, 163] width 54 height 19
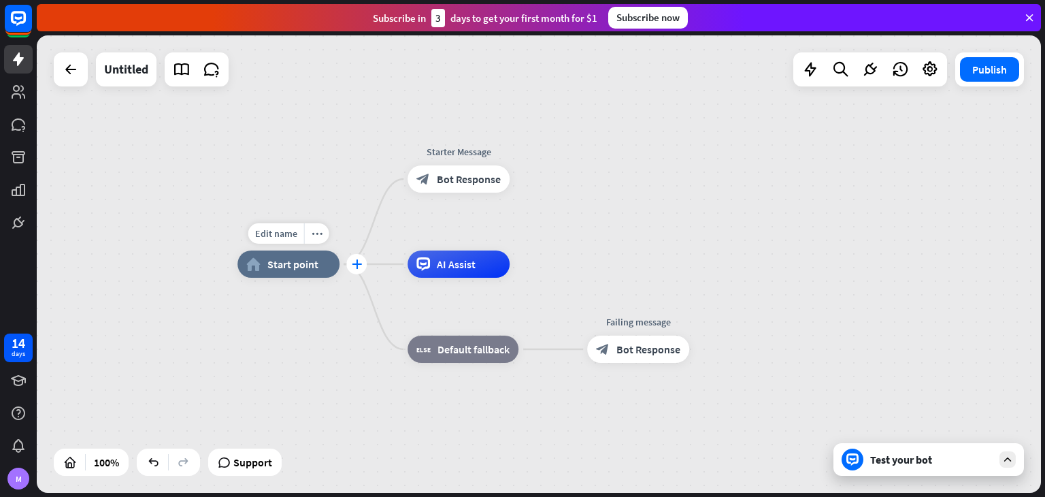
click at [354, 267] on icon "plus" at bounding box center [357, 264] width 10 height 10
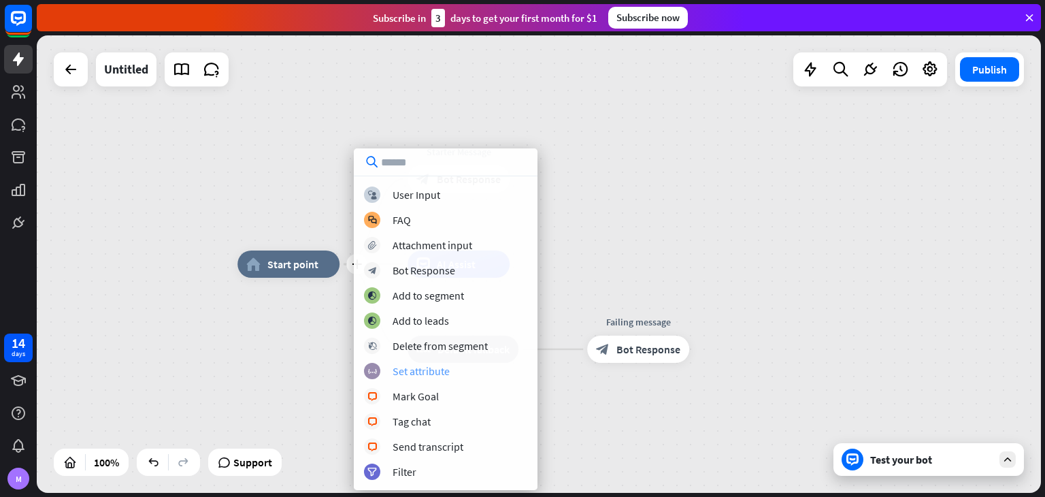
click at [427, 373] on div "Set attribute" at bounding box center [421, 371] width 57 height 14
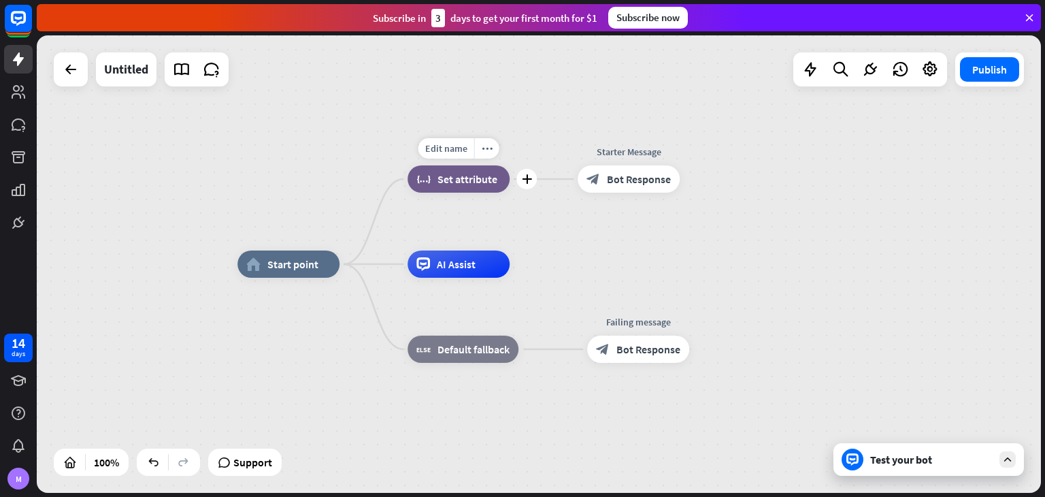
click at [471, 183] on span "Set attribute" at bounding box center [467, 179] width 60 height 14
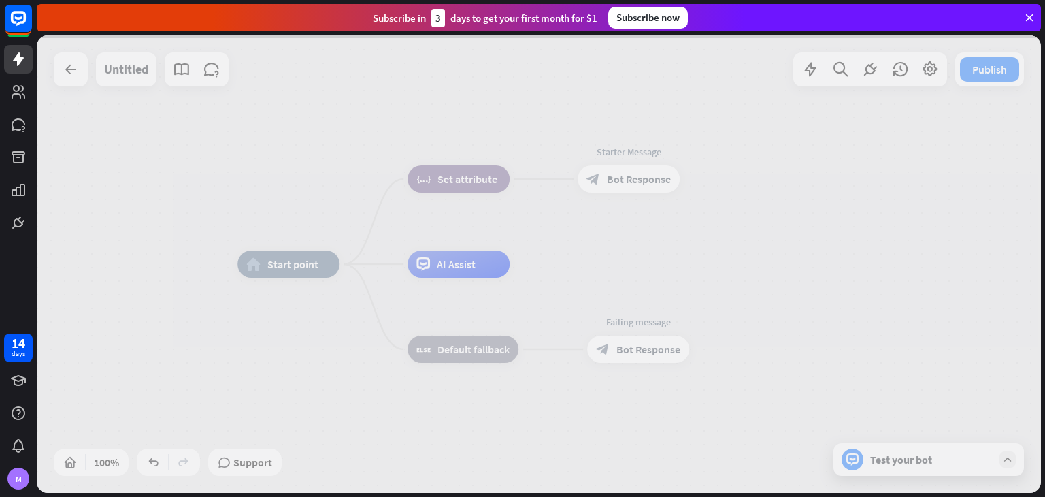
click at [471, 183] on div at bounding box center [539, 263] width 1004 height 457
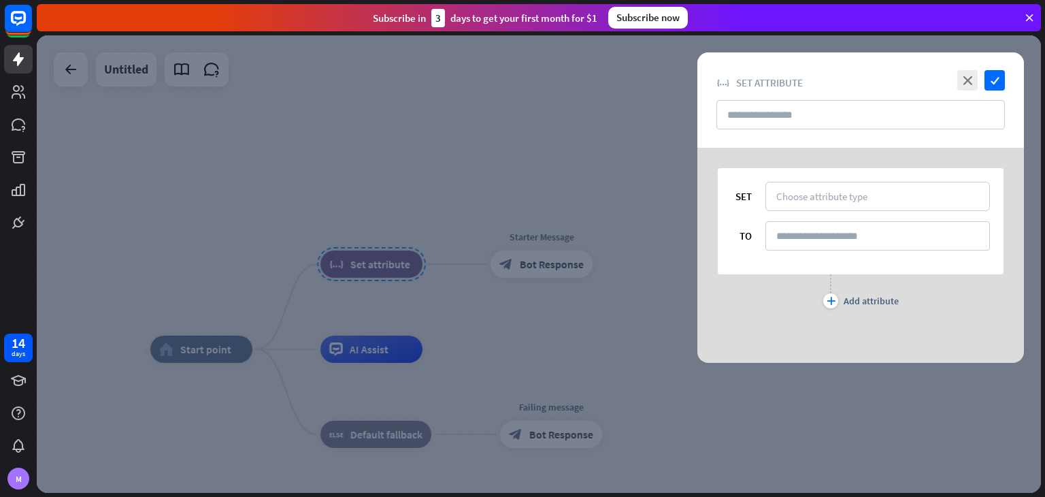
click at [554, 221] on div at bounding box center [539, 263] width 1004 height 457
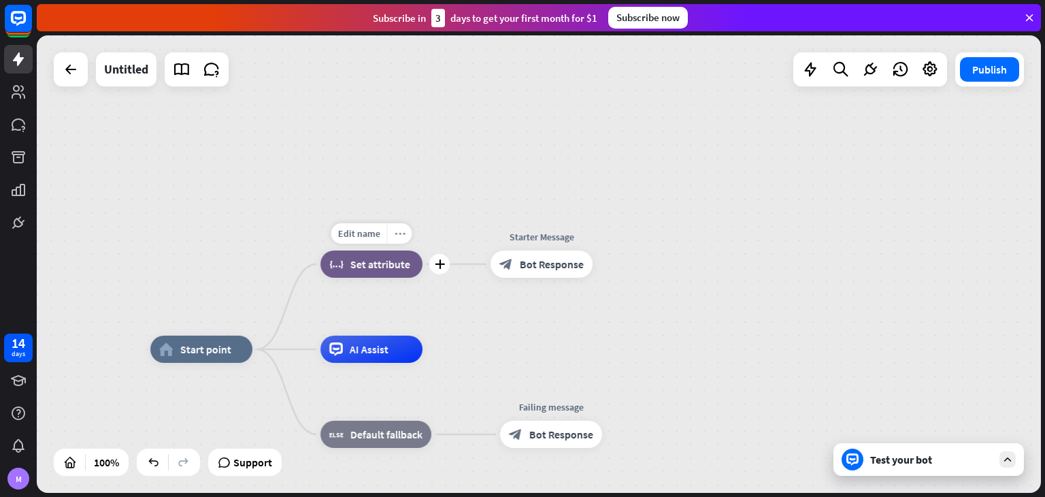
click at [402, 237] on icon "more_horiz" at bounding box center [400, 234] width 11 height 10
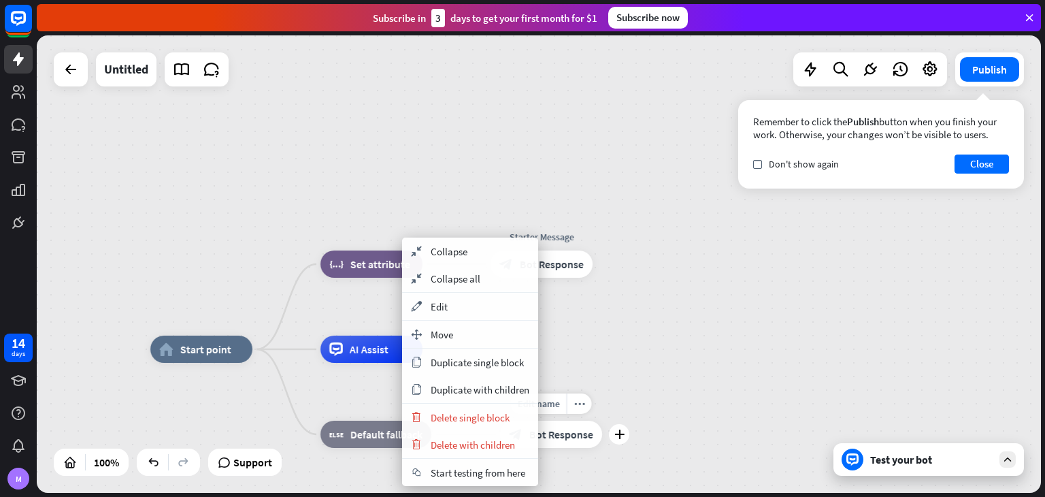
click at [584, 399] on div "more_horiz" at bounding box center [579, 403] width 25 height 20
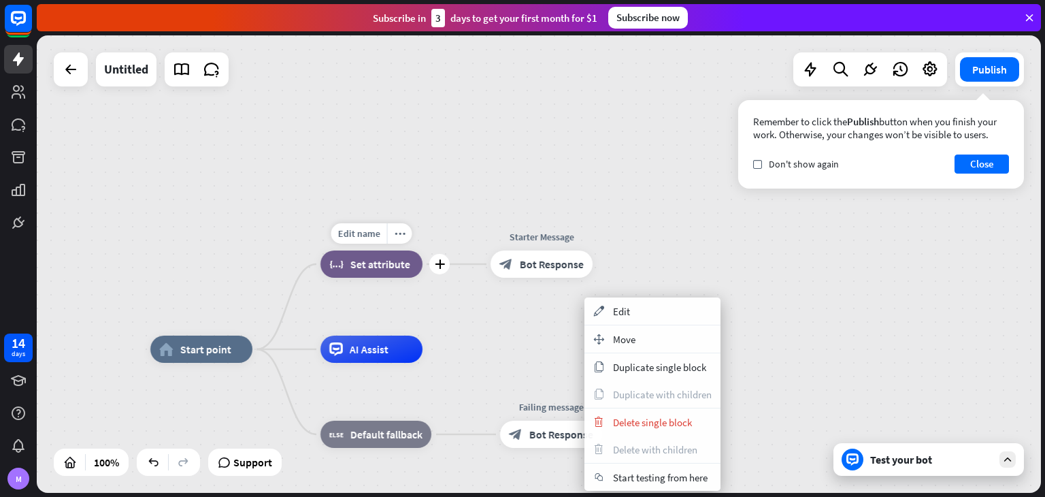
click at [379, 267] on span "Set attribute" at bounding box center [380, 264] width 60 height 14
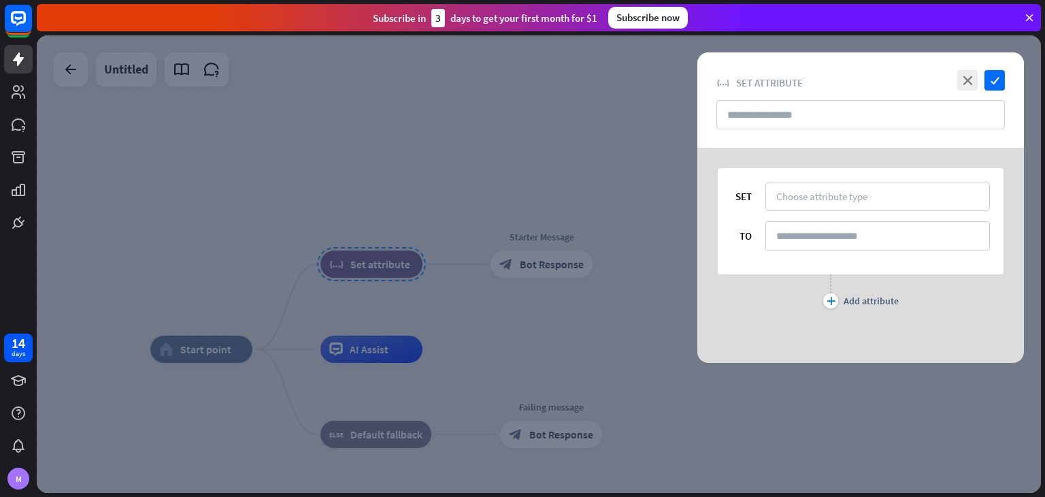
drag, startPoint x: 996, startPoint y: 75, endPoint x: 914, endPoint y: 85, distance: 82.3
click at [914, 85] on div "close check block_set_attribute Set attribute" at bounding box center [860, 99] width 327 height 95
click at [967, 86] on icon "close" at bounding box center [967, 80] width 20 height 20
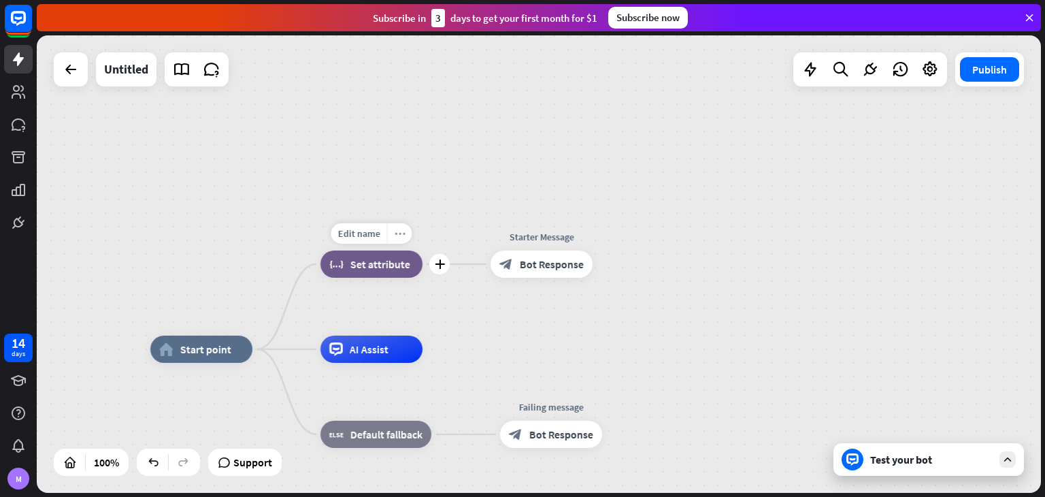
click at [403, 230] on icon "more_horiz" at bounding box center [400, 234] width 11 height 10
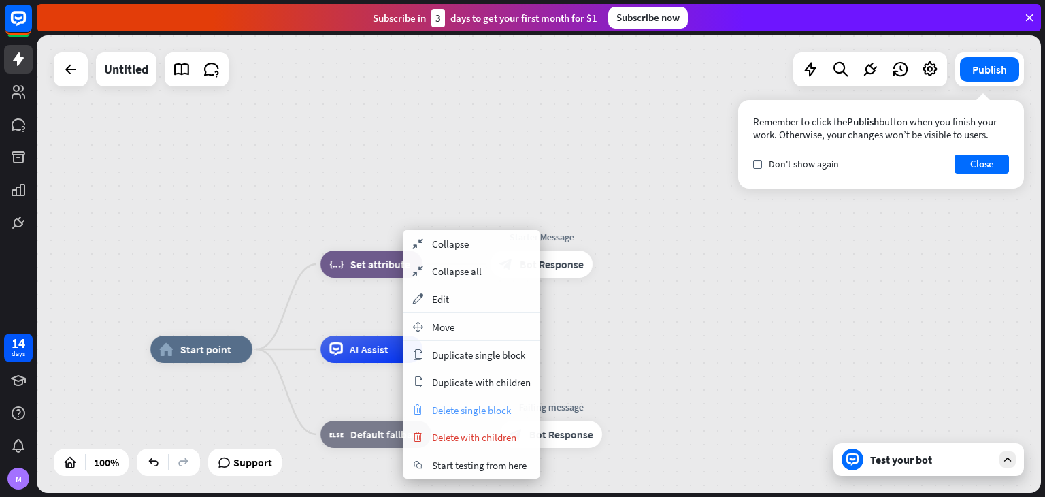
click at [468, 409] on span "Delete single block" at bounding box center [471, 409] width 79 height 13
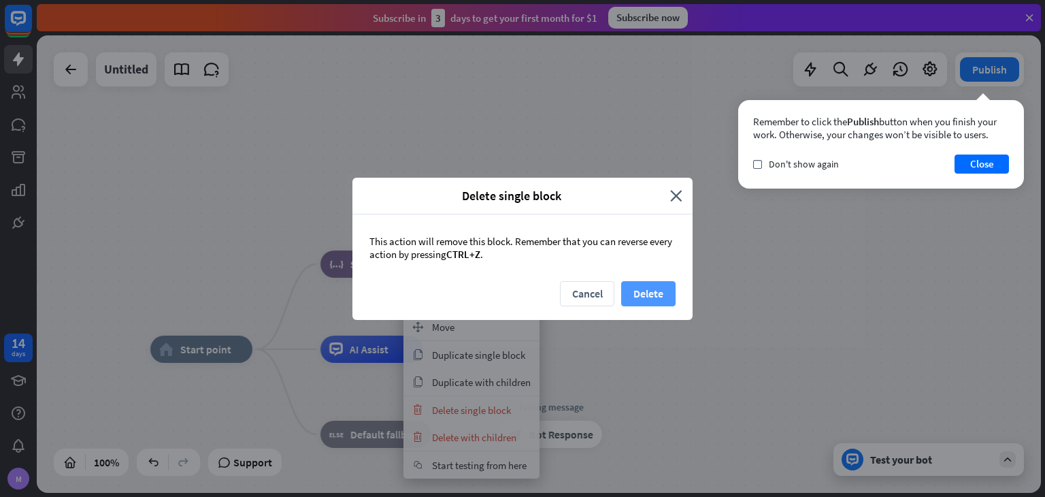
click at [648, 293] on button "Delete" at bounding box center [648, 293] width 54 height 25
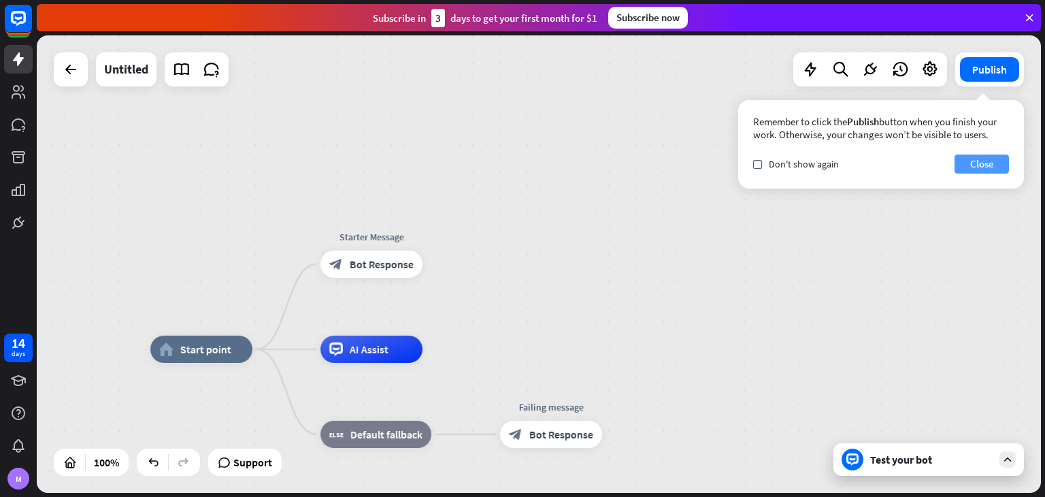
click at [982, 159] on button "Close" at bounding box center [981, 163] width 54 height 19
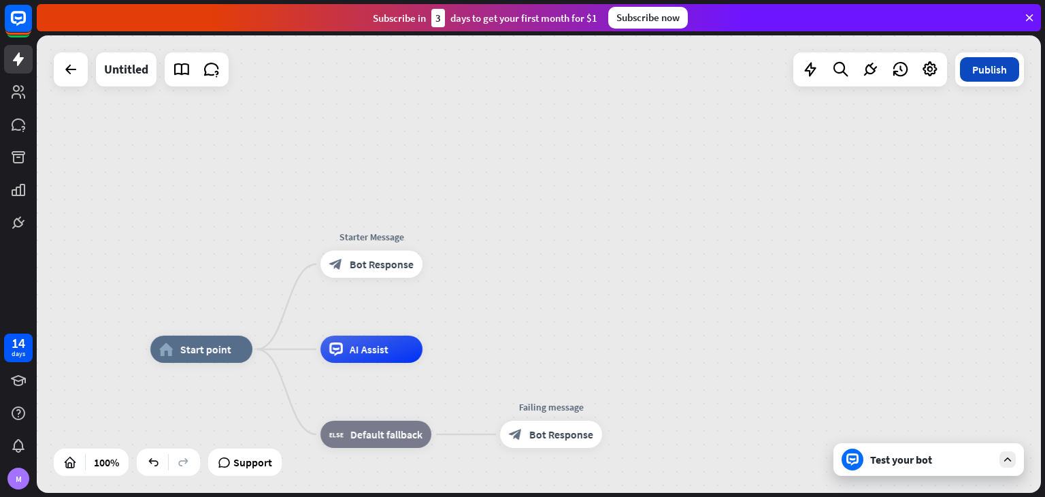
click at [971, 69] on button "Publish" at bounding box center [989, 69] width 59 height 24
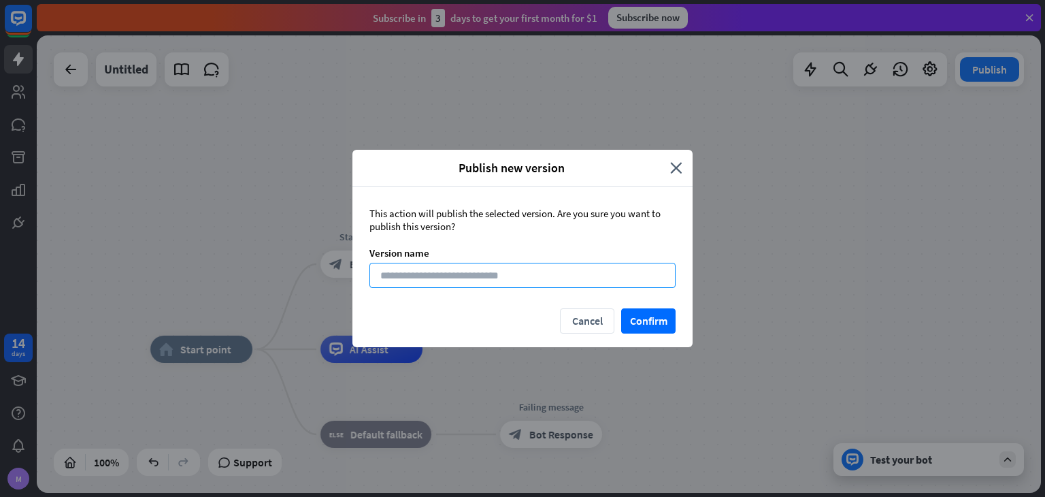
click at [630, 278] on input at bounding box center [522, 275] width 306 height 25
type input "**********"
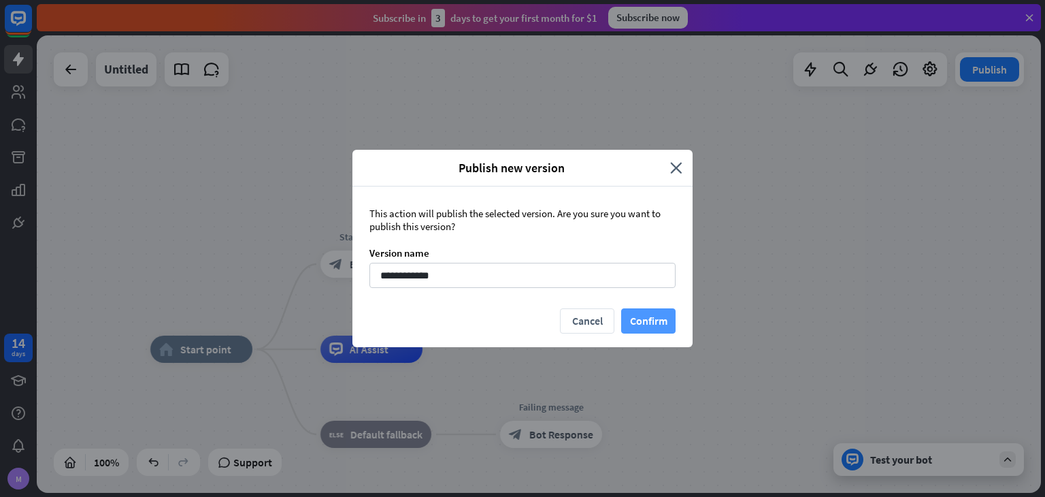
click at [648, 314] on button "Confirm" at bounding box center [648, 320] width 54 height 25
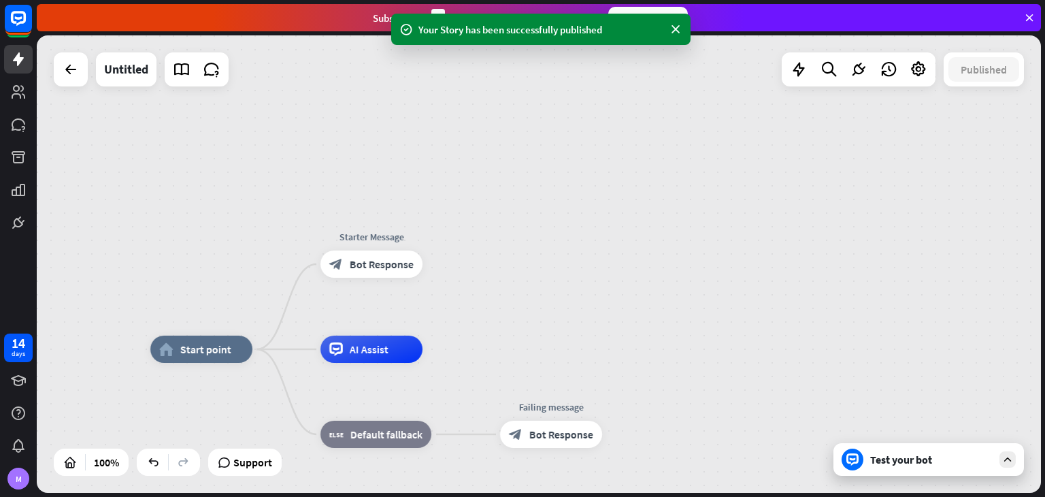
click at [901, 469] on div "Test your bot" at bounding box center [928, 459] width 190 height 33
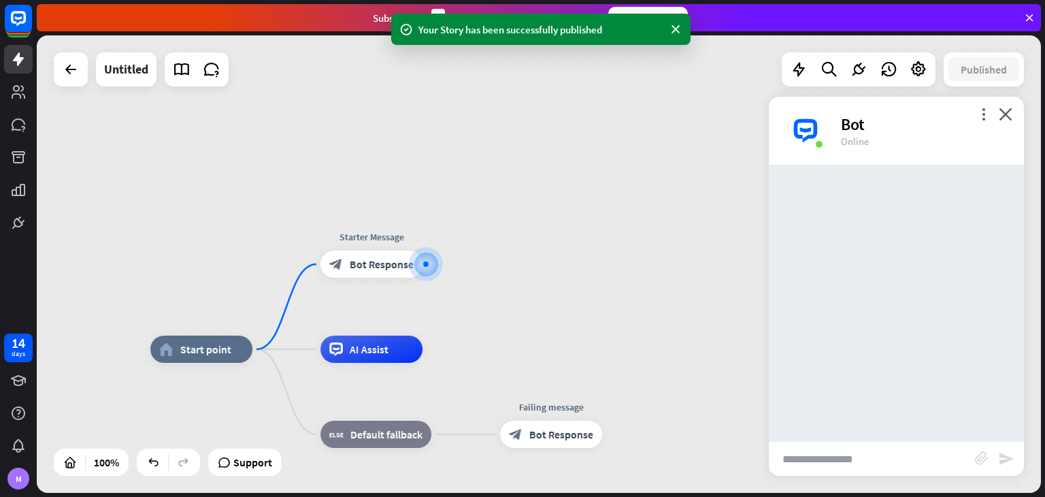
click at [840, 461] on input "text" at bounding box center [872, 459] width 206 height 34
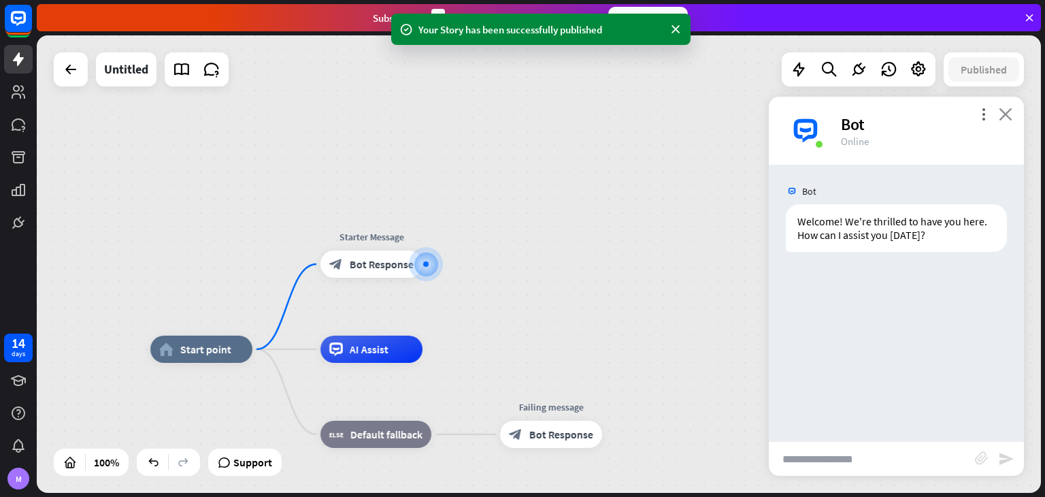
click at [1002, 109] on icon "close" at bounding box center [1006, 113] width 14 height 13
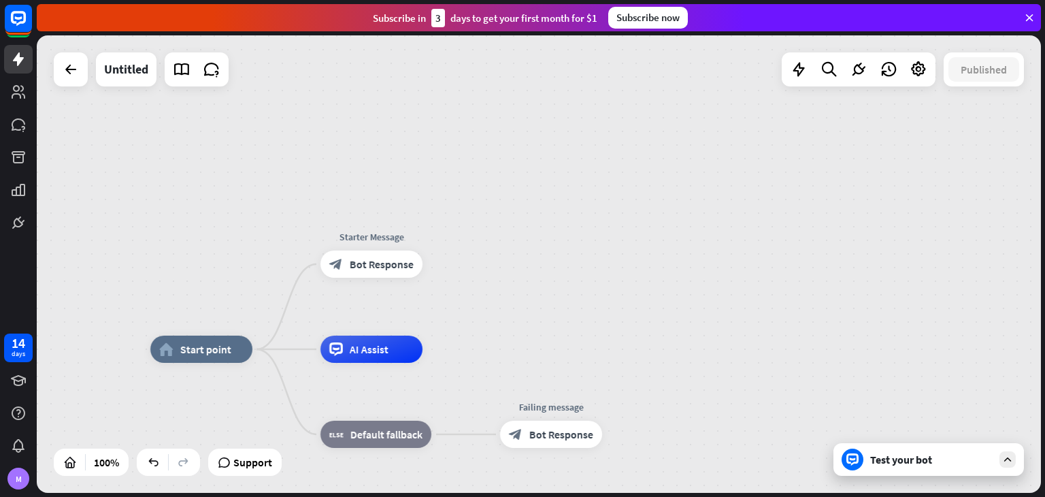
click at [363, 221] on div "home_2 Start point Edit name more_horiz Starter Message block_bot_response Bot …" at bounding box center [539, 263] width 1004 height 457
click at [359, 239] on span "Edit name" at bounding box center [359, 233] width 42 height 12
click at [392, 259] on span "Bot Response" at bounding box center [382, 264] width 64 height 14
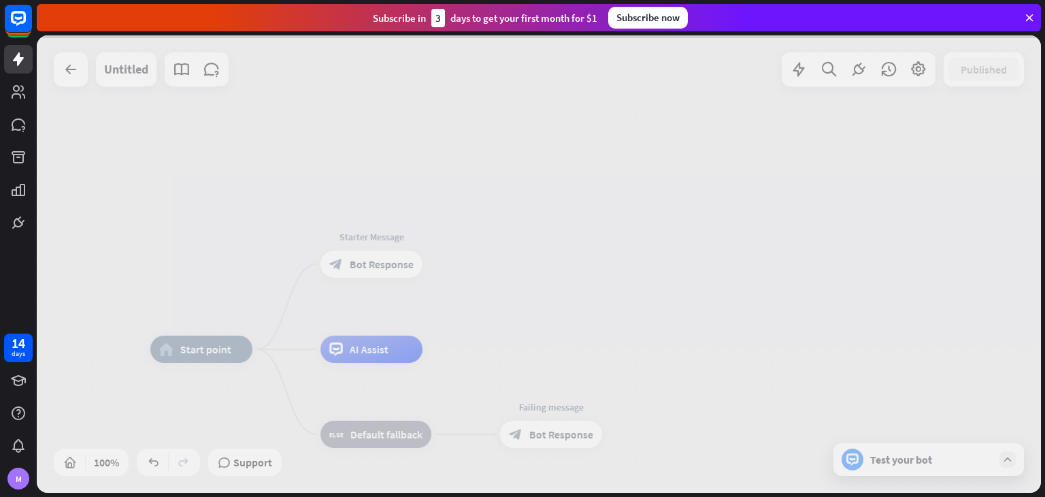
click at [392, 261] on div at bounding box center [539, 263] width 1004 height 457
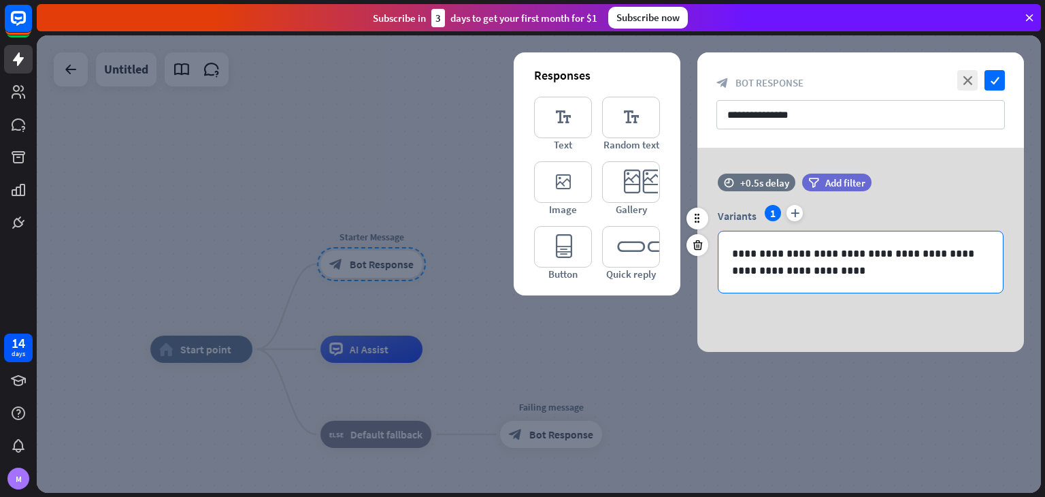
click at [748, 260] on p "**********" at bounding box center [860, 262] width 257 height 34
click at [777, 253] on p "**********" at bounding box center [860, 262] width 257 height 34
click at [773, 254] on p "**********" at bounding box center [860, 262] width 257 height 34
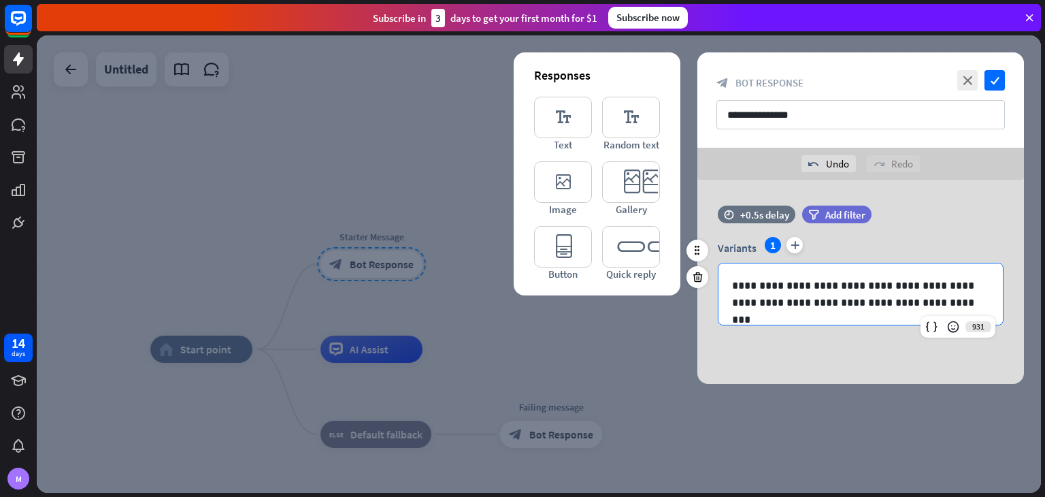
click at [874, 303] on p "**********" at bounding box center [860, 294] width 257 height 34
click at [870, 296] on p "**********" at bounding box center [860, 294] width 257 height 34
click at [795, 301] on p "**********" at bounding box center [860, 294] width 257 height 34
click at [954, 301] on p "**********" at bounding box center [860, 294] width 257 height 34
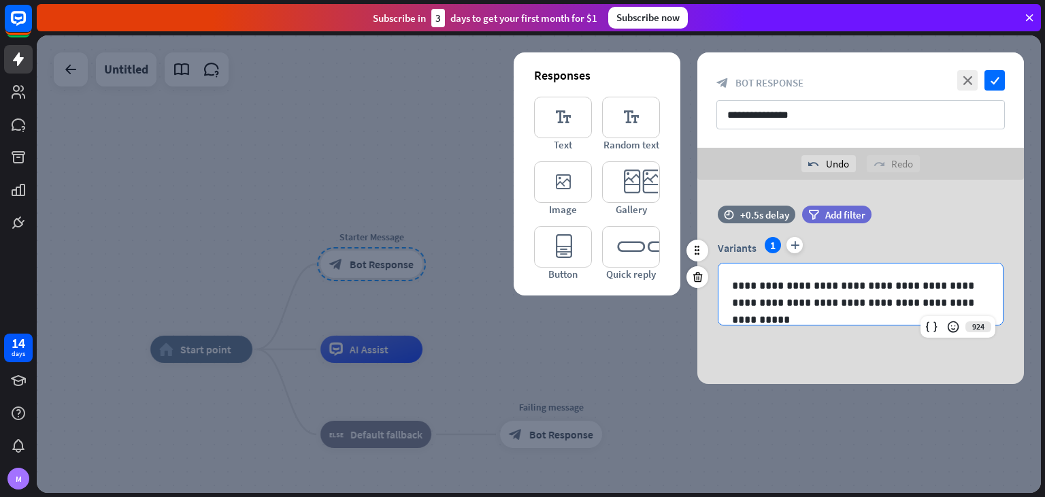
click at [872, 303] on p "**********" at bounding box center [860, 294] width 257 height 34
drag, startPoint x: 982, startPoint y: 304, endPoint x: 829, endPoint y: 304, distance: 153.1
click at [829, 304] on p "**********" at bounding box center [860, 294] width 257 height 34
click at [928, 216] on div "filter Add filter" at bounding box center [870, 214] width 137 height 18
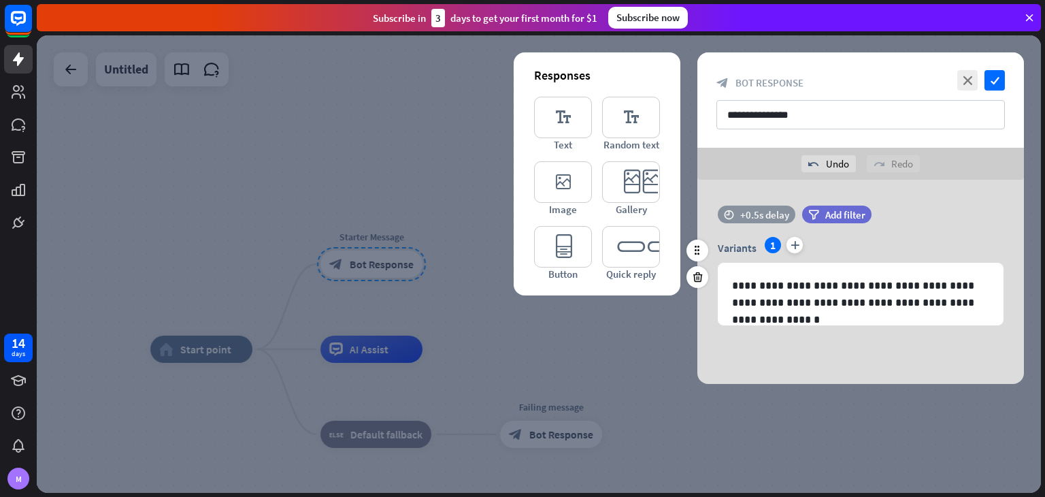
click at [756, 218] on div "+0.5s delay" at bounding box center [764, 214] width 49 height 13
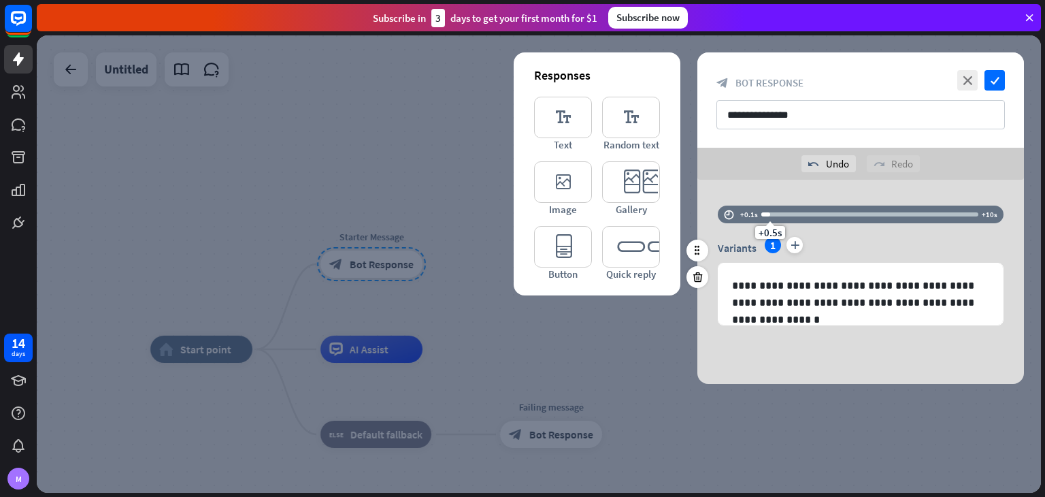
click at [721, 218] on div "time +0.1s +0.5s +10s" at bounding box center [861, 214] width 286 height 18
click at [727, 191] on div "**********" at bounding box center [860, 282] width 327 height 204
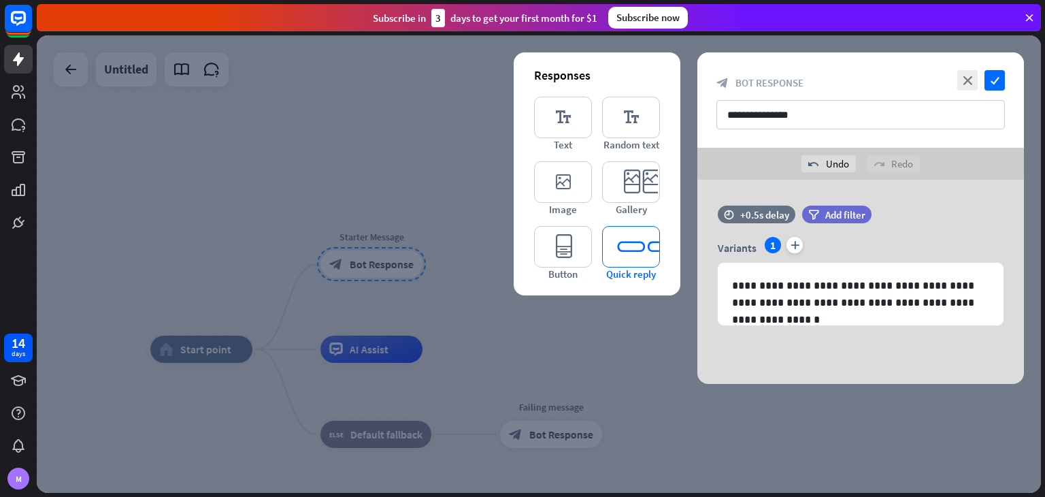
click at [623, 254] on icon "editor_quick_replies" at bounding box center [631, 246] width 58 height 41
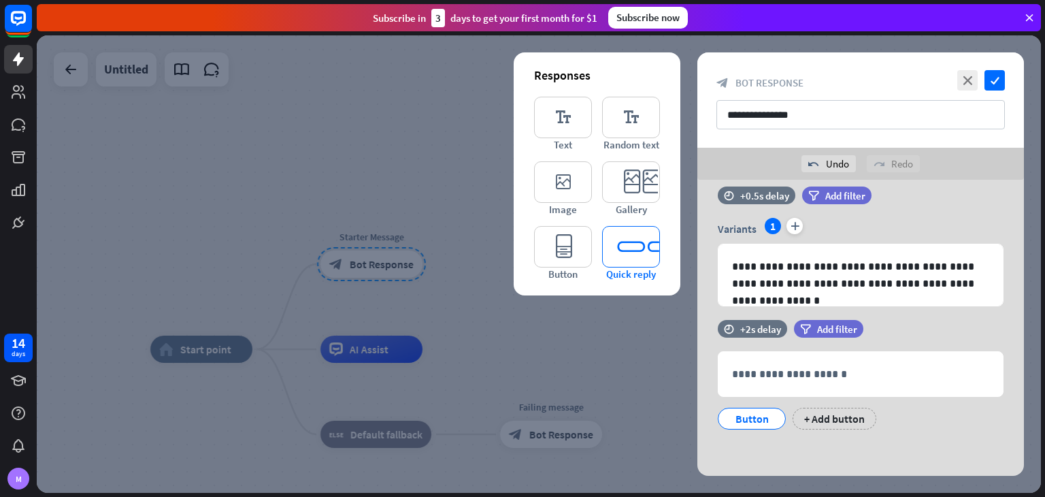
scroll to position [19, 0]
click at [814, 395] on div "**********" at bounding box center [861, 390] width 286 height 78
click at [758, 410] on div "Button" at bounding box center [751, 418] width 45 height 20
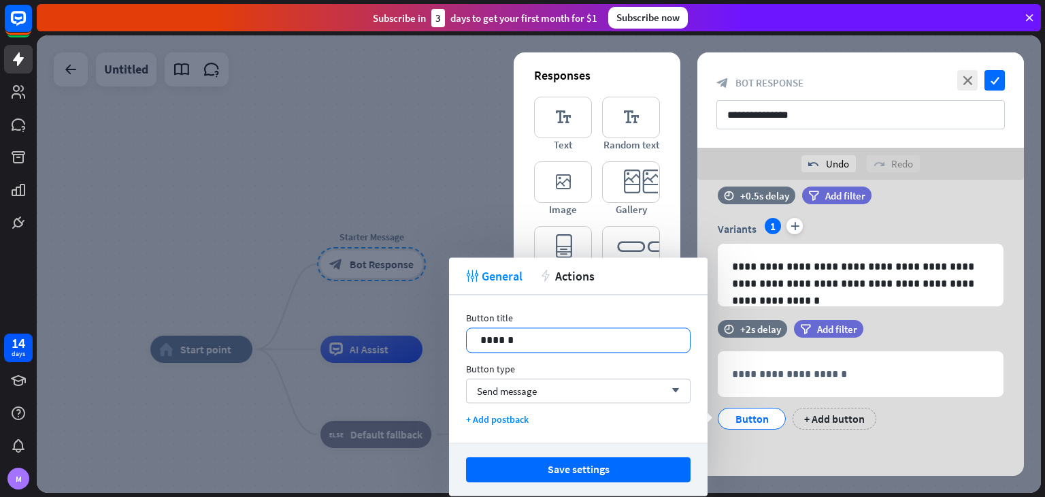
click at [597, 344] on p "******" at bounding box center [578, 339] width 196 height 17
click at [573, 285] on div "tweak General action Actions" at bounding box center [578, 275] width 259 height 37
click at [573, 276] on span "Actions" at bounding box center [574, 276] width 39 height 16
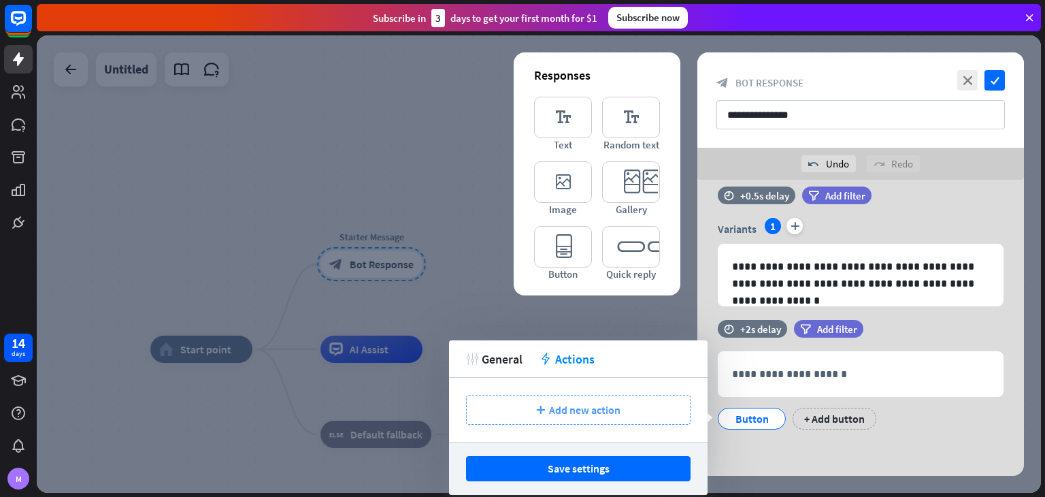
click at [547, 401] on div "plus Add new action" at bounding box center [578, 410] width 224 height 30
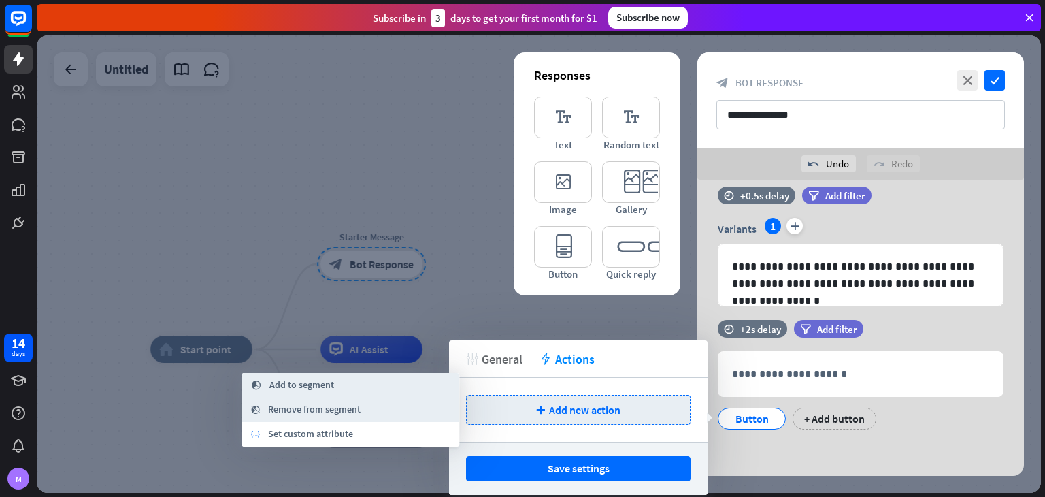
click at [480, 351] on div "tweak General" at bounding box center [494, 359] width 56 height 16
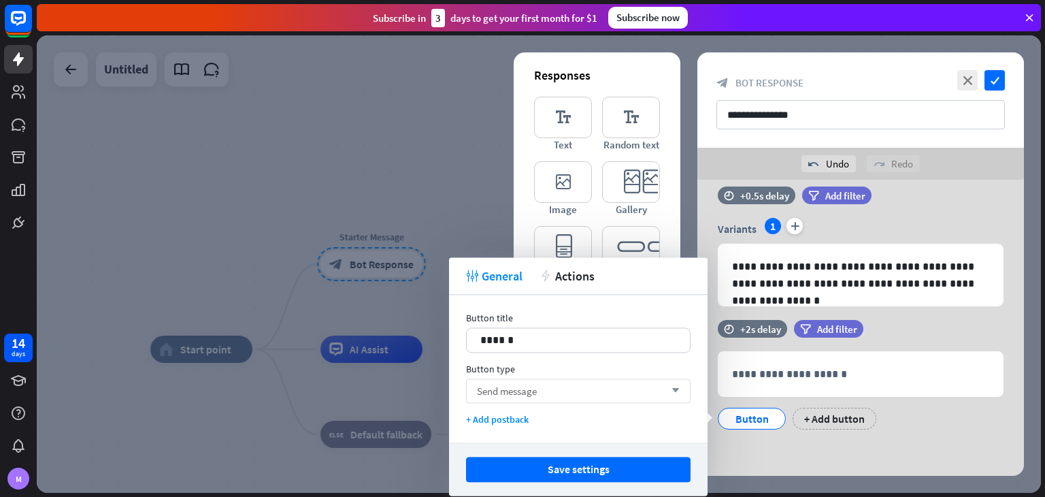
click at [522, 385] on span "Send message" at bounding box center [507, 390] width 60 height 13
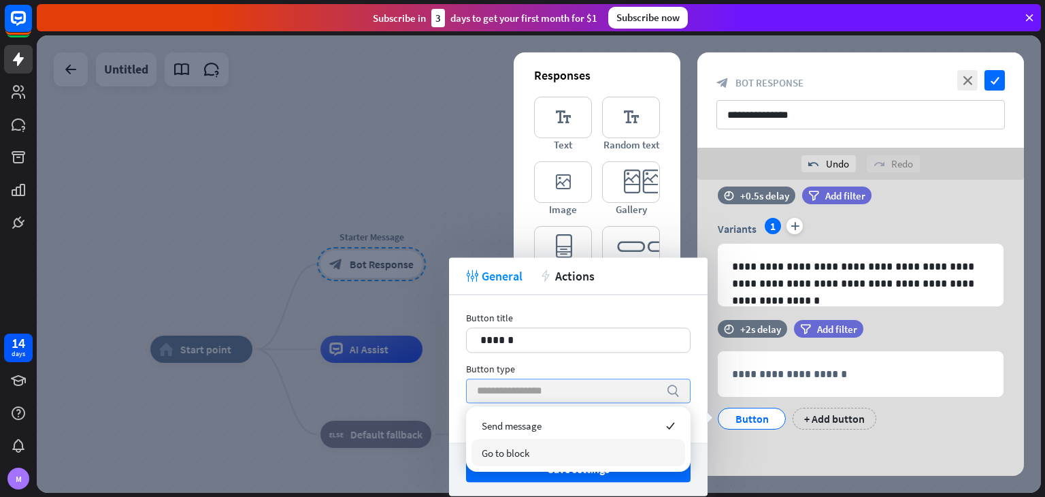
click at [520, 452] on span "Go to block" at bounding box center [506, 452] width 48 height 13
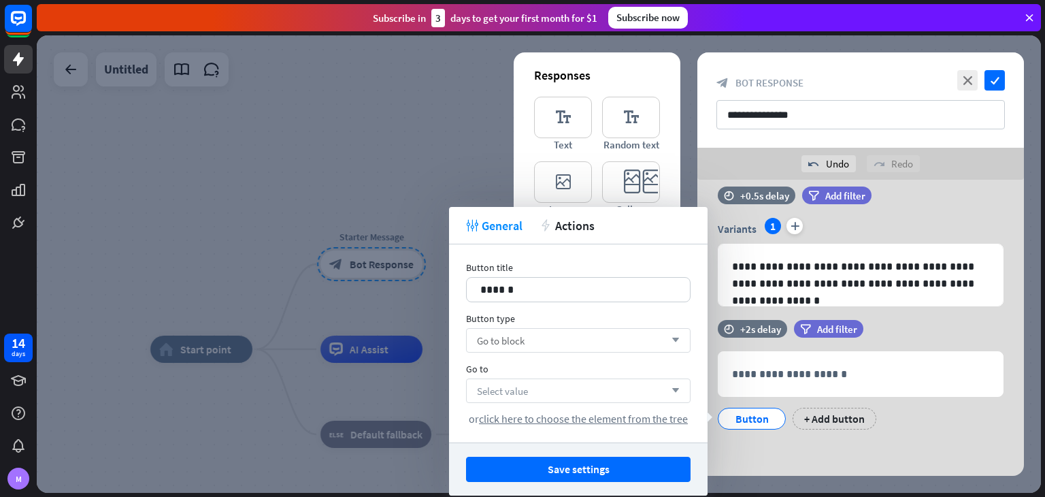
click at [546, 389] on div "Select value arrow_down" at bounding box center [578, 390] width 224 height 24
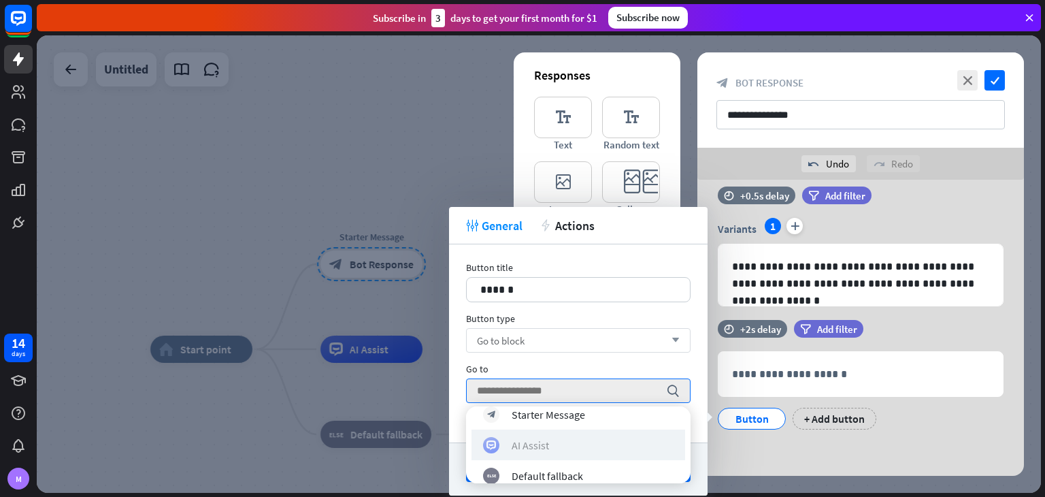
scroll to position [44, 0]
click at [590, 440] on div "AI Assist" at bounding box center [578, 444] width 190 height 16
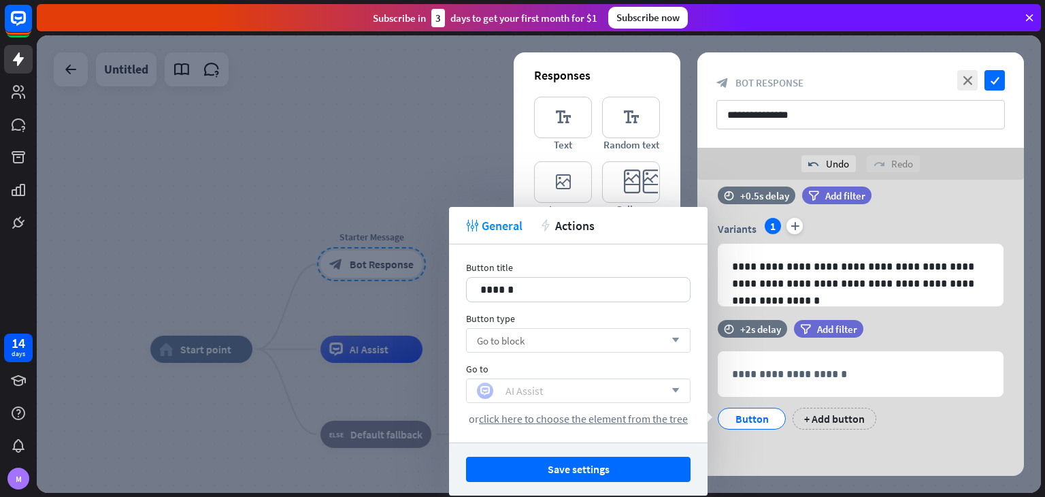
click at [588, 390] on div "AI Assist" at bounding box center [571, 390] width 188 height 16
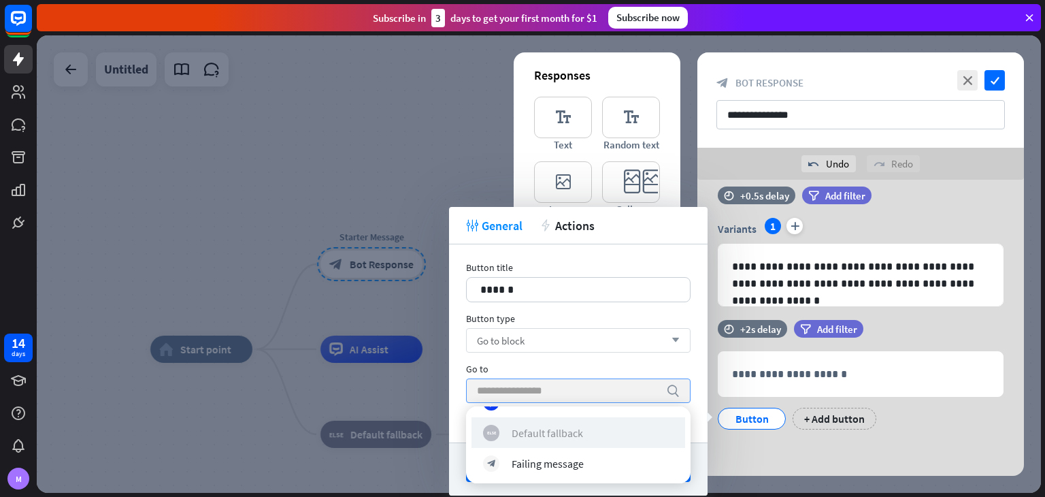
scroll to position [0, 0]
click at [557, 365] on div "Go to" at bounding box center [578, 369] width 224 height 12
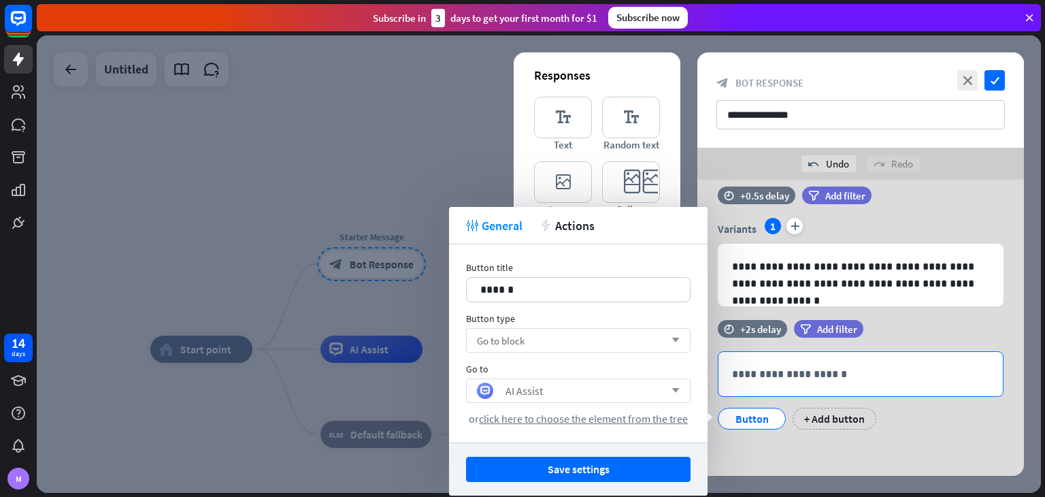
click at [866, 363] on div "**********" at bounding box center [860, 374] width 284 height 44
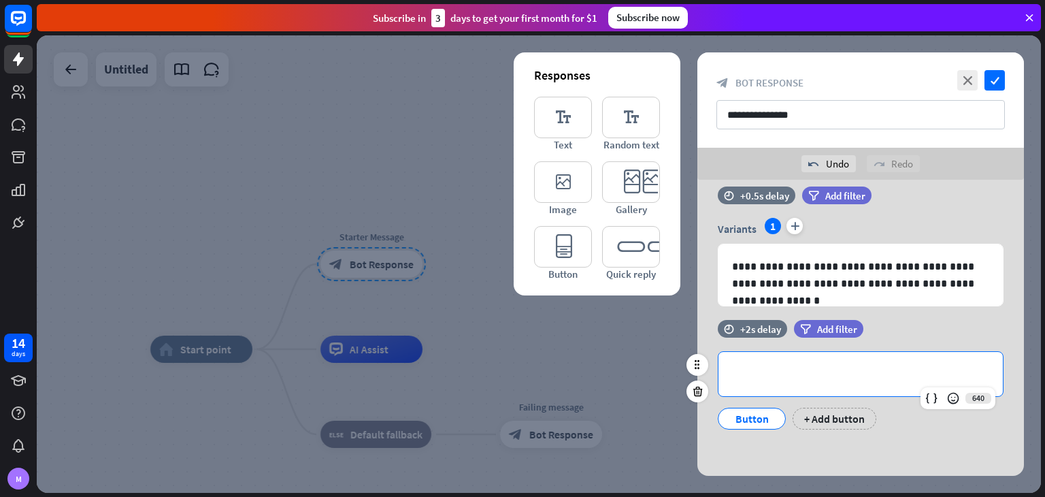
click at [913, 327] on div "filter Add filter" at bounding box center [862, 329] width 137 height 18
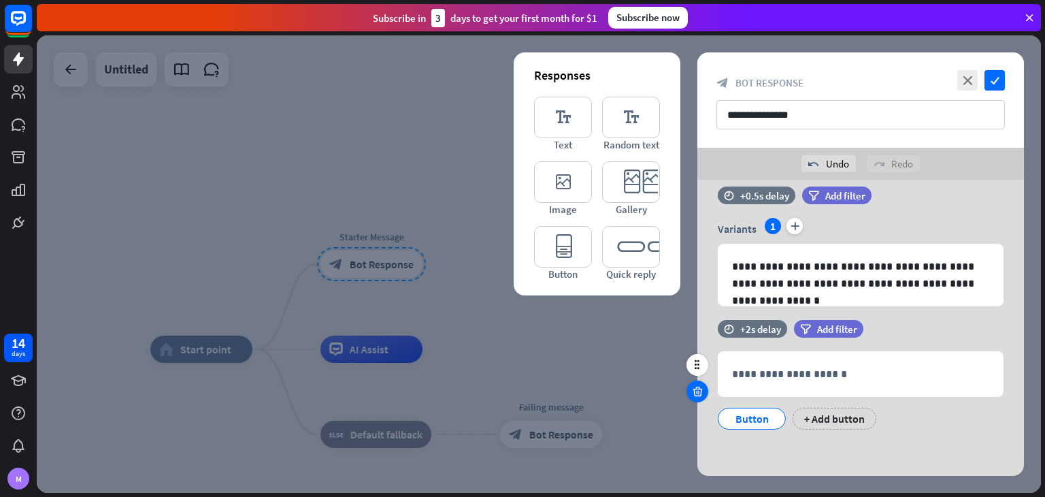
click at [699, 390] on icon at bounding box center [697, 391] width 13 height 12
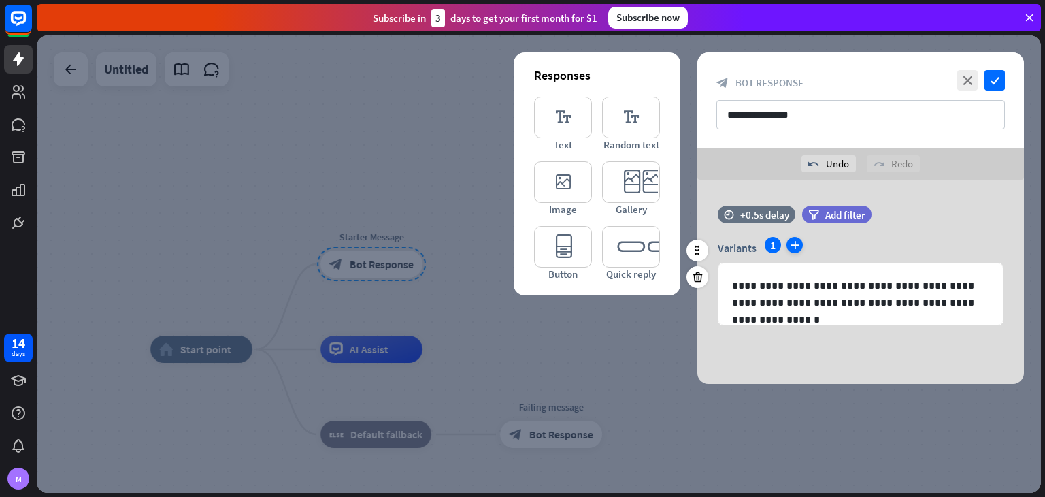
click at [790, 243] on icon "plus" at bounding box center [794, 245] width 16 height 16
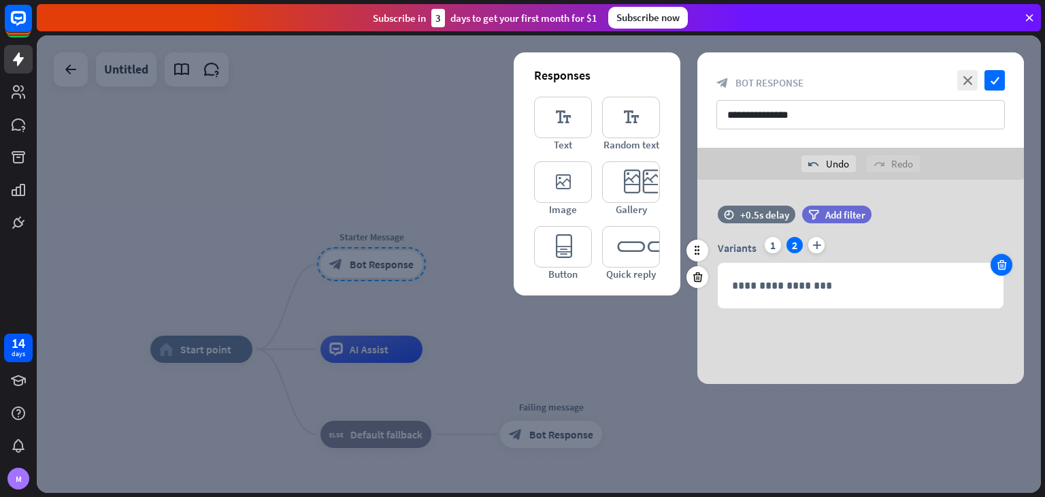
click at [1000, 270] on icon at bounding box center [1001, 265] width 13 height 12
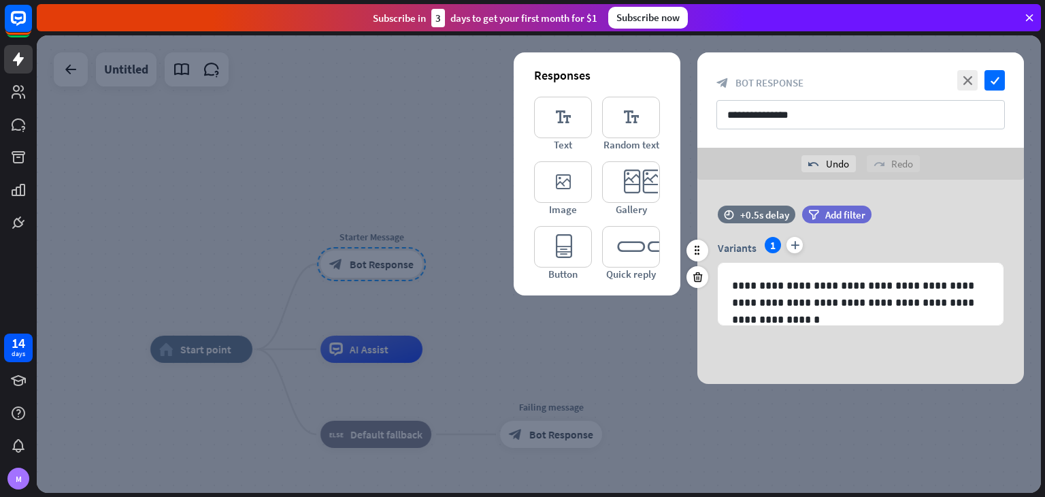
click at [801, 326] on div "**********" at bounding box center [860, 271] width 327 height 133
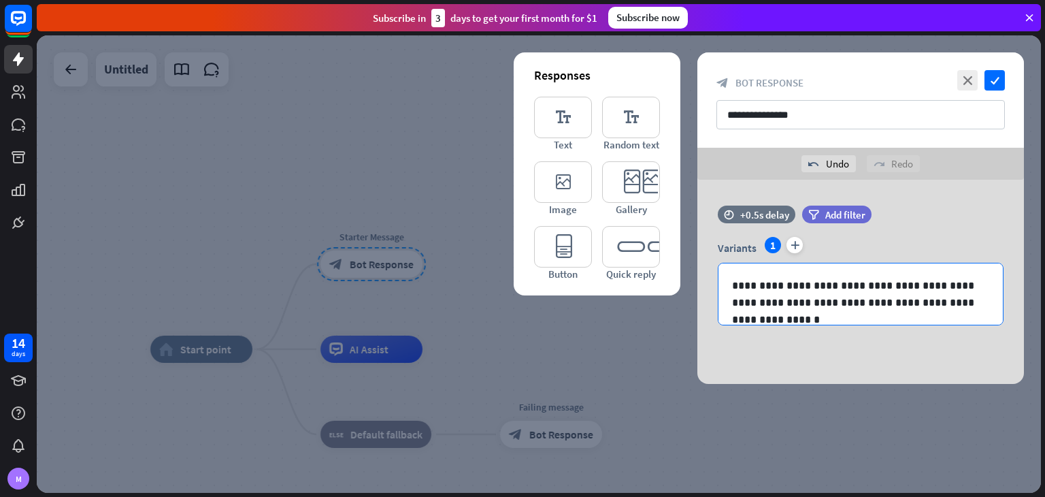
click at [822, 316] on div "**********" at bounding box center [860, 293] width 284 height 61
click at [923, 289] on p "**********" at bounding box center [860, 294] width 257 height 34
click at [931, 326] on icon at bounding box center [932, 327] width 14 height 14
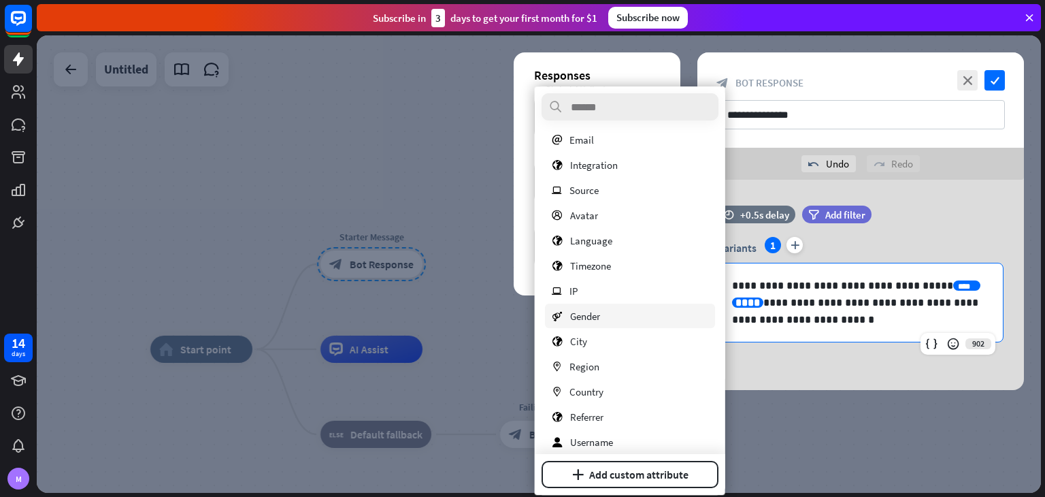
scroll to position [57, 0]
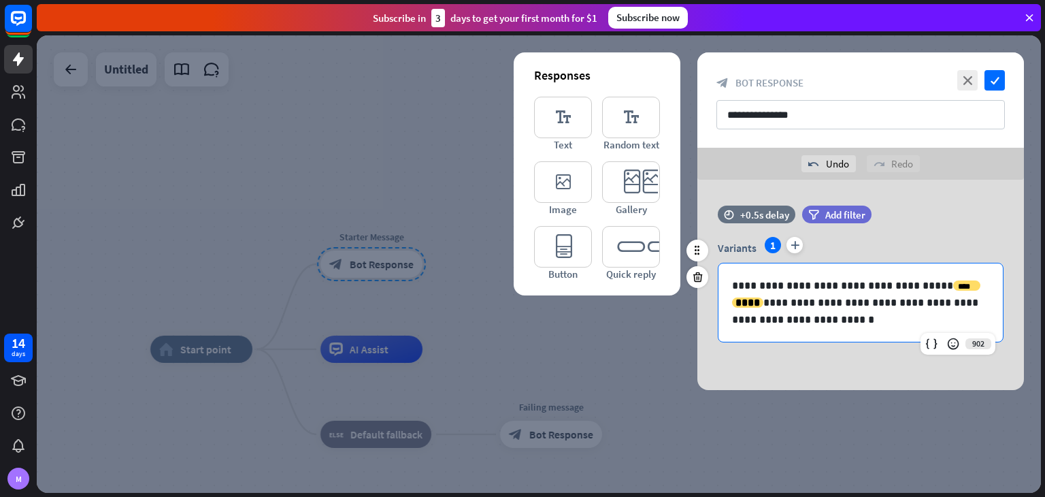
click at [771, 312] on p "**********" at bounding box center [860, 302] width 257 height 51
click at [806, 302] on p "**********" at bounding box center [860, 302] width 257 height 51
click at [937, 344] on icon at bounding box center [932, 344] width 14 height 14
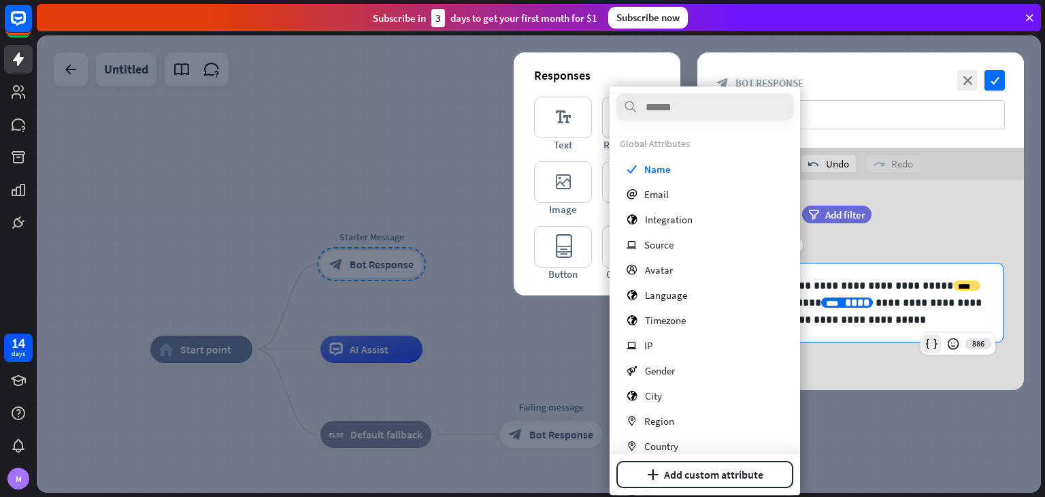
click at [931, 342] on icon at bounding box center [932, 344] width 14 height 14
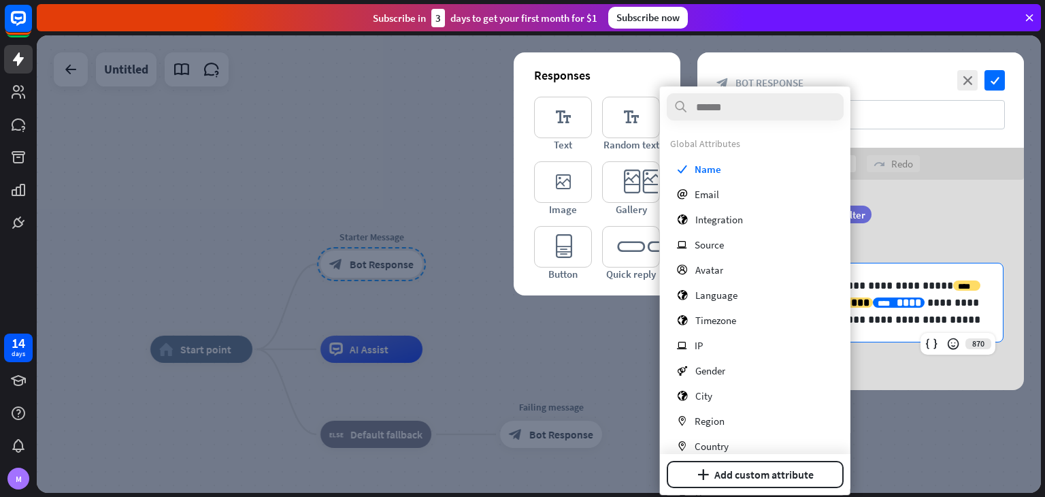
click at [920, 320] on p "**********" at bounding box center [860, 302] width 257 height 51
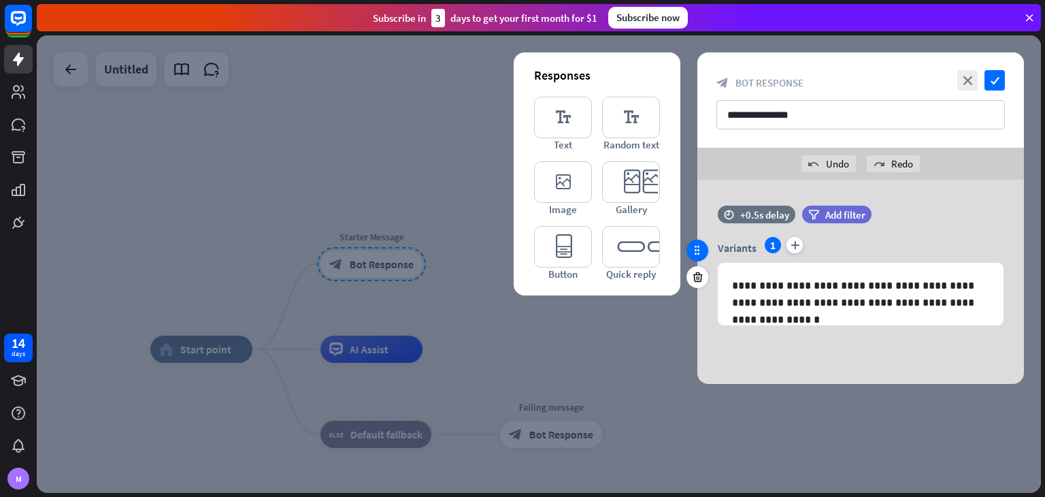
click at [703, 251] on div at bounding box center [697, 250] width 22 height 22
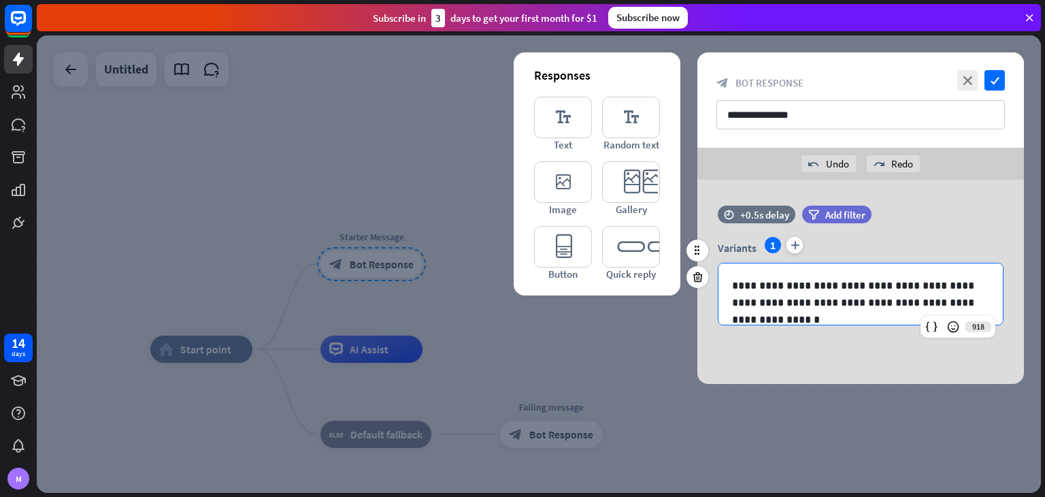
click at [743, 276] on div "**********" at bounding box center [860, 293] width 284 height 61
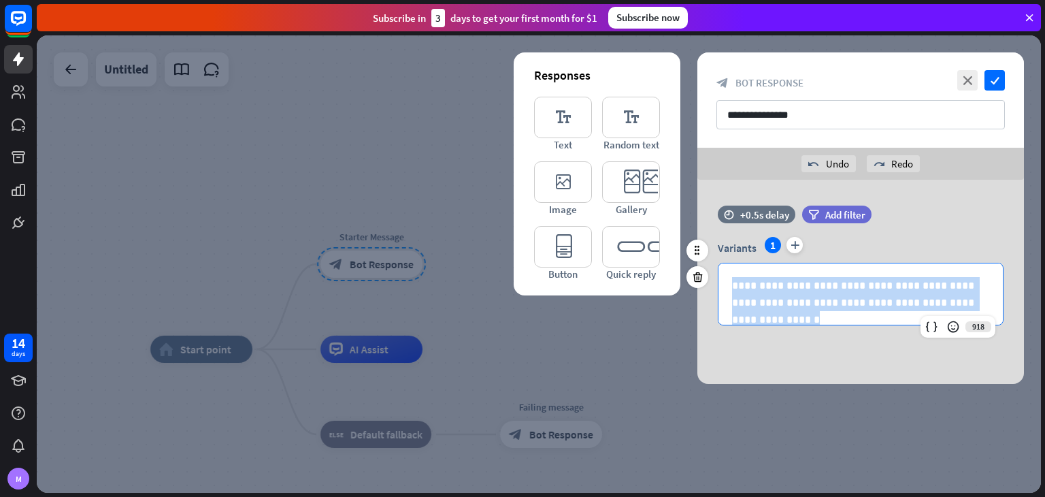
click at [743, 276] on div "**********" at bounding box center [860, 293] width 284 height 61
click at [743, 282] on p "**********" at bounding box center [860, 294] width 257 height 34
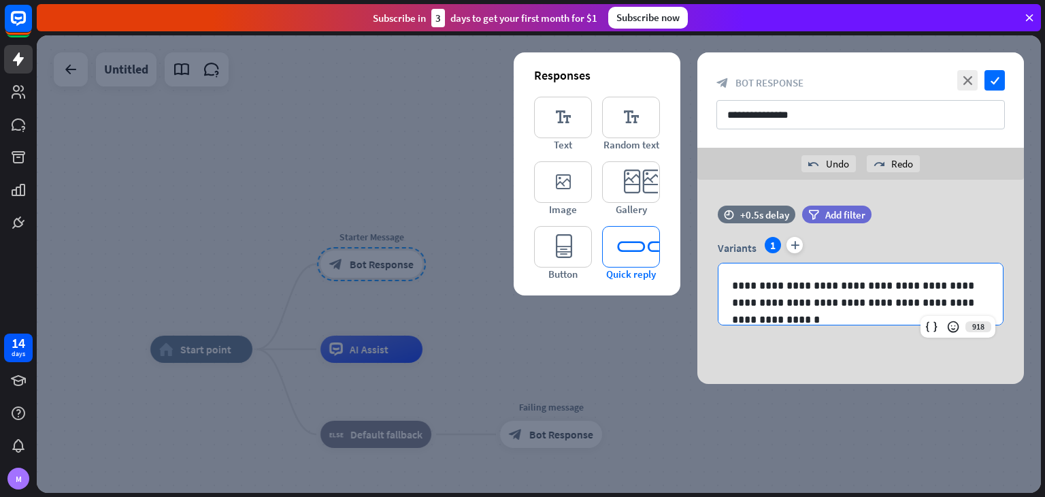
click at [614, 256] on icon "editor_quick_replies" at bounding box center [631, 246] width 58 height 41
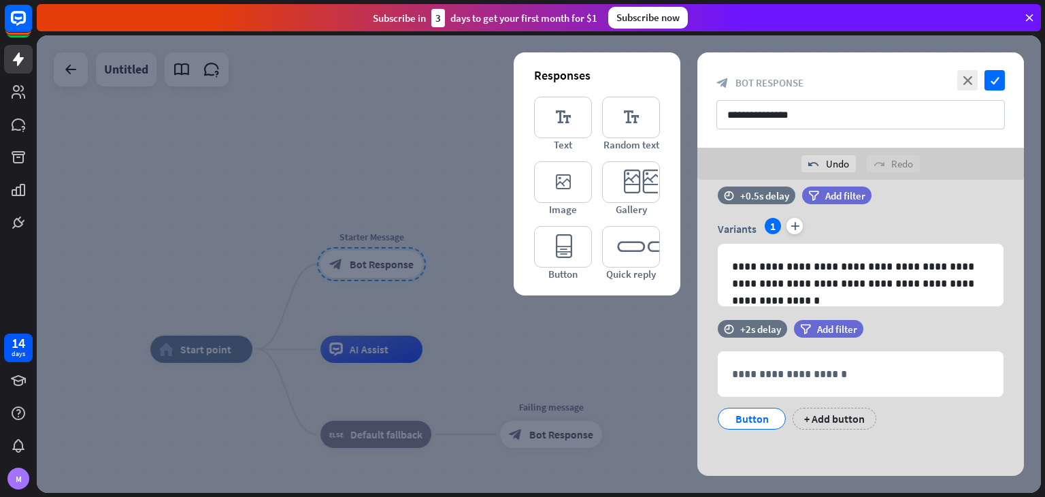
scroll to position [19, 0]
click at [696, 387] on icon at bounding box center [697, 391] width 13 height 12
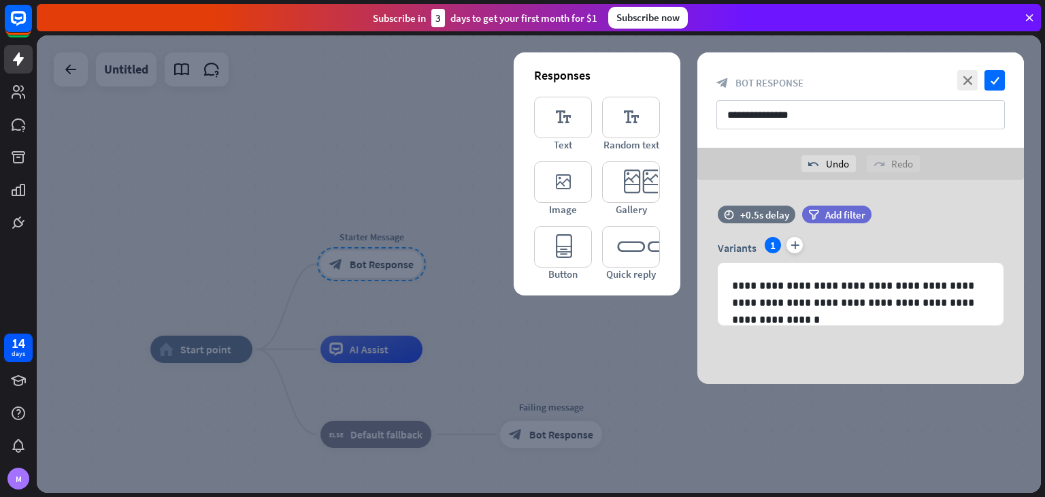
scroll to position [0, 0]
click at [585, 259] on icon "editor_button" at bounding box center [563, 246] width 58 height 41
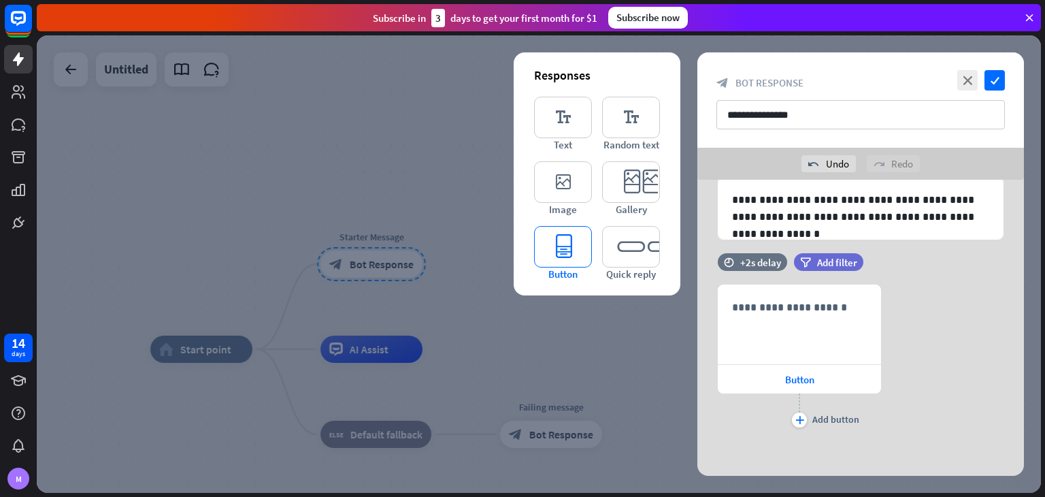
scroll to position [87, 0]
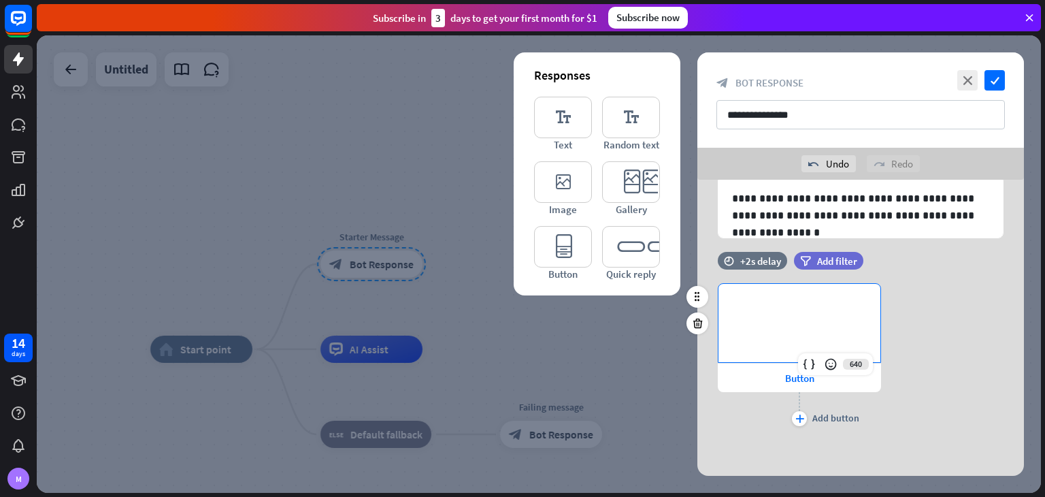
click at [815, 311] on p "**********" at bounding box center [799, 305] width 135 height 17
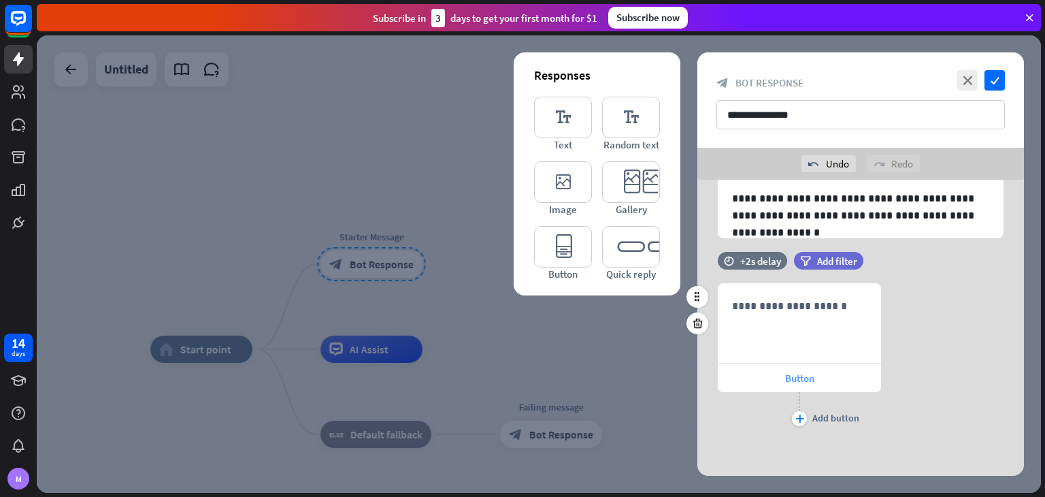
click at [803, 379] on span "Button" at bounding box center [799, 377] width 29 height 13
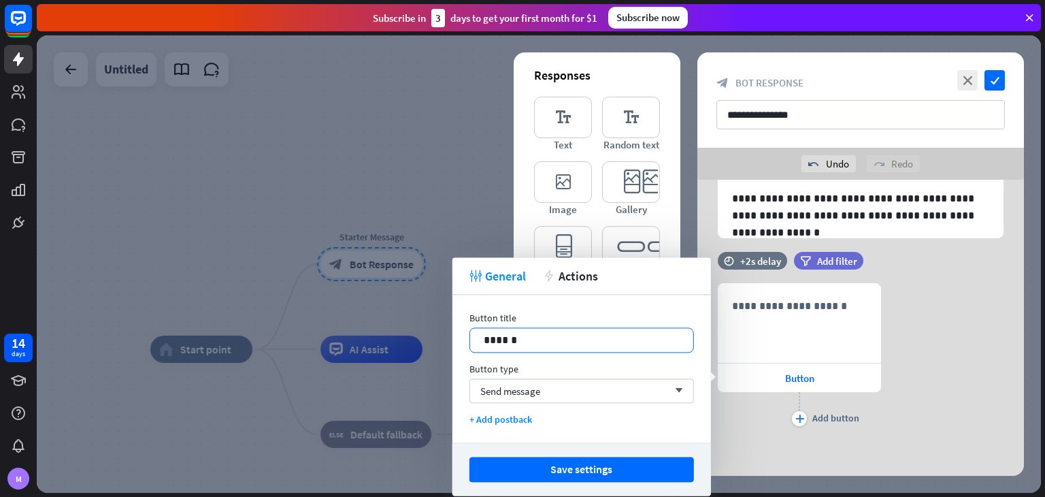
click at [488, 347] on p "******" at bounding box center [582, 339] width 196 height 17
click at [748, 331] on div "**********" at bounding box center [799, 323] width 162 height 78
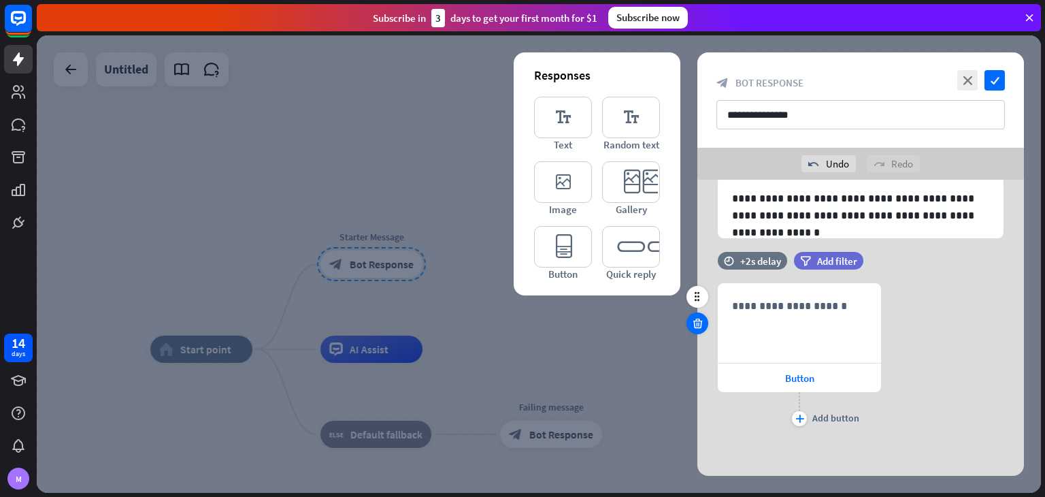
click at [691, 327] on icon at bounding box center [697, 323] width 13 height 12
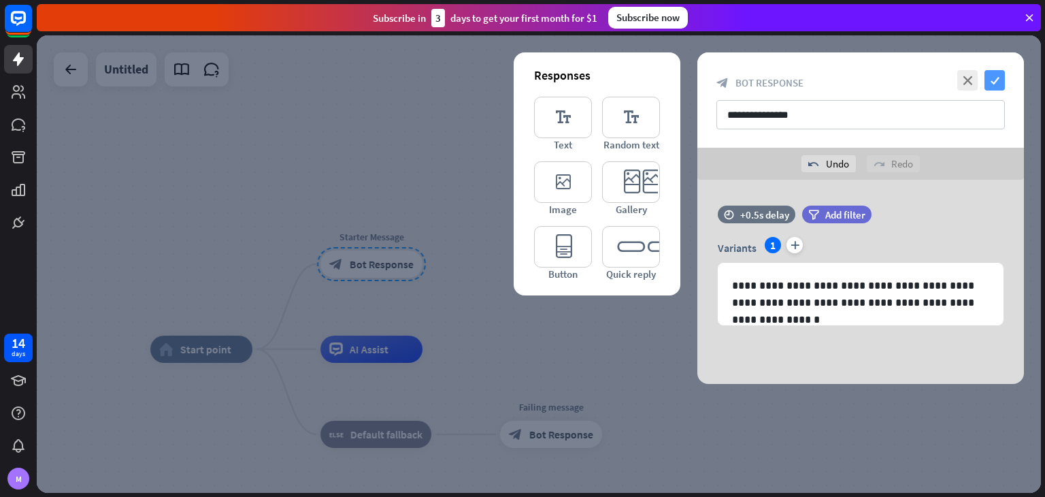
click at [993, 75] on icon "check" at bounding box center [994, 80] width 20 height 20
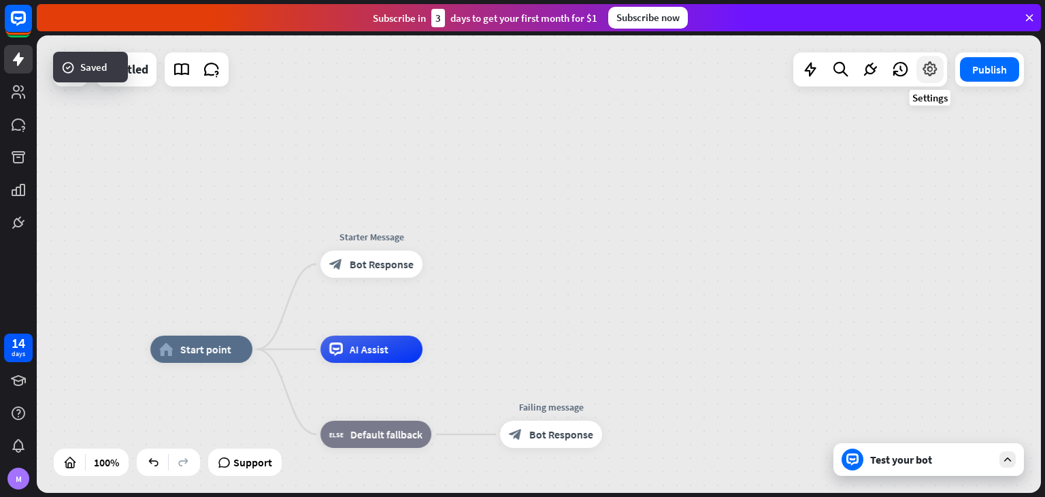
click at [931, 78] on div at bounding box center [929, 69] width 27 height 27
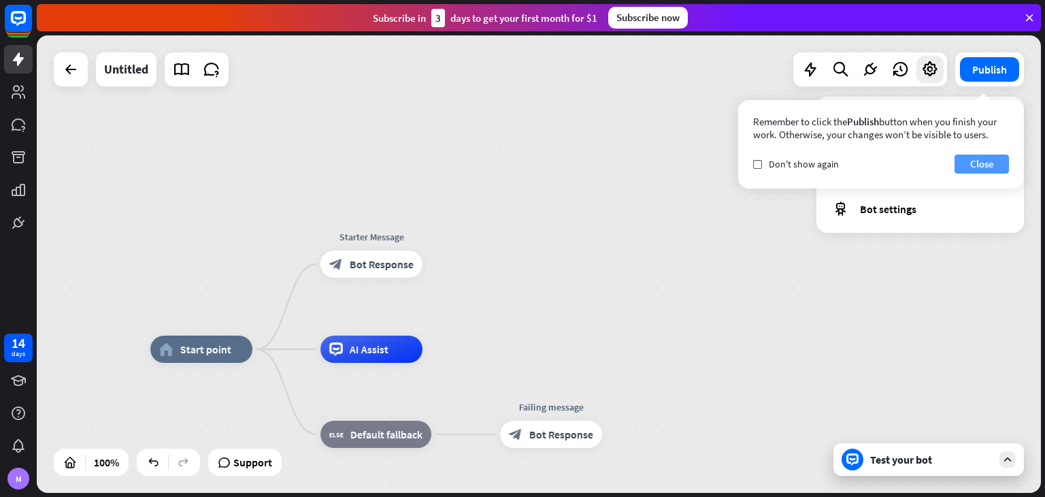
click at [968, 159] on button "Close" at bounding box center [981, 163] width 54 height 19
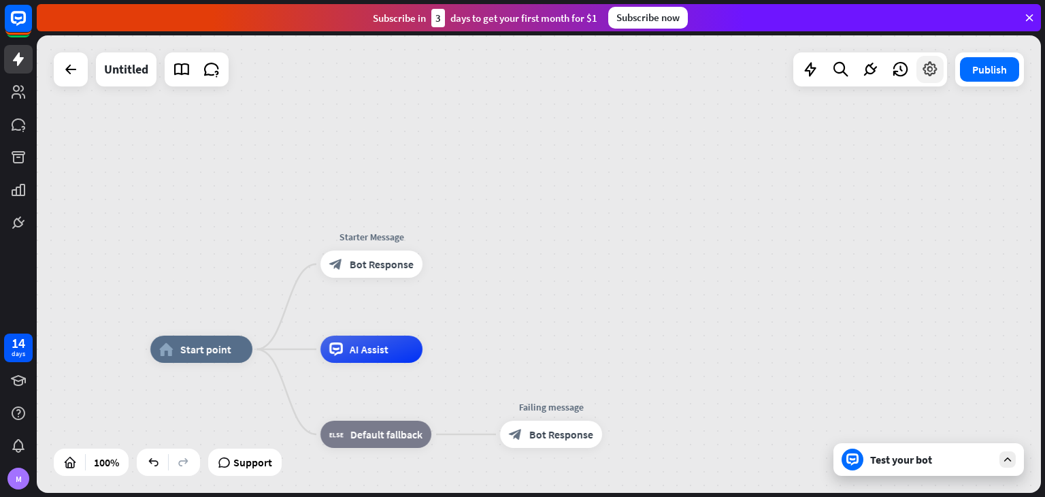
click at [921, 69] on icon at bounding box center [930, 70] width 18 height 18
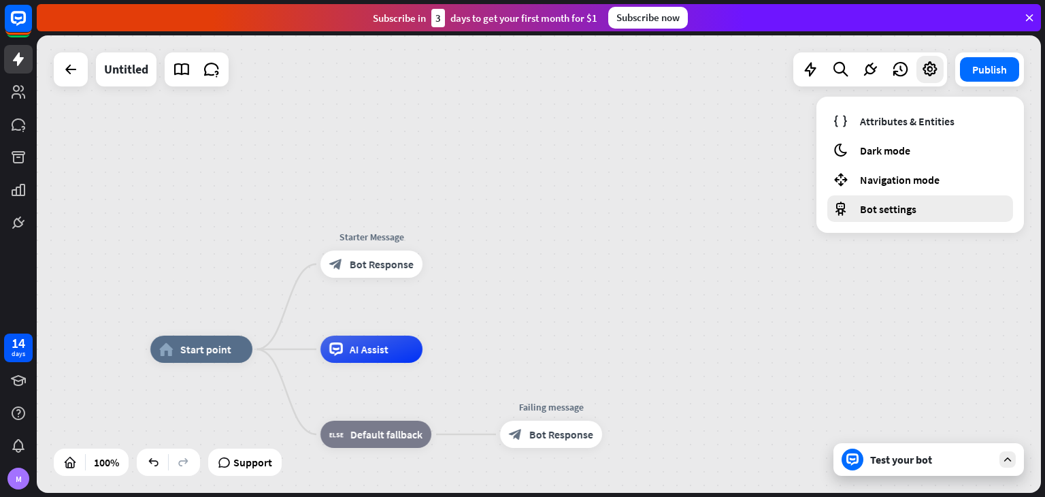
click at [903, 212] on span "Bot settings" at bounding box center [888, 209] width 56 height 14
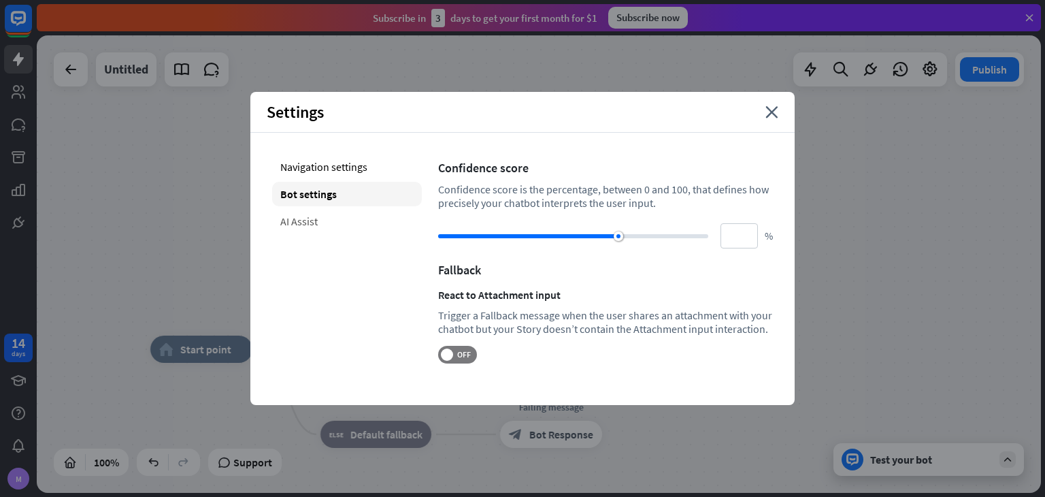
click at [351, 227] on div "AI Assist" at bounding box center [347, 221] width 150 height 24
type input "**"
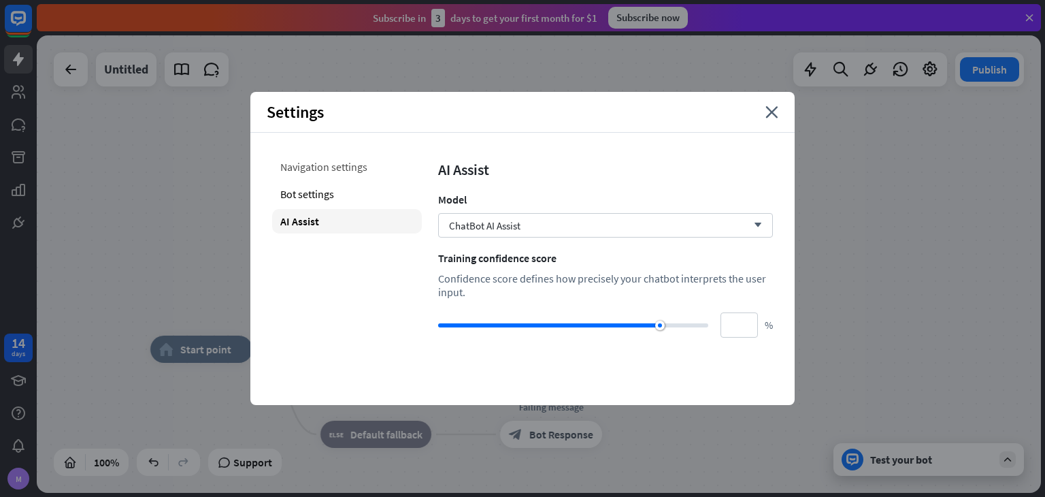
click at [367, 174] on div "Navigation settings" at bounding box center [347, 166] width 150 height 24
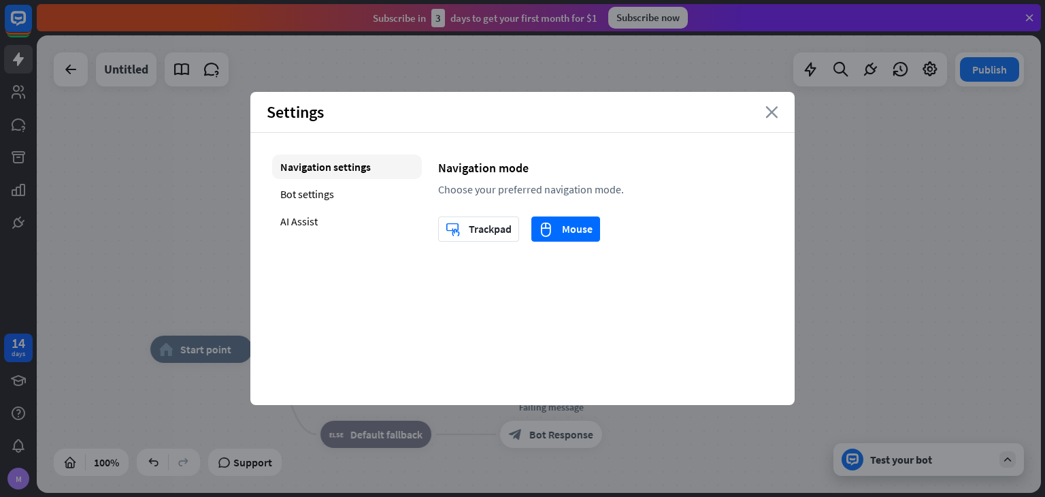
click at [771, 114] on icon "close" at bounding box center [771, 112] width 13 height 12
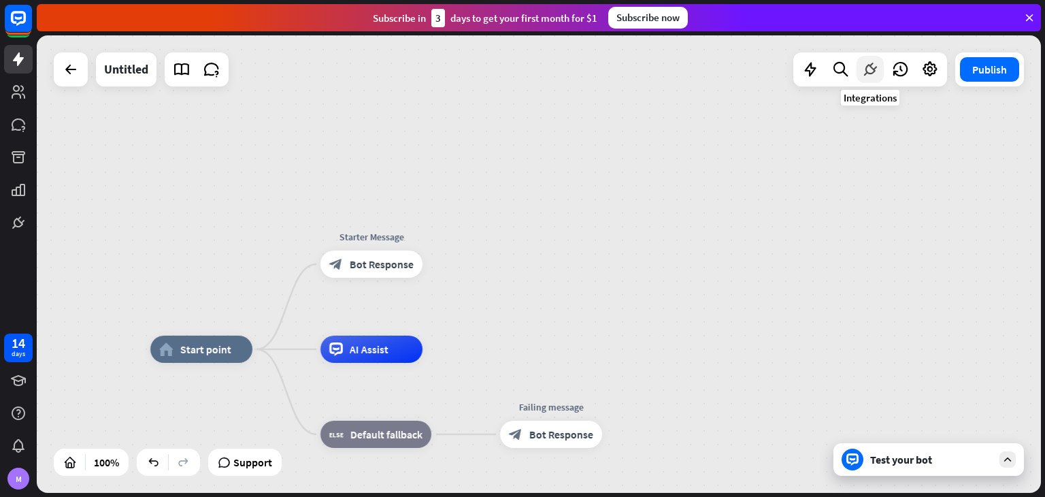
click at [871, 71] on icon at bounding box center [870, 70] width 18 height 18
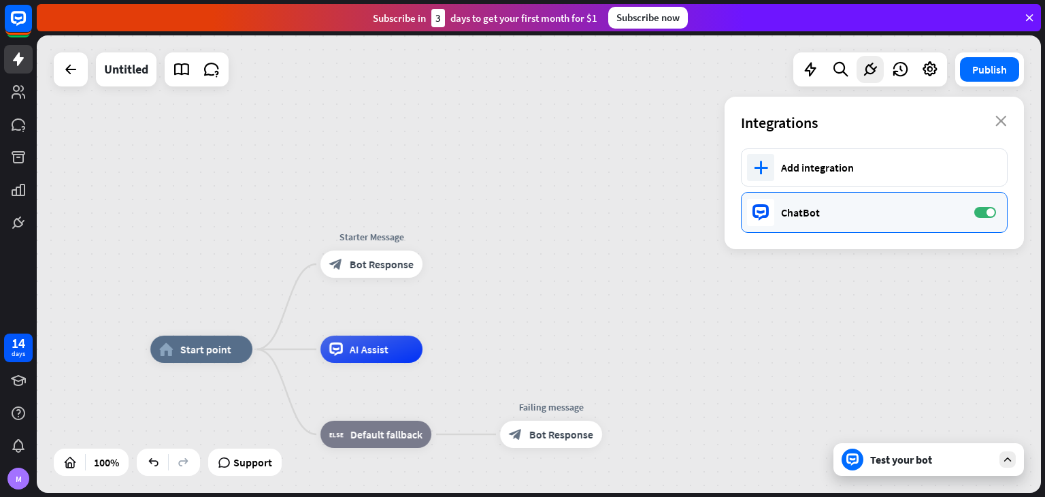
click at [827, 203] on div "ChatBot ON" at bounding box center [874, 212] width 267 height 41
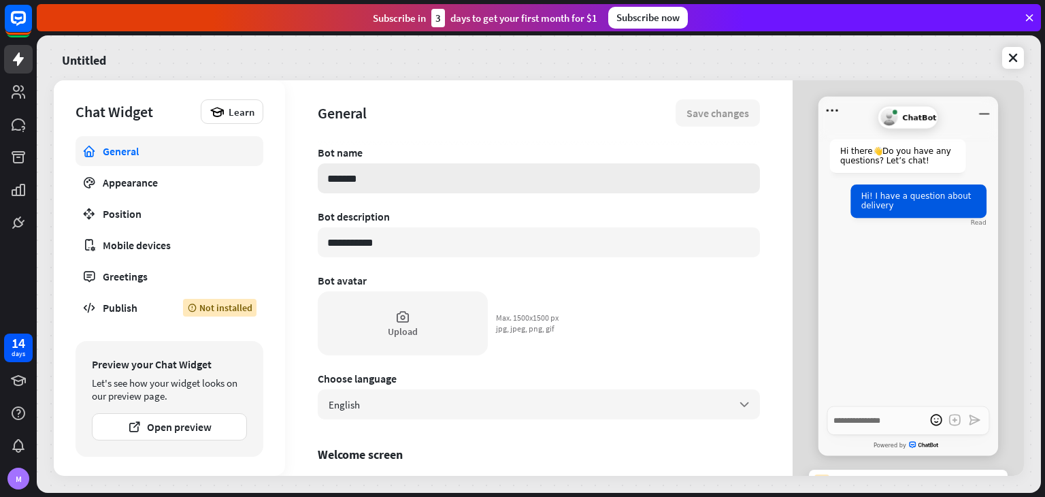
click at [534, 176] on input "*******" at bounding box center [539, 178] width 442 height 30
click at [526, 178] on input "*******" at bounding box center [539, 178] width 442 height 30
type textarea "*"
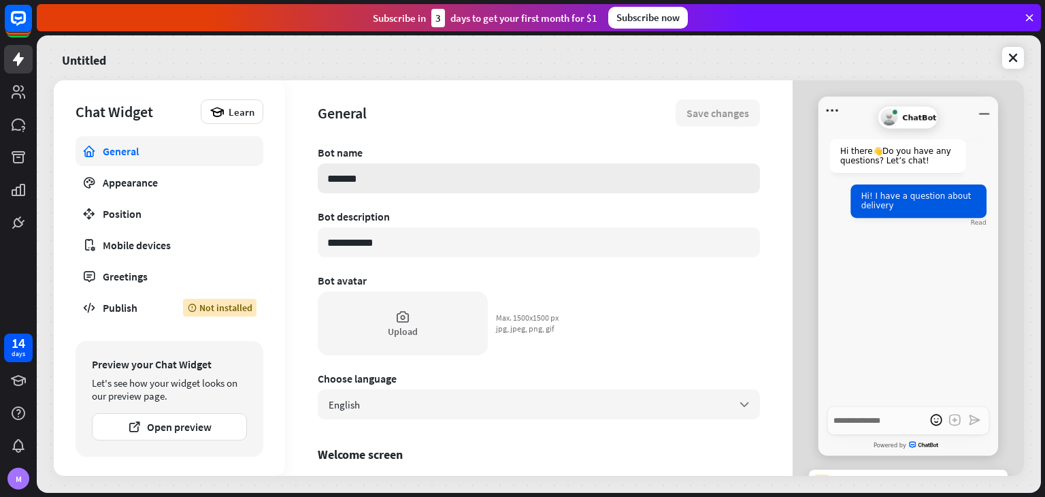
type input "*"
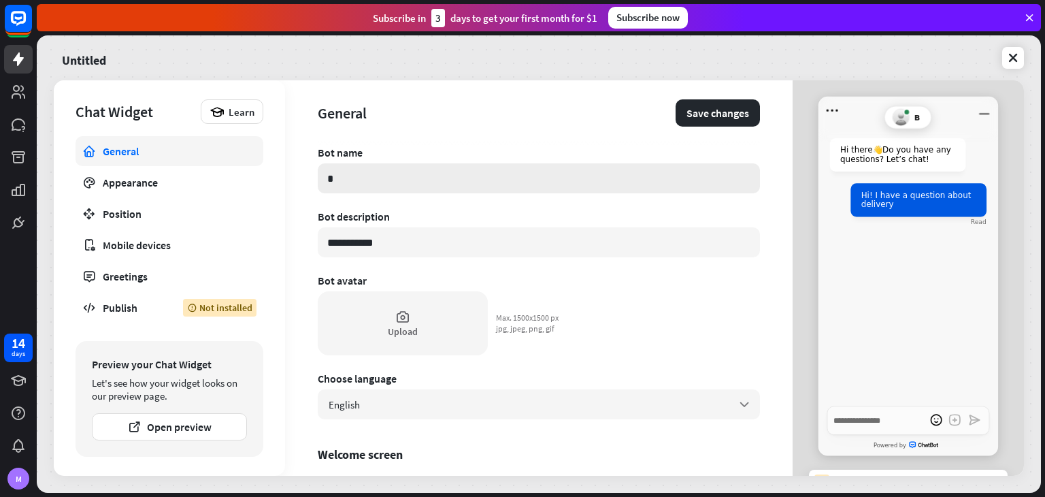
type textarea "*"
type input "**"
type textarea "*"
type input "***"
type textarea "*"
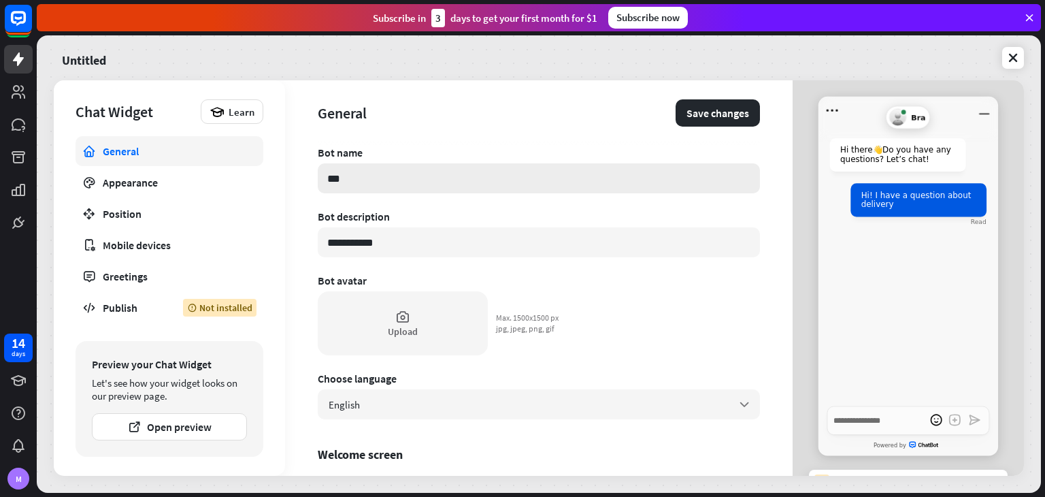
type input "****"
type textarea "*"
type input "*****"
type textarea "*"
type input "*******"
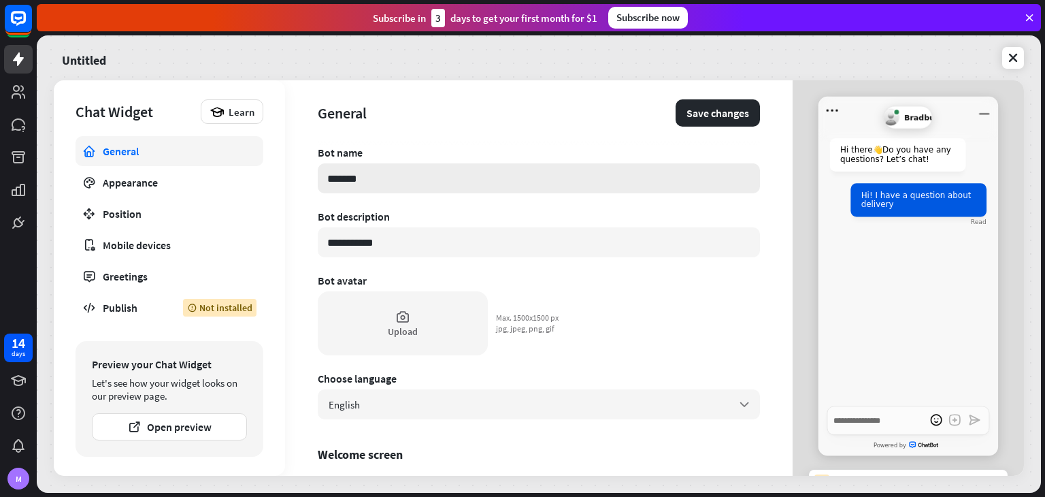
type textarea "*"
type input "********"
type textarea "*"
type input "********"
type textarea "*"
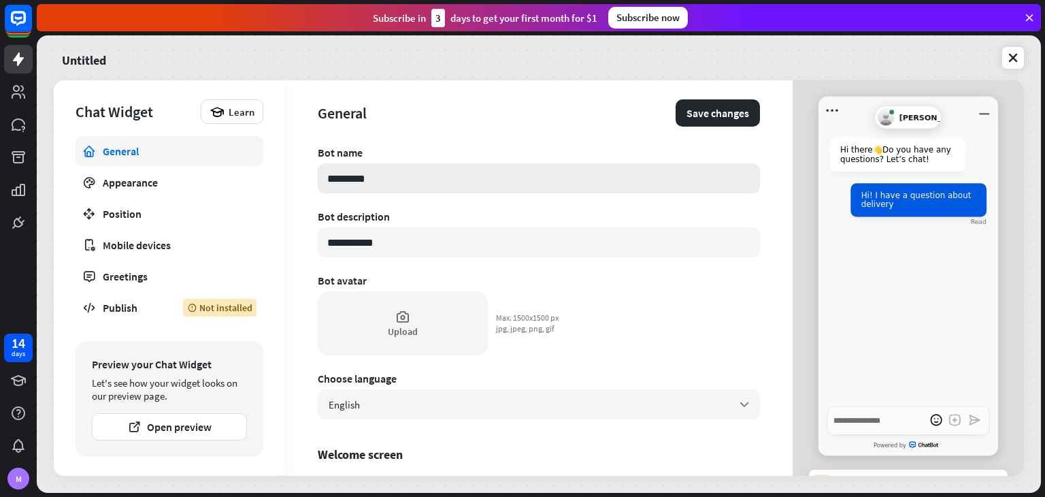
type input "**********"
type textarea "*"
type input "**********"
type textarea "*"
type input "**********"
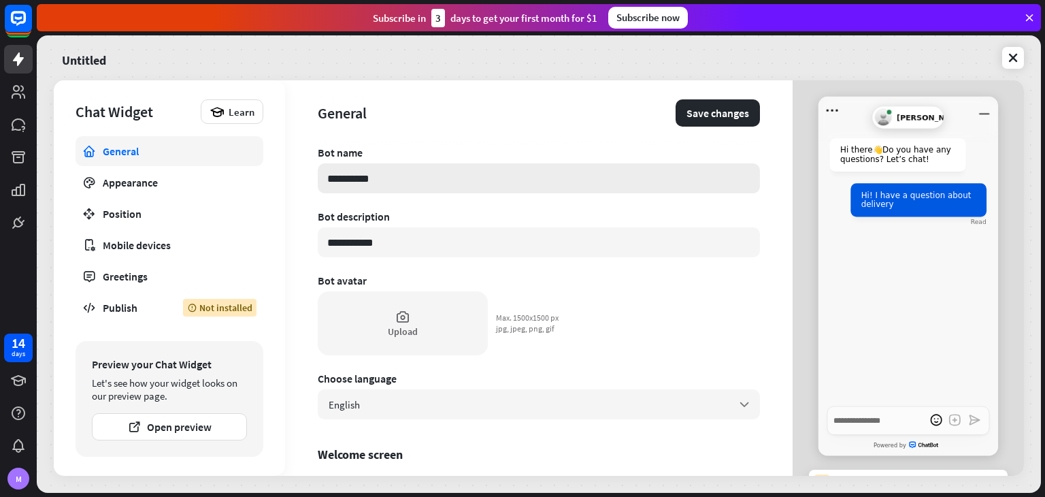
type textarea "*"
type input "**********"
type textarea "*"
type input "**********"
type textarea "*"
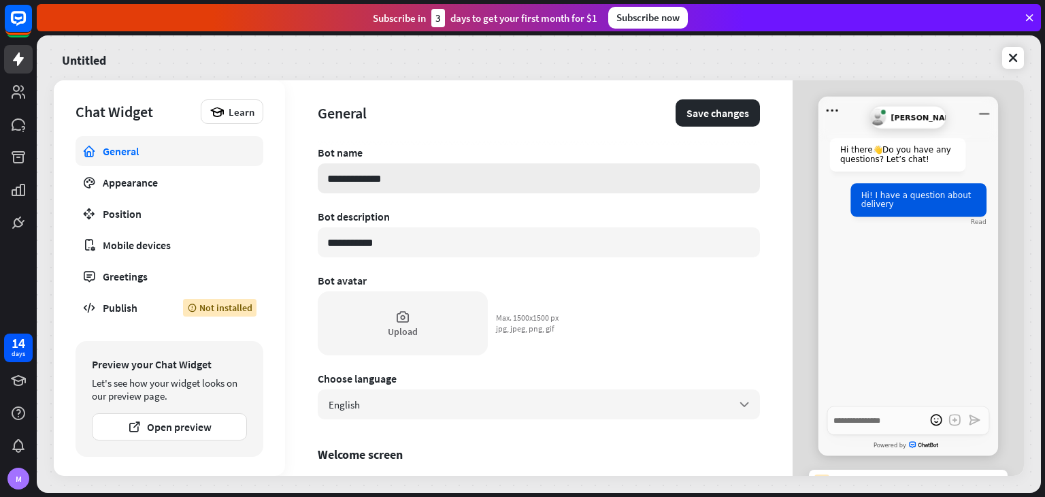
type input "**********"
type textarea "*"
type input "**********"
type textarea "*"
type input "**********"
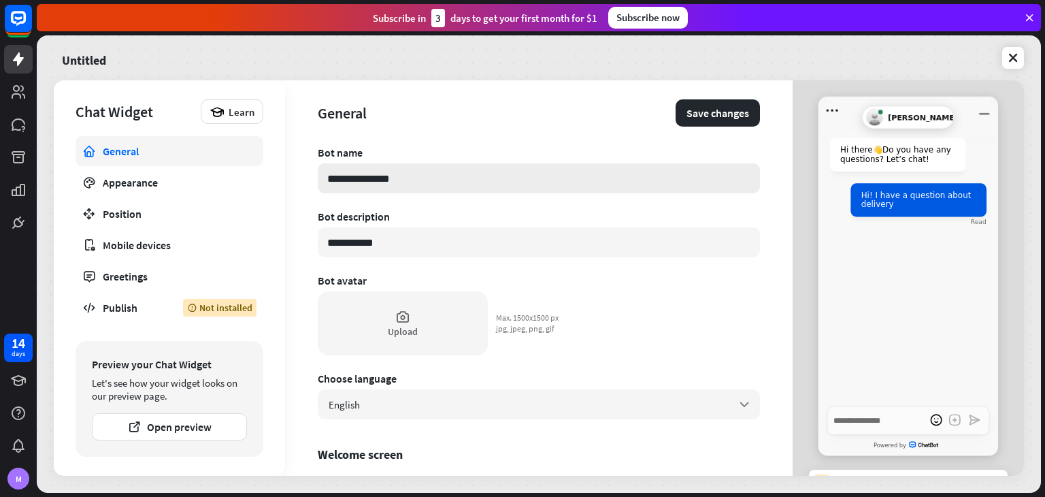
type textarea "*"
type input "**********"
type textarea "*"
type input "**********"
type textarea "*"
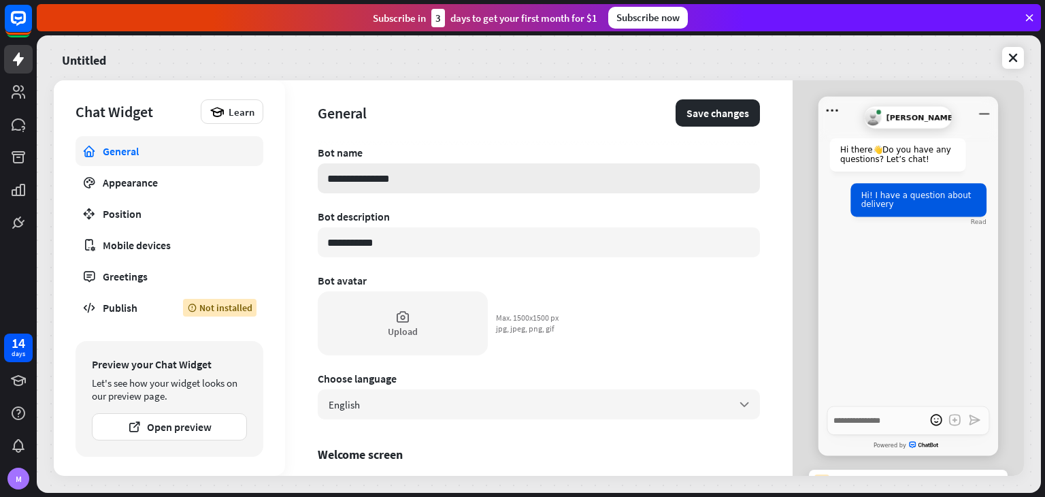
type input "**********"
type textarea "*"
type input "**********"
type textarea "*"
type input "**********"
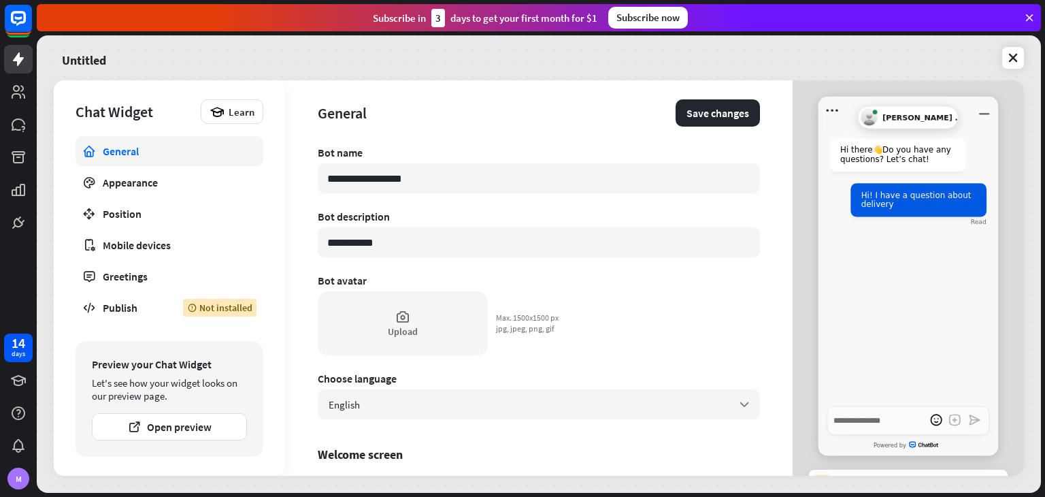
click at [917, 128] on div "Generic Agent Avatar [PERSON_NAME] Chatbot!!" at bounding box center [908, 117] width 101 height 23
click at [502, 181] on input "**********" at bounding box center [539, 178] width 442 height 30
click at [428, 325] on div "Upload" at bounding box center [403, 323] width 170 height 64
click at [395, 337] on div "Upload" at bounding box center [403, 323] width 170 height 64
click at [365, 311] on div "Upload" at bounding box center [403, 323] width 170 height 64
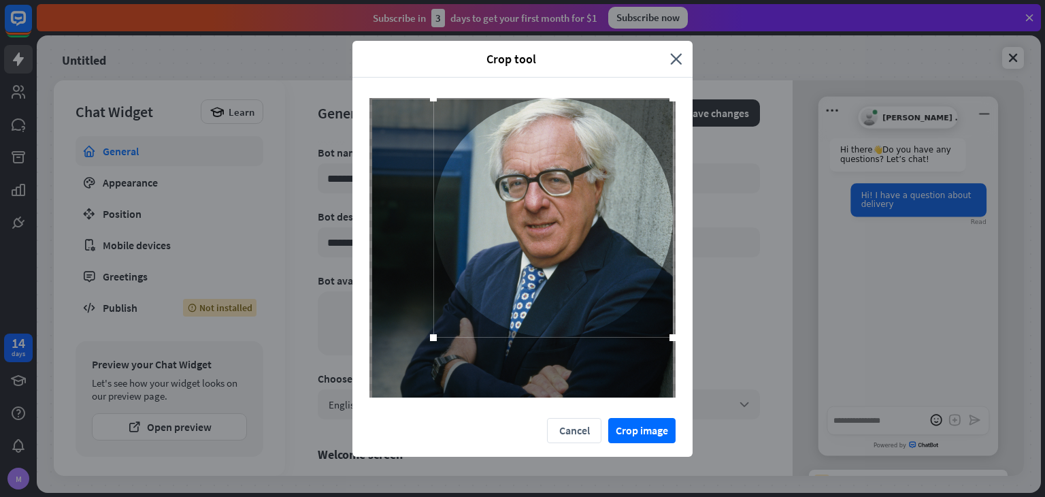
drag, startPoint x: 484, startPoint y: 235, endPoint x: 527, endPoint y: 178, distance: 71.4
click at [527, 178] on div at bounding box center [552, 217] width 239 height 239
drag, startPoint x: 438, startPoint y: 337, endPoint x: 446, endPoint y: 314, distance: 23.7
click at [446, 314] on div at bounding box center [553, 218] width 240 height 240
drag, startPoint x: 568, startPoint y: 233, endPoint x: 570, endPoint y: 205, distance: 28.0
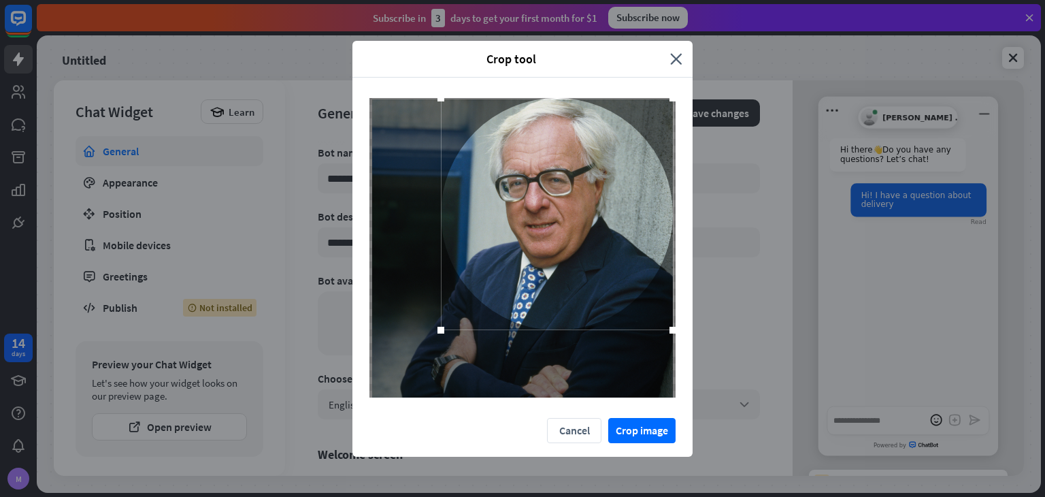
click at [570, 205] on div at bounding box center [557, 214] width 232 height 232
click at [443, 333] on div at bounding box center [441, 330] width 20 height 20
click at [656, 431] on button "Crop image" at bounding box center [641, 430] width 67 height 25
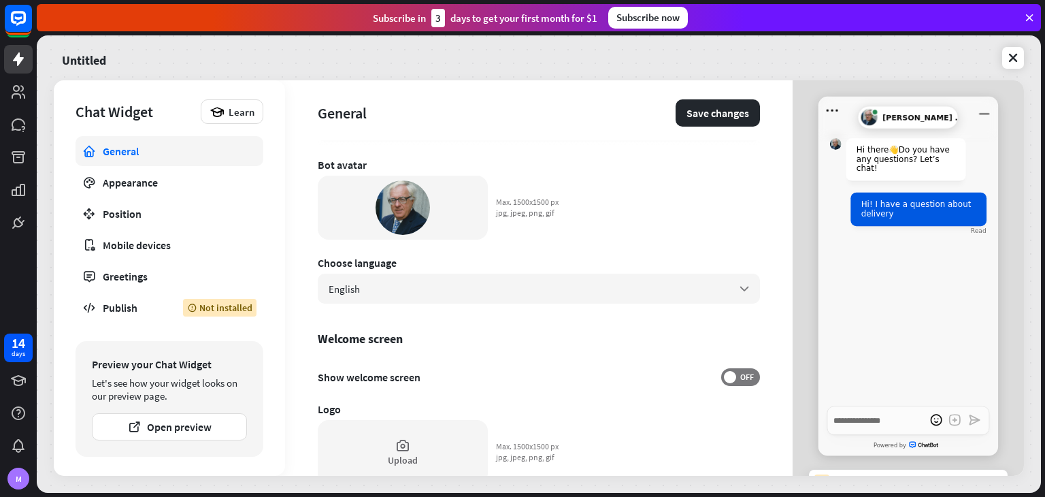
scroll to position [116, 0]
click at [737, 380] on span "OFF" at bounding box center [746, 376] width 21 height 11
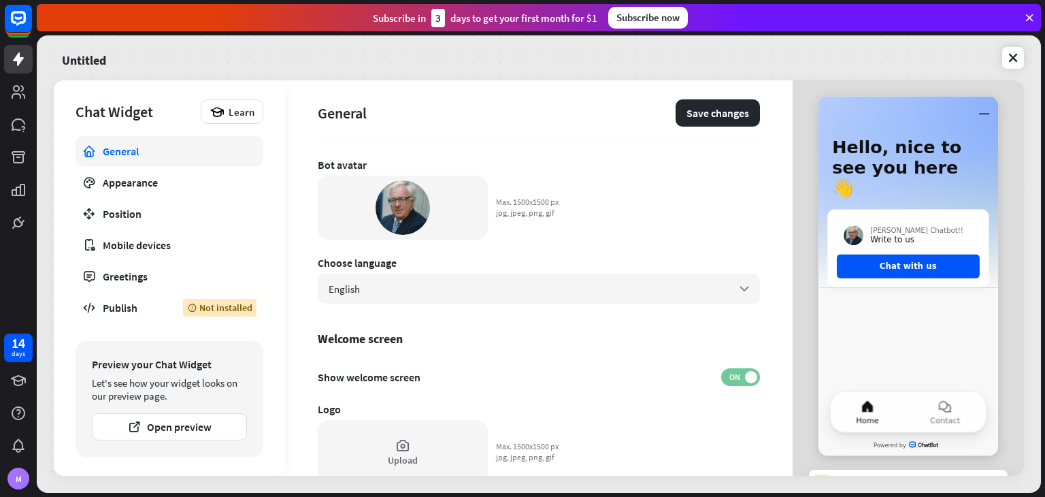
click at [721, 373] on label "ON" at bounding box center [740, 377] width 39 height 18
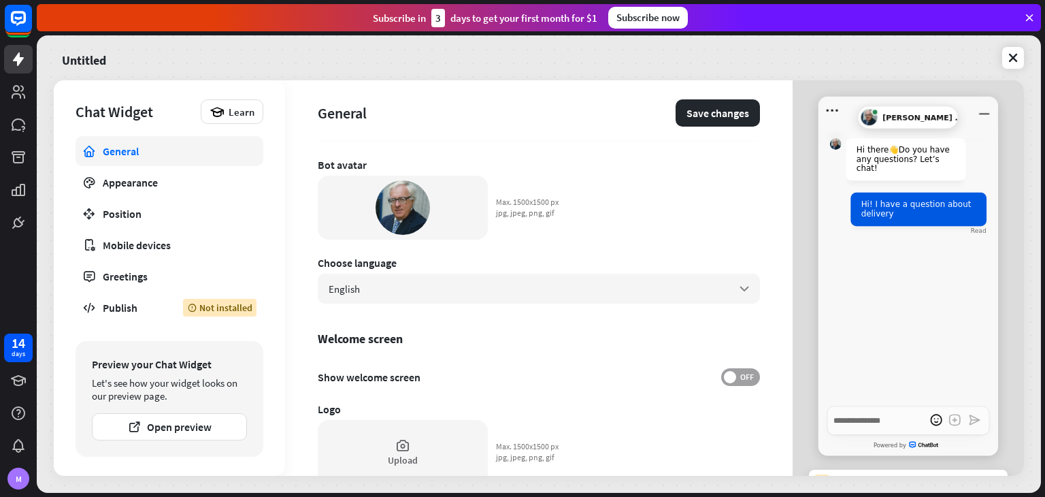
click at [736, 376] on span "OFF" at bounding box center [746, 376] width 21 height 11
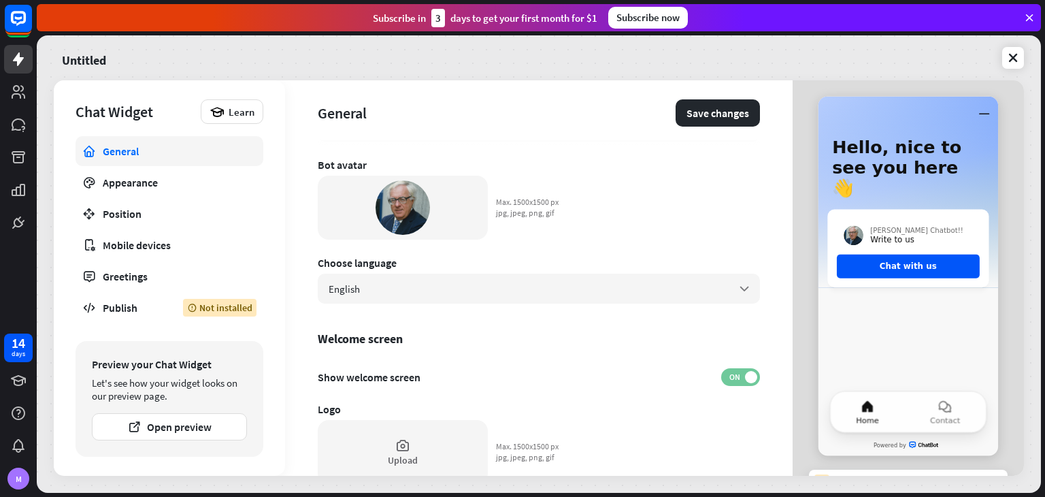
click at [729, 376] on span "ON" at bounding box center [734, 376] width 21 height 11
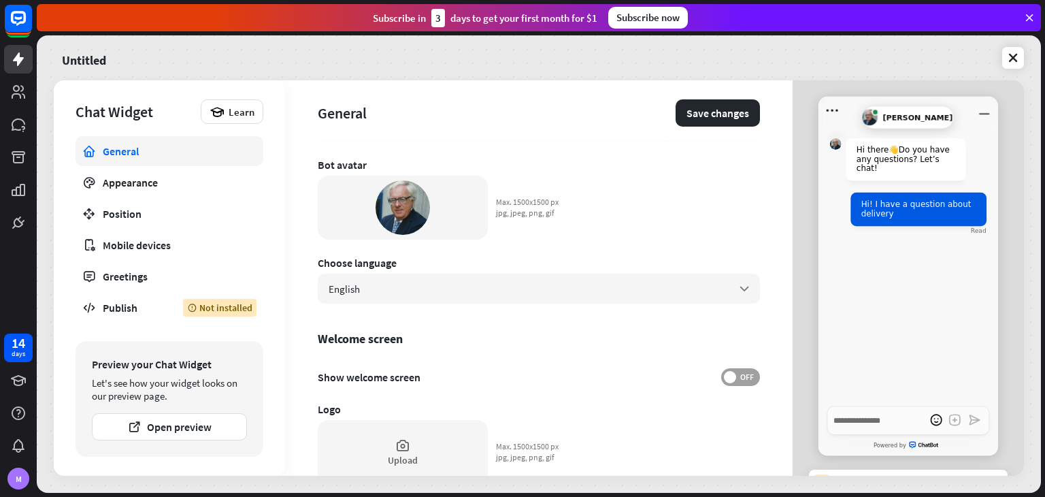
click at [736, 376] on span "OFF" at bounding box center [746, 376] width 21 height 11
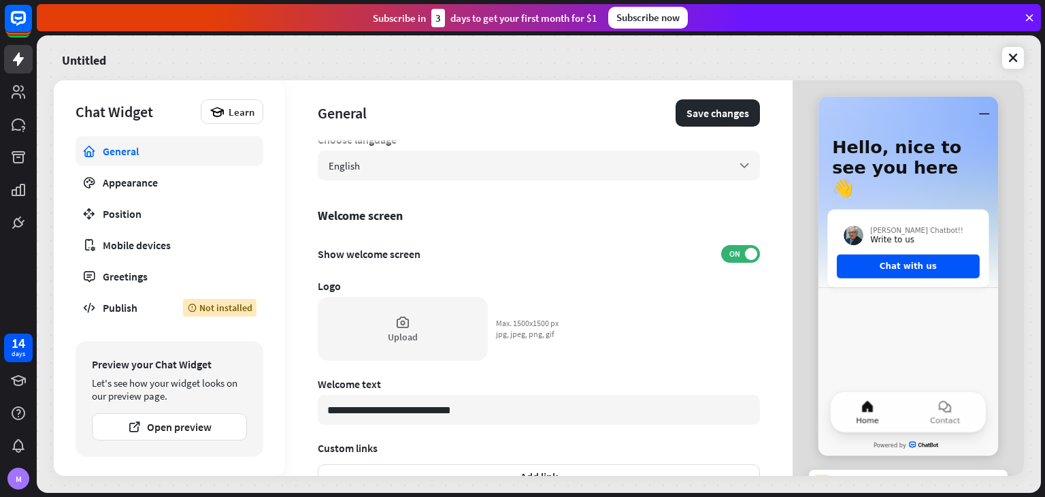
scroll to position [182, 0]
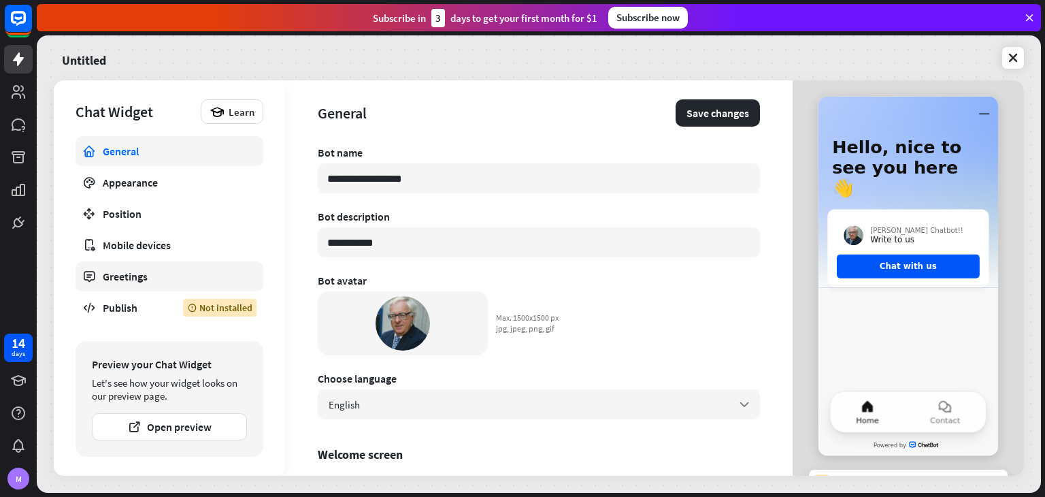
click at [118, 263] on link "Greetings" at bounding box center [170, 276] width 188 height 30
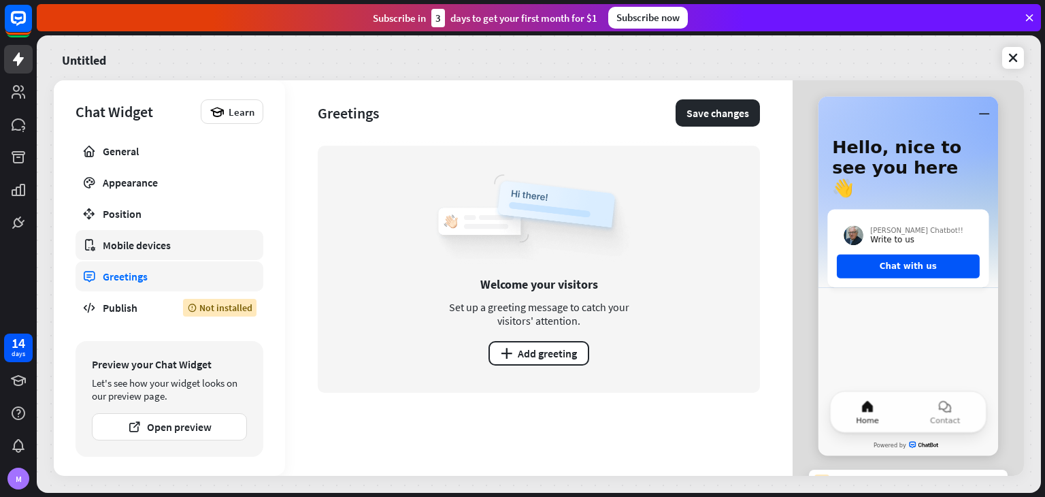
click at [244, 247] on link "Mobile devices" at bounding box center [170, 245] width 188 height 30
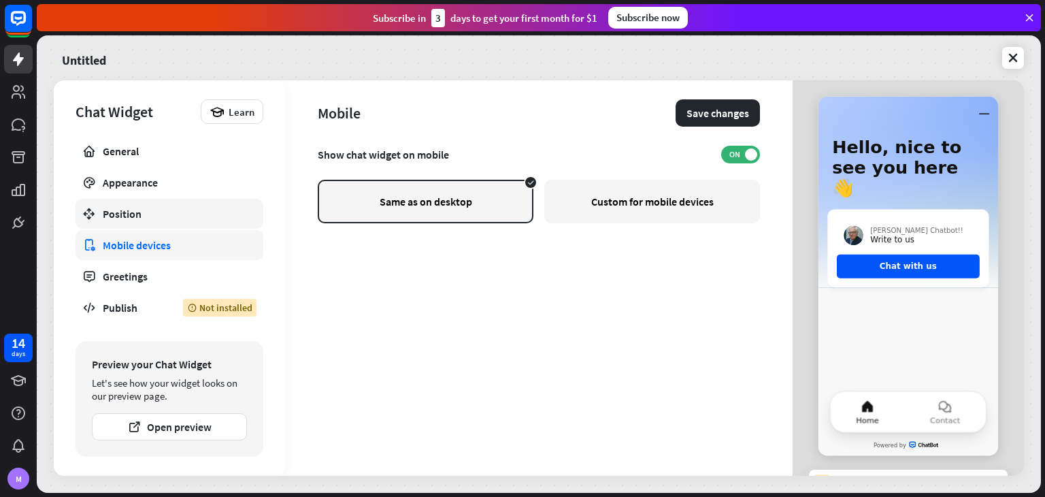
click at [200, 218] on div "Position" at bounding box center [169, 214] width 133 height 14
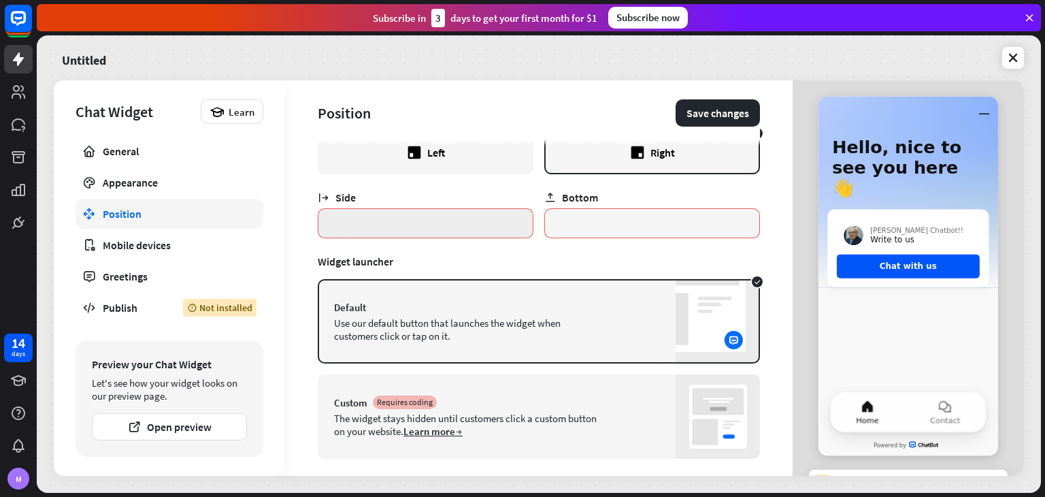
scroll to position [54, 0]
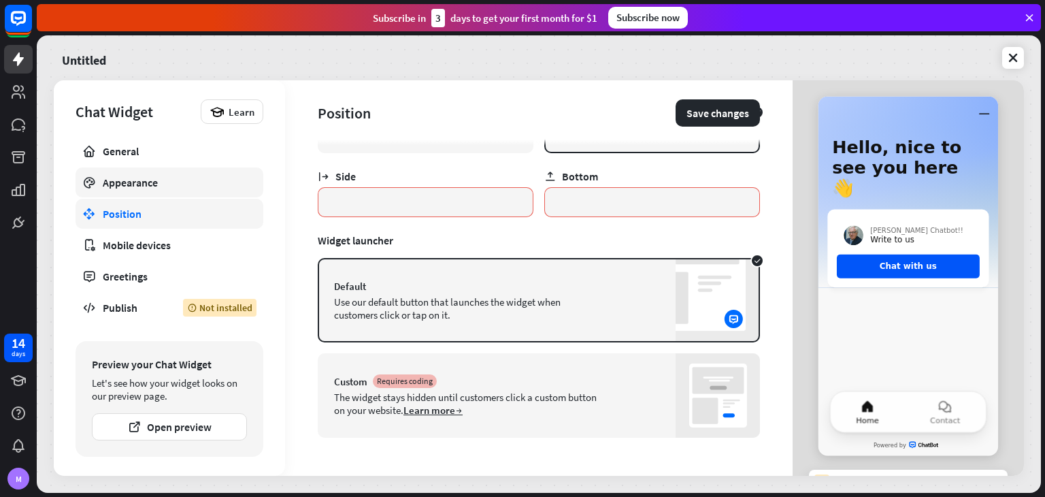
click at [139, 194] on link "Appearance" at bounding box center [170, 182] width 188 height 30
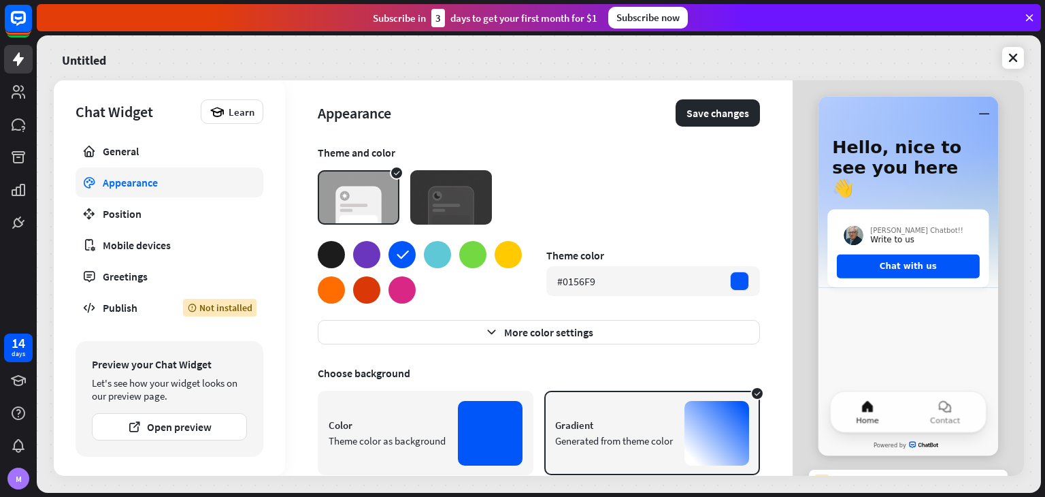
click at [505, 254] on div at bounding box center [508, 254] width 27 height 27
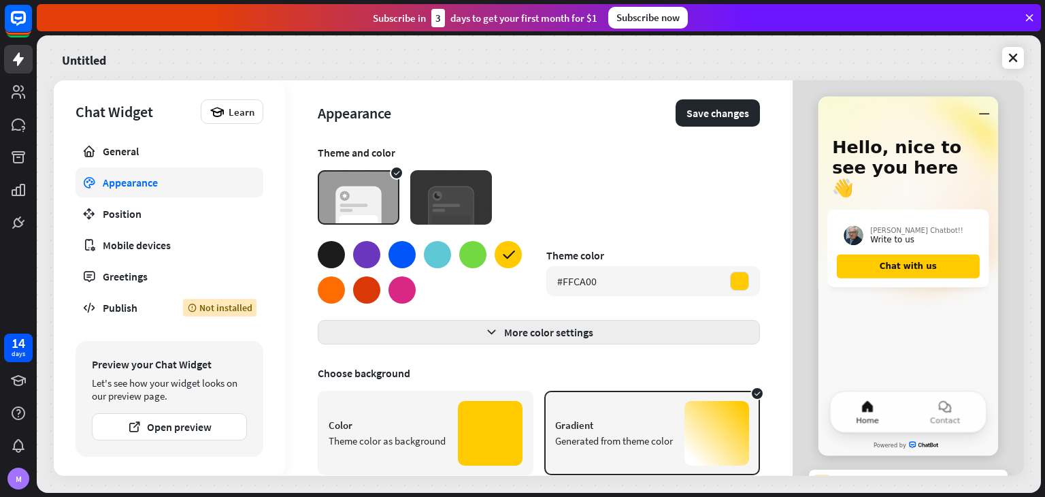
click at [520, 335] on button "More color settings" at bounding box center [539, 332] width 442 height 24
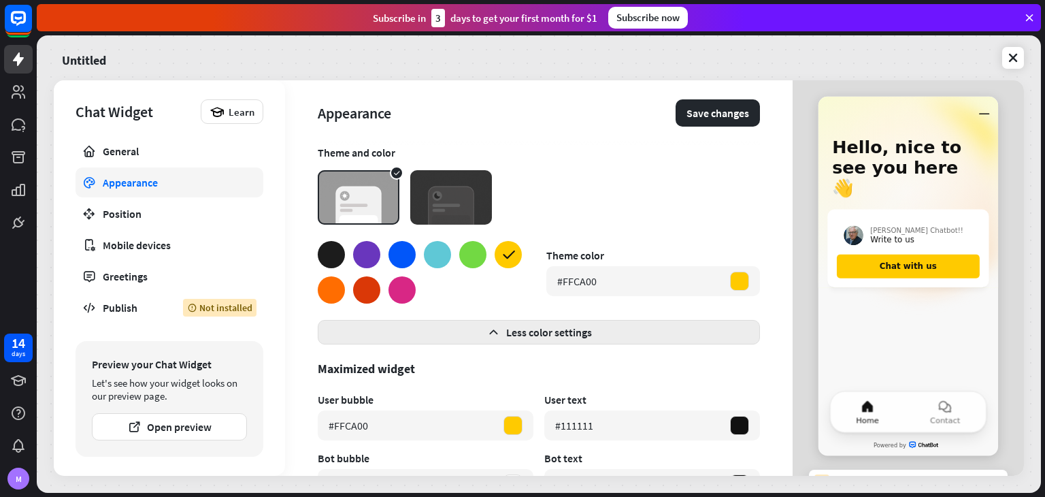
click at [533, 330] on button "Less color settings" at bounding box center [539, 332] width 442 height 24
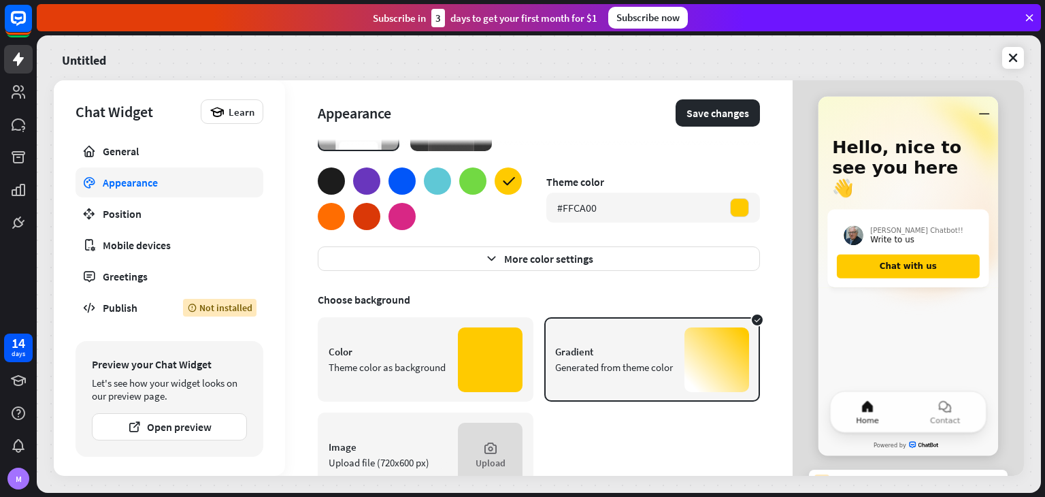
scroll to position [76, 0]
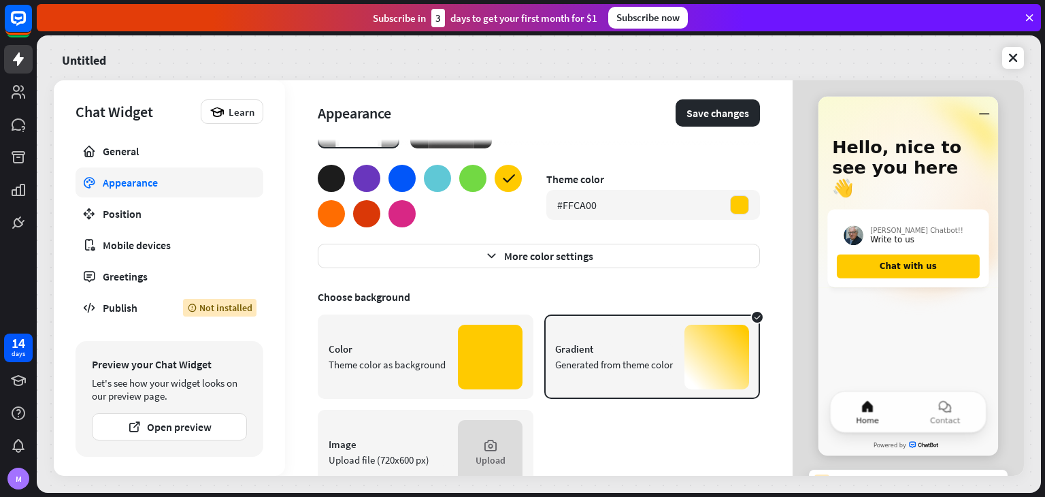
click at [461, 348] on div at bounding box center [490, 357] width 65 height 65
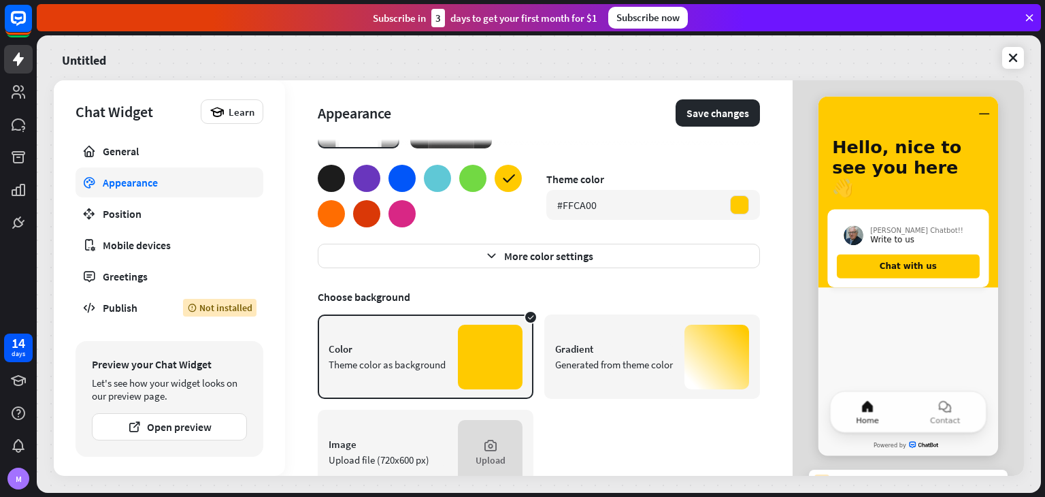
click at [585, 358] on div "Generated from theme color" at bounding box center [614, 364] width 118 height 13
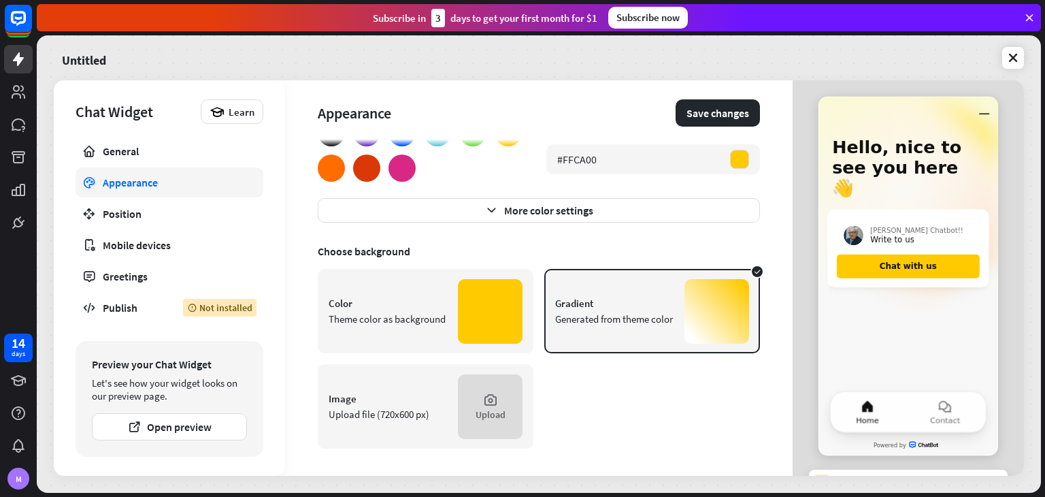
scroll to position [0, 0]
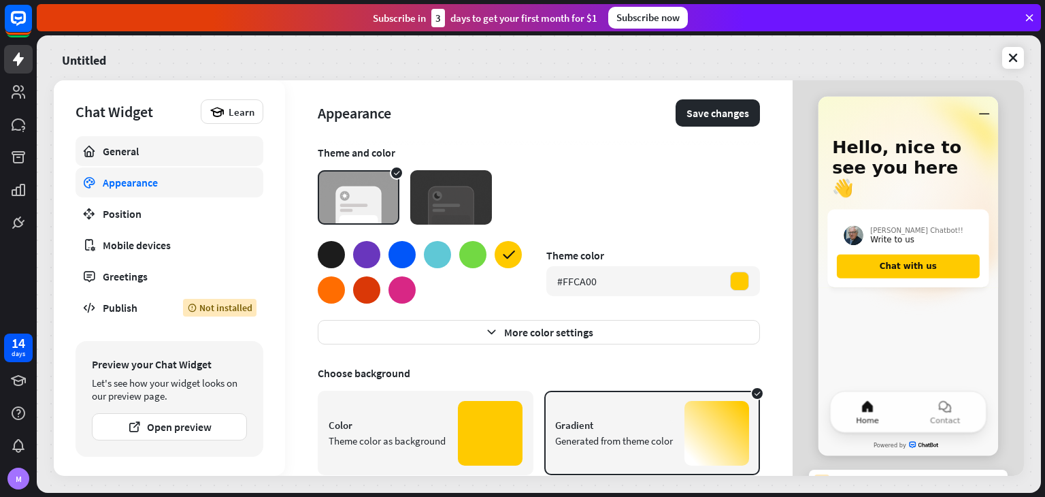
click at [175, 145] on div "General" at bounding box center [169, 151] width 133 height 14
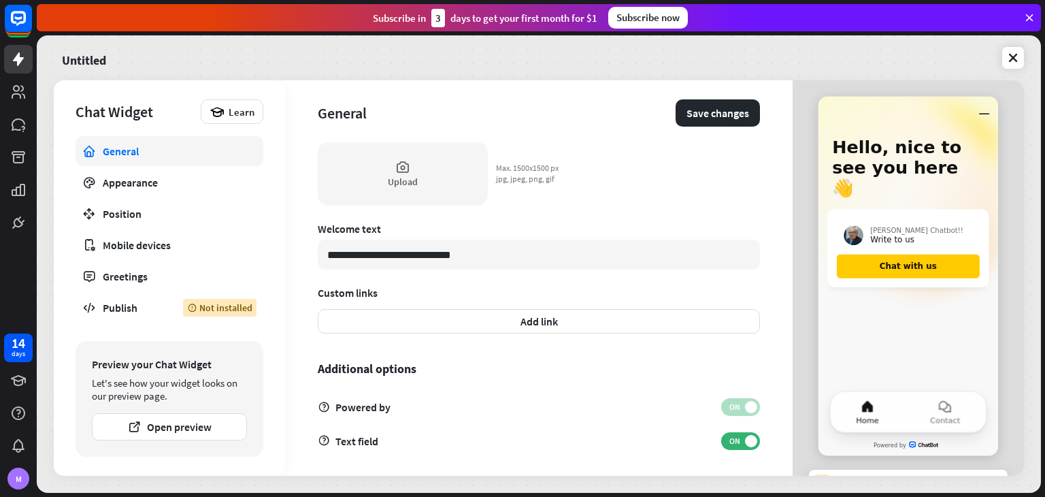
scroll to position [399, 0]
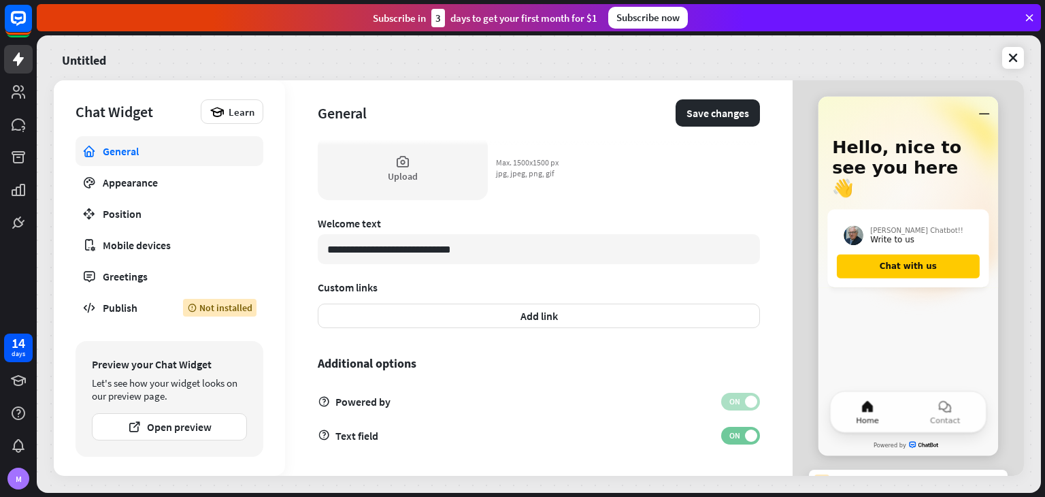
click at [731, 436] on span "ON" at bounding box center [734, 435] width 21 height 11
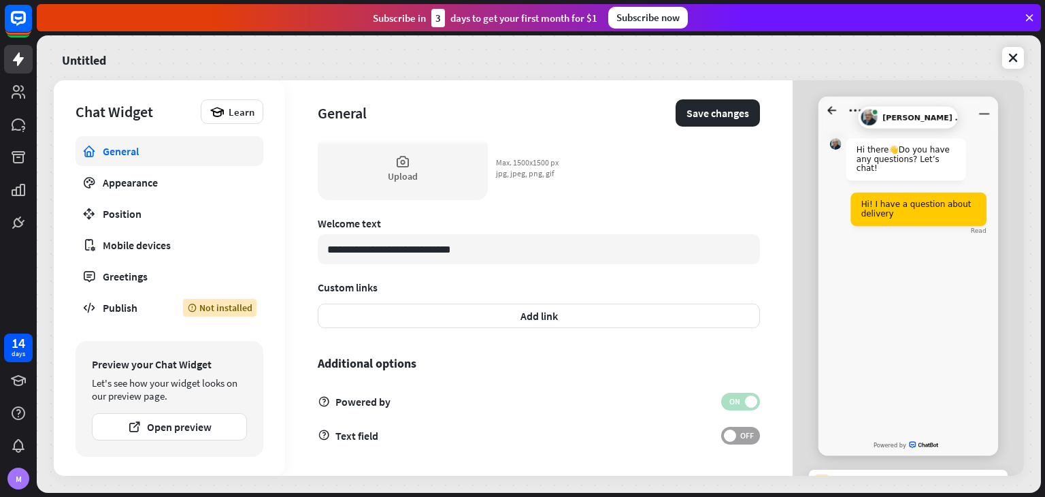
click at [735, 428] on label "OFF" at bounding box center [740, 436] width 39 height 18
click at [735, 428] on label "ON" at bounding box center [740, 436] width 39 height 18
click at [735, 428] on label "OFF" at bounding box center [740, 436] width 39 height 18
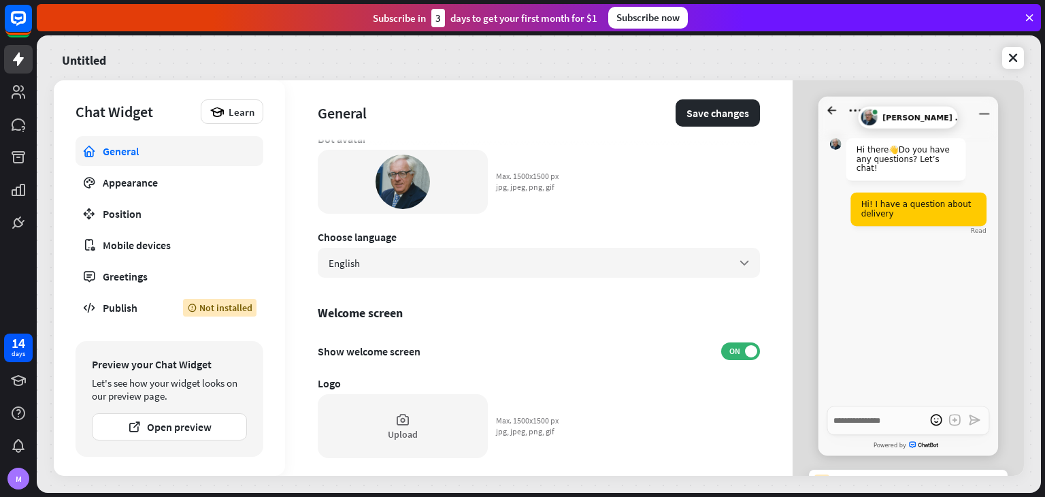
scroll to position [106, 0]
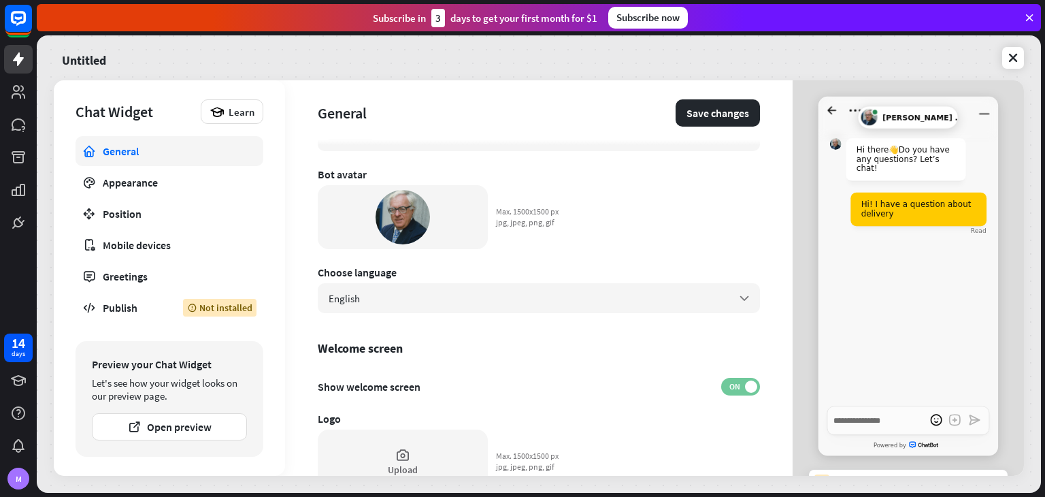
click at [727, 389] on span "ON" at bounding box center [734, 386] width 21 height 11
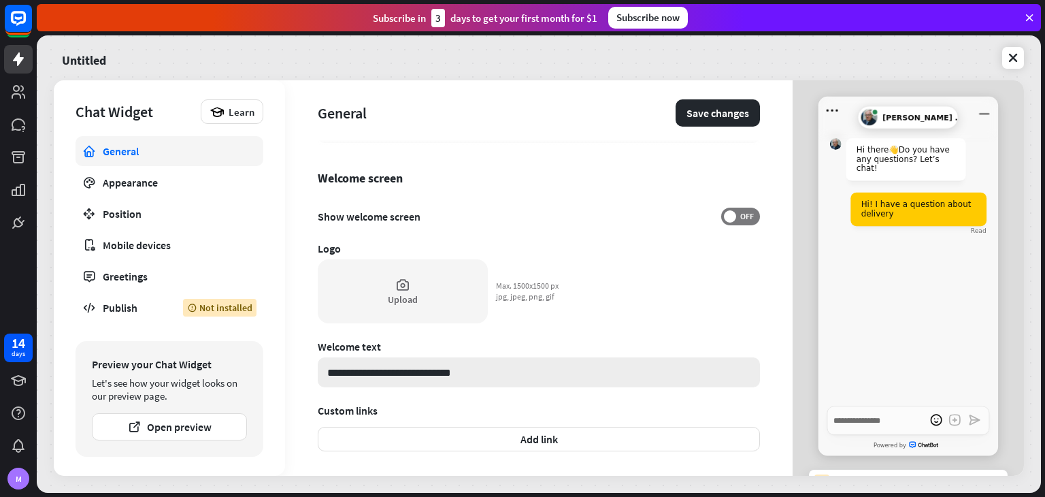
scroll to position [277, 0]
click at [392, 278] on div "Upload" at bounding box center [403, 291] width 170 height 64
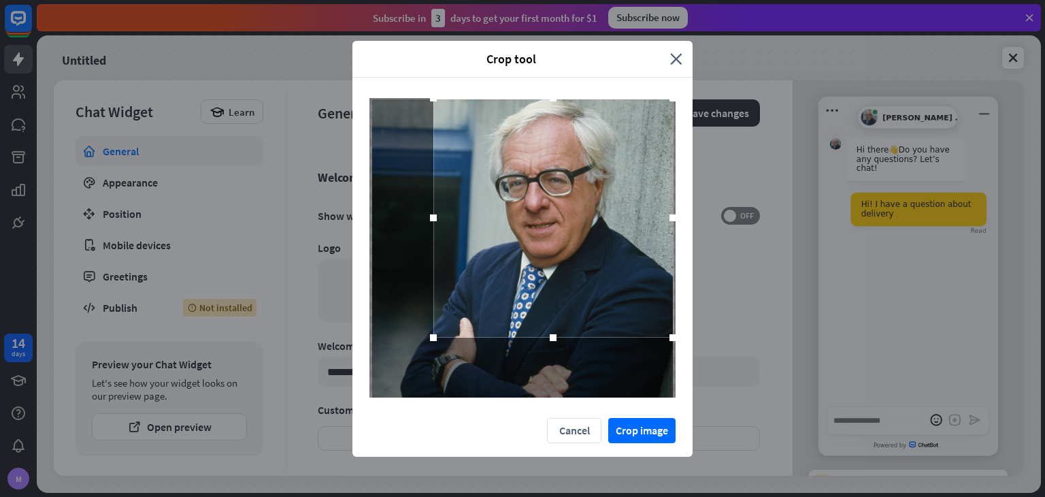
drag, startPoint x: 512, startPoint y: 268, endPoint x: 559, endPoint y: 205, distance: 78.8
click at [559, 205] on div at bounding box center [552, 217] width 239 height 239
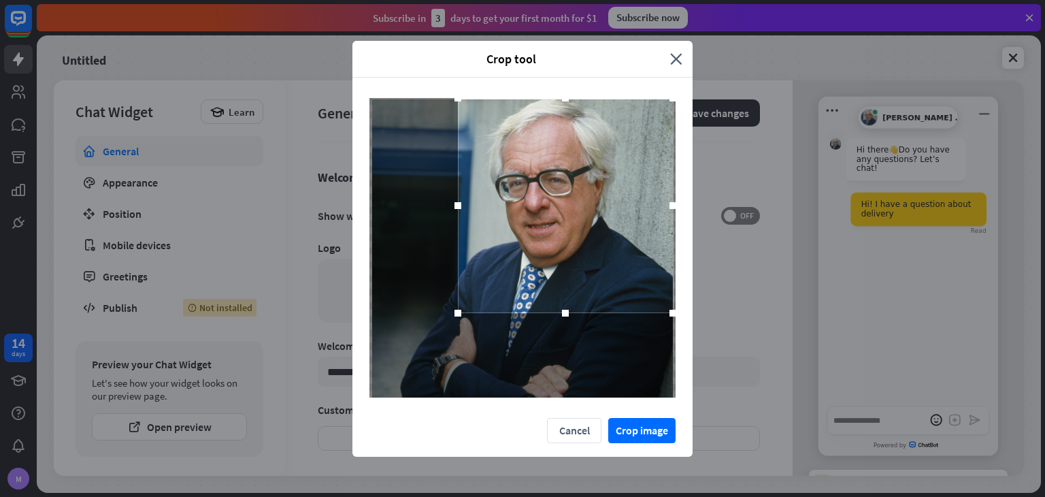
drag, startPoint x: 433, startPoint y: 335, endPoint x: 468, endPoint y: 303, distance: 47.7
click at [461, 310] on div at bounding box center [457, 313] width 7 height 7
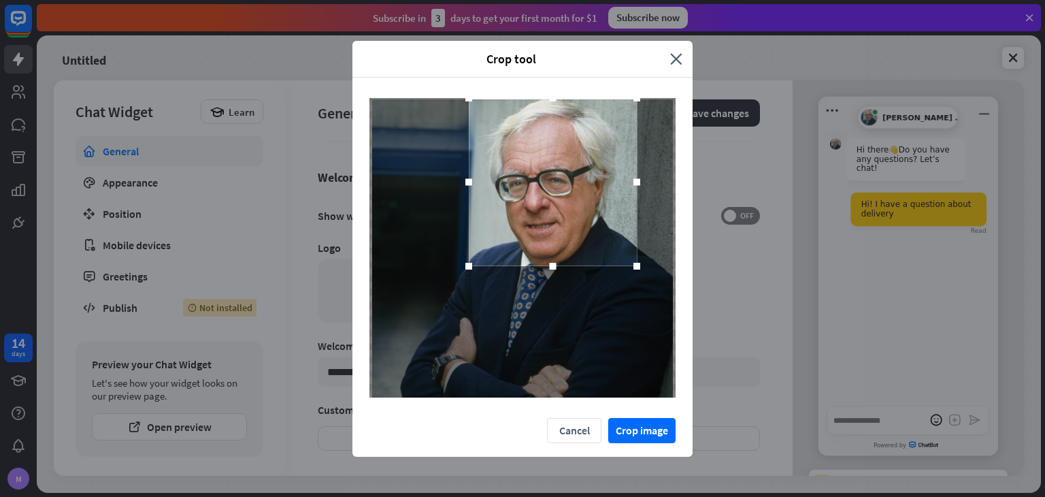
drag, startPoint x: 672, startPoint y: 297, endPoint x: 635, endPoint y: 280, distance: 40.2
click at [635, 280] on div at bounding box center [522, 247] width 306 height 299
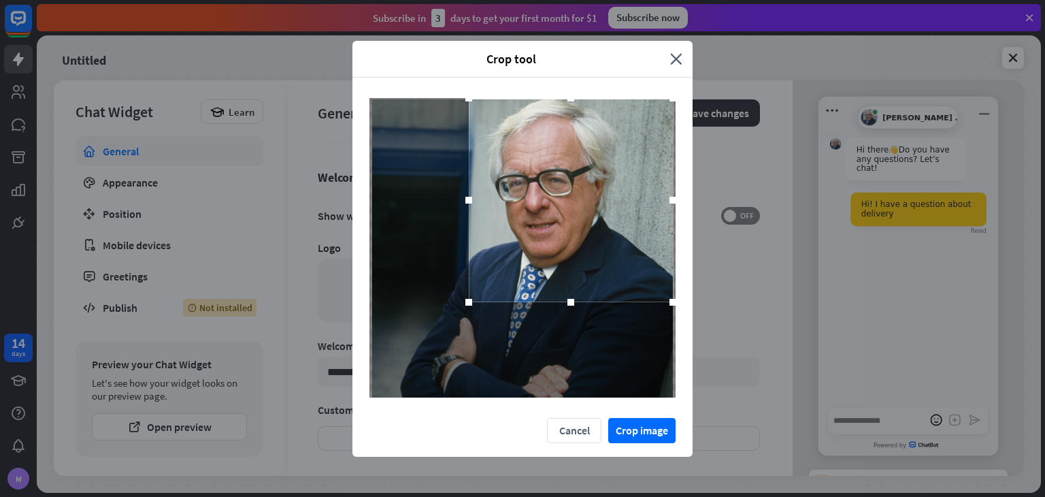
drag, startPoint x: 639, startPoint y: 269, endPoint x: 677, endPoint y: 303, distance: 51.1
click at [677, 303] on div at bounding box center [522, 248] width 340 height 340
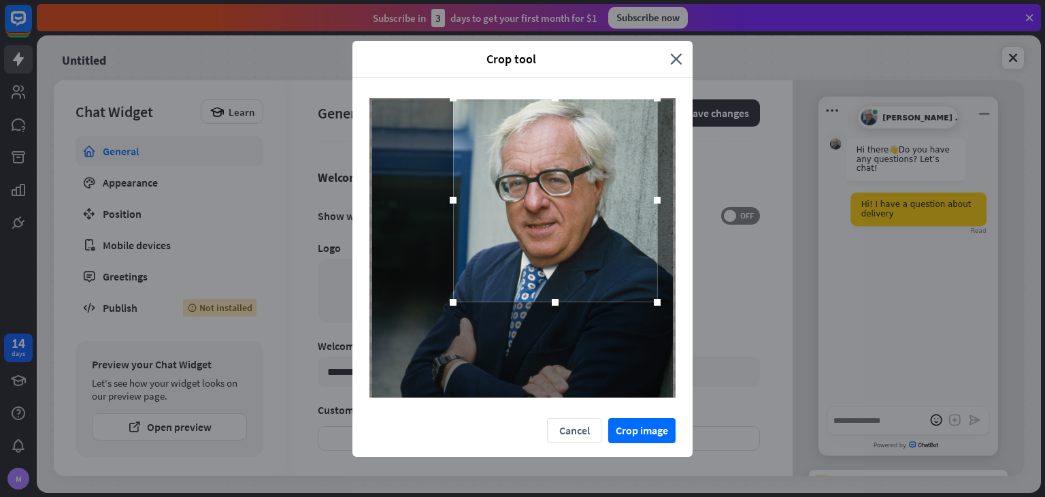
drag, startPoint x: 597, startPoint y: 256, endPoint x: 578, endPoint y: 252, distance: 19.0
click at [578, 252] on div at bounding box center [555, 200] width 204 height 204
click at [646, 424] on button "Crop image" at bounding box center [641, 430] width 67 height 25
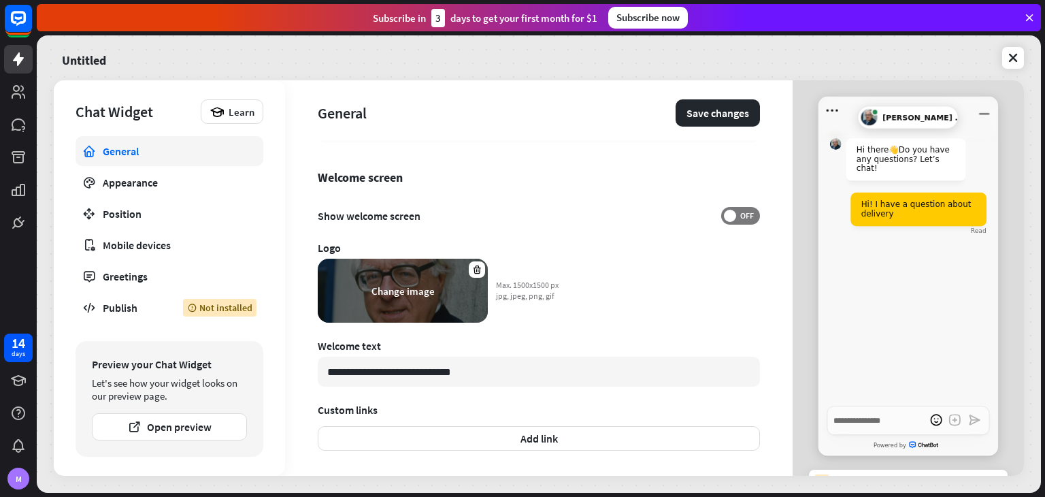
click at [409, 288] on div "Change image" at bounding box center [402, 290] width 63 height 13
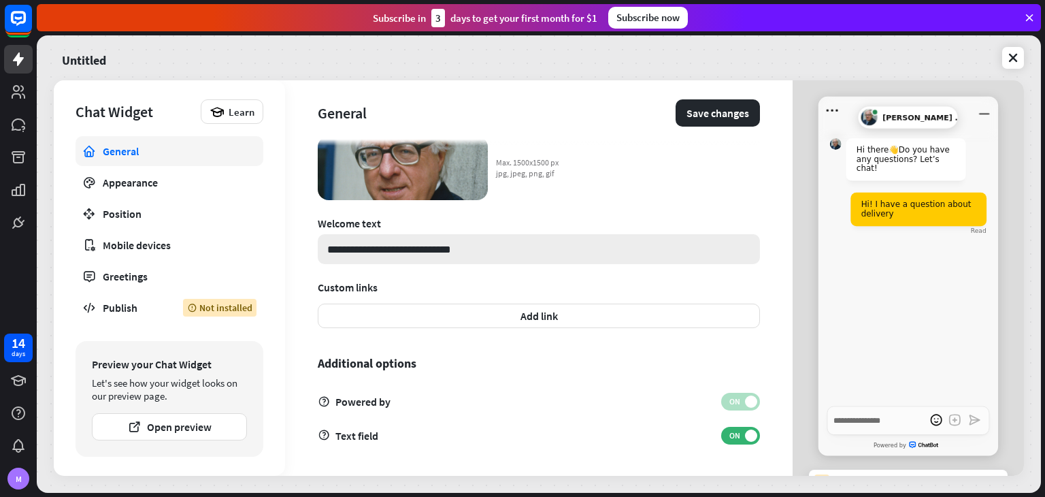
click at [493, 253] on input "**********" at bounding box center [539, 249] width 442 height 30
click at [522, 227] on div "Welcome text" at bounding box center [539, 223] width 442 height 14
click at [520, 242] on input "**********" at bounding box center [539, 249] width 442 height 30
click at [540, 222] on div "Welcome text" at bounding box center [539, 223] width 442 height 14
drag, startPoint x: 469, startPoint y: 251, endPoint x: 450, endPoint y: 248, distance: 19.3
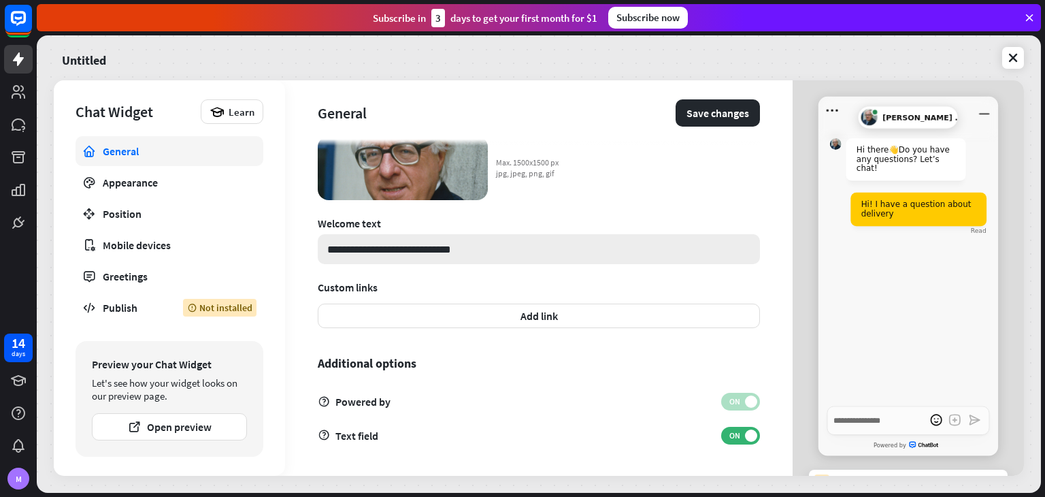
click at [450, 248] on input "**********" at bounding box center [539, 249] width 442 height 30
type textarea "*"
type input "**********"
type textarea "*"
type input "**********"
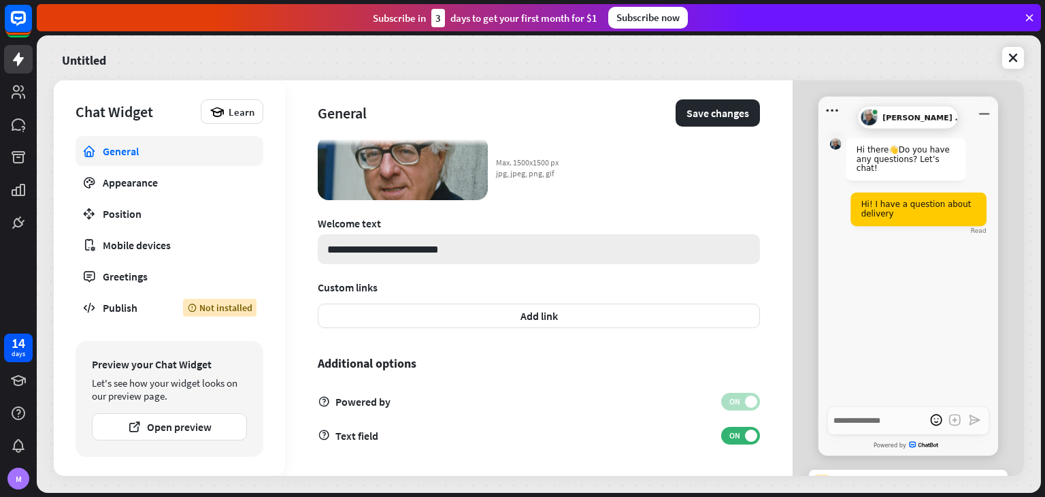
type textarea "*"
type input "**********"
type textarea "*"
type input "**********"
type textarea "*"
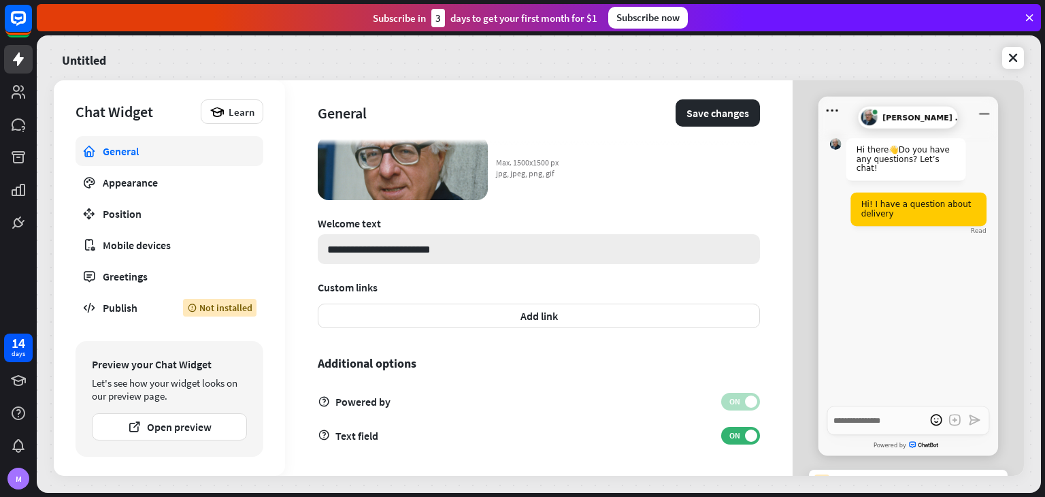
type input "**********"
type textarea "*"
type input "**********"
type textarea "*"
type input "**********"
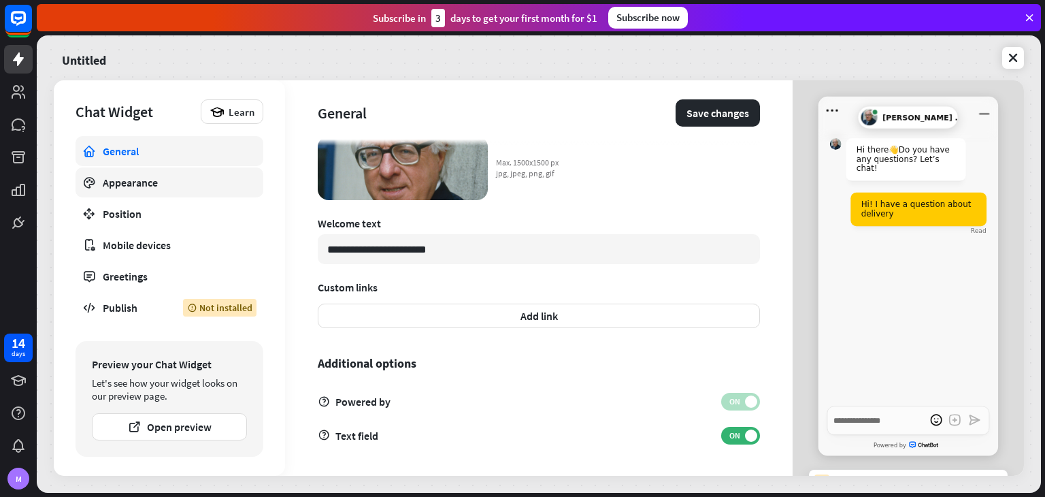
click at [194, 184] on div "Appearance" at bounding box center [169, 183] width 133 height 14
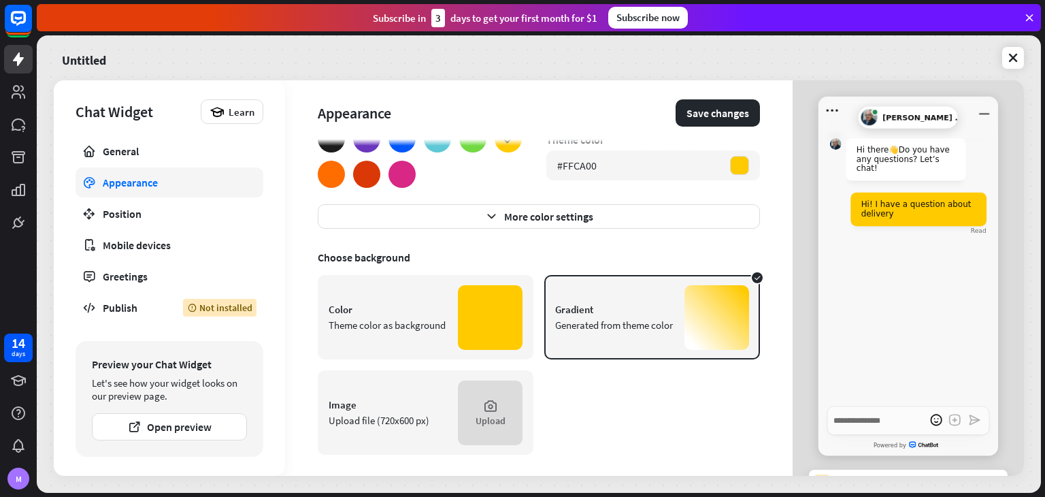
scroll to position [122, 0]
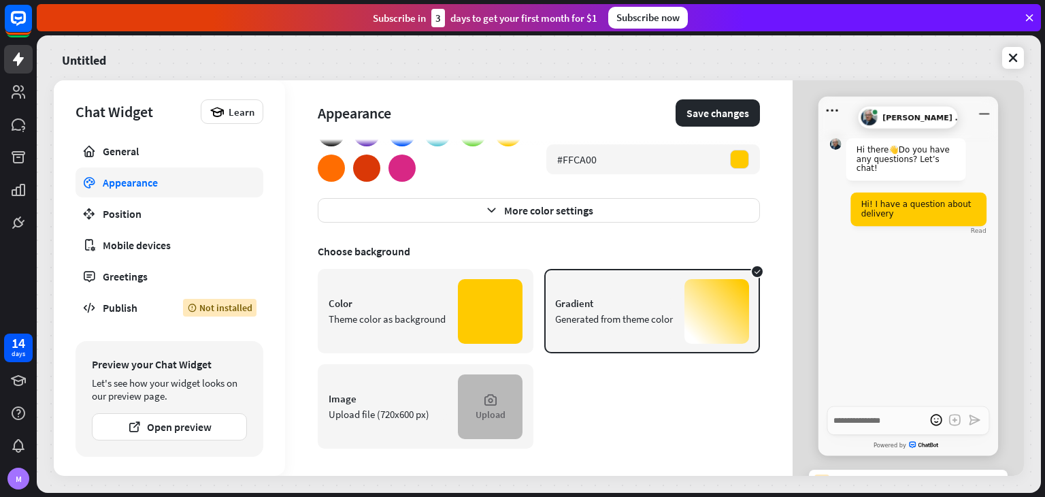
click at [471, 407] on div "Upload" at bounding box center [490, 406] width 65 height 65
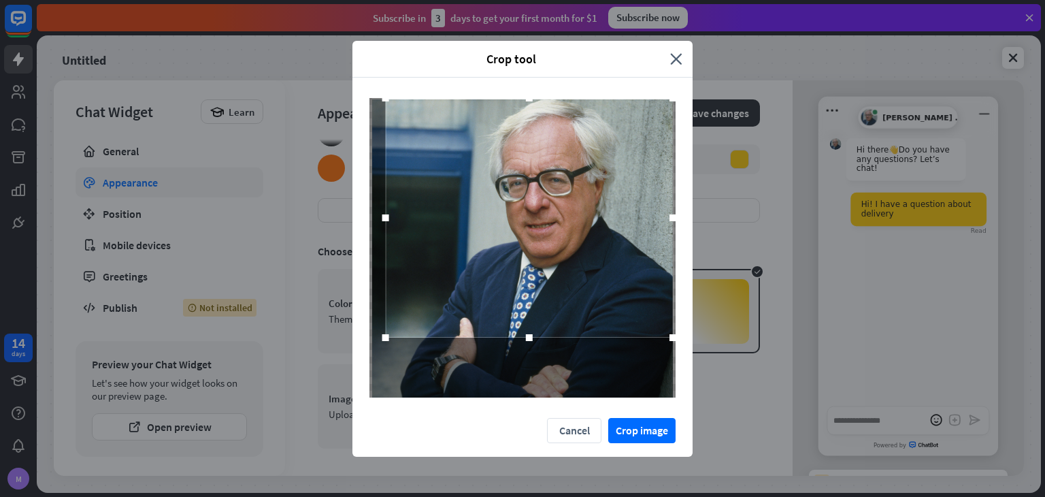
drag, startPoint x: 435, startPoint y: 241, endPoint x: 459, endPoint y: 167, distance: 77.0
click at [464, 156] on div at bounding box center [529, 217] width 287 height 239
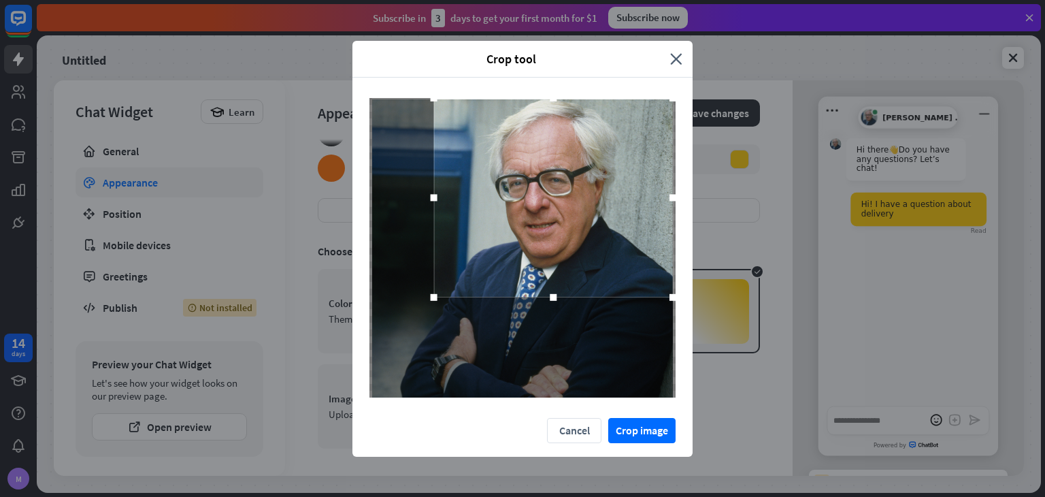
drag, startPoint x: 388, startPoint y: 337, endPoint x: 449, endPoint y: 284, distance: 80.5
click at [444, 286] on div at bounding box center [434, 296] width 20 height 20
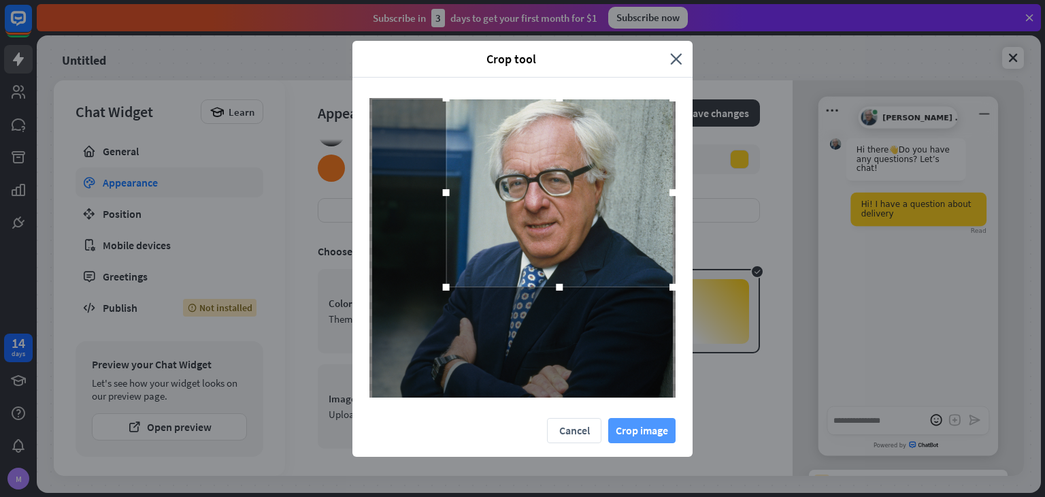
click at [650, 431] on button "Crop image" at bounding box center [641, 430] width 67 height 25
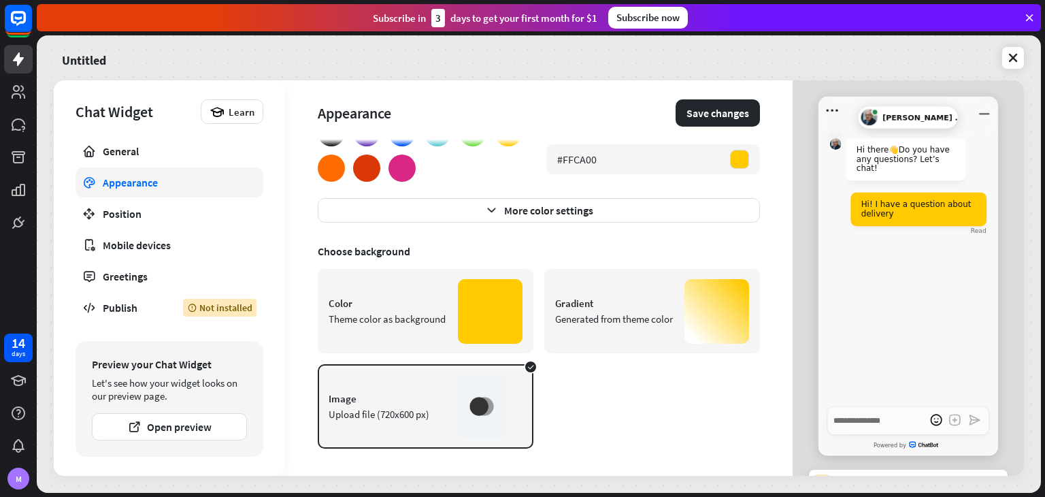
type textarea "*"
click at [577, 394] on div "Color Theme color as background Gradient Generated from theme color Image Uploa…" at bounding box center [539, 359] width 442 height 180
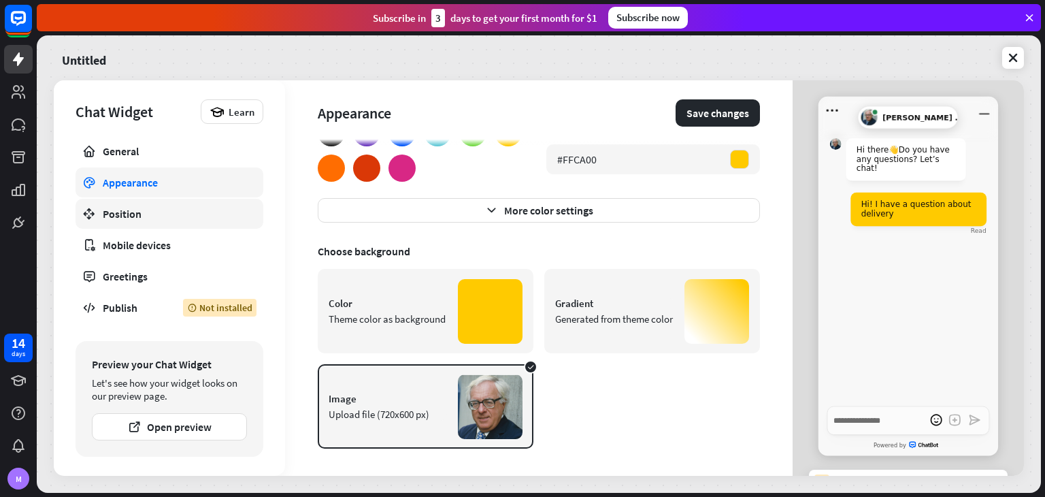
click at [169, 210] on div "Position" at bounding box center [169, 214] width 133 height 14
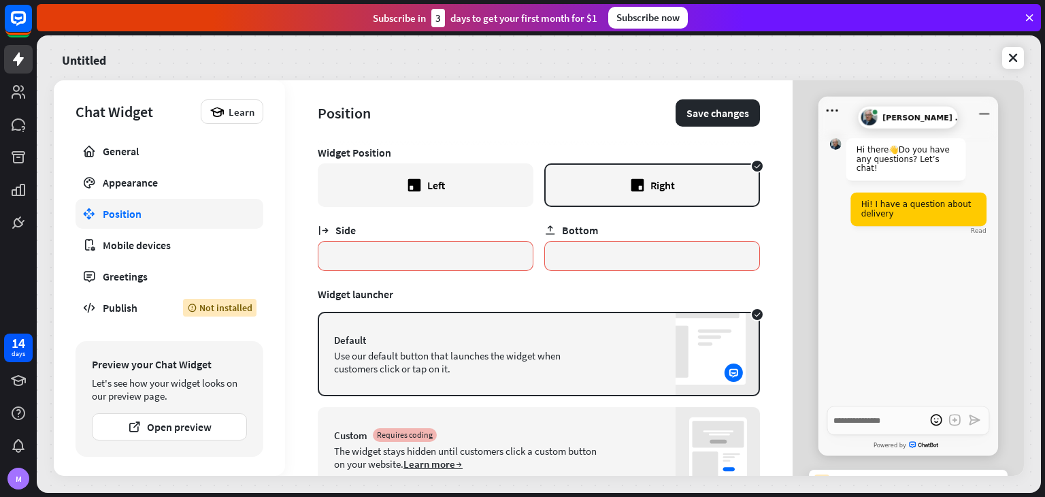
scroll to position [54, 0]
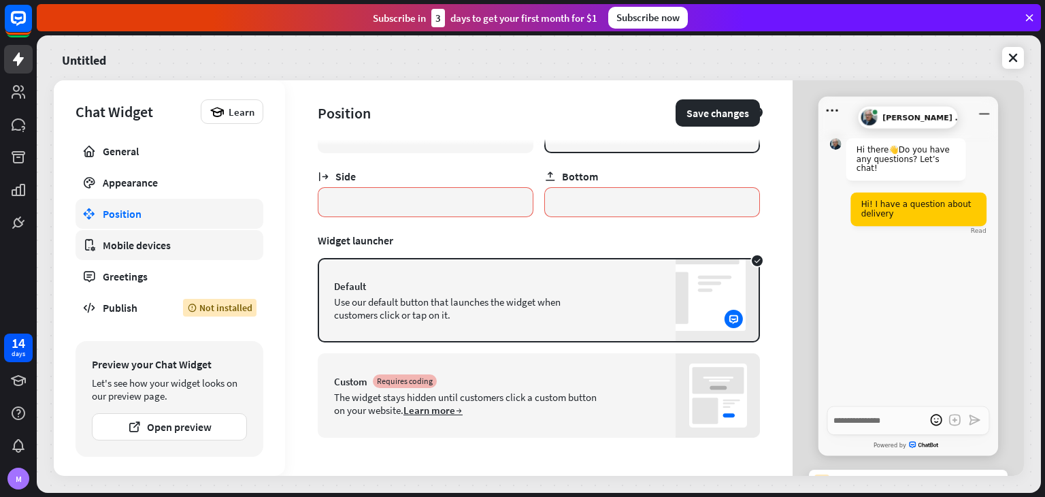
click at [195, 238] on div "Mobile devices" at bounding box center [169, 245] width 133 height 14
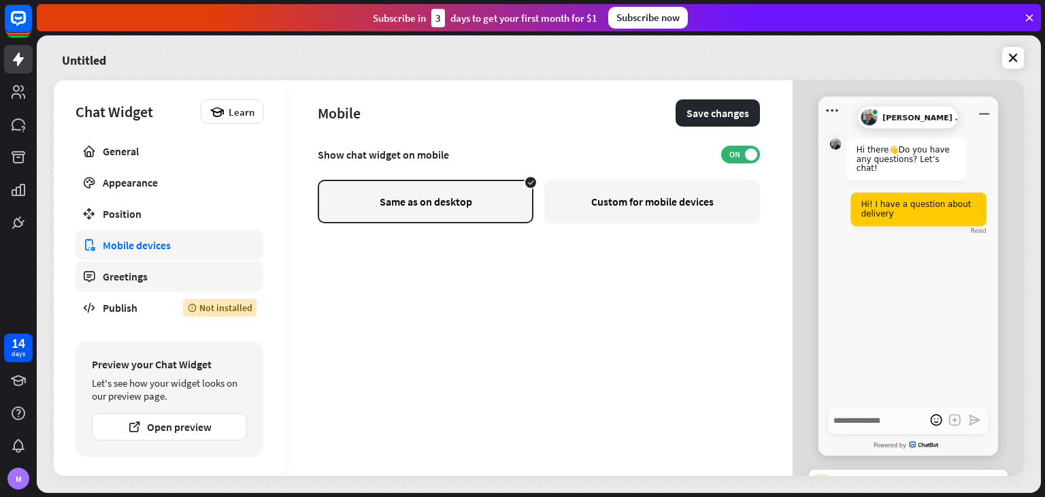
click at [175, 278] on div "Greetings" at bounding box center [169, 276] width 133 height 14
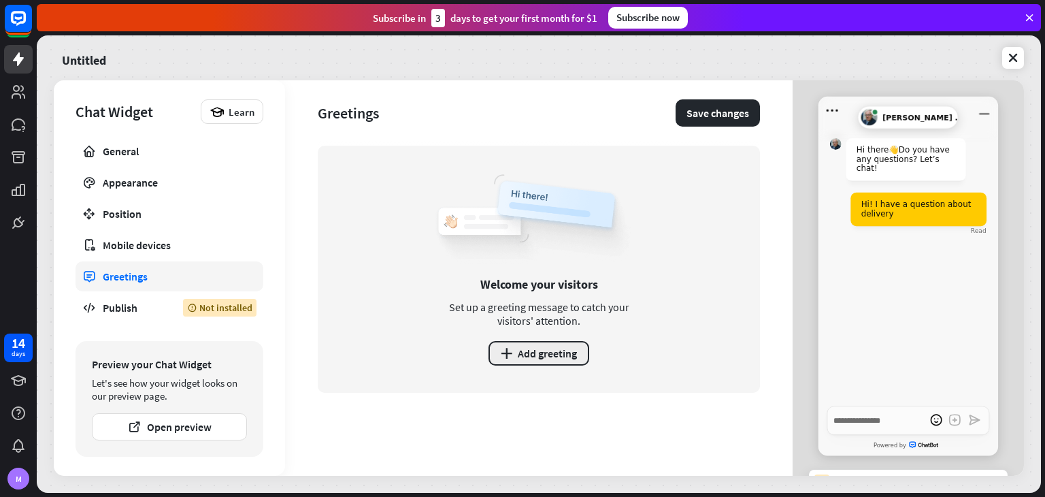
click at [518, 342] on button "plus Add greeting" at bounding box center [538, 353] width 101 height 24
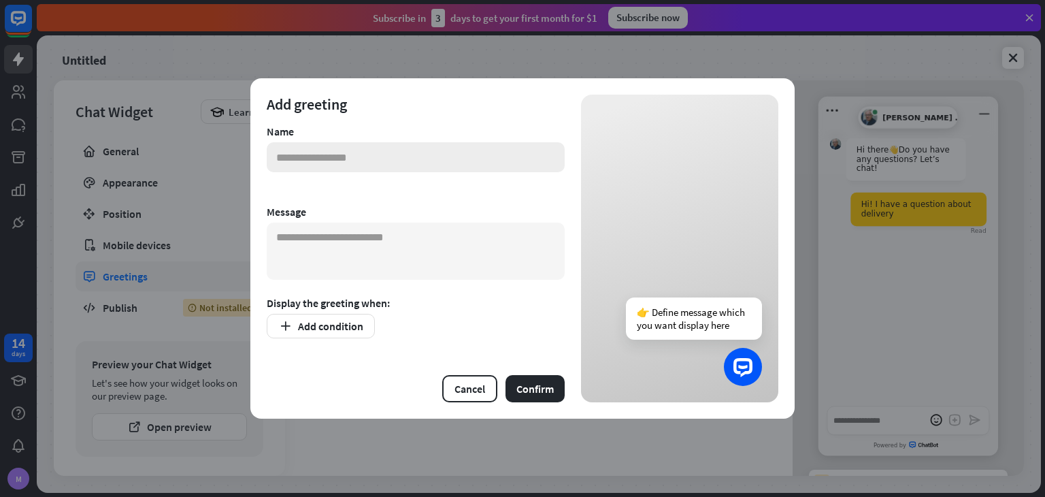
click at [379, 148] on input "text" at bounding box center [416, 157] width 298 height 30
type input "*"
type input "**********"
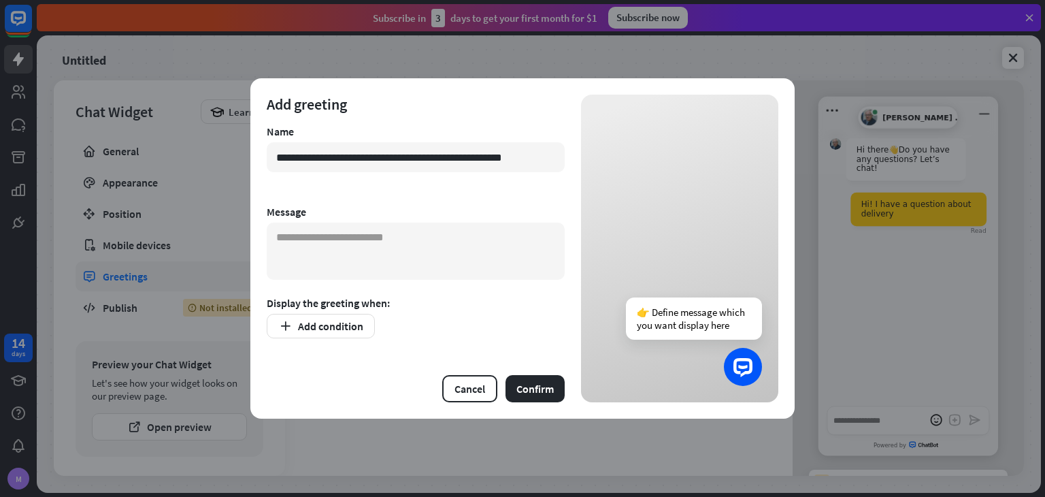
click at [433, 199] on form "**********" at bounding box center [416, 248] width 298 height 307
click at [393, 237] on textarea at bounding box center [416, 250] width 298 height 57
click at [493, 308] on div "Display the greeting when:" at bounding box center [416, 303] width 298 height 14
click at [420, 142] on input "**********" at bounding box center [416, 157] width 298 height 30
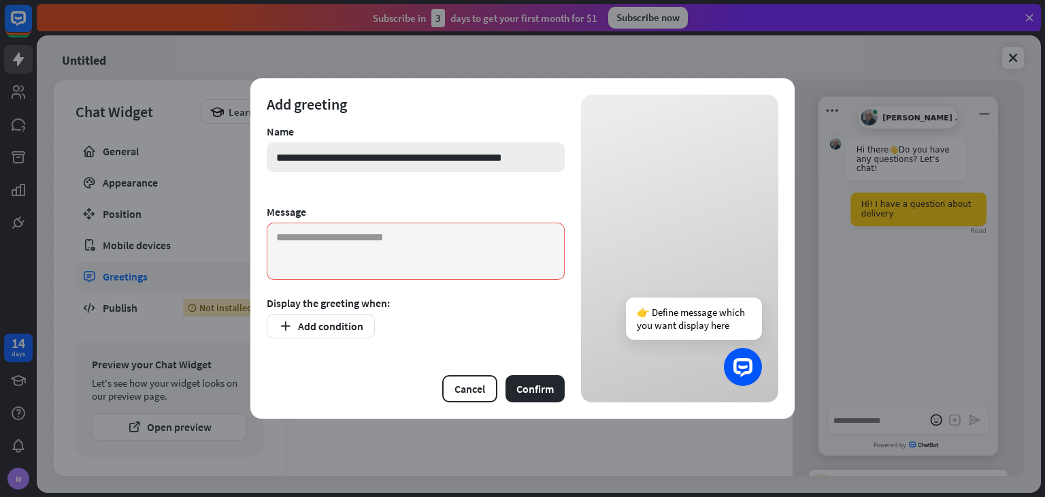
click at [420, 142] on input "**********" at bounding box center [416, 157] width 298 height 30
click at [416, 254] on textarea at bounding box center [416, 250] width 298 height 57
paste textarea "**********"
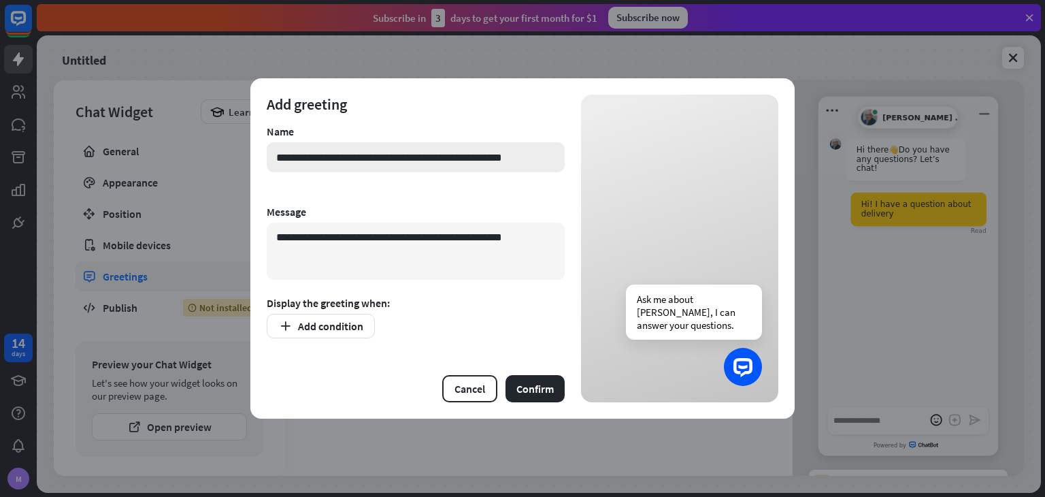
type textarea "**********"
click at [384, 161] on input "**********" at bounding box center [416, 157] width 298 height 30
type input "*"
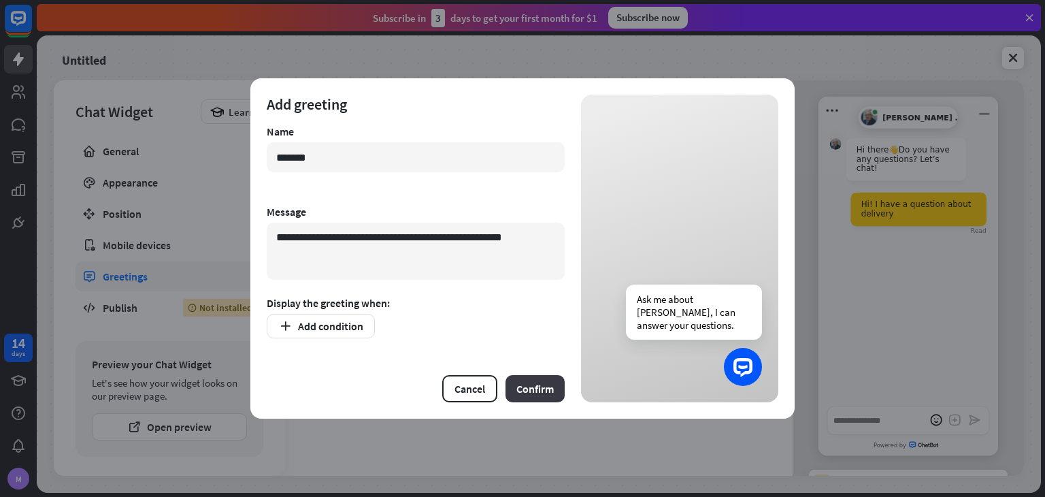
type input "*******"
click at [550, 388] on button "Confirm" at bounding box center [534, 388] width 59 height 27
click at [327, 329] on button "Add condition" at bounding box center [321, 326] width 108 height 24
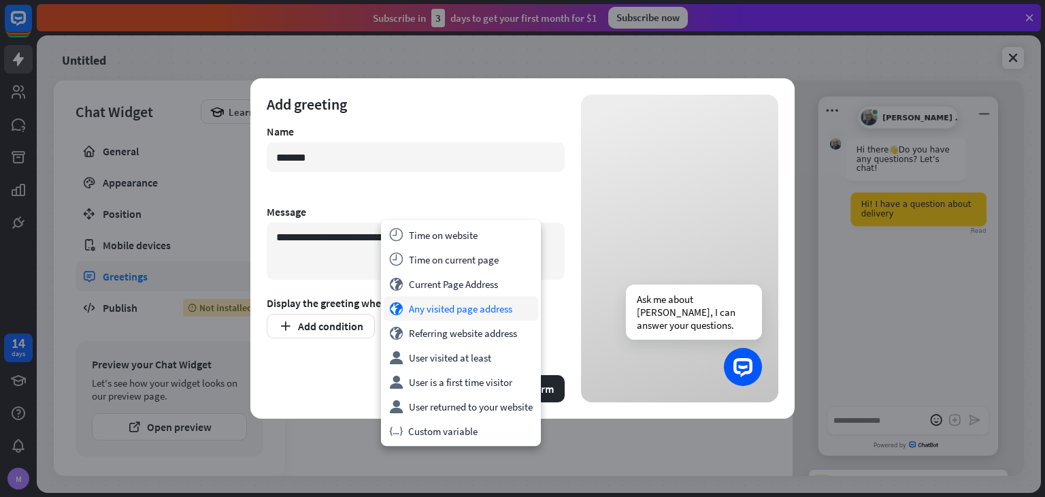
click at [488, 313] on div "globe Any visited page address" at bounding box center [461, 308] width 154 height 24
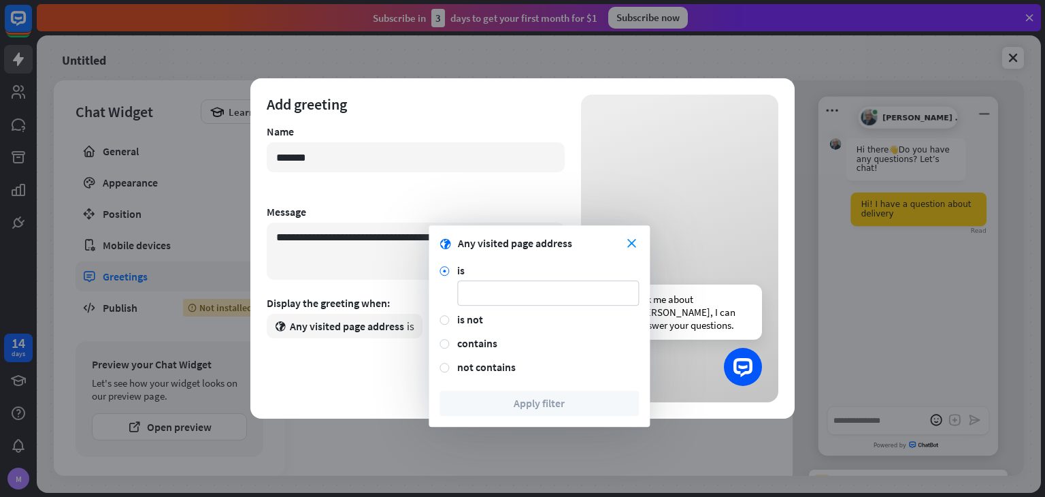
click at [386, 357] on form "**********" at bounding box center [416, 248] width 298 height 307
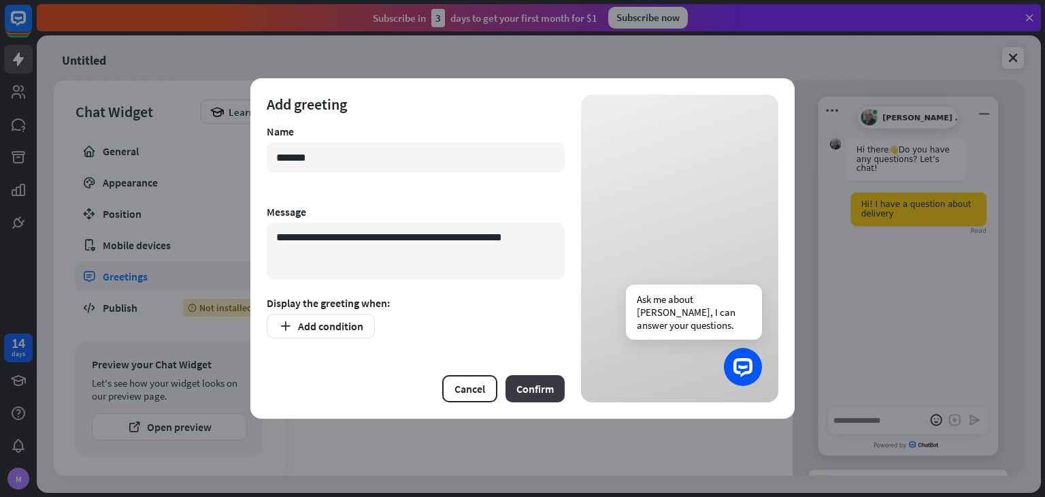
click at [518, 383] on button "Confirm" at bounding box center [534, 388] width 59 height 27
click at [334, 343] on form "**********" at bounding box center [416, 248] width 298 height 307
click at [337, 328] on button "Add condition" at bounding box center [321, 326] width 108 height 24
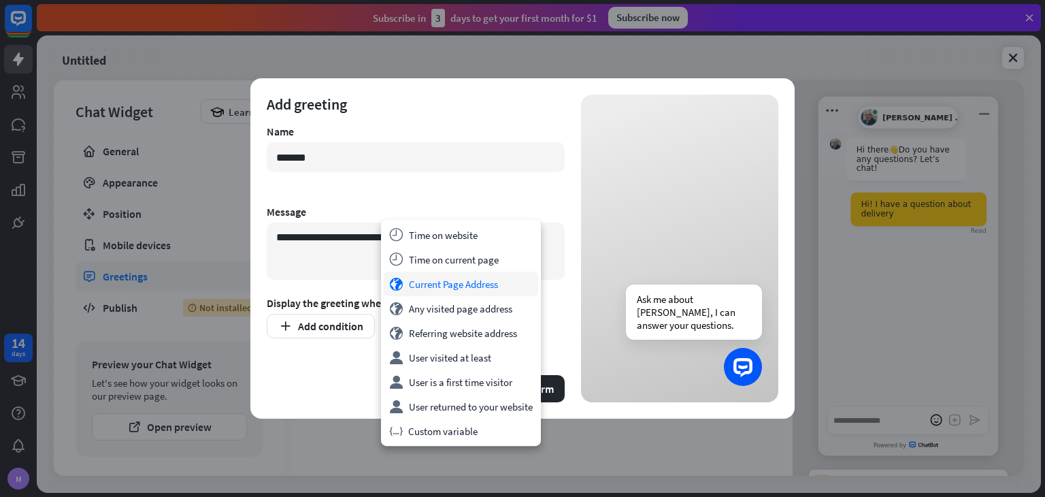
click at [450, 282] on div "globe Current Page Address" at bounding box center [461, 283] width 154 height 24
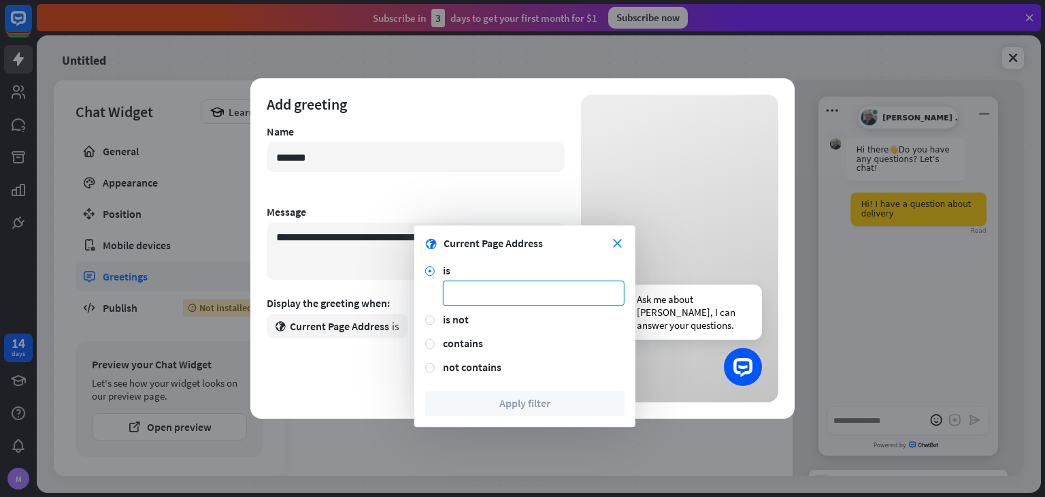
paste input "**********"
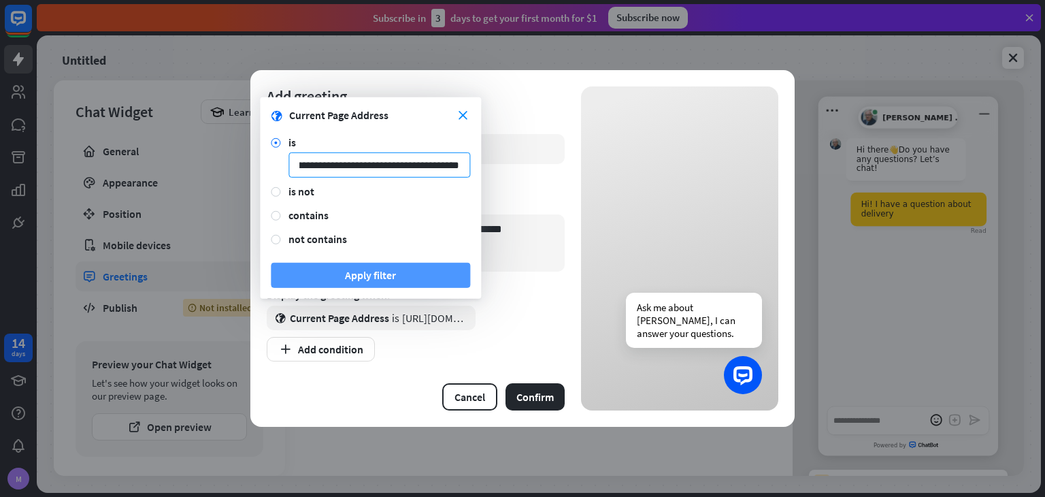
type input "**********"
click at [446, 272] on button "Apply filter" at bounding box center [370, 275] width 199 height 25
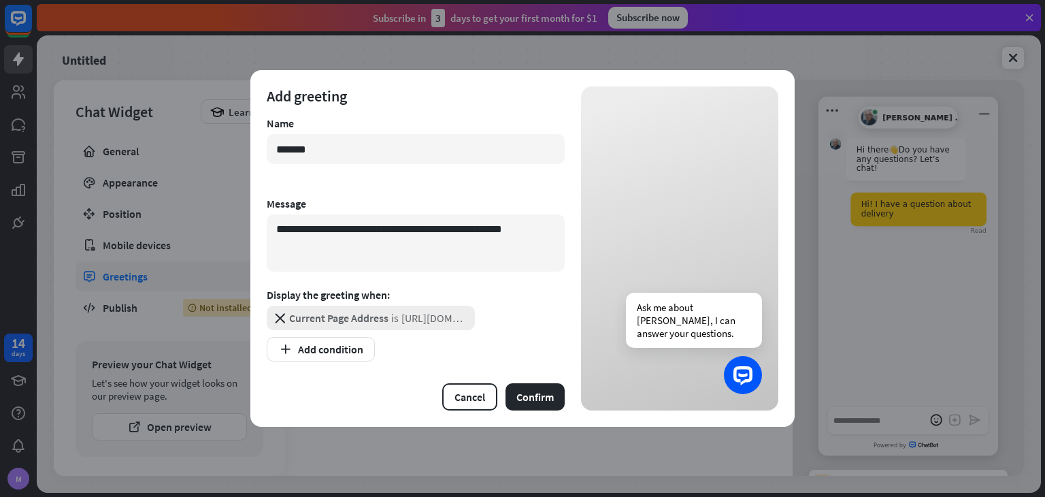
click at [398, 316] on span "is" at bounding box center [394, 318] width 7 height 14
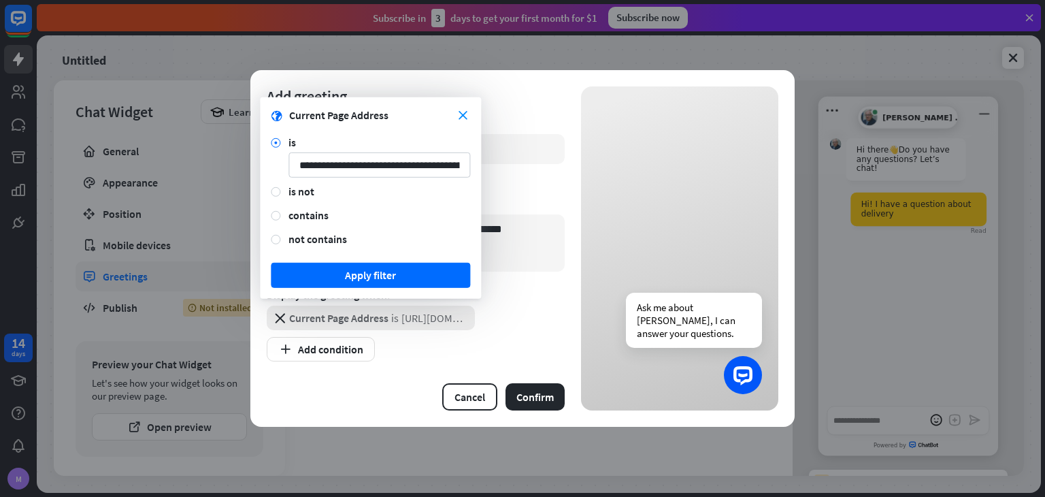
scroll to position [0, 107]
click at [462, 120] on div "close globe Current Page Address" at bounding box center [370, 115] width 199 height 14
click at [462, 116] on icon "close" at bounding box center [463, 115] width 9 height 9
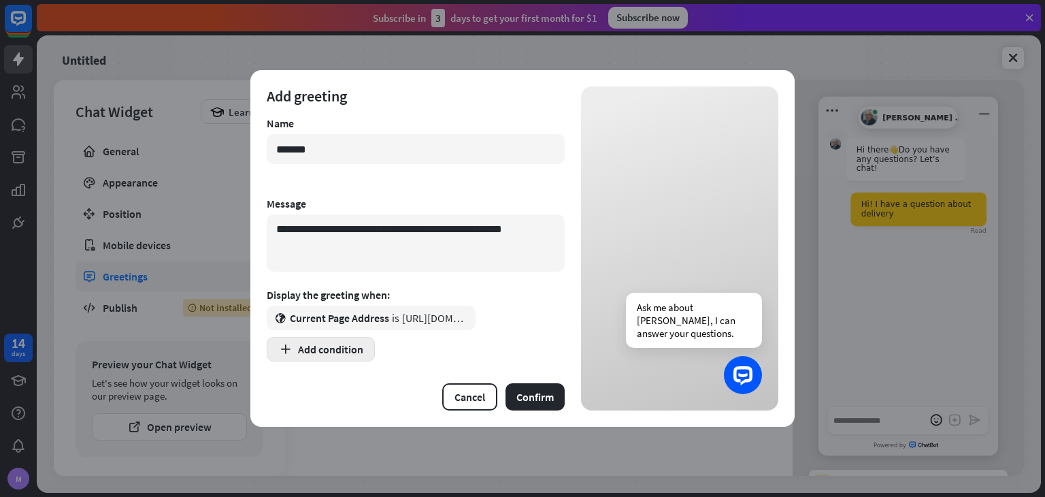
click at [329, 350] on button "Add condition" at bounding box center [321, 349] width 108 height 24
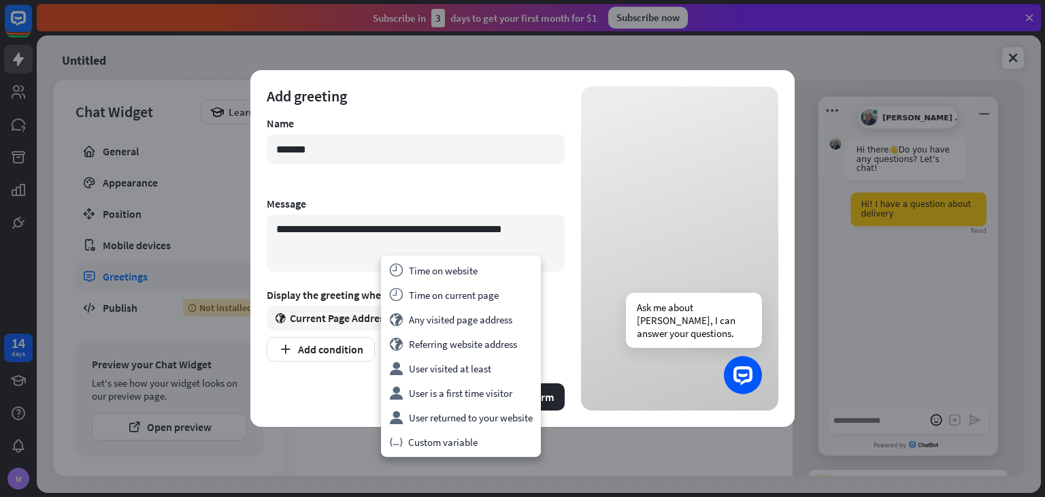
click at [345, 397] on div "Cancel Confirm" at bounding box center [416, 396] width 298 height 27
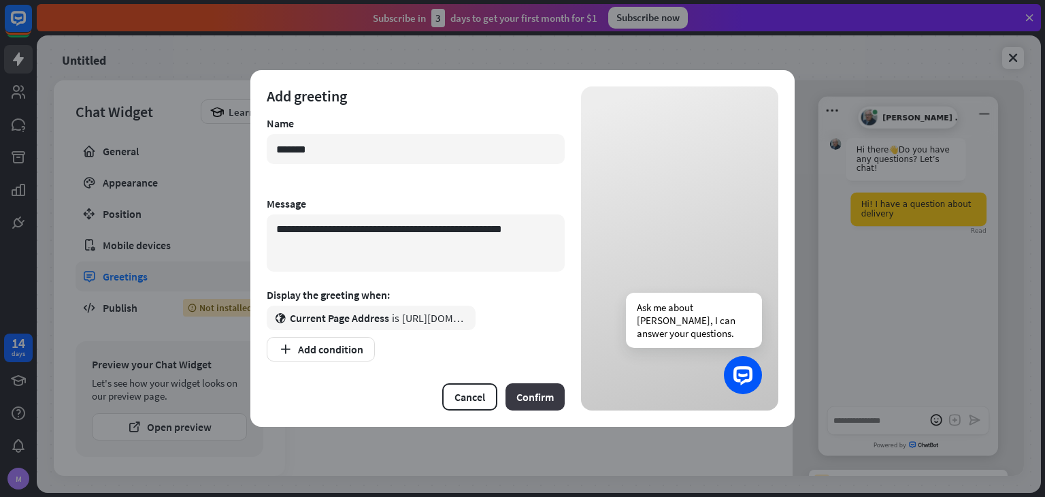
click at [536, 397] on button "Confirm" at bounding box center [534, 396] width 59 height 27
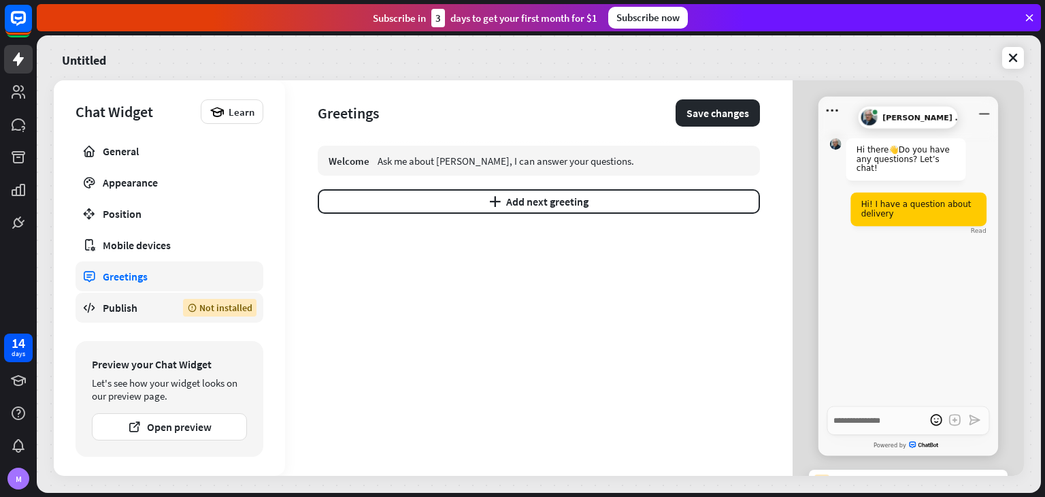
click at [159, 312] on div "Publish" at bounding box center [133, 308] width 60 height 14
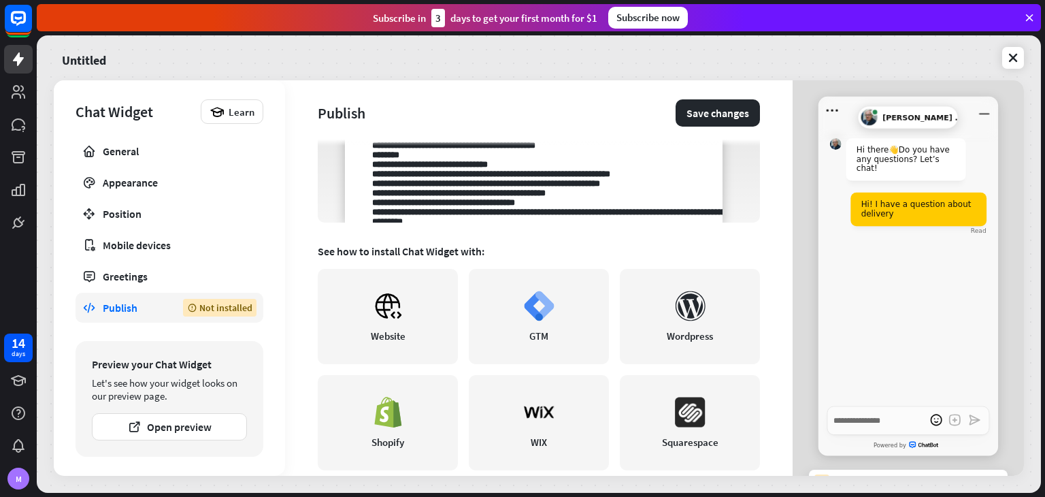
scroll to position [211, 0]
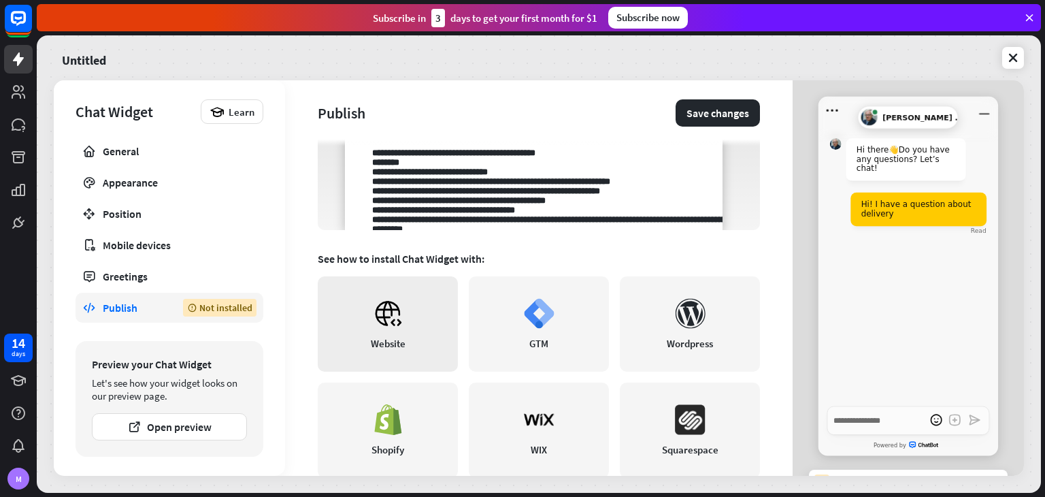
click at [404, 318] on link "Website" at bounding box center [388, 323] width 140 height 95
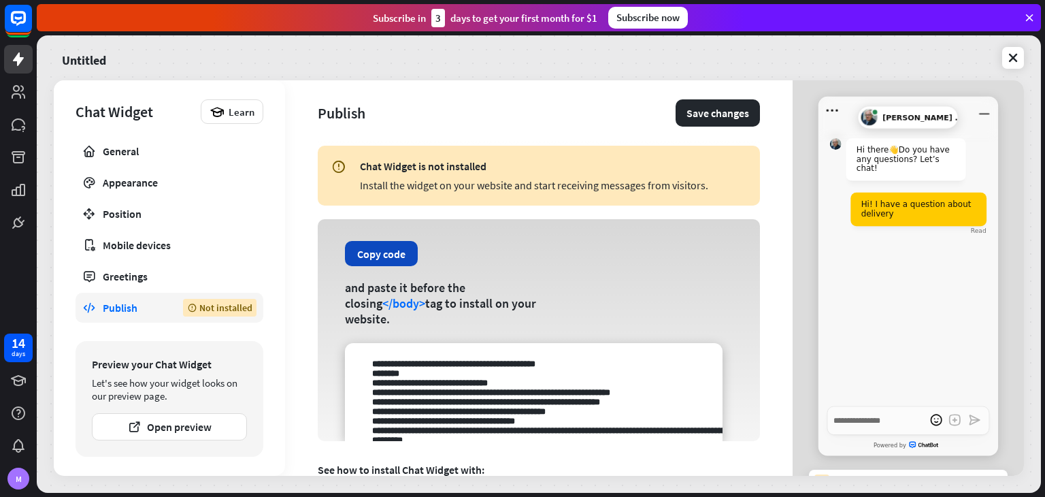
click at [399, 260] on button "Copy code" at bounding box center [381, 253] width 73 height 25
click at [705, 112] on button "Save changes" at bounding box center [718, 112] width 84 height 27
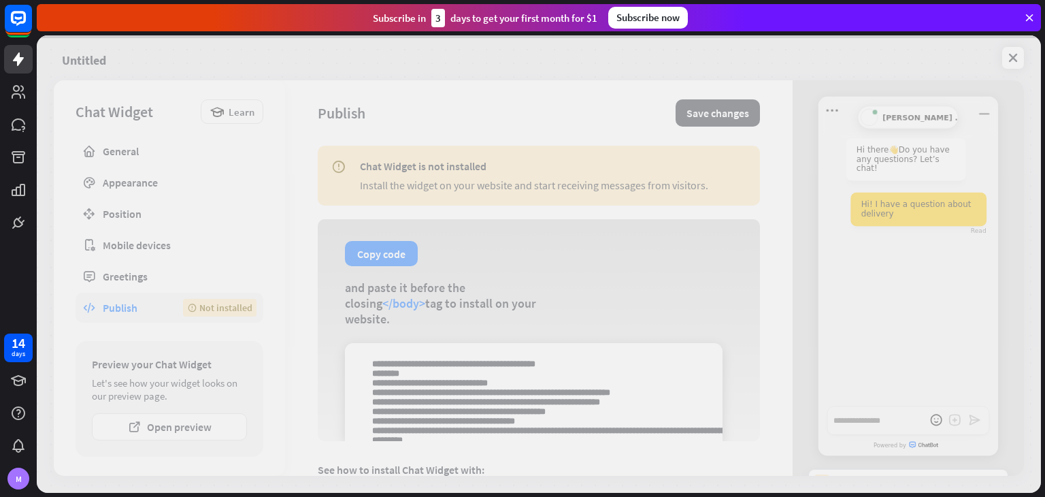
type textarea "*"
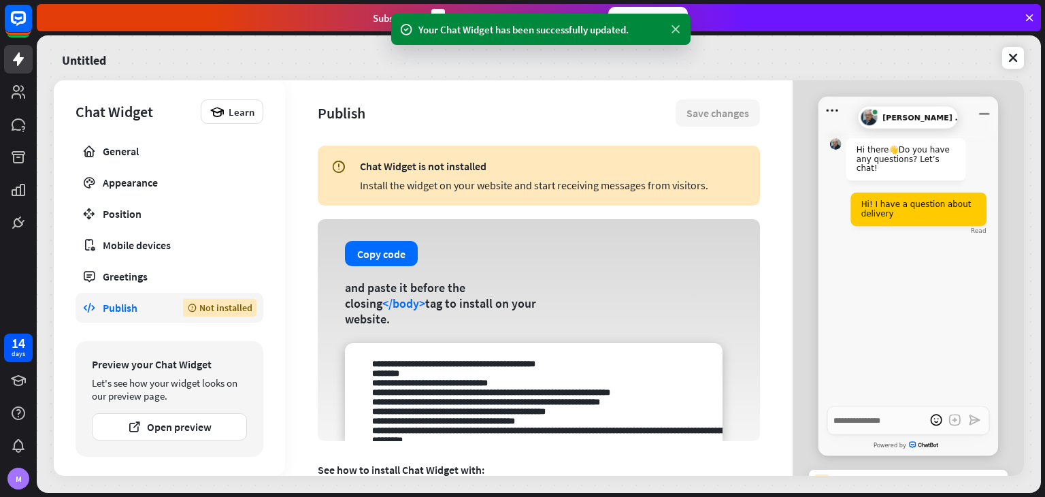
click at [675, 29] on icon at bounding box center [676, 29] width 14 height 14
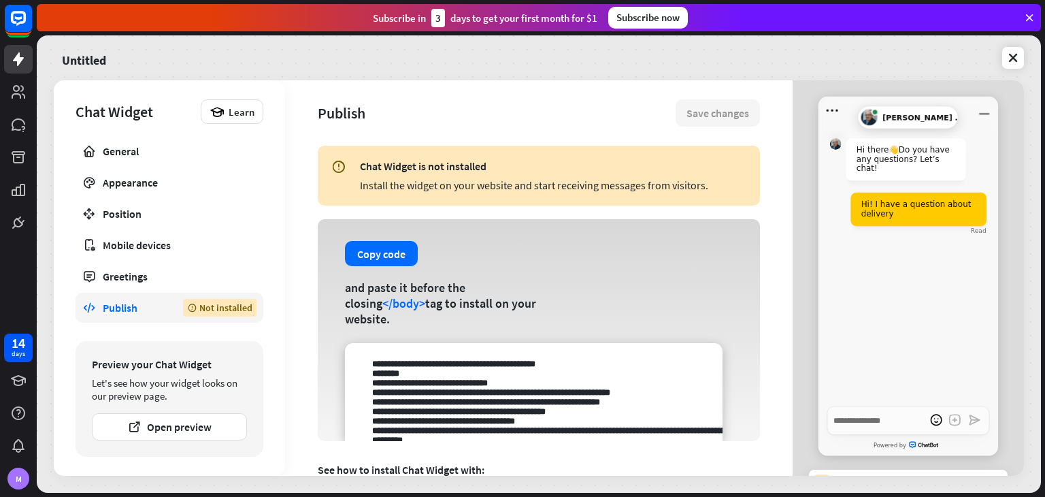
click at [999, 52] on div "Untitled" at bounding box center [539, 58] width 970 height 29
click at [1004, 56] on link at bounding box center [1013, 58] width 22 height 22
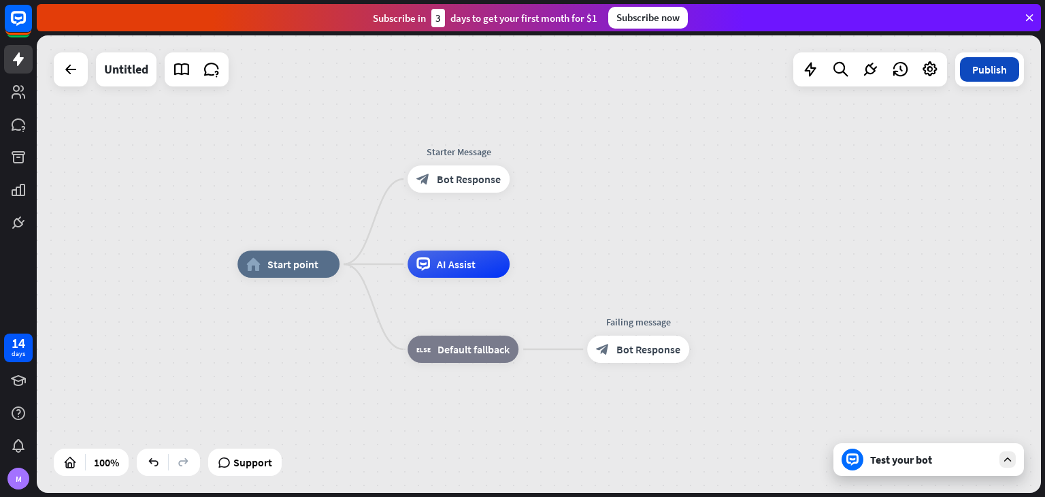
click at [991, 73] on button "Publish" at bounding box center [989, 69] width 59 height 24
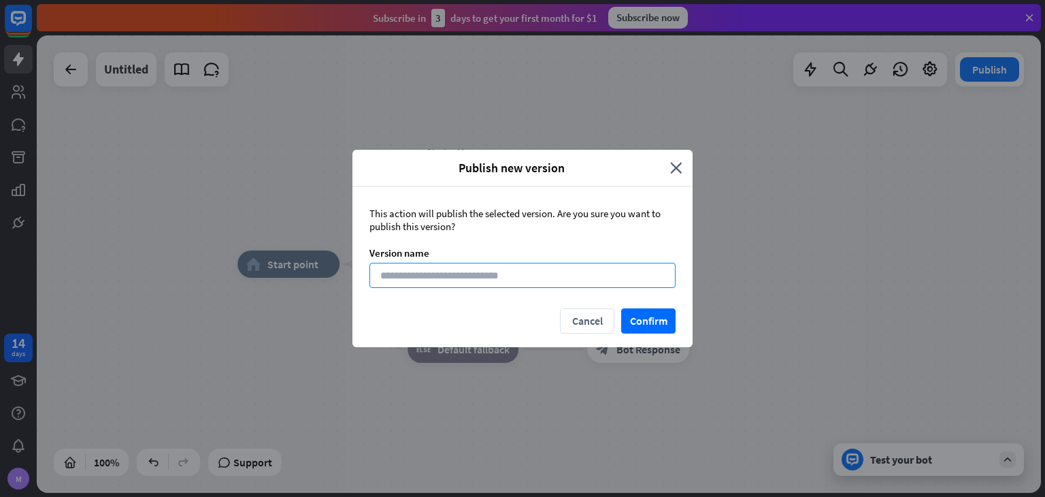
click at [552, 276] on input at bounding box center [522, 275] width 306 height 25
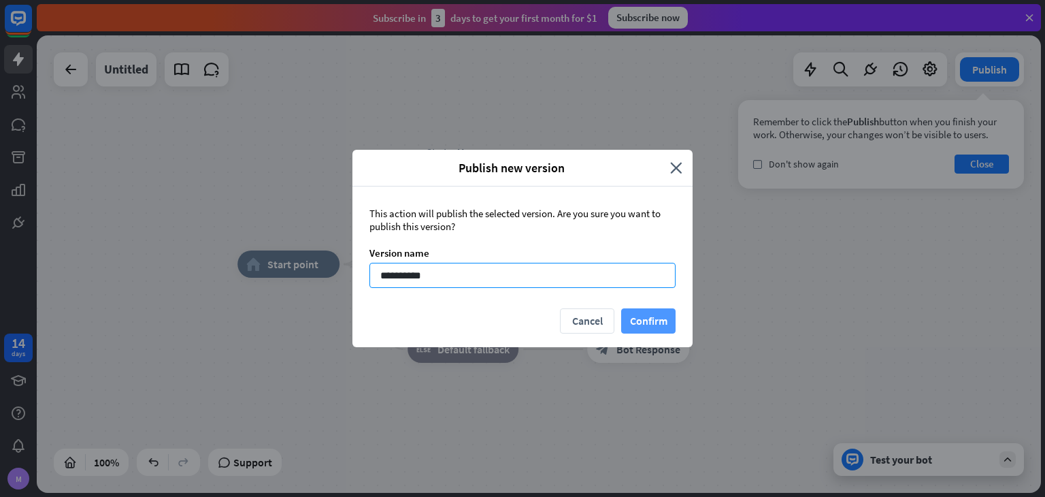
type input "**********"
click at [673, 331] on button "Confirm" at bounding box center [648, 320] width 54 height 25
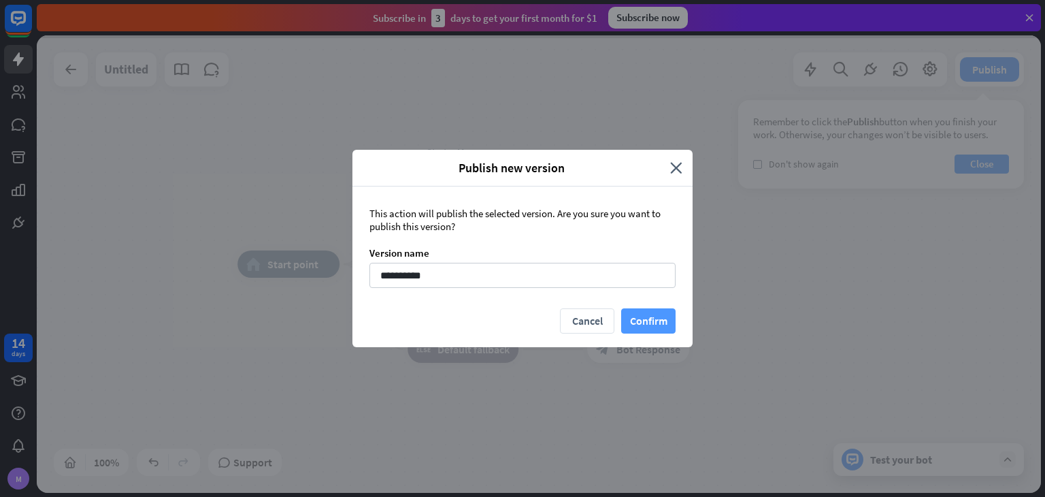
click at [644, 314] on button "Confirm" at bounding box center [648, 320] width 54 height 25
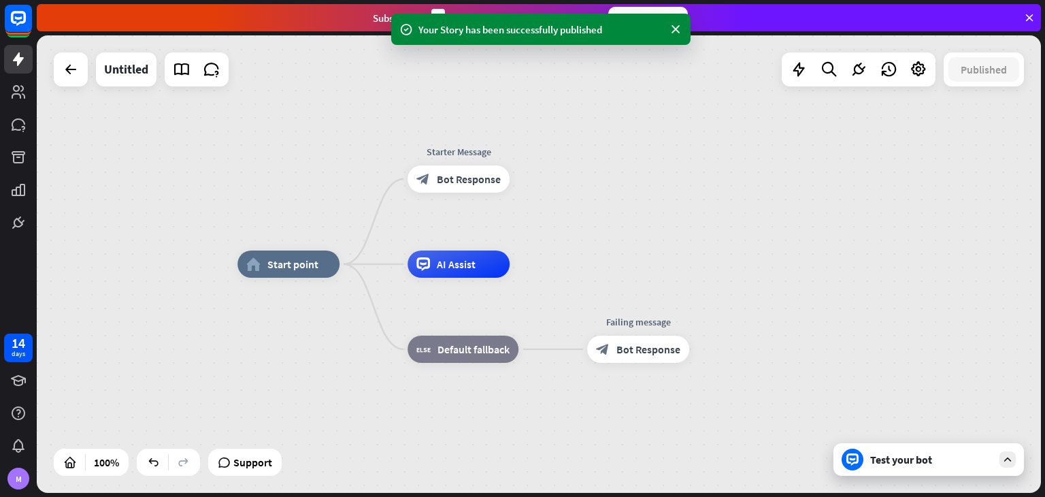
click at [956, 467] on div "Test your bot" at bounding box center [928, 459] width 190 height 33
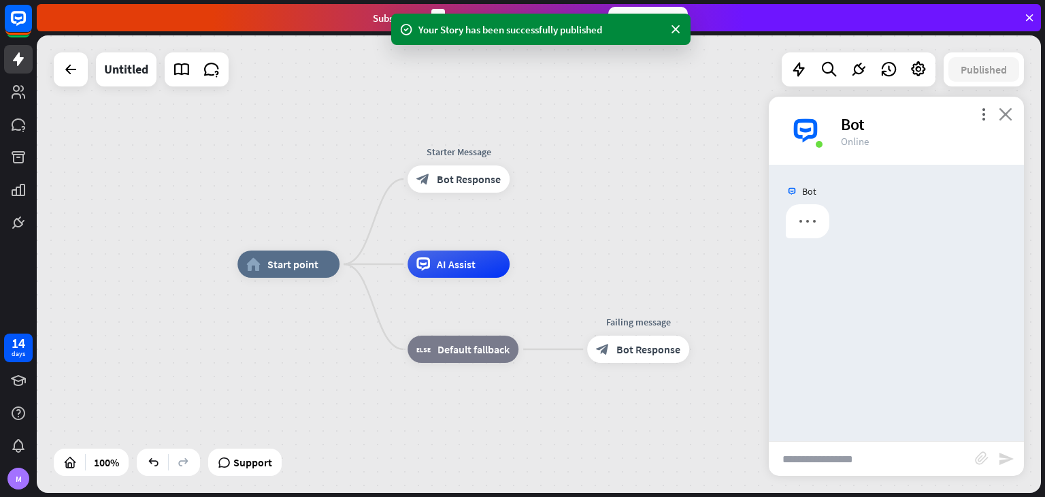
click at [1006, 112] on icon "close" at bounding box center [1006, 113] width 14 height 13
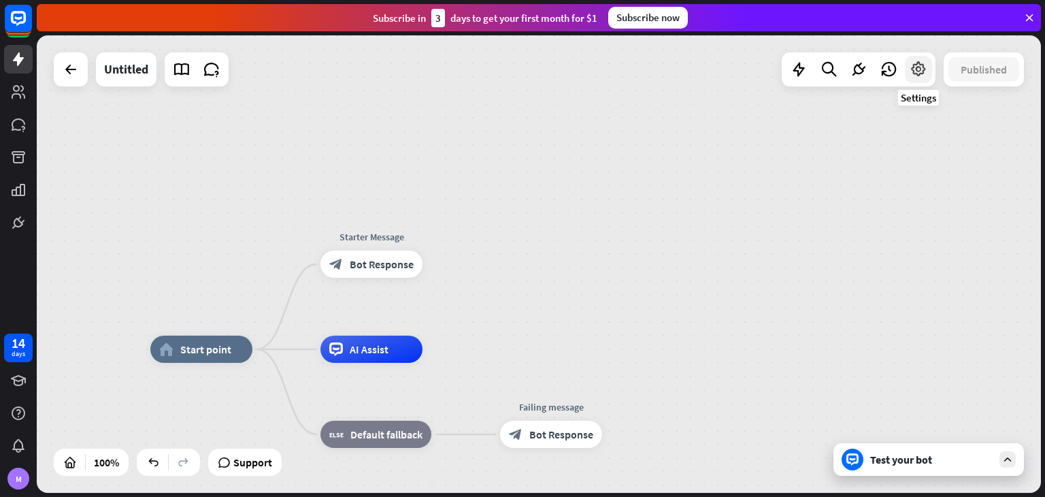
click at [923, 78] on div at bounding box center [918, 69] width 27 height 27
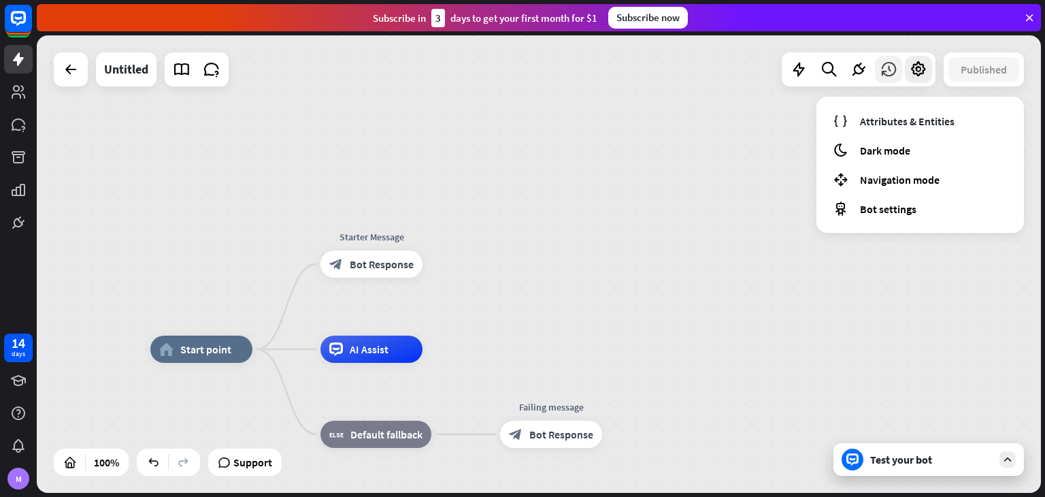
click at [883, 61] on icon at bounding box center [889, 70] width 18 height 18
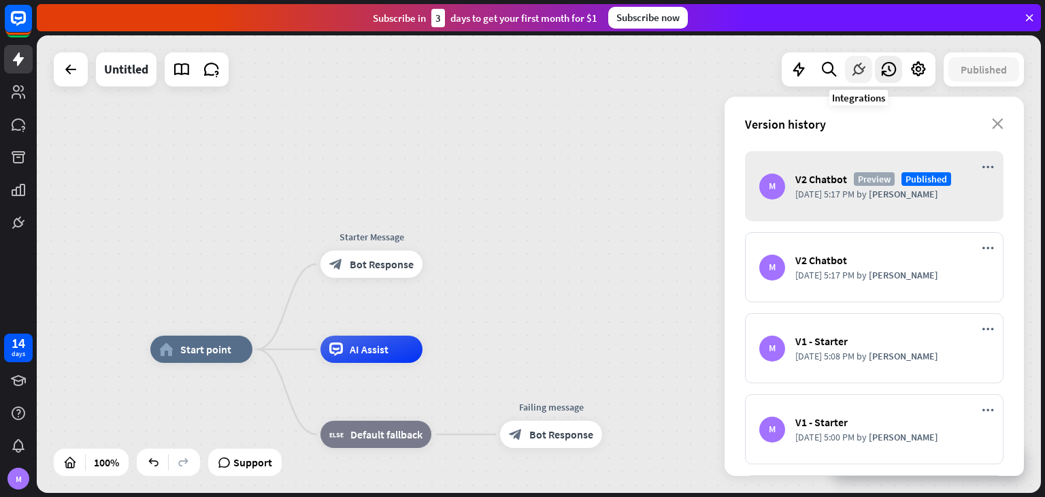
click at [854, 76] on icon at bounding box center [859, 70] width 18 height 18
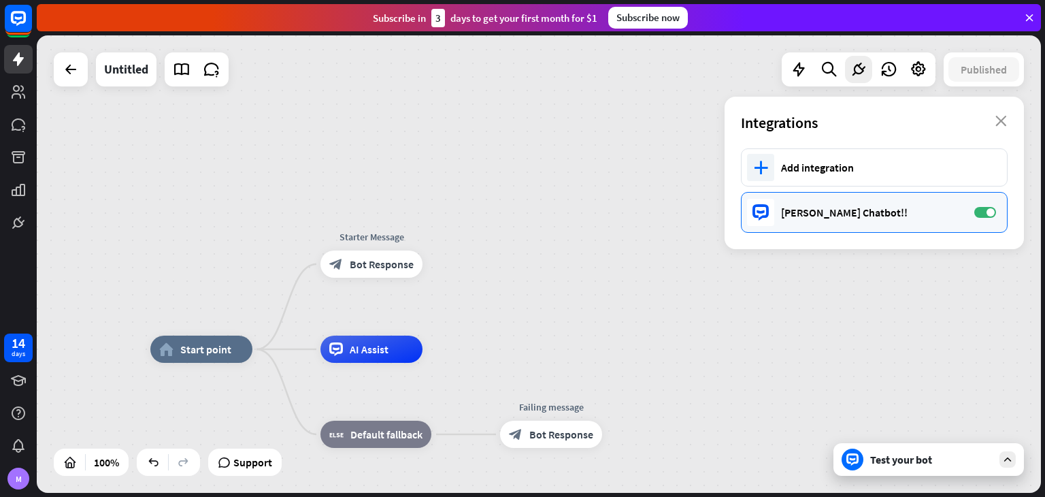
click at [808, 205] on div "[PERSON_NAME] Chatbot!!" at bounding box center [871, 212] width 180 height 14
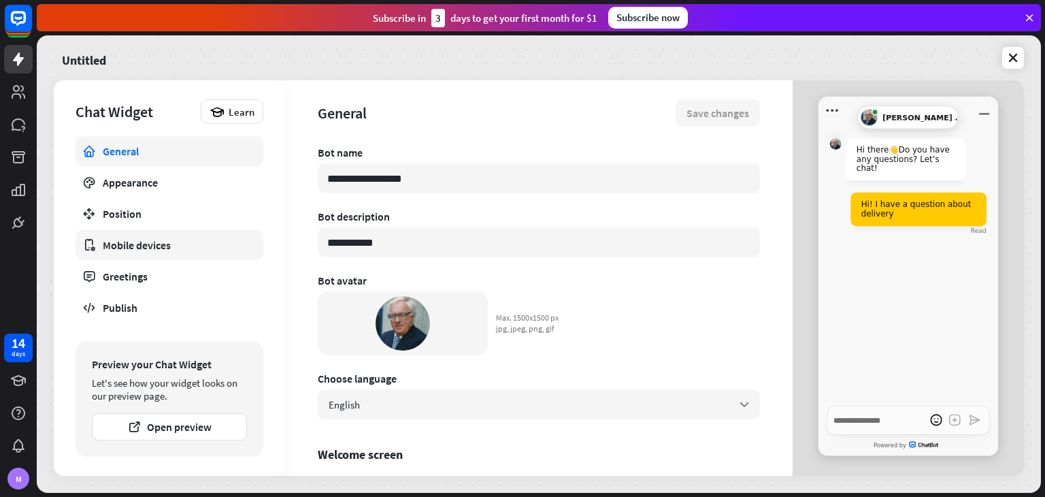
click at [149, 252] on link "Mobile devices" at bounding box center [170, 245] width 188 height 30
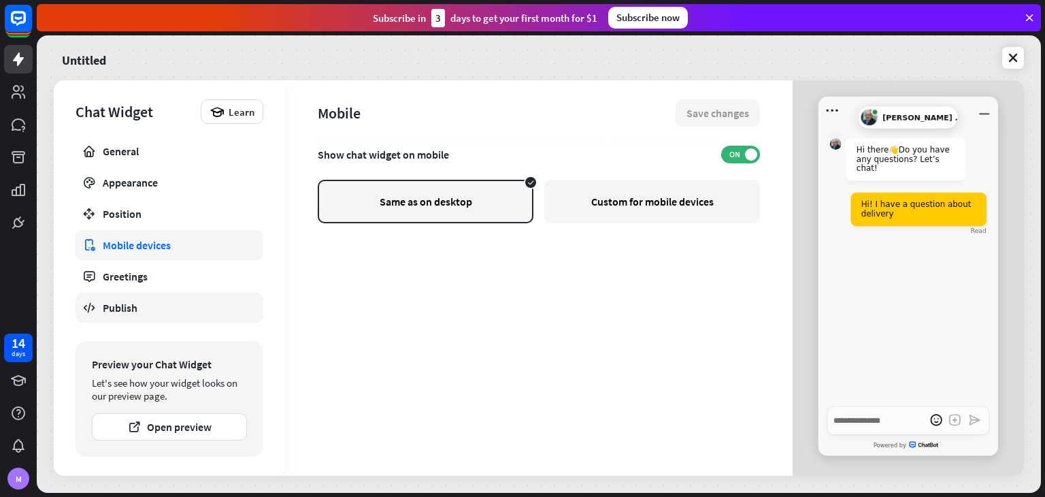
click at [150, 308] on div "Publish" at bounding box center [169, 308] width 133 height 14
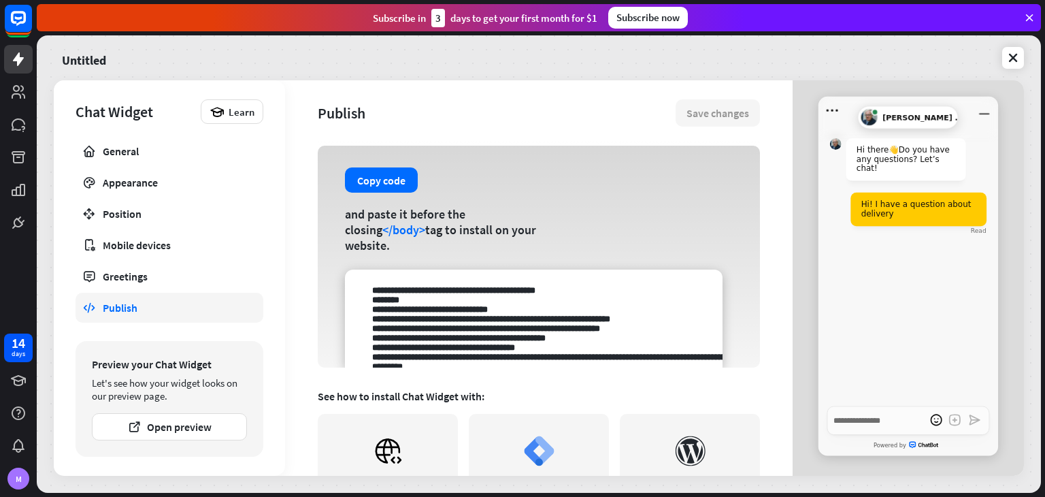
scroll to position [273, 0]
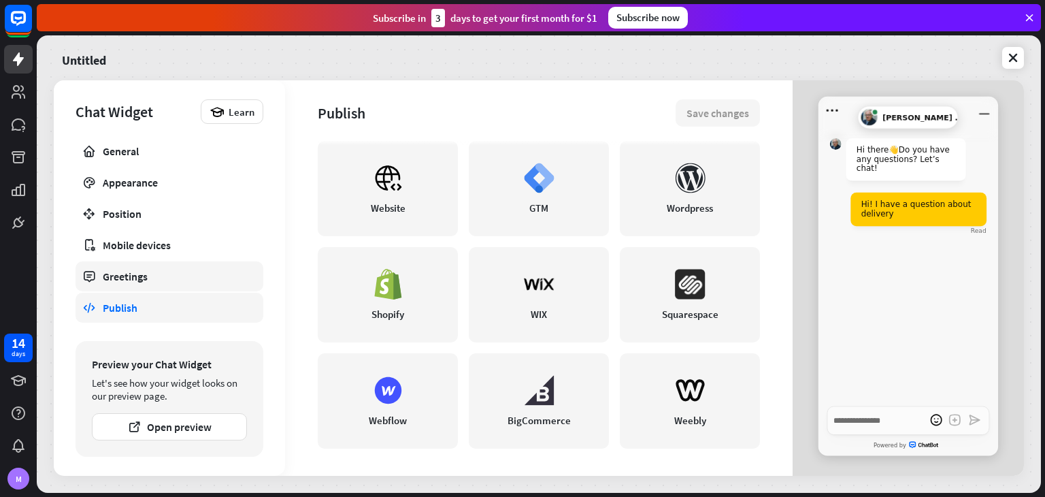
click at [179, 271] on div "Greetings" at bounding box center [169, 276] width 133 height 14
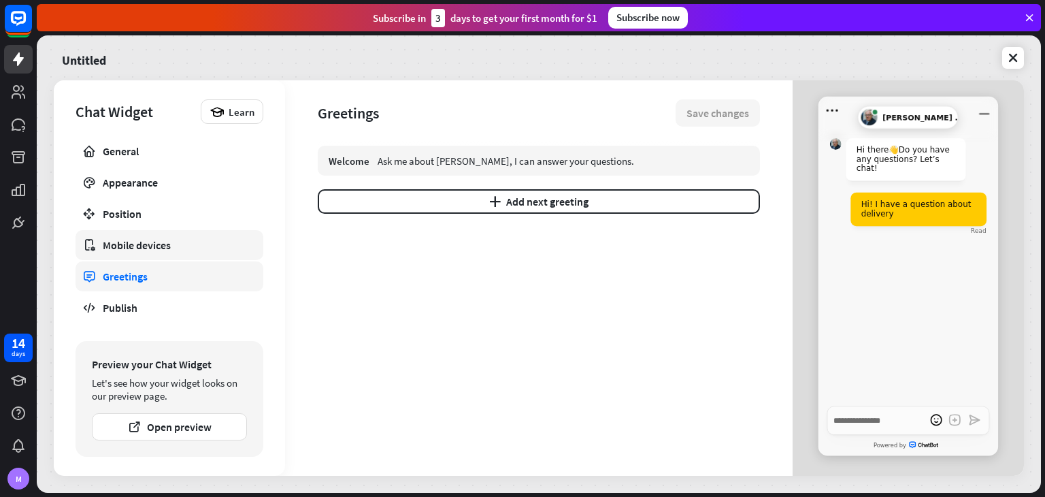
click at [188, 250] on div "Mobile devices" at bounding box center [169, 245] width 133 height 14
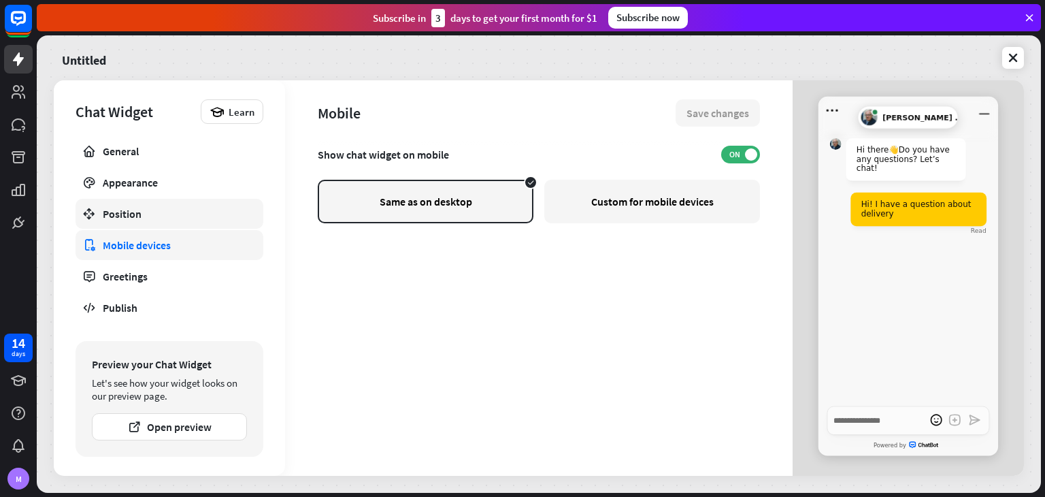
click at [190, 215] on div "Position" at bounding box center [169, 214] width 133 height 14
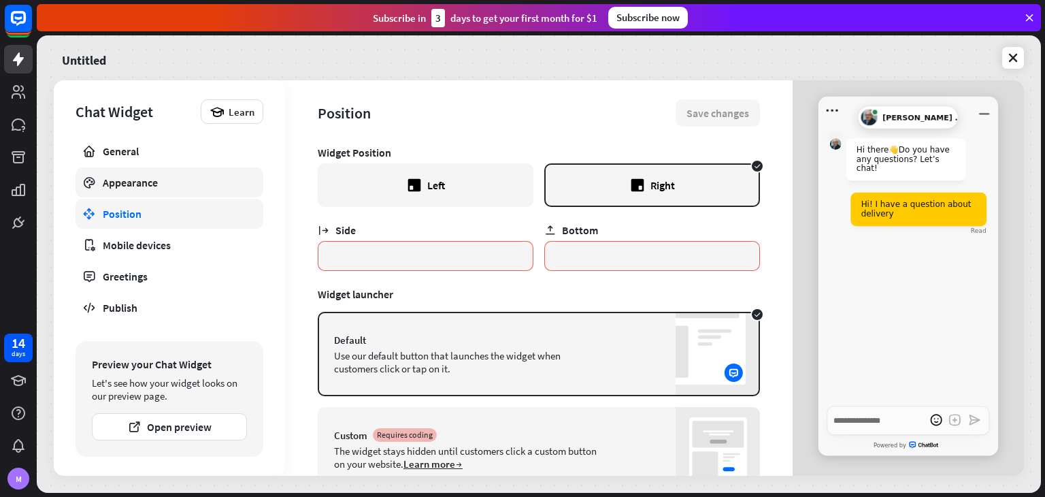
click at [203, 190] on link "Appearance" at bounding box center [170, 182] width 188 height 30
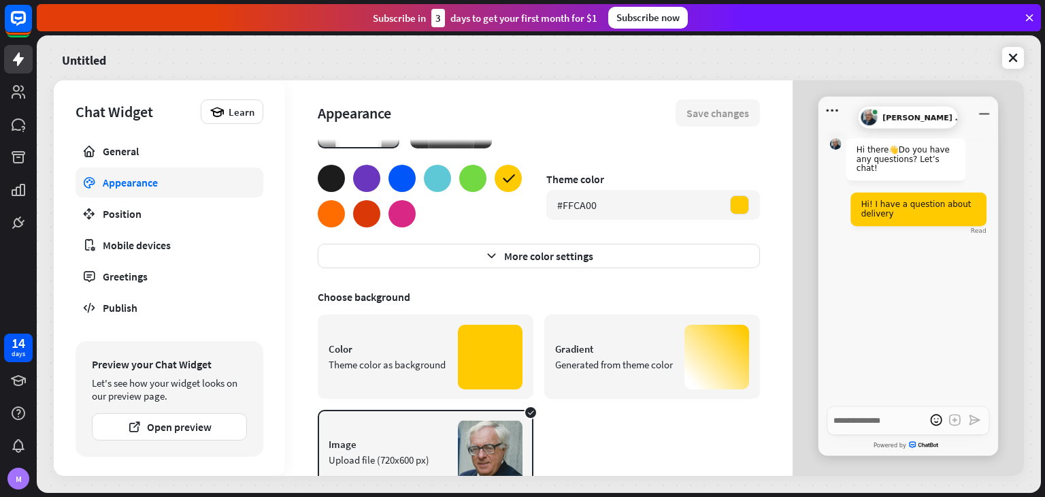
scroll to position [122, 0]
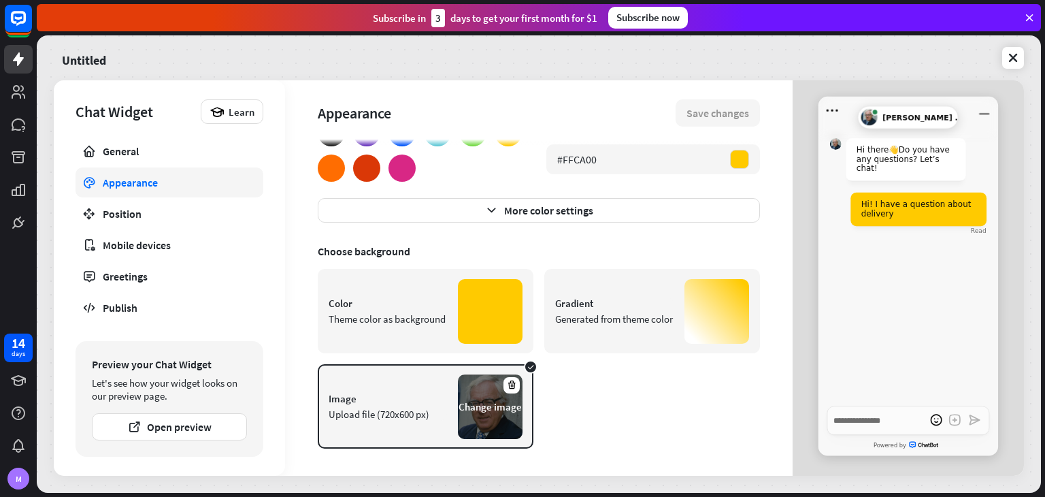
click at [458, 393] on div "Change image" at bounding box center [490, 406] width 65 height 65
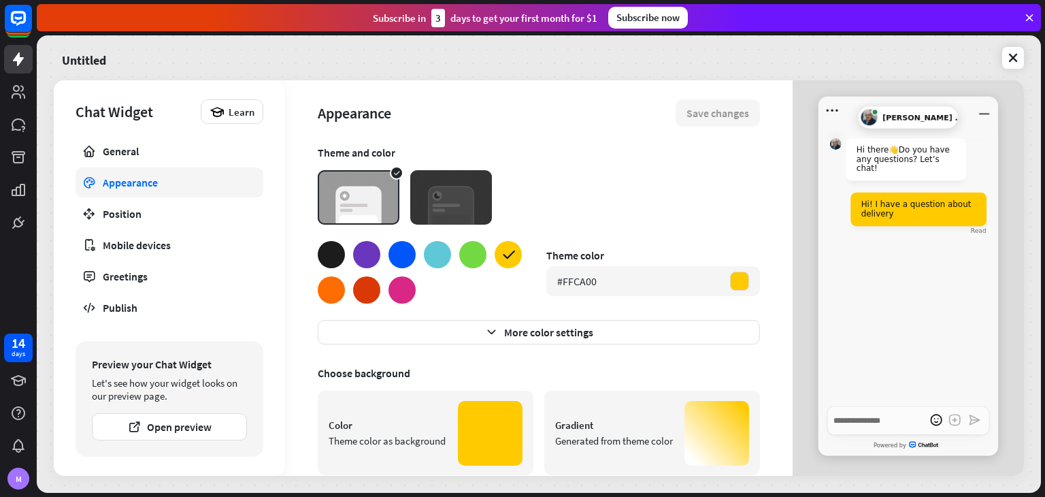
click at [454, 202] on img at bounding box center [451, 197] width 82 height 54
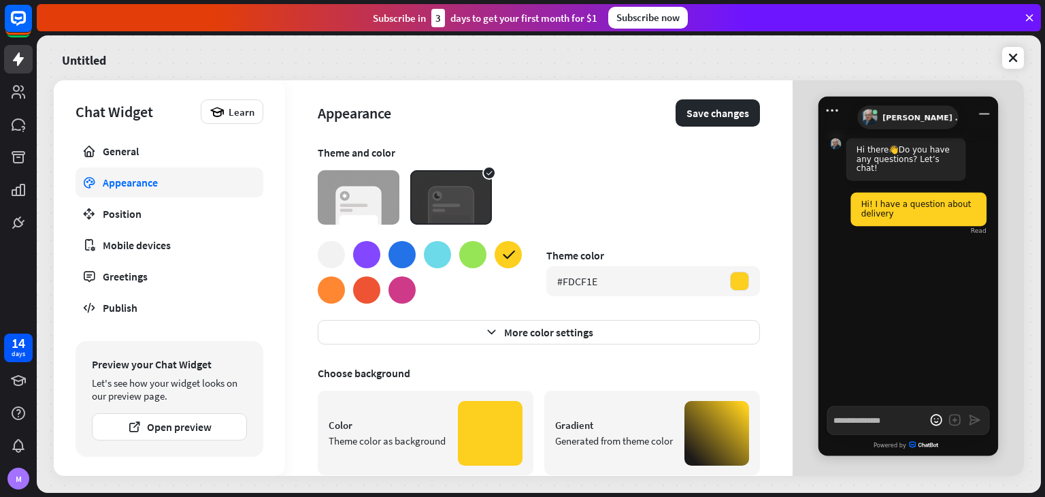
click at [350, 202] on img at bounding box center [359, 197] width 82 height 54
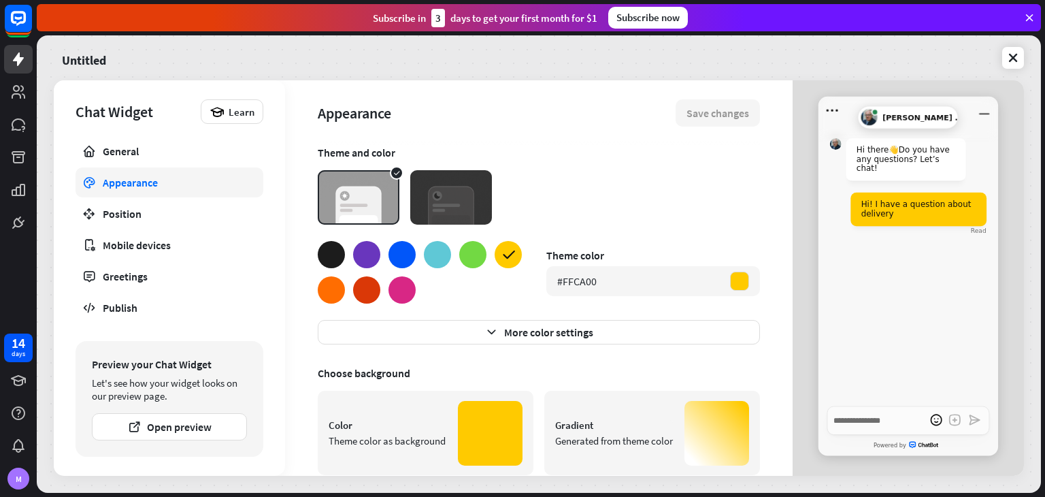
click at [464, 205] on img at bounding box center [451, 197] width 82 height 54
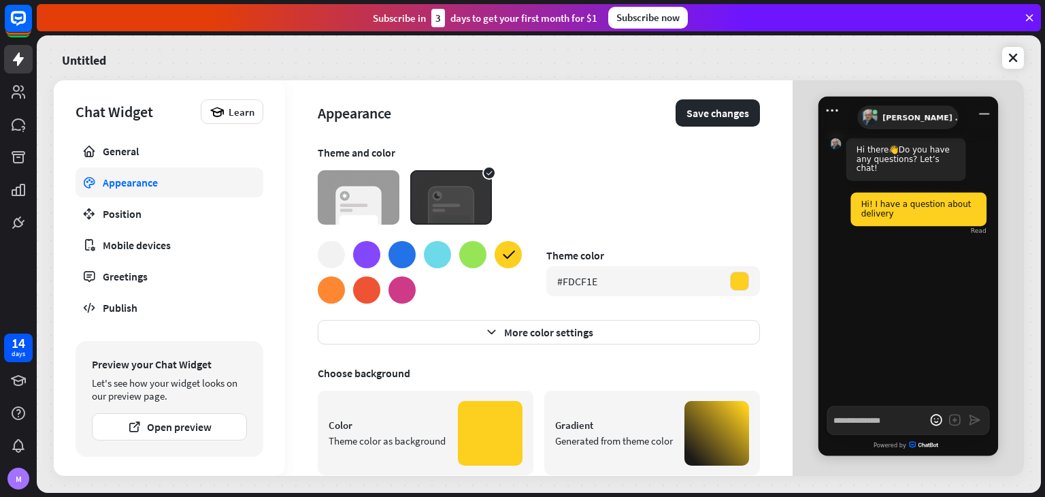
click at [373, 182] on img at bounding box center [359, 197] width 82 height 54
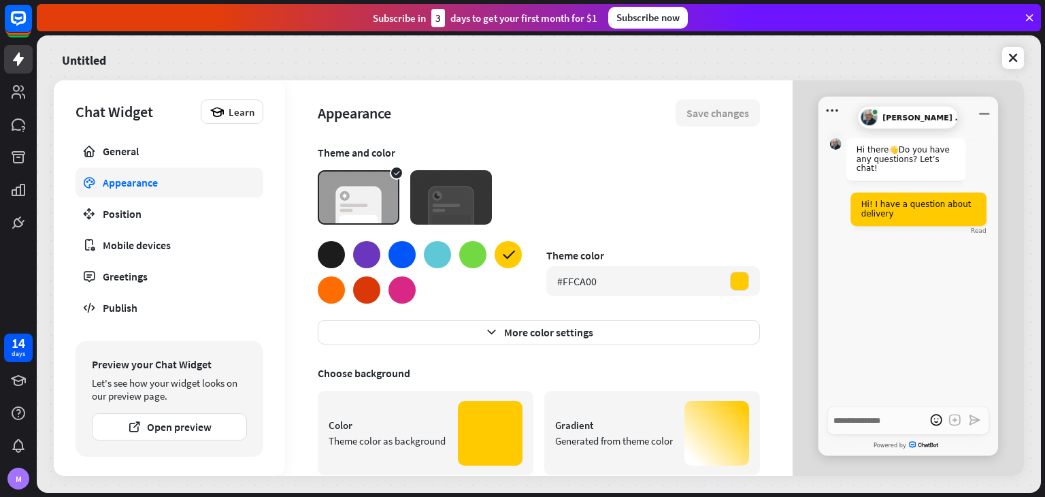
click at [411, 192] on img at bounding box center [451, 197] width 82 height 54
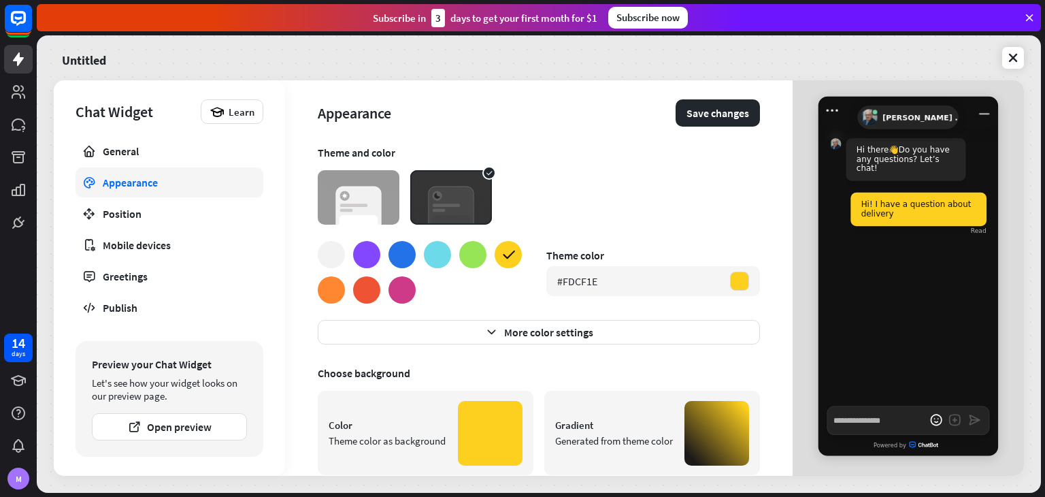
click at [355, 207] on img at bounding box center [359, 197] width 82 height 54
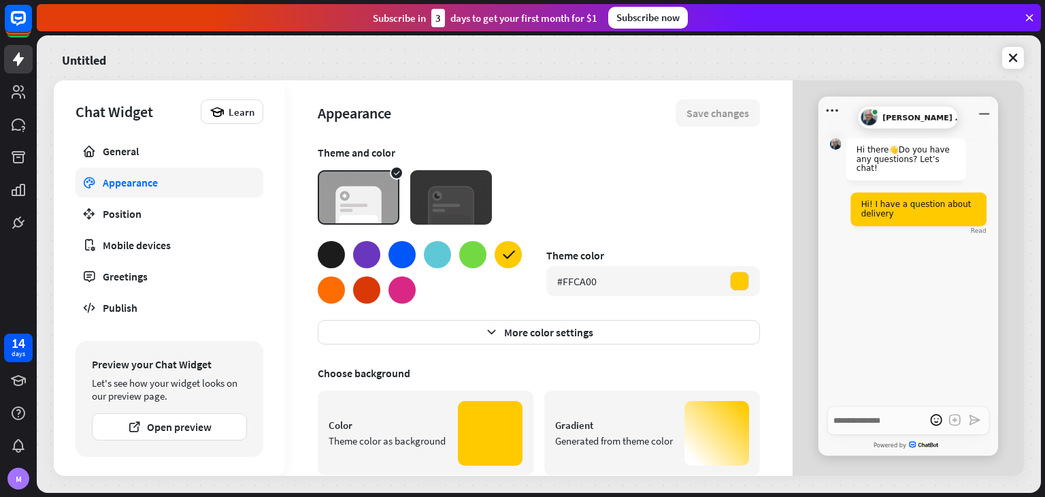
click at [449, 205] on img at bounding box center [451, 197] width 82 height 54
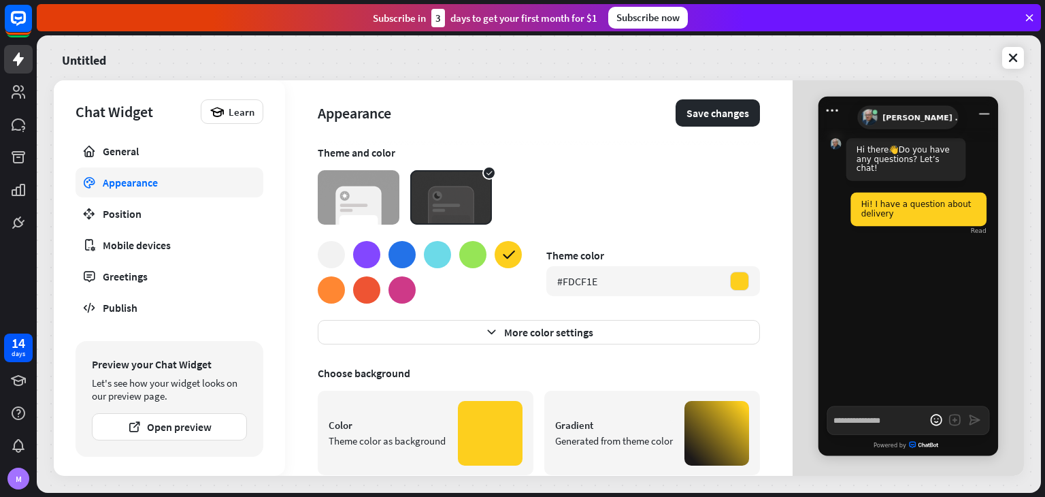
click at [381, 204] on img at bounding box center [359, 197] width 82 height 54
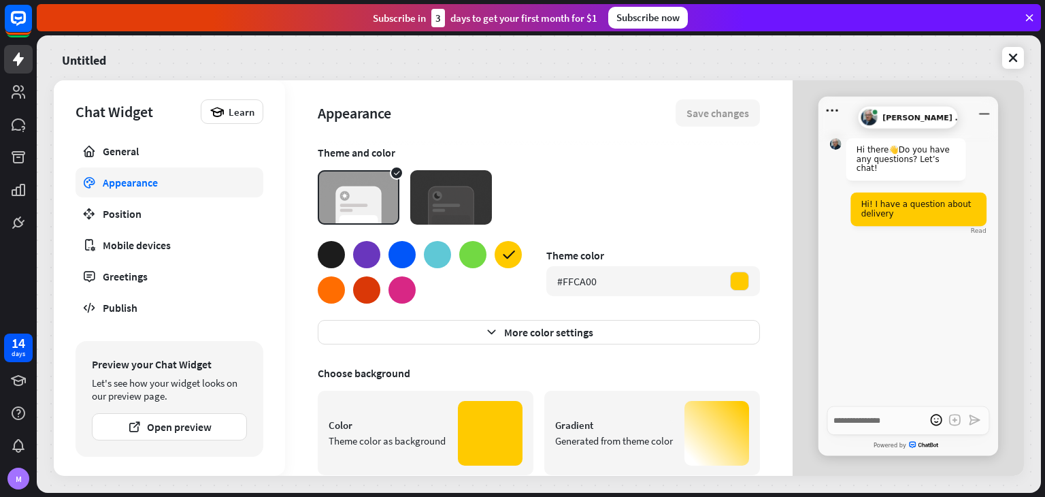
click at [455, 205] on img at bounding box center [451, 197] width 82 height 54
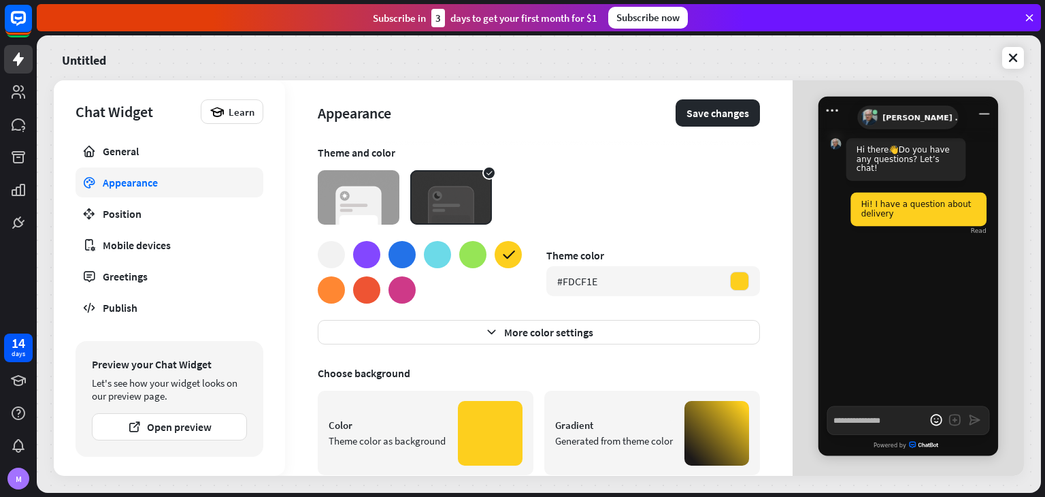
click at [331, 205] on img at bounding box center [359, 197] width 82 height 54
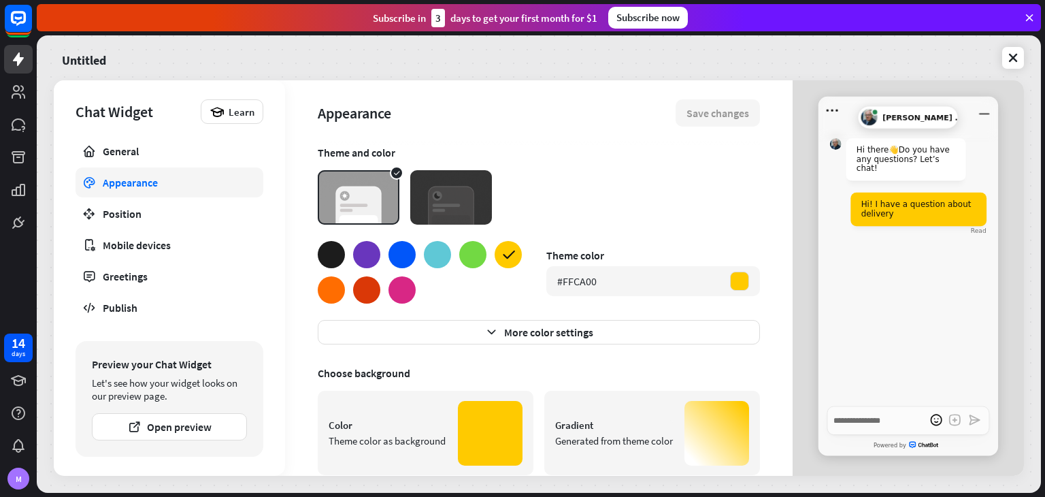
click at [444, 199] on img at bounding box center [451, 197] width 82 height 54
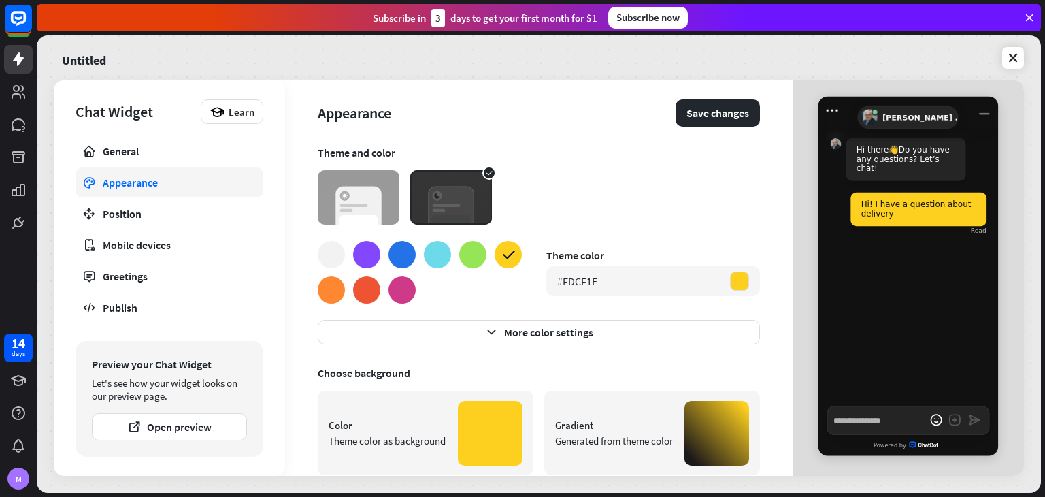
click at [356, 204] on img at bounding box center [359, 197] width 82 height 54
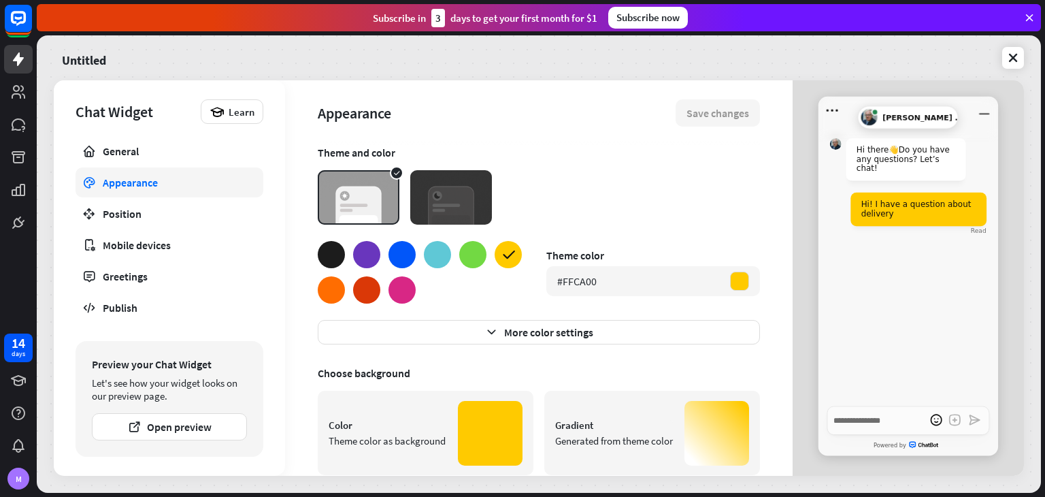
click at [450, 204] on img at bounding box center [451, 197] width 82 height 54
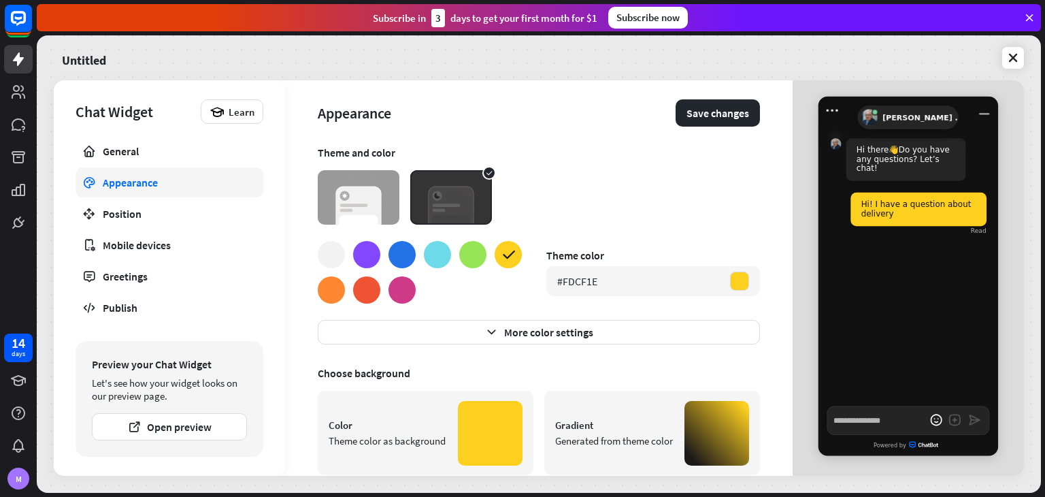
click at [429, 250] on div at bounding box center [437, 254] width 27 height 27
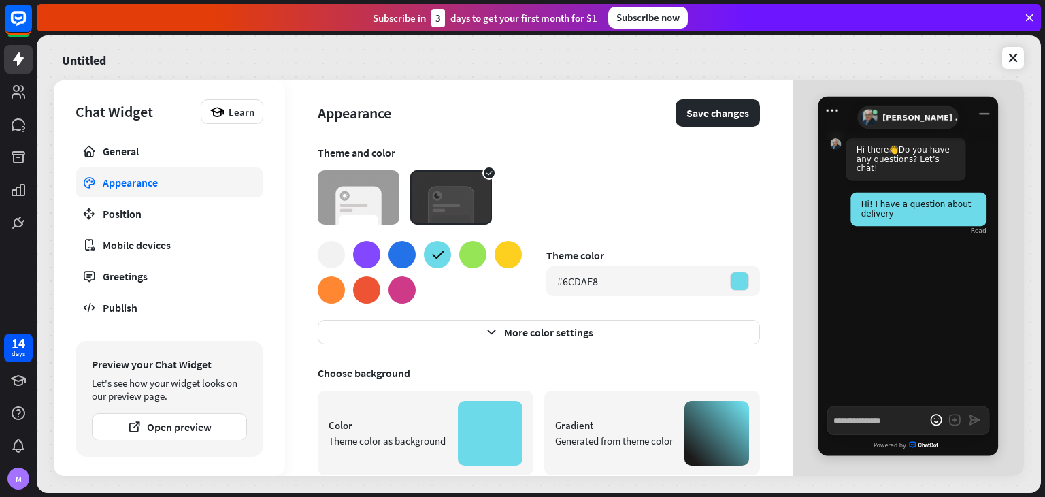
click at [487, 248] on div at bounding box center [420, 272] width 204 height 63
click at [470, 242] on div at bounding box center [472, 254] width 27 height 27
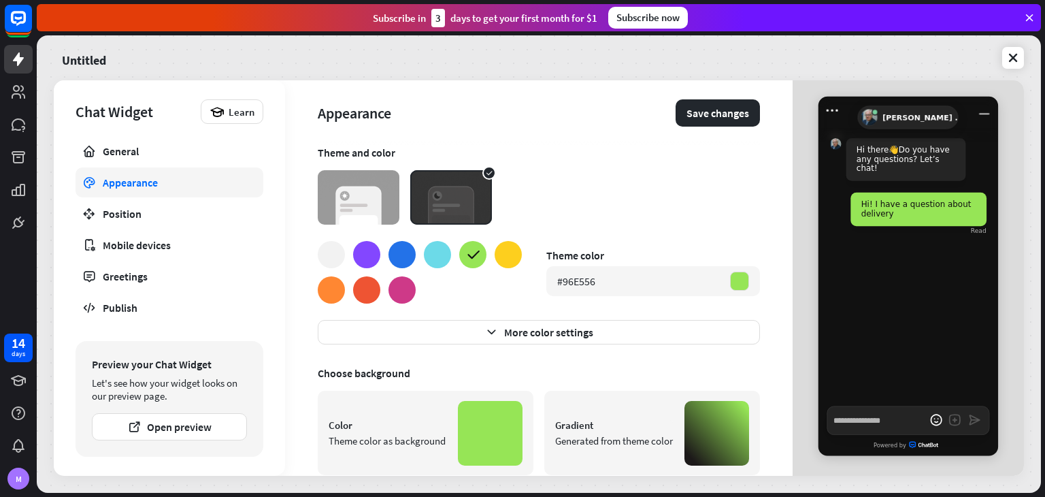
click at [414, 285] on div at bounding box center [401, 289] width 27 height 27
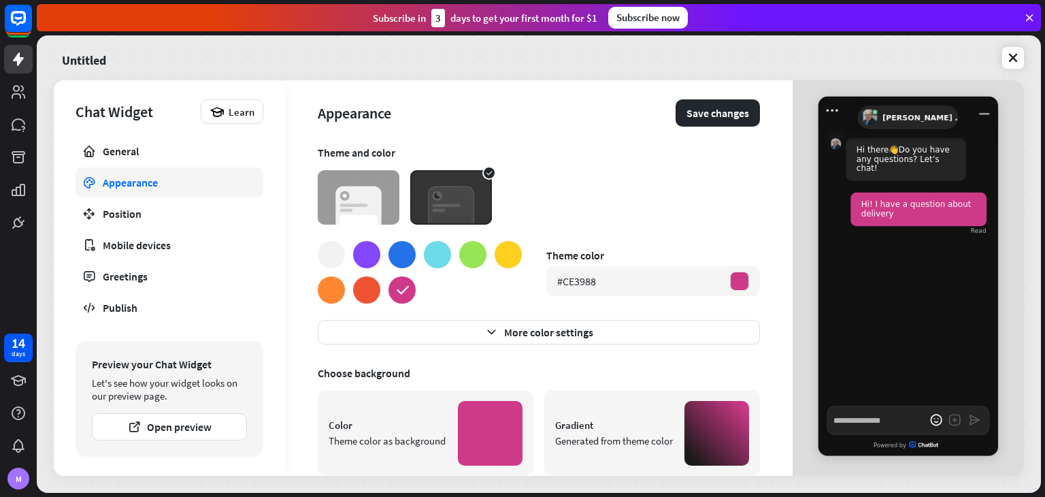
click at [352, 301] on div at bounding box center [420, 272] width 204 height 63
click at [376, 289] on div at bounding box center [366, 289] width 27 height 27
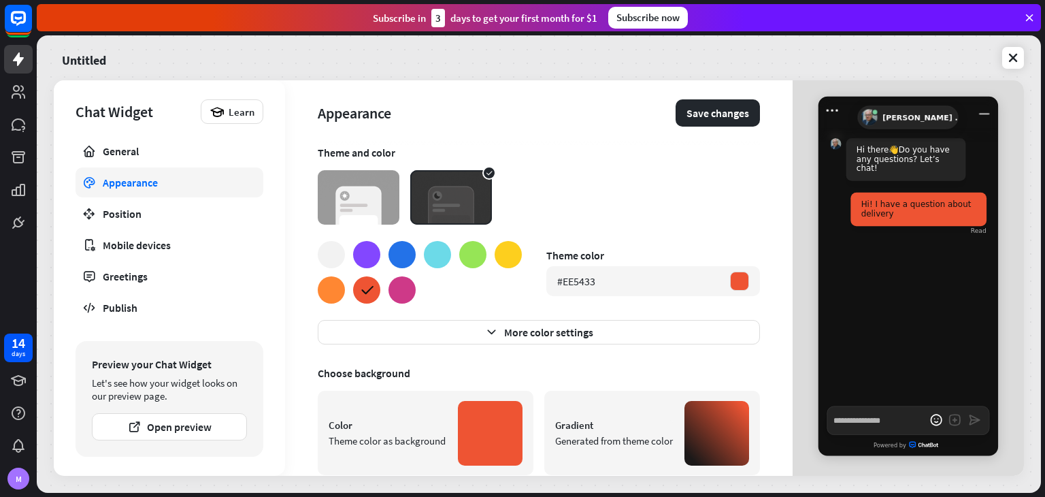
click at [320, 301] on div at bounding box center [420, 272] width 204 height 63
click at [329, 291] on div at bounding box center [331, 289] width 27 height 27
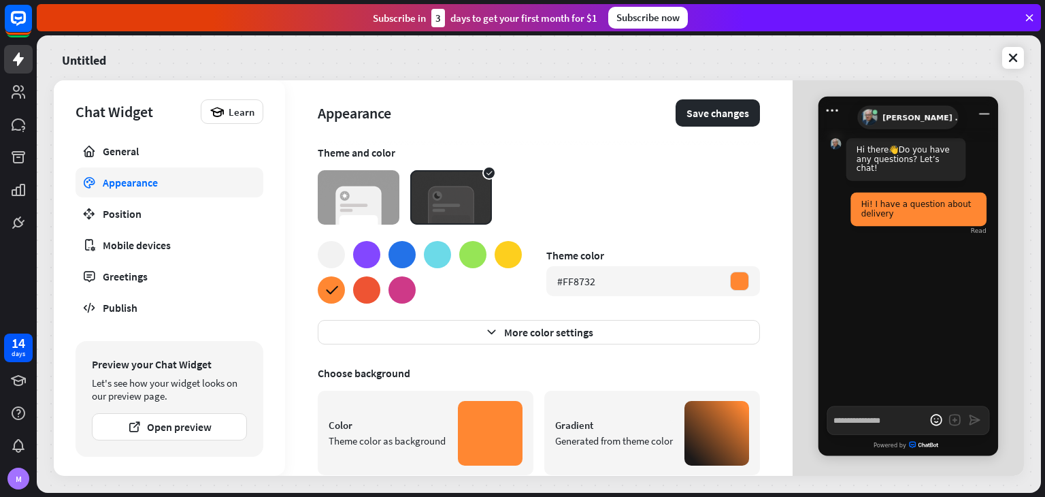
click at [515, 252] on div at bounding box center [508, 254] width 27 height 27
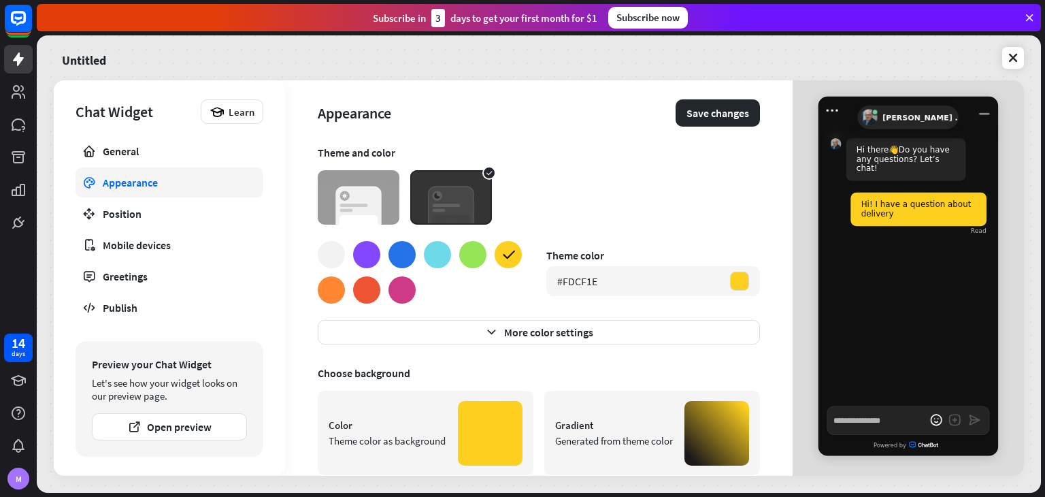
click at [344, 292] on div at bounding box center [331, 289] width 27 height 27
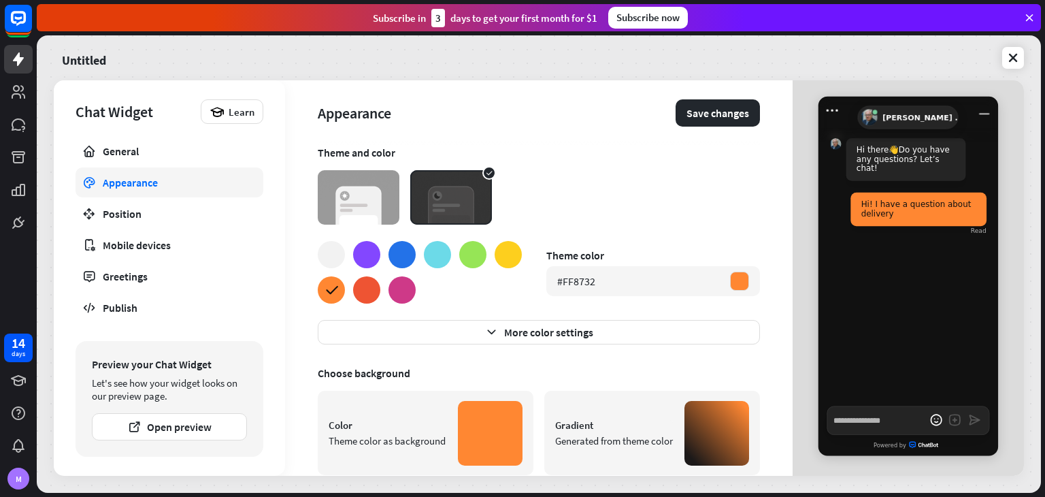
click at [369, 294] on div at bounding box center [366, 289] width 27 height 27
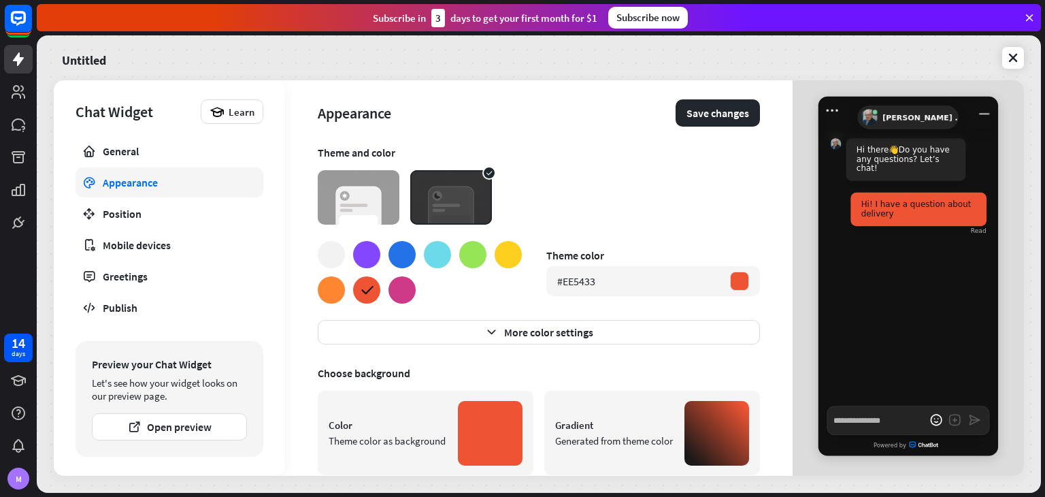
click at [608, 447] on div "Generated from theme color" at bounding box center [614, 440] width 118 height 13
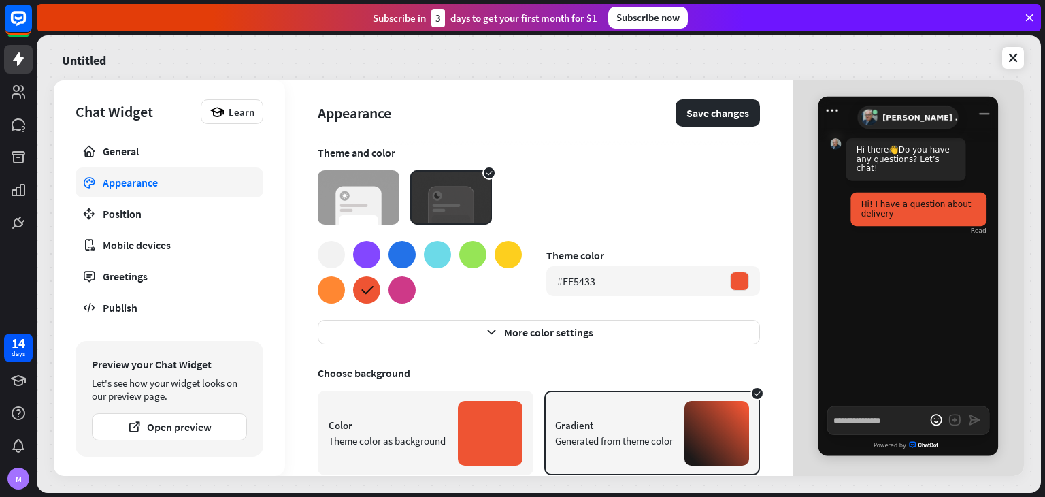
click at [433, 398] on div "Color Theme color as background" at bounding box center [426, 432] width 216 height 84
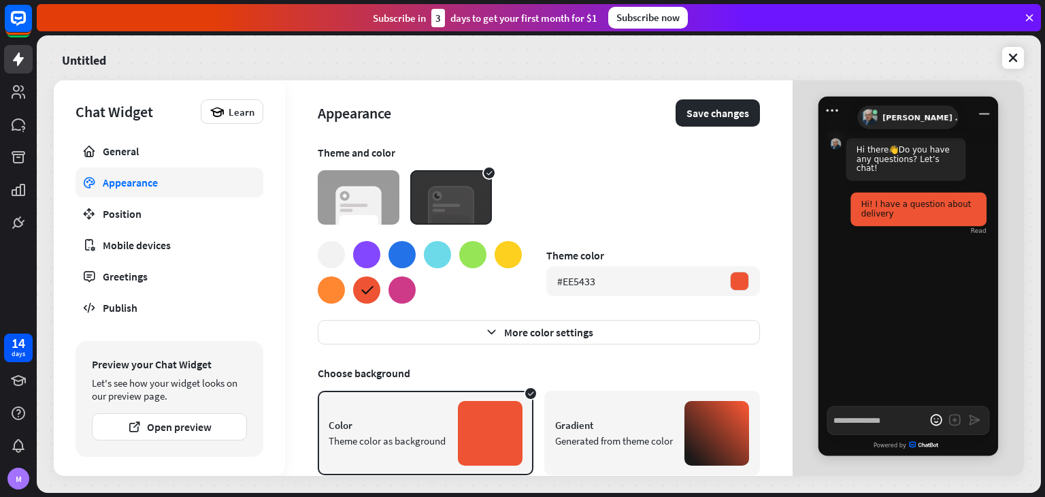
click at [335, 288] on div at bounding box center [331, 289] width 27 height 27
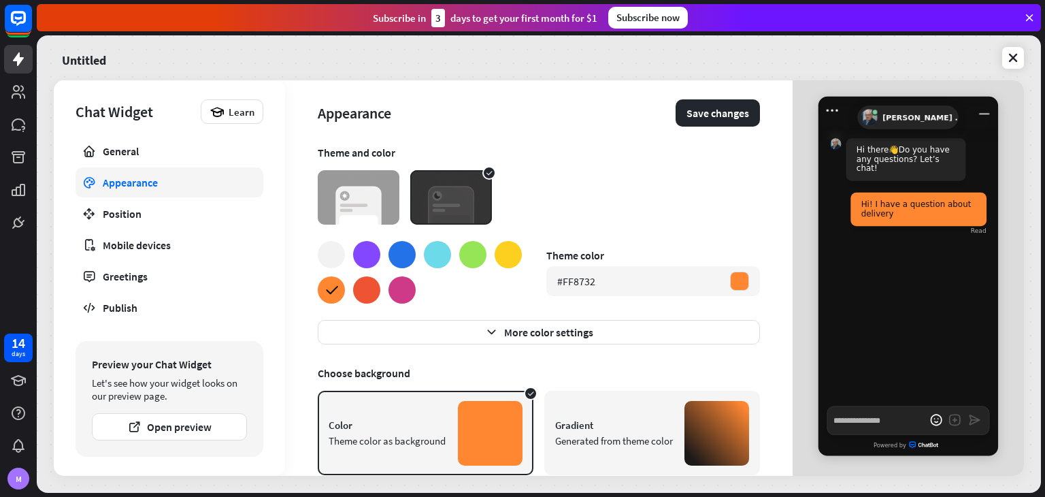
click at [365, 295] on div at bounding box center [366, 289] width 27 height 27
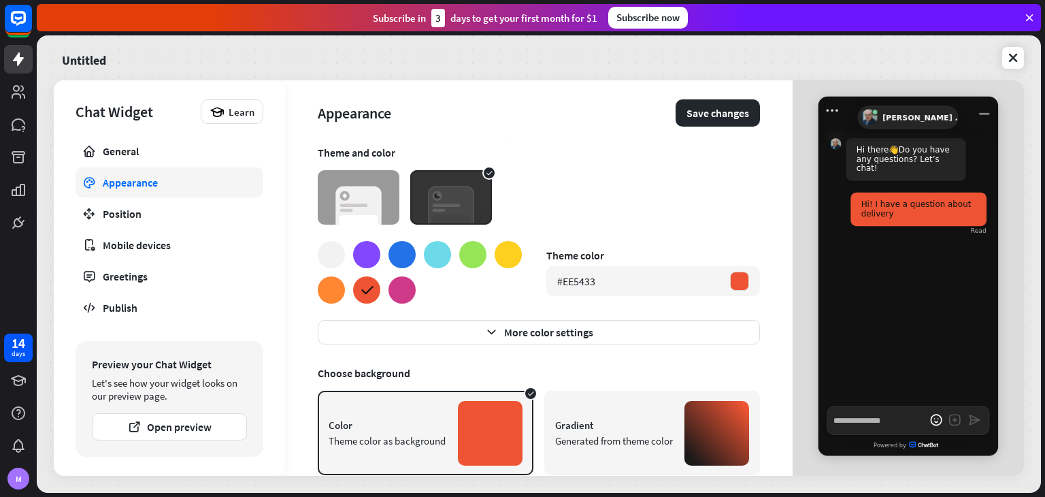
click at [344, 282] on div at bounding box center [420, 272] width 204 height 63
click at [340, 283] on div at bounding box center [331, 289] width 27 height 27
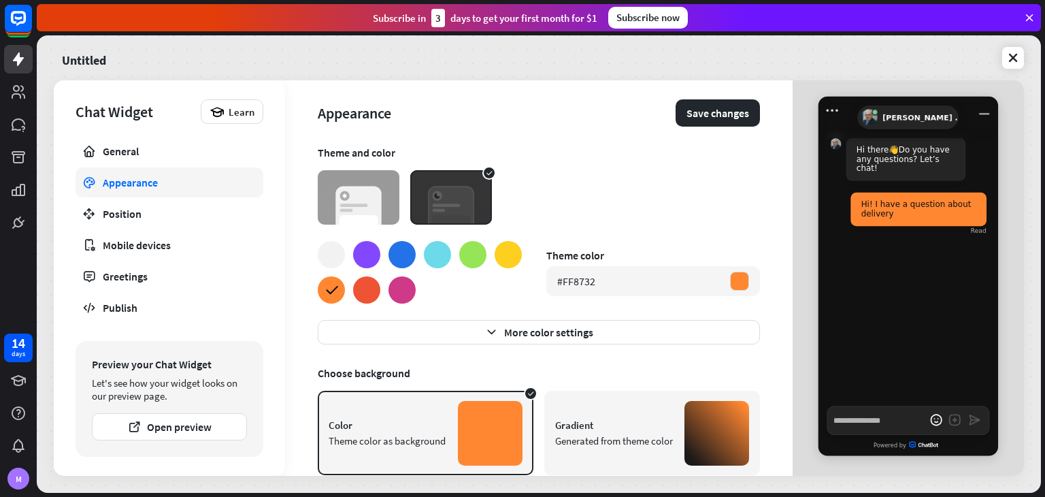
click at [367, 292] on div at bounding box center [366, 289] width 27 height 27
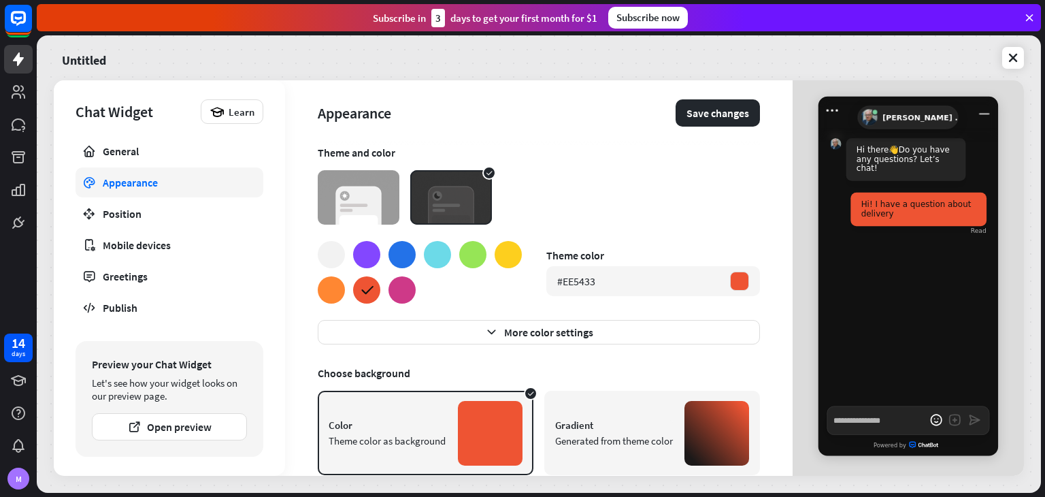
click at [321, 286] on div at bounding box center [331, 289] width 27 height 27
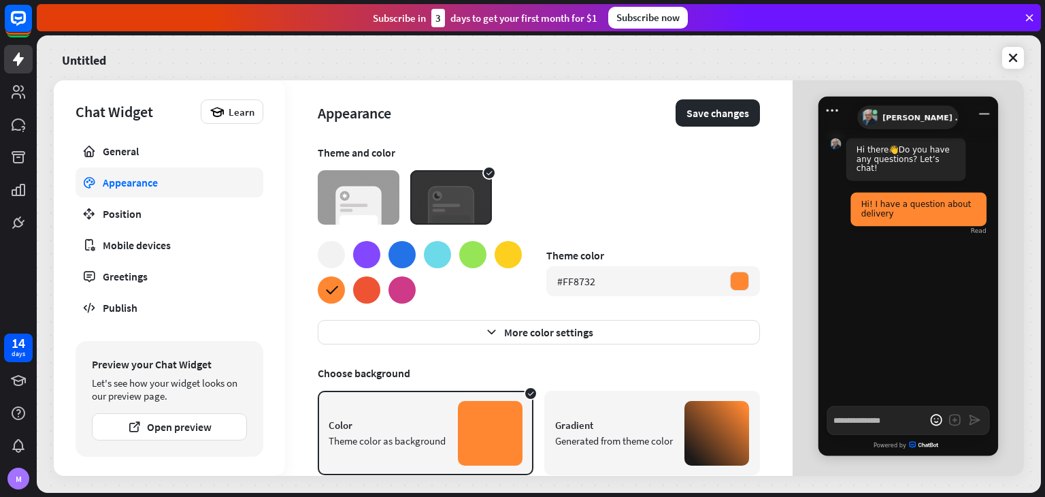
click at [362, 290] on div at bounding box center [366, 289] width 27 height 27
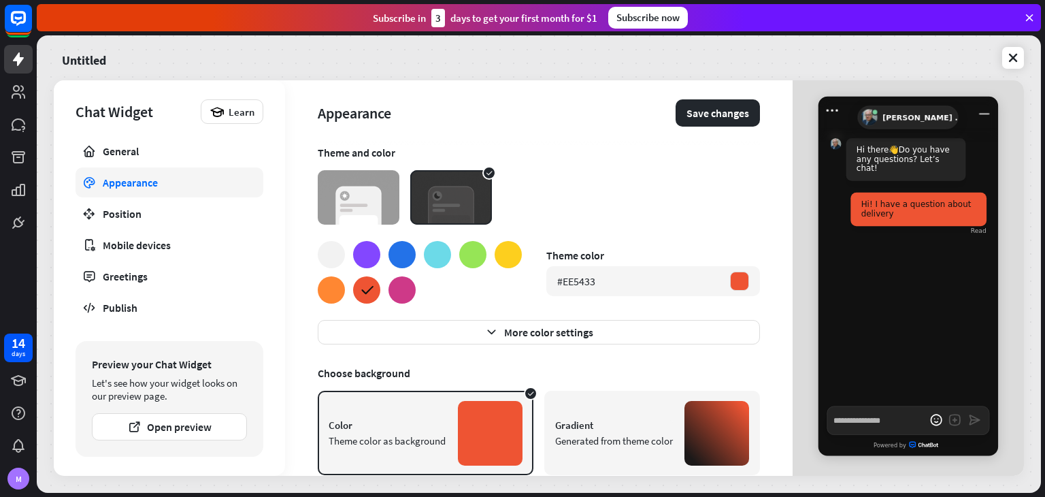
click at [338, 286] on div at bounding box center [331, 289] width 27 height 27
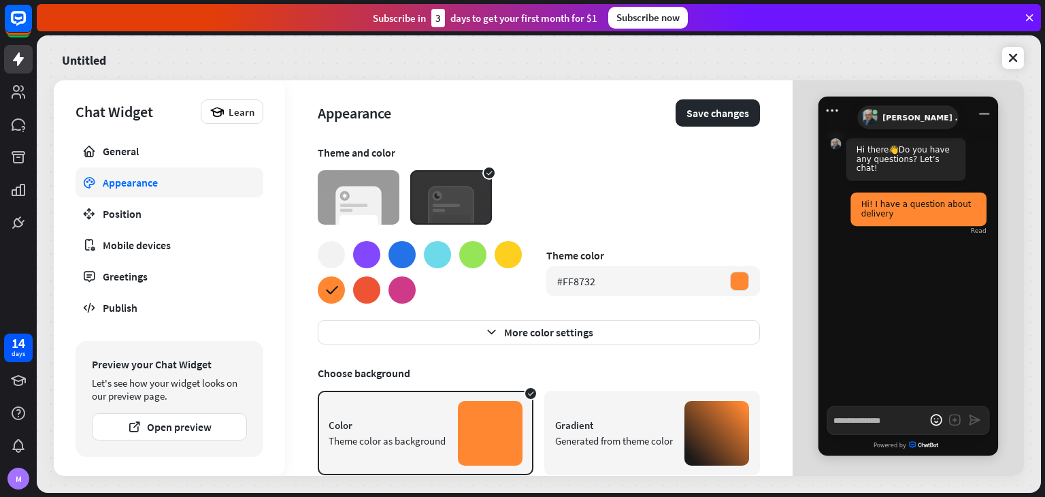
click at [360, 290] on div at bounding box center [366, 289] width 27 height 27
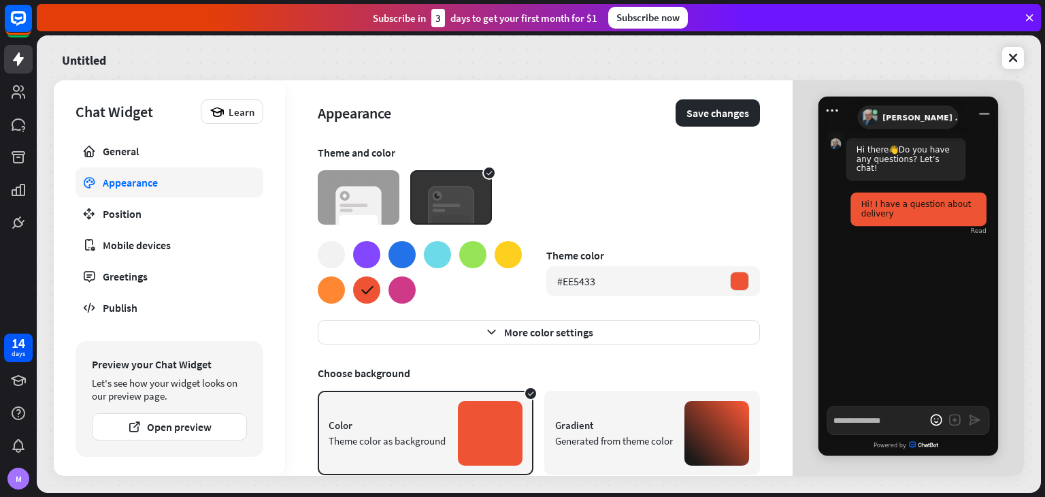
click at [335, 284] on div at bounding box center [331, 289] width 27 height 27
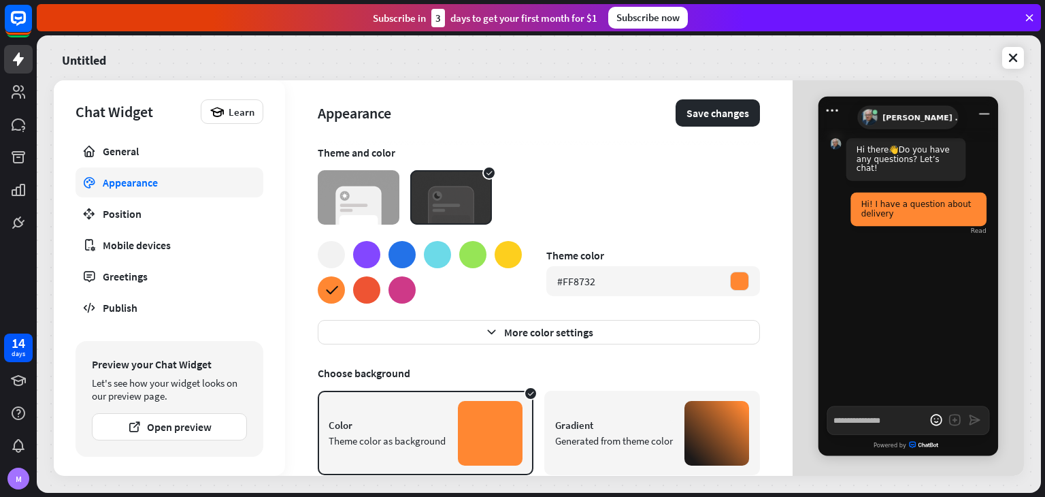
click at [354, 289] on div at bounding box center [366, 289] width 27 height 27
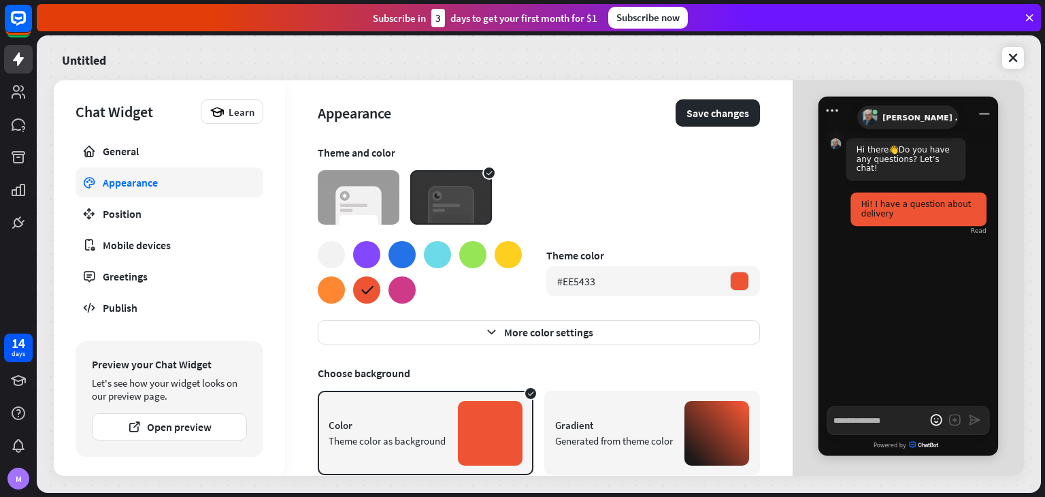
click at [327, 287] on div at bounding box center [331, 289] width 27 height 27
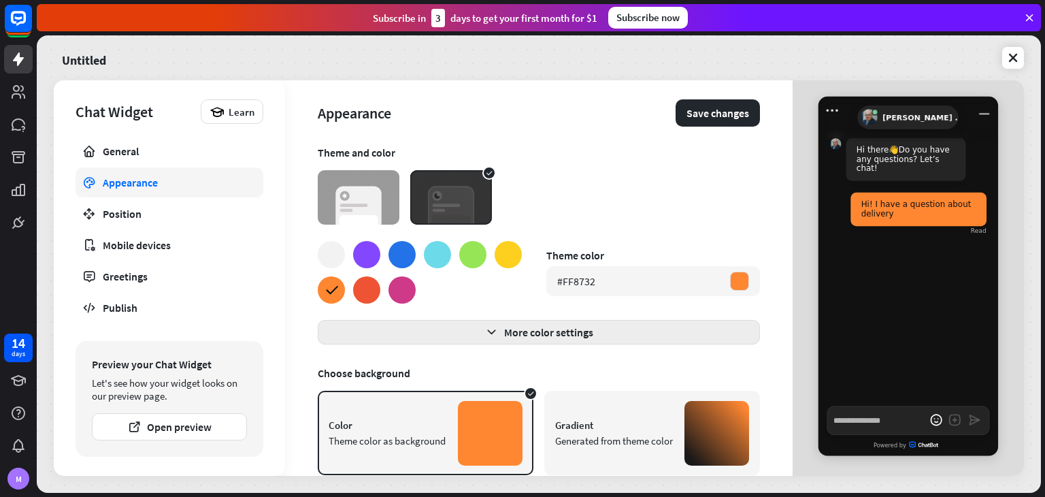
click at [458, 322] on button "More color settings" at bounding box center [539, 332] width 442 height 24
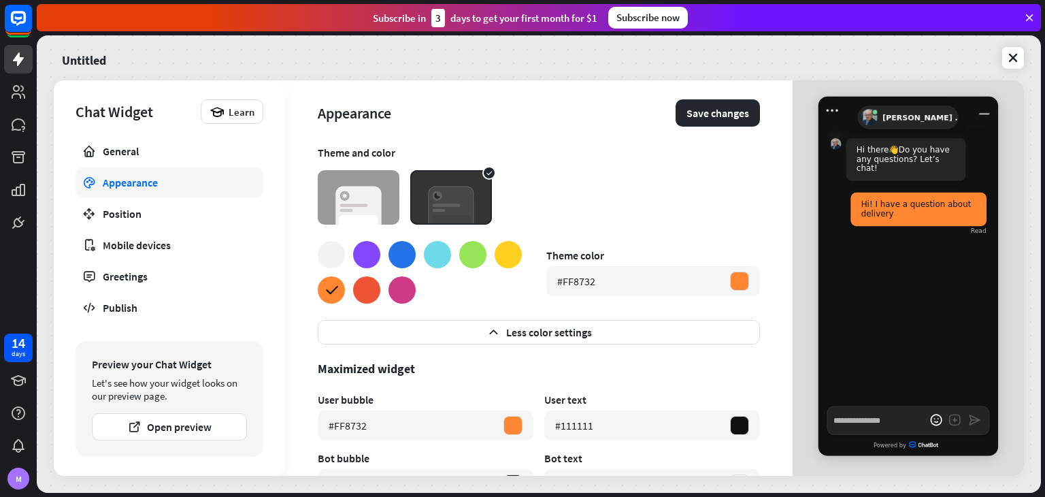
click at [373, 294] on div at bounding box center [366, 289] width 27 height 27
click at [333, 292] on div at bounding box center [331, 289] width 27 height 27
click at [487, 254] on div at bounding box center [420, 272] width 204 height 63
click at [473, 254] on div at bounding box center [472, 254] width 27 height 27
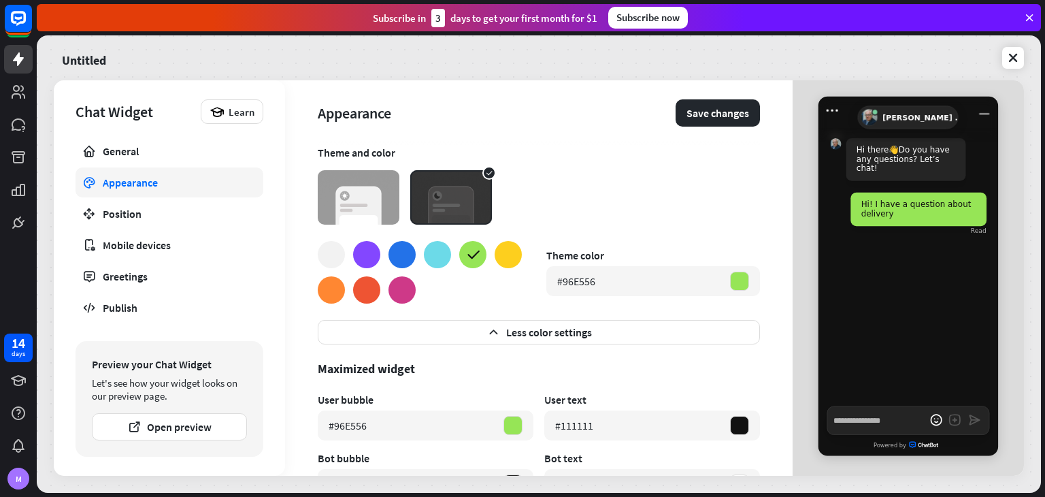
click at [506, 248] on div at bounding box center [508, 254] width 27 height 27
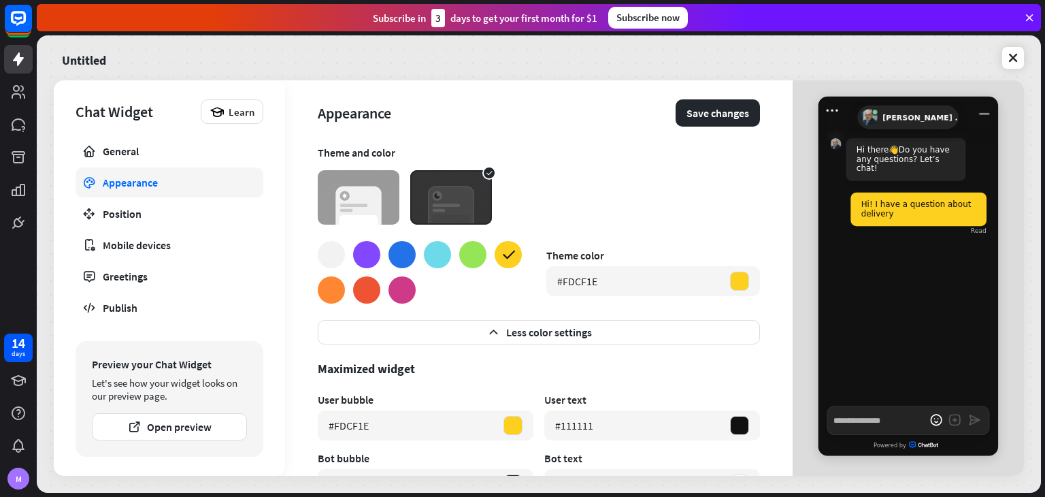
click at [335, 293] on div at bounding box center [331, 289] width 27 height 27
type textarea "*"
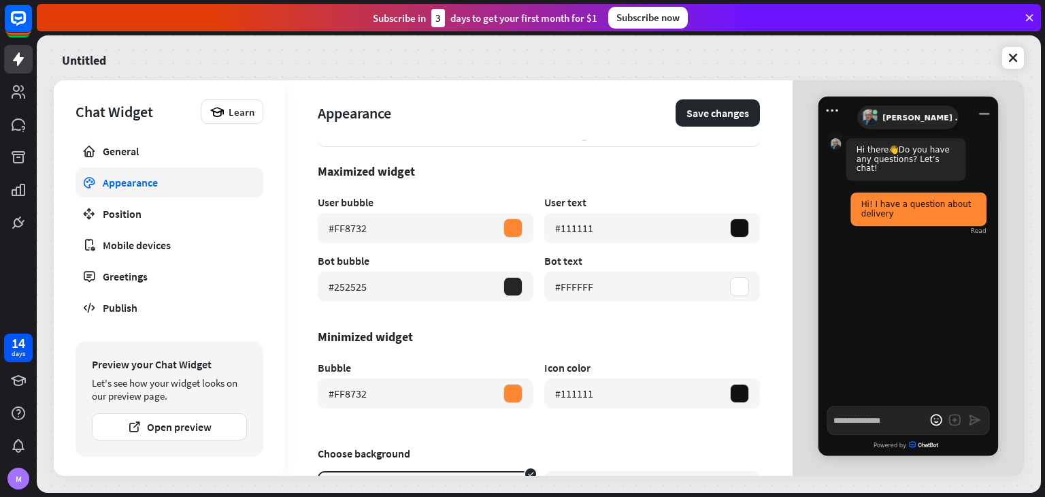
scroll to position [204, 0]
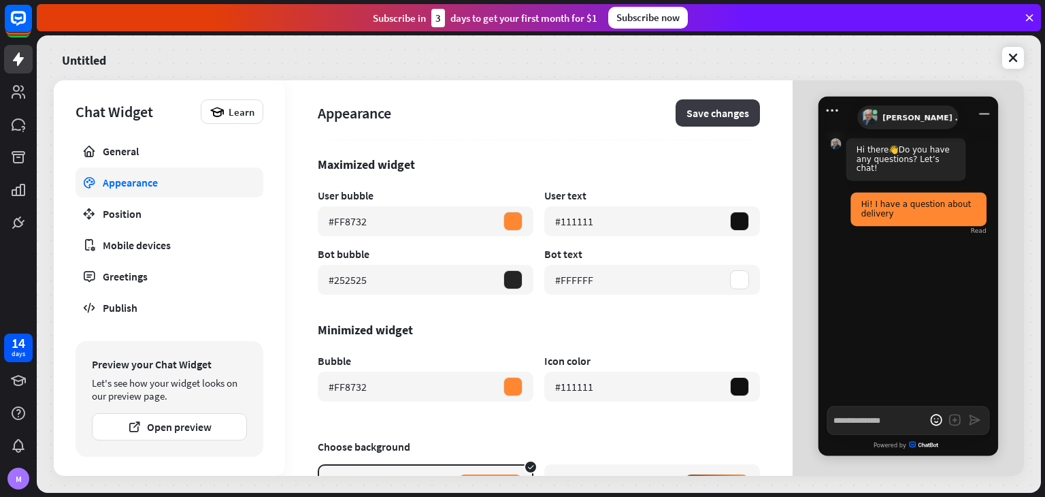
click at [713, 110] on button "Save changes" at bounding box center [718, 112] width 84 height 27
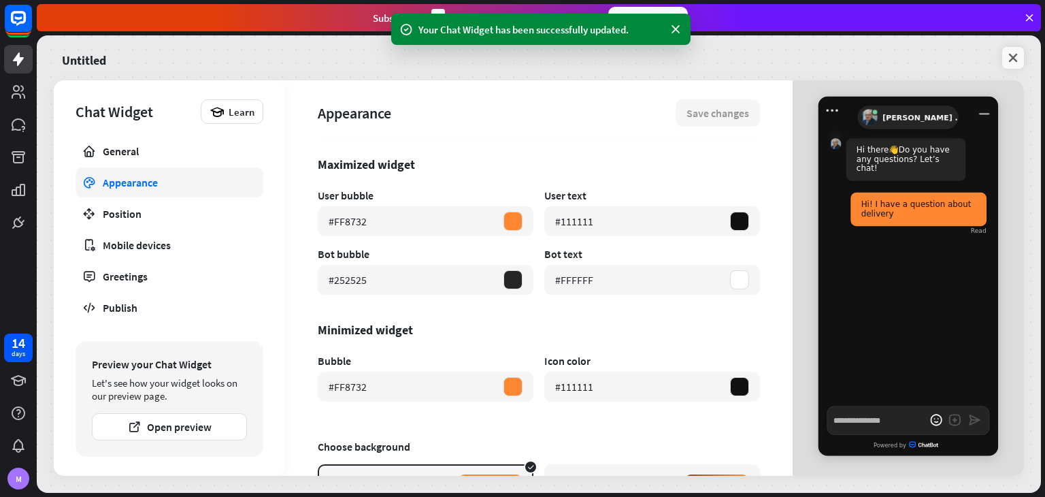
click at [1010, 63] on icon at bounding box center [1013, 58] width 14 height 14
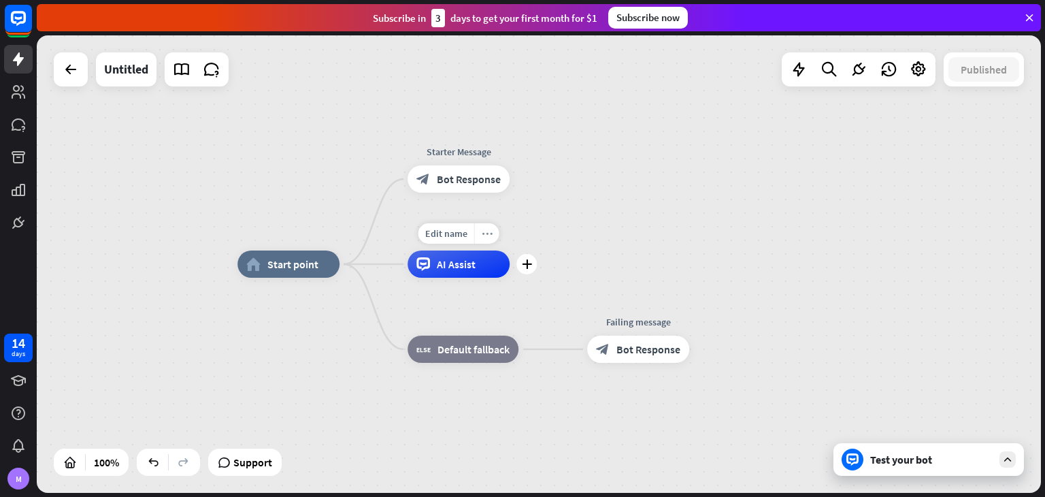
click at [495, 233] on div "more_horiz" at bounding box center [486, 233] width 25 height 20
click at [484, 259] on div "AI Assist" at bounding box center [458, 263] width 102 height 27
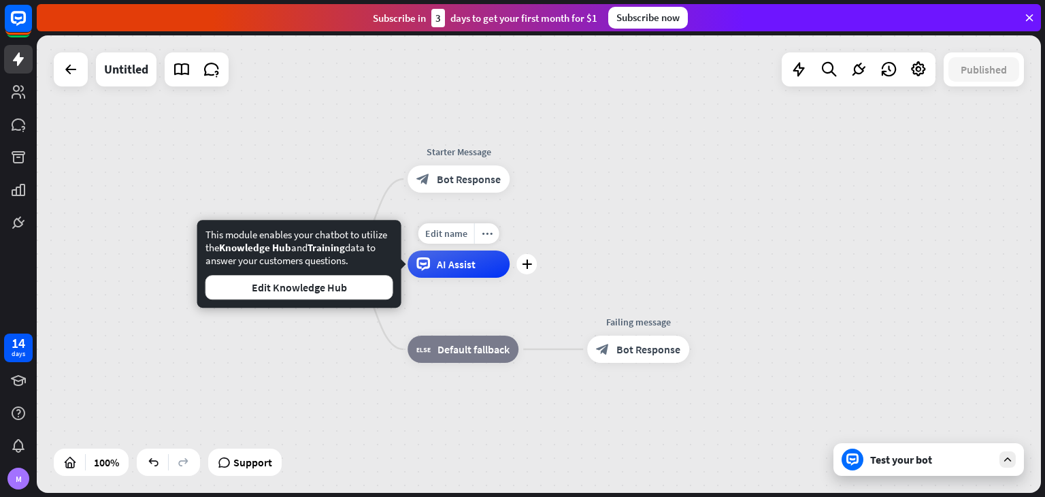
click at [454, 256] on div "AI Assist" at bounding box center [458, 263] width 102 height 27
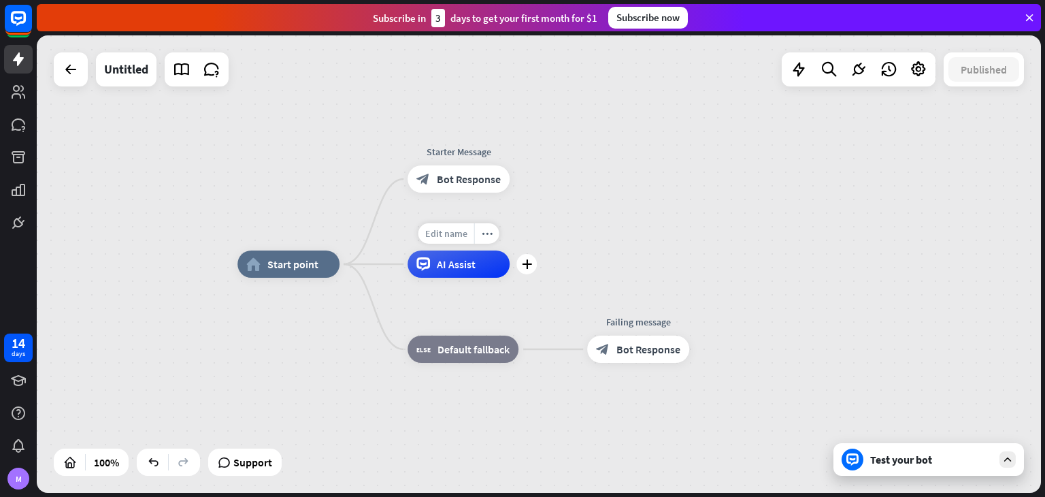
click at [454, 234] on span "Edit name" at bounding box center [446, 233] width 42 height 12
click at [458, 229] on input "text" at bounding box center [458, 233] width 95 height 19
type input "**"
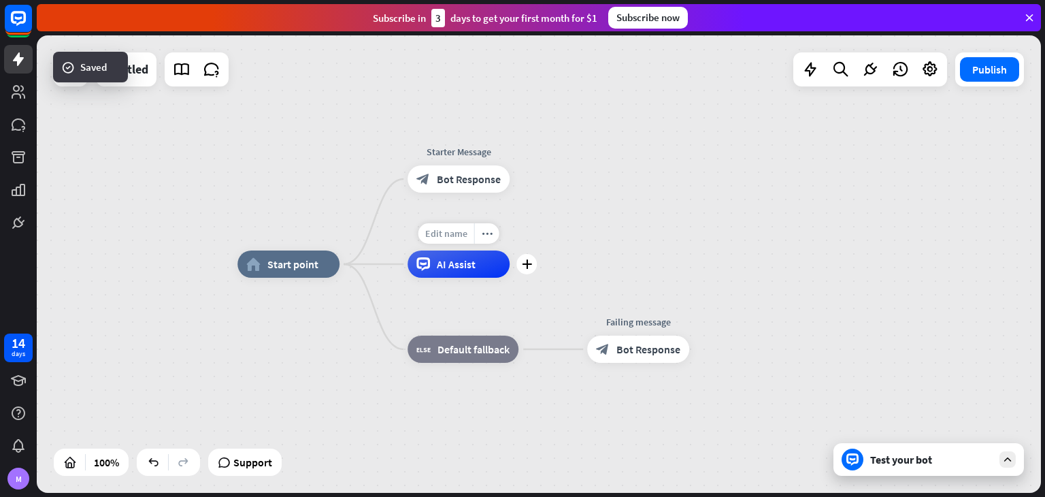
click at [452, 243] on div "Edit name" at bounding box center [446, 233] width 56 height 20
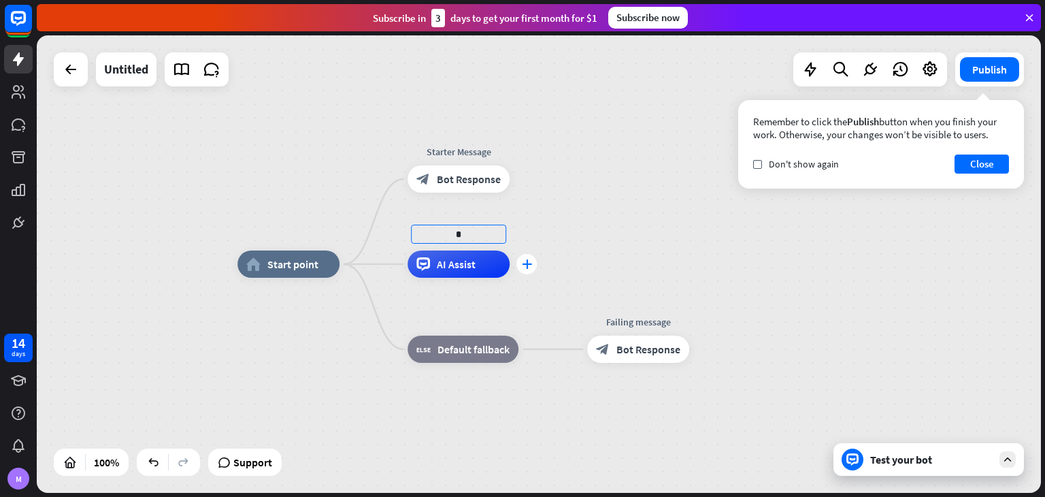
type input "*"
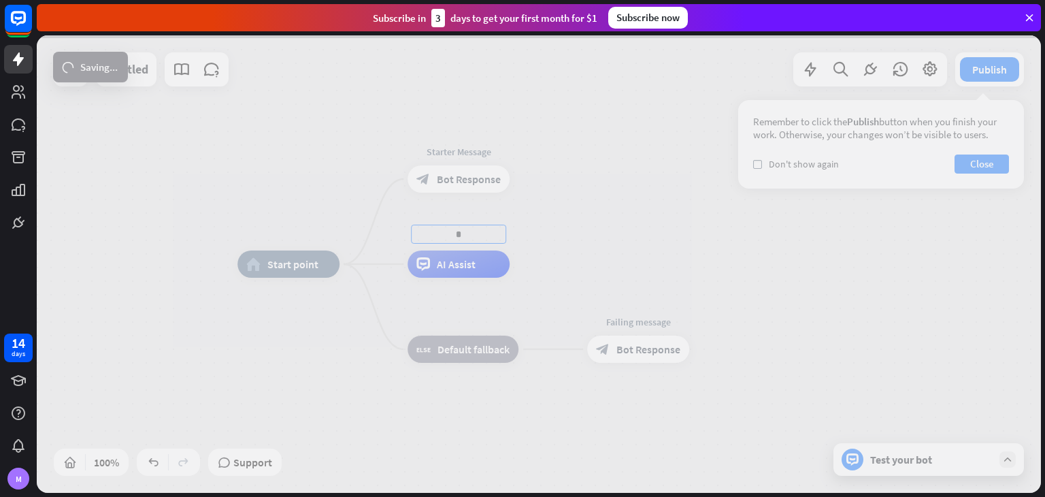
click at [519, 259] on div at bounding box center [539, 263] width 1004 height 457
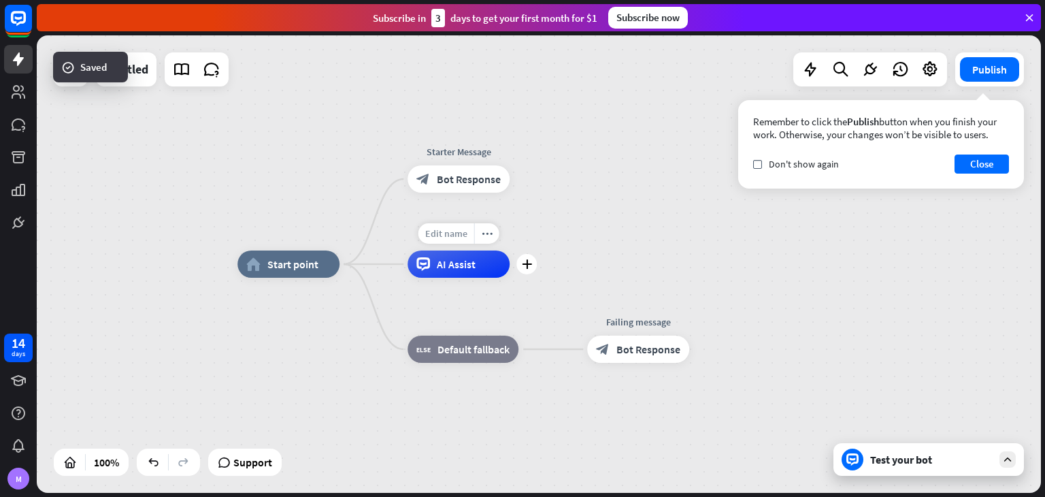
click at [466, 235] on span "Edit name" at bounding box center [446, 233] width 42 height 12
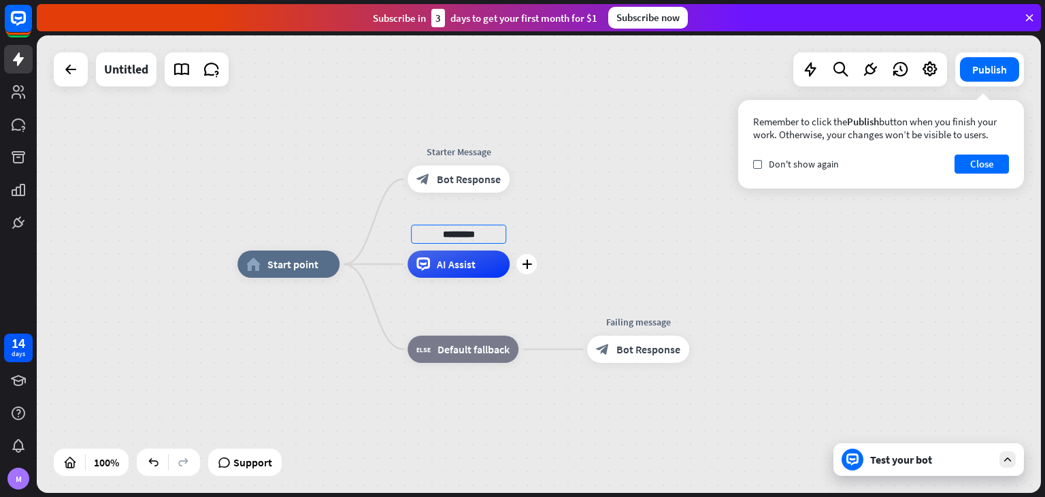
type input "*********"
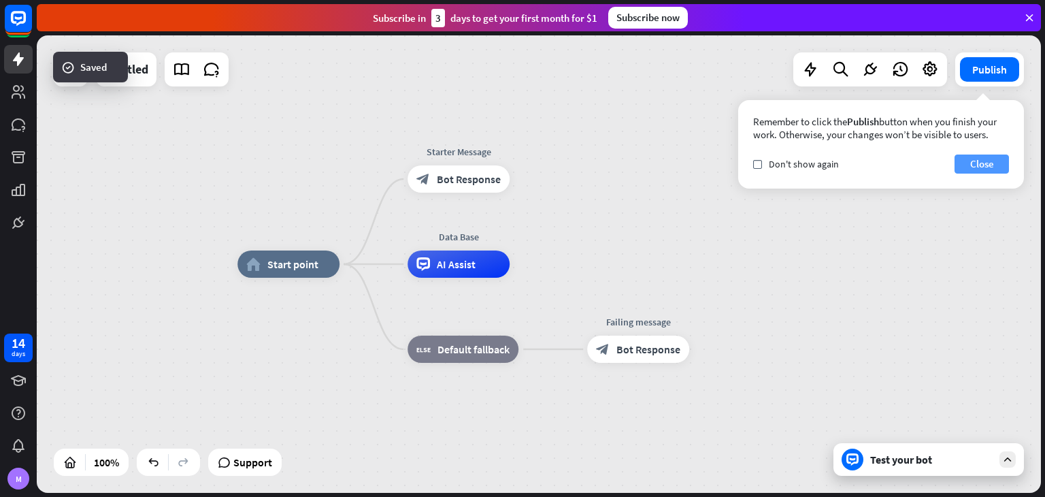
click at [978, 169] on button "Close" at bounding box center [981, 163] width 54 height 19
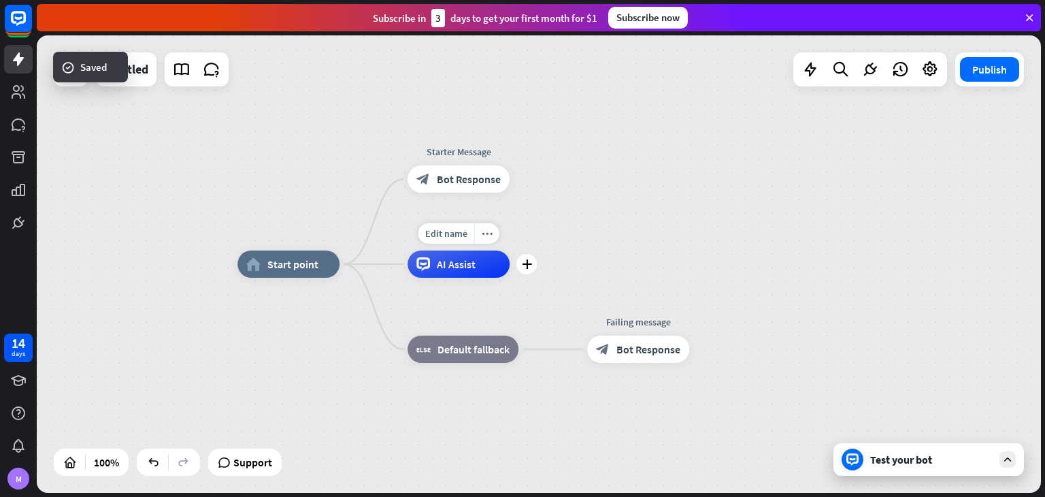
click at [465, 270] on span "AI Assist" at bounding box center [456, 264] width 39 height 14
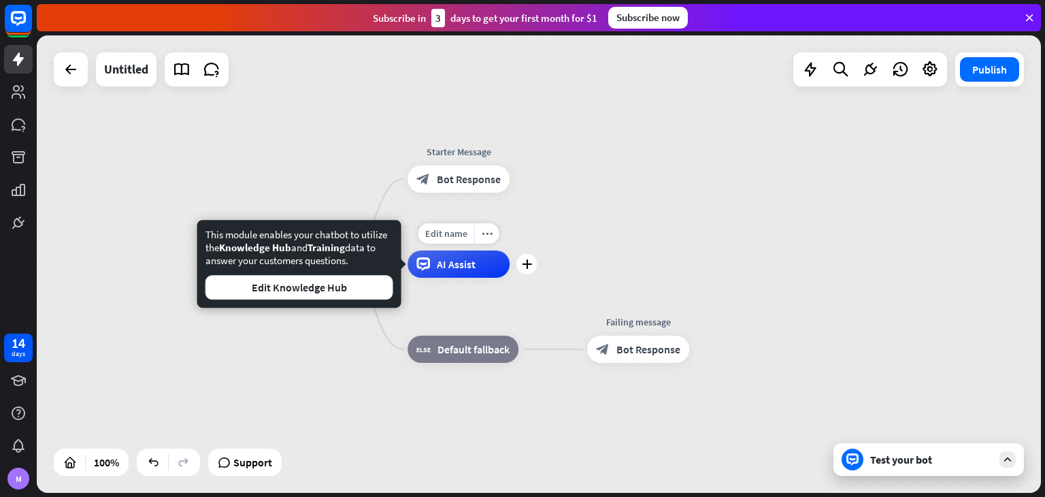
click at [465, 270] on span "AI Assist" at bounding box center [456, 264] width 39 height 14
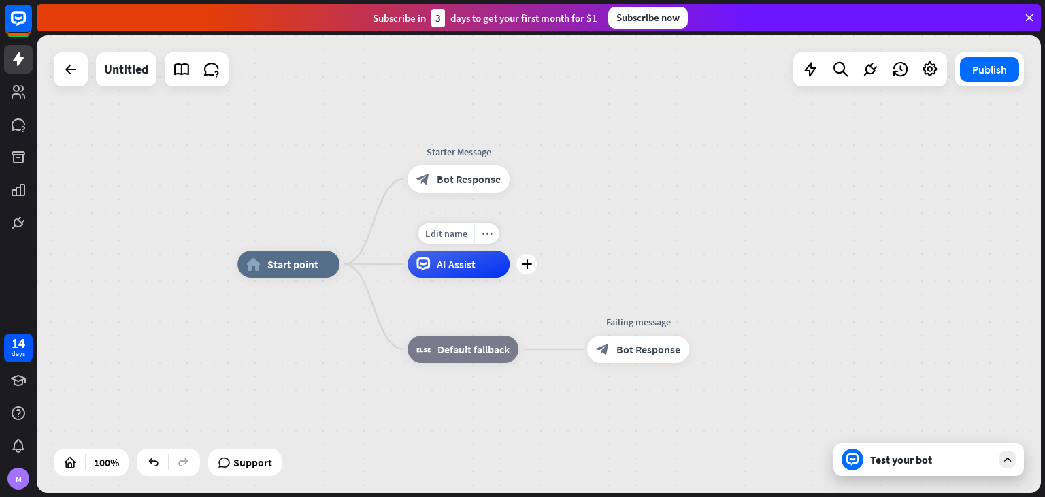
click at [465, 270] on span "AI Assist" at bounding box center [456, 264] width 39 height 14
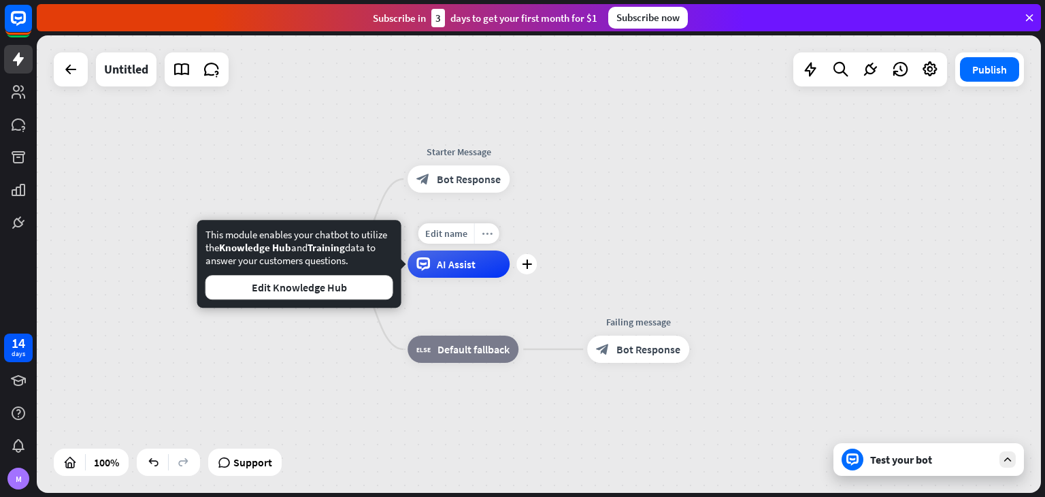
click at [492, 226] on div "more_horiz" at bounding box center [486, 233] width 25 height 20
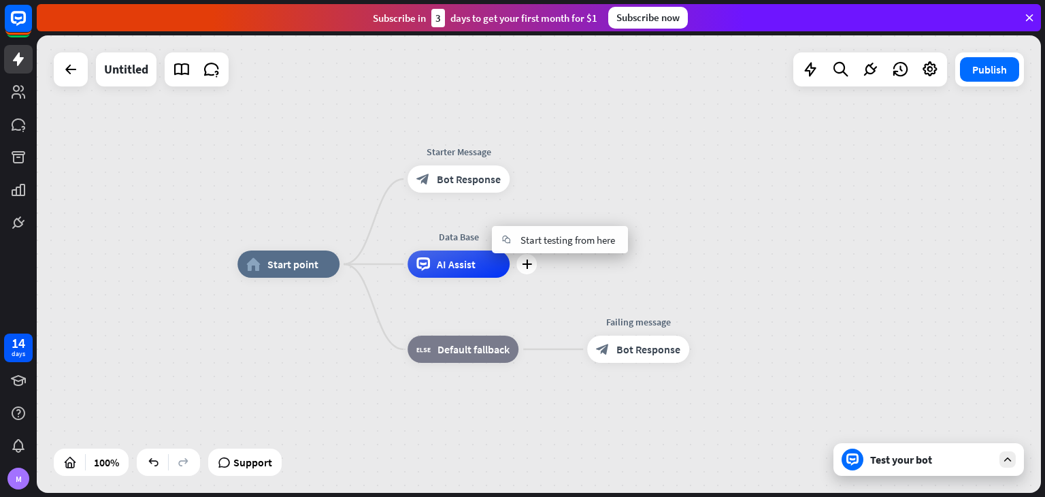
click at [482, 258] on div "AI Assist" at bounding box center [458, 263] width 102 height 27
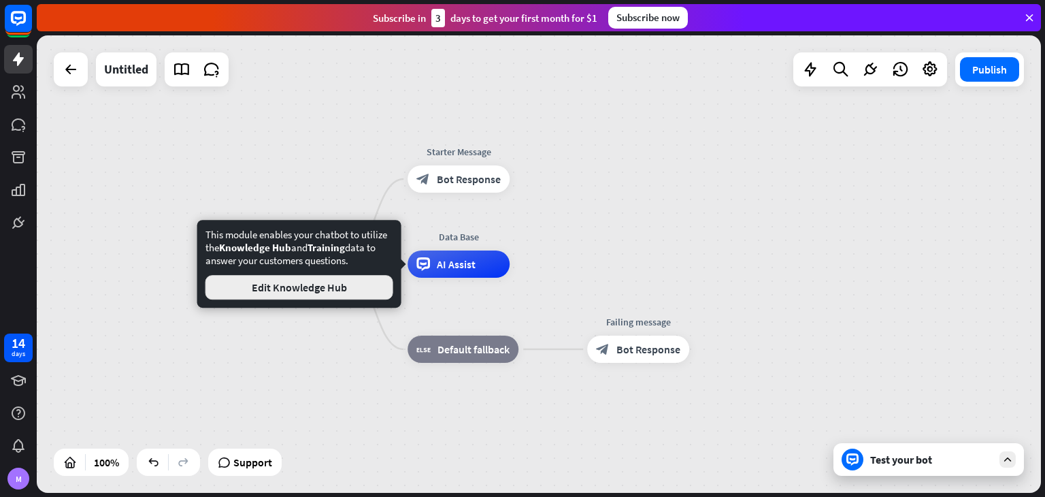
click at [342, 290] on button "Edit Knowledge Hub" at bounding box center [299, 287] width 188 height 24
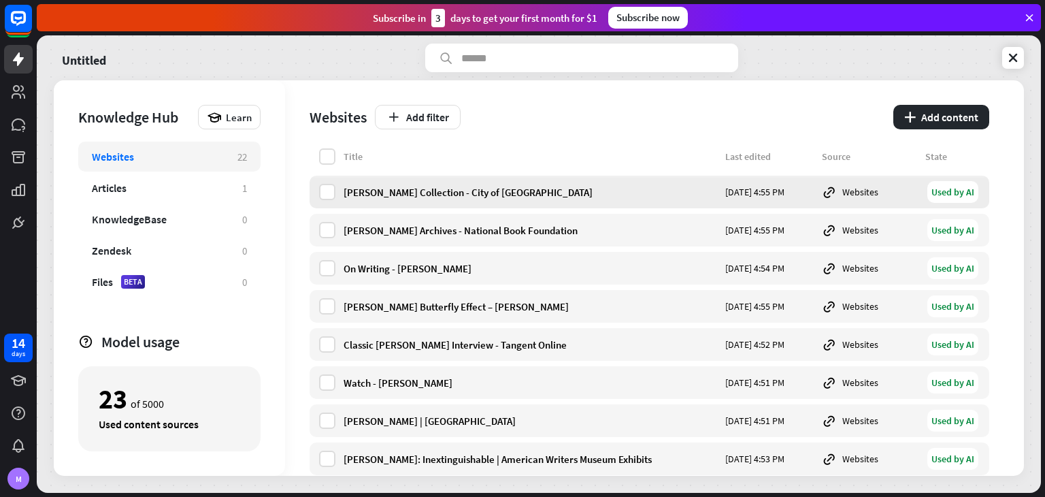
click at [532, 190] on div "[PERSON_NAME] Collection - City of [GEOGRAPHIC_DATA]" at bounding box center [530, 192] width 373 height 13
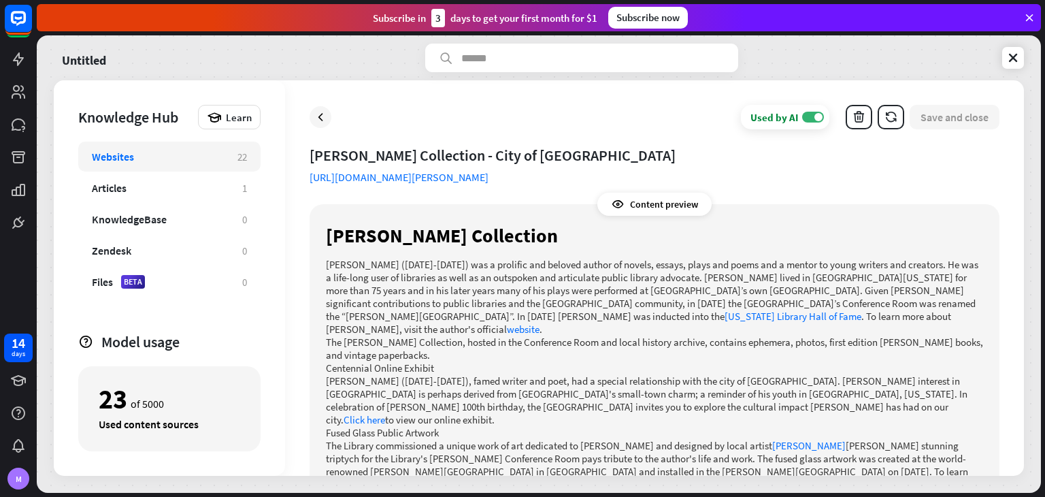
click at [905, 169] on div "[PERSON_NAME] Collection - City of [GEOGRAPHIC_DATA] [URL][DOMAIN_NAME][PERSON_…" at bounding box center [655, 311] width 690 height 330
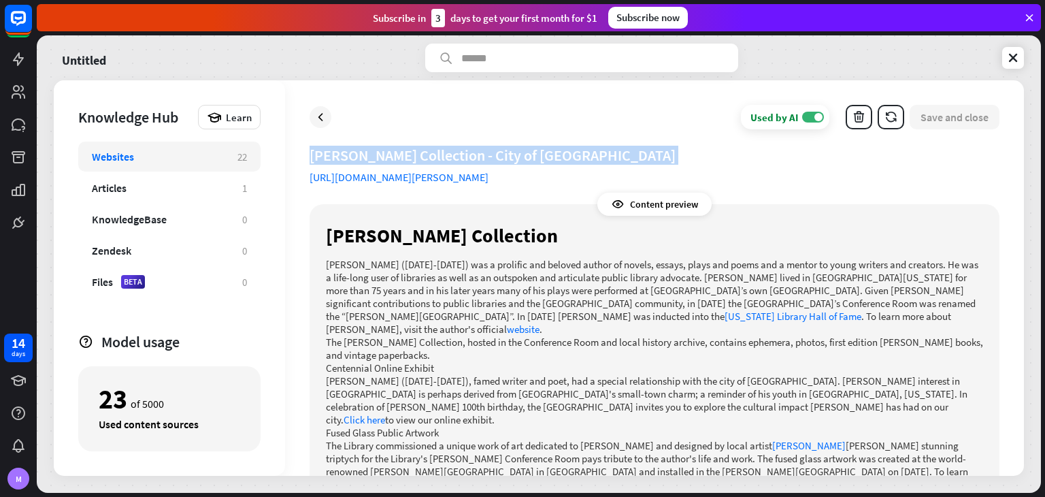
click at [905, 169] on div "[PERSON_NAME] Collection - City of [GEOGRAPHIC_DATA] [URL][DOMAIN_NAME][PERSON_…" at bounding box center [655, 311] width 690 height 330
click at [905, 173] on div "[PERSON_NAME] Collection - City of [GEOGRAPHIC_DATA] [URL][DOMAIN_NAME][PERSON_…" at bounding box center [655, 311] width 690 height 330
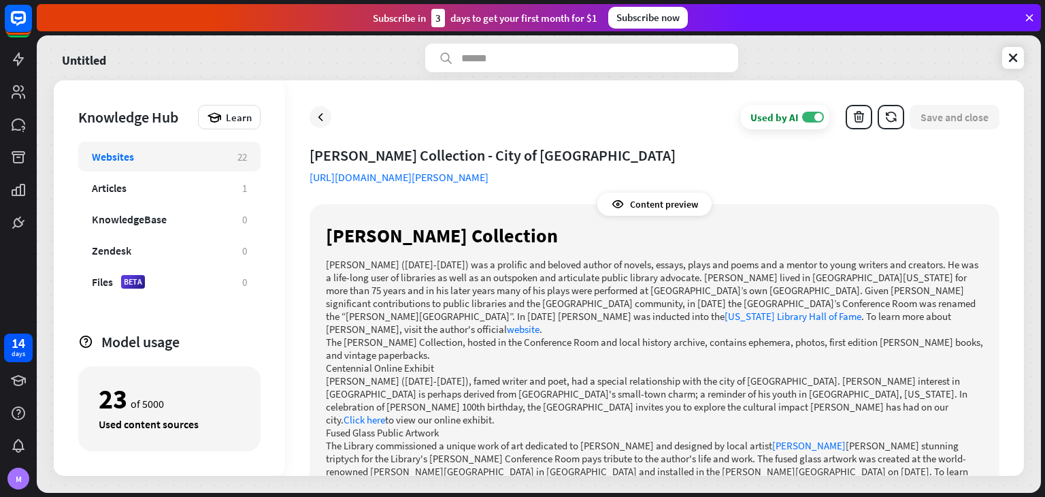
click at [912, 171] on div "[PERSON_NAME] Collection - City of [GEOGRAPHIC_DATA] [URL][DOMAIN_NAME][PERSON_…" at bounding box center [655, 311] width 690 height 330
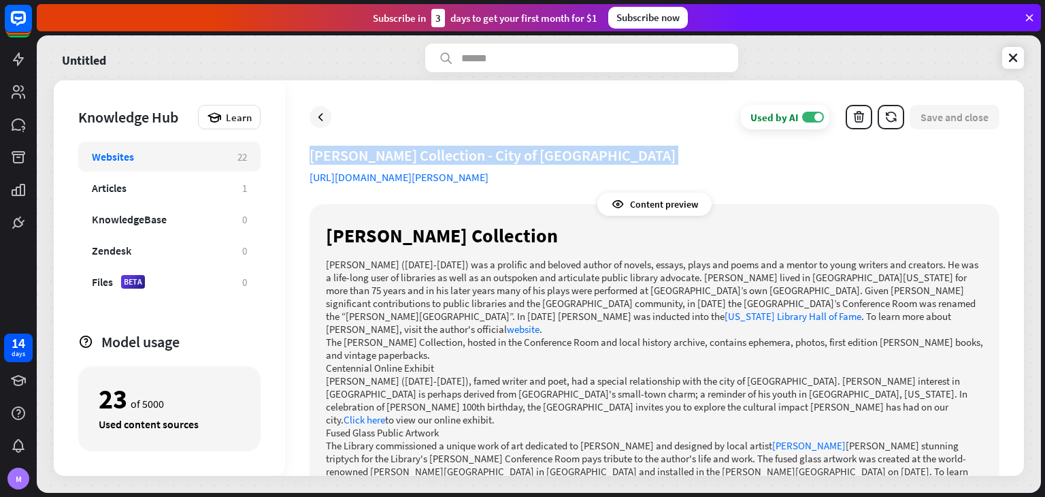
click at [912, 171] on div "[PERSON_NAME] Collection - City of [GEOGRAPHIC_DATA] [URL][DOMAIN_NAME][PERSON_…" at bounding box center [655, 311] width 690 height 330
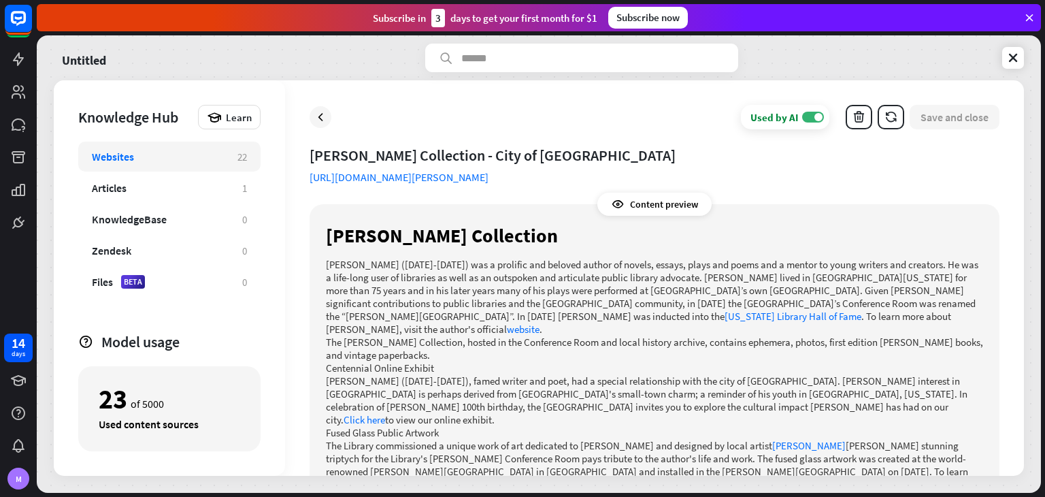
click at [904, 182] on div "[PERSON_NAME] Collection - City of [GEOGRAPHIC_DATA] [URL][DOMAIN_NAME][PERSON_…" at bounding box center [655, 311] width 690 height 330
copy div "[URL][DOMAIN_NAME][PERSON_NAME]"
click at [318, 117] on icon at bounding box center [321, 117] width 14 height 14
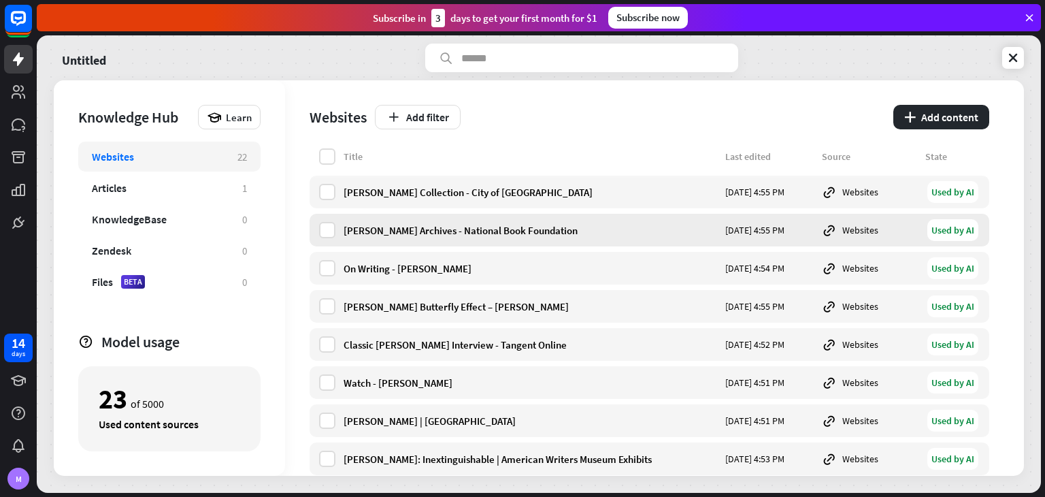
click at [487, 231] on div "[PERSON_NAME] Archives - National Book Foundation" at bounding box center [530, 230] width 373 height 13
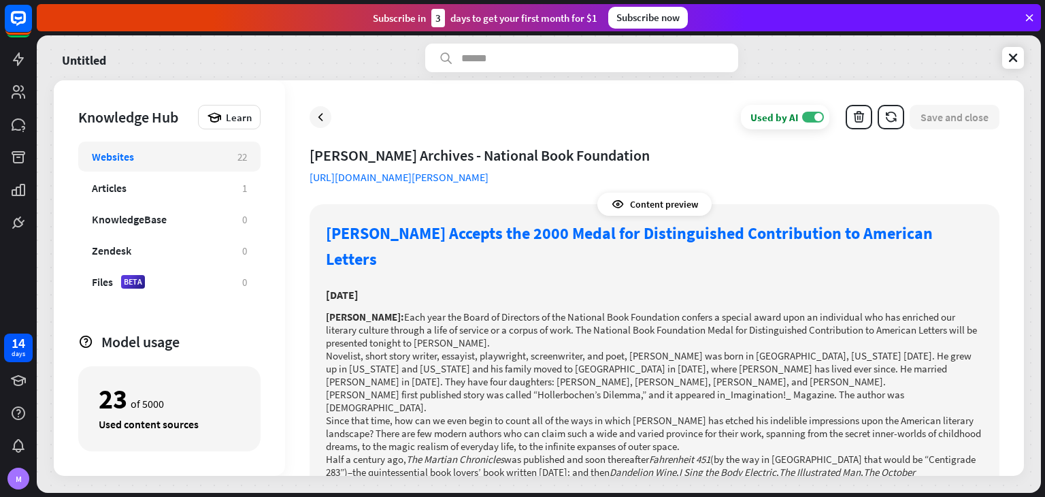
click at [607, 175] on div "[PERSON_NAME] Archives - National Book Foundation [URL][DOMAIN_NAME][PERSON_NAM…" at bounding box center [655, 311] width 690 height 330
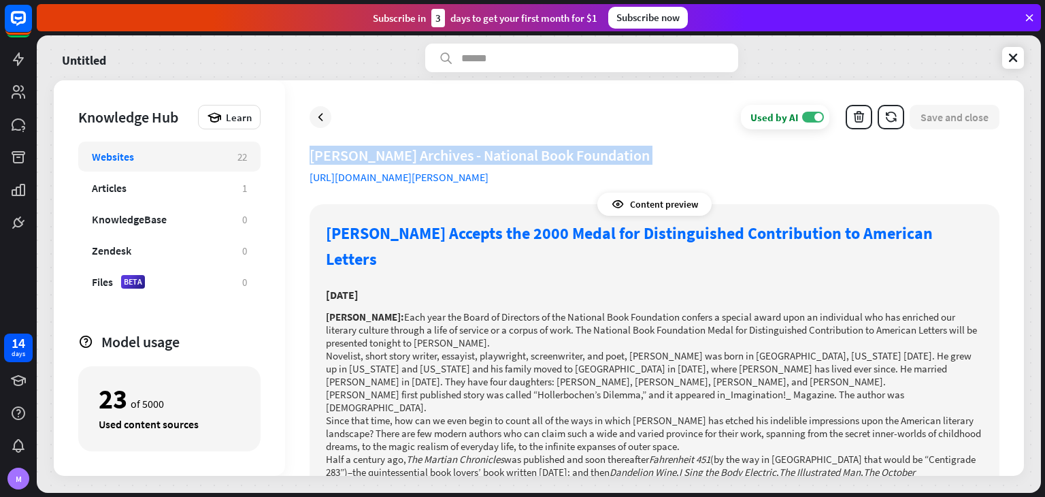
click at [607, 175] on div "[PERSON_NAME] Archives - National Book Foundation [URL][DOMAIN_NAME][PERSON_NAM…" at bounding box center [655, 311] width 690 height 330
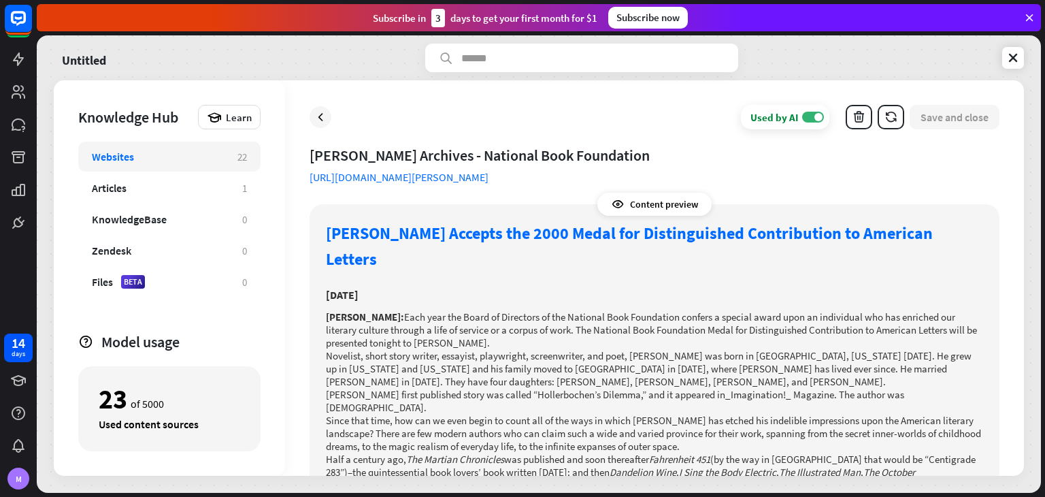
click at [558, 188] on div "[PERSON_NAME] Archives - National Book Foundation [URL][DOMAIN_NAME][PERSON_NAM…" at bounding box center [655, 311] width 690 height 330
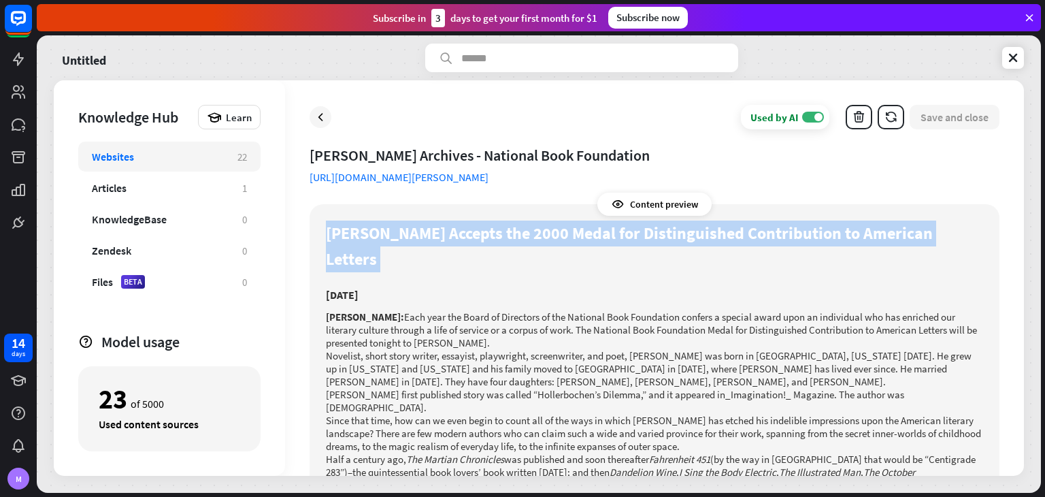
click at [558, 188] on div "[PERSON_NAME] Archives - National Book Foundation [URL][DOMAIN_NAME][PERSON_NAM…" at bounding box center [655, 311] width 690 height 330
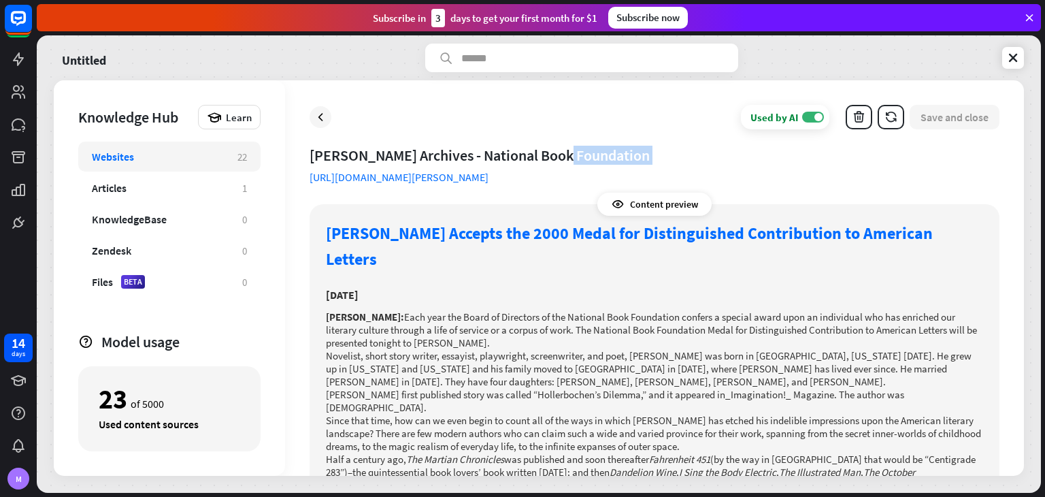
drag, startPoint x: 299, startPoint y: 173, endPoint x: 562, endPoint y: 176, distance: 263.3
click at [562, 176] on div "Used by AI ON Save and close [PERSON_NAME] Archives - National Book Foundation …" at bounding box center [654, 277] width 739 height 395
copy div "Foundation"
drag, startPoint x: 546, startPoint y: 178, endPoint x: 299, endPoint y: 184, distance: 247.0
click at [299, 184] on div "Used by AI ON Save and close [PERSON_NAME] Archives - National Book Foundation …" at bounding box center [654, 277] width 739 height 395
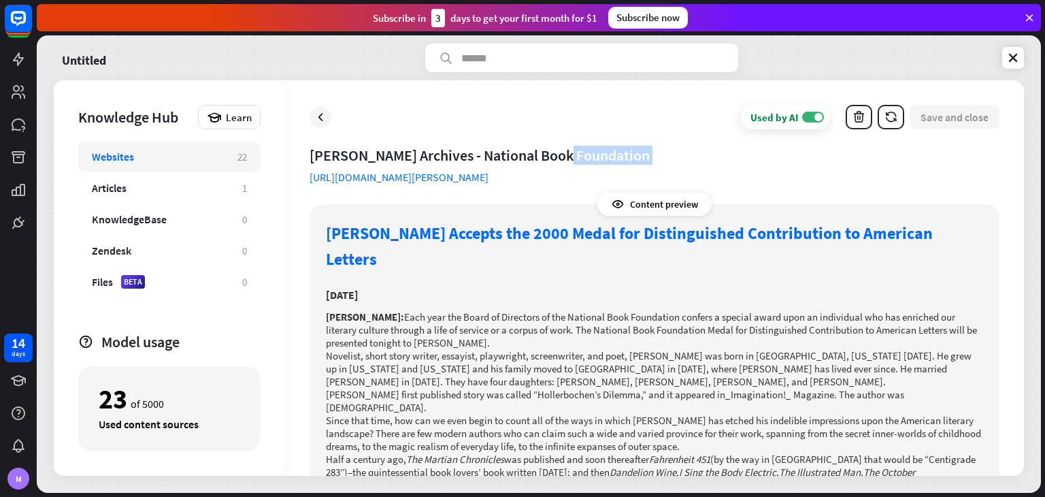
copy link "[URL][DOMAIN_NAME][PERSON_NAME]"
click at [315, 110] on icon at bounding box center [321, 117] width 14 height 14
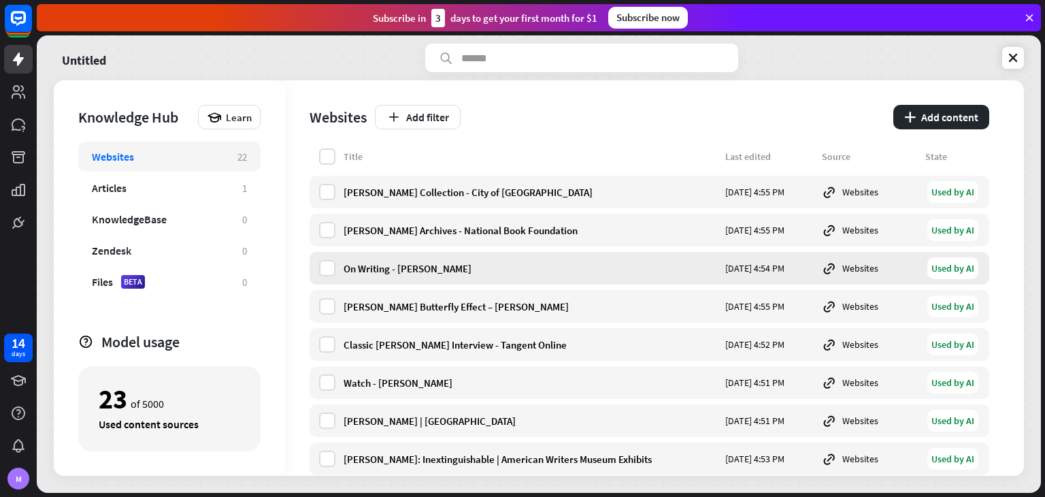
click at [418, 259] on div "On Writing - [PERSON_NAME] [DATE] 4:54 PM Websites Used by AI" at bounding box center [650, 268] width 680 height 33
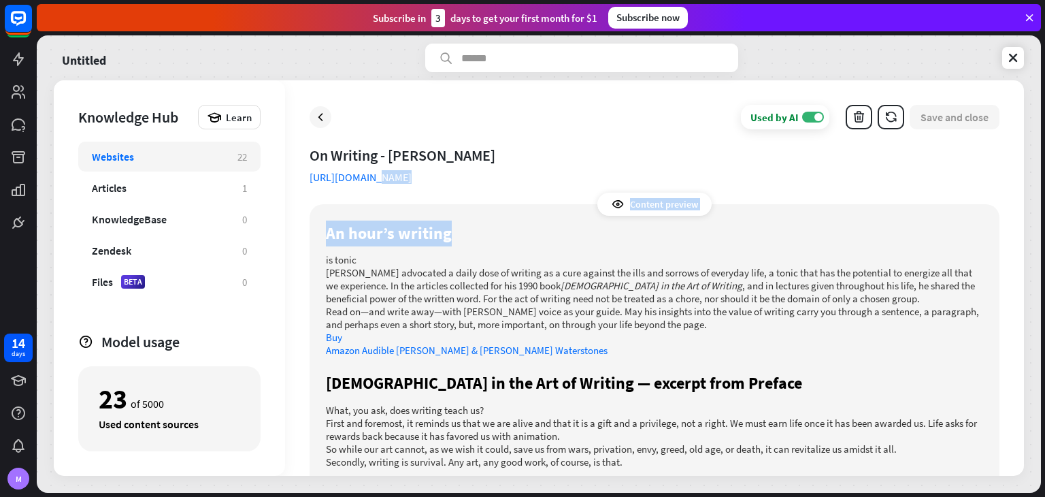
drag, startPoint x: 305, startPoint y: 182, endPoint x: 505, endPoint y: 187, distance: 200.1
click at [505, 187] on div "Used by AI ON Save and close On Writing - [PERSON_NAME] [URL][DOMAIN_NAME] Cont…" at bounding box center [654, 277] width 739 height 395
click at [505, 187] on div "On Writing - [PERSON_NAME] [URL][DOMAIN_NAME] Content preview An hour’s writing…" at bounding box center [655, 311] width 690 height 330
drag, startPoint x: 304, startPoint y: 182, endPoint x: 489, endPoint y: 181, distance: 185.0
click at [489, 181] on div "Used by AI ON Save and close On Writing - [PERSON_NAME] [URL][DOMAIN_NAME] Cont…" at bounding box center [654, 277] width 739 height 395
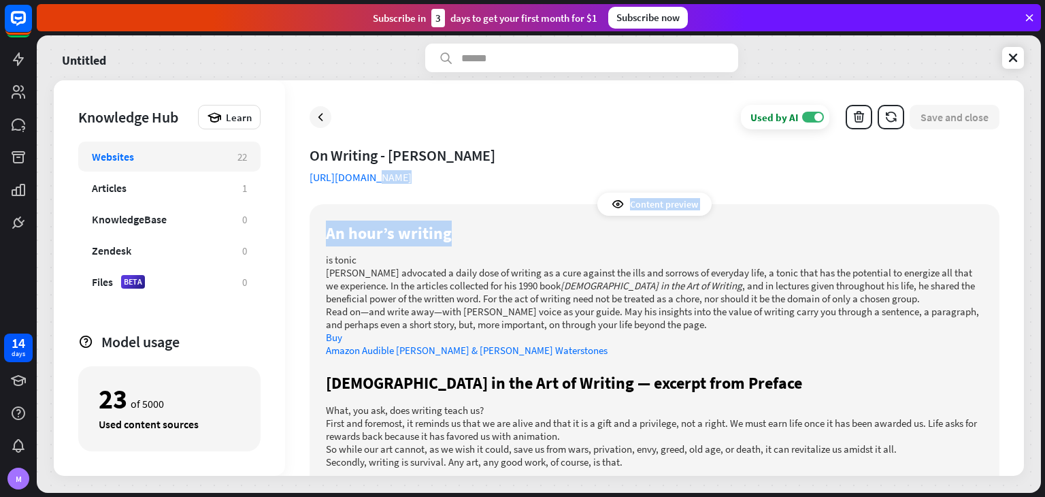
copy link "[URL][DOMAIN_NAME]"
click at [318, 116] on icon at bounding box center [321, 117] width 14 height 14
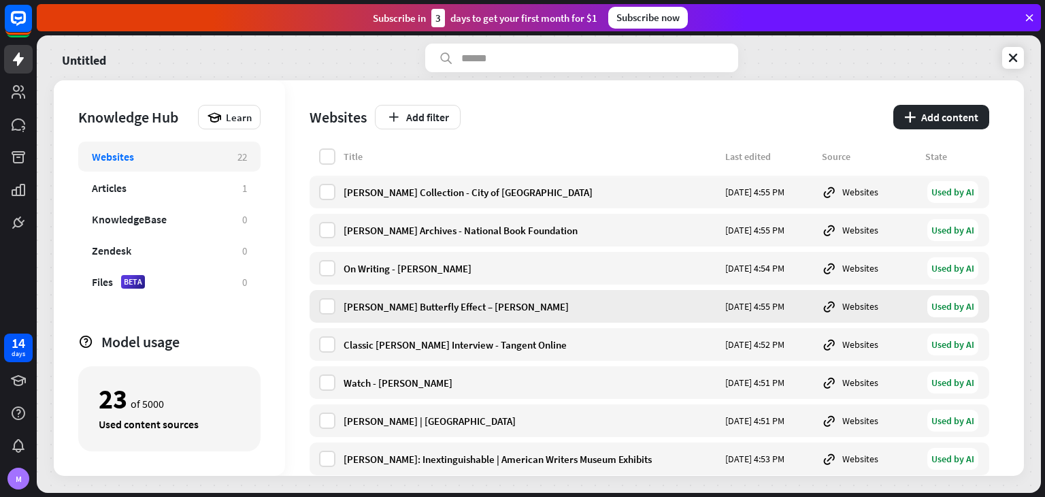
click at [428, 308] on div "[PERSON_NAME] Butterfly Effect – [PERSON_NAME]" at bounding box center [530, 306] width 373 height 13
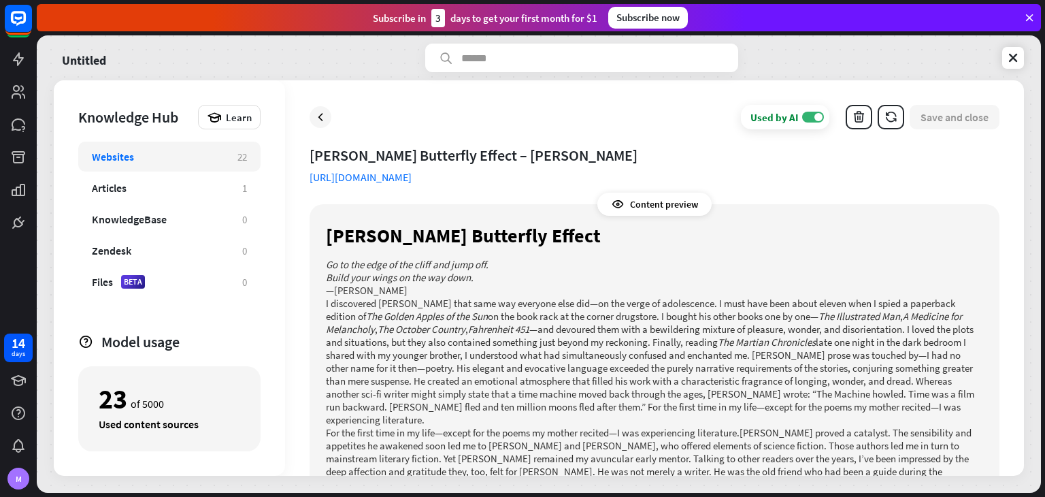
drag, startPoint x: 307, startPoint y: 180, endPoint x: 718, endPoint y: 176, distance: 410.2
click at [718, 176] on div "Used by AI ON Save and close [PERSON_NAME] Butterfly Effect – [PERSON_NAME] [UR…" at bounding box center [654, 277] width 739 height 395
copy link "[URL][DOMAIN_NAME]"
click at [327, 114] on icon at bounding box center [321, 117] width 14 height 14
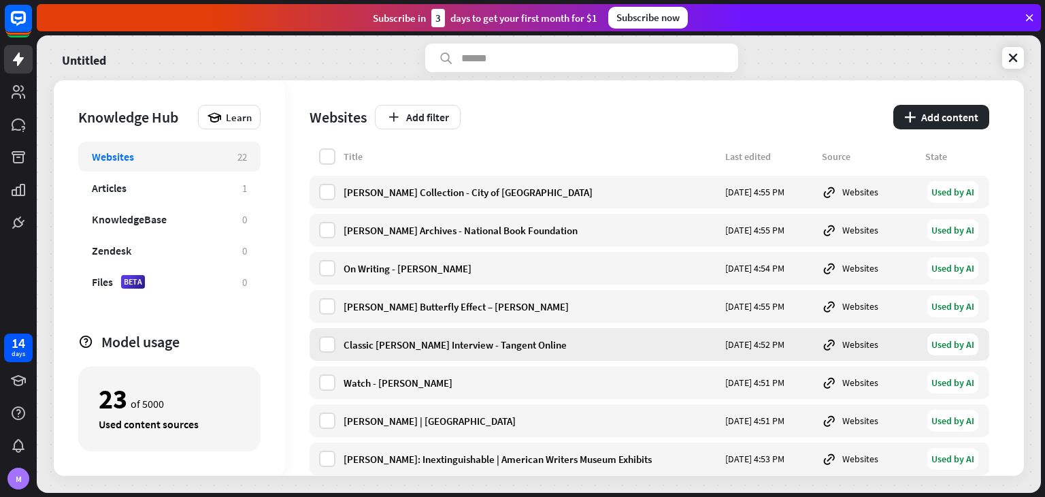
click at [467, 348] on div "Classic [PERSON_NAME] Interview - Tangent Online" at bounding box center [530, 344] width 373 height 13
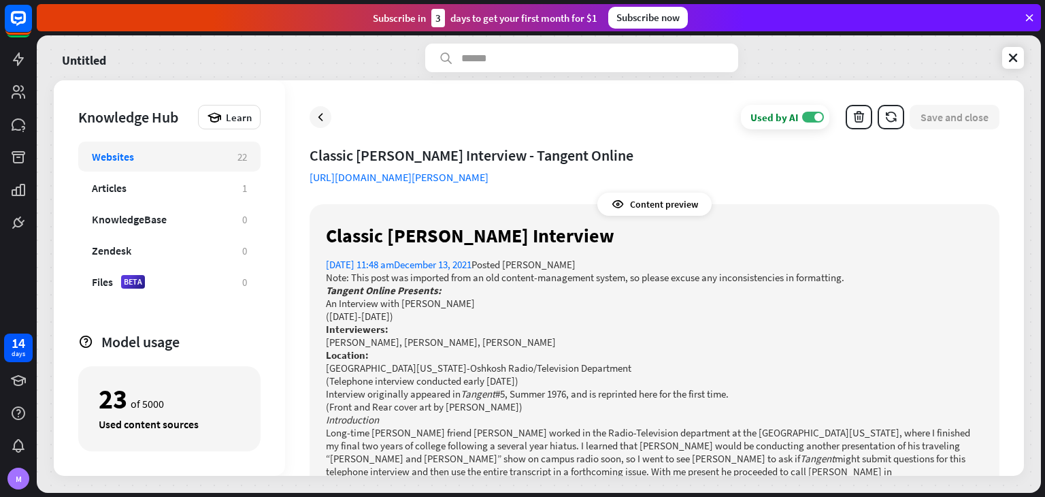
drag, startPoint x: 307, startPoint y: 179, endPoint x: 996, endPoint y: 175, distance: 688.5
click at [996, 175] on div "Used by AI ON Save and close Classic [PERSON_NAME] Interview - Tangent Online […" at bounding box center [654, 277] width 739 height 395
copy link "[URL][DOMAIN_NAME][PERSON_NAME]"
